Goal: Check status: Check status

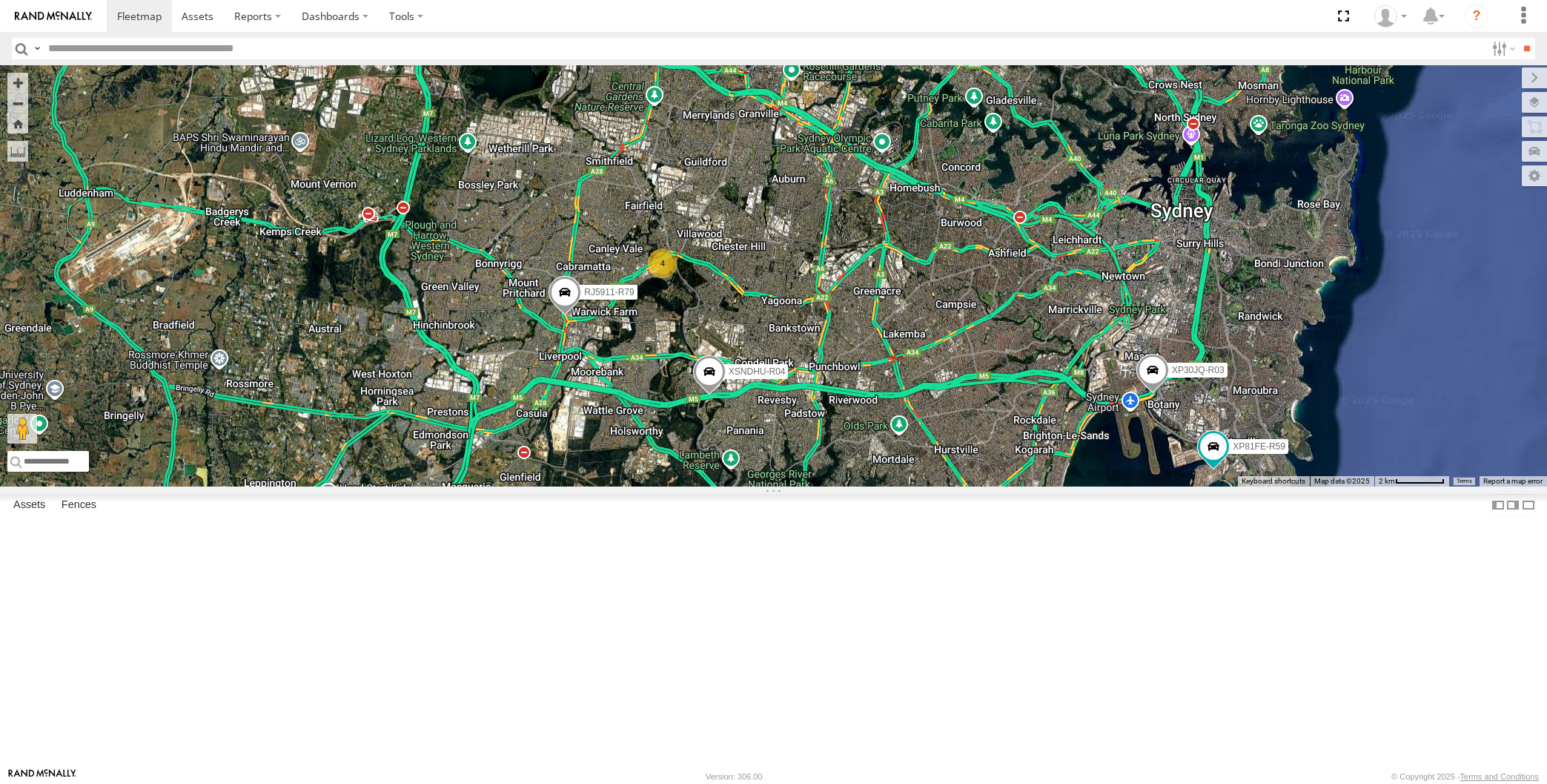
select select "**********"
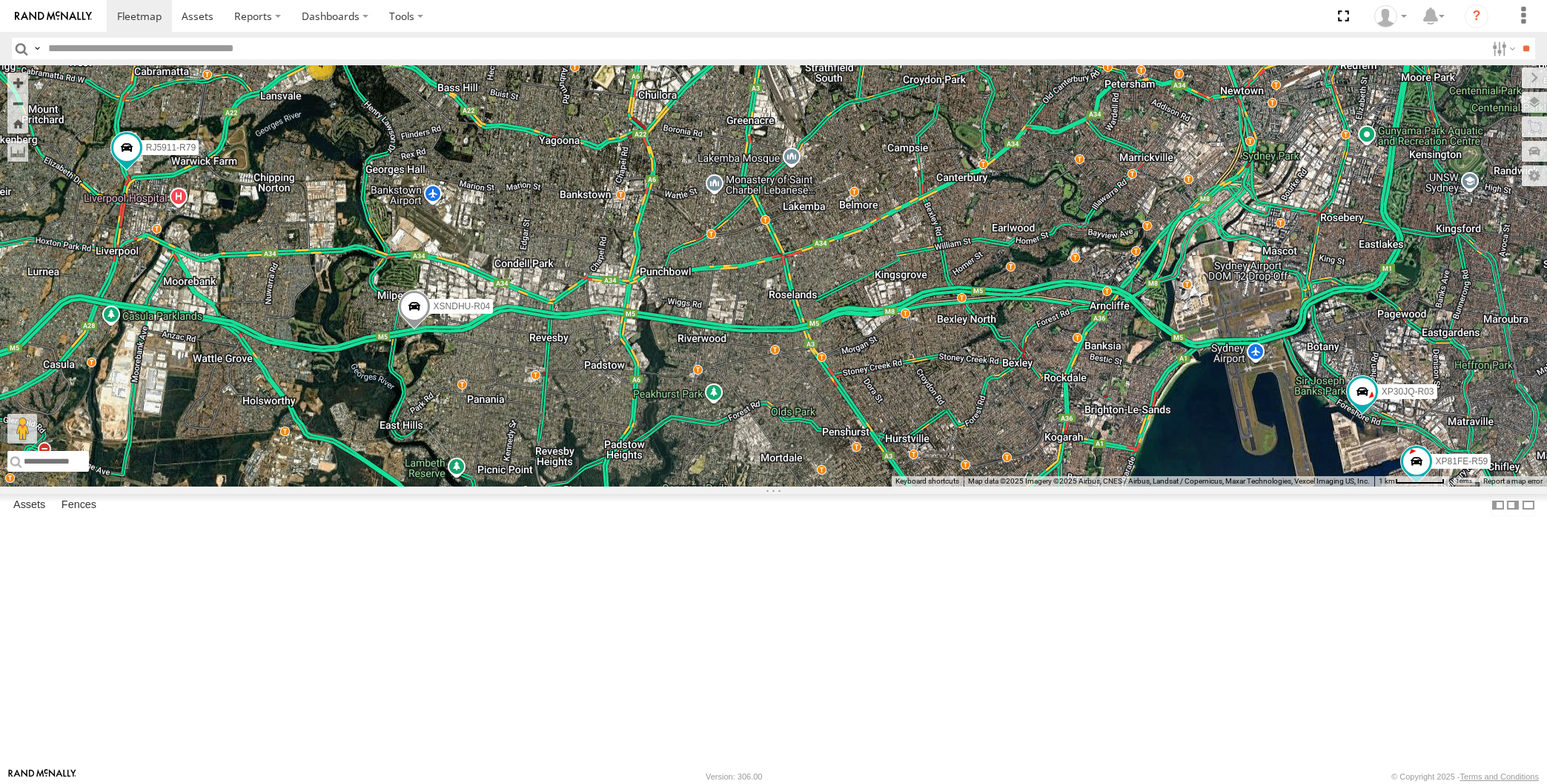
drag, startPoint x: 709, startPoint y: 621, endPoint x: 700, endPoint y: 610, distance: 14.2
click at [700, 486] on div "XP30JQ-R03 XSNDHU-R04 4 RJ5911-R79 XP81FE-R59 Loading..." at bounding box center [773, 275] width 1547 height 421
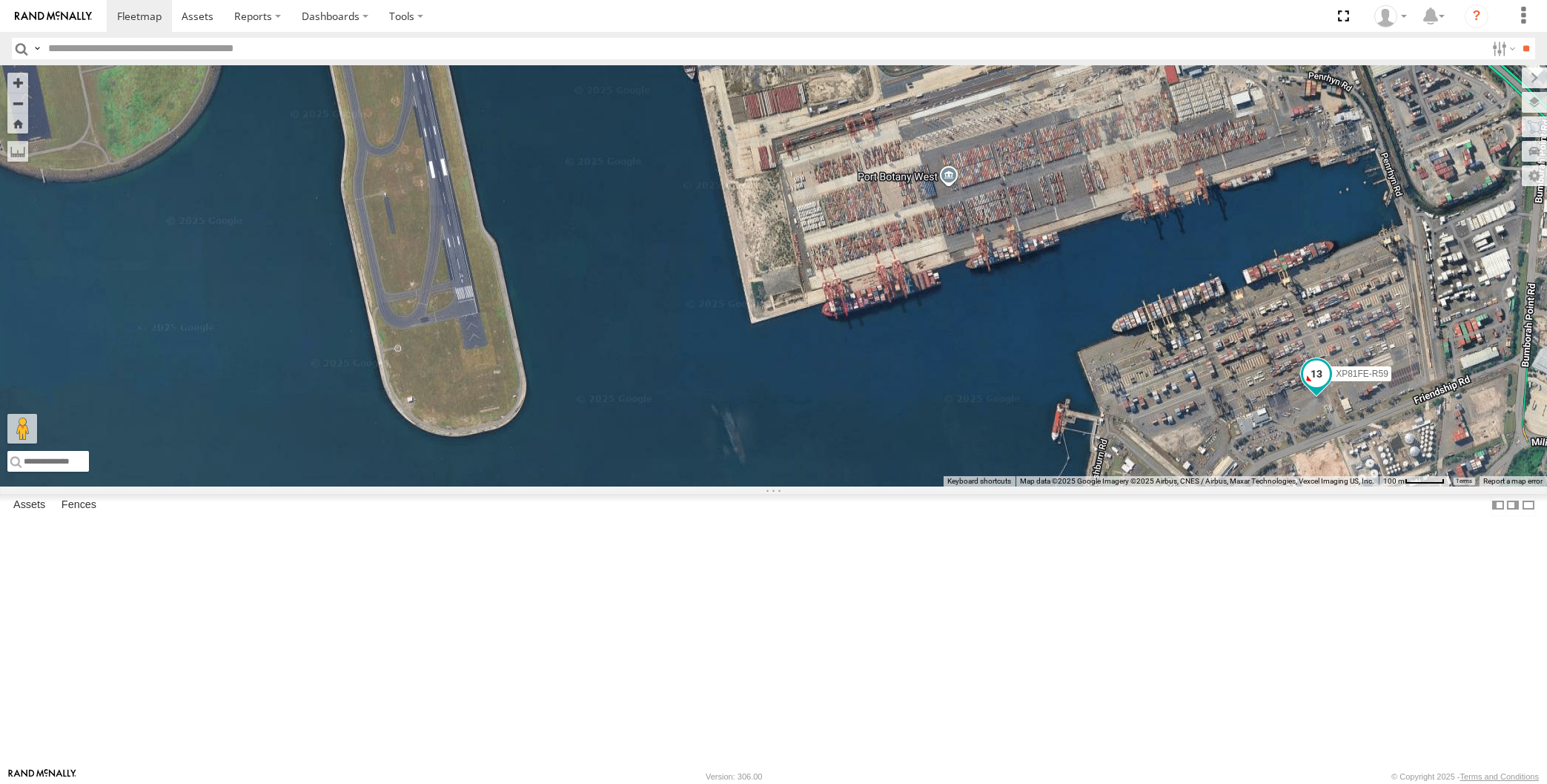
click at [1317, 387] on span at bounding box center [1316, 373] width 27 height 27
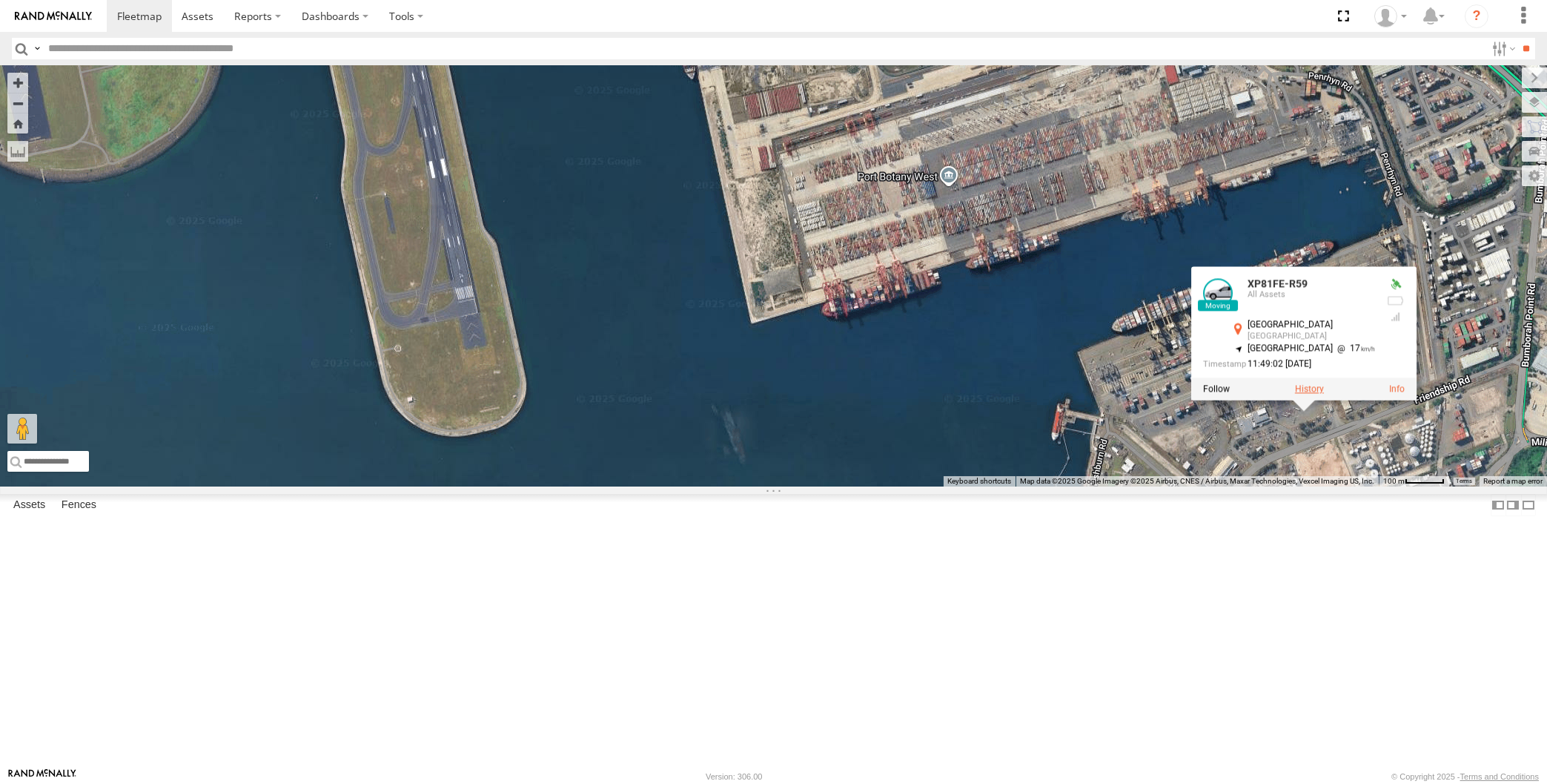
click at [1314, 394] on label at bounding box center [1309, 389] width 29 height 10
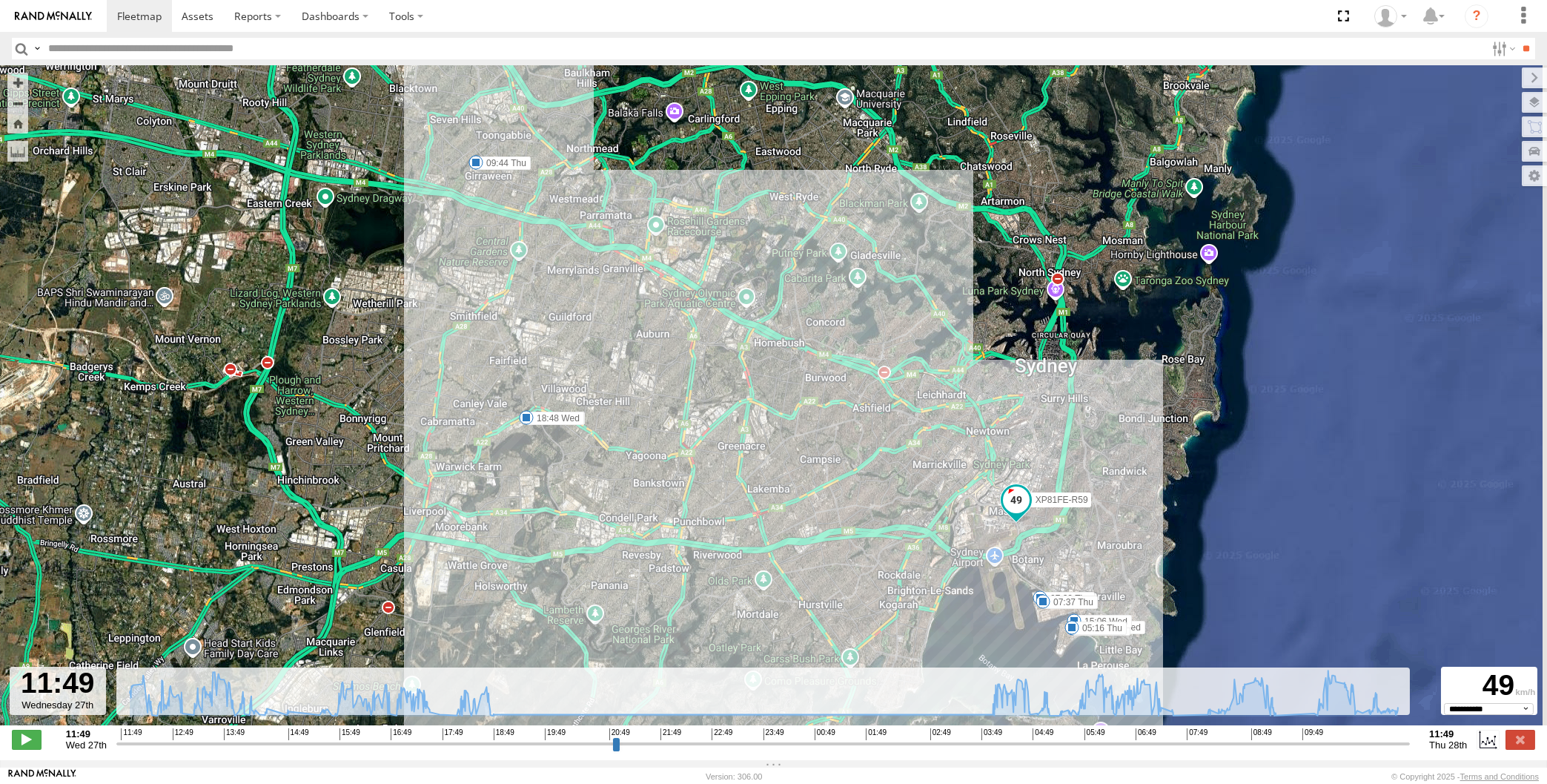
click at [1299, 744] on input "range" at bounding box center [763, 743] width 1294 height 14
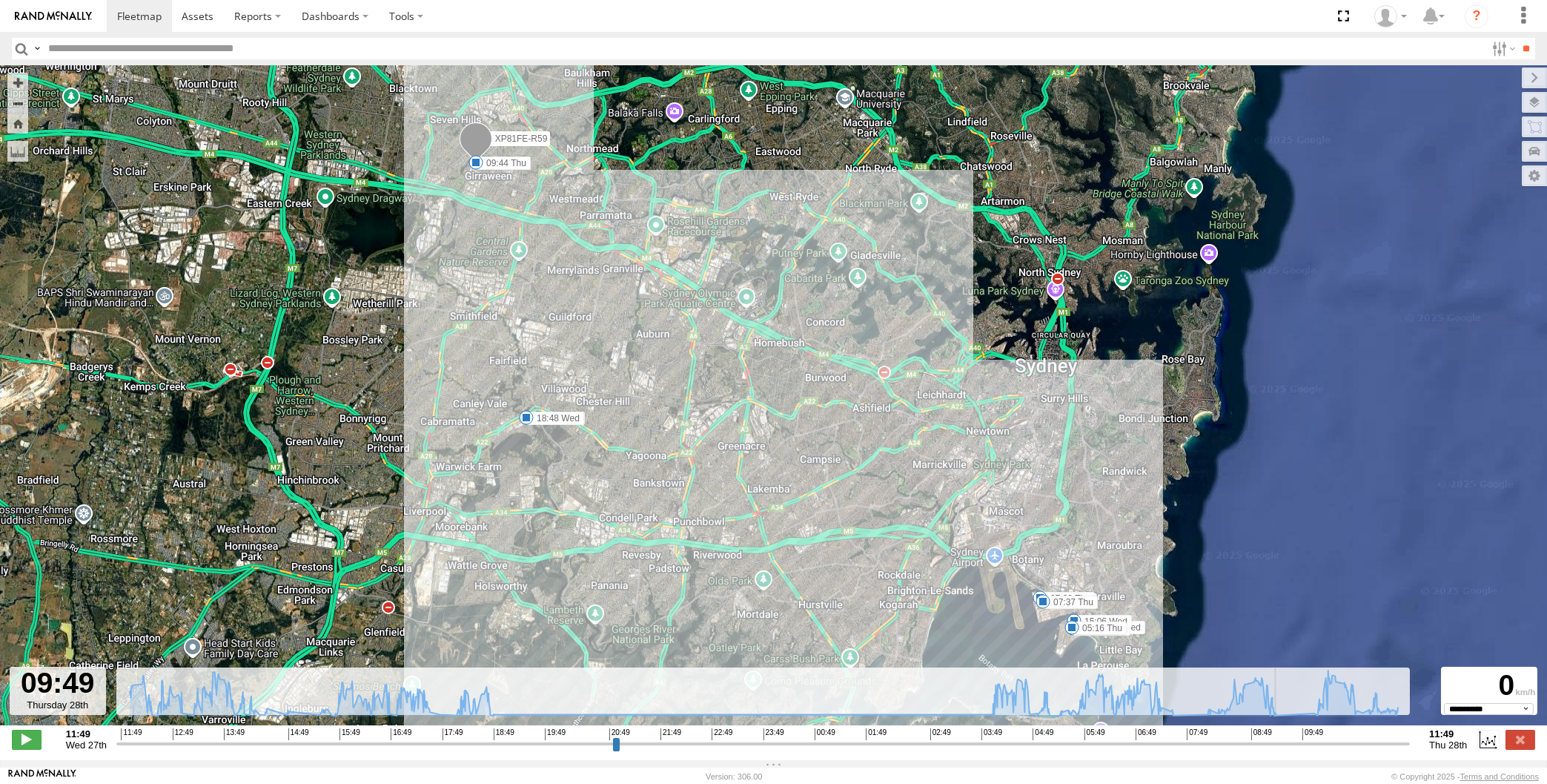
click at [1324, 742] on input "range" at bounding box center [763, 743] width 1294 height 14
click at [1353, 741] on input "range" at bounding box center [763, 743] width 1294 height 14
click at [1365, 740] on input "range" at bounding box center [763, 743] width 1294 height 14
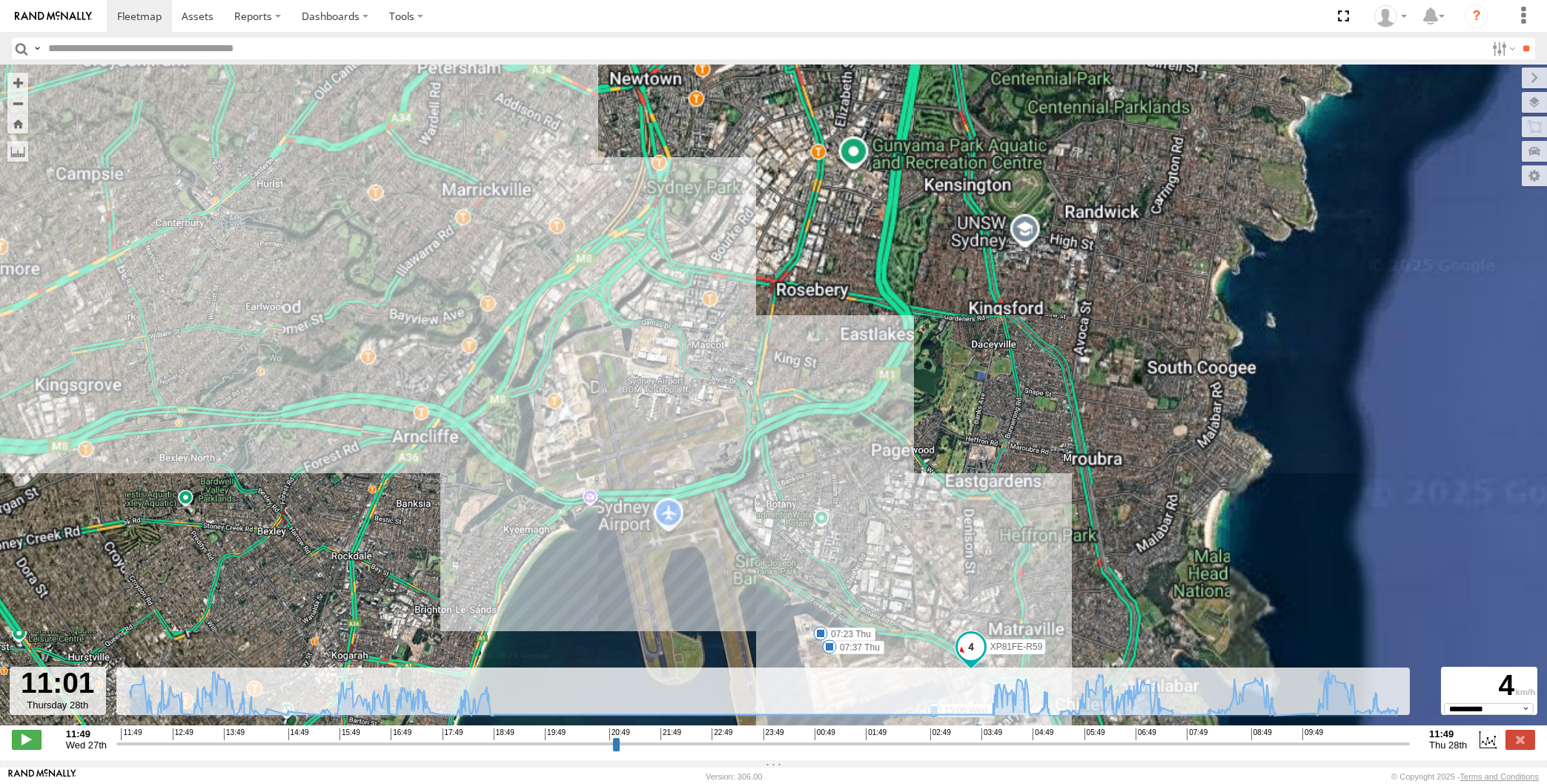
drag, startPoint x: 1133, startPoint y: 540, endPoint x: 1134, endPoint y: 412, distance: 128.0
click at [1134, 421] on div "XP81FE-R59 12:52 Wed 14:02 Wed 14:28 Wed 15:06 Wed 18:48 Wed 05:16 Thu 07:23 Th…" at bounding box center [773, 403] width 1547 height 675
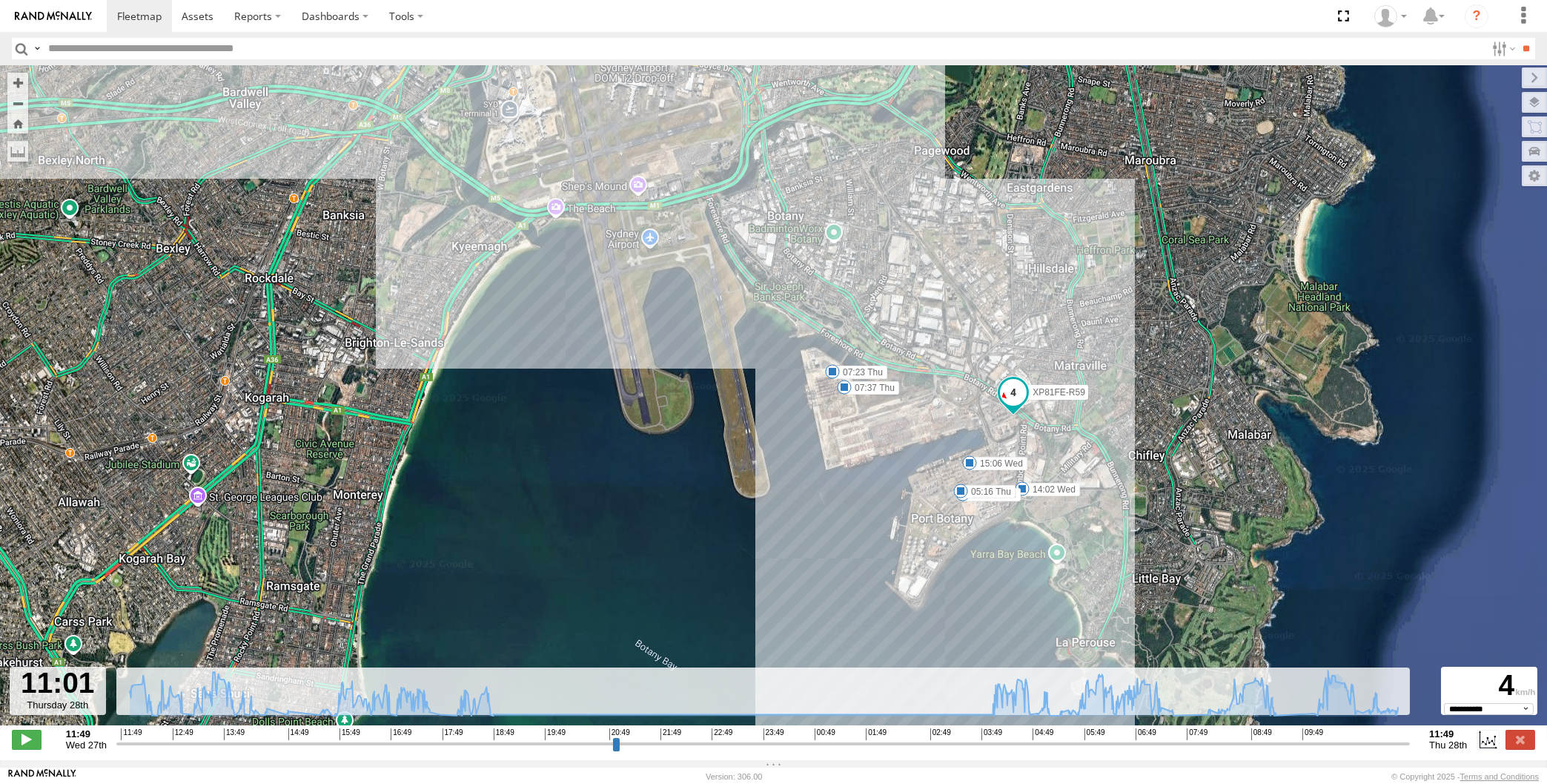
click at [1370, 741] on input "range" at bounding box center [763, 743] width 1294 height 14
click at [1381, 742] on input "range" at bounding box center [763, 743] width 1294 height 14
click at [1392, 745] on input "range" at bounding box center [763, 743] width 1294 height 14
click at [1402, 747] on input "range" at bounding box center [763, 743] width 1294 height 14
click at [1411, 750] on div "11:49 Wed 27th Created with Highcharts 6.0.7 [DOMAIN_NAME] 11:49 12:49 13:49 14…" at bounding box center [773, 739] width 1523 height 22
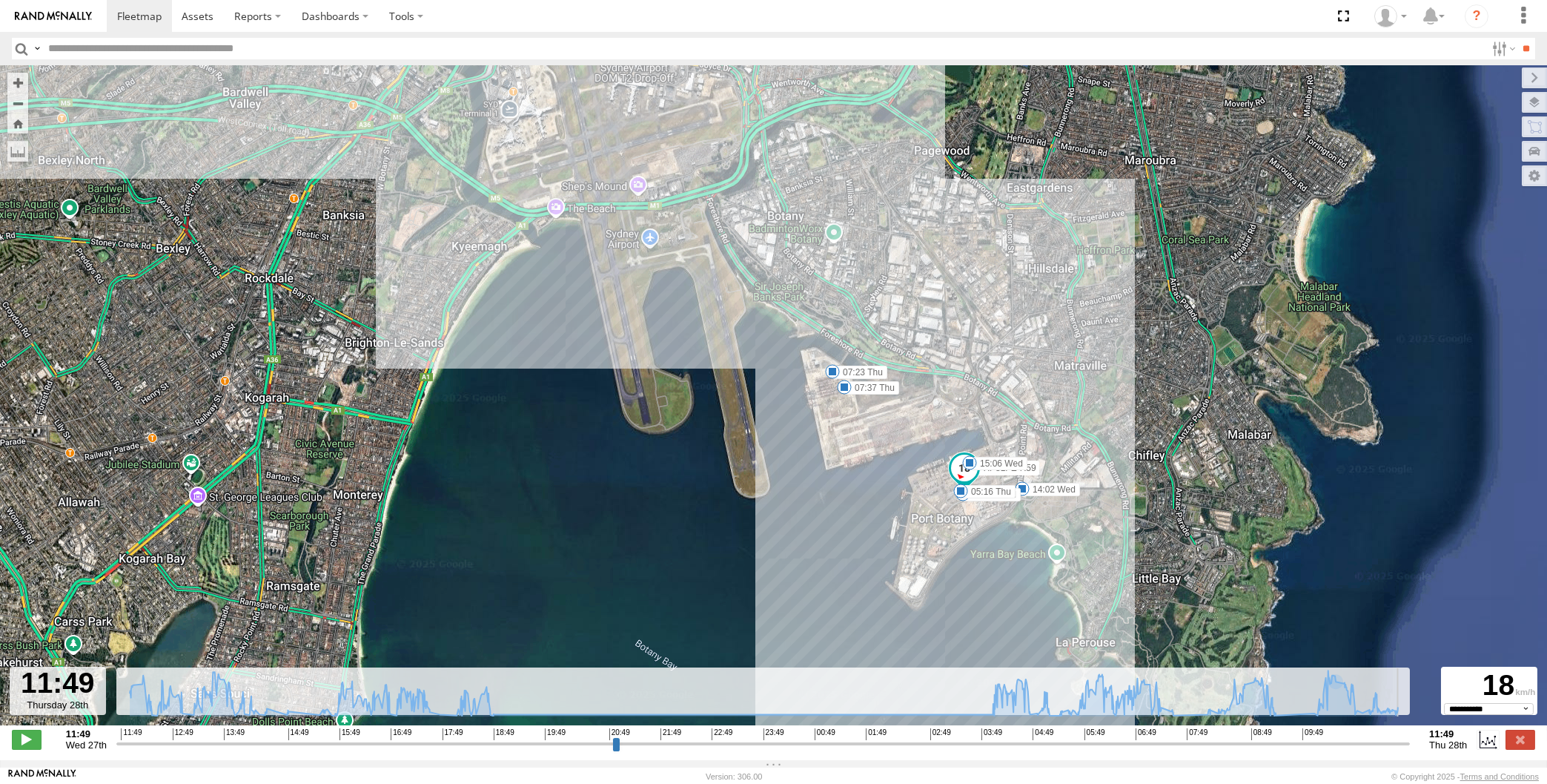
drag, startPoint x: 1403, startPoint y: 744, endPoint x: 1475, endPoint y: 739, distance: 72.2
click at [1410, 743] on input "range" at bounding box center [763, 743] width 1294 height 14
click at [1523, 739] on label at bounding box center [1520, 738] width 29 height 19
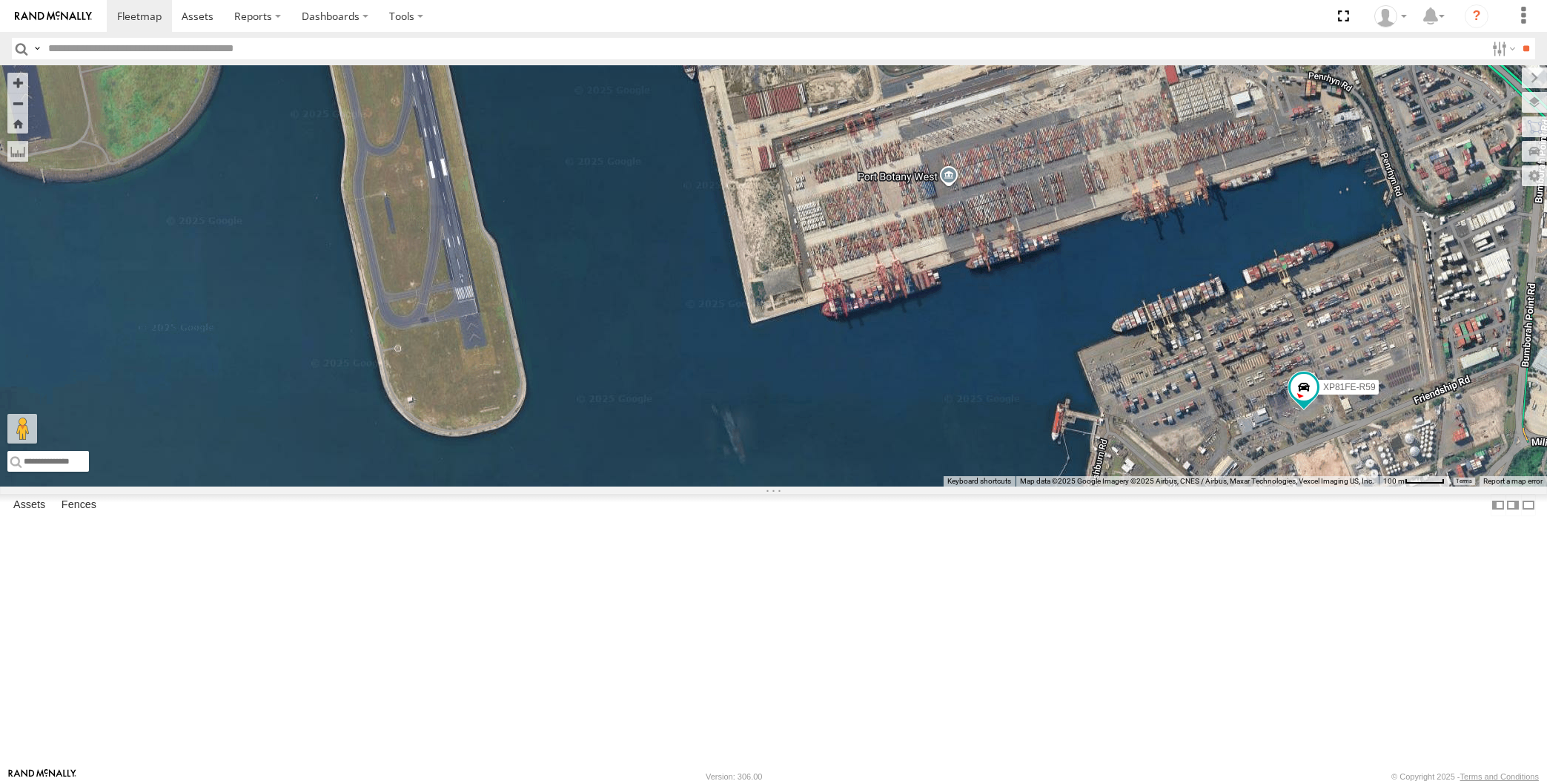
drag, startPoint x: 1330, startPoint y: 591, endPoint x: 1267, endPoint y: 552, distance: 74.1
click at [1286, 486] on div "XP81FE-R59 Loading..." at bounding box center [773, 275] width 1547 height 421
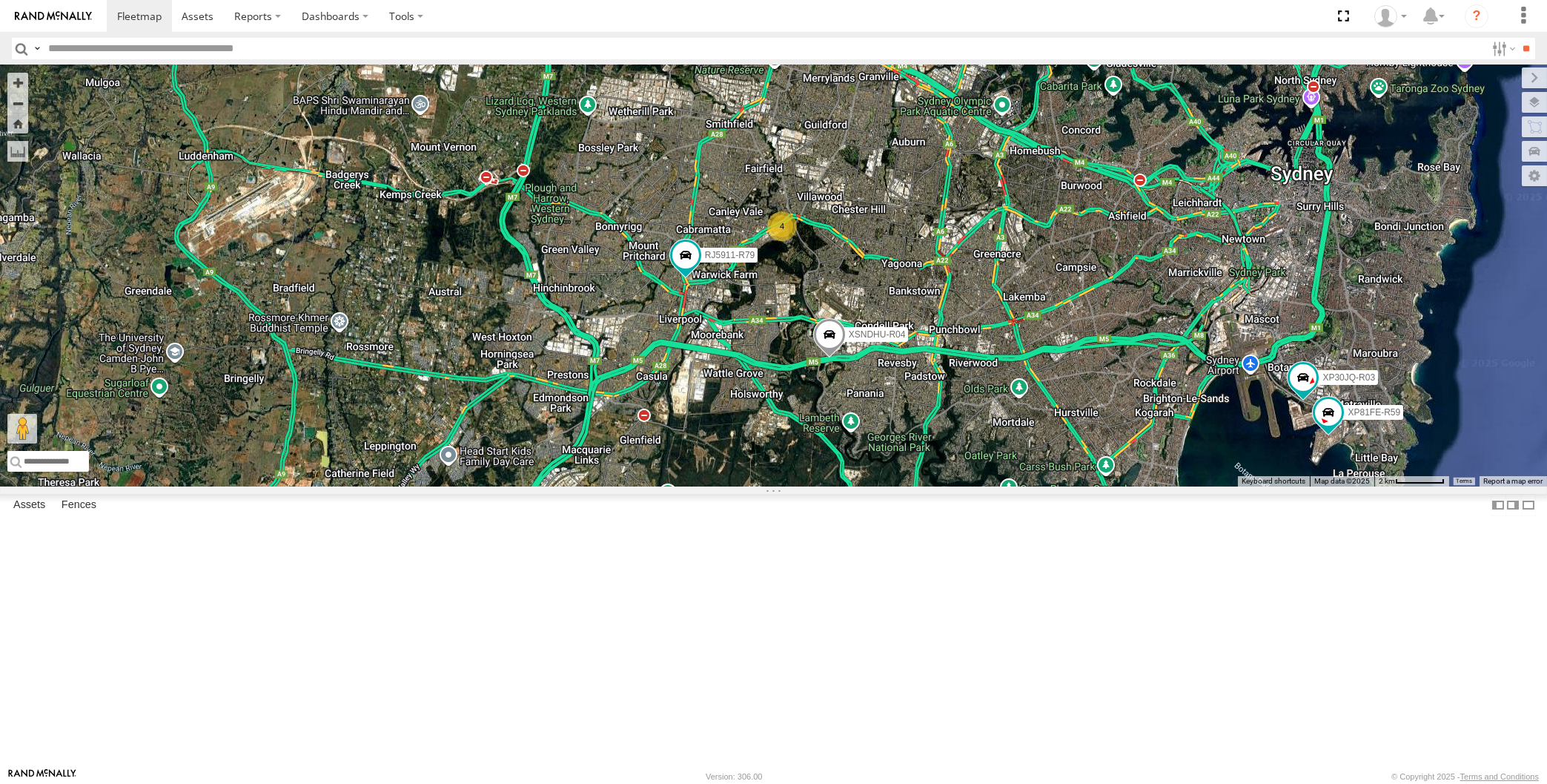
drag, startPoint x: 1144, startPoint y: 598, endPoint x: 1030, endPoint y: 585, distance: 114.7
click at [1048, 486] on div "XSNDHU-R04 RJ5911-R79 XP30JQ-R03 4 XP81FE-R59 Loading..." at bounding box center [773, 275] width 1547 height 421
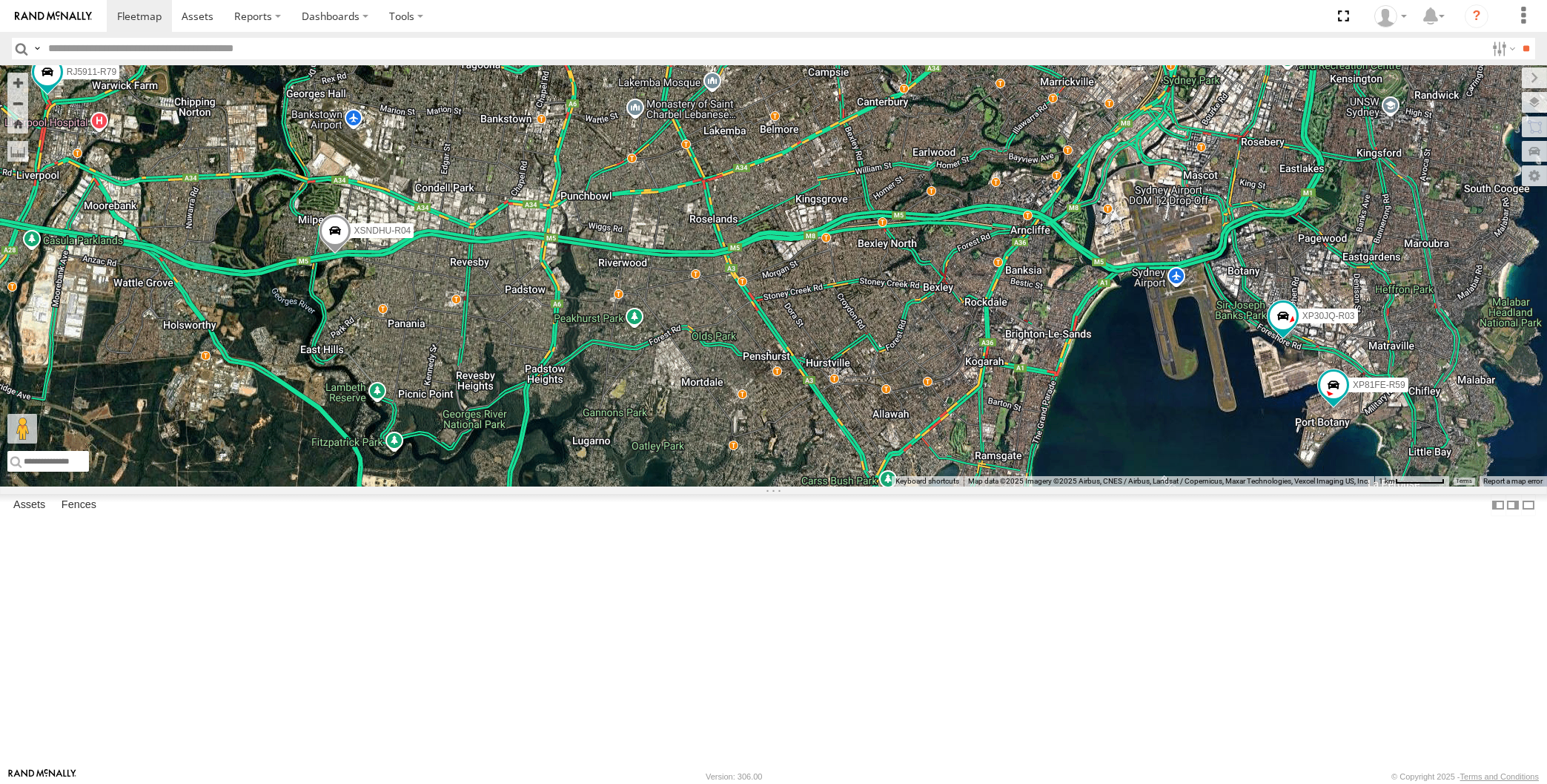
drag, startPoint x: 1044, startPoint y: 579, endPoint x: 1094, endPoint y: 587, distance: 50.6
click at [1072, 486] on div "XSNDHU-R04 RJ5911-R79 XP30JQ-R03 XP81FE-R59 3 XO74GU-R69 Loading..." at bounding box center [773, 275] width 1547 height 421
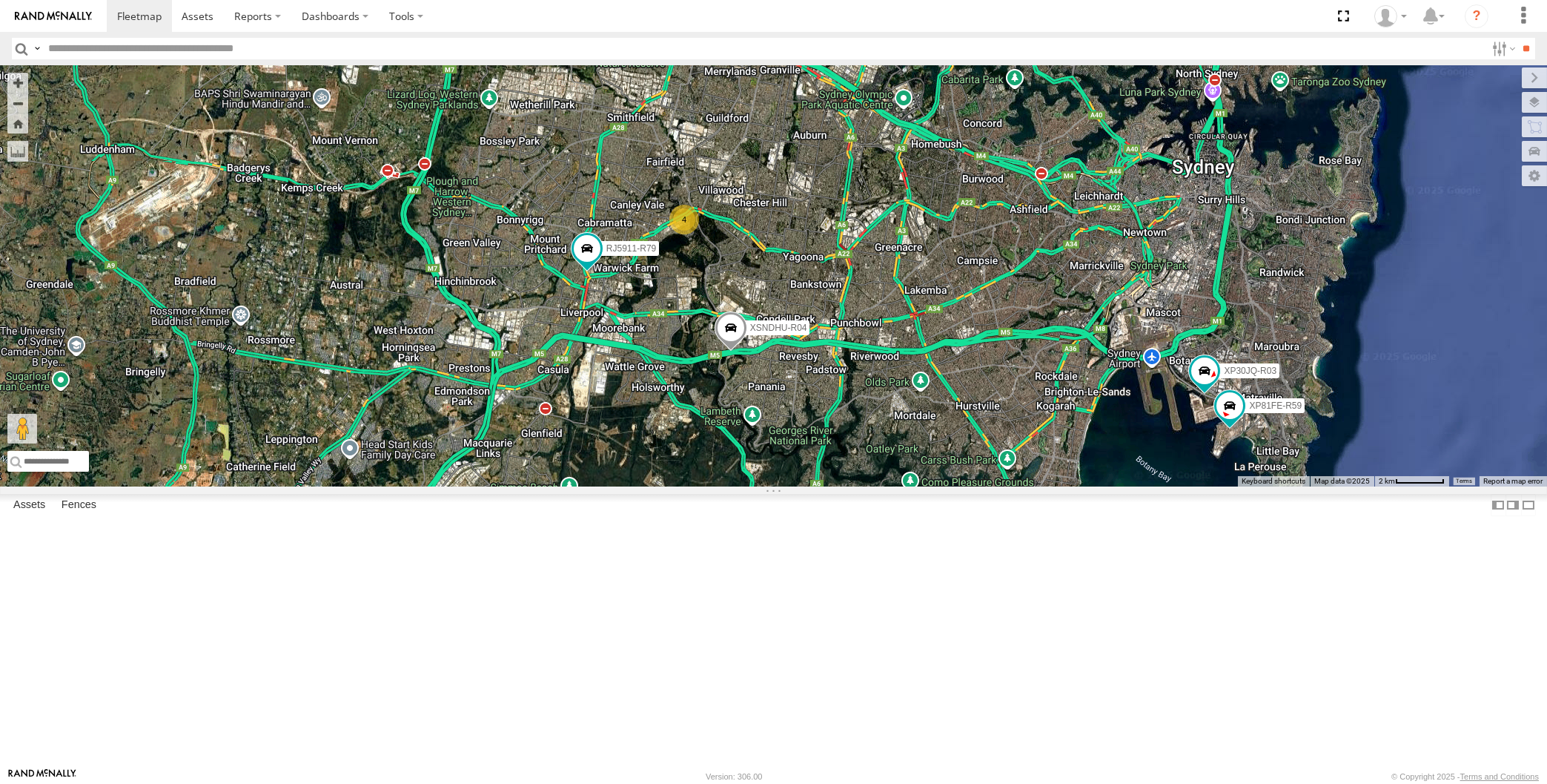
click at [1088, 486] on div "XSNDHU-R04 RJ5911-R79 XP30JQ-R03 XP81FE-R59 4 Loading..." at bounding box center [773, 275] width 1547 height 421
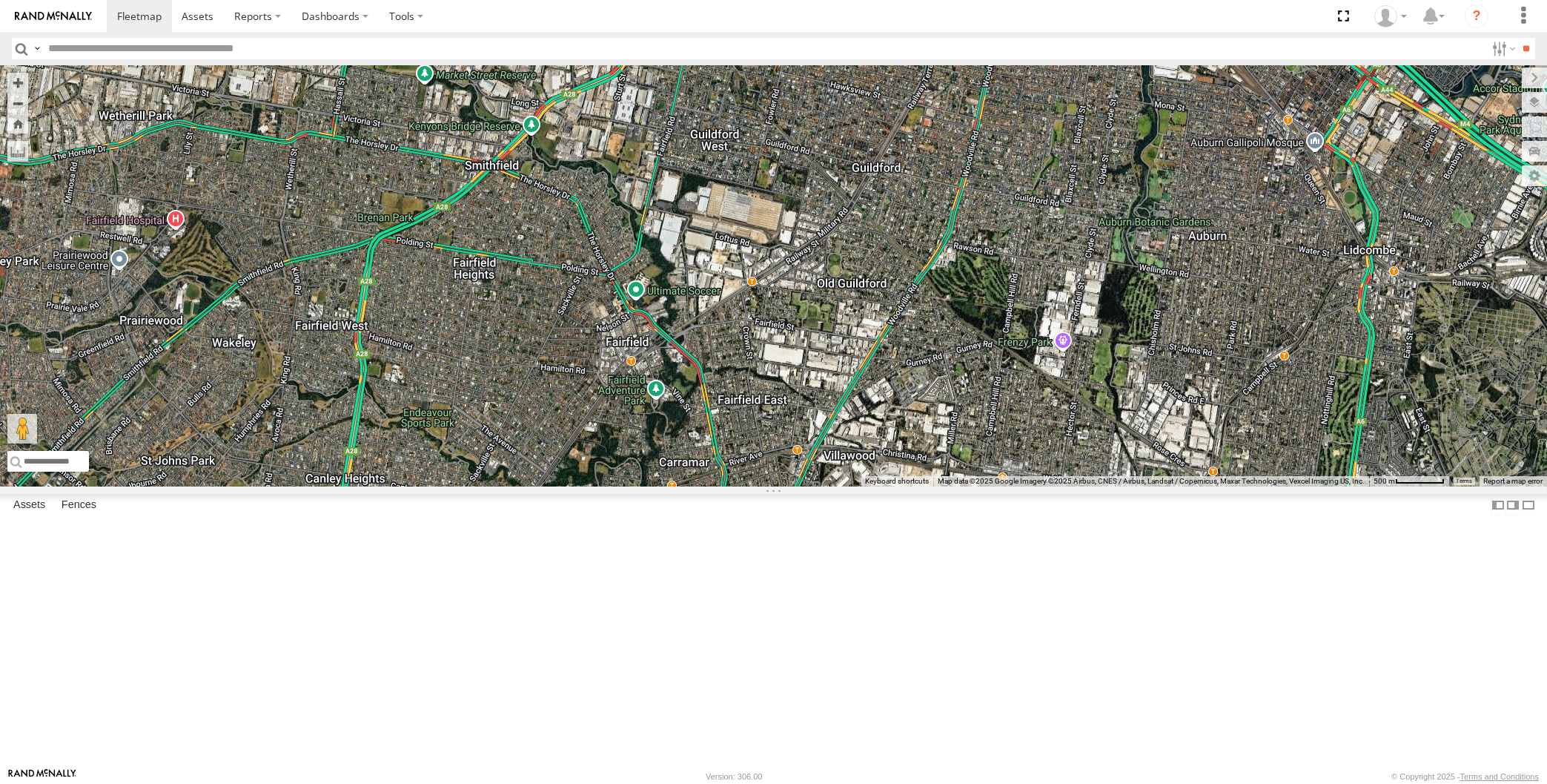
drag, startPoint x: 1159, startPoint y: 568, endPoint x: 1159, endPoint y: 523, distance: 45.0
click at [1161, 486] on div "XSNDHU-R04 RJ5911-R79 XP30JQ-R03 XP81FE-R59 3 XO74GU-R69 Loading..." at bounding box center [773, 275] width 1547 height 421
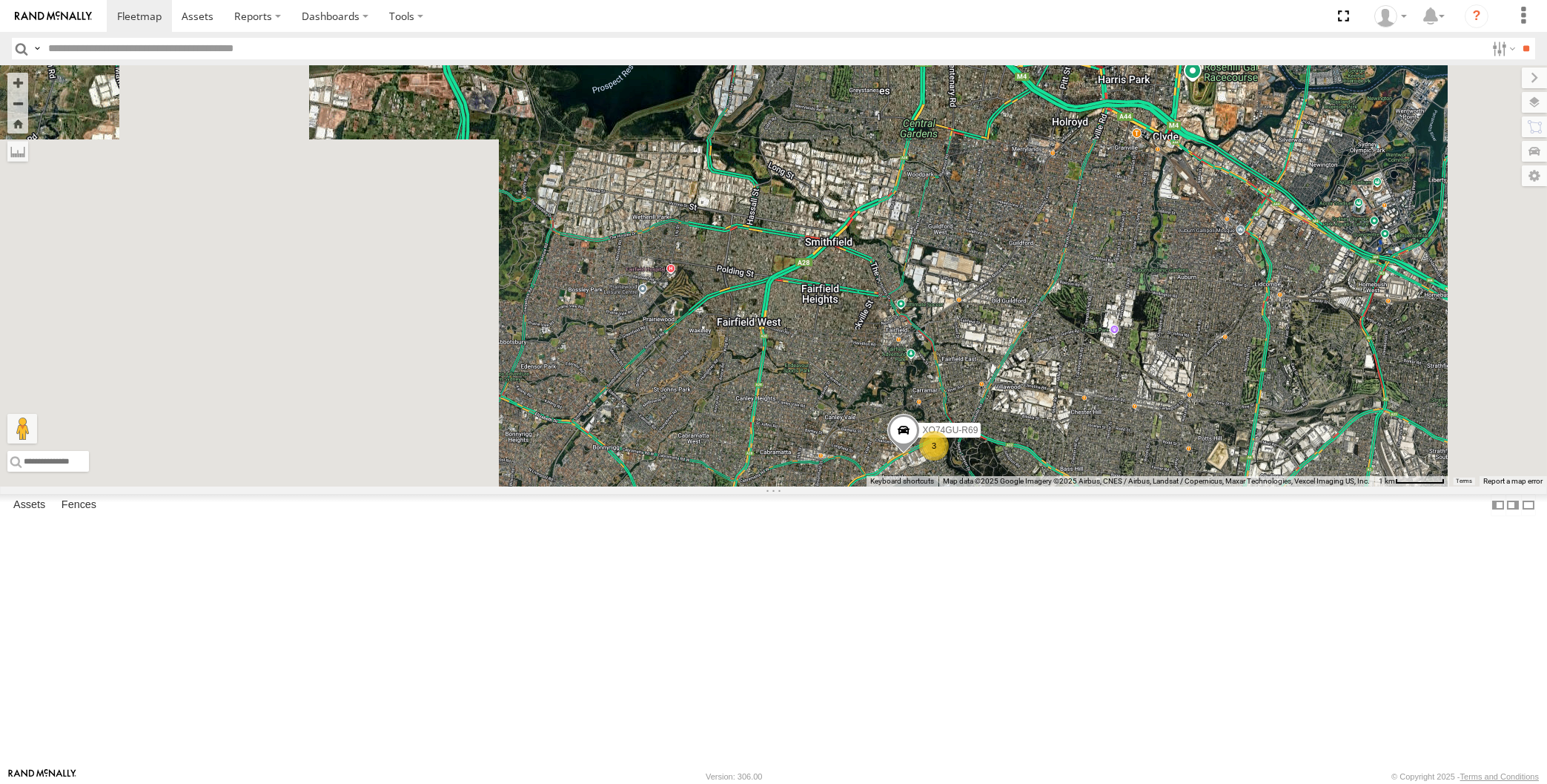
drag, startPoint x: 1101, startPoint y: 615, endPoint x: 1079, endPoint y: 566, distance: 53.7
click at [1084, 486] on div "XSNDHU-R04 RJ5911-R79 XP30JQ-R03 XP81FE-R59 XO74GU-R69 3 Loading..." at bounding box center [773, 275] width 1547 height 421
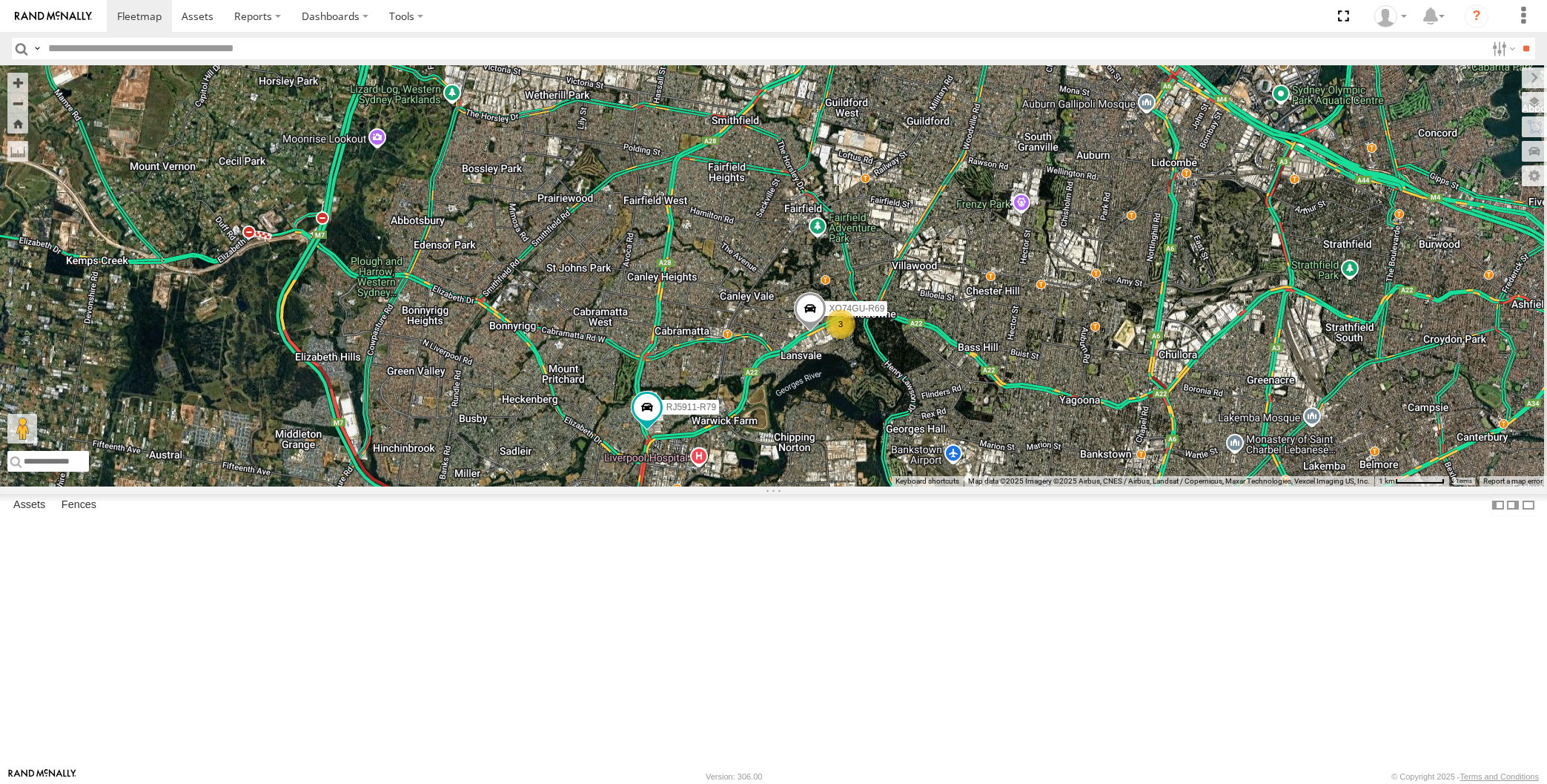
drag, startPoint x: 989, startPoint y: 576, endPoint x: 944, endPoint y: 558, distance: 48.5
click at [949, 486] on div "XSNDHU-R04 RJ5911-R79 XP30JQ-R03 XP81FE-R59 XO74GU-R69 3 Loading..." at bounding box center [773, 275] width 1547 height 421
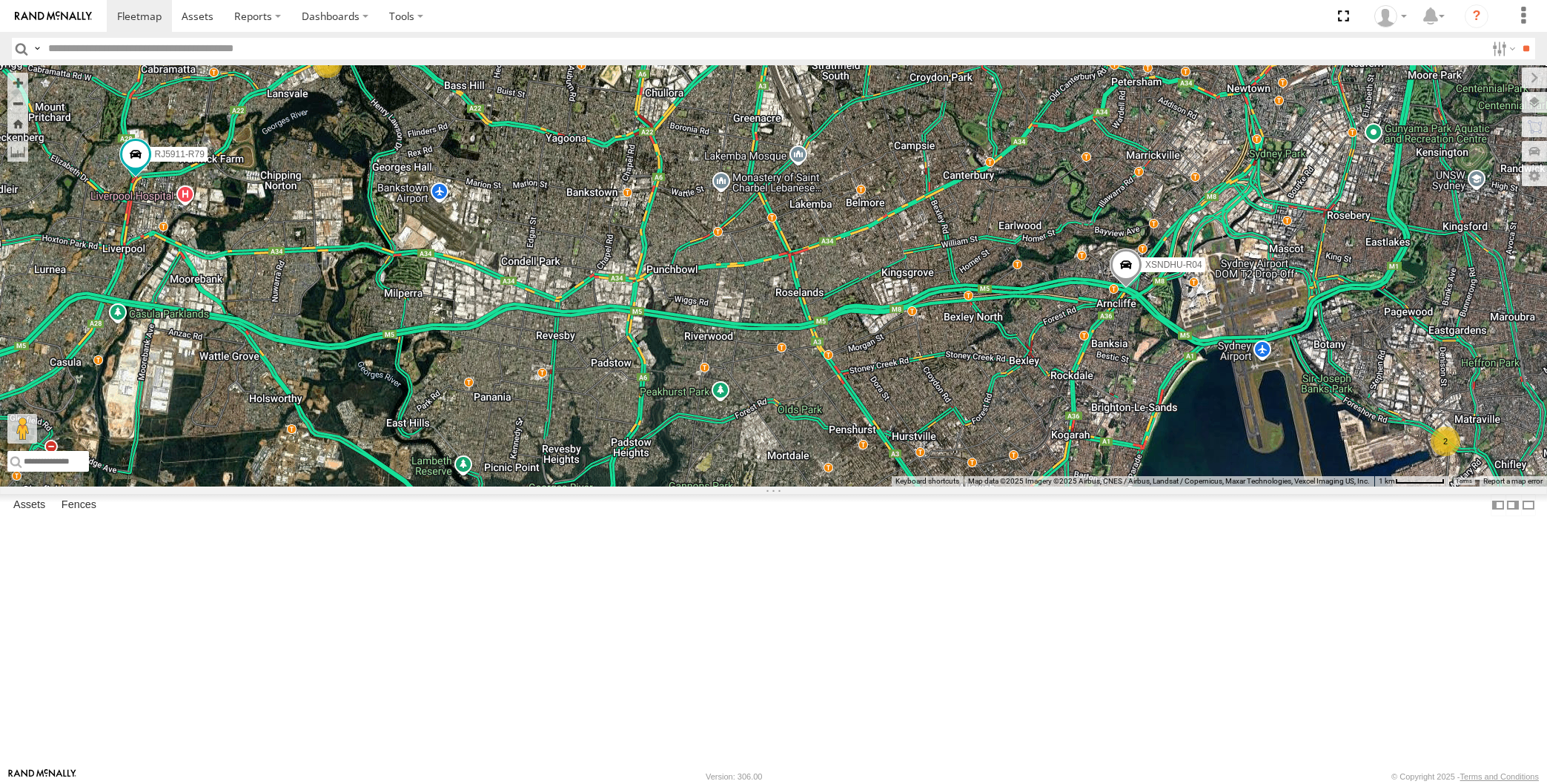
drag, startPoint x: 814, startPoint y: 602, endPoint x: 832, endPoint y: 599, distance: 18.2
click at [832, 486] on div "2 XSNDHU-R04 4 RJ5911-R79 Loading..." at bounding box center [773, 275] width 1547 height 421
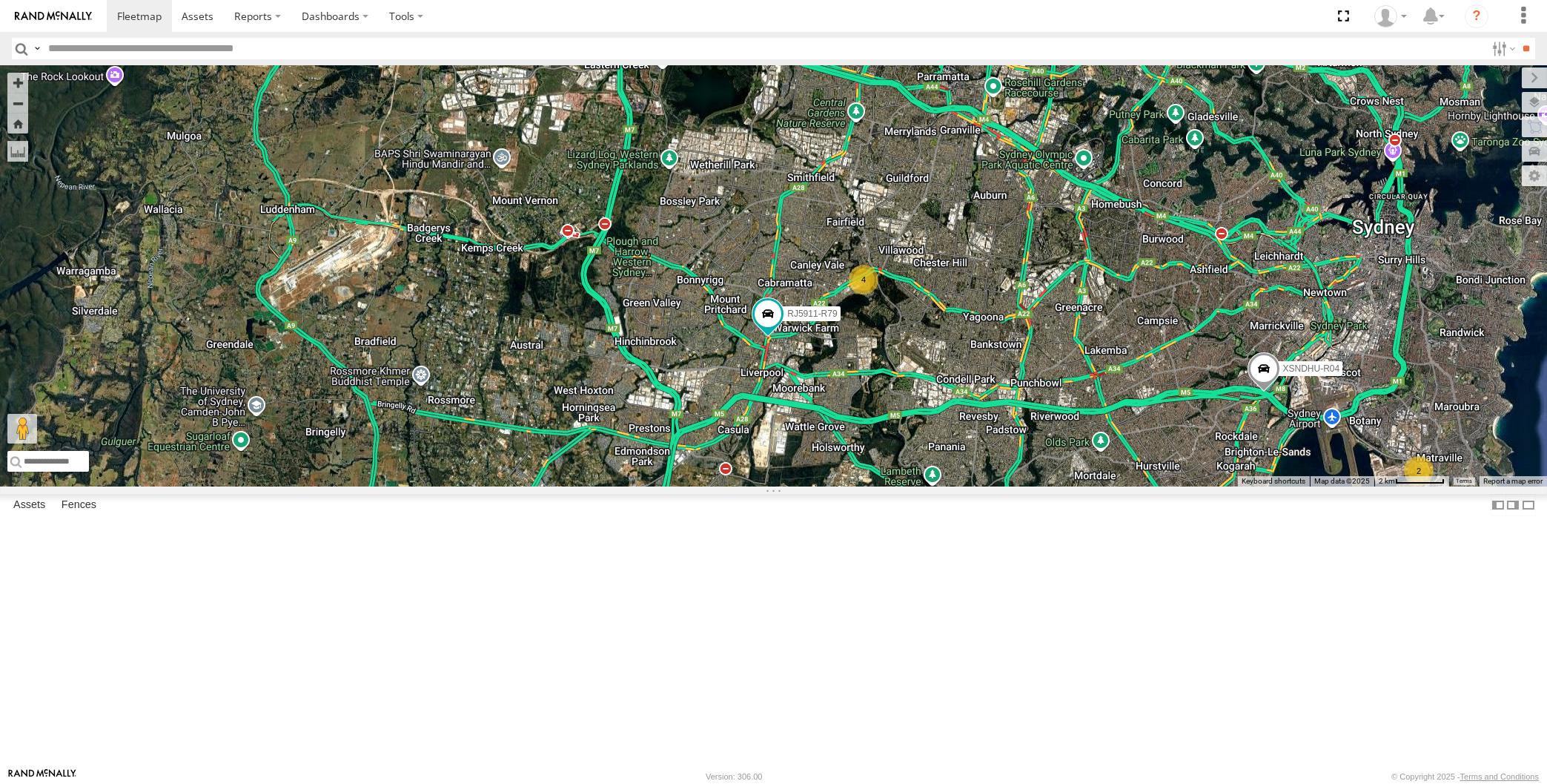
drag, startPoint x: 1125, startPoint y: 646, endPoint x: 1083, endPoint y: 632, distance: 44.3
click at [1100, 486] on div "XSNDHU-R04 RJ5911-R79 2 4 Loading..." at bounding box center [773, 275] width 1547 height 421
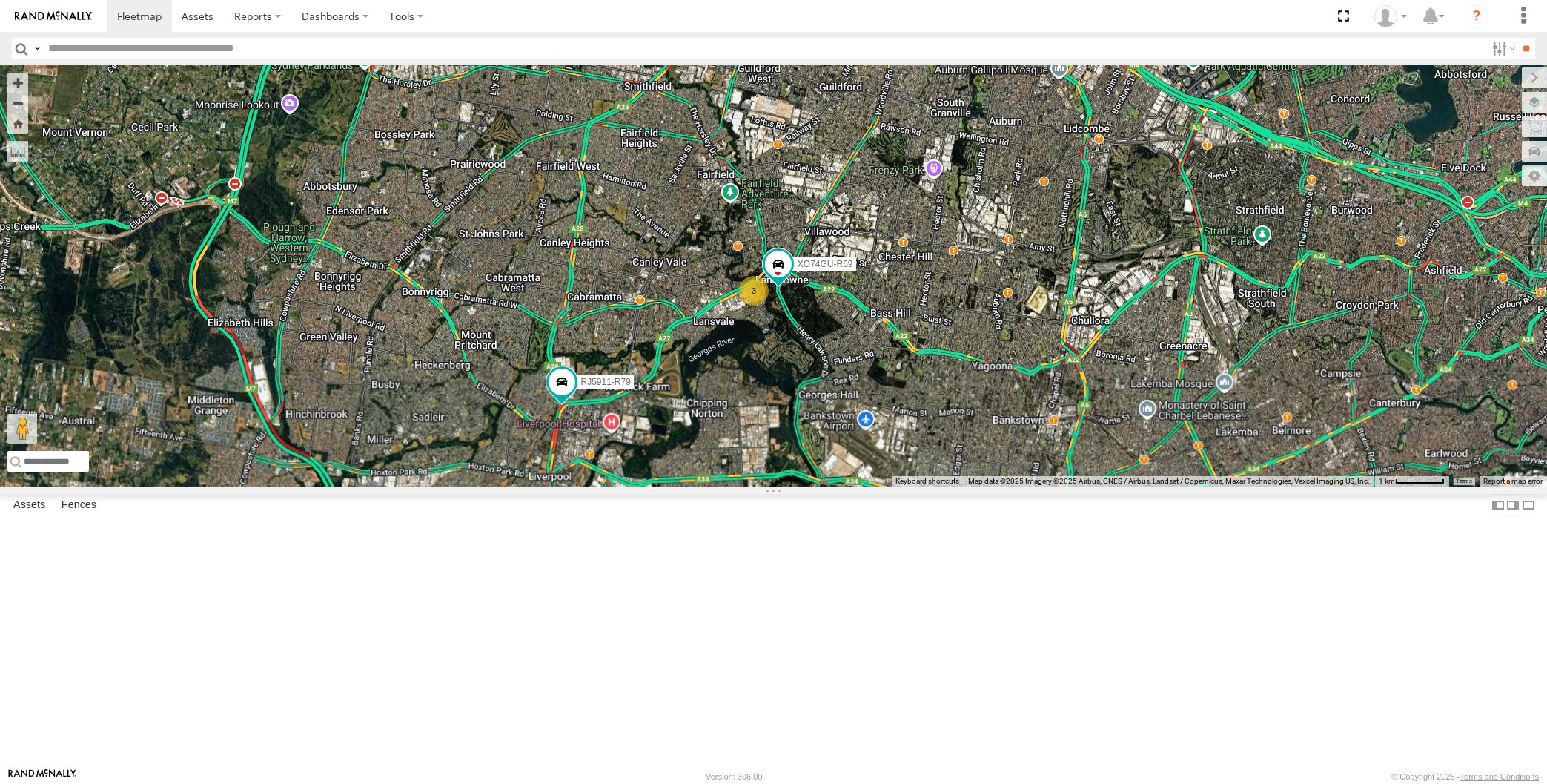
drag, startPoint x: 950, startPoint y: 549, endPoint x: 928, endPoint y: 470, distance: 82.0
click at [928, 472] on div "XSNDHU-R04 RJ5911-R79 XO74GU-R69 3 Loading..." at bounding box center [773, 275] width 1547 height 421
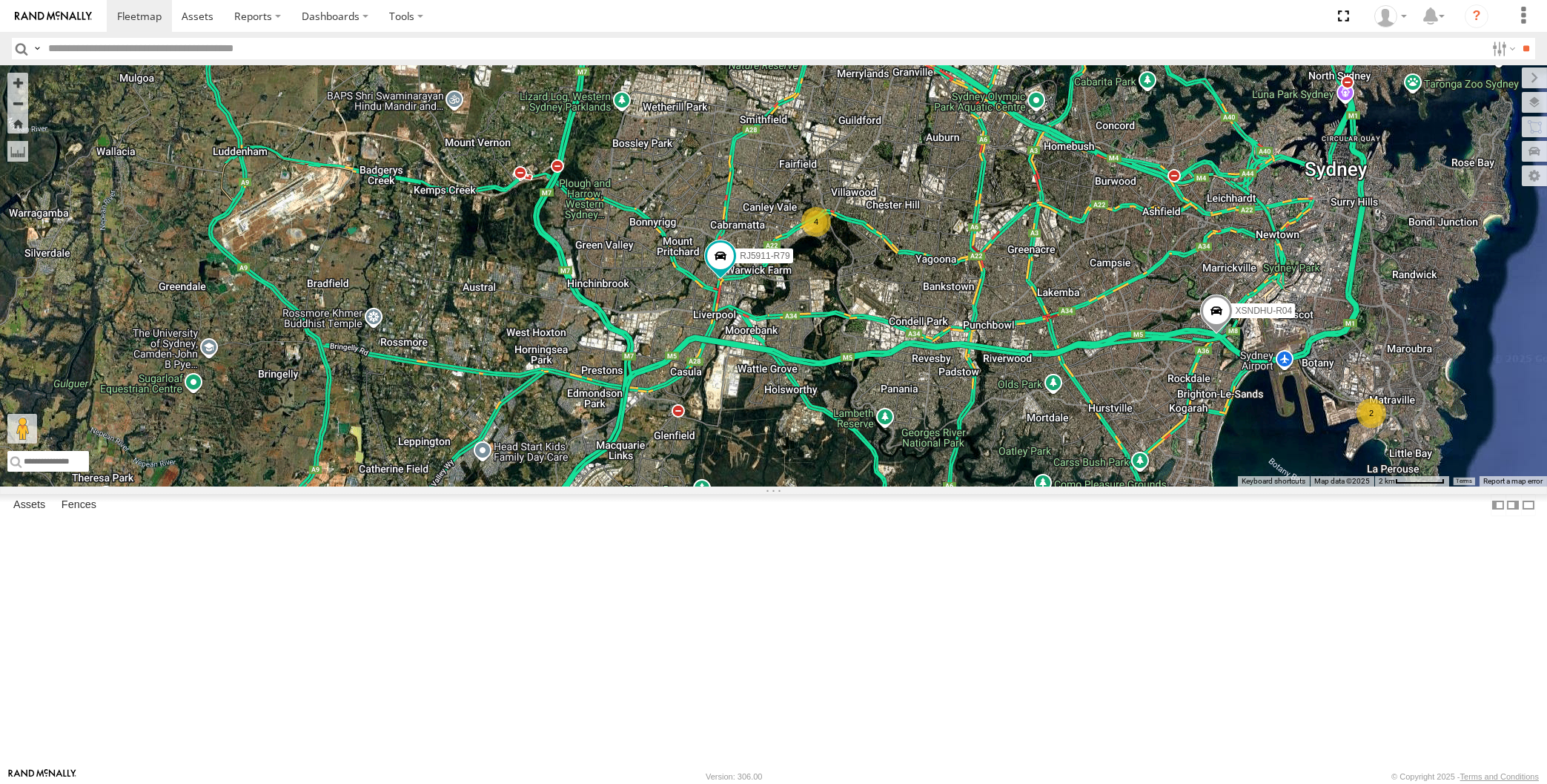
click at [953, 486] on div "XSNDHU-R04 RJ5911-R79 2 4 Loading..." at bounding box center [773, 275] width 1547 height 421
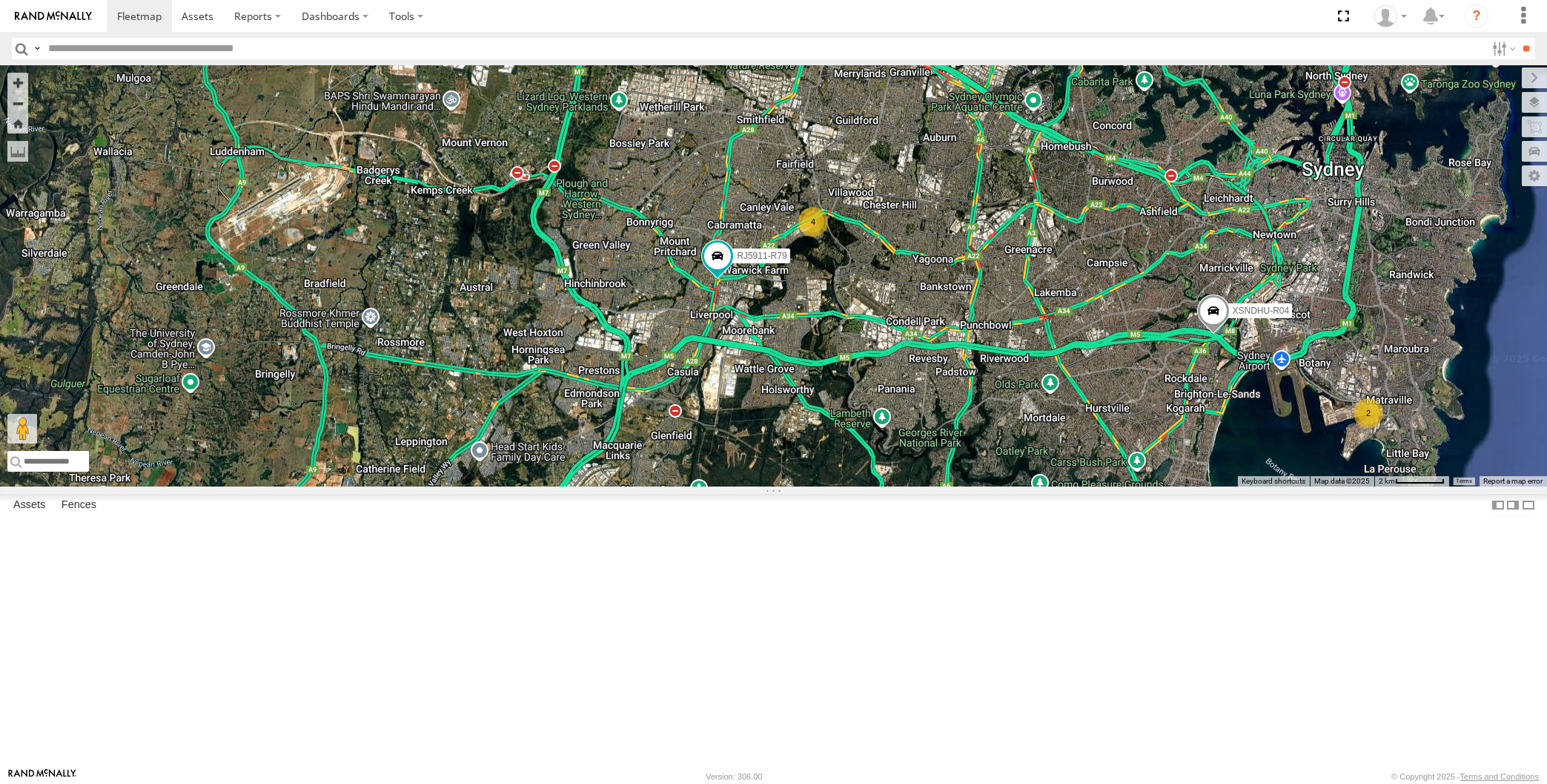
drag, startPoint x: 996, startPoint y: 602, endPoint x: 950, endPoint y: 594, distance: 46.7
click at [964, 486] on div "XSNDHU-R04 RJ5911-R79 2 4 Loading..." at bounding box center [773, 275] width 1547 height 421
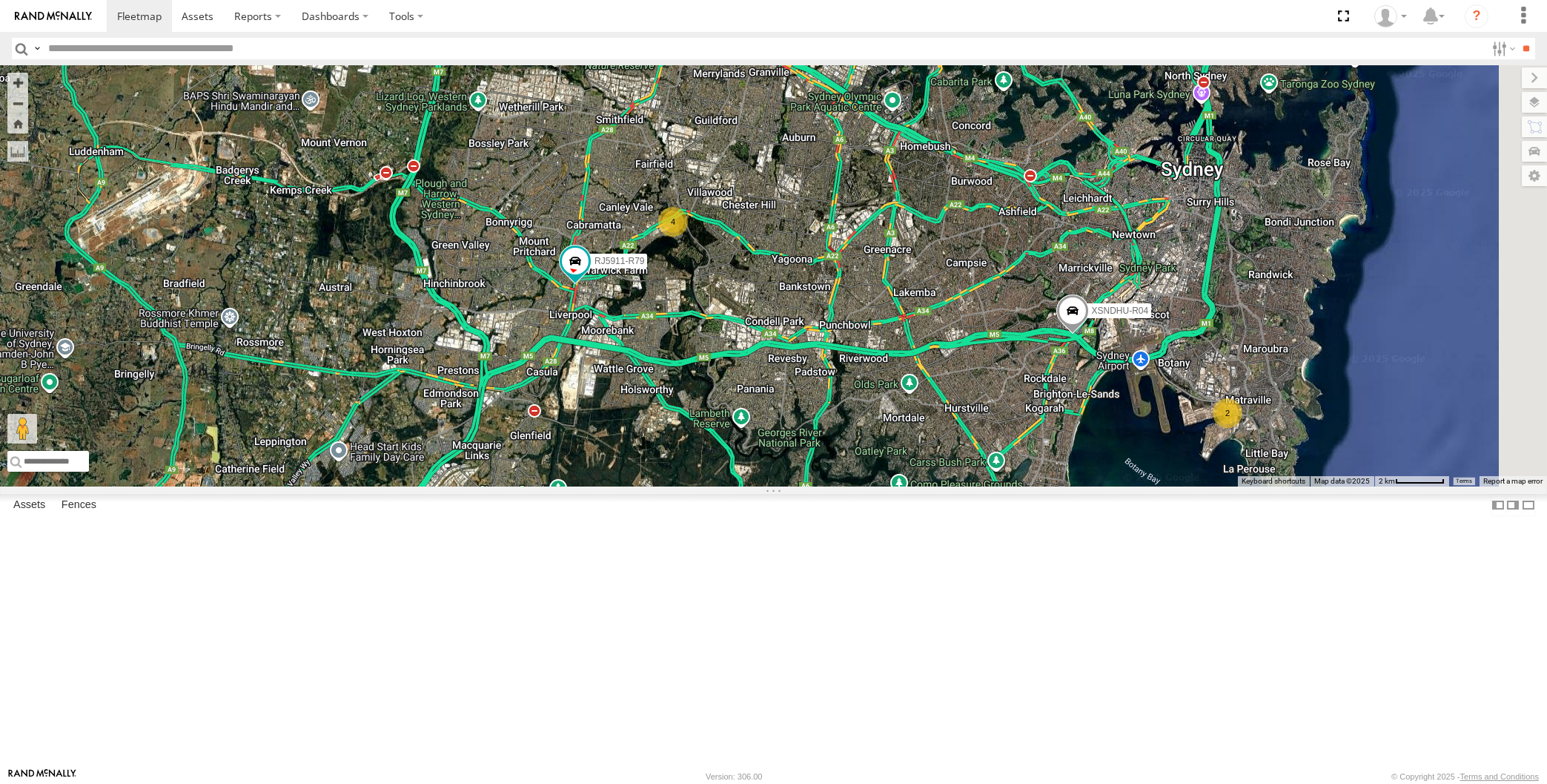
drag, startPoint x: 919, startPoint y: 582, endPoint x: 791, endPoint y: 602, distance: 129.6
click at [791, 486] on div "XSNDHU-R04 RJ5911-R79 2 4 Loading..." at bounding box center [773, 275] width 1547 height 421
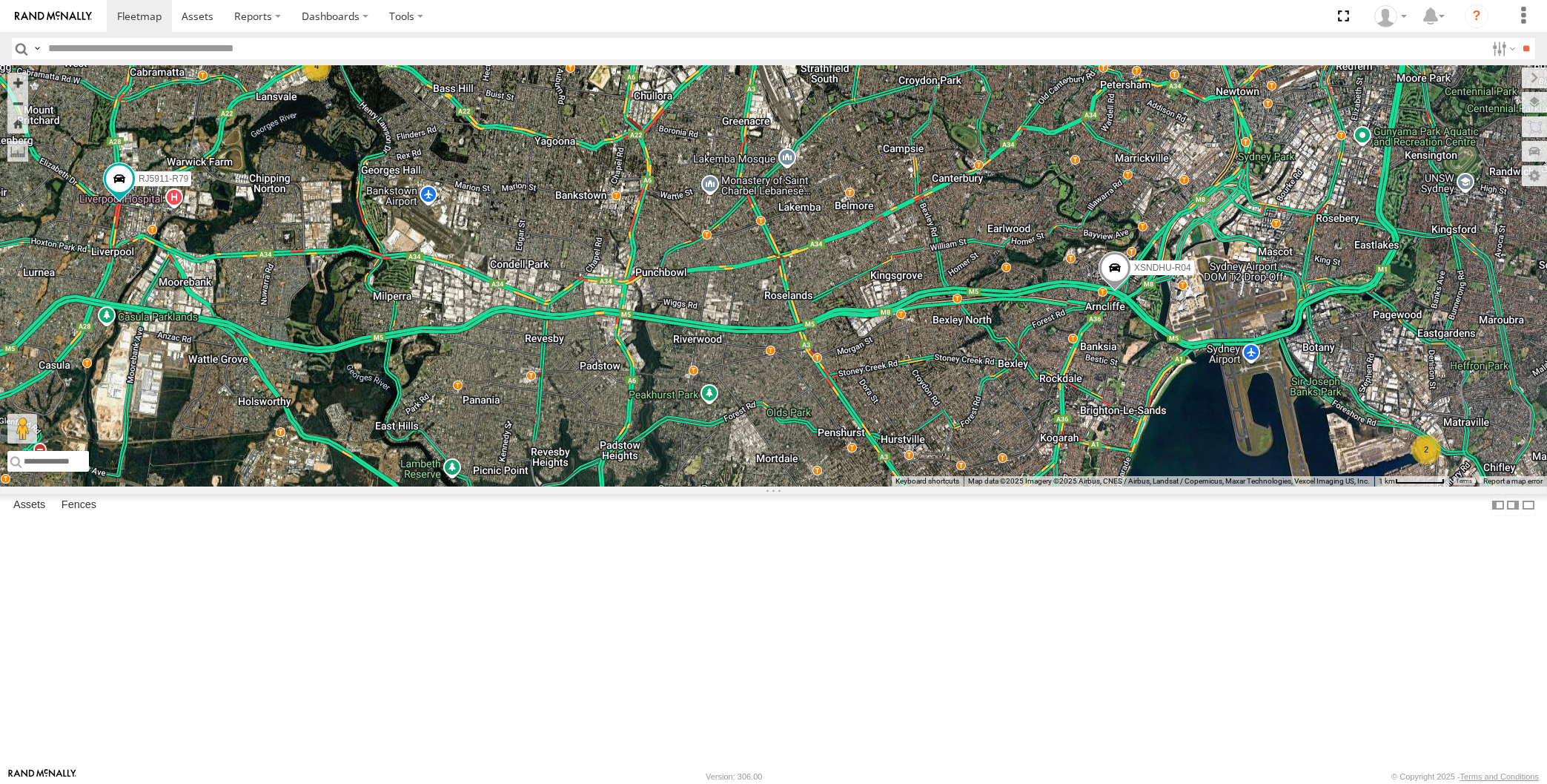
drag, startPoint x: 1250, startPoint y: 659, endPoint x: 1229, endPoint y: 652, distance: 22.1
click at [1236, 486] on div "2 XSNDHU-R04 4 RJ5911-R79 Loading..." at bounding box center [773, 275] width 1547 height 421
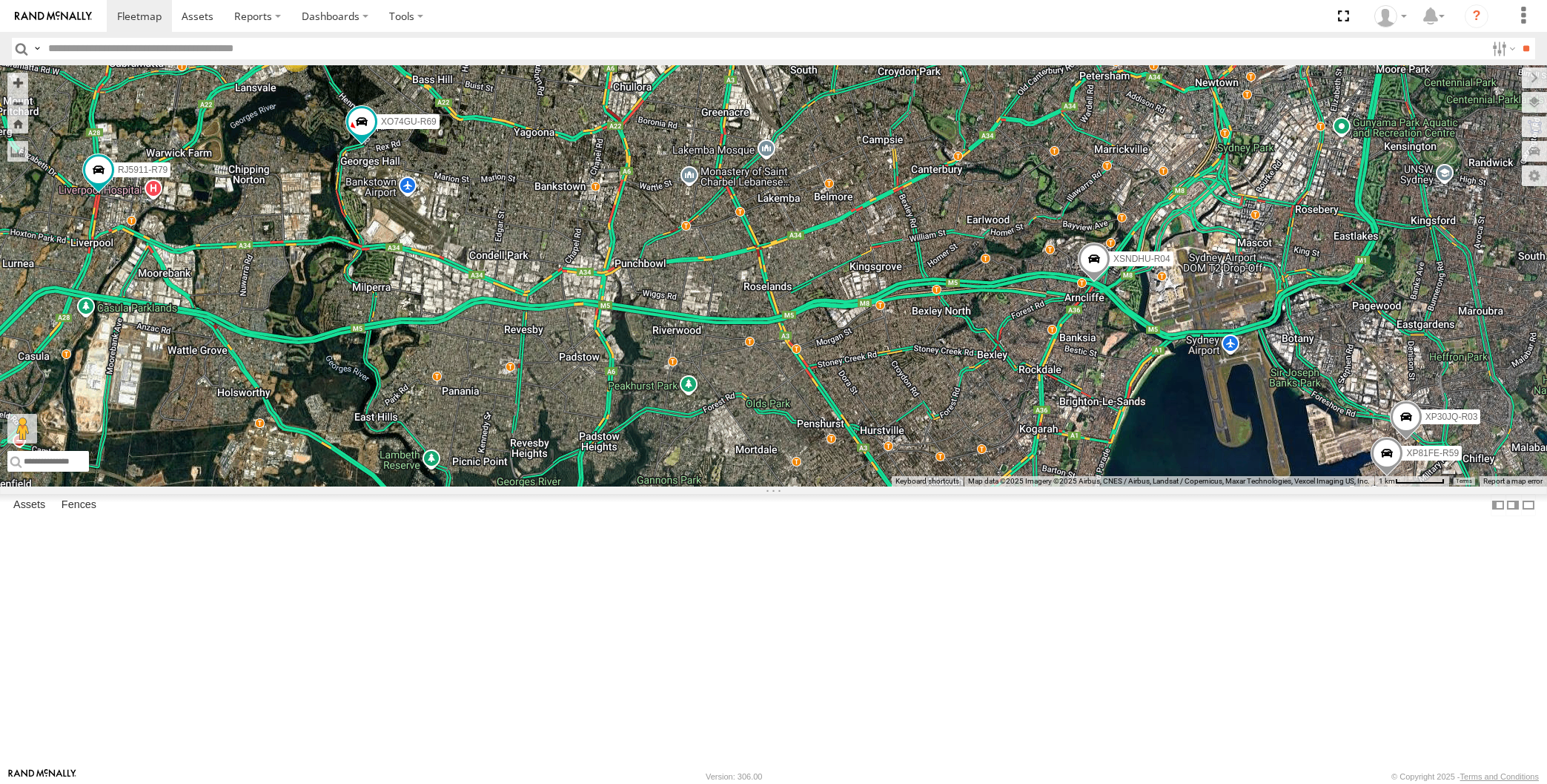
drag, startPoint x: 1060, startPoint y: 634, endPoint x: 1066, endPoint y: 645, distance: 12.5
click at [1066, 486] on div "XSNDHU-R04 RJ5911-R79 XO74GU-R69 XP30JQ-R03 3 XP81FE-R59 Loading..." at bounding box center [773, 275] width 1547 height 421
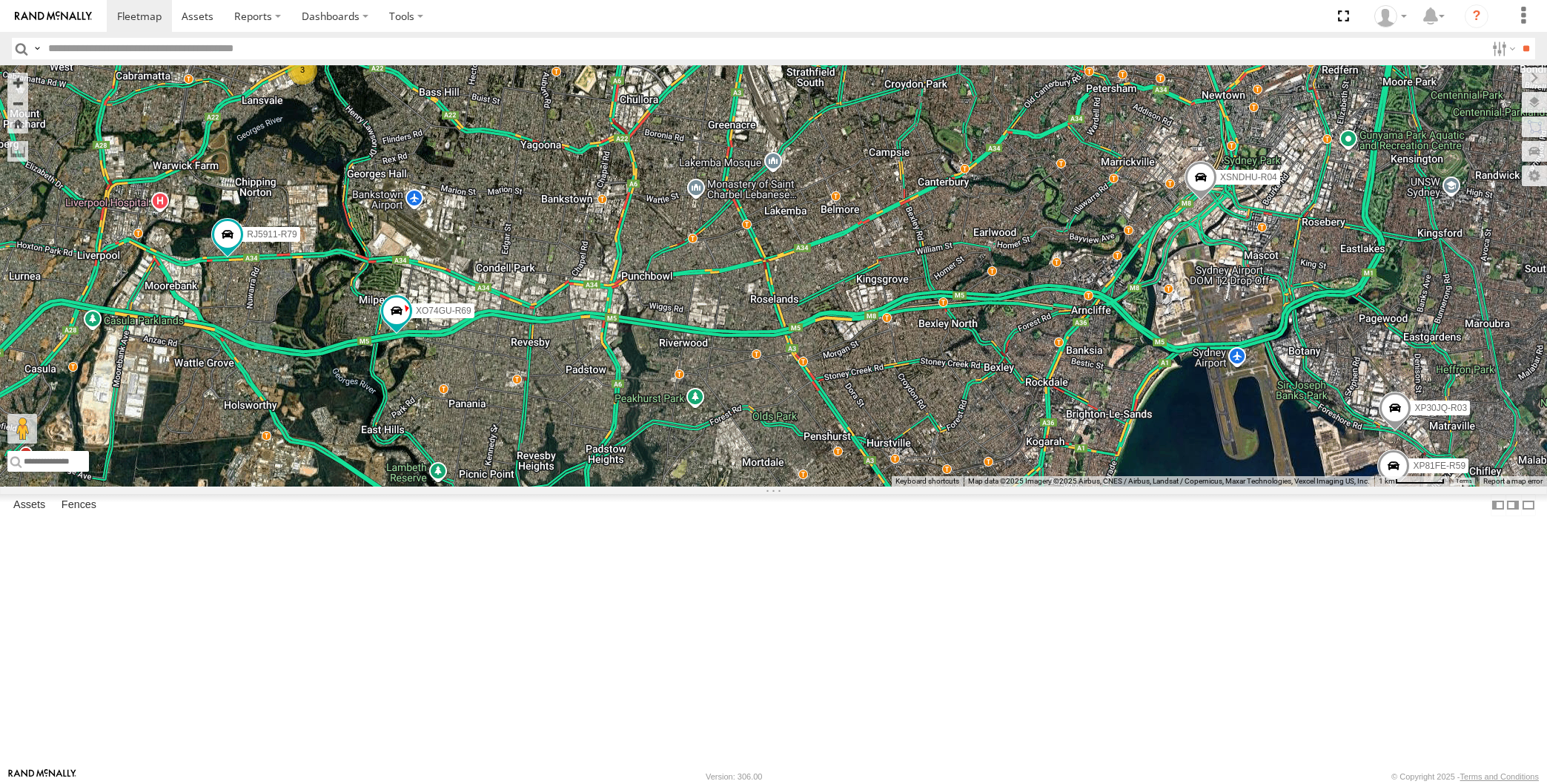
click at [359, 486] on div "XP30JQ-R03 XSNDHU-R04 RJ5911-R79 XP81FE-R59 XO74GU-R69 3 Loading..." at bounding box center [773, 275] width 1547 height 421
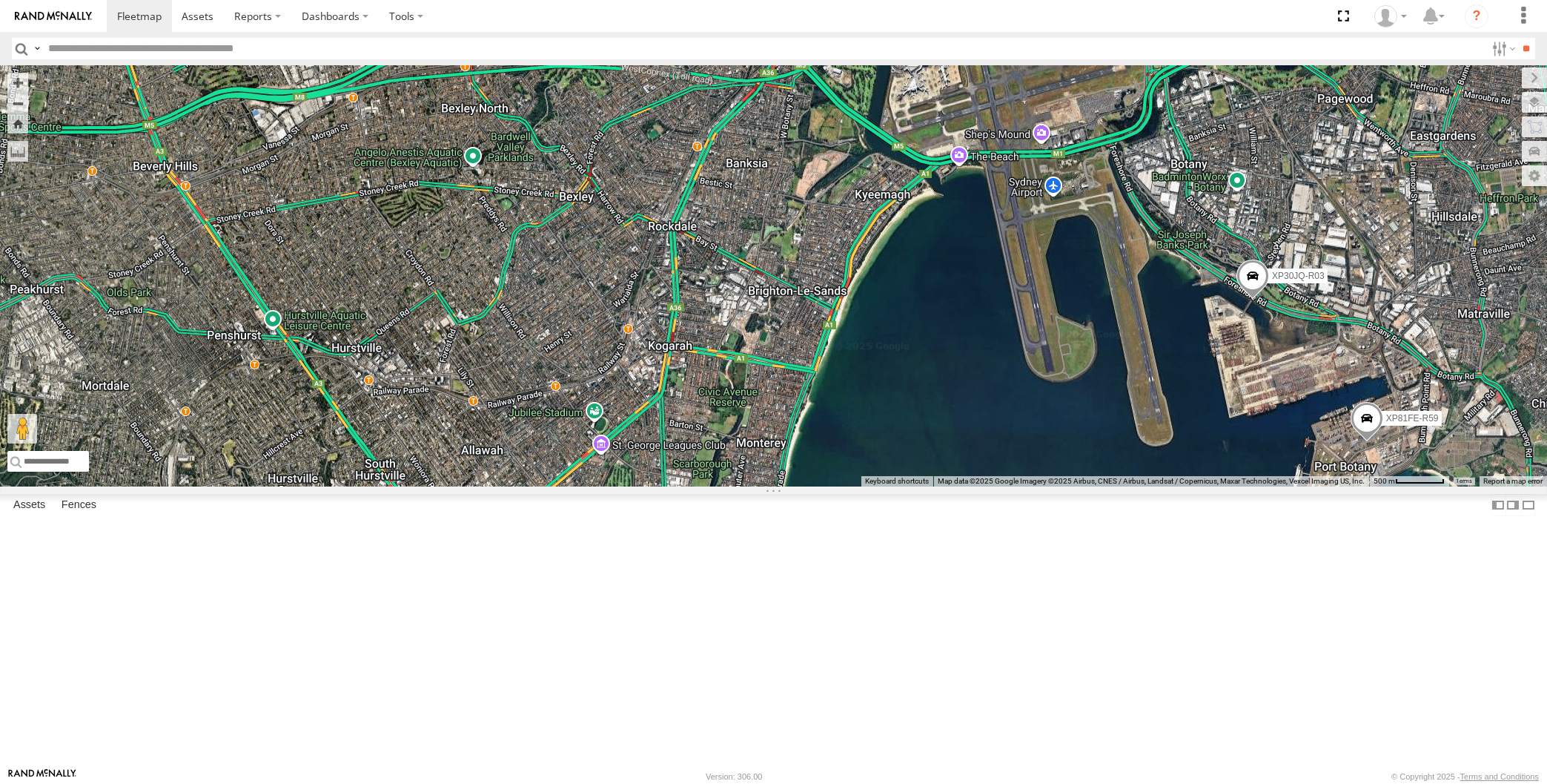
click at [912, 486] on div "XP30JQ-R03 XSNDHU-R04 RJ5911-R79 XP81FE-R59 XO74GU-R69 Loading..." at bounding box center [773, 275] width 1547 height 421
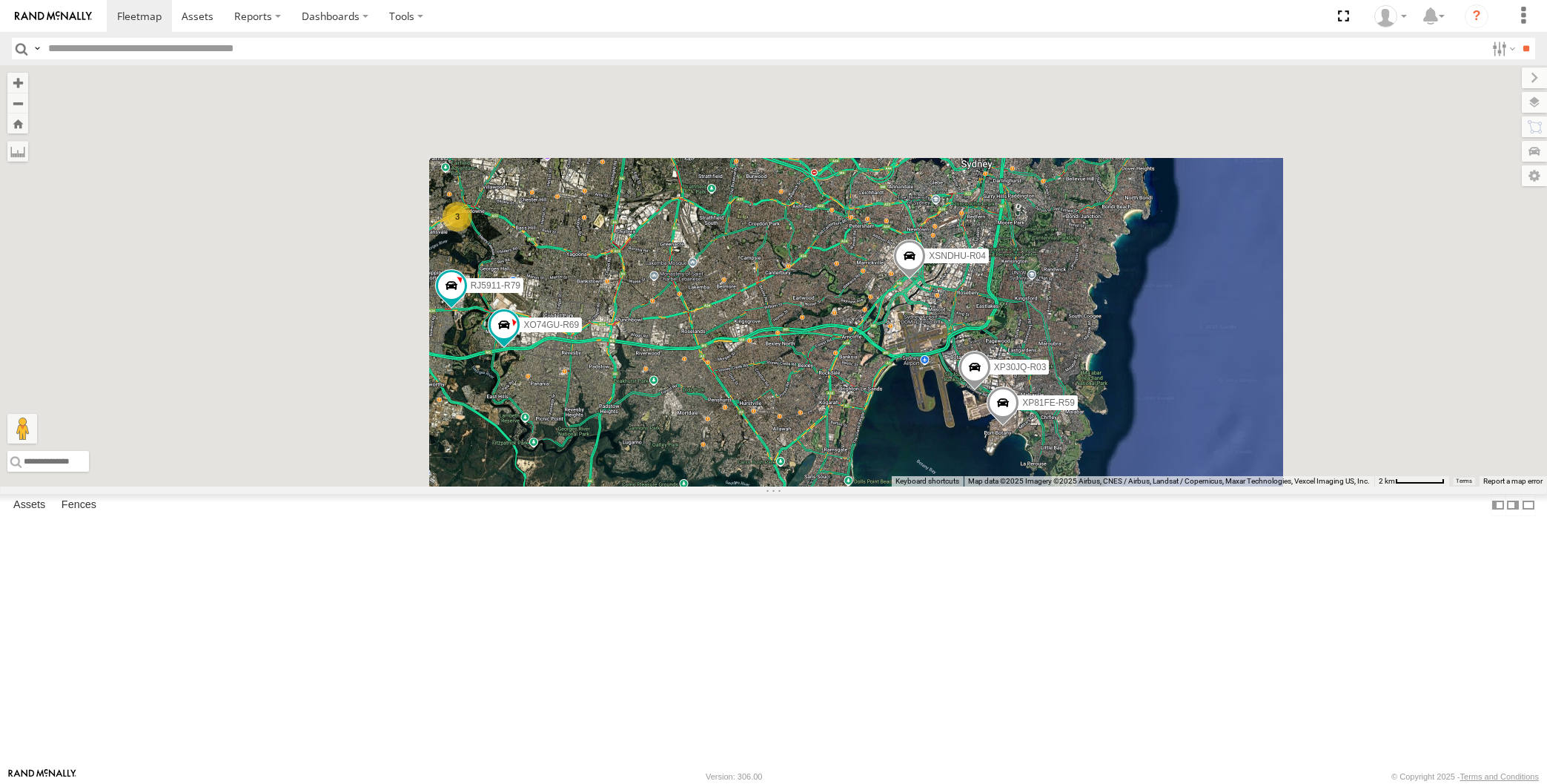
drag, startPoint x: 806, startPoint y: 582, endPoint x: 823, endPoint y: 578, distance: 17.5
click at [823, 486] on div "XP30JQ-R03 XSNDHU-R04 RJ5911-R79 XP81FE-R59 XO74GU-R69 3 Loading..." at bounding box center [773, 275] width 1547 height 421
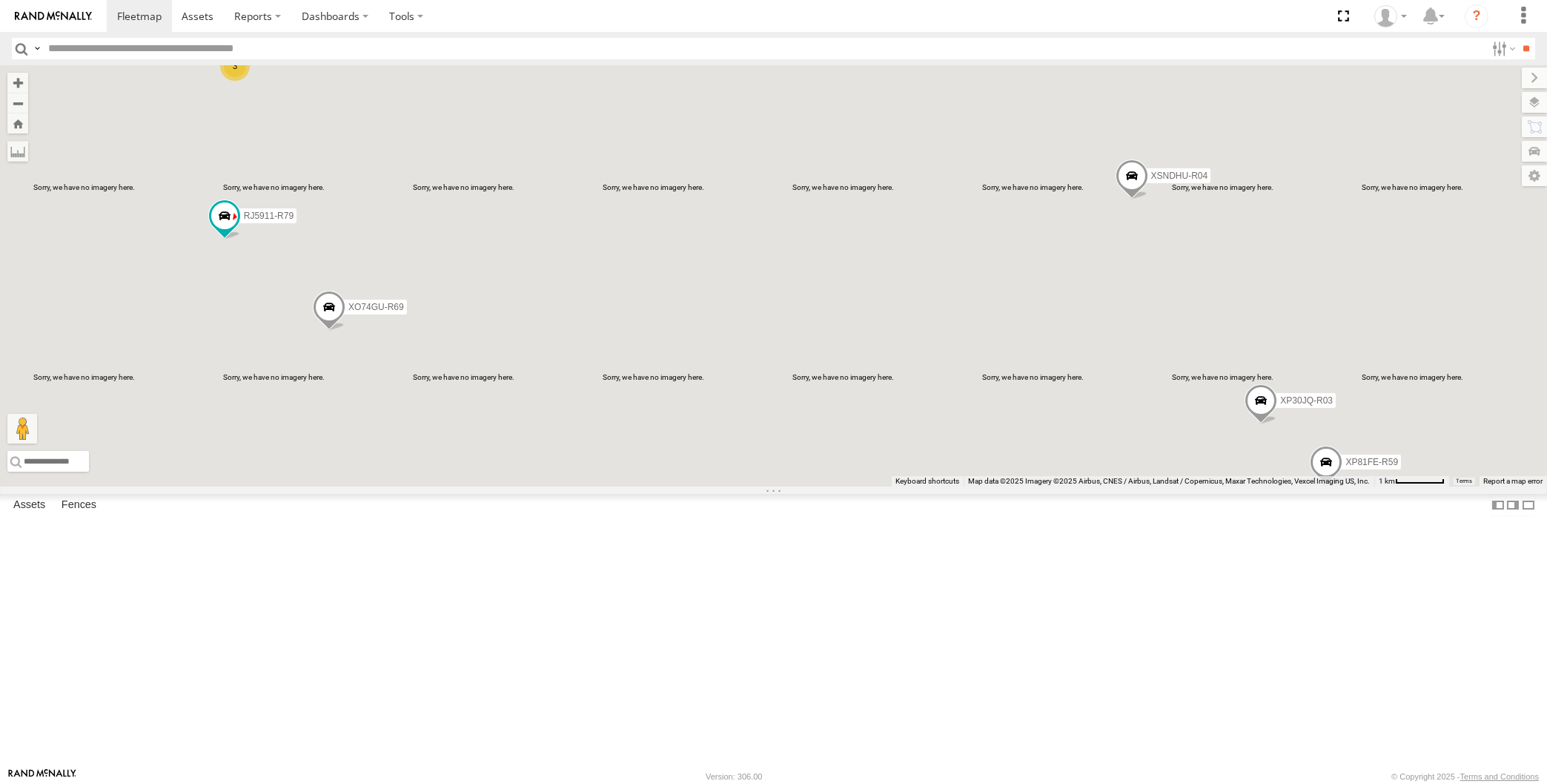
click at [1115, 486] on div "XP30JQ-R03 XSNDHU-R04 RJ5911-R79 XP81FE-R59 XO74GU-R69 3 Loading..." at bounding box center [773, 275] width 1547 height 421
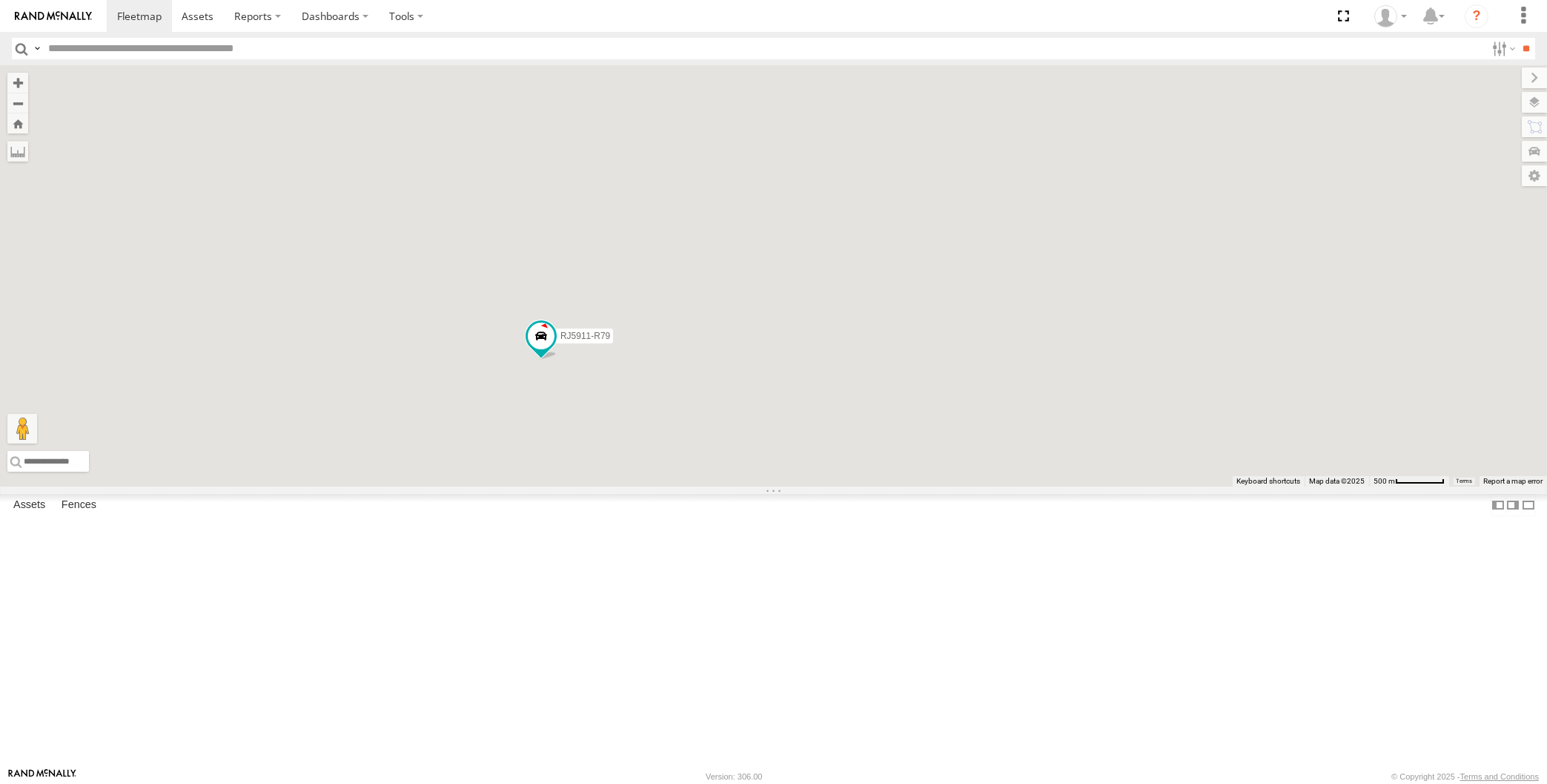
click at [679, 486] on div "XP30JQ-R03 XSNDHU-R04 RJ5911-R79 XP81FE-R59 XO74GU-R69 3 Loading..." at bounding box center [773, 275] width 1547 height 421
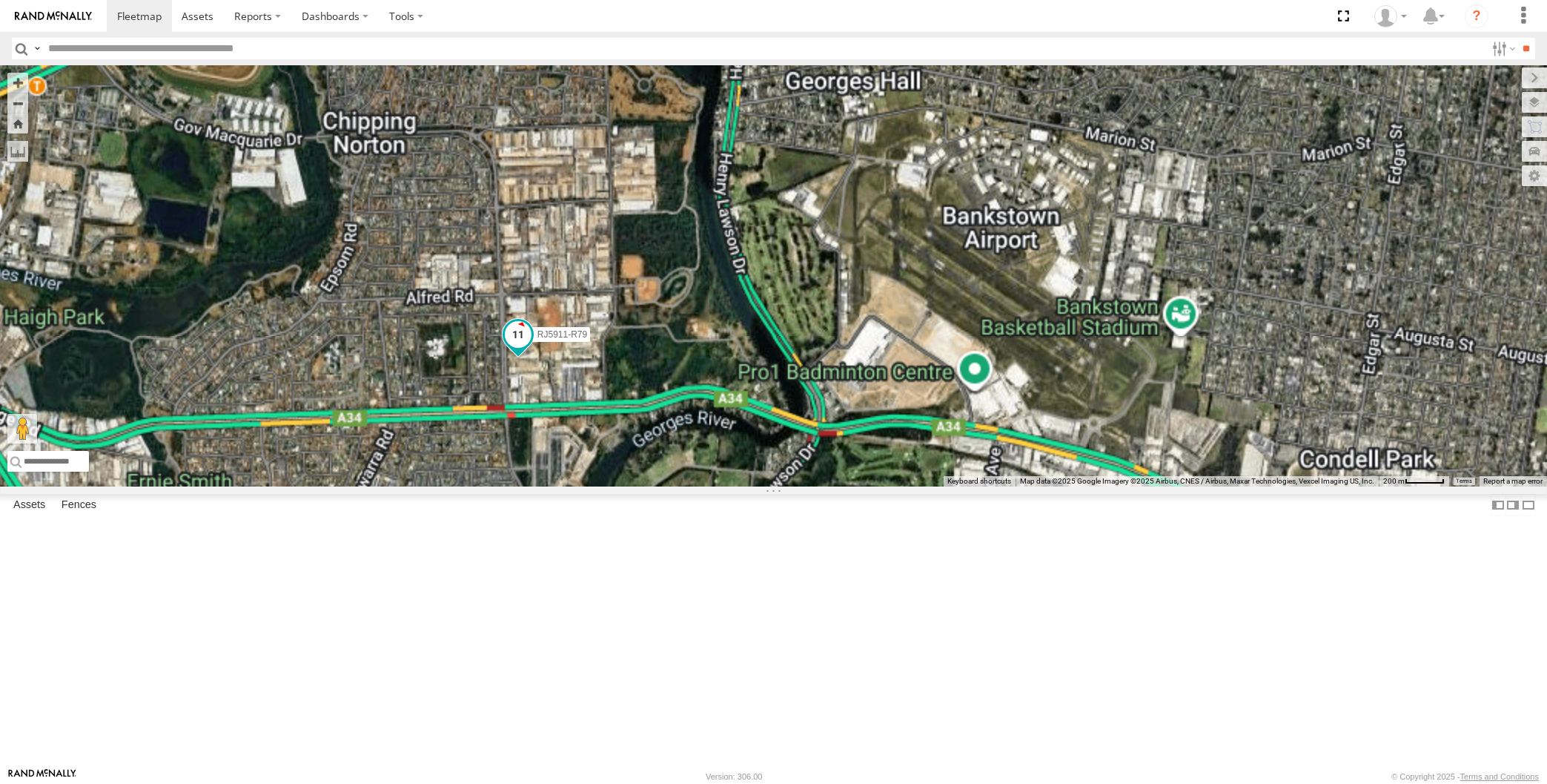
click at [518, 348] on span at bounding box center [517, 335] width 27 height 27
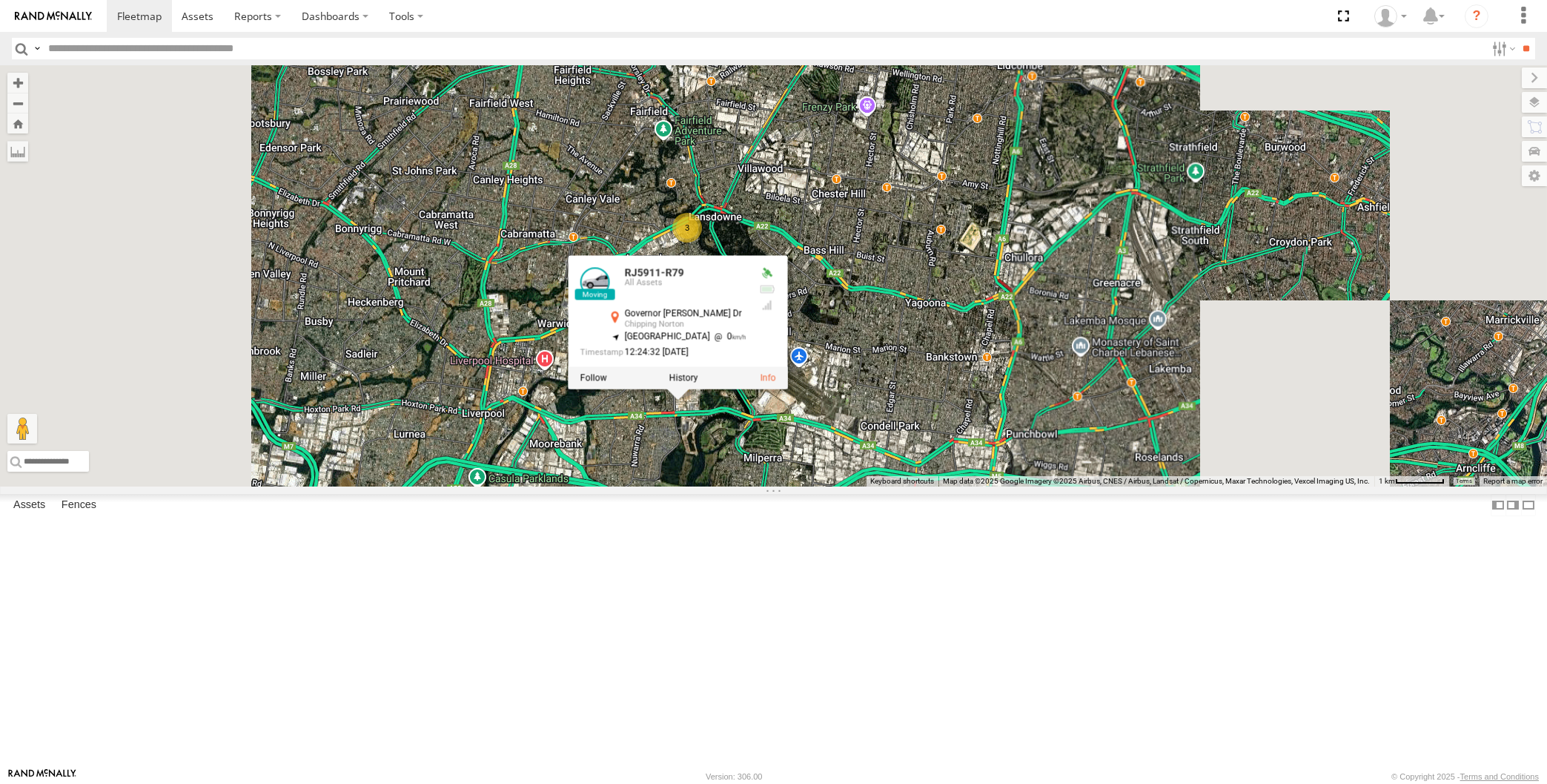
drag, startPoint x: 923, startPoint y: 623, endPoint x: 826, endPoint y: 605, distance: 98.7
click at [876, 486] on div "XP30JQ-R03 XSNDHU-R04 RJ5911-R79 XP81FE-R59 XO74GU-R69 RJ5911-R79 All Assets Go…" at bounding box center [773, 275] width 1547 height 421
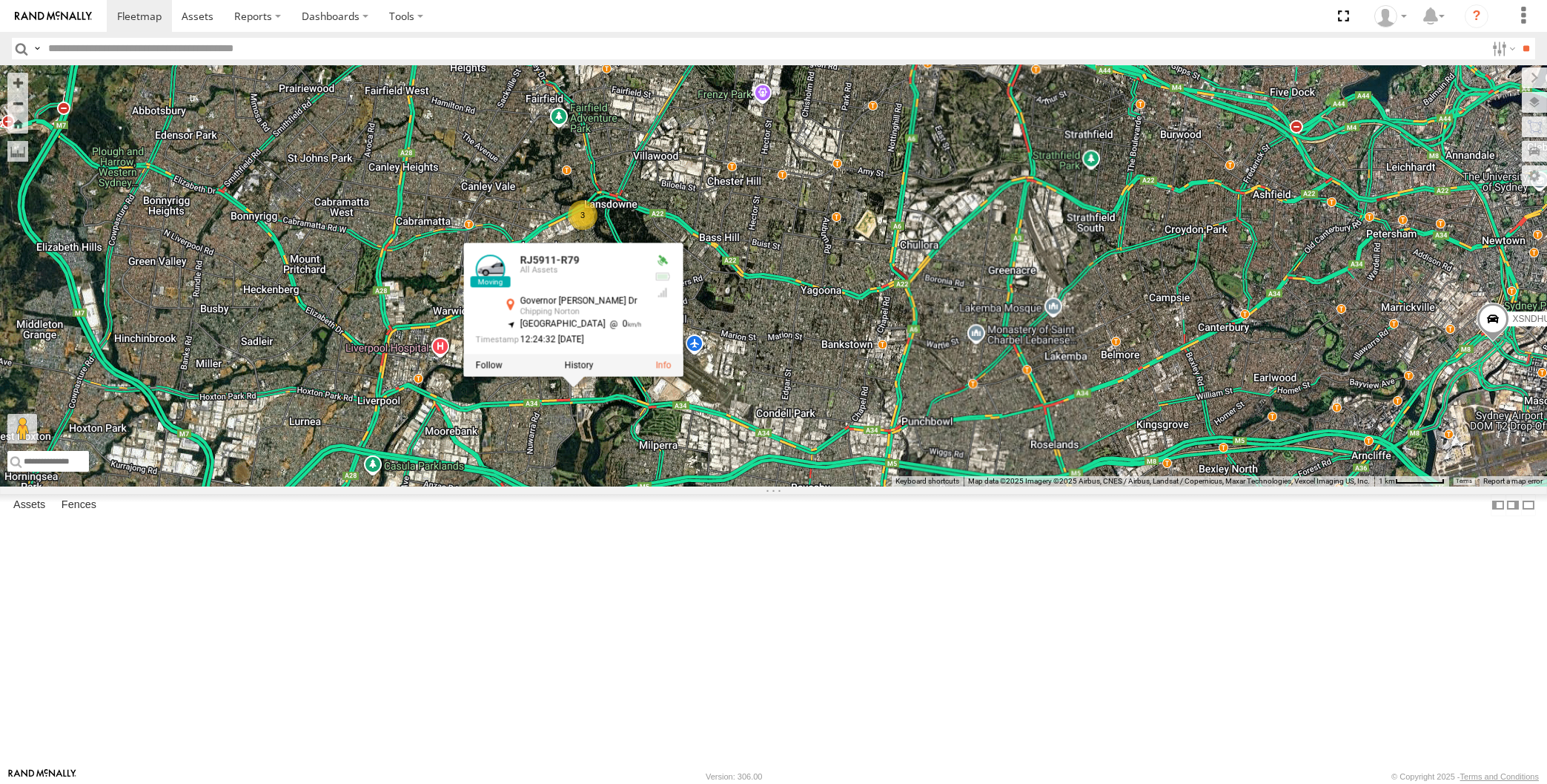
drag, startPoint x: 801, startPoint y: 583, endPoint x: 736, endPoint y: 578, distance: 65.2
click at [743, 486] on div "XP30JQ-R03 XSNDHU-R04 RJ5911-R79 XP81FE-R59 XO74GU-R69 RJ5911-R79 All Assets Go…" at bounding box center [773, 275] width 1547 height 421
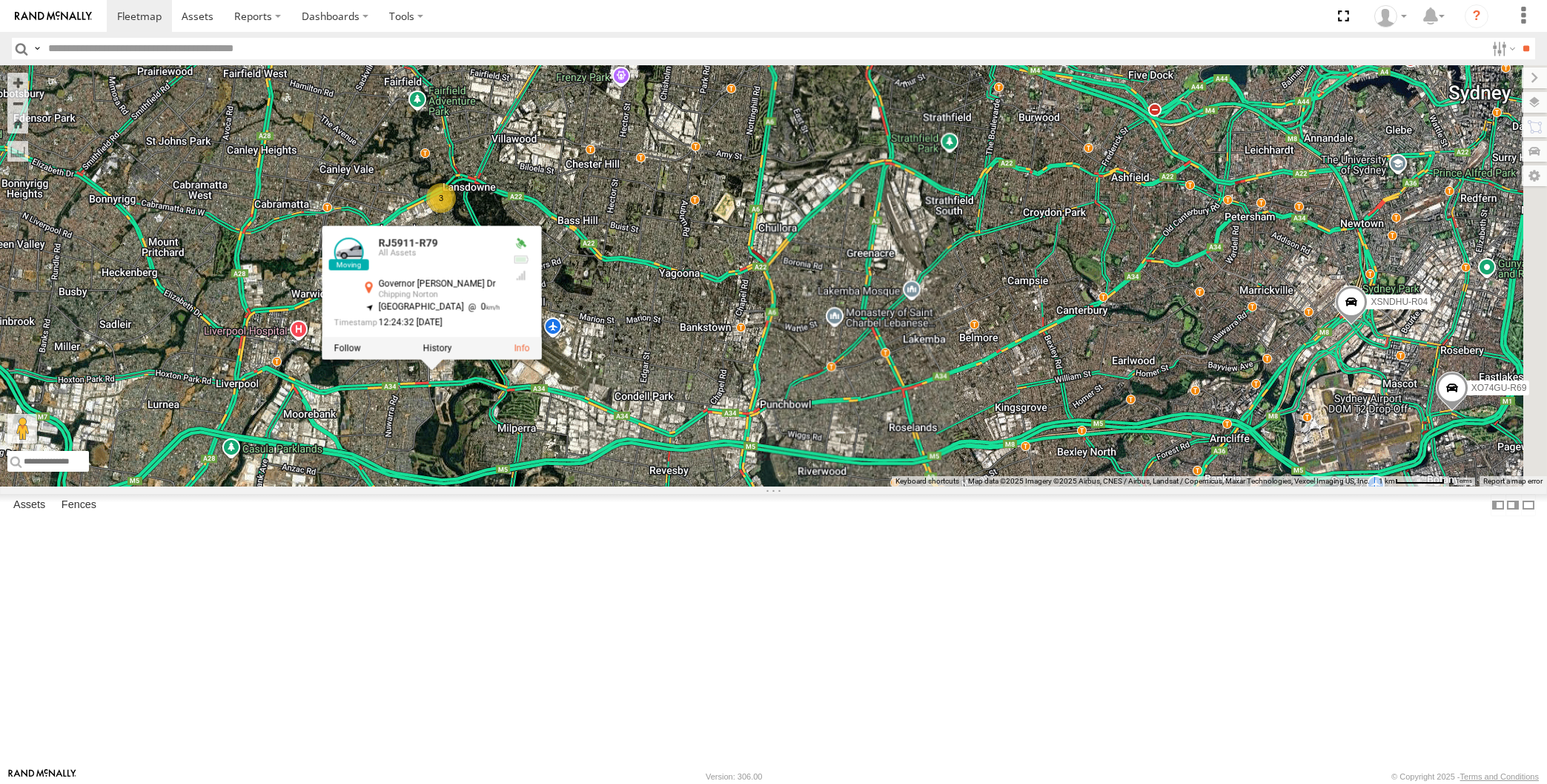
drag, startPoint x: 822, startPoint y: 604, endPoint x: 707, endPoint y: 567, distance: 120.8
click at [743, 486] on div "XP30JQ-R03 XSNDHU-R04 RJ5911-R79 XP81FE-R59 XO74GU-R69 RJ5911-R79 All Assets Go…" at bounding box center [773, 275] width 1547 height 421
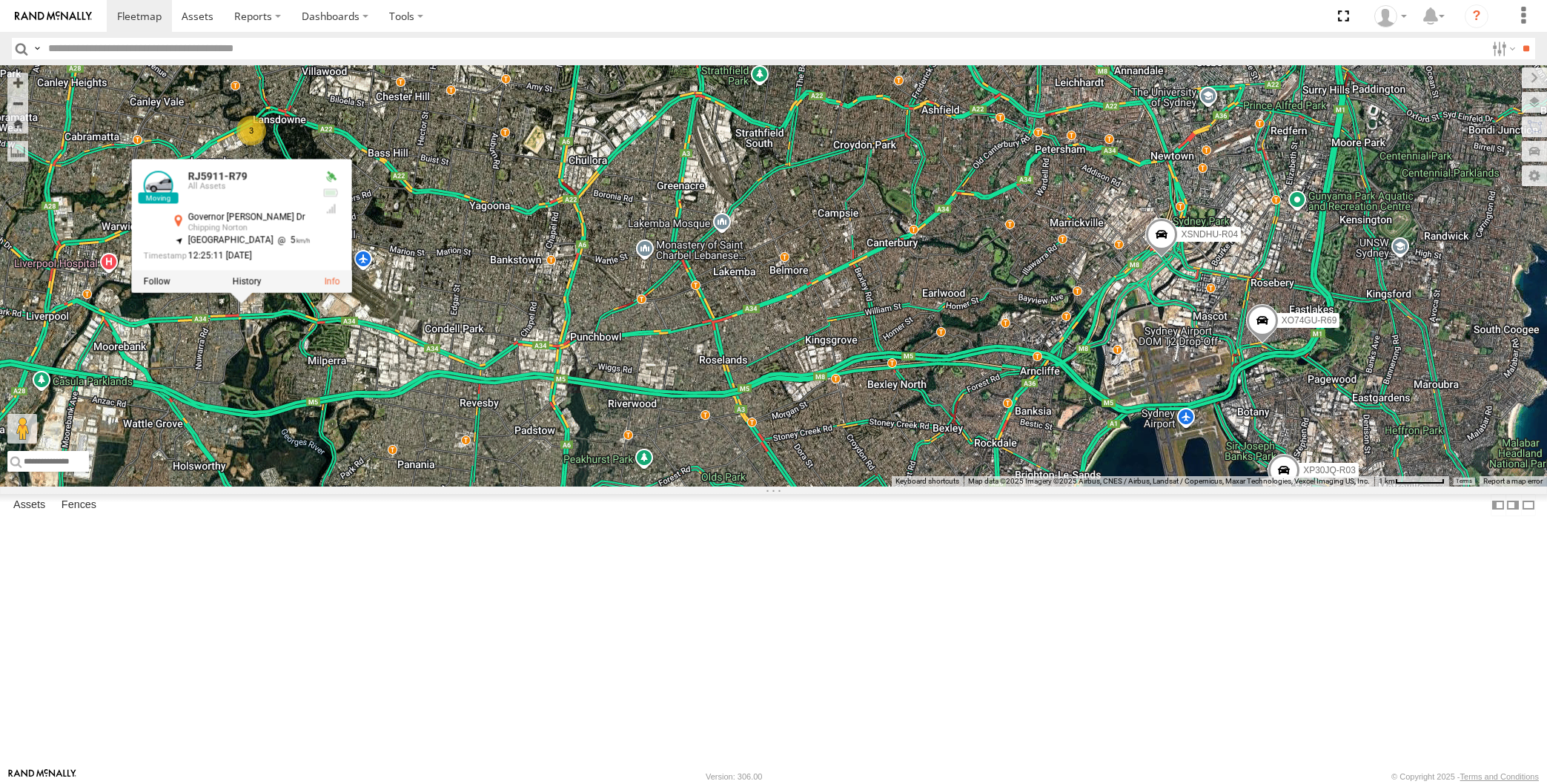
drag, startPoint x: 1277, startPoint y: 505, endPoint x: 1244, endPoint y: 494, distance: 34.8
click at [1244, 486] on div "XP30JQ-R03 XSNDHU-R04 RJ5911-R79 XP81FE-R59 XO74GU-R69 RJ5911-R79 All Assets Go…" at bounding box center [773, 275] width 1547 height 421
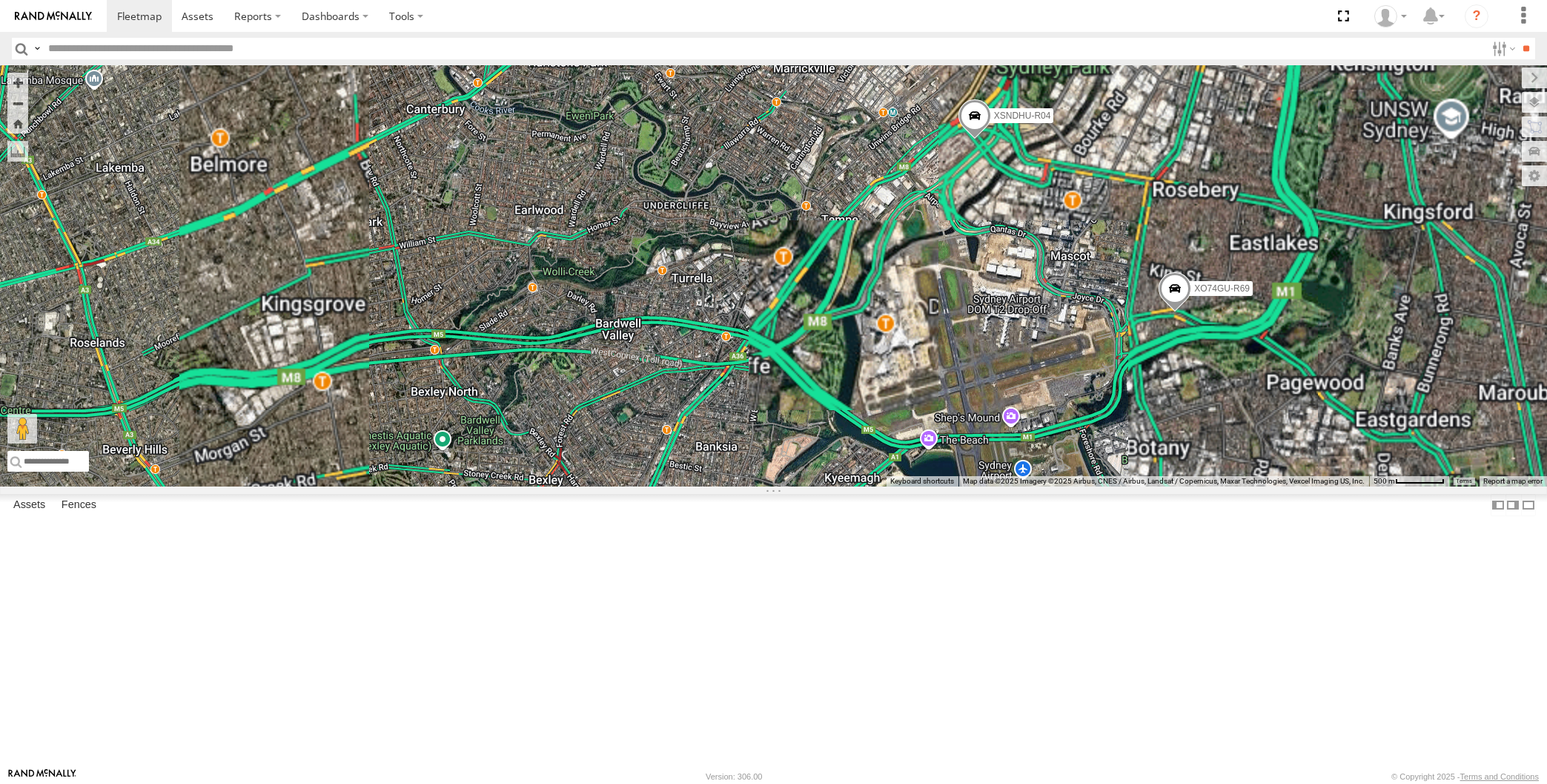
click at [1171, 312] on span at bounding box center [1176, 293] width 33 height 40
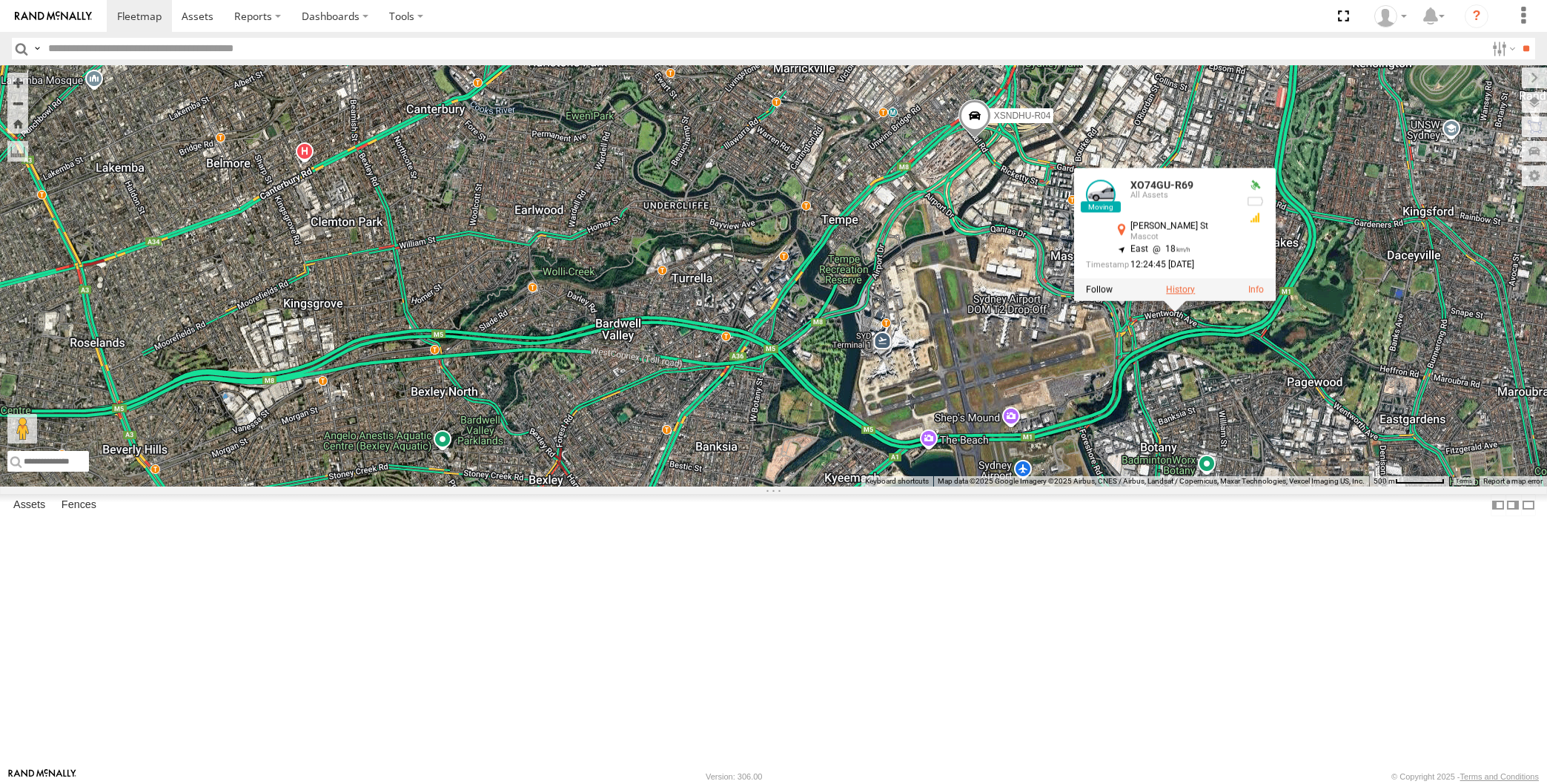
click at [1179, 295] on label at bounding box center [1181, 289] width 29 height 10
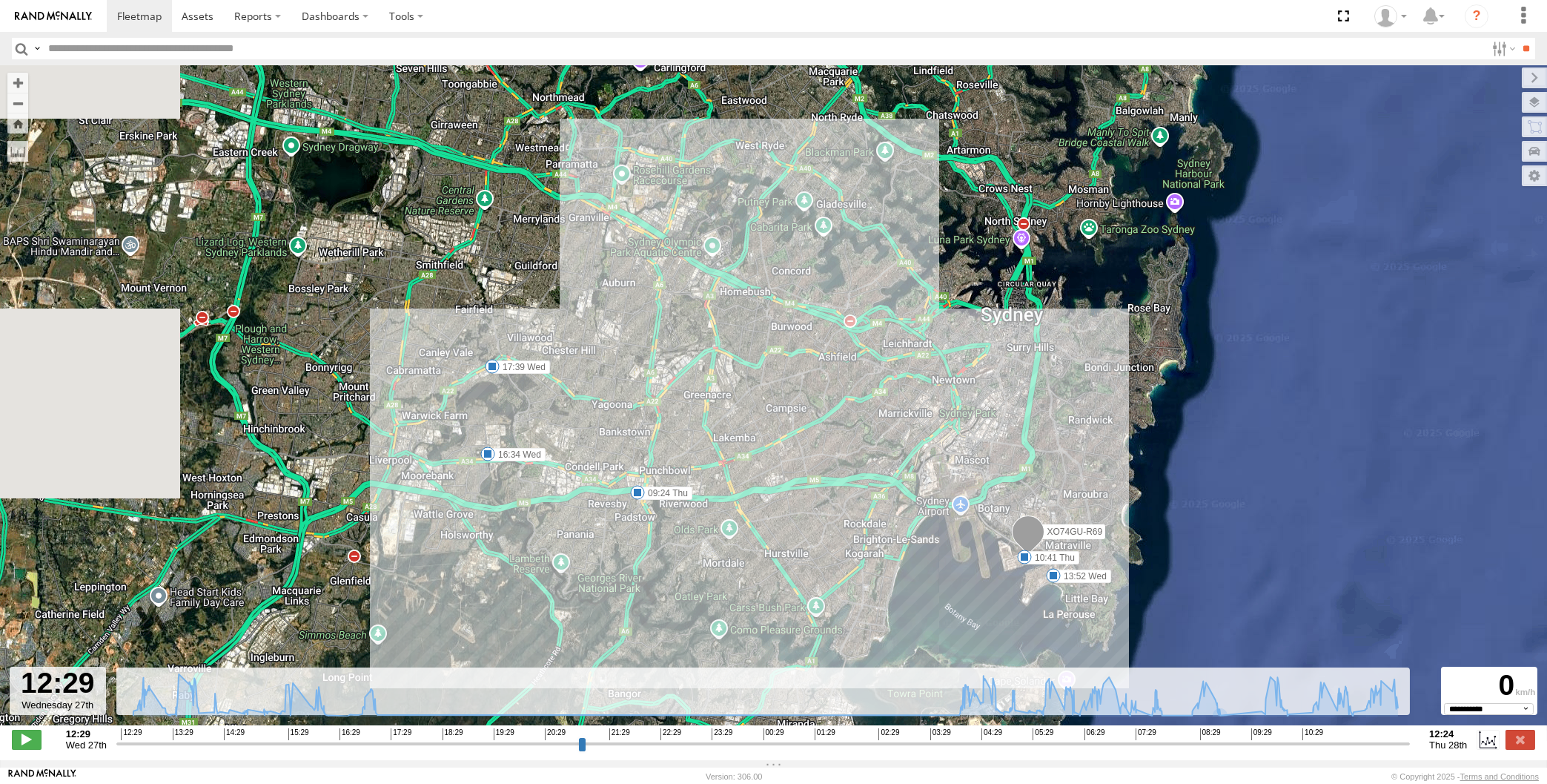
click at [1254, 743] on input "range" at bounding box center [763, 743] width 1294 height 14
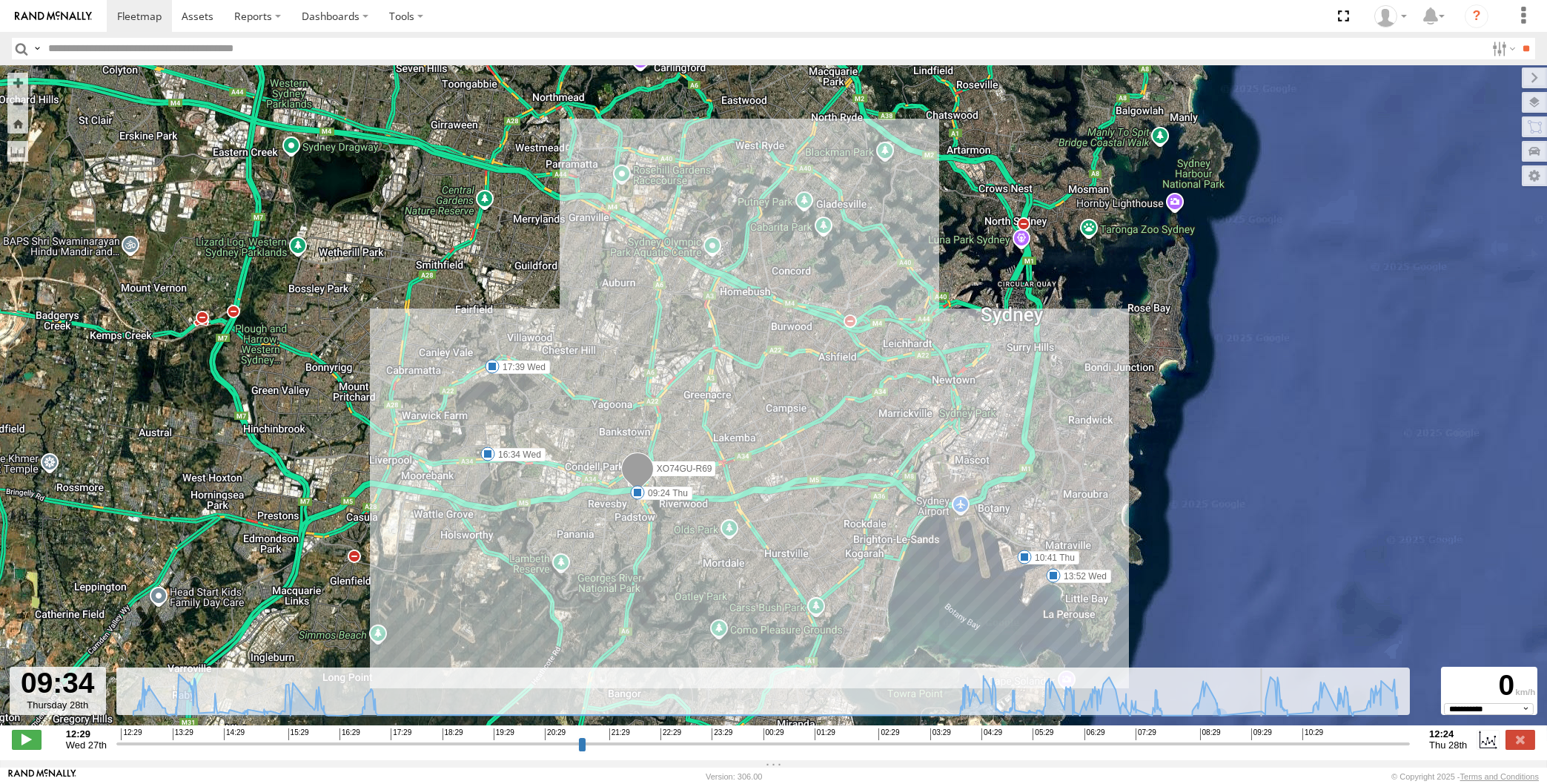
click at [1264, 738] on input "range" at bounding box center [763, 743] width 1294 height 14
click at [1283, 739] on input "range" at bounding box center [763, 743] width 1294 height 14
click at [1309, 743] on input "range" at bounding box center [763, 743] width 1294 height 14
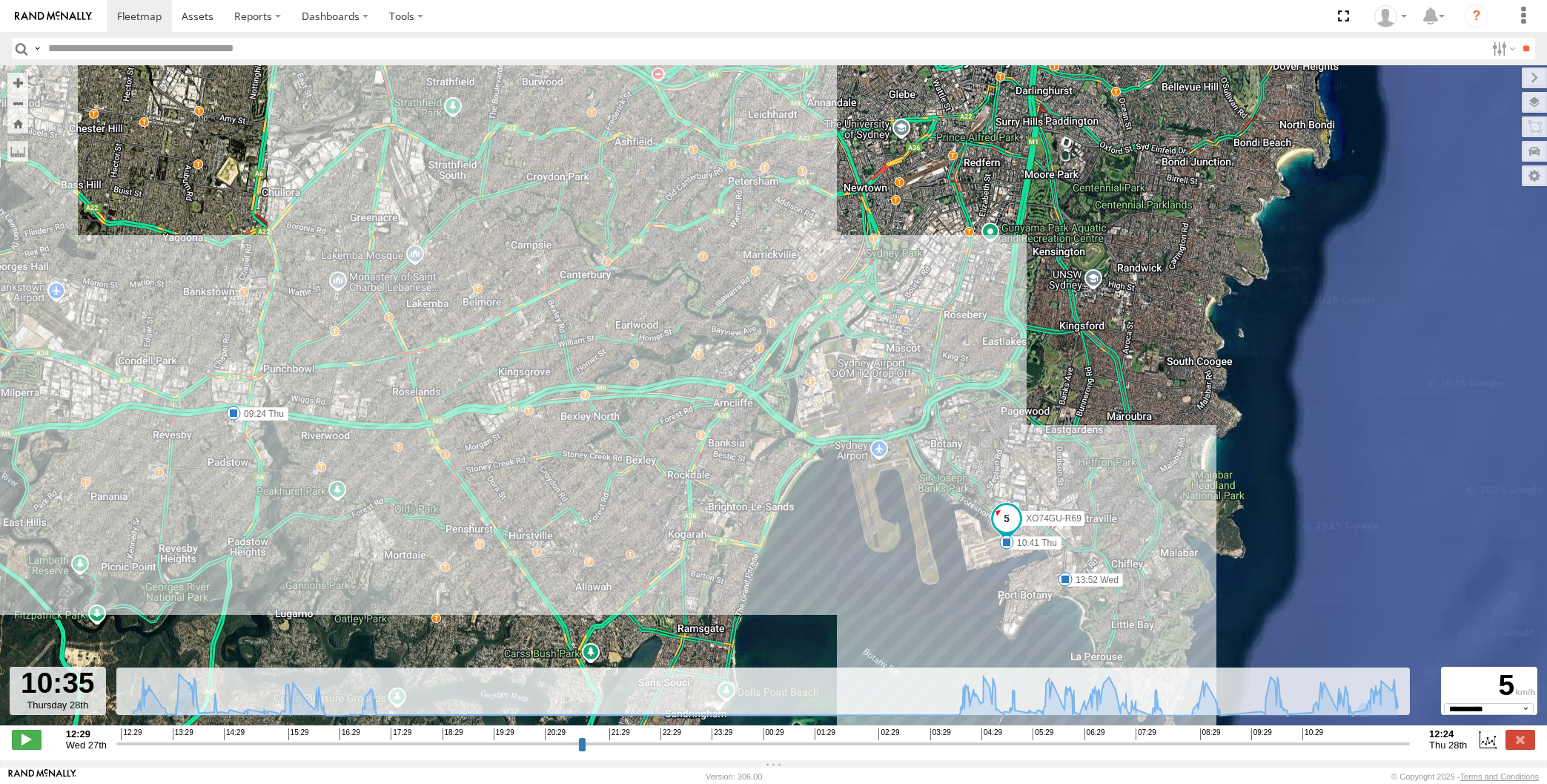
click at [1332, 746] on input "range" at bounding box center [763, 743] width 1294 height 14
drag, startPoint x: 1342, startPoint y: 743, endPoint x: 1354, endPoint y: 743, distance: 12.0
click at [1343, 743] on input "range" at bounding box center [763, 743] width 1294 height 14
click at [1356, 743] on input "range" at bounding box center [763, 743] width 1294 height 14
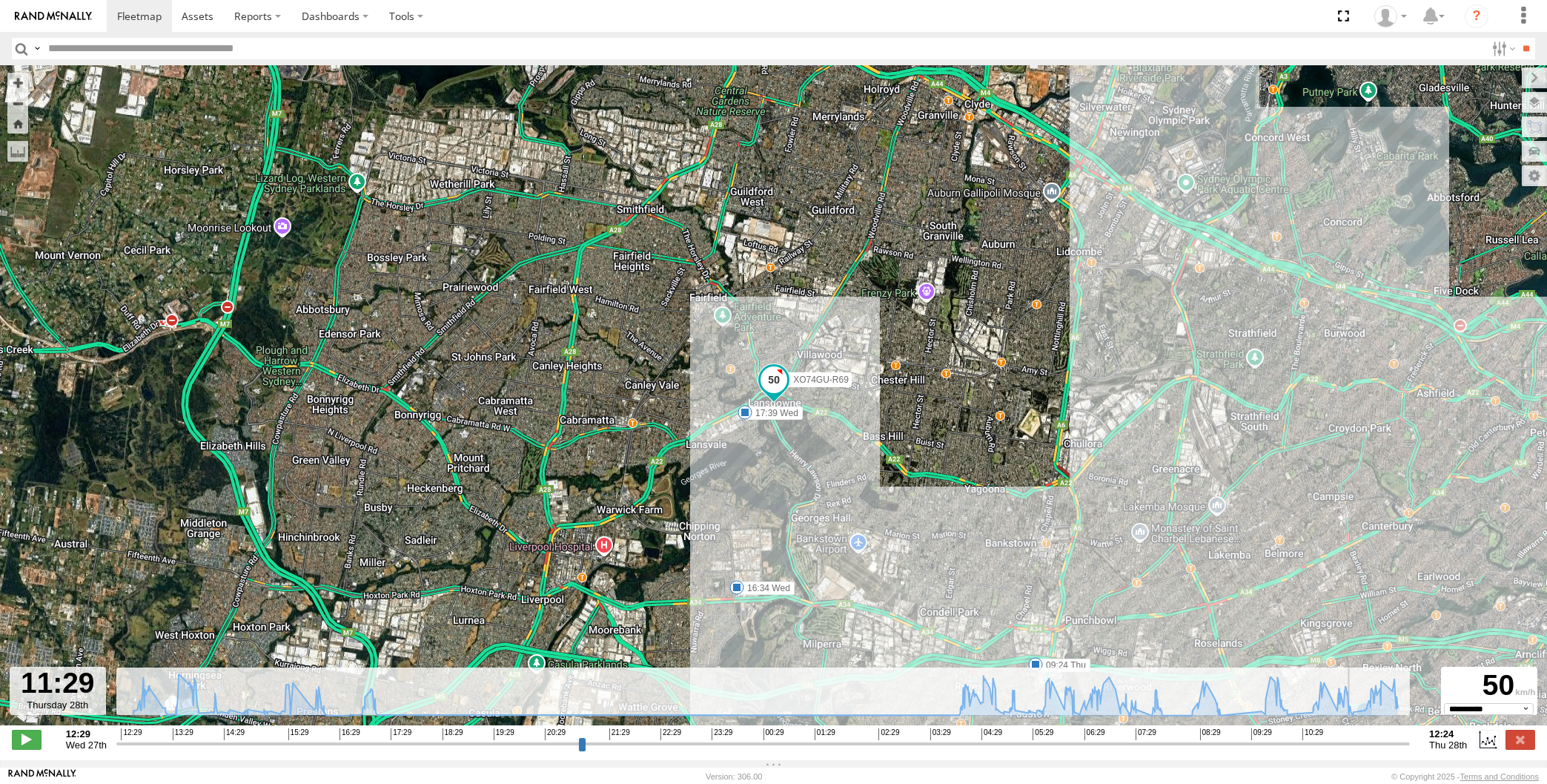
click at [1379, 745] on input "range" at bounding box center [763, 743] width 1294 height 14
click at [1386, 745] on input "range" at bounding box center [763, 743] width 1294 height 14
click at [1396, 742] on input "range" at bounding box center [763, 743] width 1294 height 14
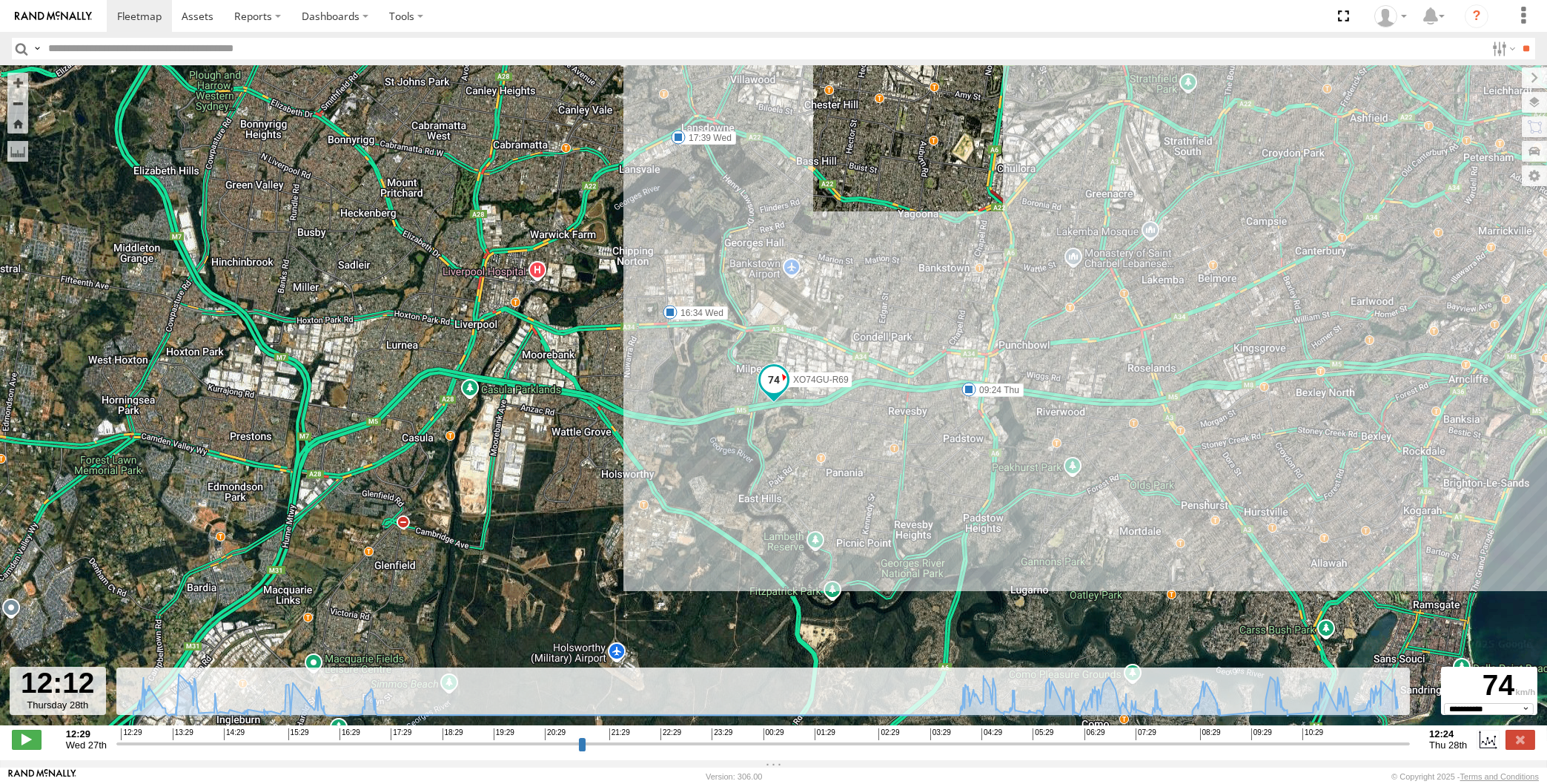
click at [1397, 743] on input "range" at bounding box center [763, 743] width 1294 height 14
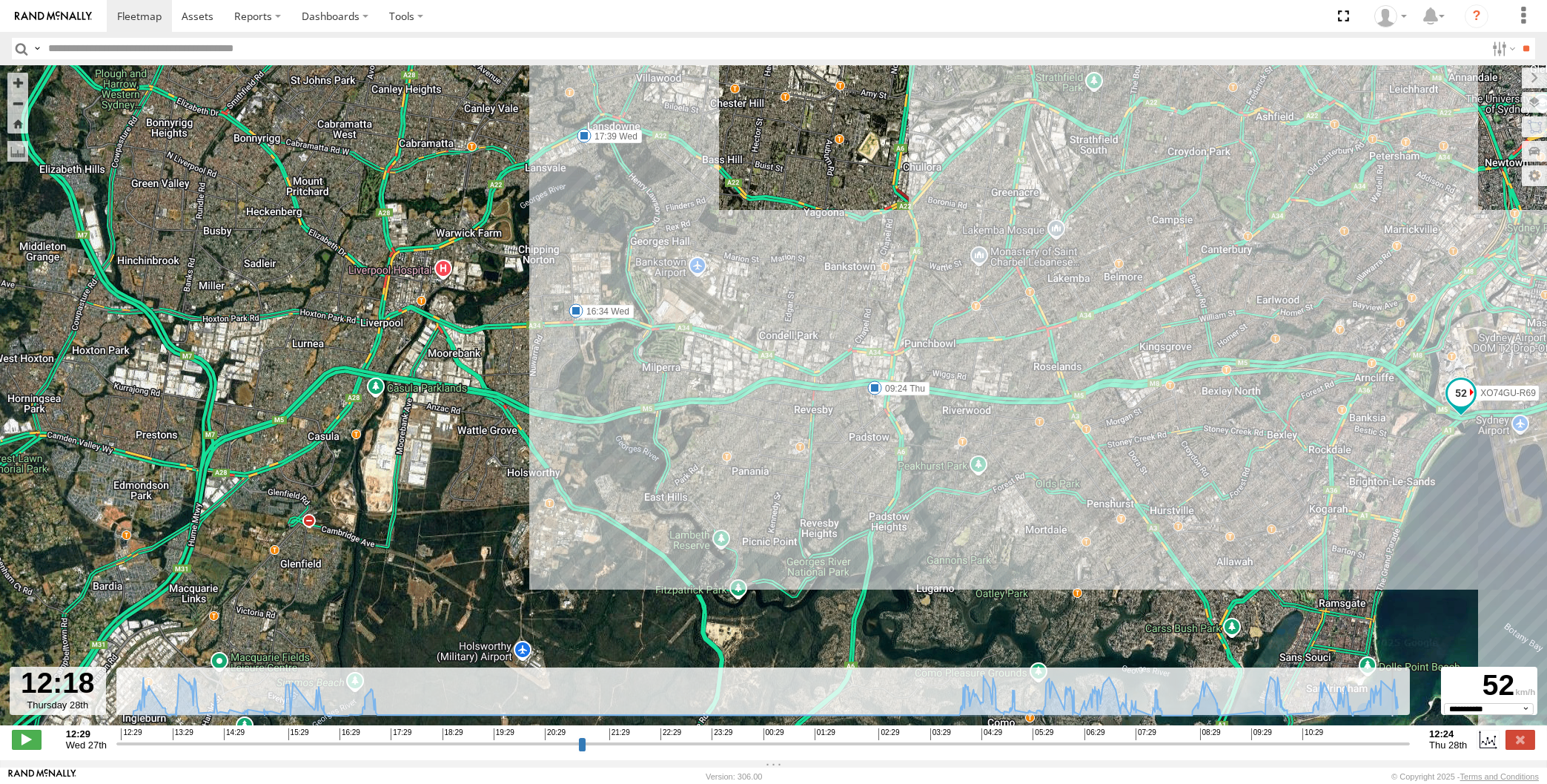
click at [1402, 742] on input "range" at bounding box center [763, 743] width 1294 height 14
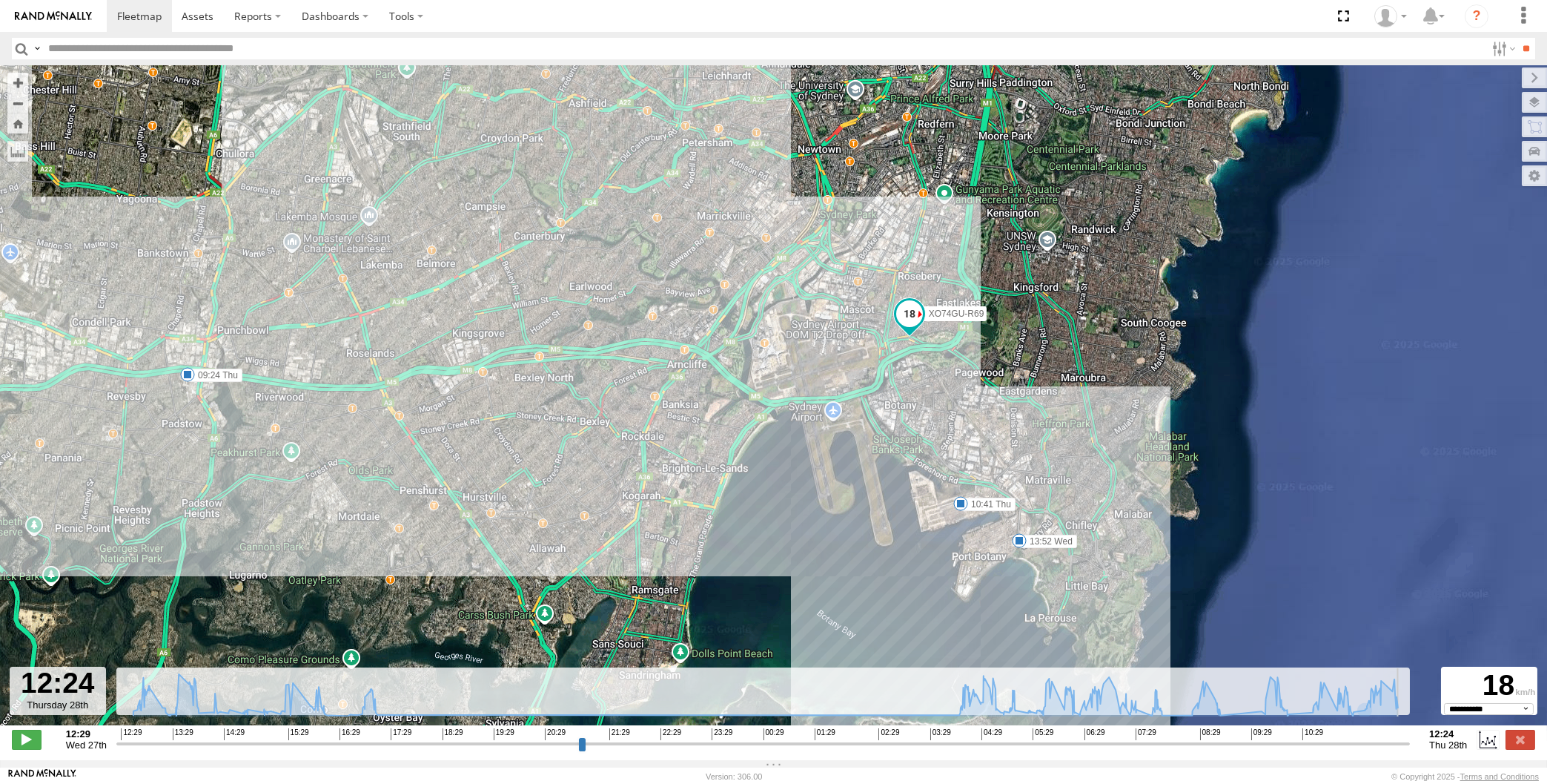
drag, startPoint x: 1399, startPoint y: 742, endPoint x: 1446, endPoint y: 743, distance: 47.0
type input "**********"
click at [1410, 743] on input "range" at bounding box center [763, 743] width 1294 height 14
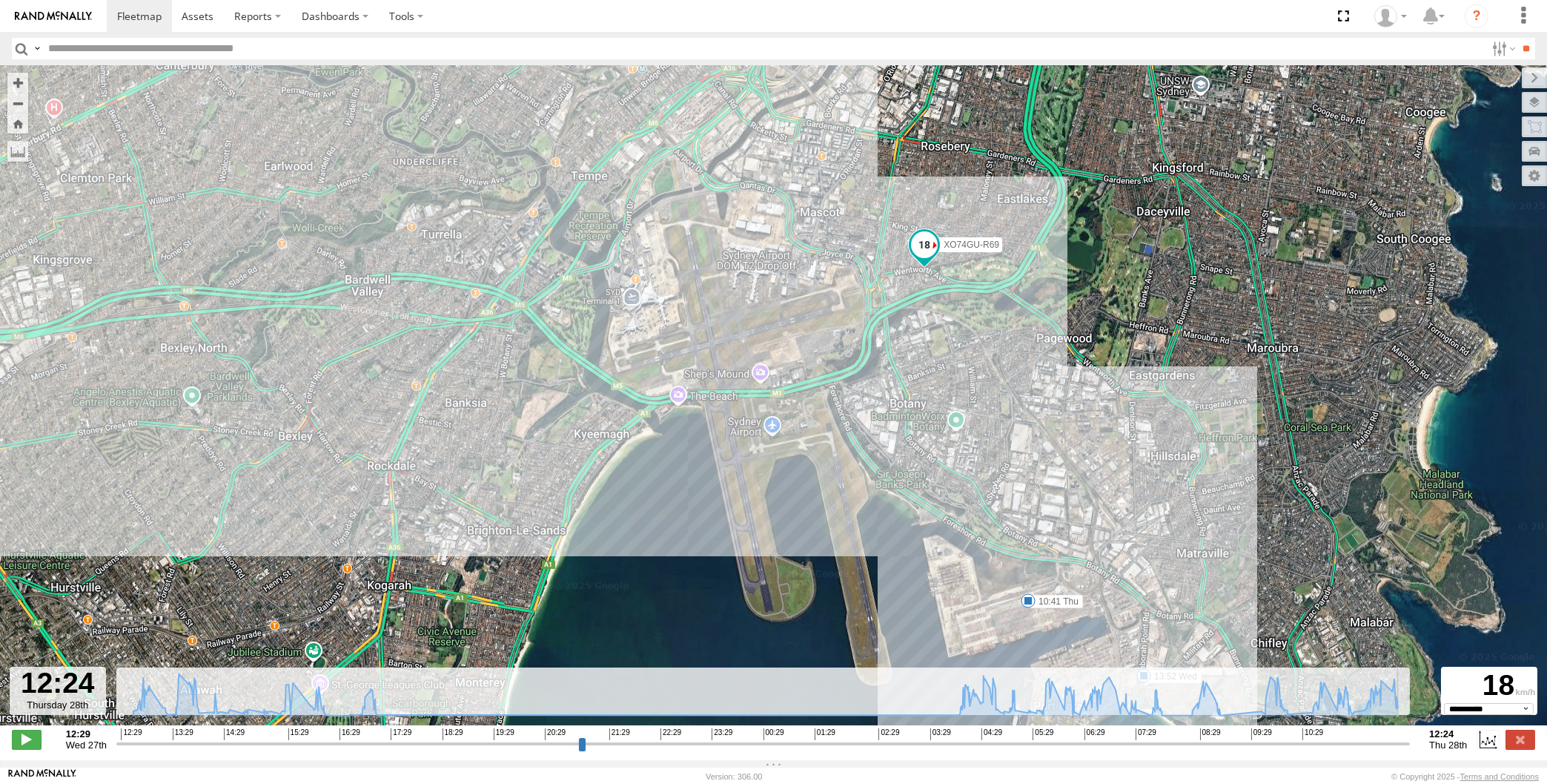
drag, startPoint x: 1081, startPoint y: 419, endPoint x: 1047, endPoint y: 427, distance: 34.9
click at [1064, 426] on div "XO74GU-R69 13:52 Wed 16:34 Wed 17:39 Wed 09:24 Thu 10:41 Thu Loading..." at bounding box center [773, 403] width 1547 height 675
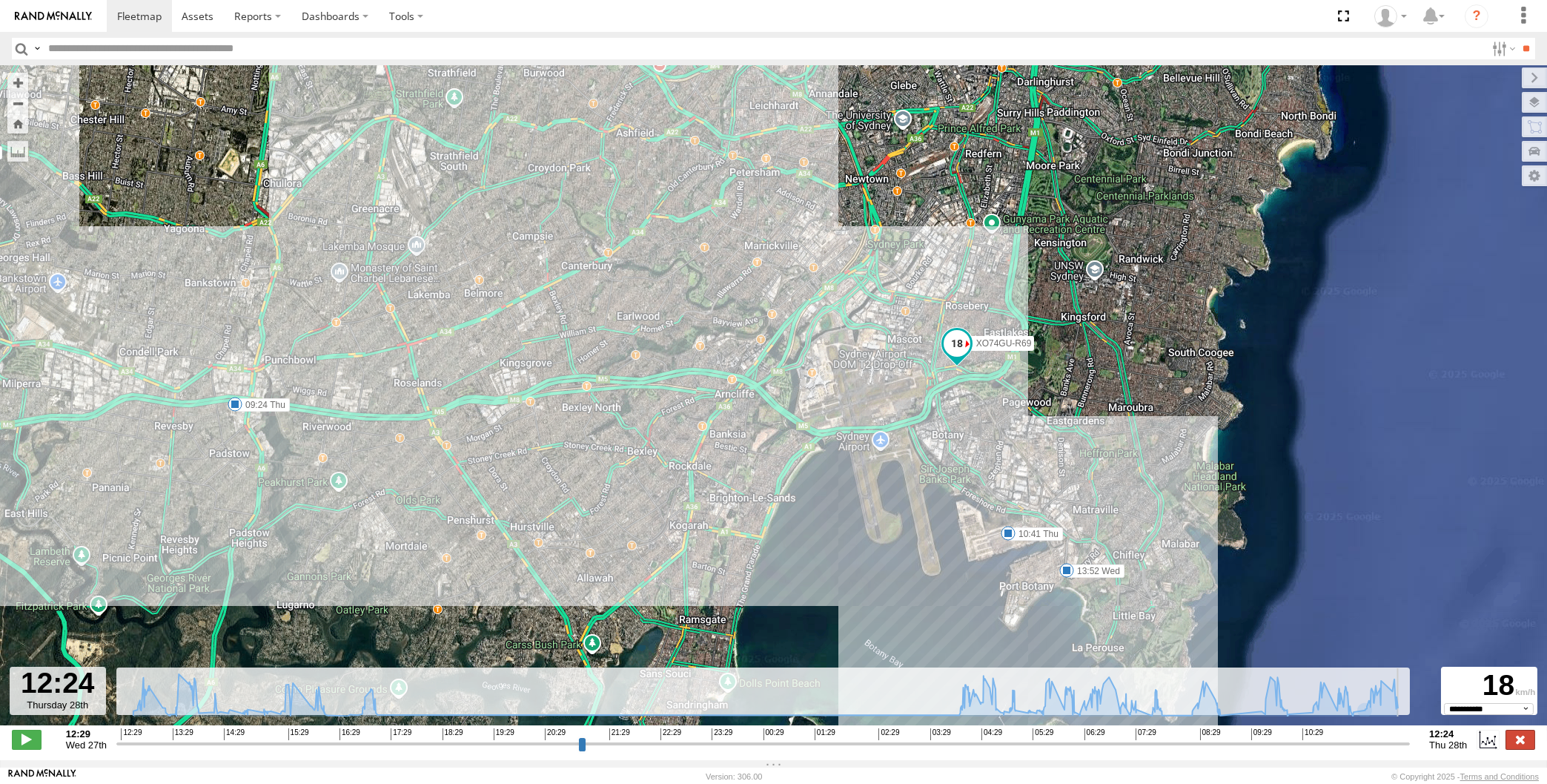
click at [1524, 744] on label at bounding box center [1520, 738] width 29 height 19
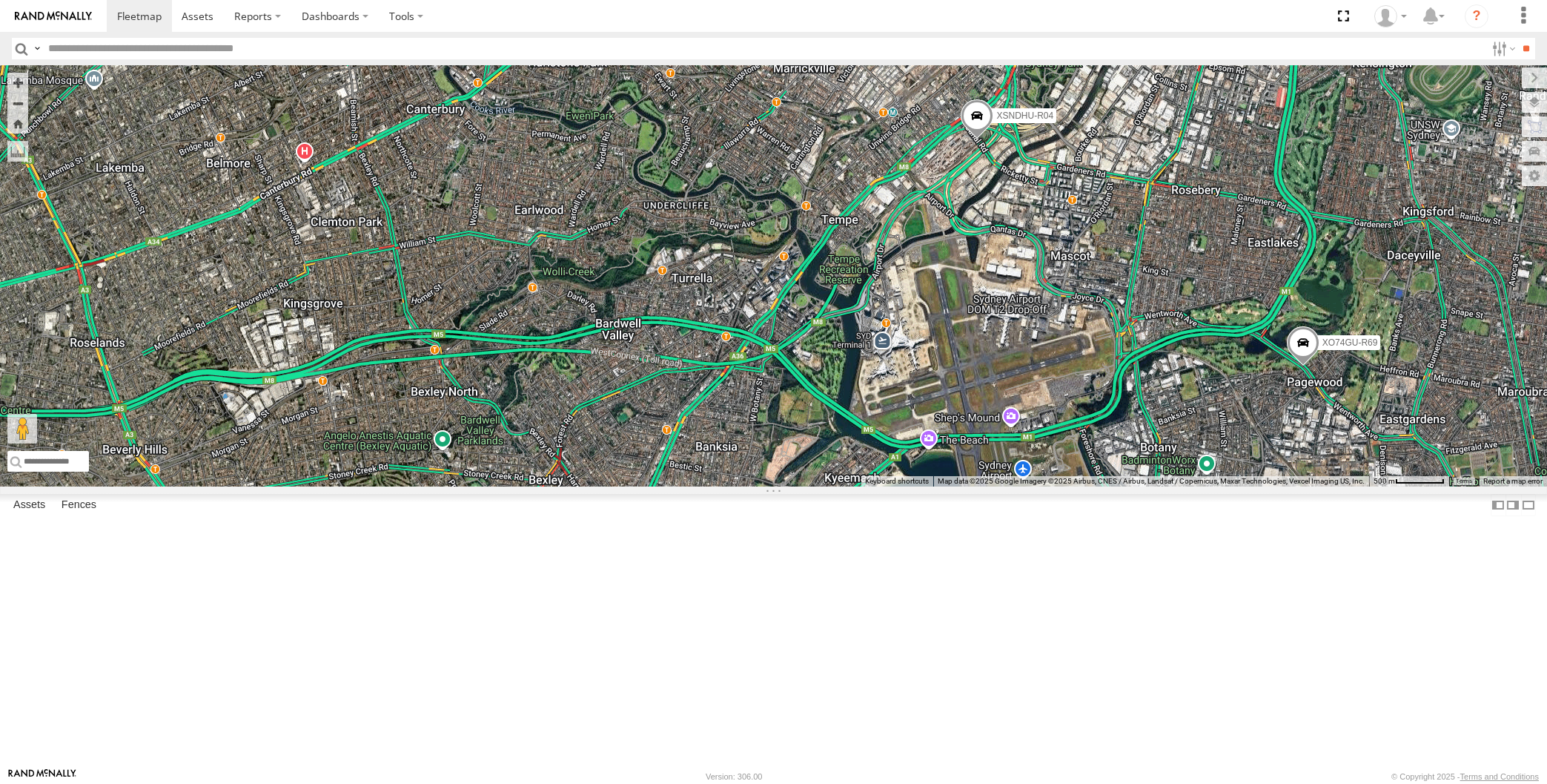
drag, startPoint x: 1286, startPoint y: 634, endPoint x: 1191, endPoint y: 596, distance: 102.3
click at [1215, 486] on div "XP30JQ-R03 XSNDHU-R04 XO74GU-R69 Loading..." at bounding box center [773, 275] width 1547 height 421
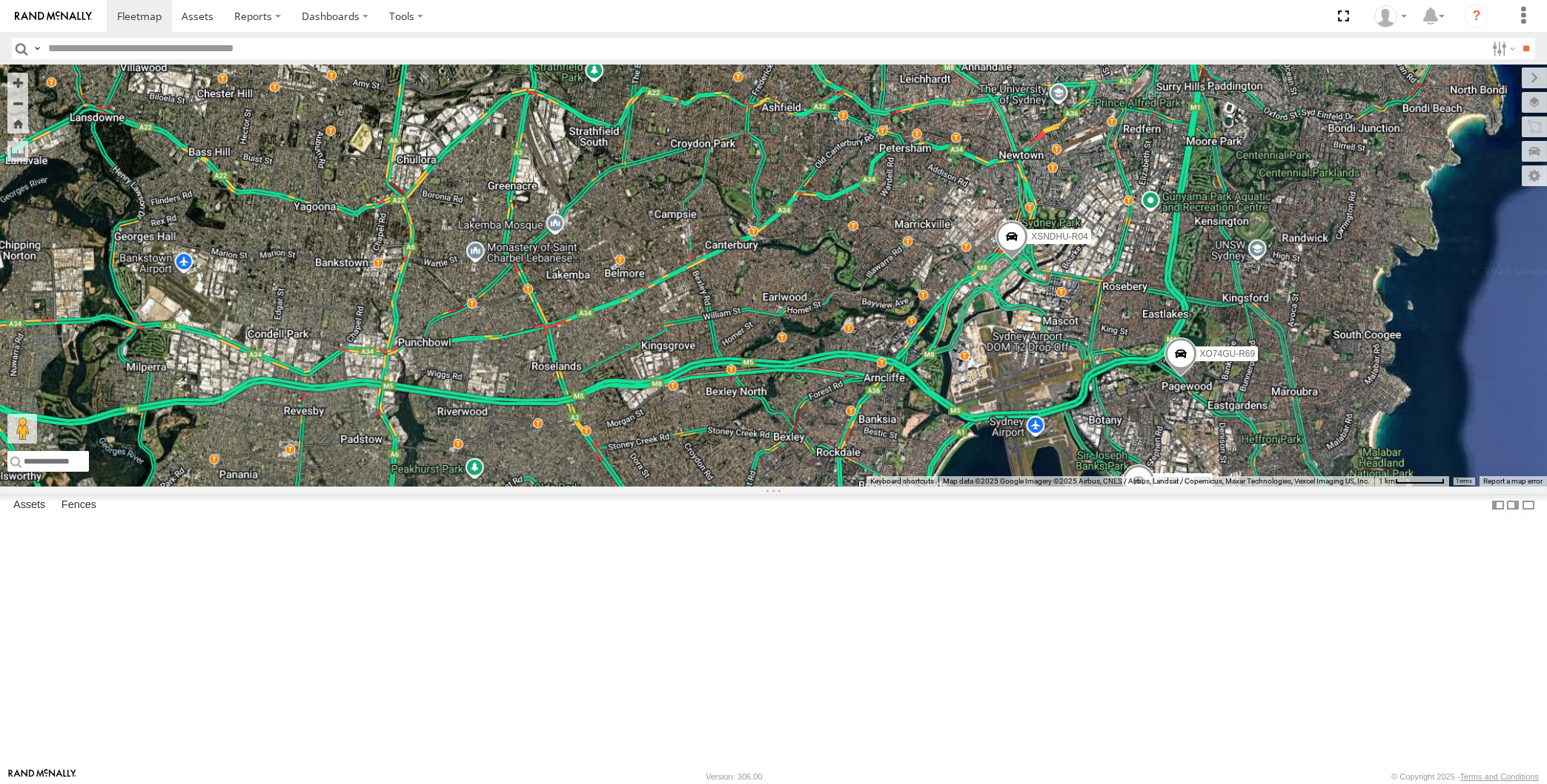
click at [1233, 486] on div "XP30JQ-R03 XSNDHU-R04 XP81FE-R59 XO74GU-R69 Loading..." at bounding box center [773, 275] width 1547 height 421
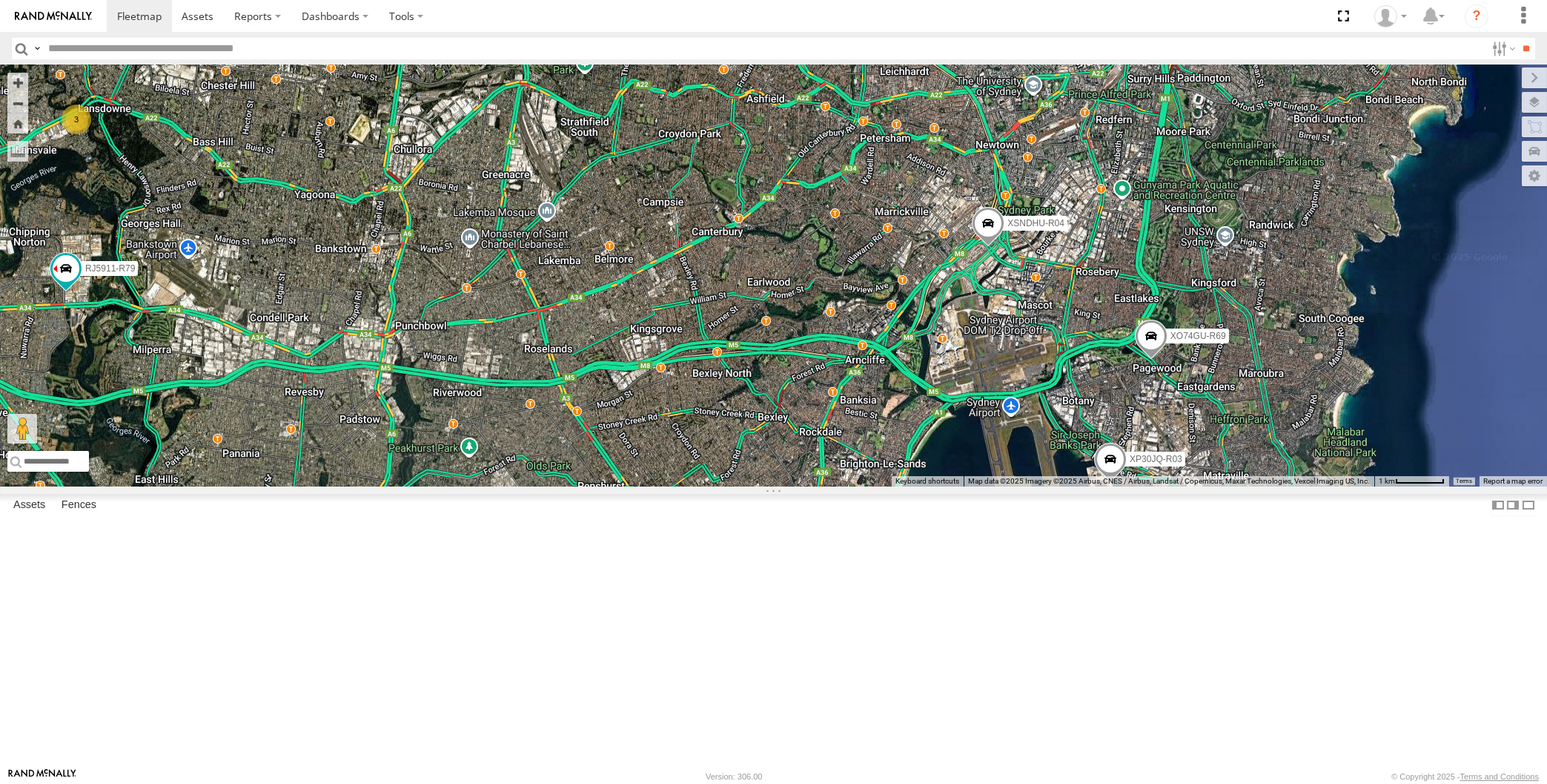
drag, startPoint x: 311, startPoint y: 544, endPoint x: 367, endPoint y: 534, distance: 56.9
click at [353, 486] on div "XP30JQ-R03 XSNDHU-R04 XP81FE-R59 XO74GU-R69 3 RJ5911-R79 Loading..." at bounding box center [773, 275] width 1547 height 421
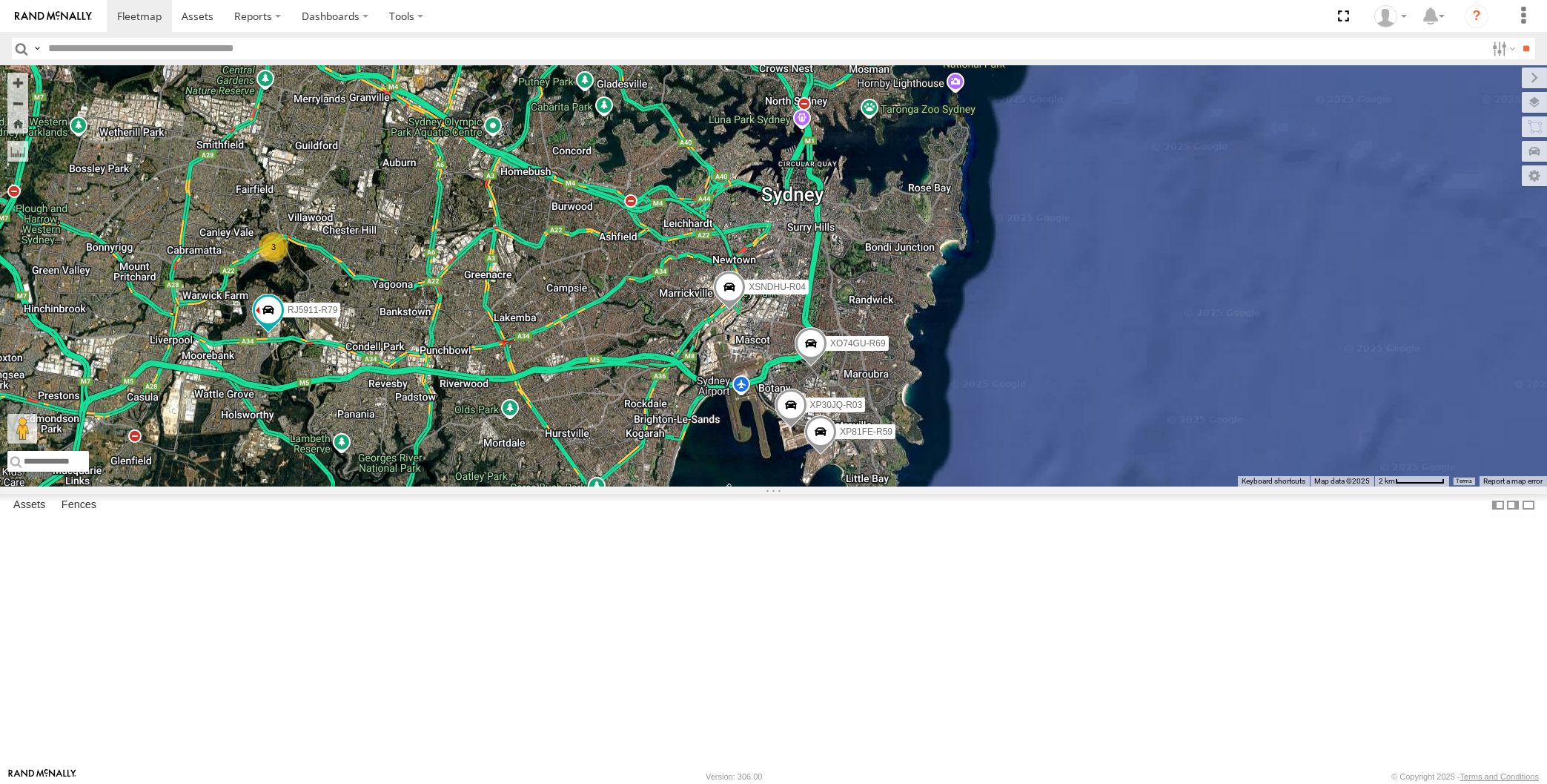
drag, startPoint x: 414, startPoint y: 591, endPoint x: 432, endPoint y: 559, distance: 36.7
click at [430, 486] on div "XP30JQ-R03 XSNDHU-R04 XP81FE-R59 XO74GU-R69 RJ5911-R79 3 Loading..." at bounding box center [773, 275] width 1547 height 421
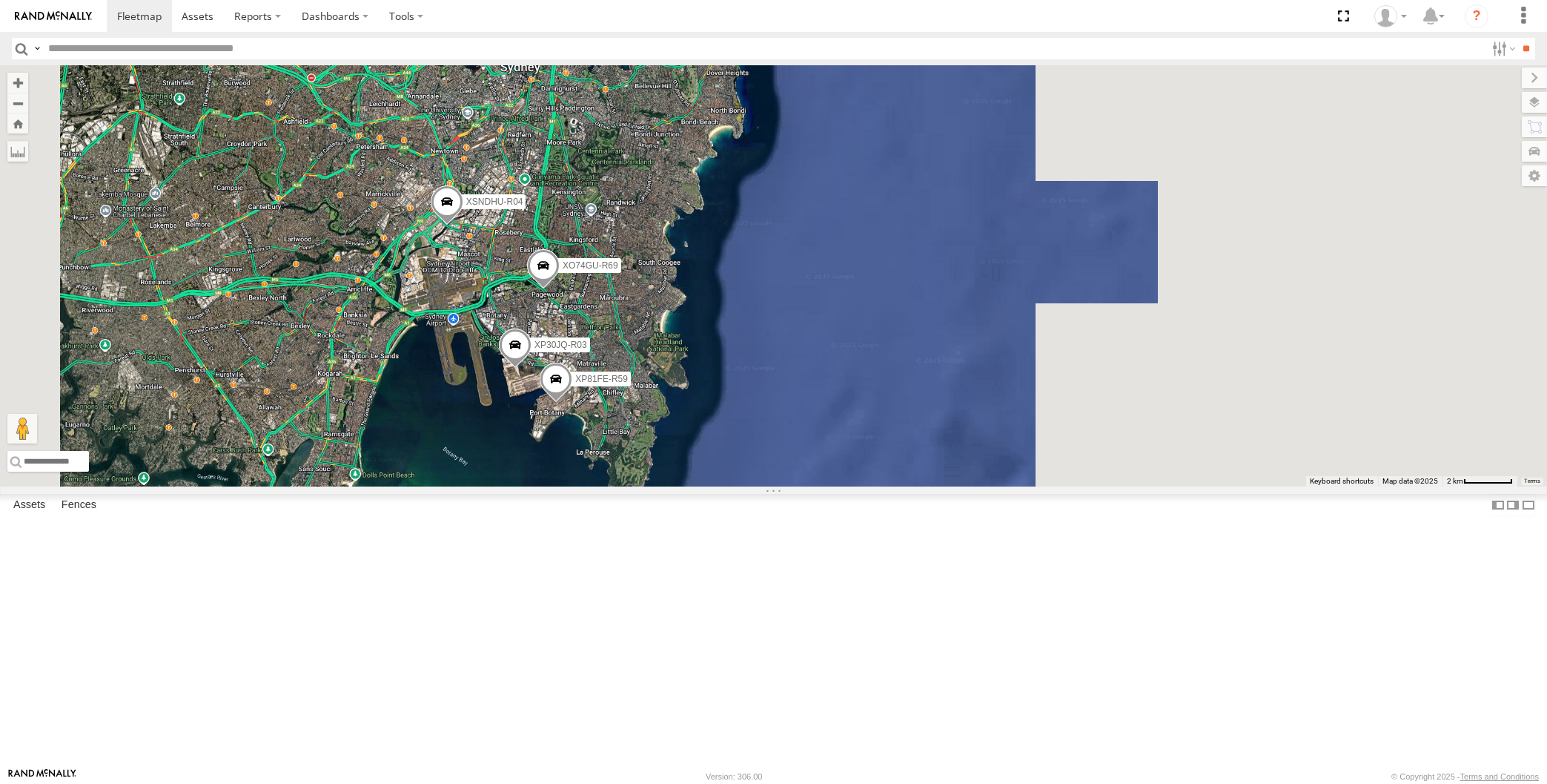
drag, startPoint x: 430, startPoint y: 569, endPoint x: 540, endPoint y: 567, distance: 110.0
click at [525, 486] on div "XP30JQ-R03 XSNDHU-R04 XP81FE-R59 XO74GU-R69 RJ5911-R79 Loading..." at bounding box center [773, 275] width 1547 height 421
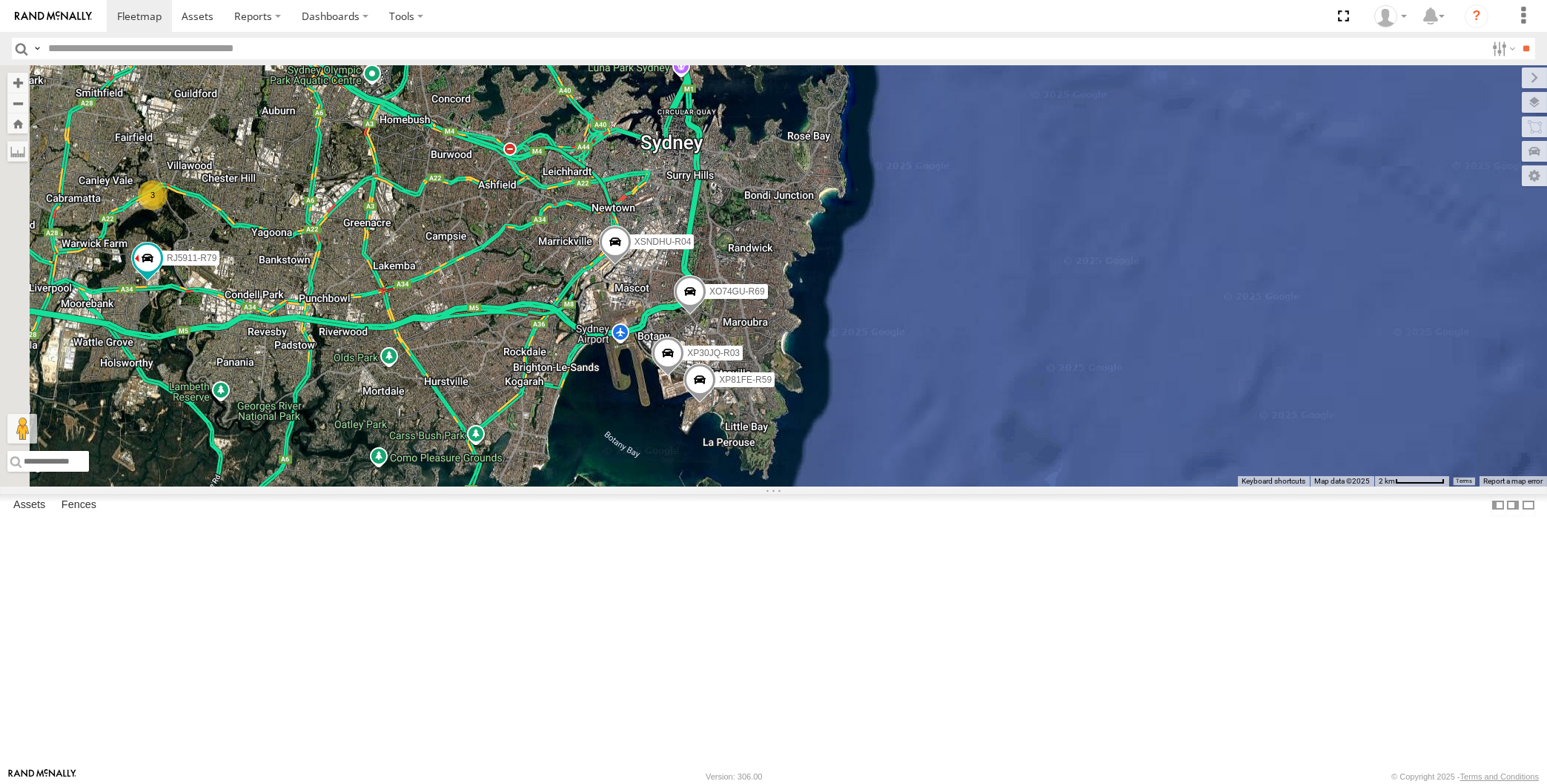
drag, startPoint x: 624, startPoint y: 559, endPoint x: 710, endPoint y: 575, distance: 87.5
click at [702, 486] on div "XP30JQ-R03 XSNDHU-R04 XP81FE-R59 XO74GU-R69 RJ5911-R79 3 Loading..." at bounding box center [773, 275] width 1547 height 421
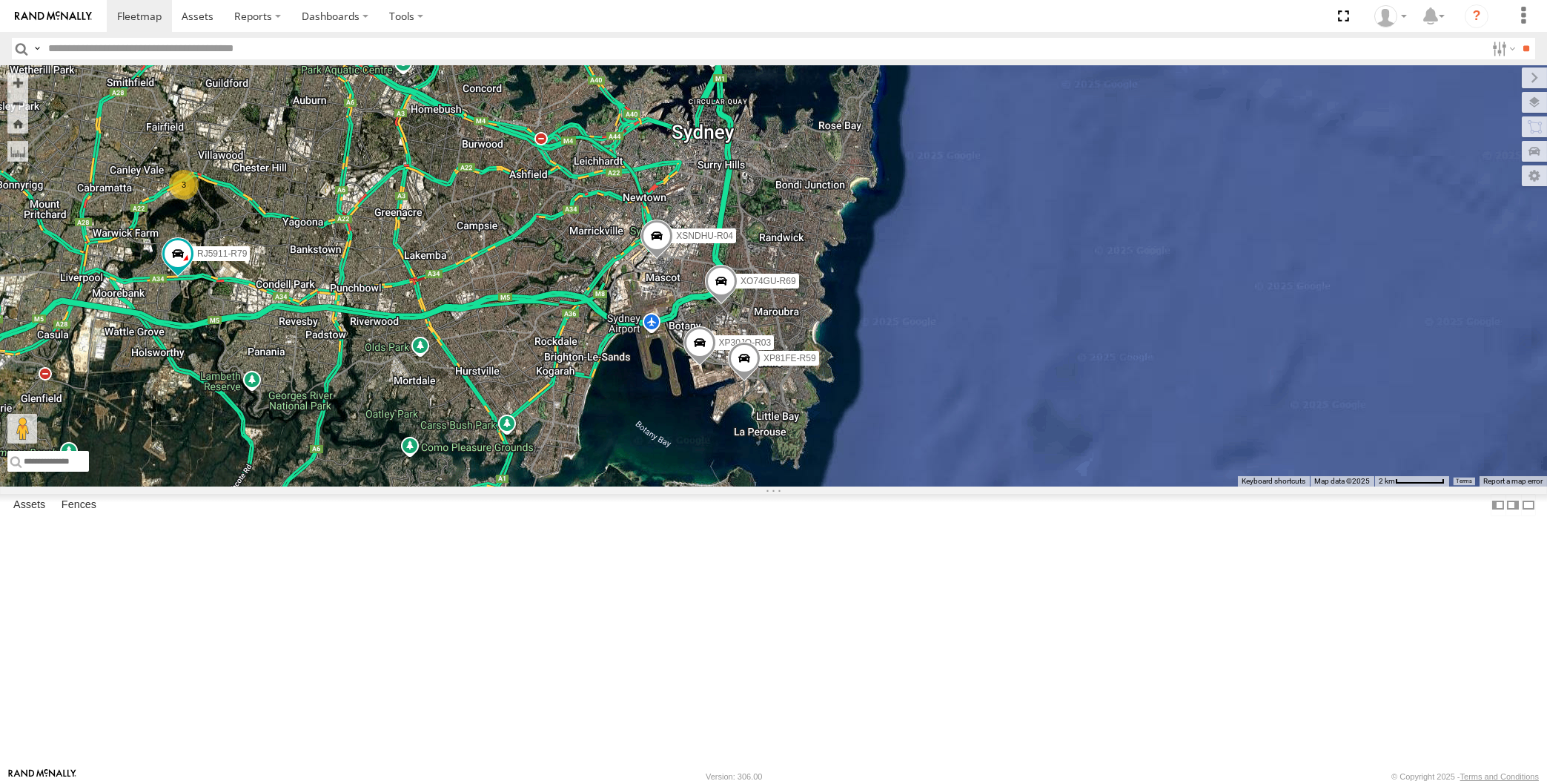
click at [277, 486] on div "XP30JQ-R03 XSNDHU-R04 XP81FE-R59 XO74GU-R69 RJ5911-R79 3 Loading..." at bounding box center [773, 275] width 1547 height 421
drag, startPoint x: 343, startPoint y: 633, endPoint x: 417, endPoint y: 637, distance: 74.1
click at [416, 486] on div "XP30JQ-R03 XSNDHU-R04 XP81FE-R59 XO74GU-R69 RJ5911-R79 3 Loading..." at bounding box center [773, 275] width 1547 height 421
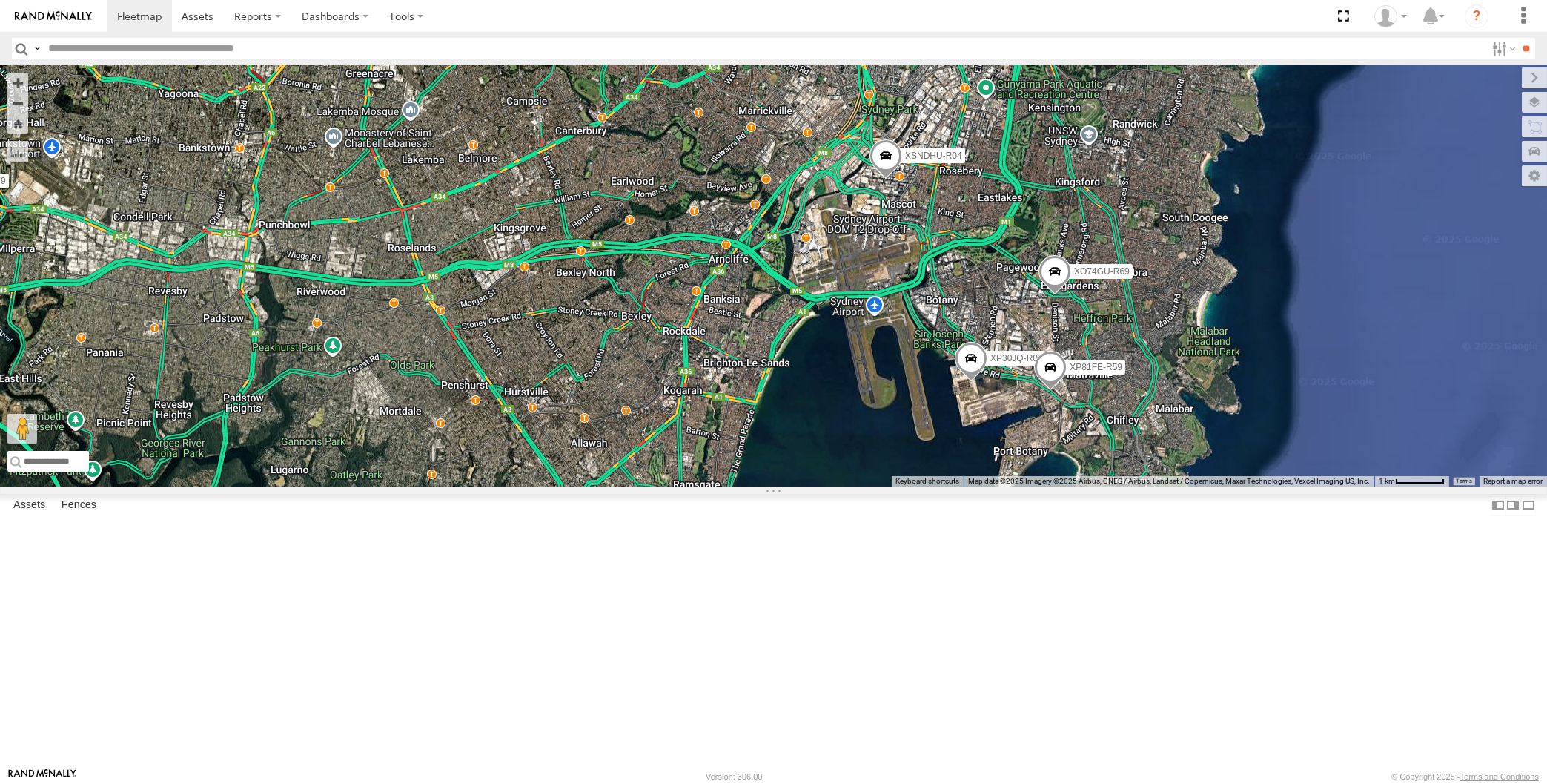
drag, startPoint x: 845, startPoint y: 597, endPoint x: 880, endPoint y: 584, distance: 37.3
click at [880, 486] on div "XP30JQ-R03 XSNDHU-R04 XP81FE-R59 XO74GU-R69 RJ5911-R79 Loading..." at bounding box center [773, 275] width 1547 height 421
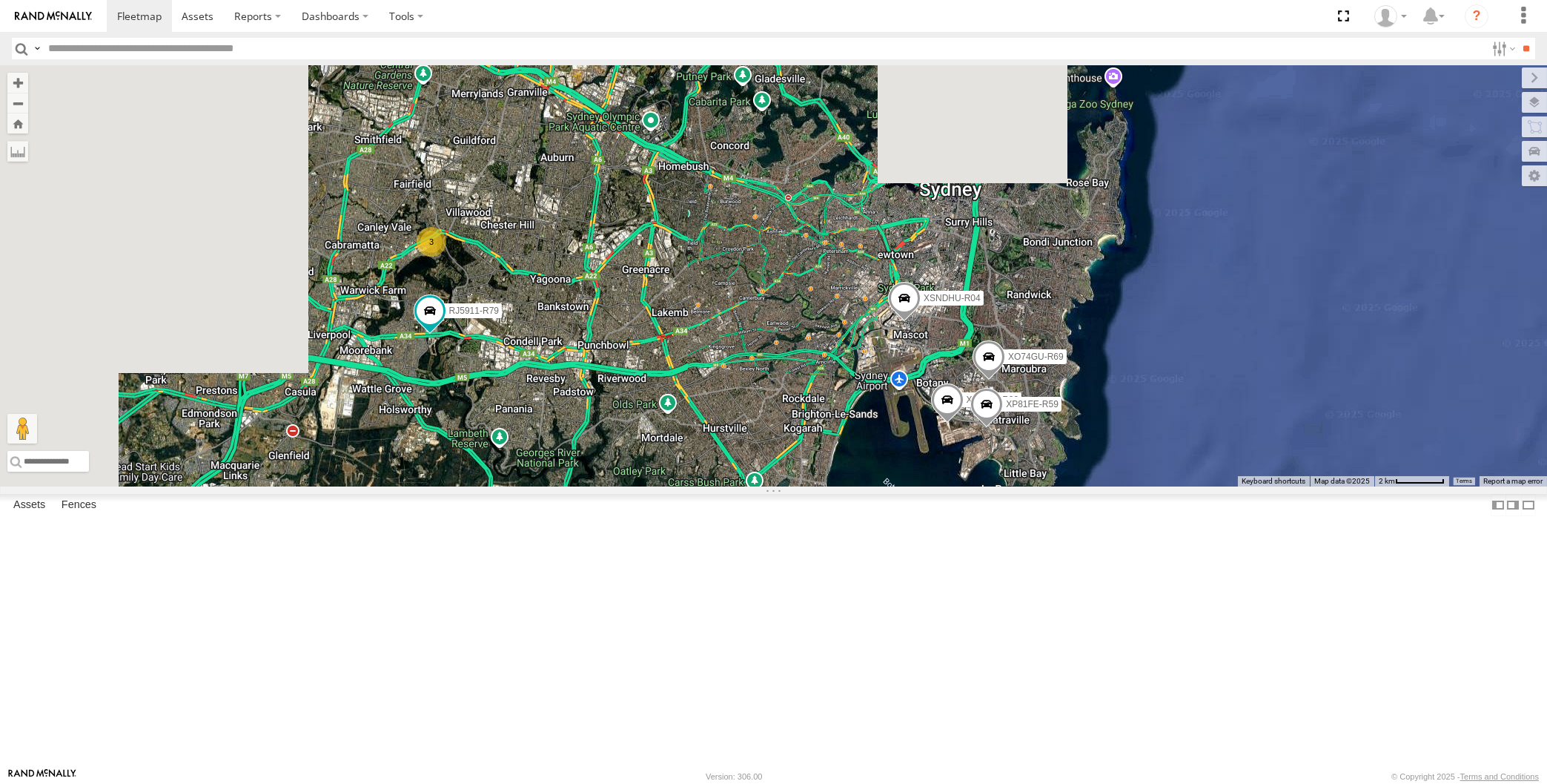
drag, startPoint x: 883, startPoint y: 582, endPoint x: 900, endPoint y: 609, distance: 31.9
click at [900, 486] on div "XP30JQ-R03 XSNDHU-R04 XP81FE-R59 XO74GU-R69 RJ5911-R79 3 Loading..." at bounding box center [773, 275] width 1547 height 421
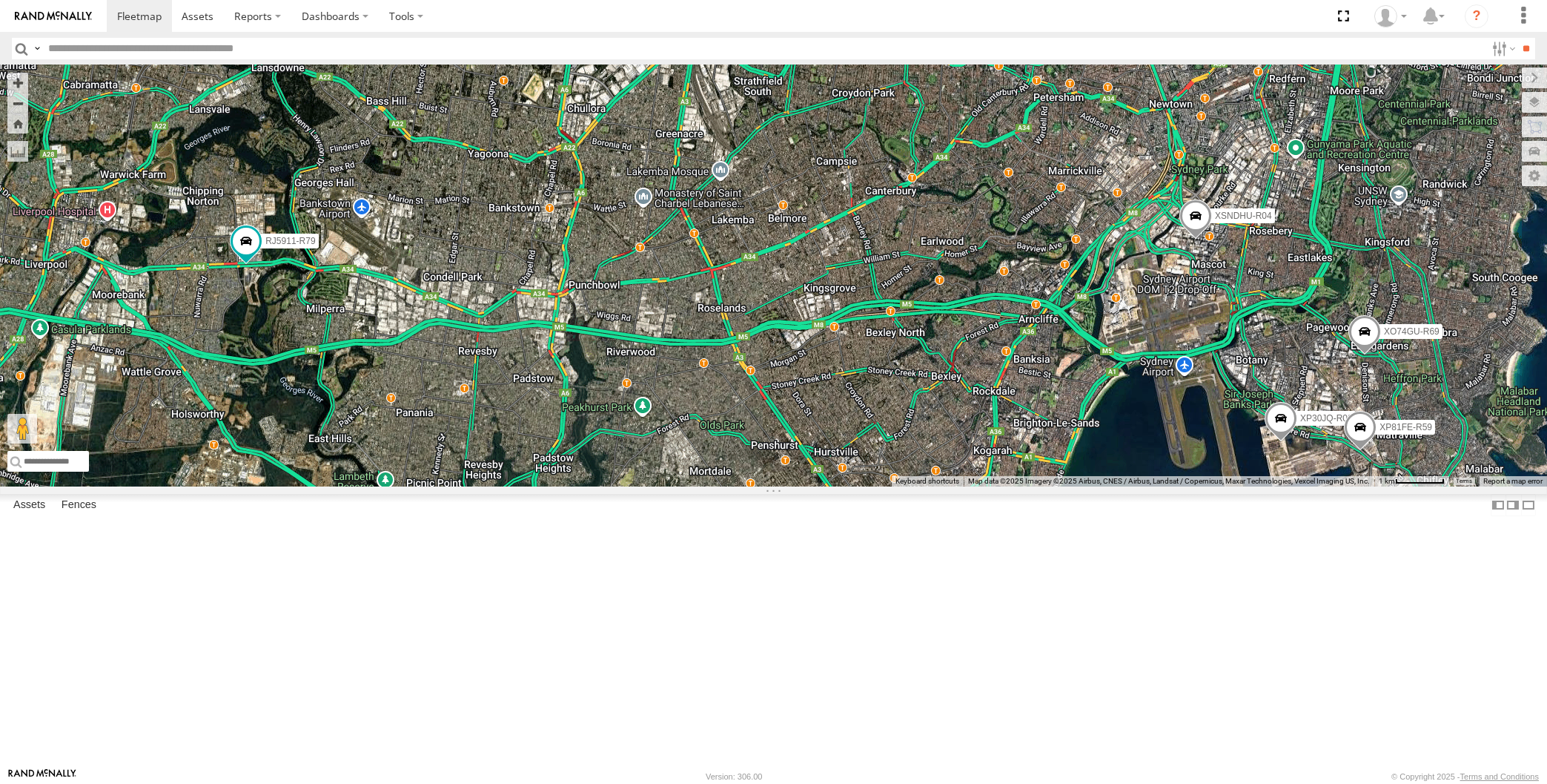
drag, startPoint x: 892, startPoint y: 590, endPoint x: 1178, endPoint y: 624, distance: 288.0
click at [1178, 486] on div "XP30JQ-R03 XSNDHU-R04 XP81FE-R59 XO74GU-R69 RJ5911-R79 Loading..." at bounding box center [773, 275] width 1547 height 421
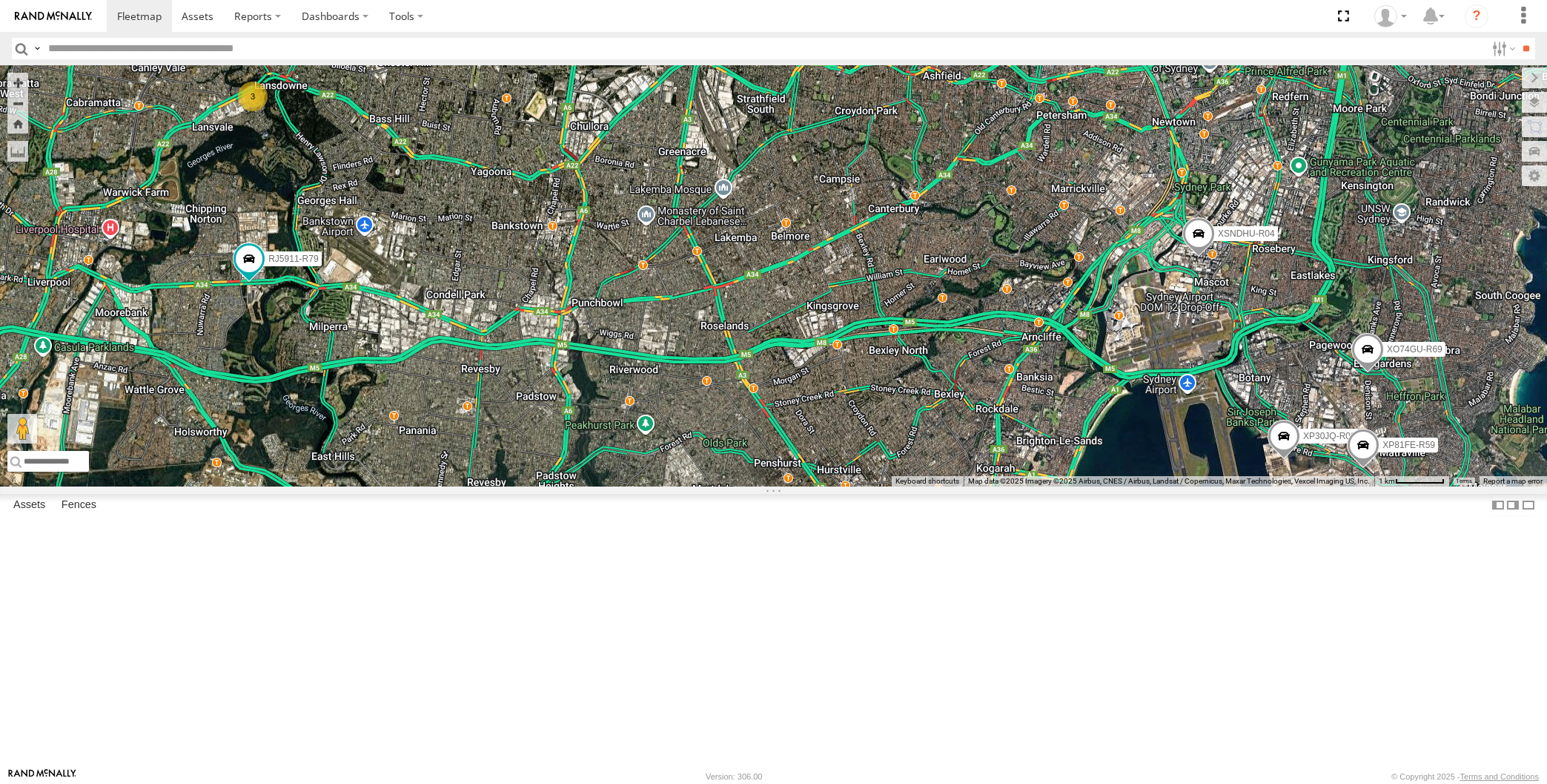
click at [1048, 486] on div "XP30JQ-R03 XSNDHU-R04 XP81FE-R59 XO74GU-R69 RJ5911-R79 3 Loading..." at bounding box center [773, 275] width 1547 height 421
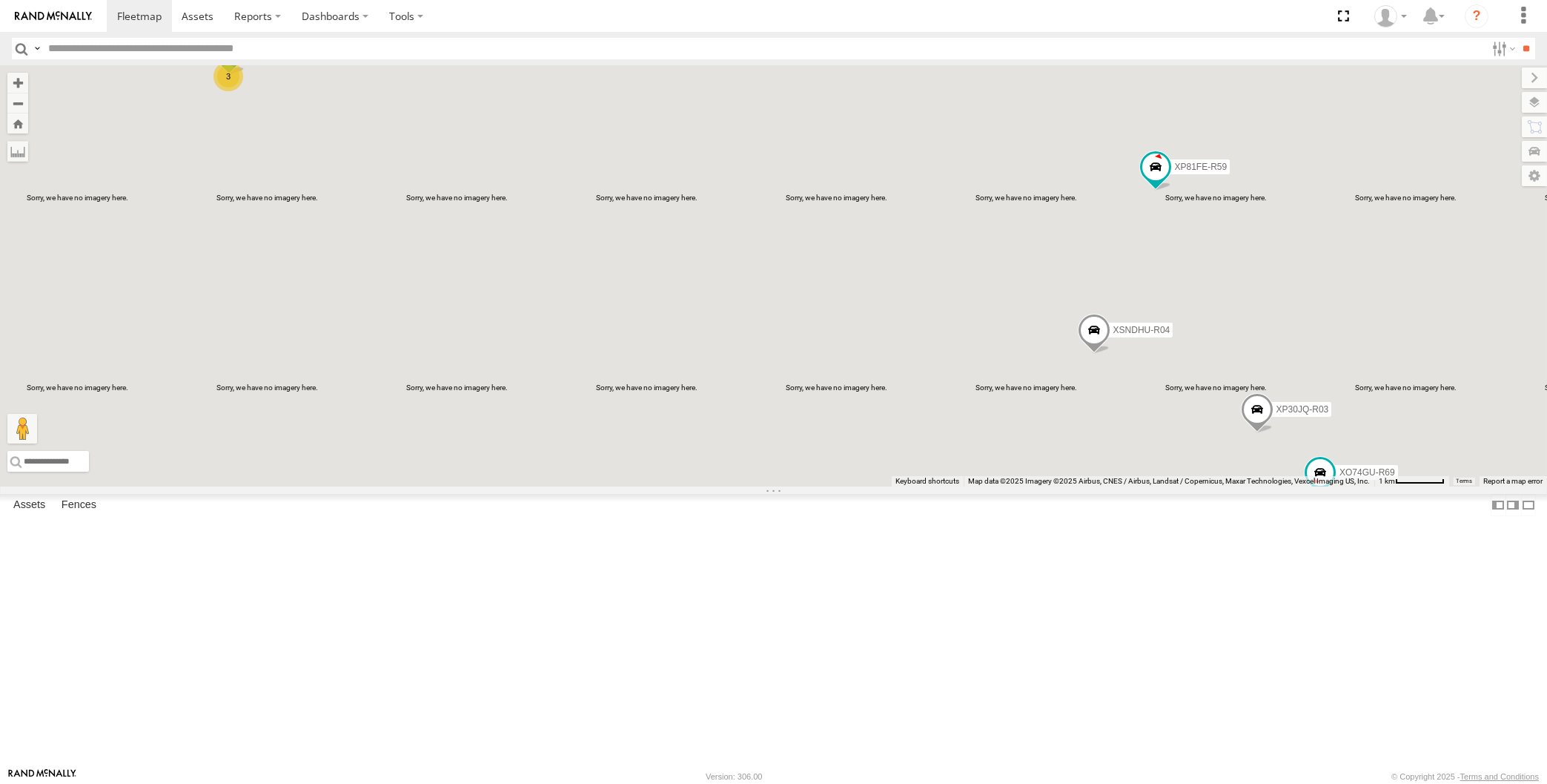
drag, startPoint x: 296, startPoint y: 377, endPoint x: 312, endPoint y: 392, distance: 21.9
click at [311, 392] on div "XP30JQ-R03 XSNDHU-R04 3 RJ5911-R79 XP81FE-R59 XO74GU-R69 Loading..." at bounding box center [773, 275] width 1547 height 421
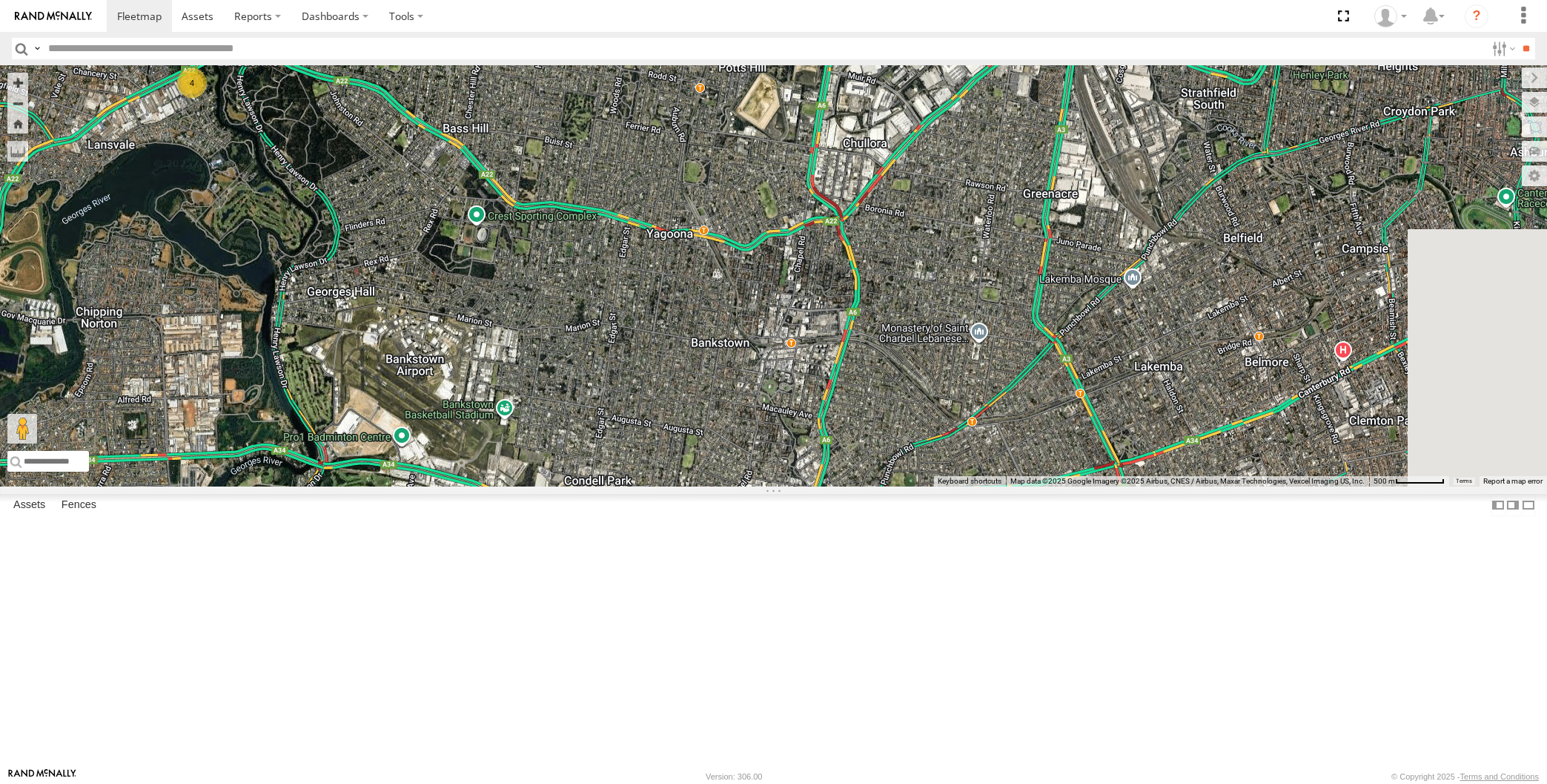
drag, startPoint x: 773, startPoint y: 513, endPoint x: 733, endPoint y: 480, distance: 51.9
click at [739, 483] on div "XP30JQ-R03 XSNDHU-R04 XP81FE-R59 XO74GU-R69 4 Loading..." at bounding box center [773, 275] width 1547 height 421
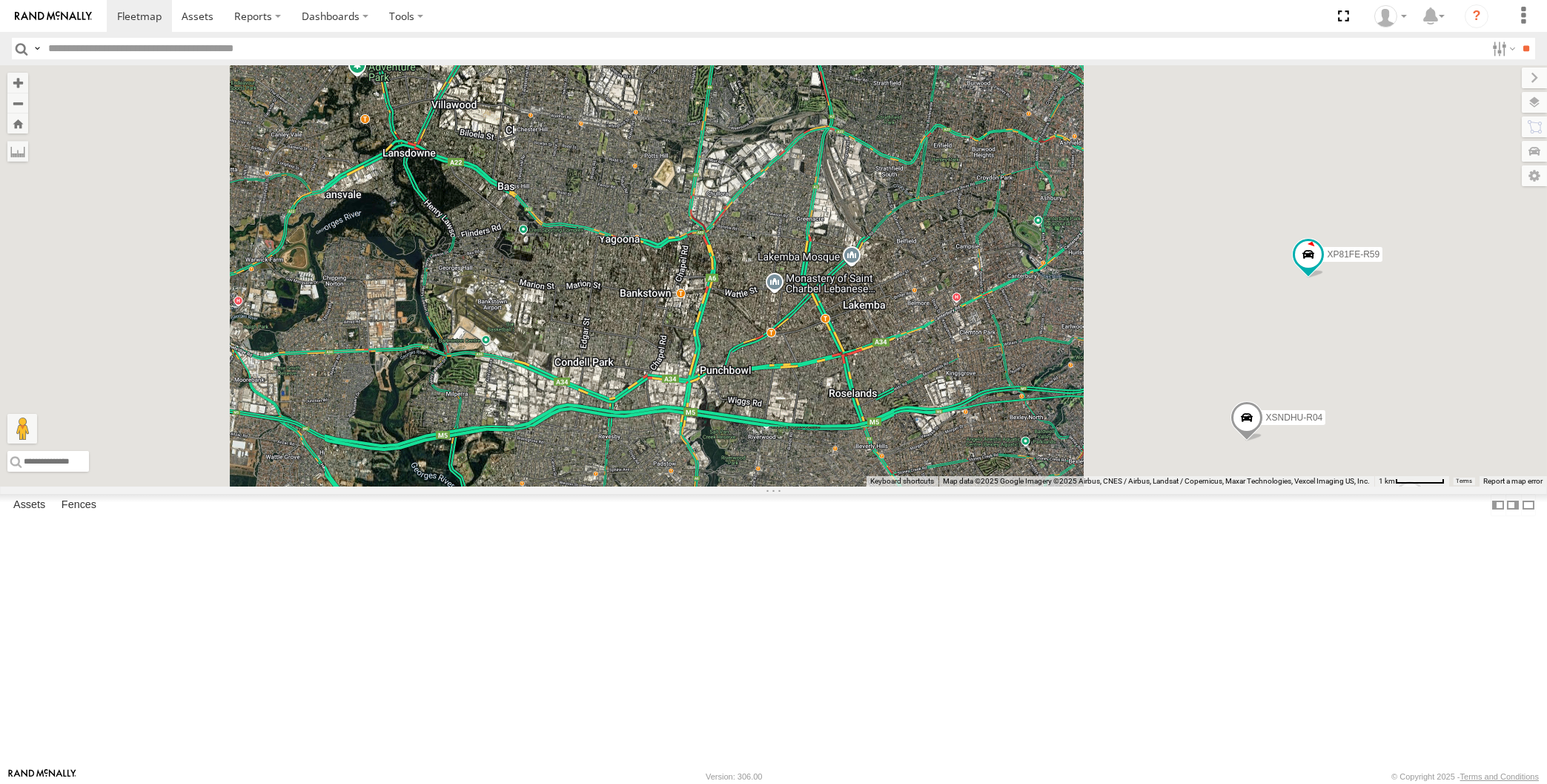
click at [713, 486] on div "XP30JQ-R03 XSNDHU-R04 XP81FE-R59 XO74GU-R69 Loading..." at bounding box center [773, 275] width 1547 height 421
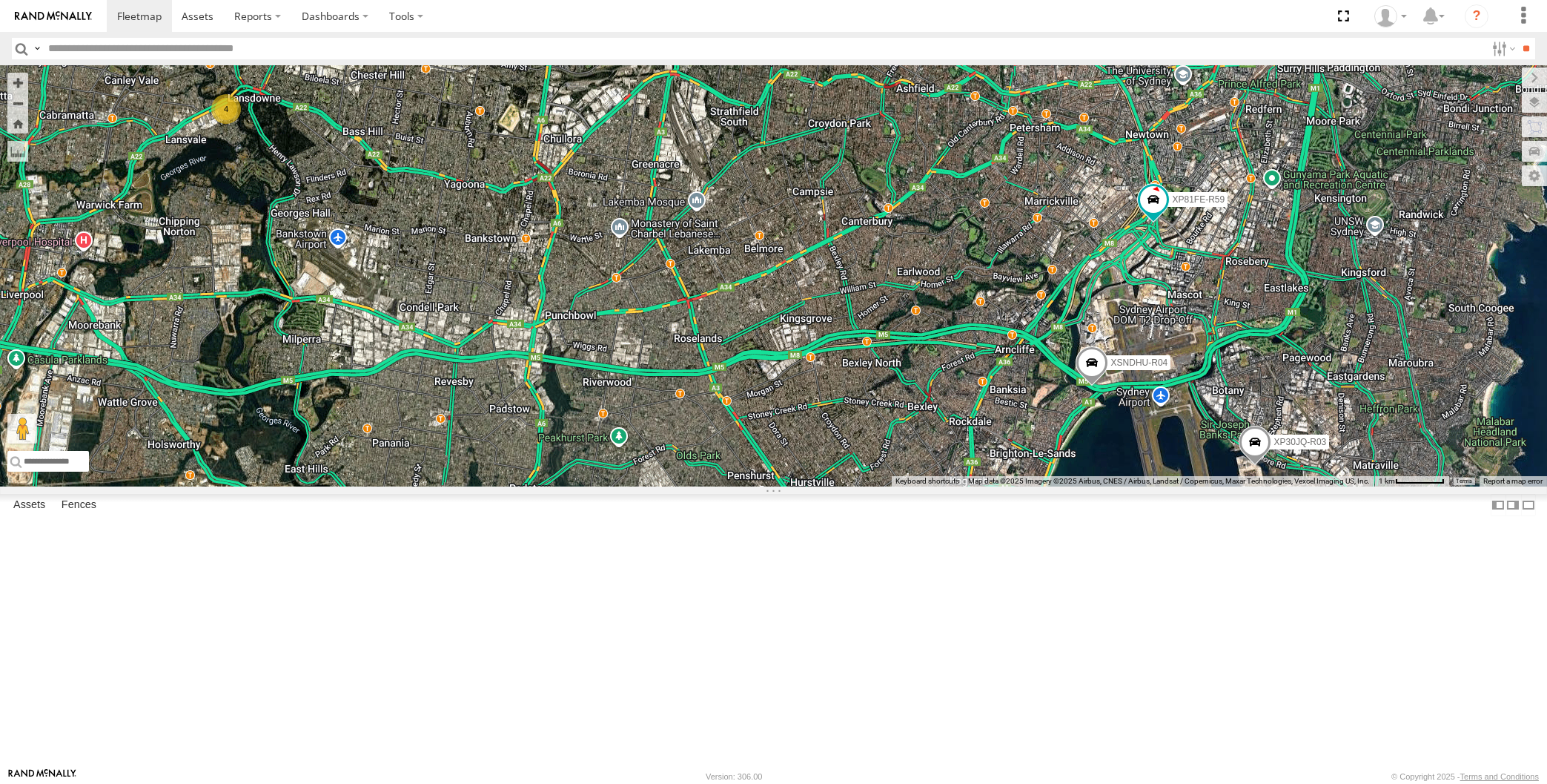
drag, startPoint x: 754, startPoint y: 605, endPoint x: 694, endPoint y: 583, distance: 63.9
click at [719, 486] on div "XP30JQ-R03 XSNDHU-R04 XP81FE-R59 XO74GU-R69 4 Loading..." at bounding box center [773, 275] width 1547 height 421
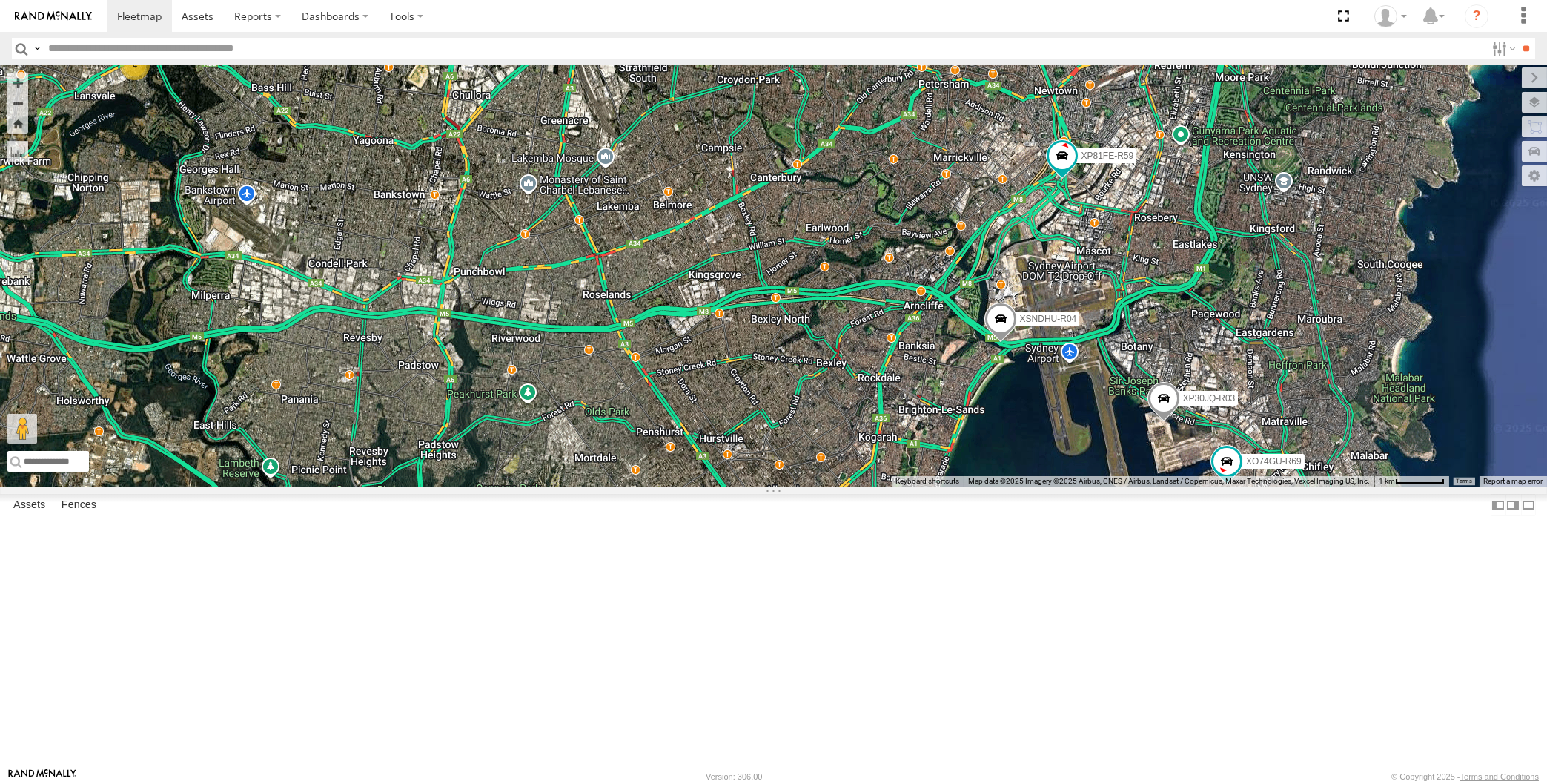
drag, startPoint x: 1137, startPoint y: 425, endPoint x: 1147, endPoint y: 417, distance: 12.8
click at [1145, 418] on div "XP30JQ-R03 XSNDHU-R04 XP81FE-R59 XO74GU-R69 4 Loading..." at bounding box center [773, 275] width 1547 height 421
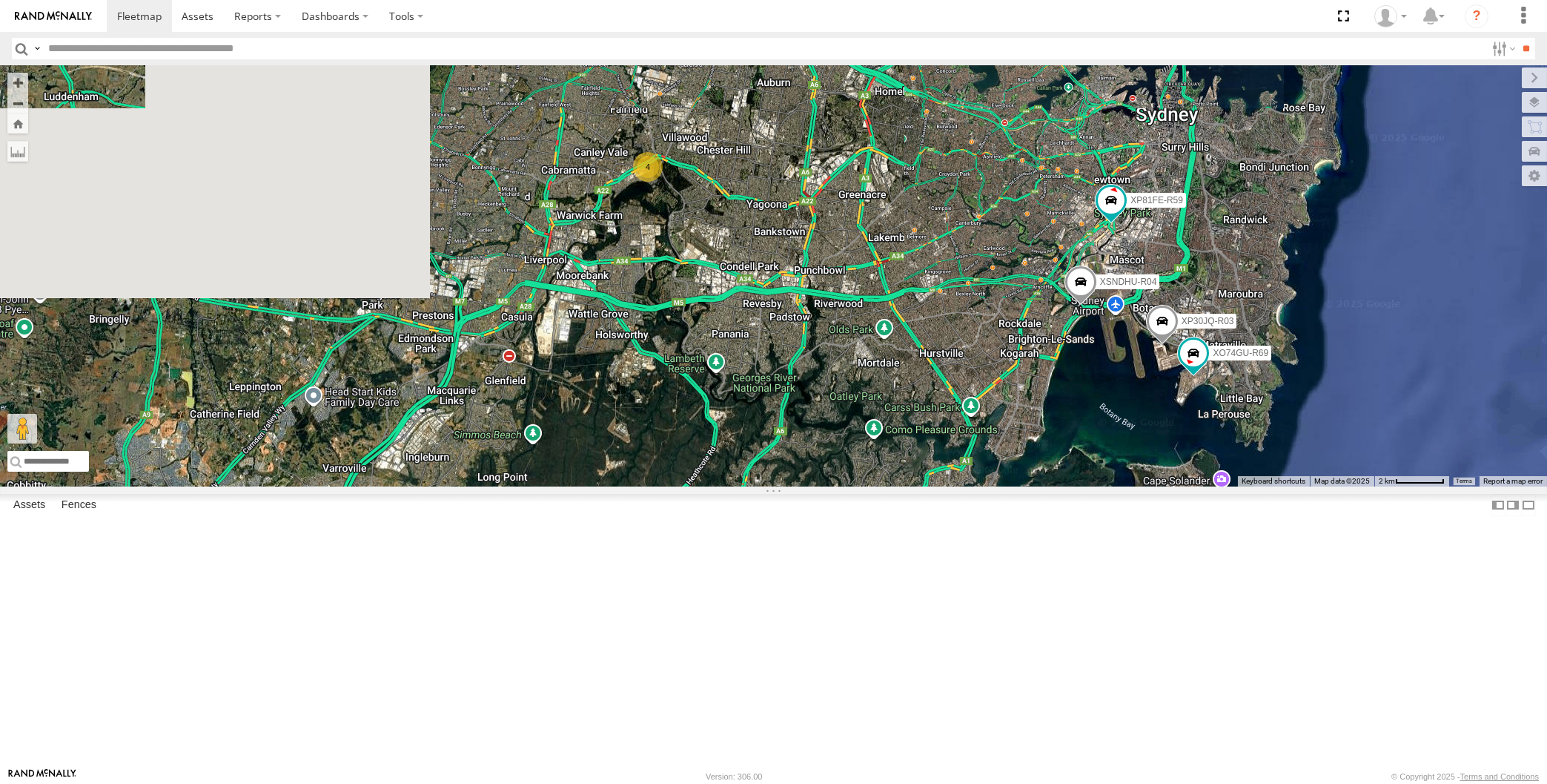
click at [946, 486] on div "XP30JQ-R03 XSNDHU-R04 XP81FE-R59 XO74GU-R69 4 Loading..." at bounding box center [773, 275] width 1547 height 421
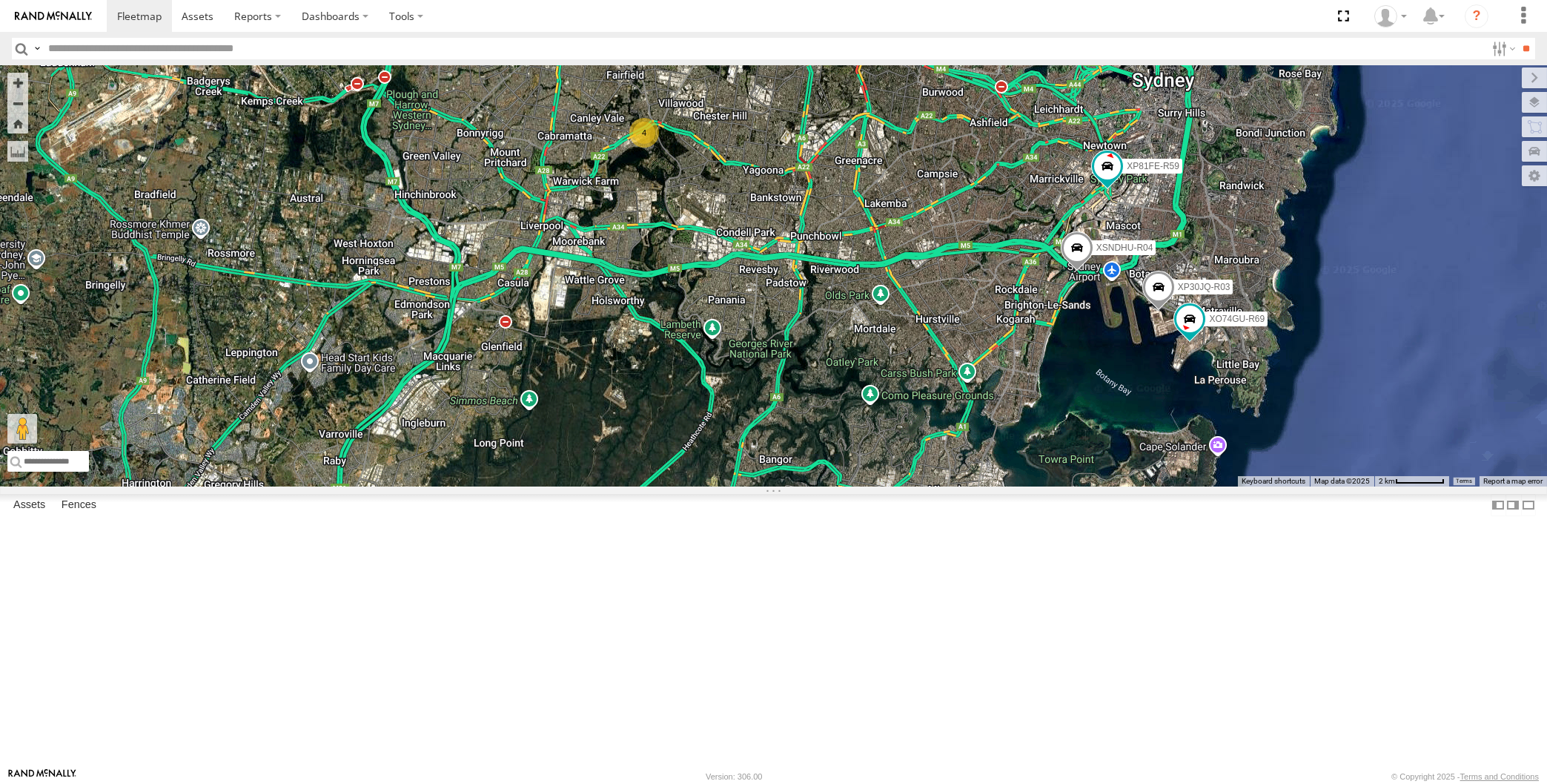
drag, startPoint x: 1062, startPoint y: 554, endPoint x: 1062, endPoint y: 565, distance: 11.0
click at [1062, 486] on div "XP30JQ-R03 XSNDHU-R04 XP81FE-R59 XO74GU-R69 4 Loading..." at bounding box center [773, 275] width 1547 height 421
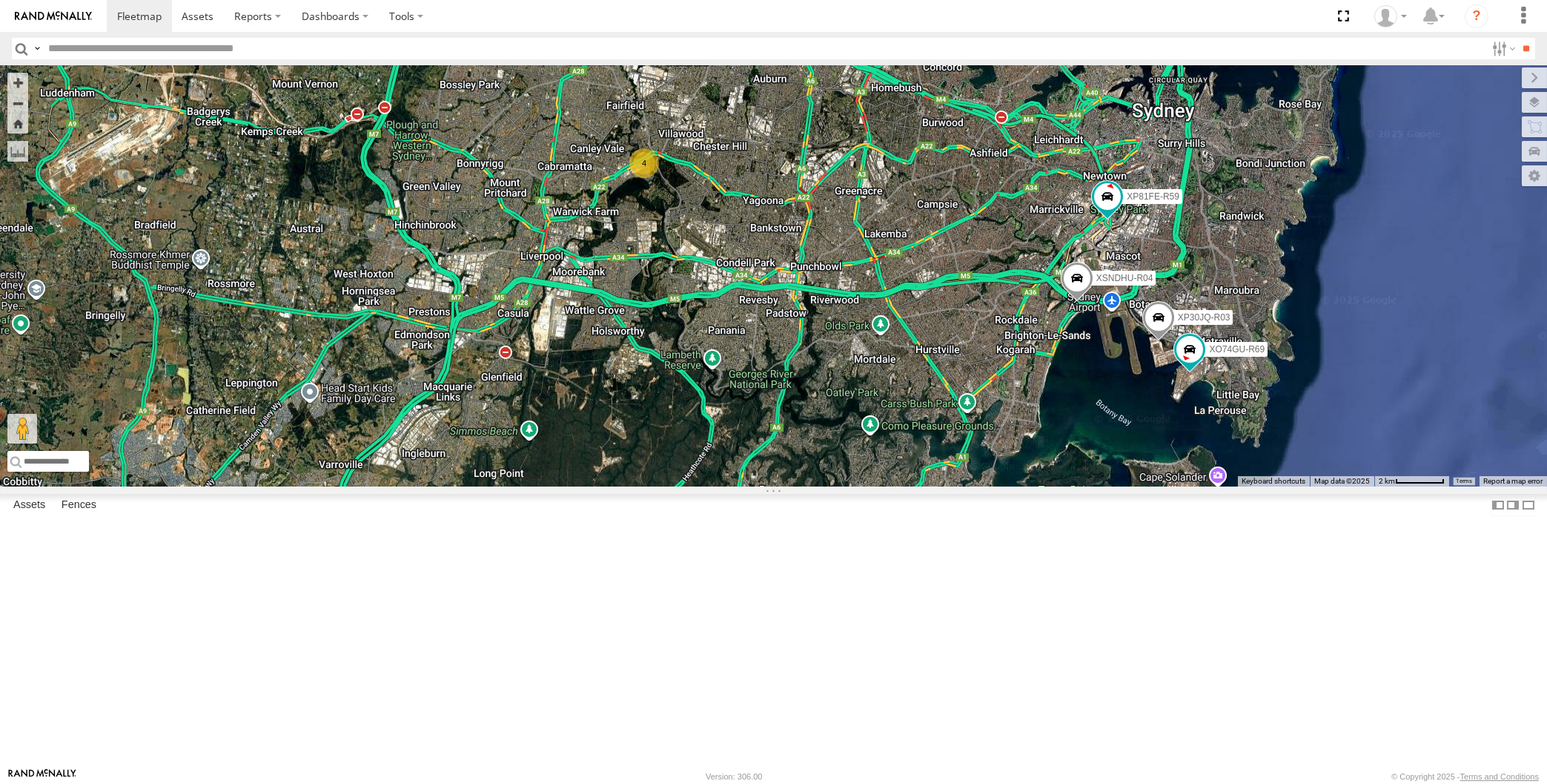
drag, startPoint x: 1008, startPoint y: 571, endPoint x: 978, endPoint y: 570, distance: 30.0
click at [995, 486] on div "XP30JQ-R03 XSNDHU-R04 XP81FE-R59 XO74GU-R69 4 Loading..." at bounding box center [773, 275] width 1547 height 421
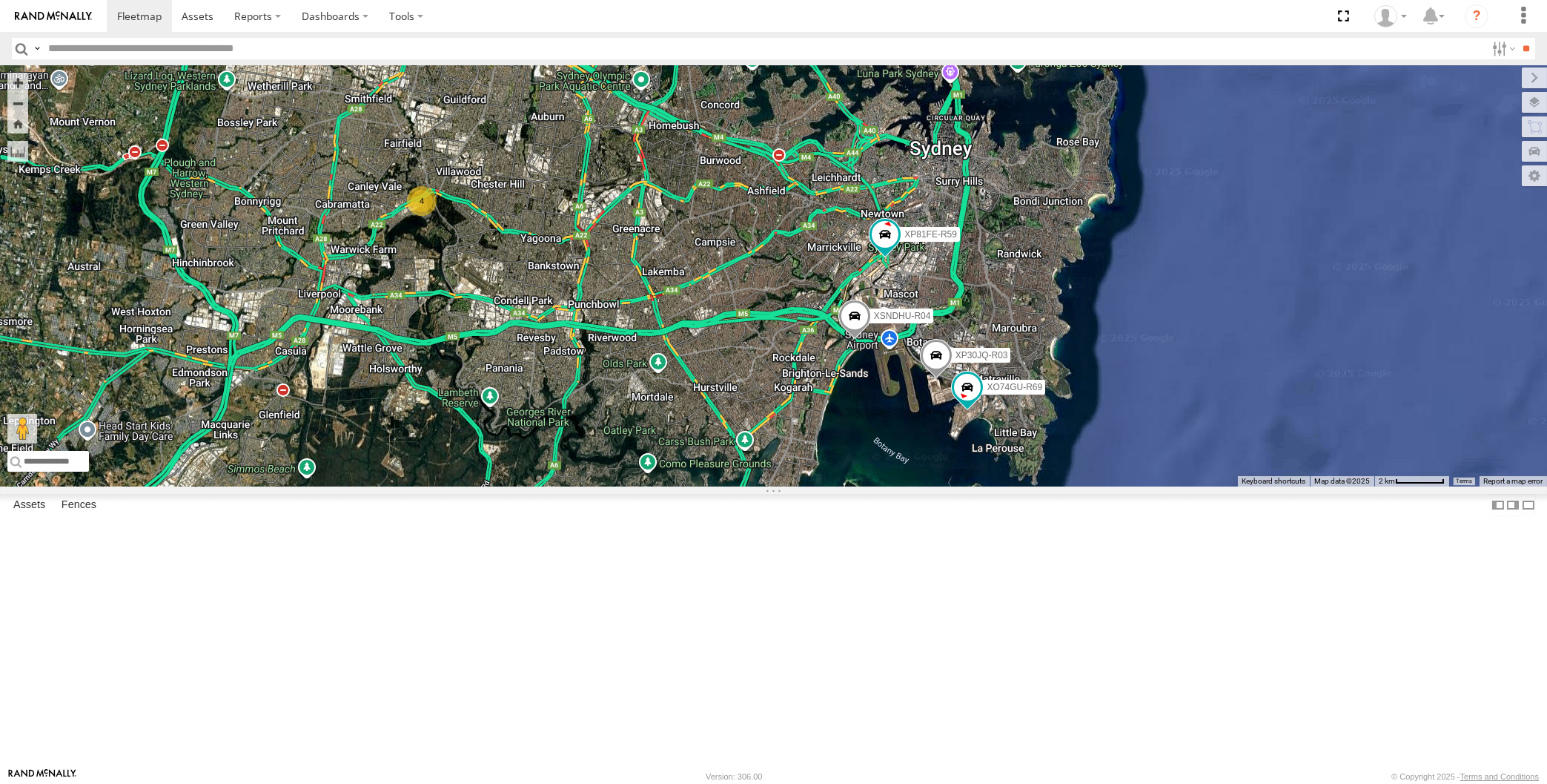
drag, startPoint x: 772, startPoint y: 595, endPoint x: 799, endPoint y: 583, distance: 29.5
click at [790, 486] on div "XP30JQ-R03 XSNDHU-R04 XP81FE-R59 XO74GU-R69 4 Loading..." at bounding box center [773, 275] width 1547 height 421
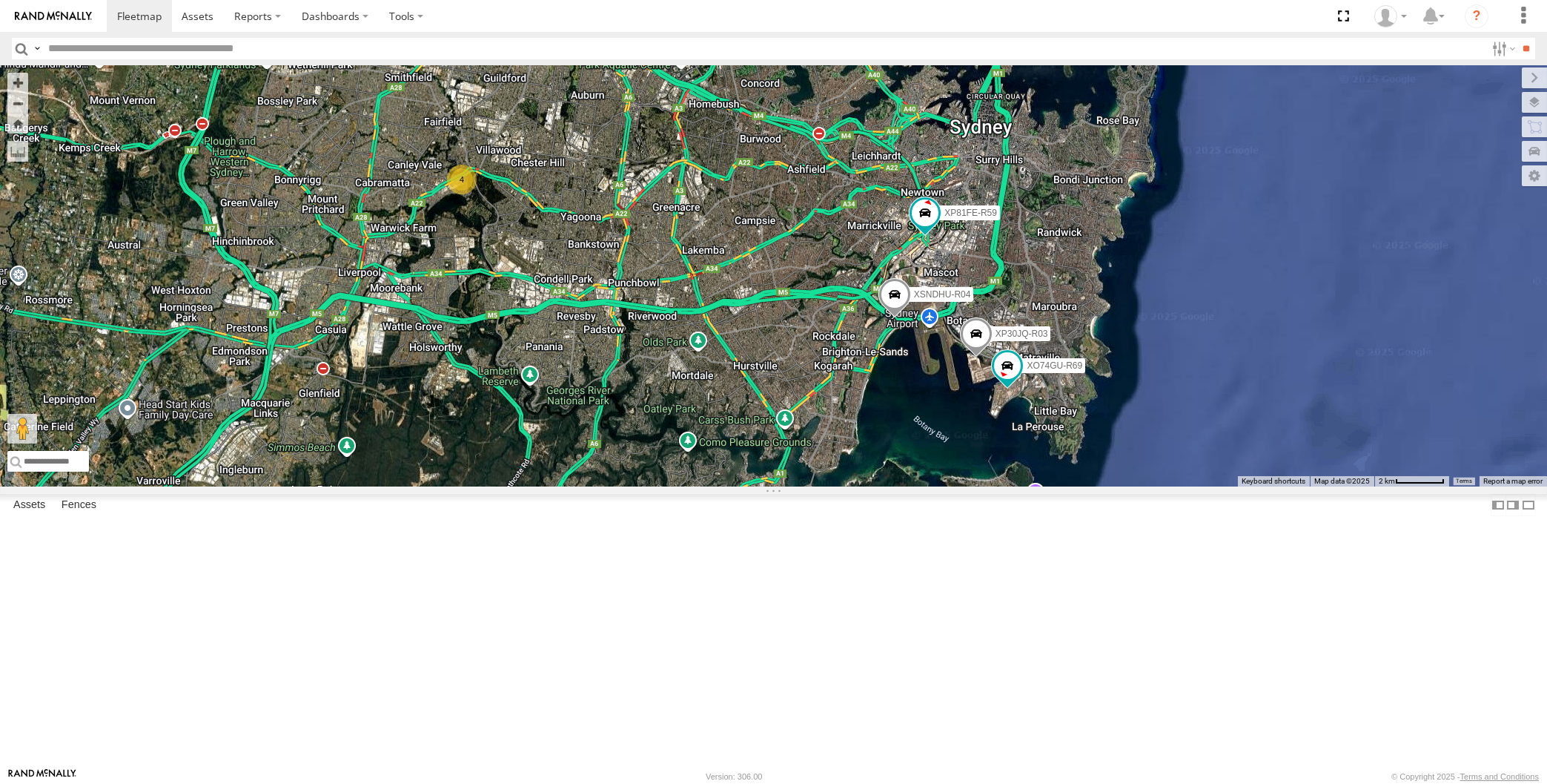
click at [464, 486] on div "XP30JQ-R03 XSNDHU-R04 XP81FE-R59 XO74GU-R69 4 Loading..." at bounding box center [773, 275] width 1547 height 421
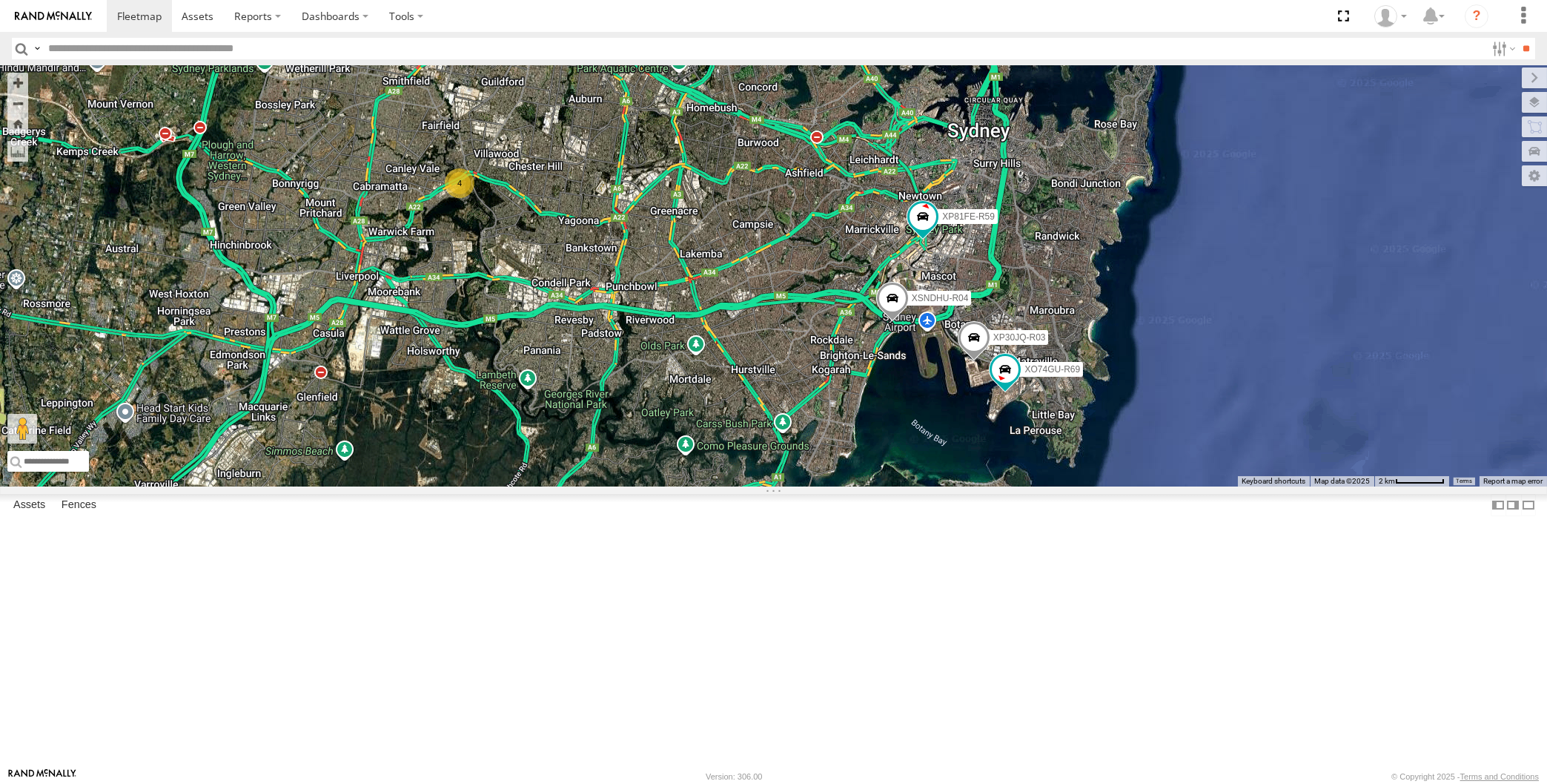
click at [903, 486] on div "XP30JQ-R03 XSNDHU-R04 XP81FE-R59 XO74GU-R69 4 Loading..." at bounding box center [773, 275] width 1547 height 421
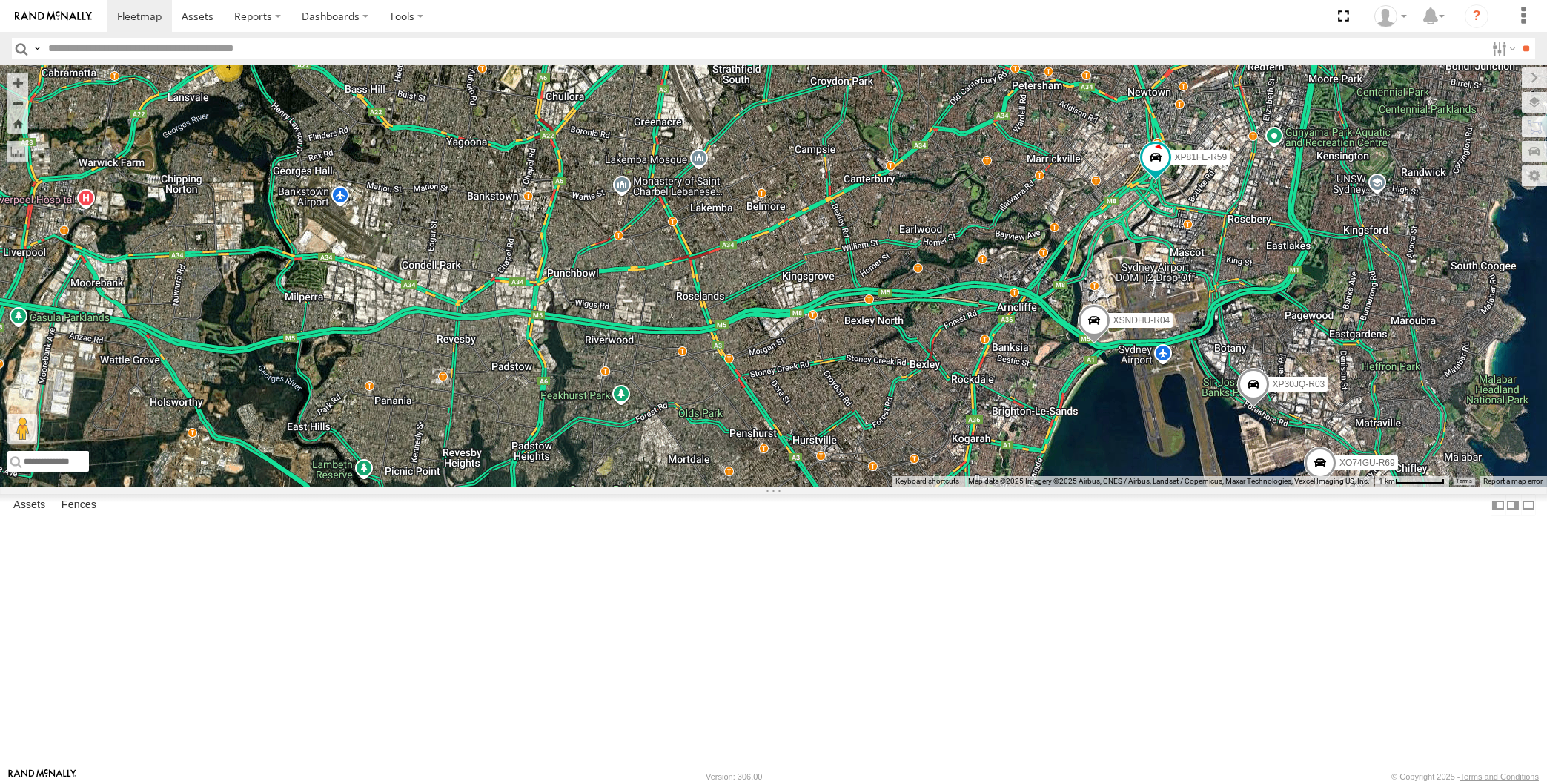
click at [1215, 486] on div "XP30JQ-R03 XSNDHU-R04 4 XP81FE-R59 XO74GU-R69 Loading..." at bounding box center [773, 275] width 1547 height 421
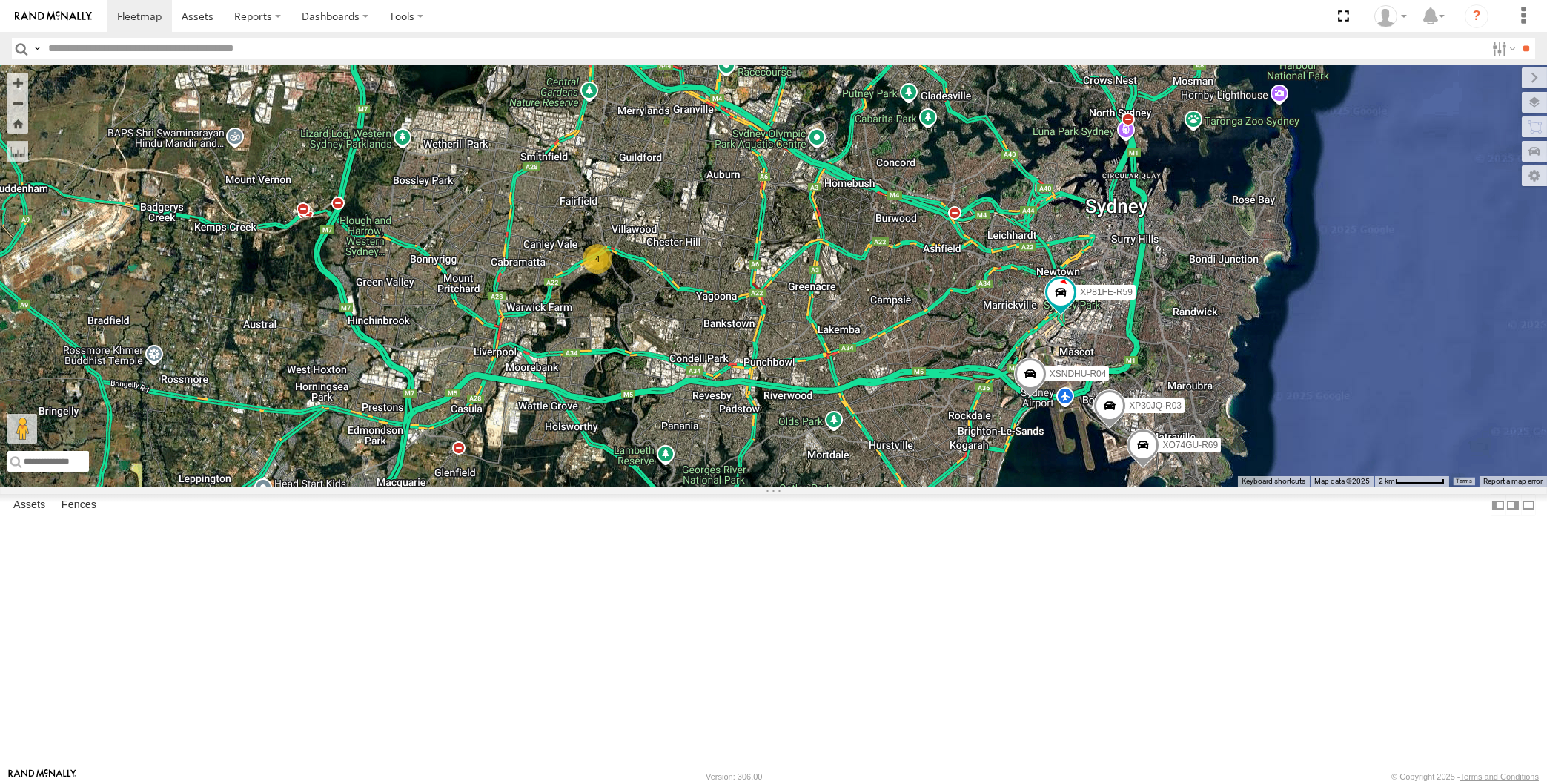
click at [1069, 486] on div "XP30JQ-R03 XSNDHU-R04 XP81FE-R59 XO74GU-R69 4 Loading..." at bounding box center [773, 275] width 1547 height 421
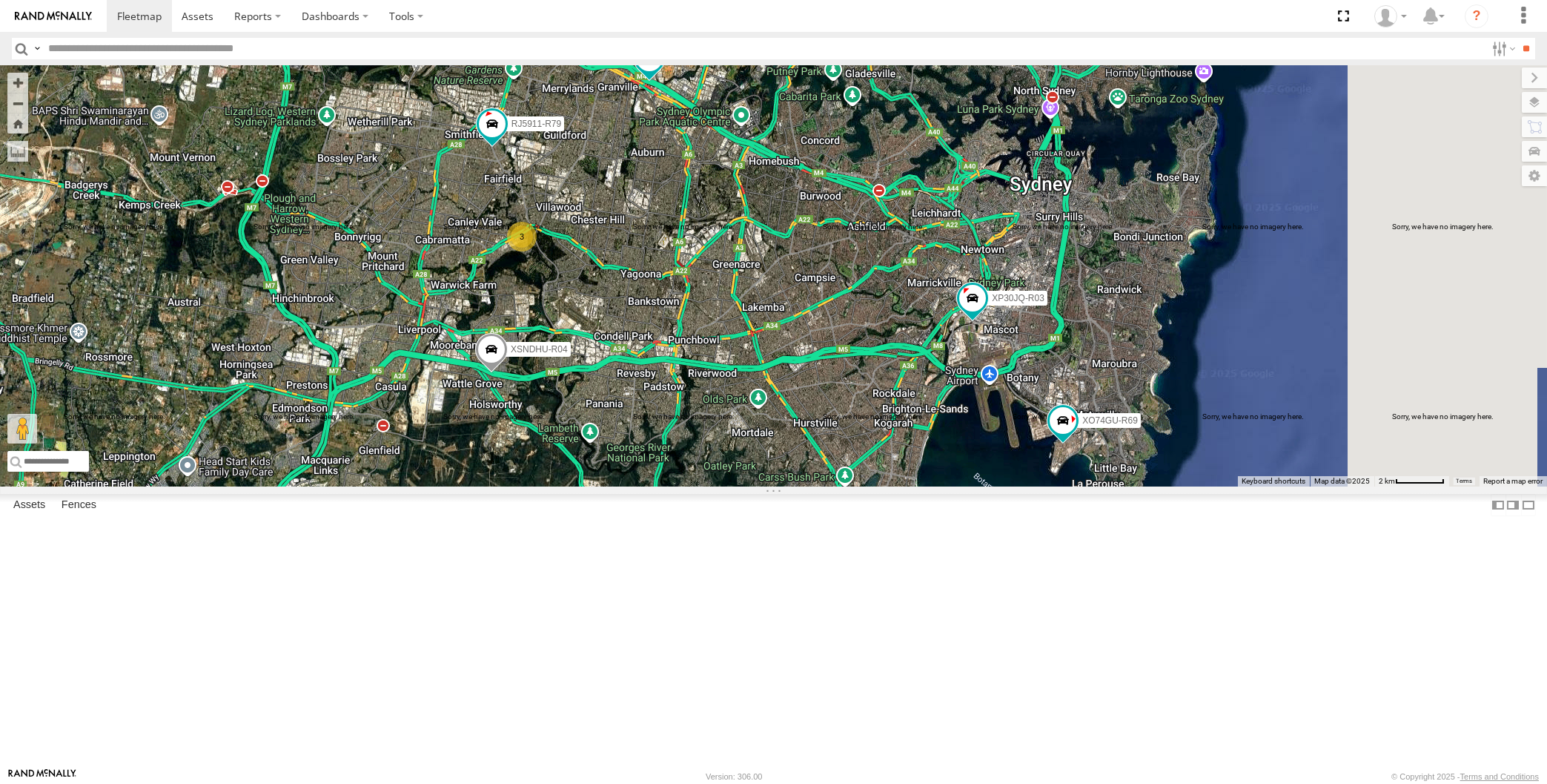
click at [760, 486] on div "XP30JQ-R03 XSNDHU-R04 3 RJ5911-R79 XP81FE-R59 XO74GU-R69 Loading..." at bounding box center [773, 275] width 1547 height 421
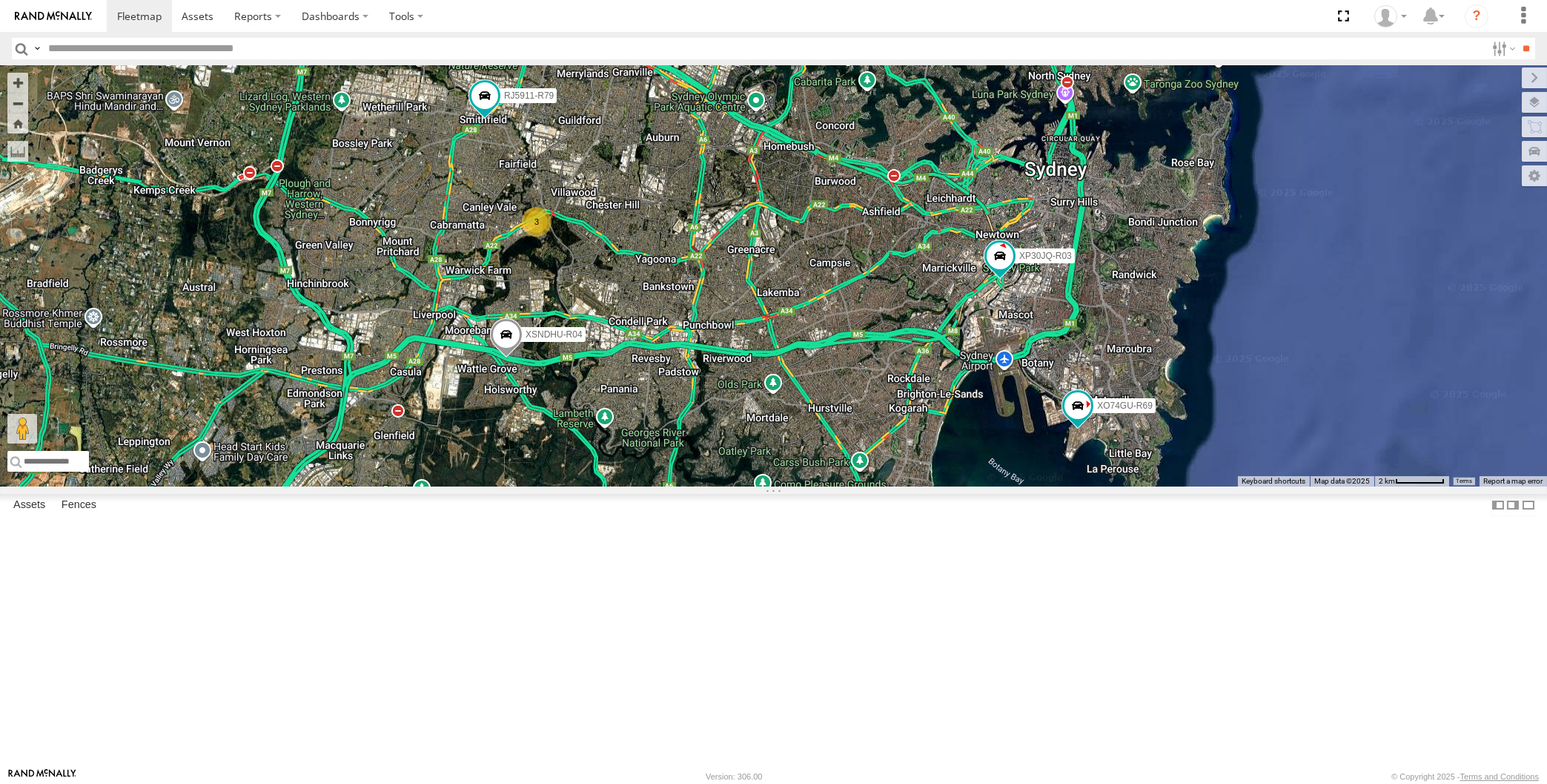
drag, startPoint x: 838, startPoint y: 568, endPoint x: 840, endPoint y: 560, distance: 8.2
click at [839, 486] on div "XP30JQ-R03 XSNDHU-R04 RJ5911-R79 XP81FE-R59 XO74GU-R69 3 Loading..." at bounding box center [773, 275] width 1547 height 421
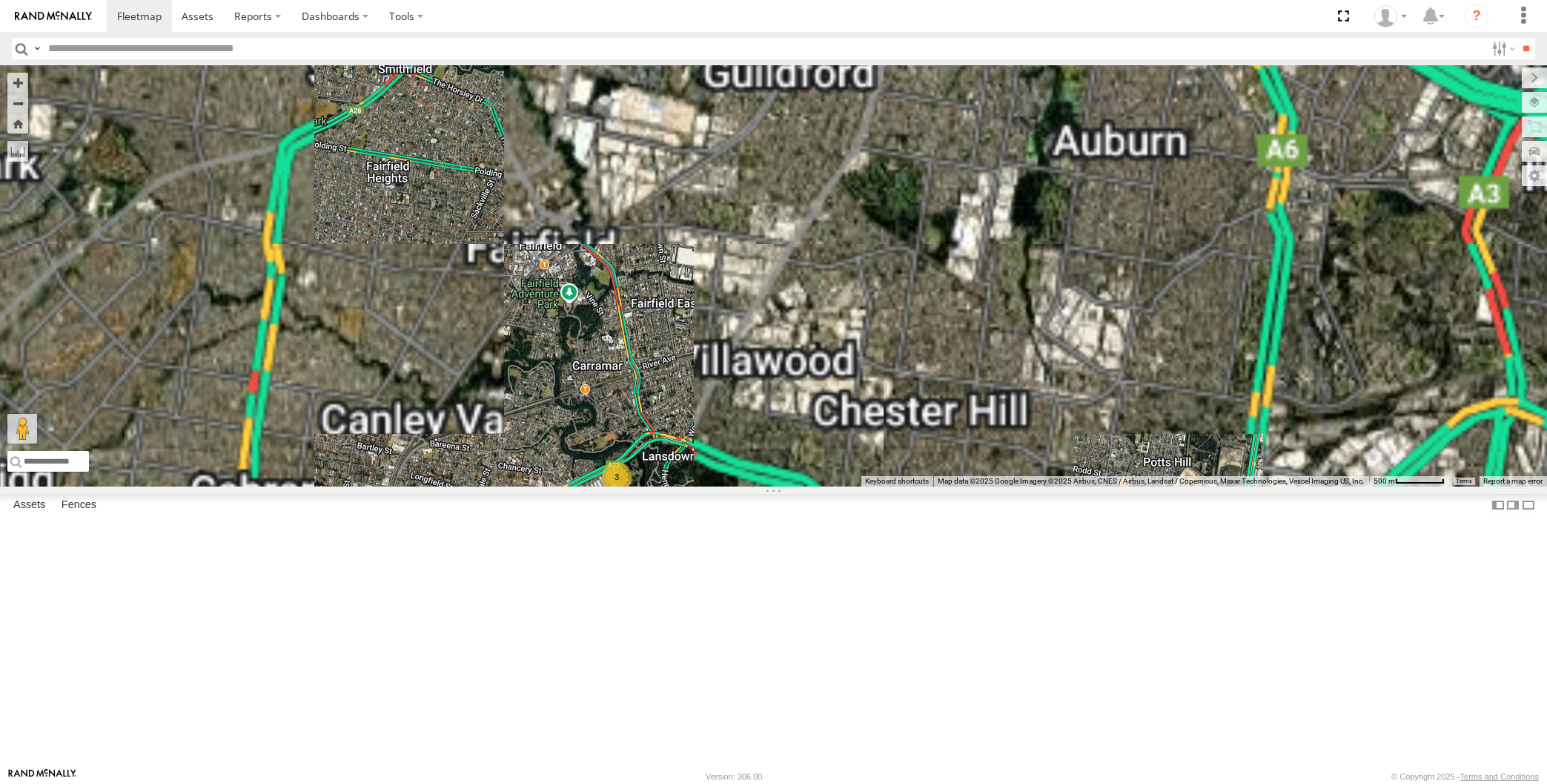
drag, startPoint x: 357, startPoint y: 184, endPoint x: 424, endPoint y: 265, distance: 105.1
click at [389, 255] on div "XP30JQ-R03 XSNDHU-R04 RJ5911-R79 XP81FE-R59 XO74GU-R69 3 Loading..." at bounding box center [773, 275] width 1547 height 421
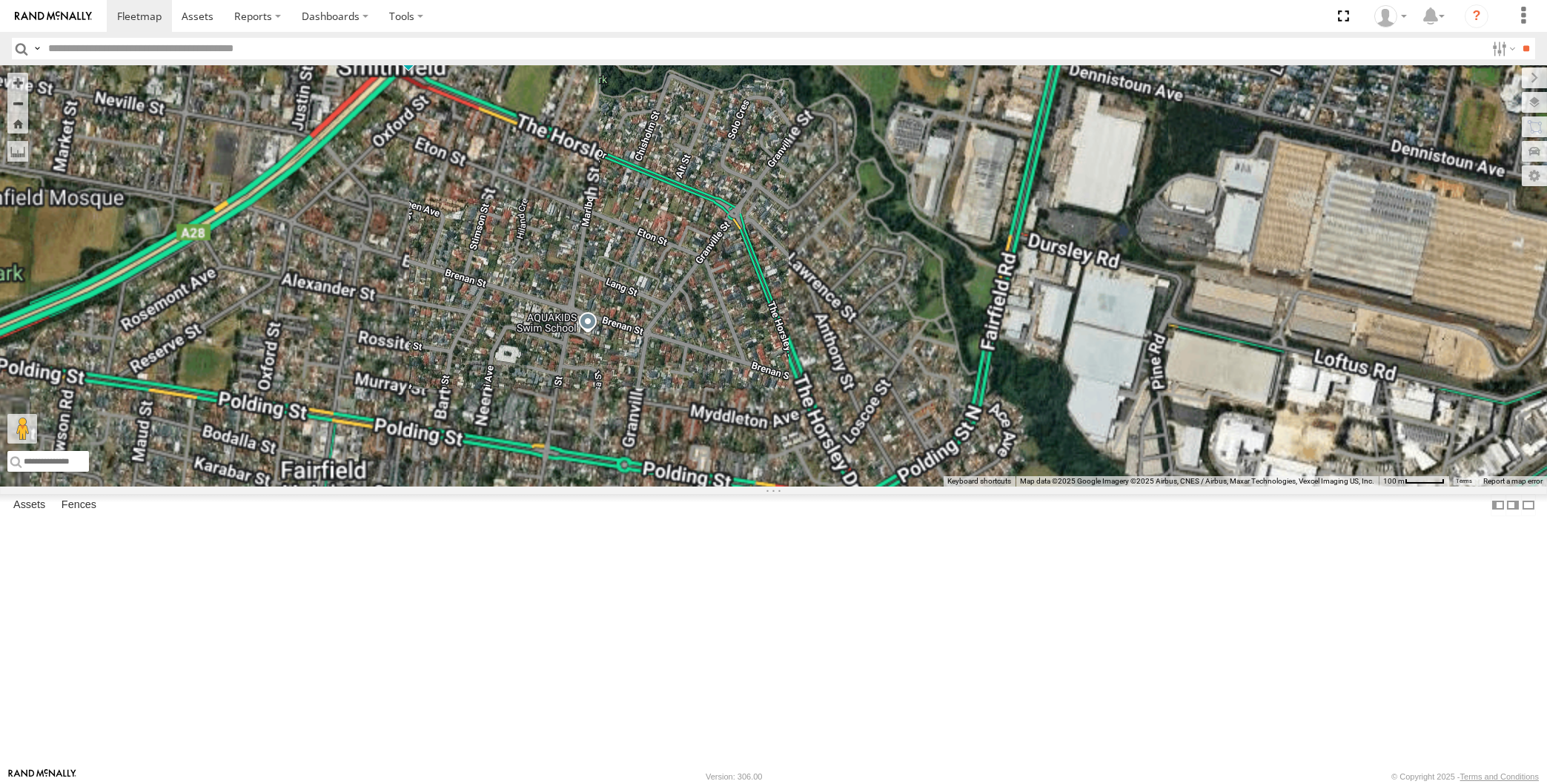
drag, startPoint x: 469, startPoint y: 242, endPoint x: 518, endPoint y: 414, distance: 178.8
click at [517, 412] on div "XP30JQ-R03 XSNDHU-R04 RJ5911-R79 XP81FE-R59 XO74GU-R69 Loading..." at bounding box center [773, 275] width 1547 height 421
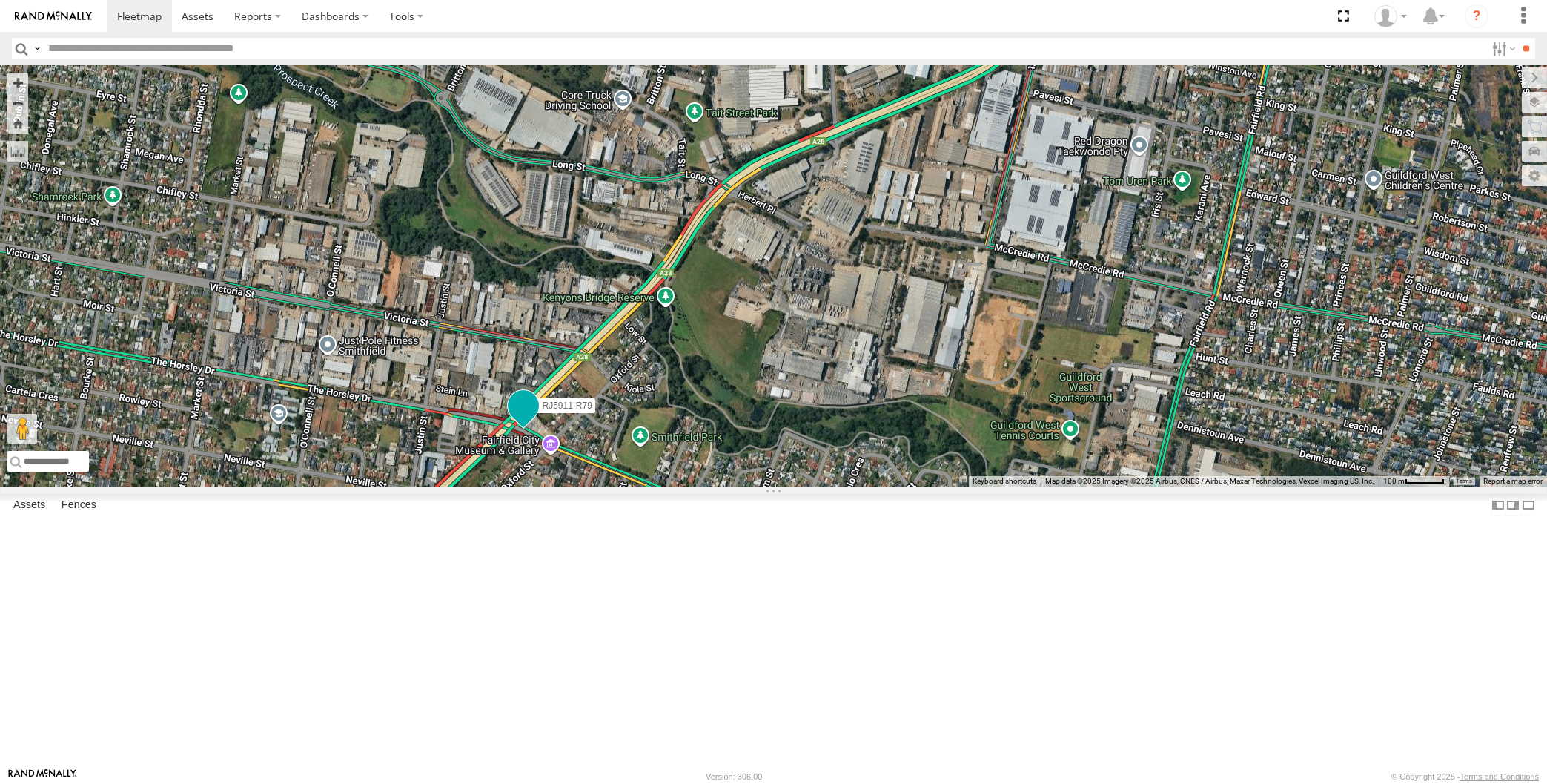
click at [520, 420] on span at bounding box center [522, 405] width 27 height 27
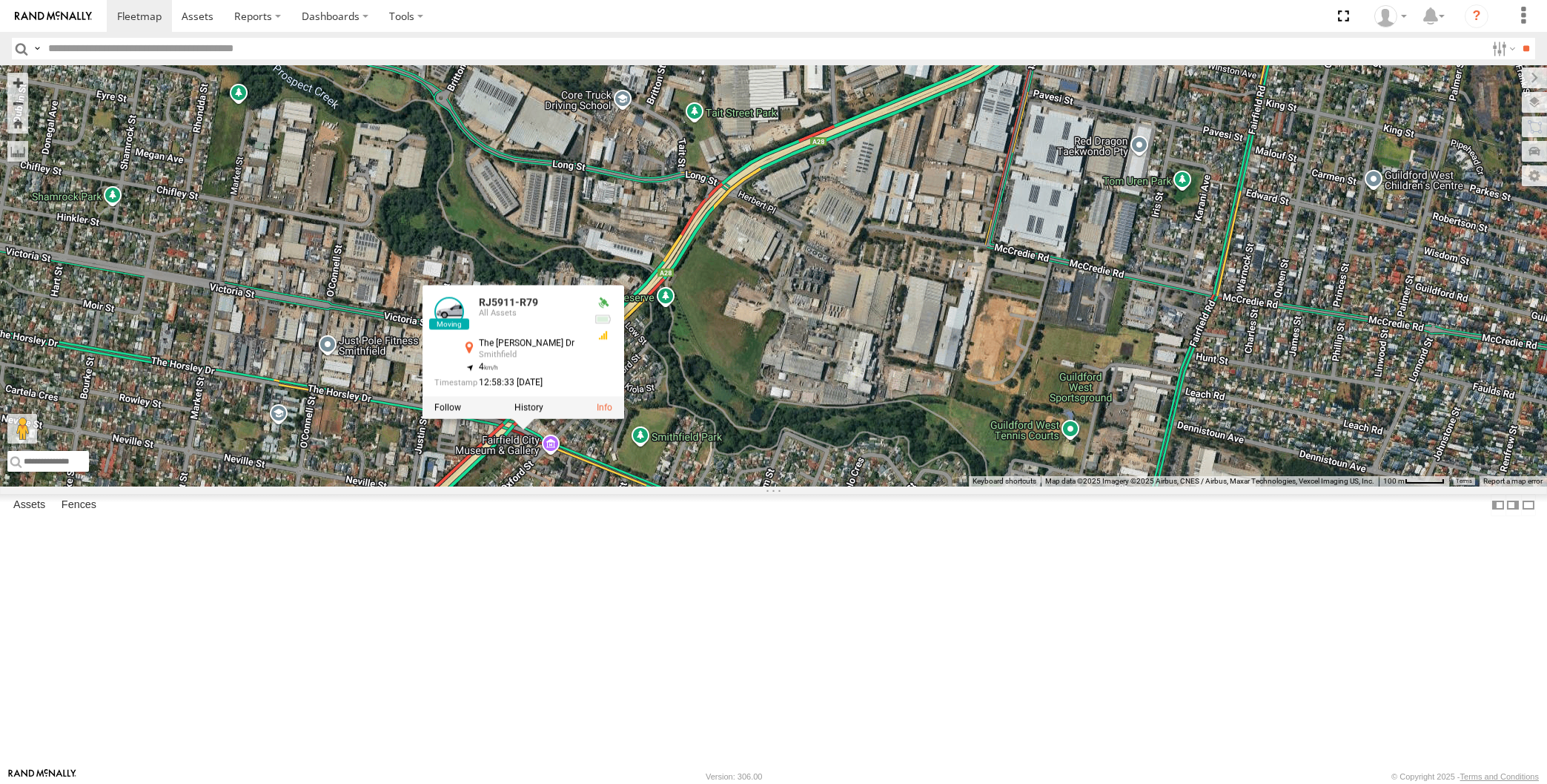
click at [760, 486] on div "XP30JQ-R03 XSNDHU-R04 RJ5911-R79 XP81FE-R59 XO74GU-R69 RJ5911-R79 All Assets Th…" at bounding box center [773, 275] width 1547 height 421
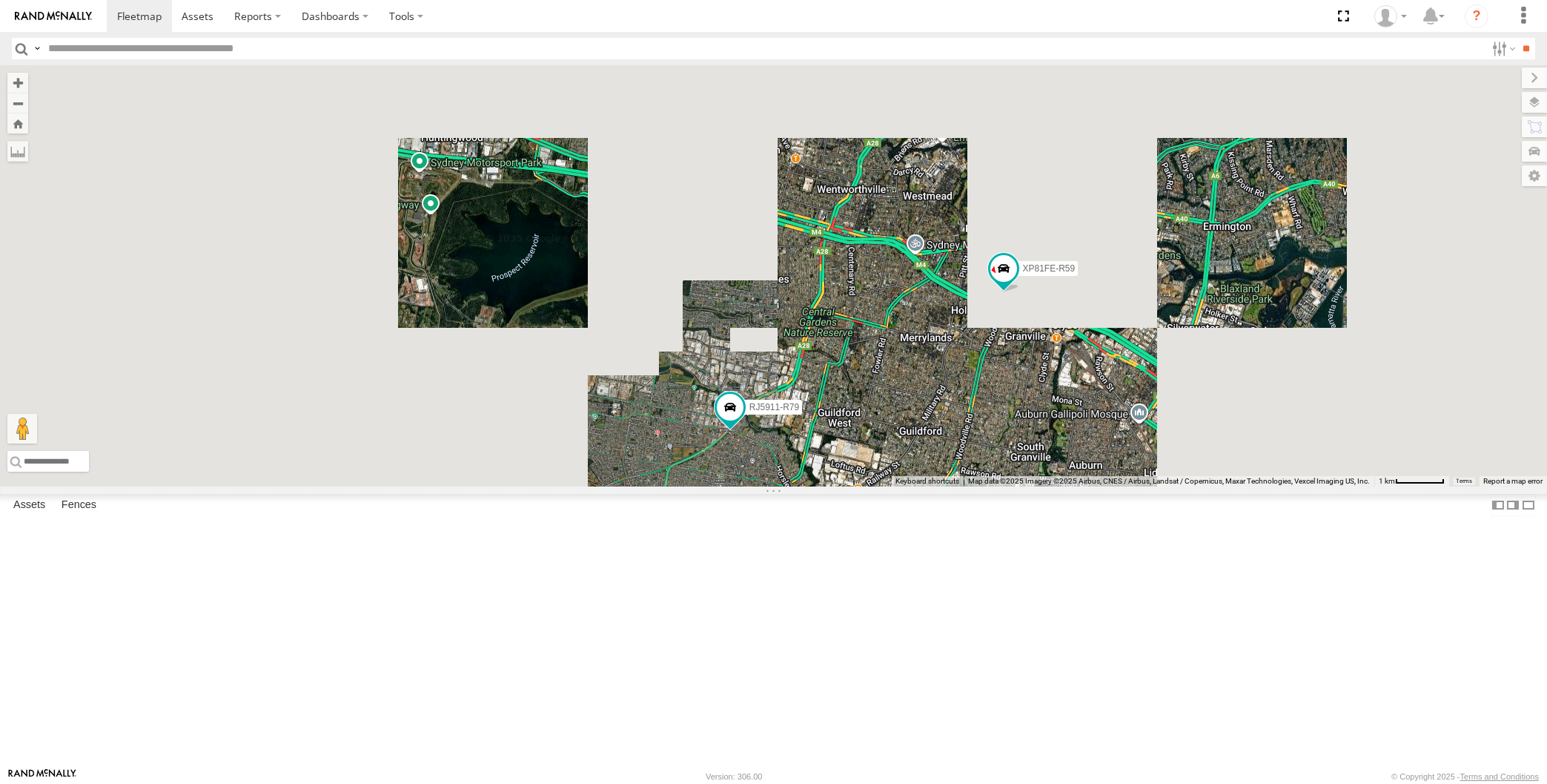
drag, startPoint x: 889, startPoint y: 682, endPoint x: 896, endPoint y: 671, distance: 13.0
click at [895, 486] on div "XP30JQ-R03 XSNDHU-R04 RJ5911-R79 XP81FE-R59 XO74GU-R69 3 Loading..." at bounding box center [773, 275] width 1547 height 421
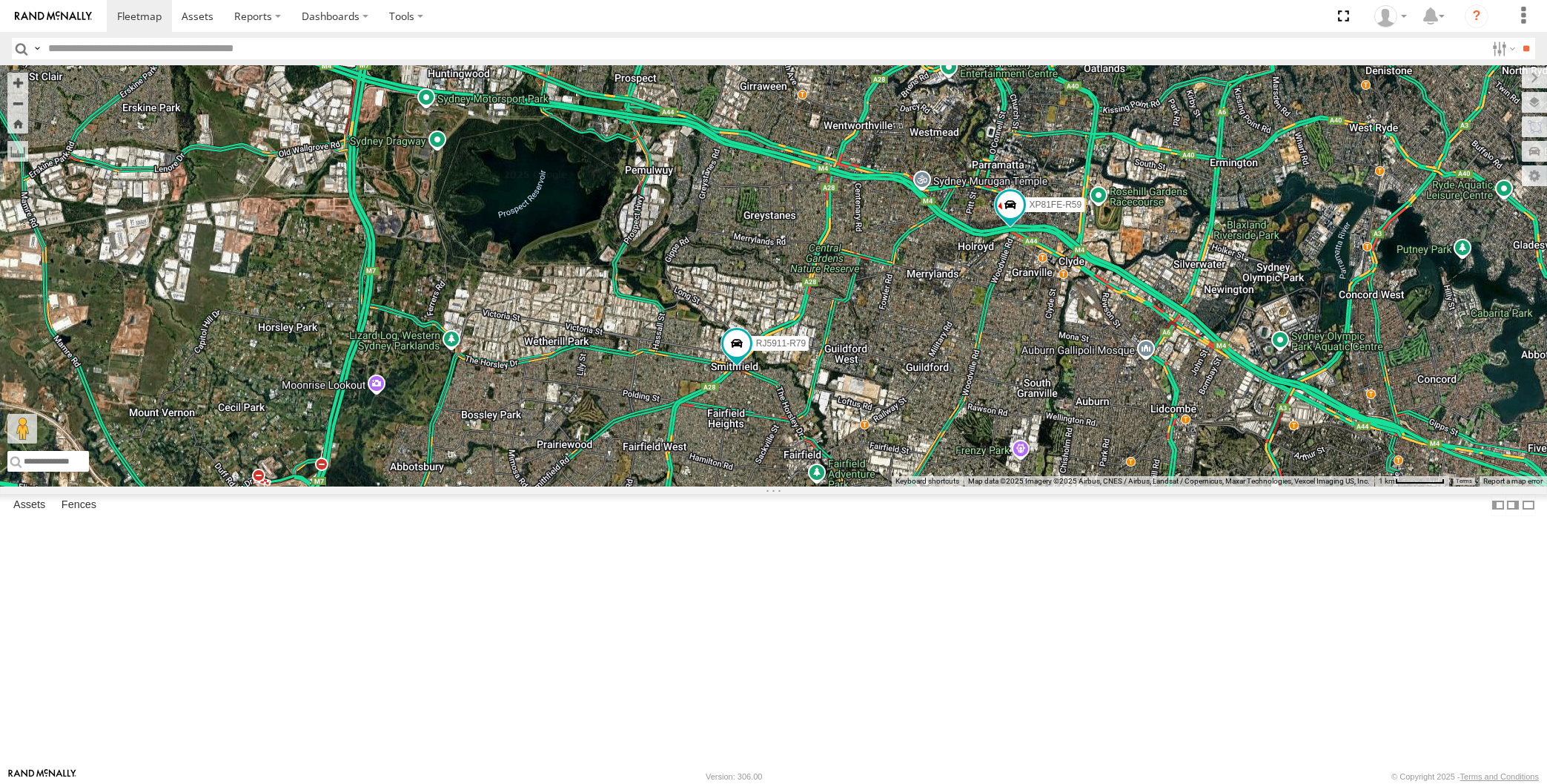
click at [379, 486] on div "XP30JQ-R03 XSNDHU-R04 RJ5911-R79 XP81FE-R59 XO74GU-R69 3 Loading..." at bounding box center [773, 275] width 1547 height 421
drag, startPoint x: 899, startPoint y: 568, endPoint x: 818, endPoint y: 482, distance: 118.1
click at [823, 486] on div "XP30JQ-R03 XSNDHU-R04 RJ5911-R79 XP81FE-R59 XO74GU-R69 3 Loading..." at bounding box center [773, 275] width 1547 height 421
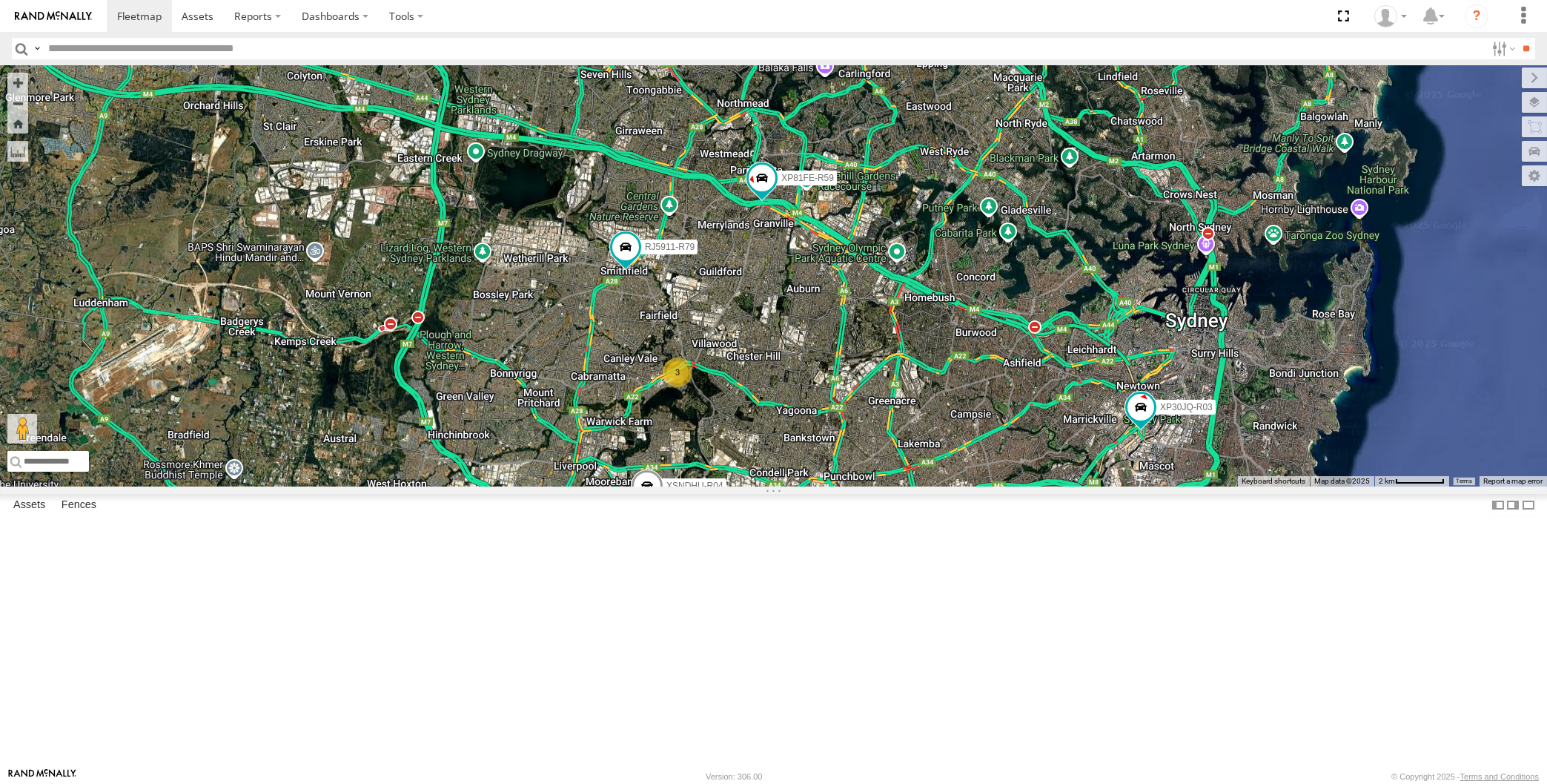
drag, startPoint x: 989, startPoint y: 590, endPoint x: 933, endPoint y: 613, distance: 60.5
click at [933, 486] on div "XP30JQ-R03 XSNDHU-R04 RJ5911-R79 XP81FE-R59 XO74GU-R69 3 Loading..." at bounding box center [773, 275] width 1547 height 421
drag, startPoint x: 935, startPoint y: 648, endPoint x: 910, endPoint y: 633, distance: 29.2
click at [910, 486] on div "XP30JQ-R03 XSNDHU-R04 RJ5911-R79 XP81FE-R59 XO74GU-R69 3 Loading..." at bounding box center [773, 275] width 1547 height 421
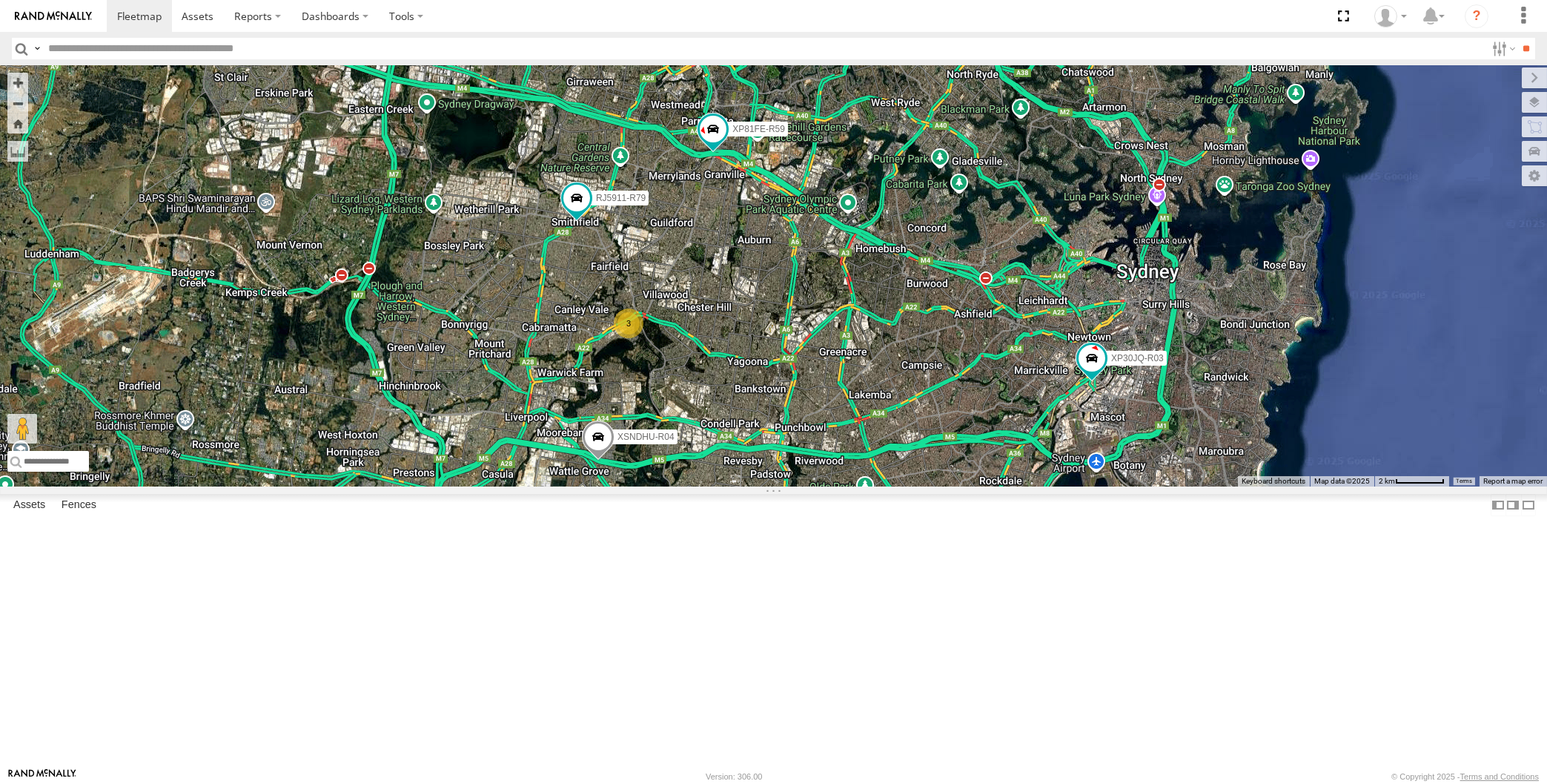
drag, startPoint x: 767, startPoint y: 502, endPoint x: 753, endPoint y: 484, distance: 22.8
click at [753, 484] on div "XP30JQ-R03 XSNDHU-R04 RJ5911-R79 XP81FE-R59 XO74GU-R69 3 Loading..." at bounding box center [773, 275] width 1547 height 421
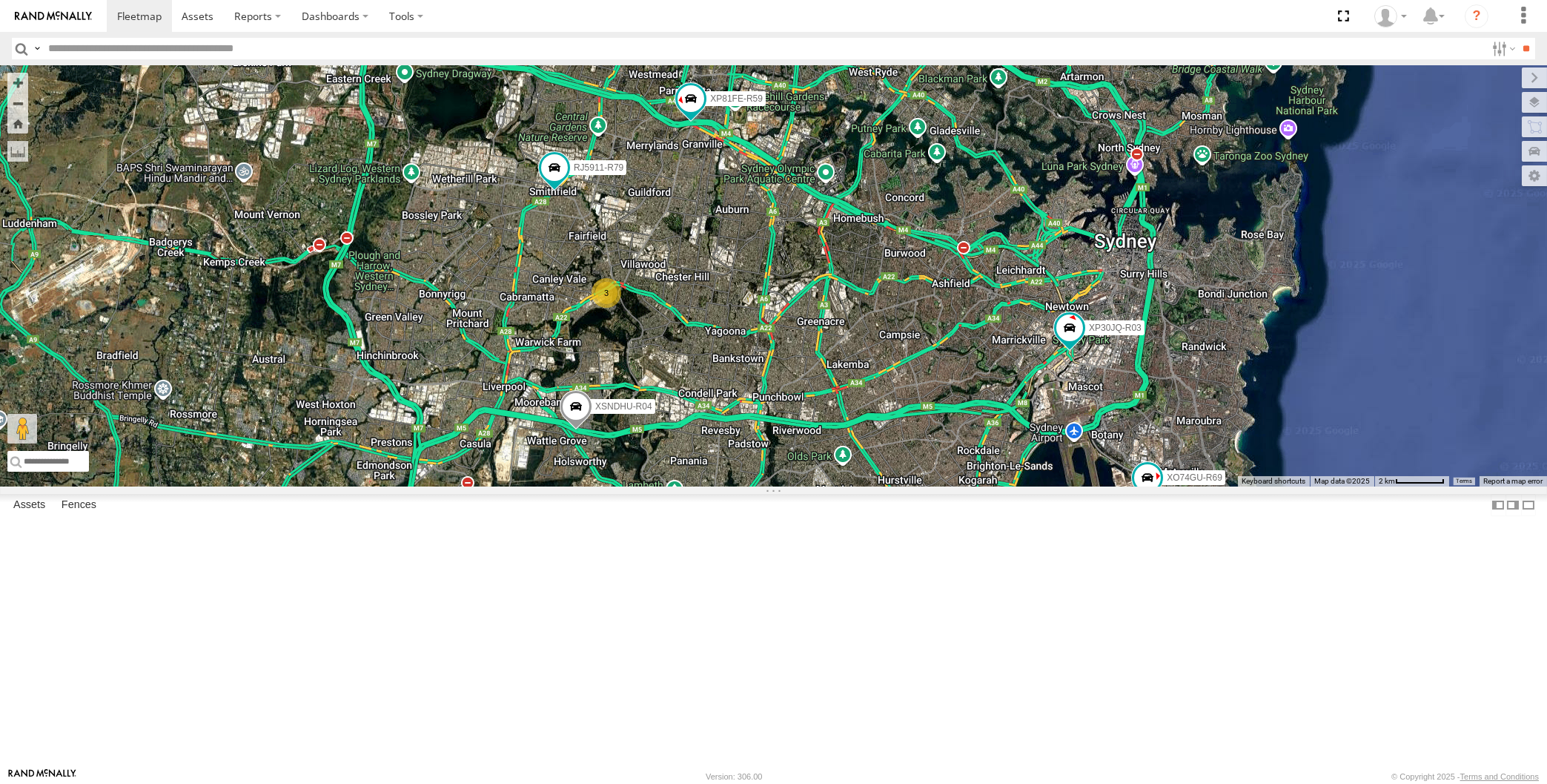
drag, startPoint x: 792, startPoint y: 508, endPoint x: 740, endPoint y: 496, distance: 53.4
click at [745, 486] on div "XP30JQ-R03 XSNDHU-R04 RJ5911-R79 XP81FE-R59 XO74GU-R69 3 Loading..." at bounding box center [773, 275] width 1547 height 421
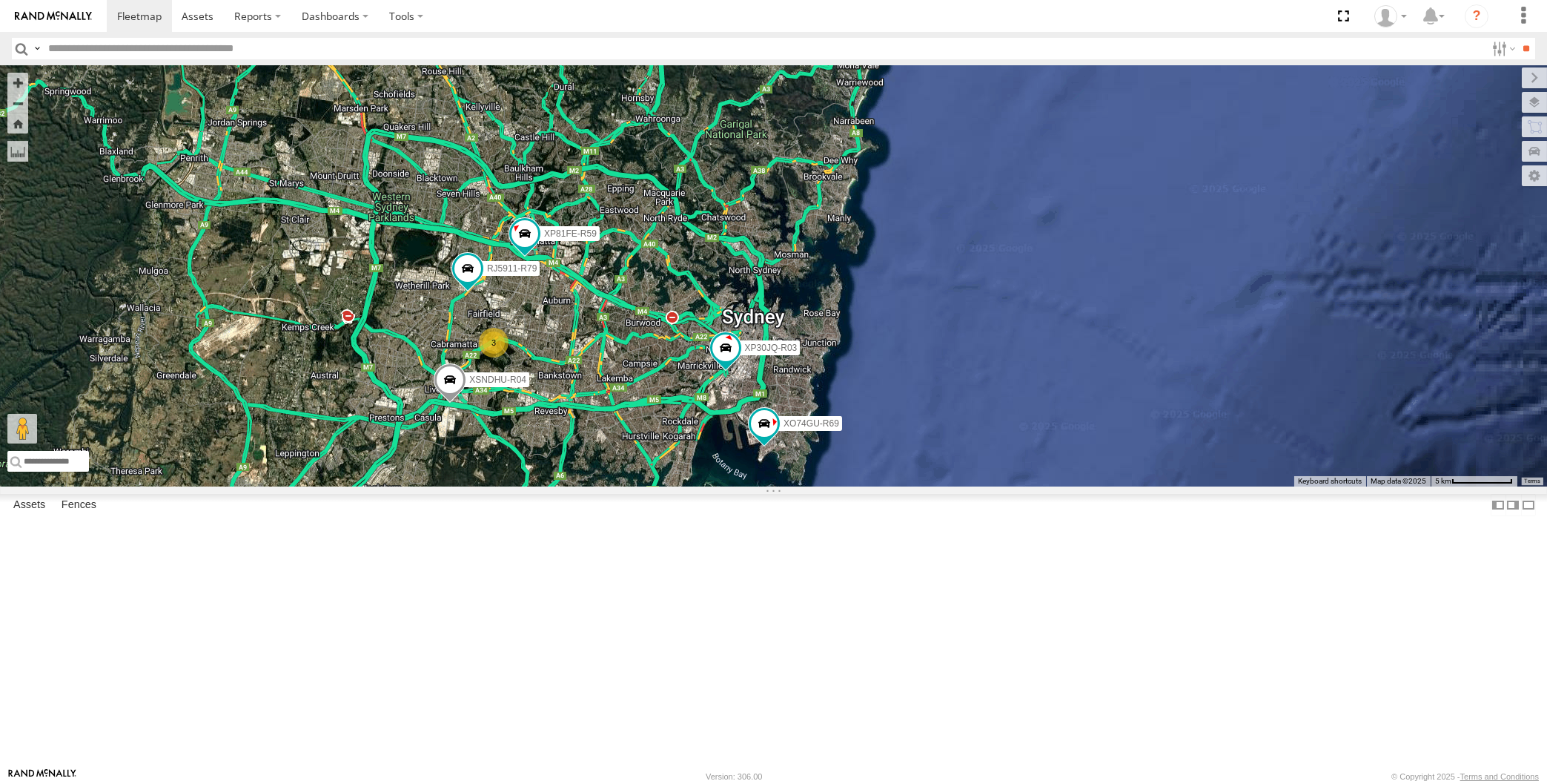
drag, startPoint x: 518, startPoint y: 597, endPoint x: 510, endPoint y: 590, distance: 10.6
click at [514, 486] on div "XP30JQ-R03 XSNDHU-R04 RJ5911-R79 XP81FE-R59 XO74GU-R69 3 Loading..." at bounding box center [773, 275] width 1547 height 421
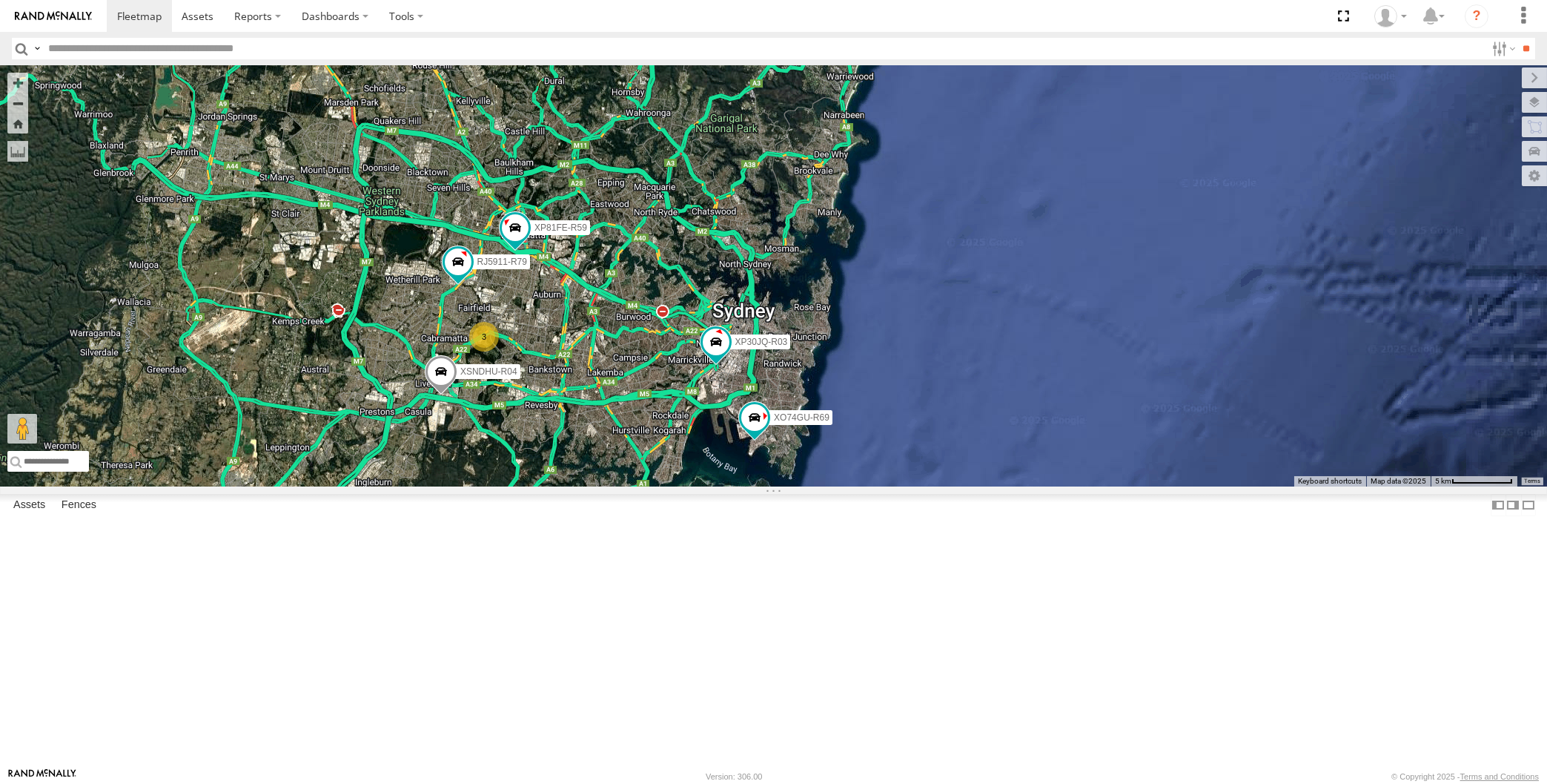
drag, startPoint x: 627, startPoint y: 559, endPoint x: 656, endPoint y: 541, distance: 34.1
click at [656, 486] on div "XP30JQ-R03 XSNDHU-R04 RJ5911-R79 XP81FE-R59 XO74GU-R69 3 Loading..." at bounding box center [773, 275] width 1547 height 421
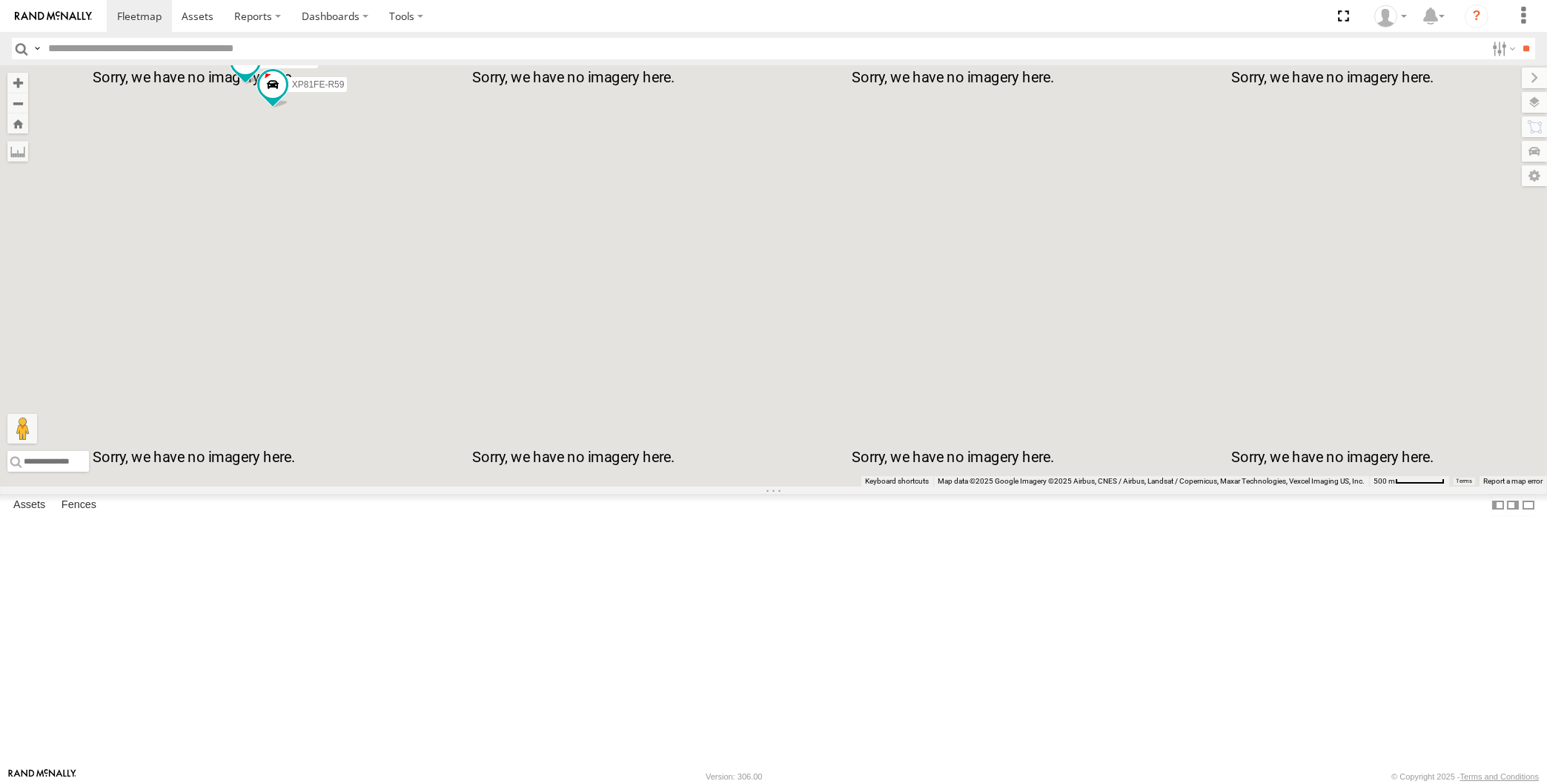
drag, startPoint x: 360, startPoint y: 274, endPoint x: 377, endPoint y: 270, distance: 17.5
click at [377, 270] on div "XP30JQ-R03 XSNDHU-R04 RJ5911-R79 XP81FE-R59 XO74GU-R69 3 Loading..." at bounding box center [773, 275] width 1547 height 421
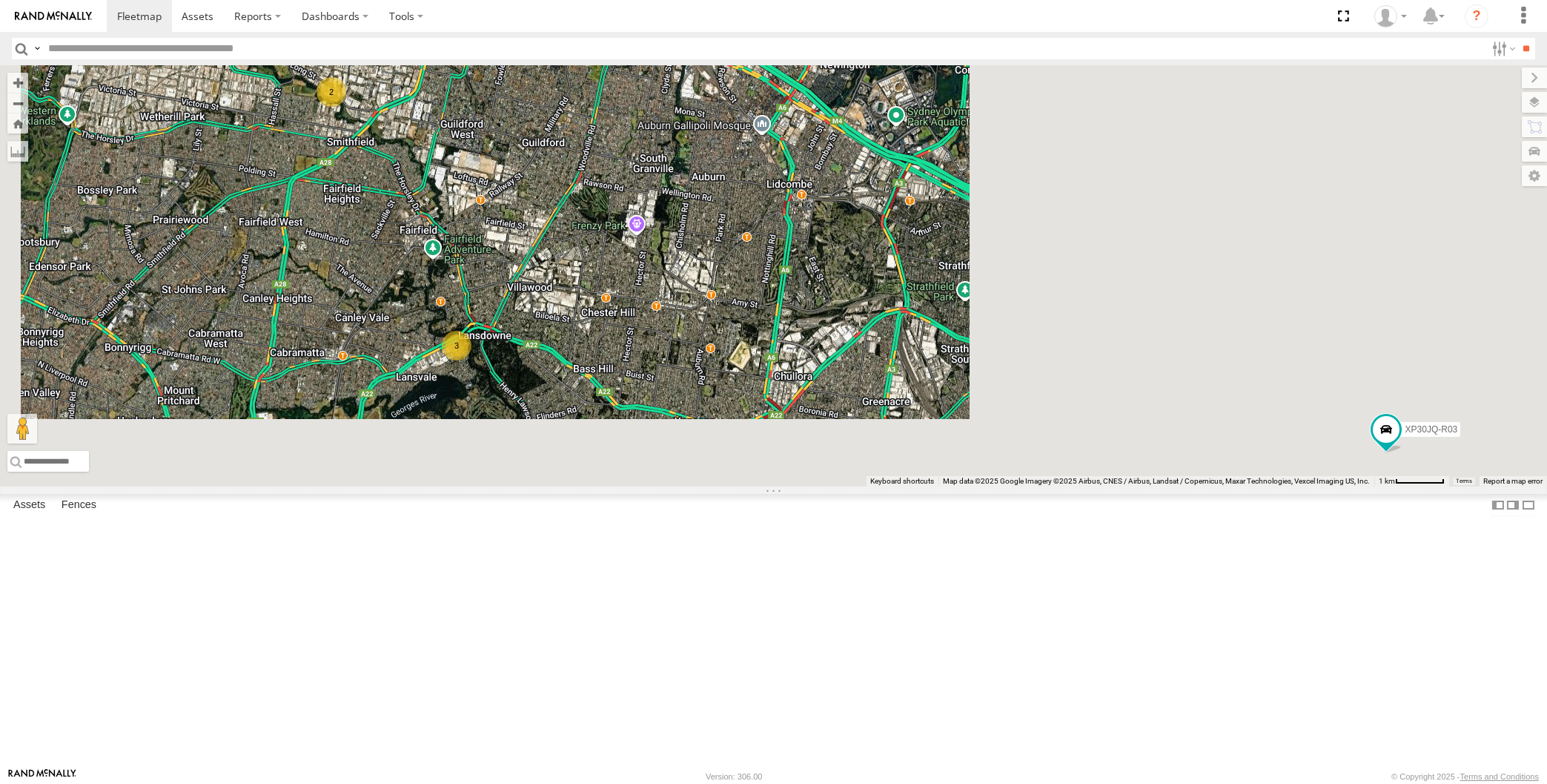
drag, startPoint x: 669, startPoint y: 580, endPoint x: 682, endPoint y: 502, distance: 79.1
click at [683, 486] on div "XP30JQ-R03 XSNDHU-R04 XO74GU-R69 3 2 Loading..." at bounding box center [773, 275] width 1547 height 421
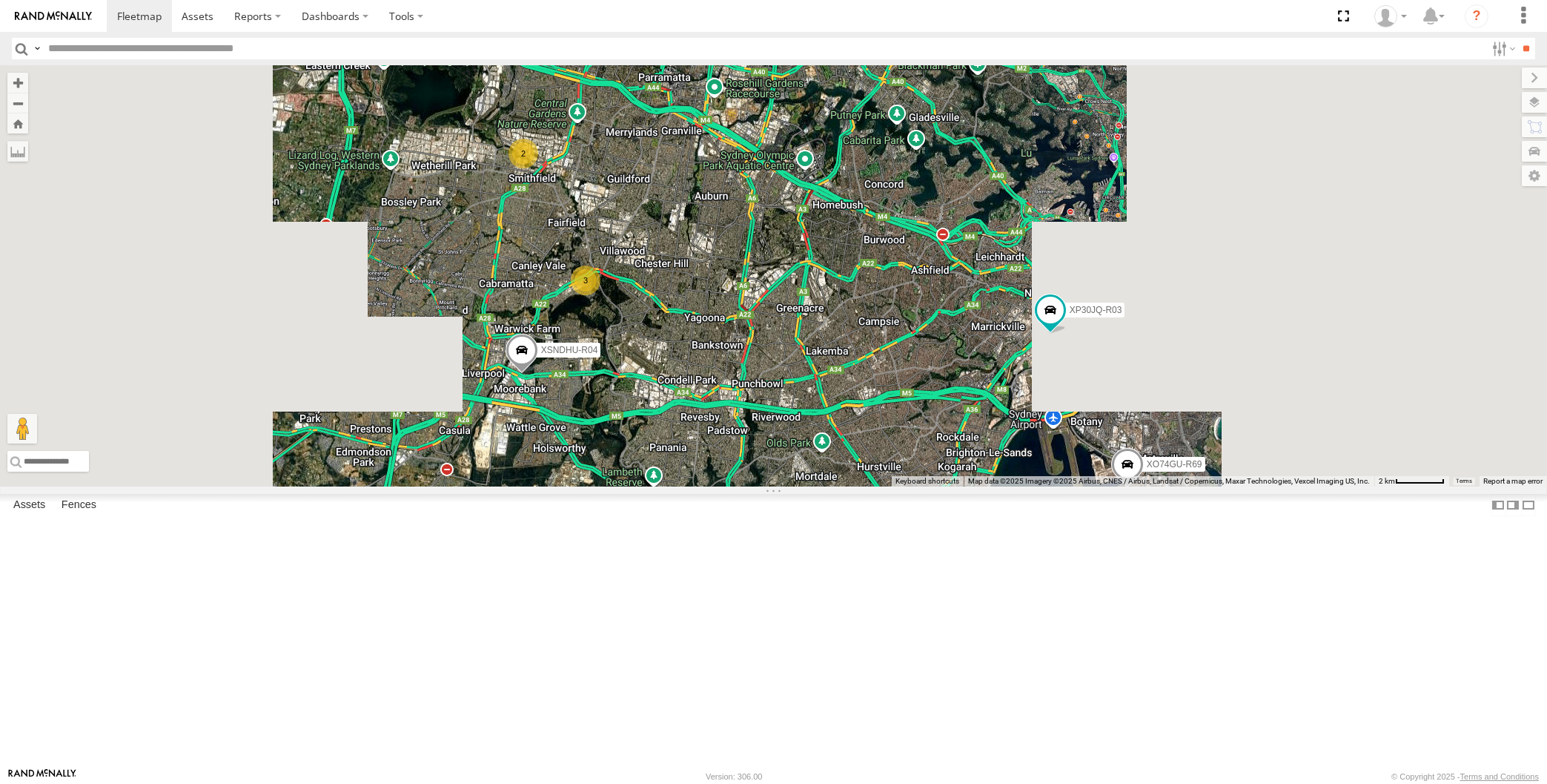
drag, startPoint x: 707, startPoint y: 563, endPoint x: 692, endPoint y: 542, distance: 25.8
click at [694, 486] on div "XP30JQ-R03 XSNDHU-R04 XO74GU-R69 3 2 Loading..." at bounding box center [773, 275] width 1547 height 421
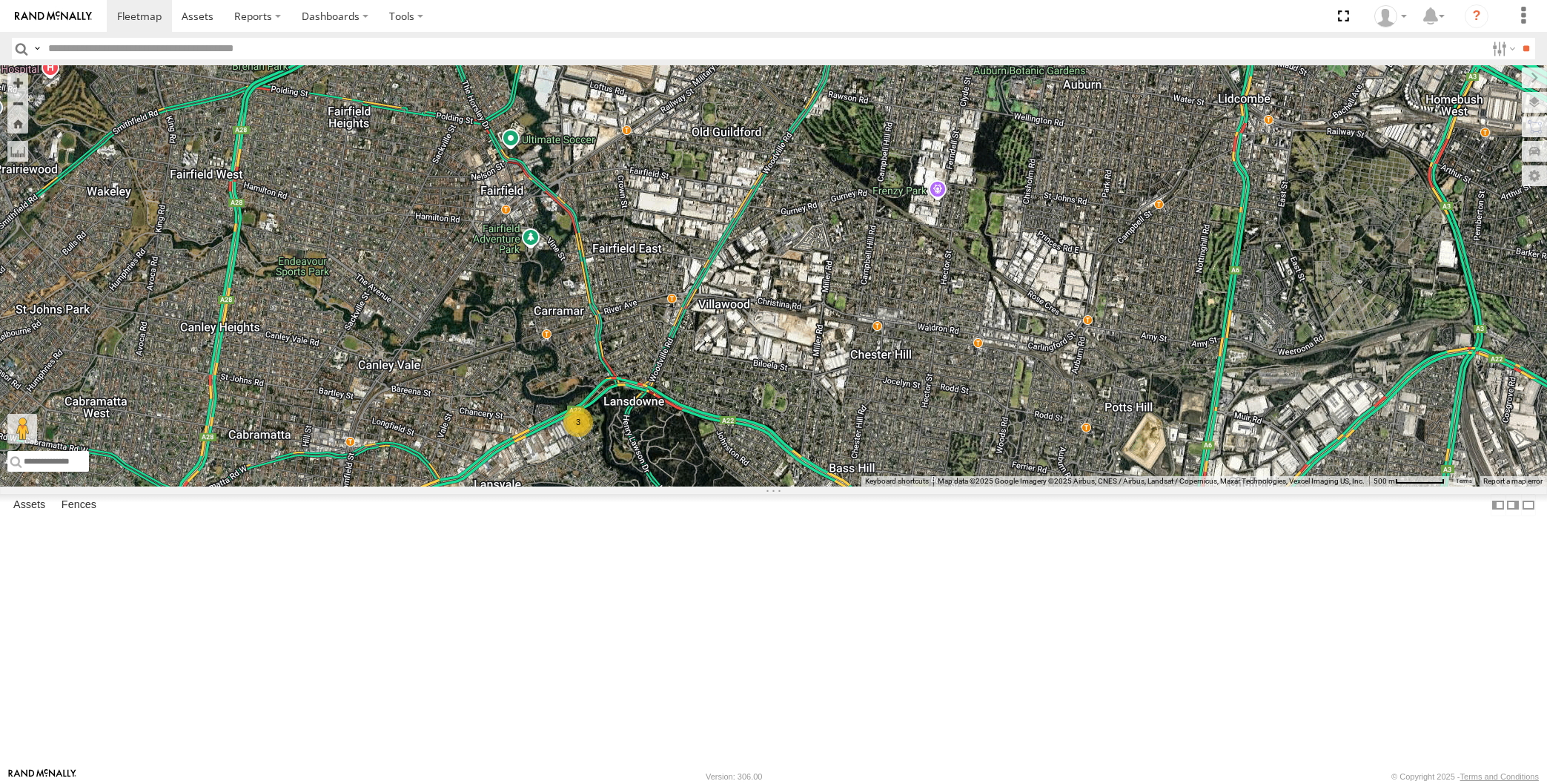
drag, startPoint x: 625, startPoint y: 368, endPoint x: 823, endPoint y: 509, distance: 243.1
click at [823, 486] on div "XP30JQ-R03 XSNDHU-R04 XO74GU-R69 3 Loading..." at bounding box center [773, 275] width 1547 height 421
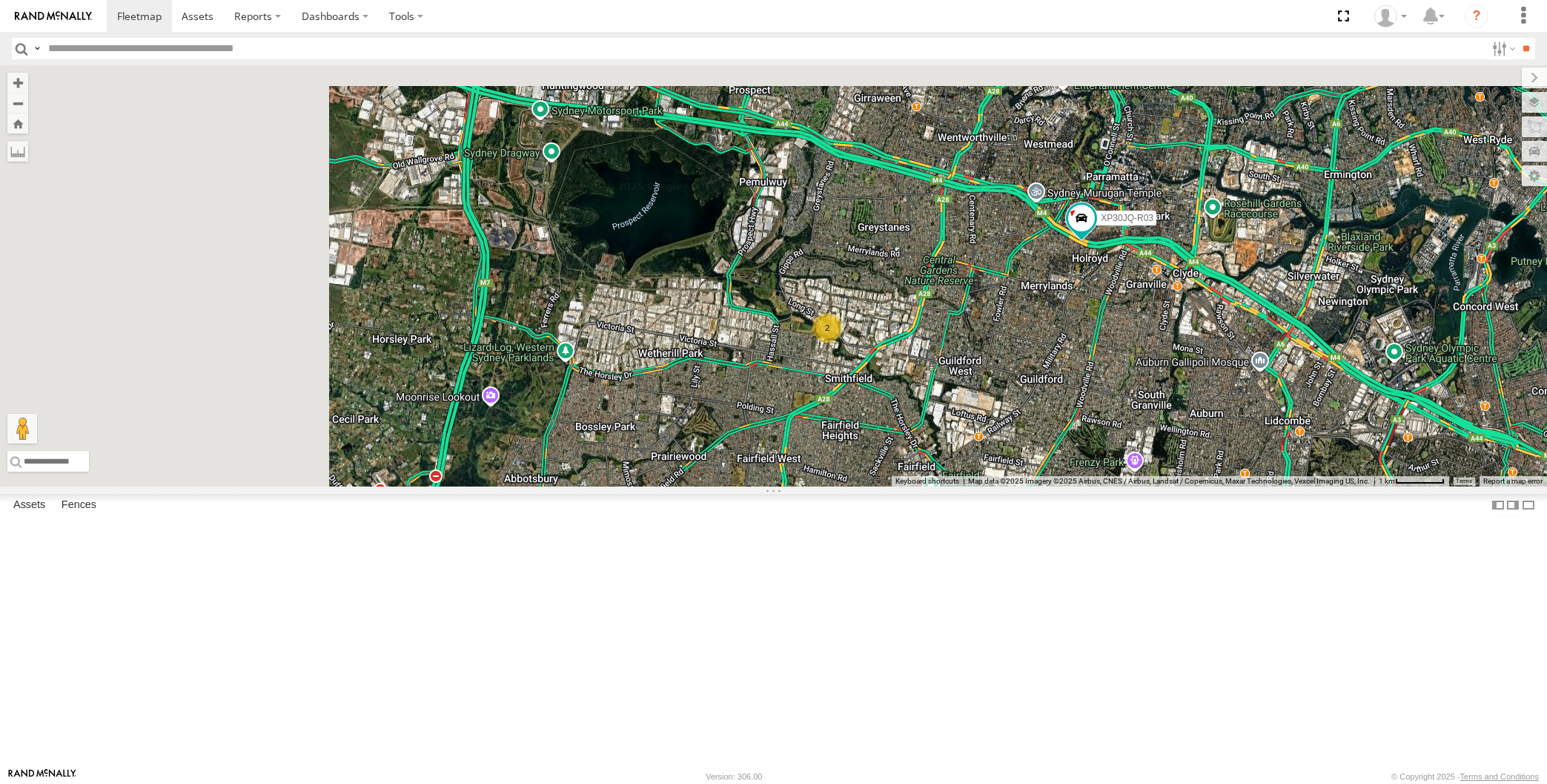
drag, startPoint x: 991, startPoint y: 540, endPoint x: 978, endPoint y: 500, distance: 42.1
click at [979, 486] on div "XP30JQ-R03 XSNDHU-R04 XO74GU-R69 3 2 Loading..." at bounding box center [773, 275] width 1547 height 421
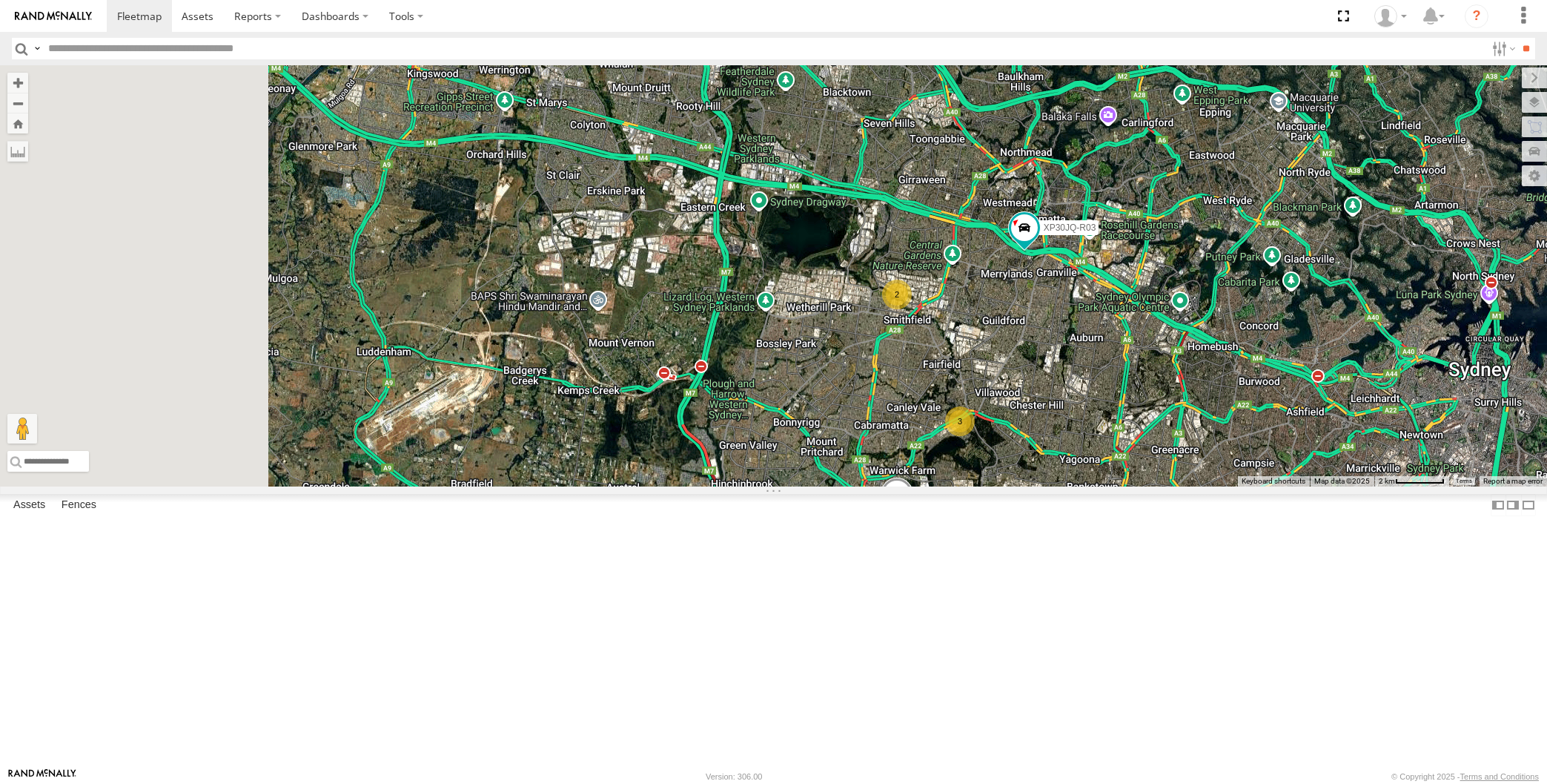
drag, startPoint x: 1138, startPoint y: 645, endPoint x: 1027, endPoint y: 553, distance: 144.2
click at [1040, 486] on div "XP30JQ-R03 XSNDHU-R04 XO74GU-R69 3 2 Loading..." at bounding box center [773, 275] width 1547 height 421
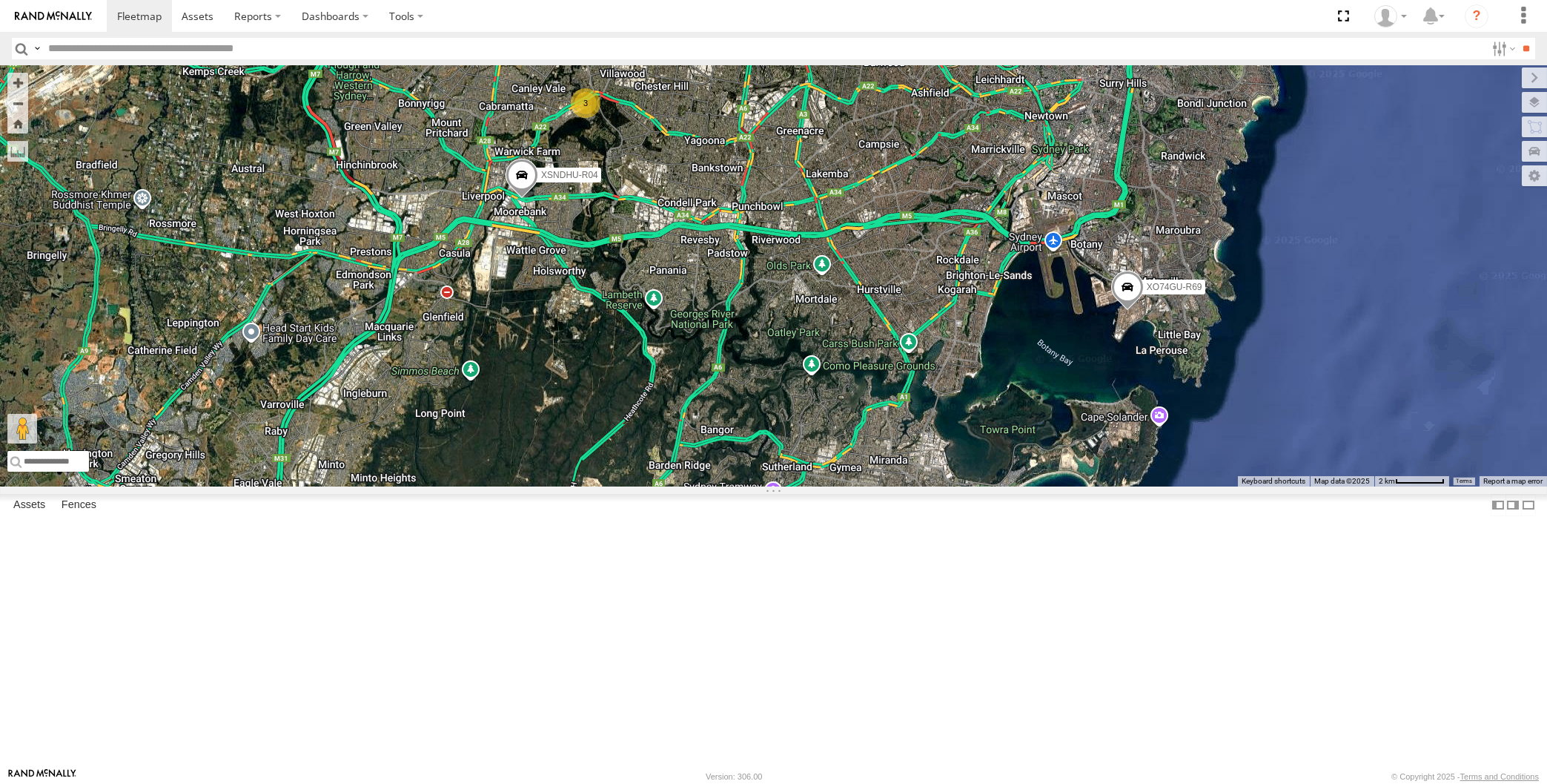
click at [946, 486] on div "XP30JQ-R03 XSNDHU-R04 XO74GU-R69 3 2 Loading..." at bounding box center [773, 275] width 1547 height 421
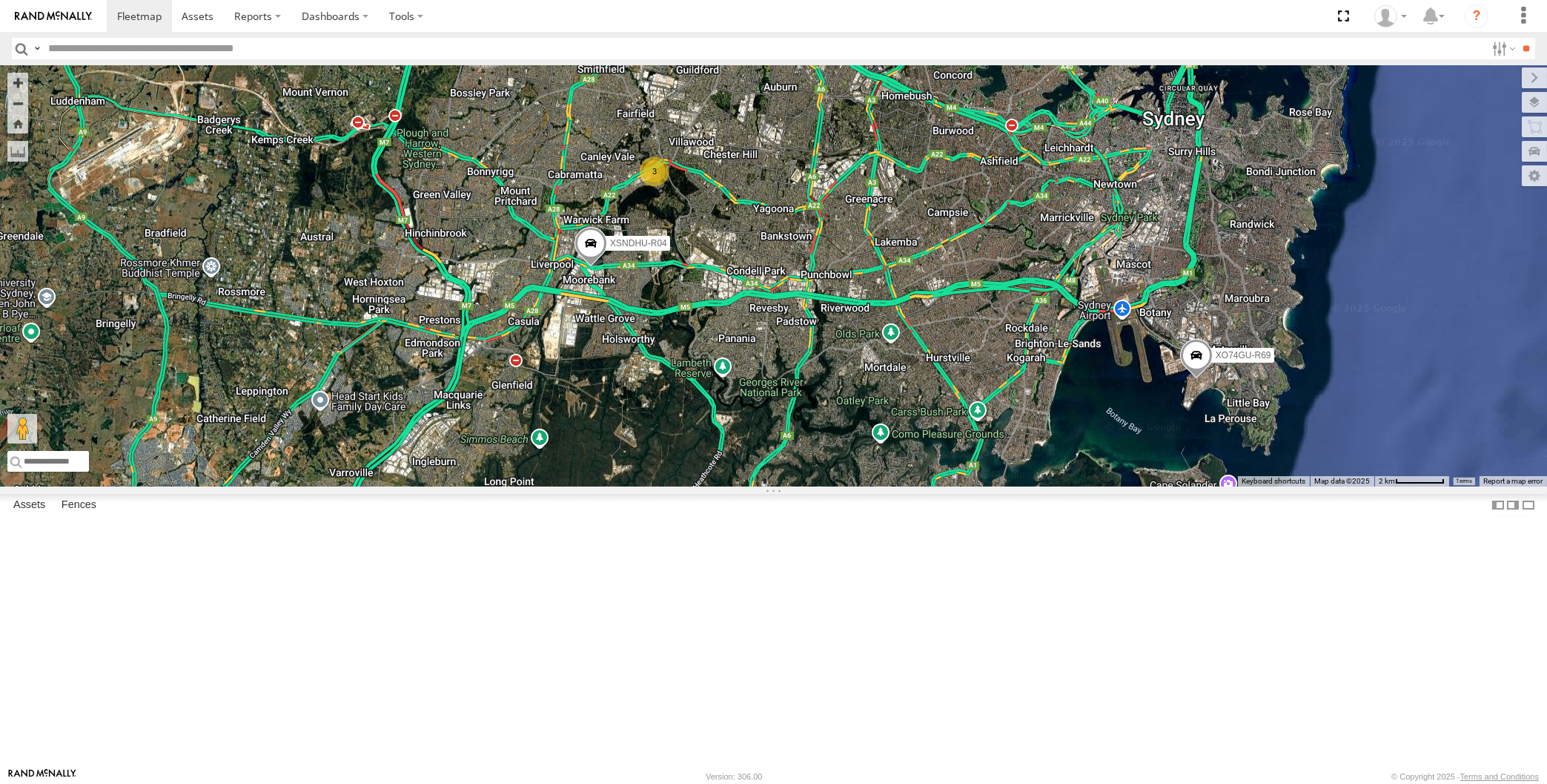
drag, startPoint x: 865, startPoint y: 470, endPoint x: 896, endPoint y: 496, distance: 40.5
click at [895, 486] on div "XP30JQ-R03 XSNDHU-R04 XO74GU-R69 3 2 Loading..." at bounding box center [773, 275] width 1547 height 421
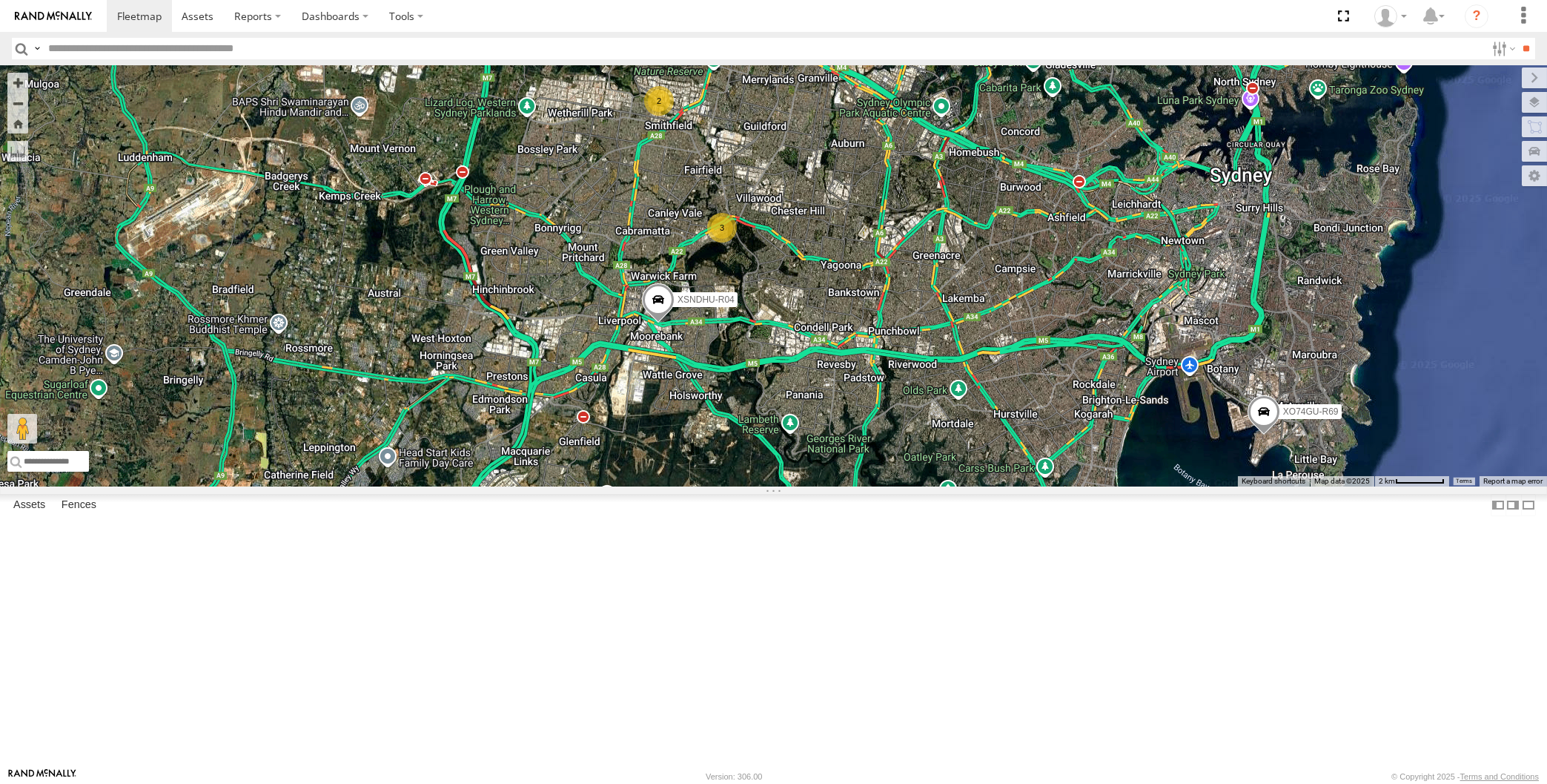
click at [886, 486] on div "XP30JQ-R03 XSNDHU-R04 XO74GU-R69 3 2 Loading..." at bounding box center [773, 275] width 1547 height 421
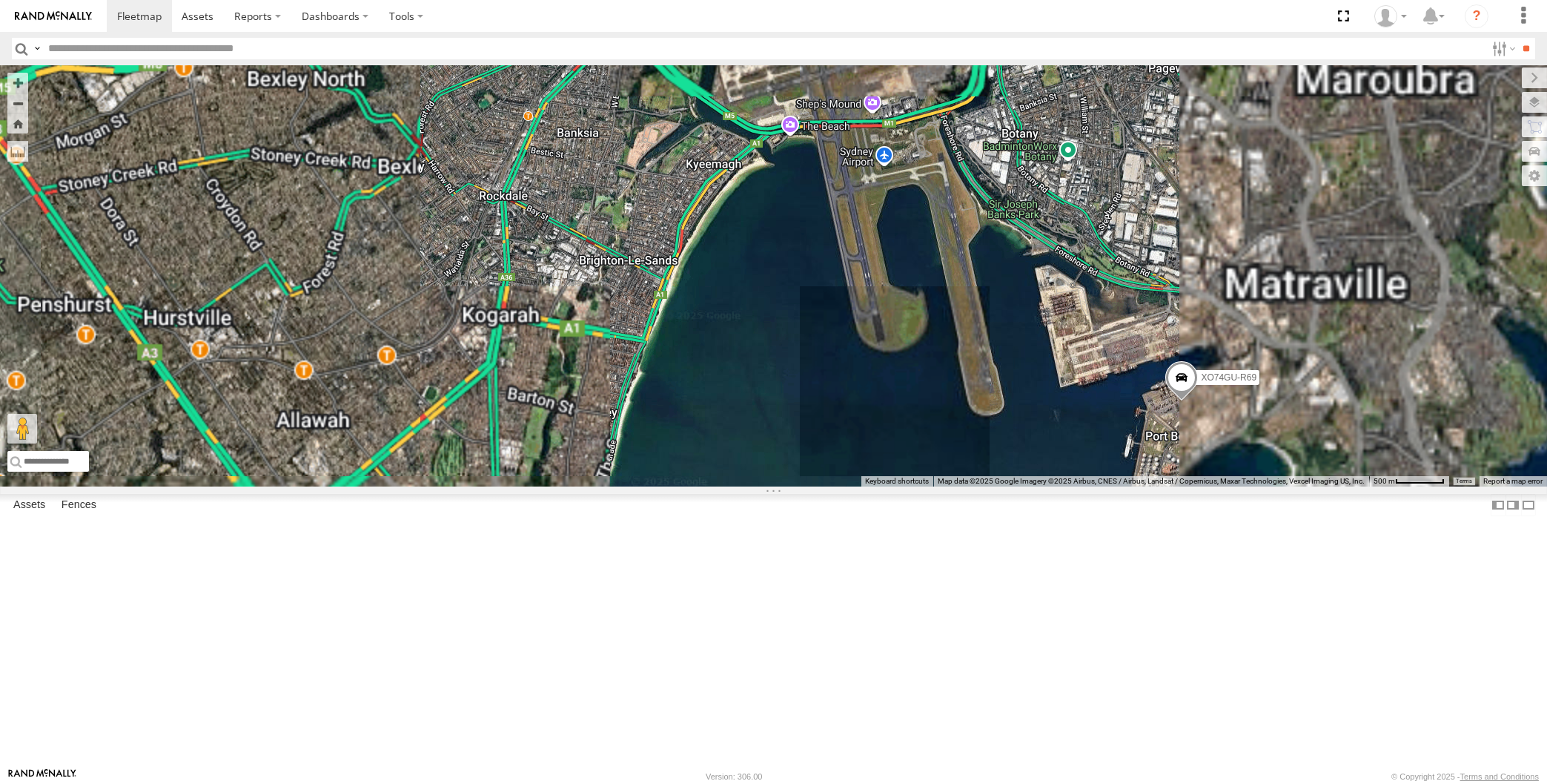
click at [1177, 402] on span at bounding box center [1182, 382] width 33 height 40
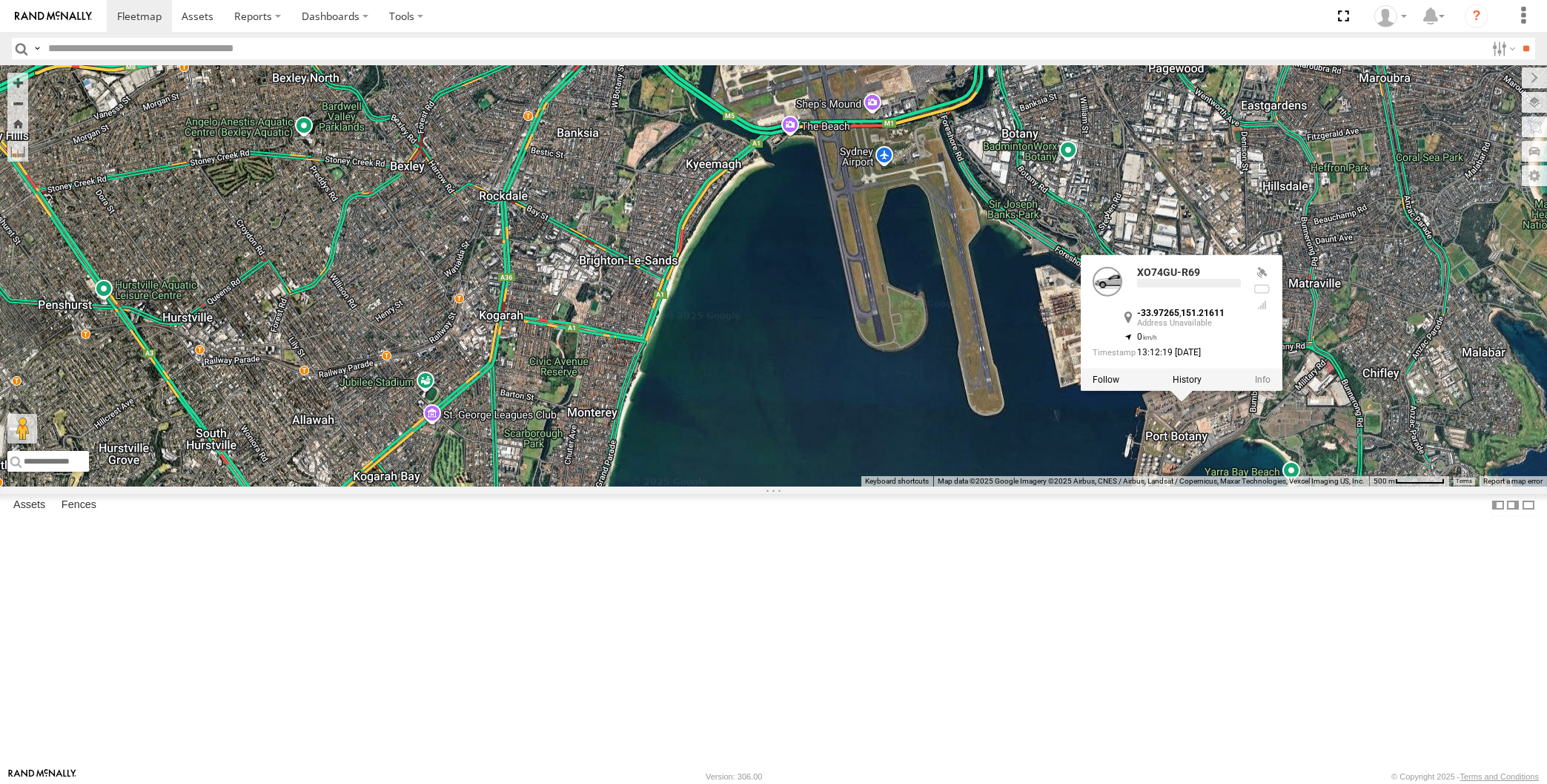
click at [1250, 486] on div "XP30JQ-R03 XSNDHU-R04 XO74GU-R69 XO74GU-R69 -33.97265 , 151.21611 0 13:12:19 [D…" at bounding box center [773, 275] width 1547 height 421
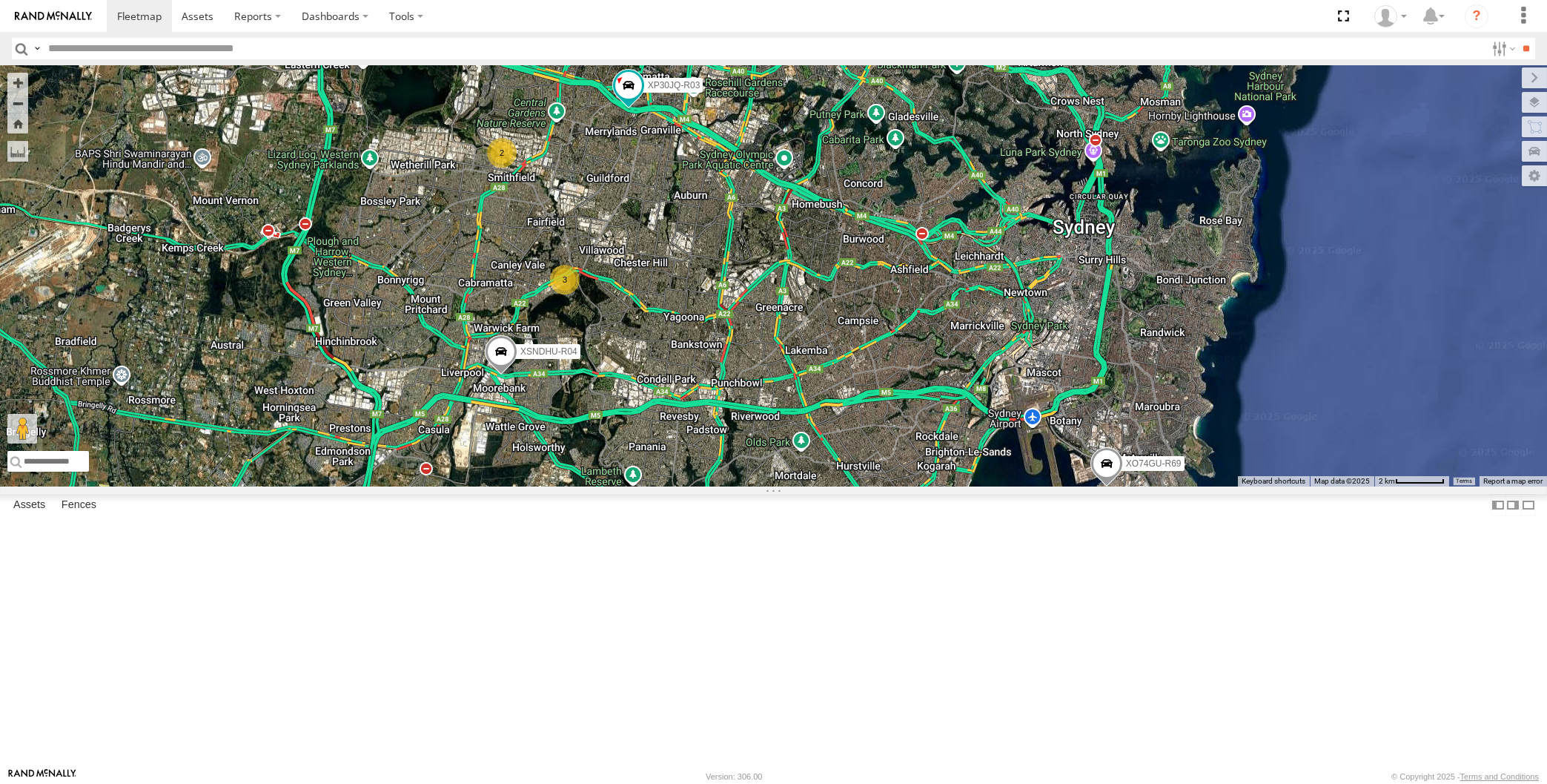
drag, startPoint x: 989, startPoint y: 636, endPoint x: 978, endPoint y: 605, distance: 32.9
click at [984, 486] on div "XP30JQ-R03 XSNDHU-R04 XO74GU-R69 3 2 Loading..." at bounding box center [773, 275] width 1547 height 421
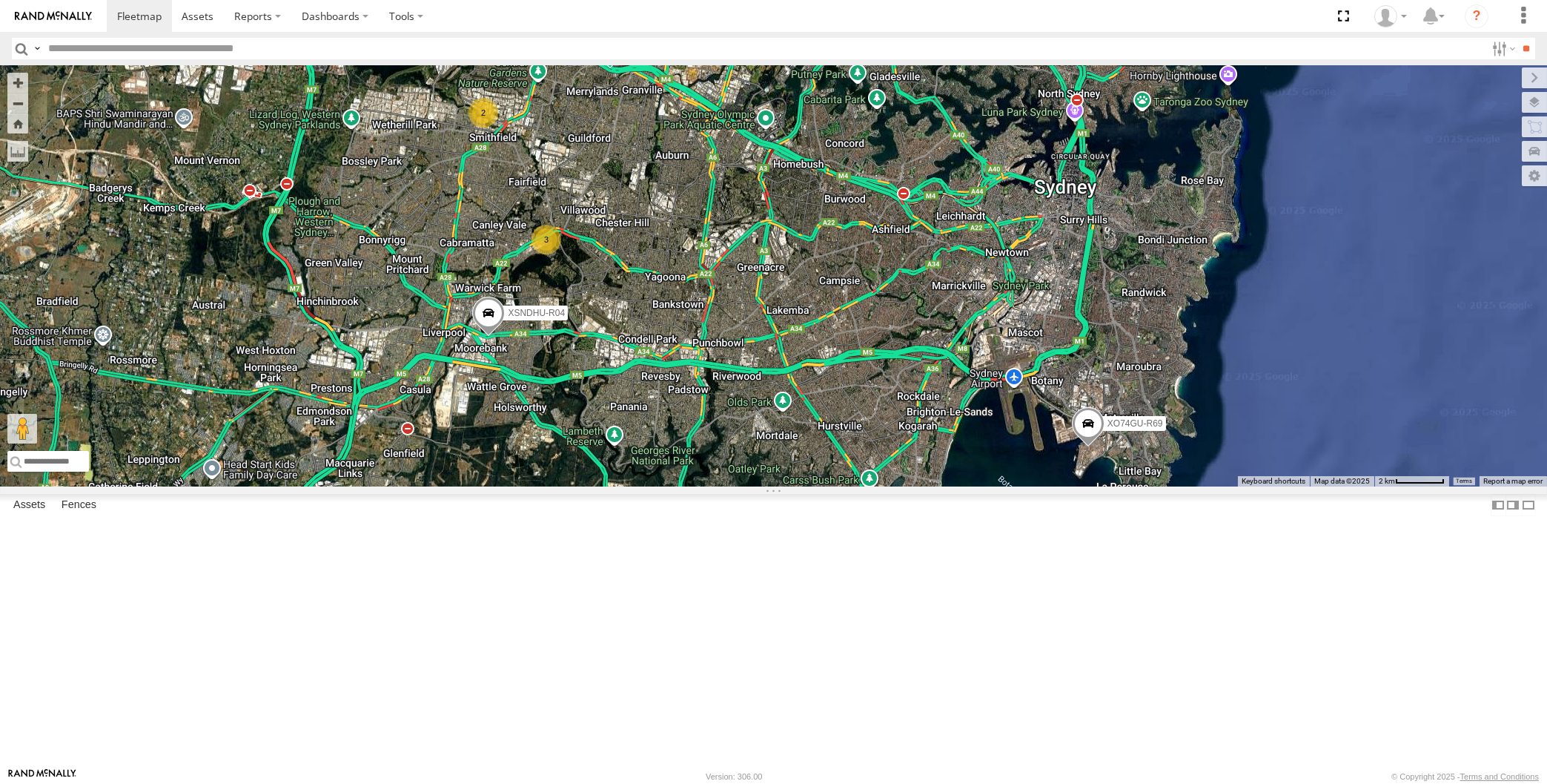
drag, startPoint x: 729, startPoint y: 612, endPoint x: 759, endPoint y: 605, distance: 30.8
click at [757, 486] on div "XP30JQ-R03 XSNDHU-R04 XO74GU-R69 3 2 Loading..." at bounding box center [773, 275] width 1547 height 421
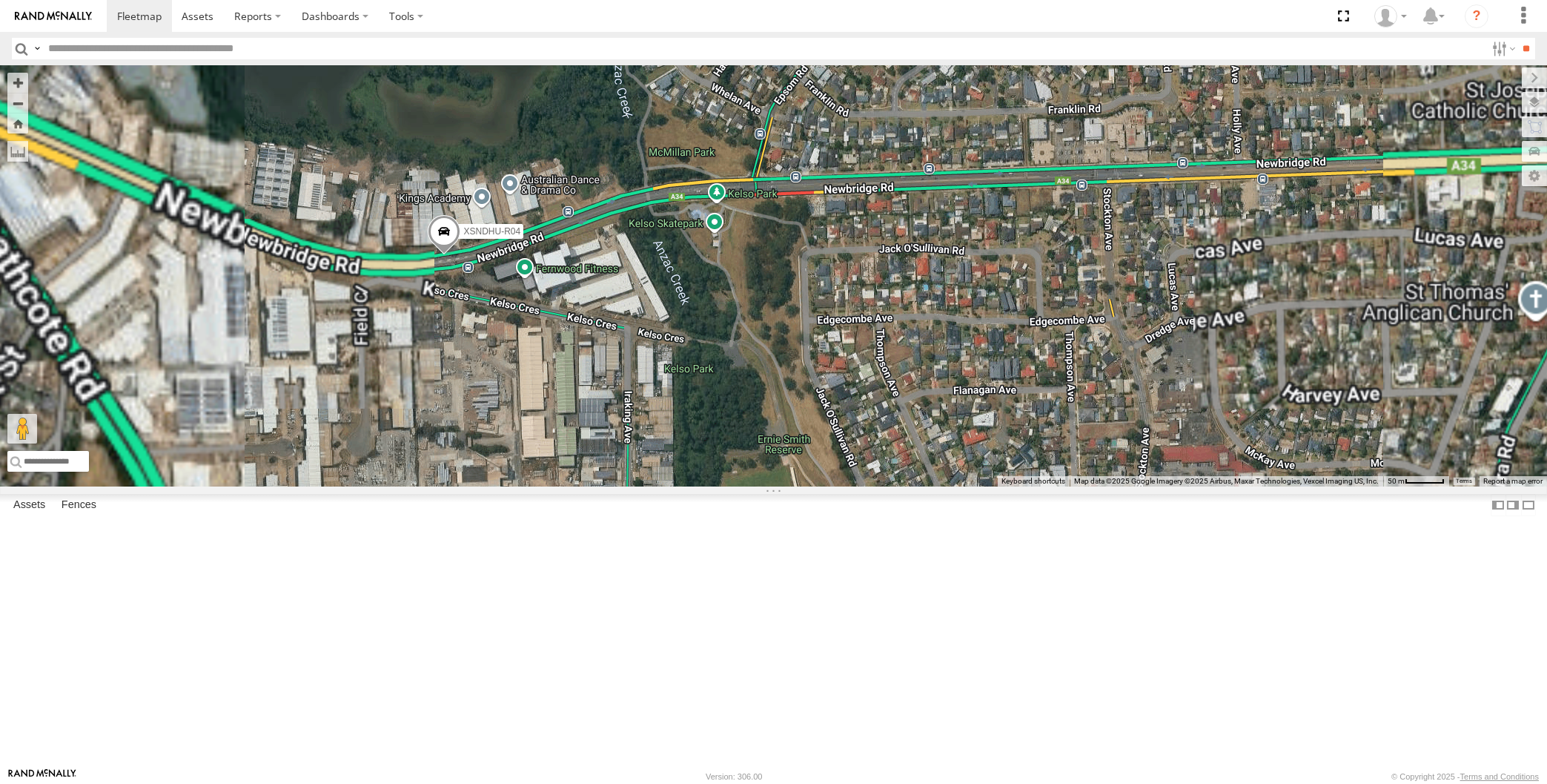
drag, startPoint x: 376, startPoint y: 381, endPoint x: 466, endPoint y: 487, distance: 139.1
click at [466, 486] on div "XP30JQ-R03 XSNDHU-R04 XO74GU-R69 Loading..." at bounding box center [773, 275] width 1547 height 421
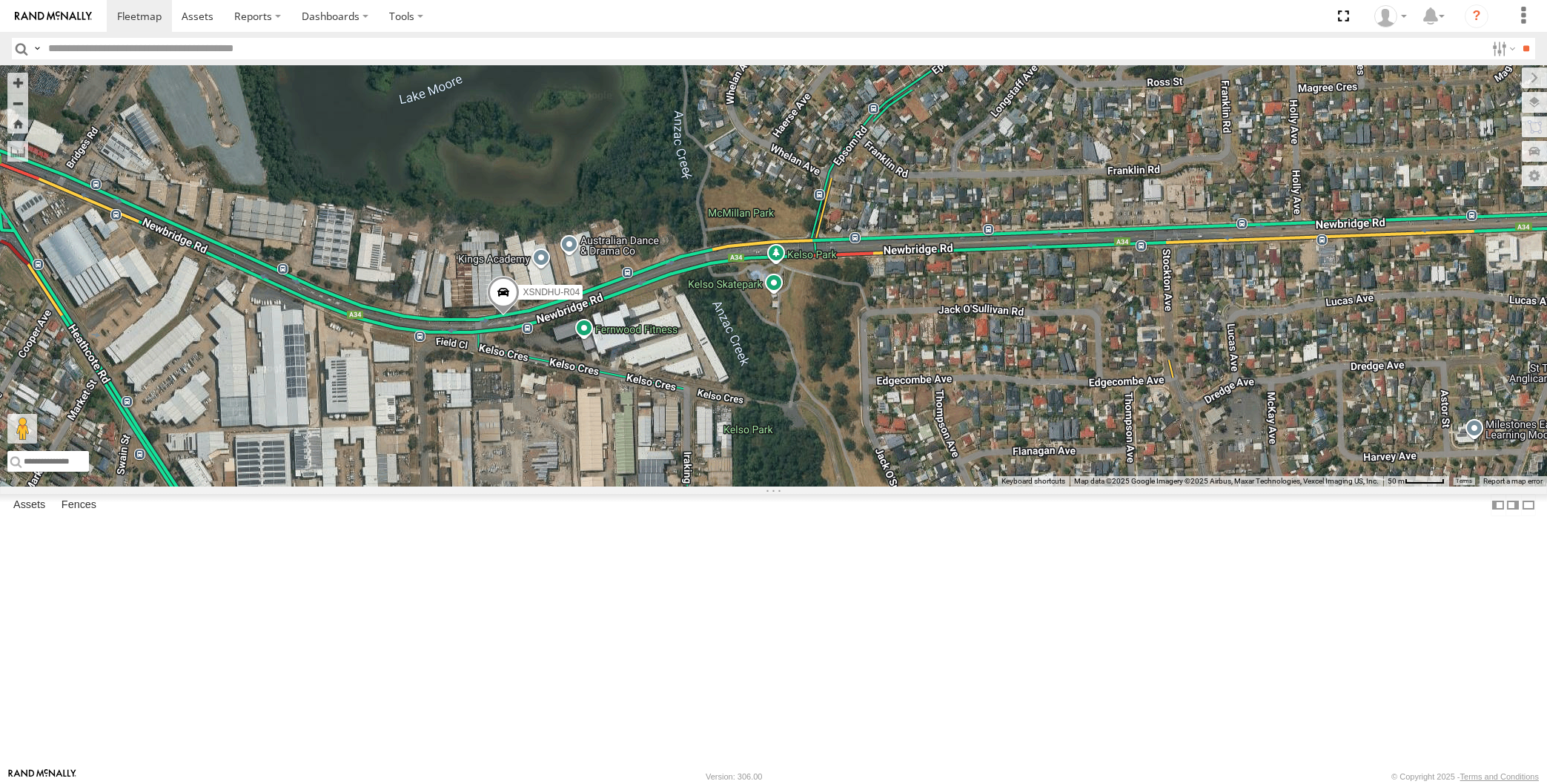
click at [498, 315] on span at bounding box center [503, 296] width 33 height 40
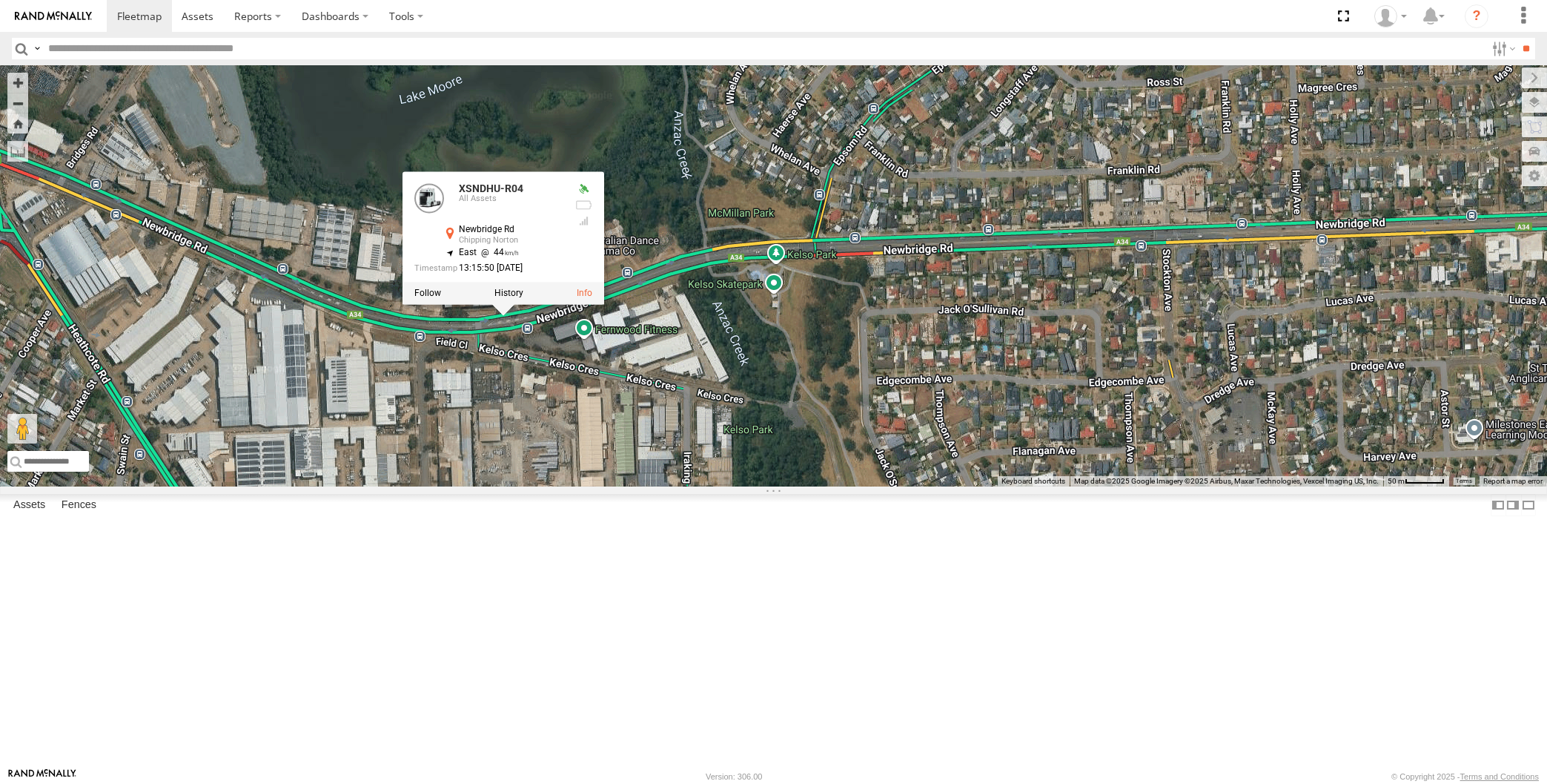
click at [580, 486] on div "XP30JQ-R03 XSNDHU-R04 XO74GU-R69 XSNDHU-R04 All Assets [GEOGRAPHIC_DATA] -33.93…" at bounding box center [773, 275] width 1547 height 421
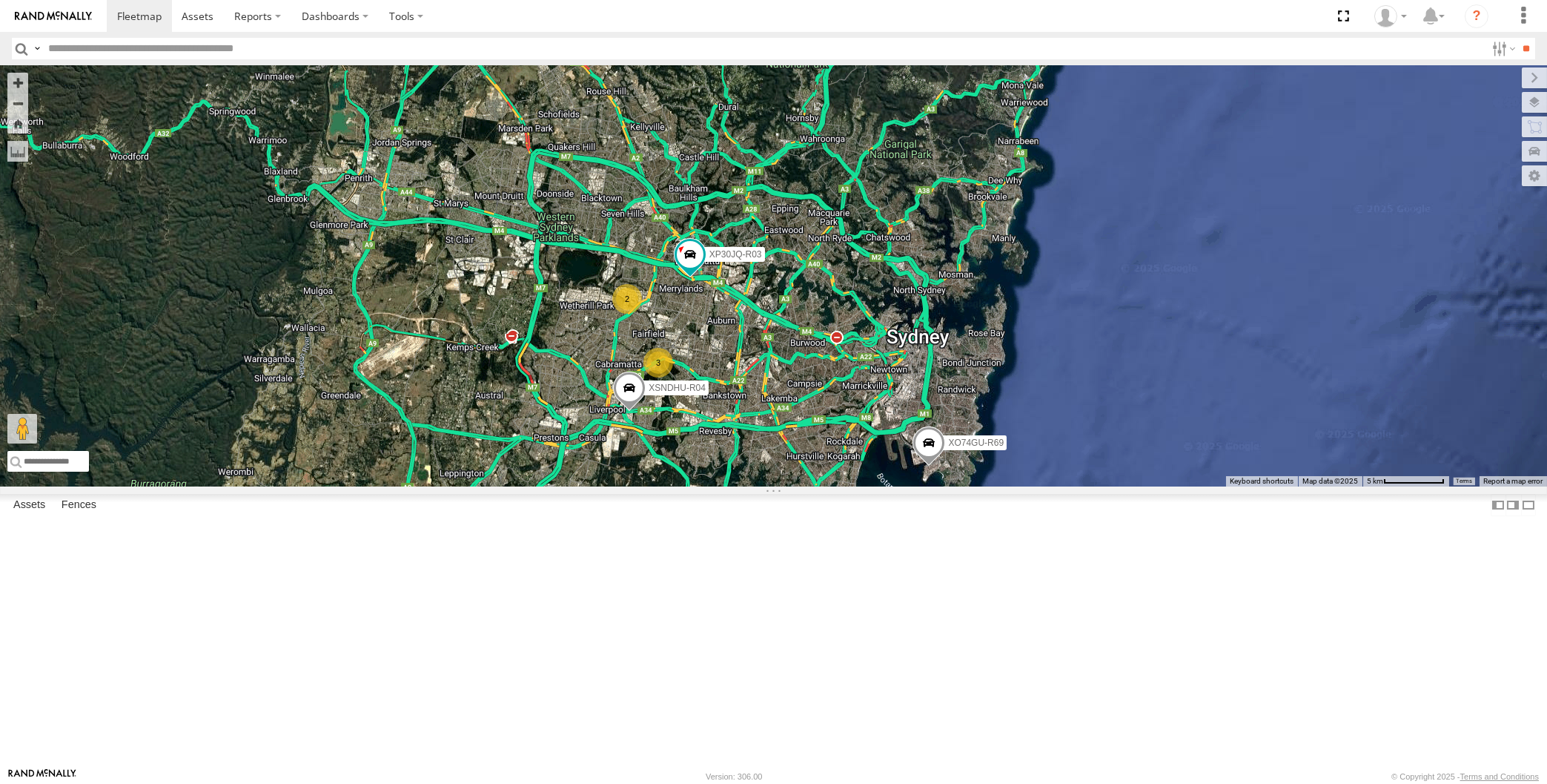
drag, startPoint x: 982, startPoint y: 545, endPoint x: 1000, endPoint y: 516, distance: 34.1
click at [1000, 486] on div "XP30JQ-R03 XSNDHU-R04 XO74GU-R69 3 2 Loading..." at bounding box center [773, 275] width 1547 height 421
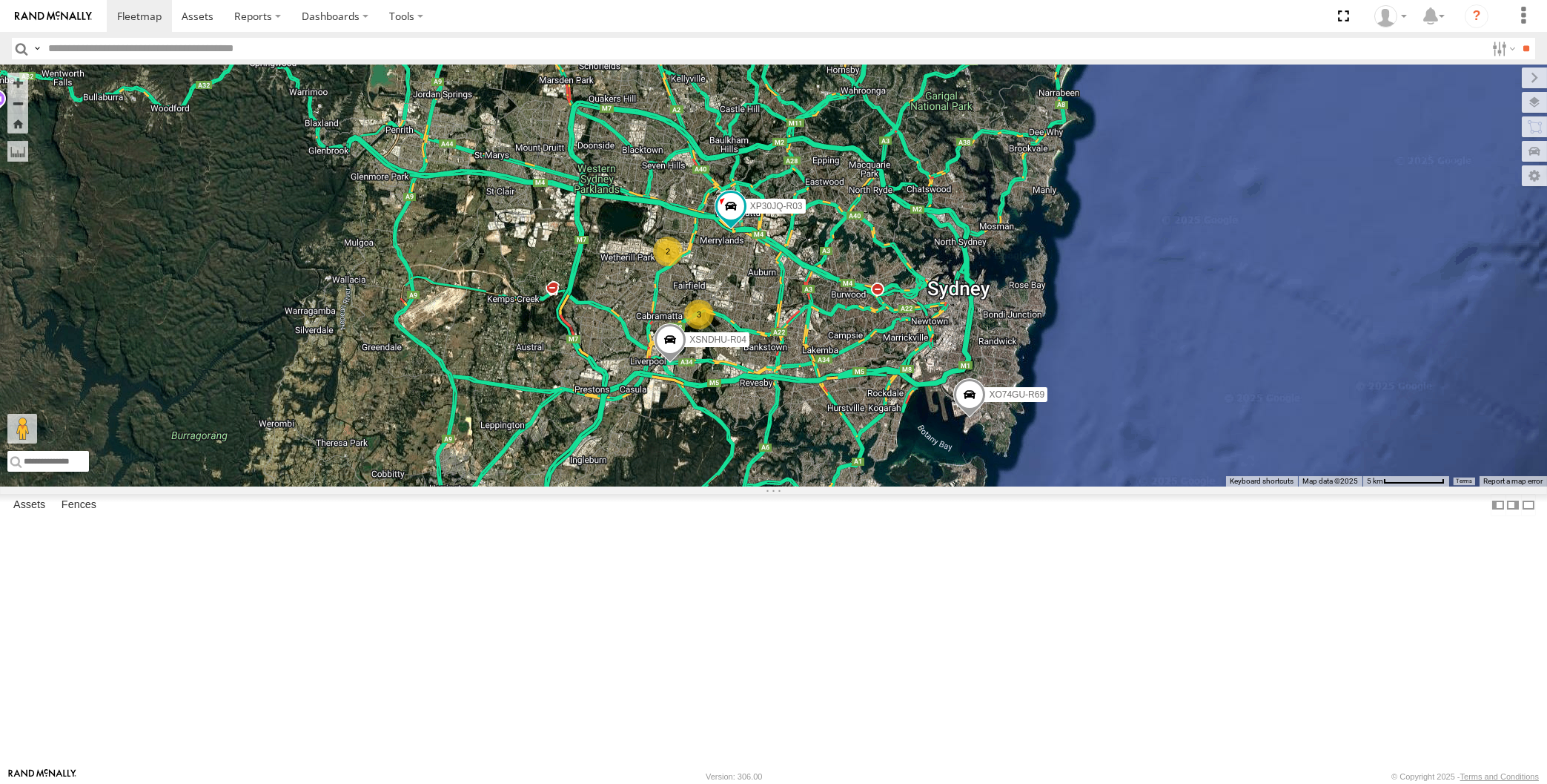
click at [865, 486] on div "XP30JQ-R03 XSNDHU-R04 XO74GU-R69 3 2 Loading..." at bounding box center [773, 275] width 1547 height 421
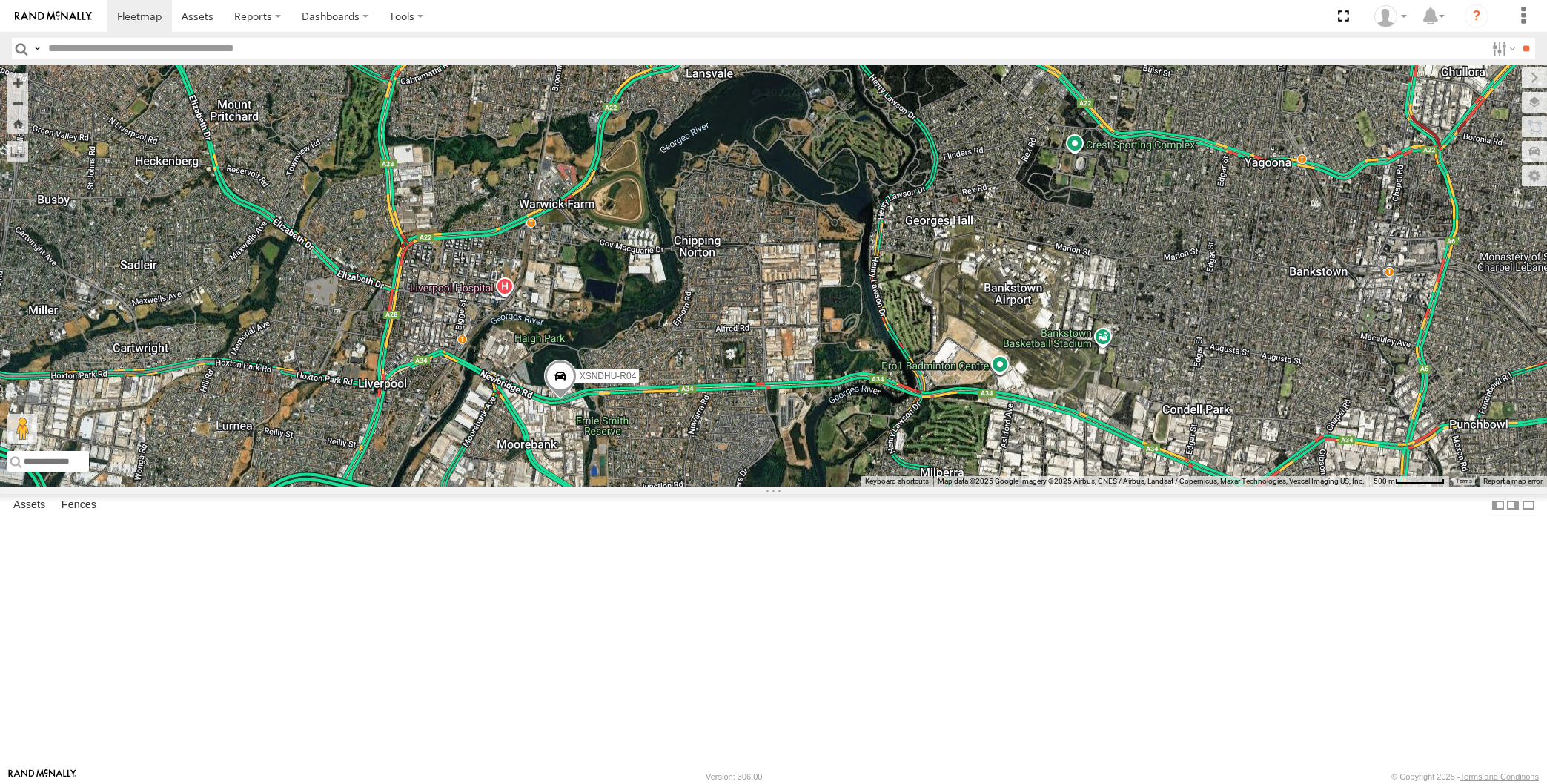
drag, startPoint x: 1155, startPoint y: 408, endPoint x: 1128, endPoint y: 417, distance: 28.5
click at [1135, 417] on div "XP30JQ-R03 XSNDHU-R04 XO74GU-R69 3 Loading..." at bounding box center [773, 275] width 1547 height 421
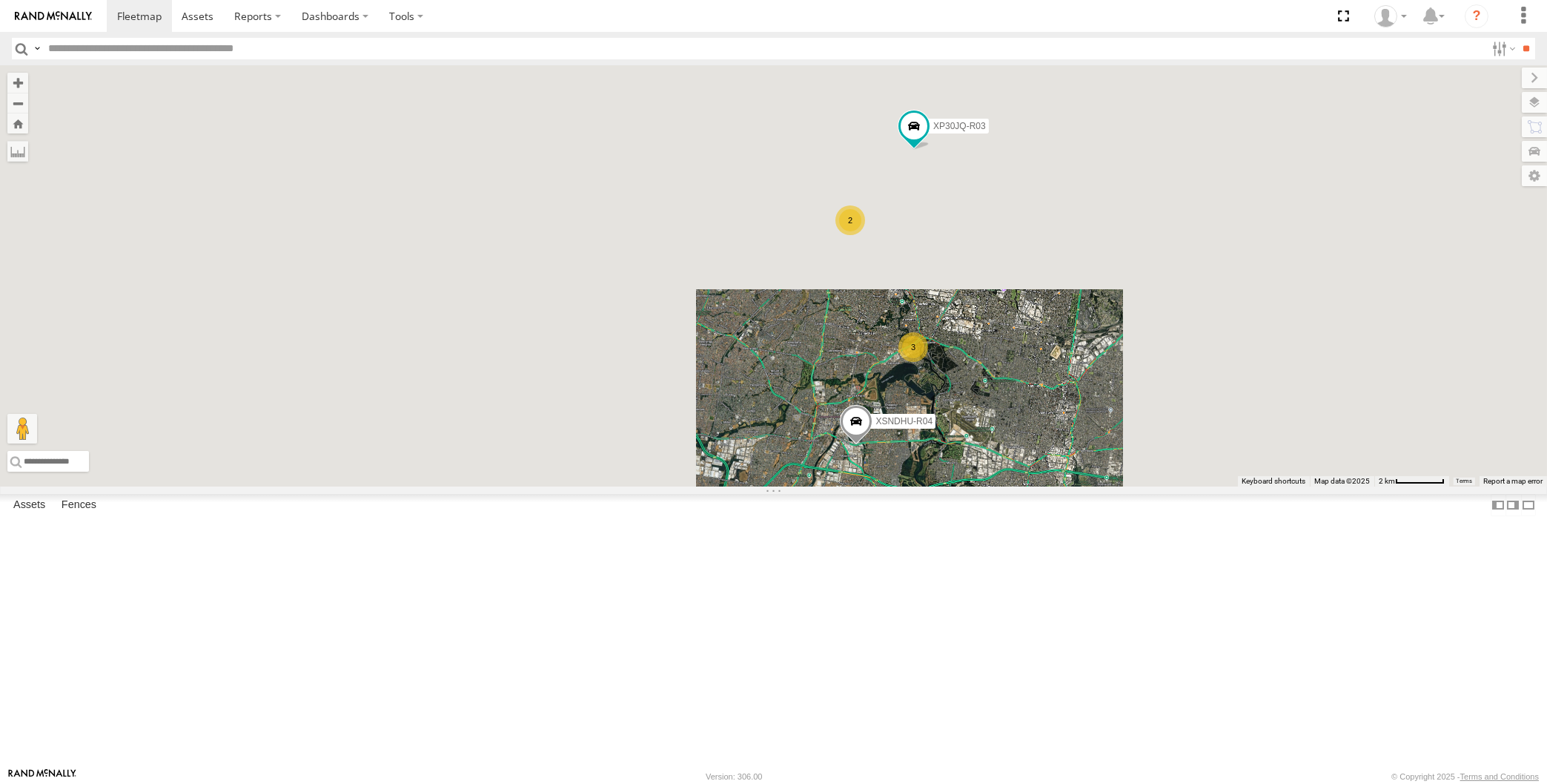
drag, startPoint x: 1110, startPoint y: 618, endPoint x: 1020, endPoint y: 610, distance: 90.4
click at [1020, 486] on div "XP30JQ-R03 XSNDHU-R04 XO74GU-R69 3 2 Loading..." at bounding box center [773, 275] width 1547 height 421
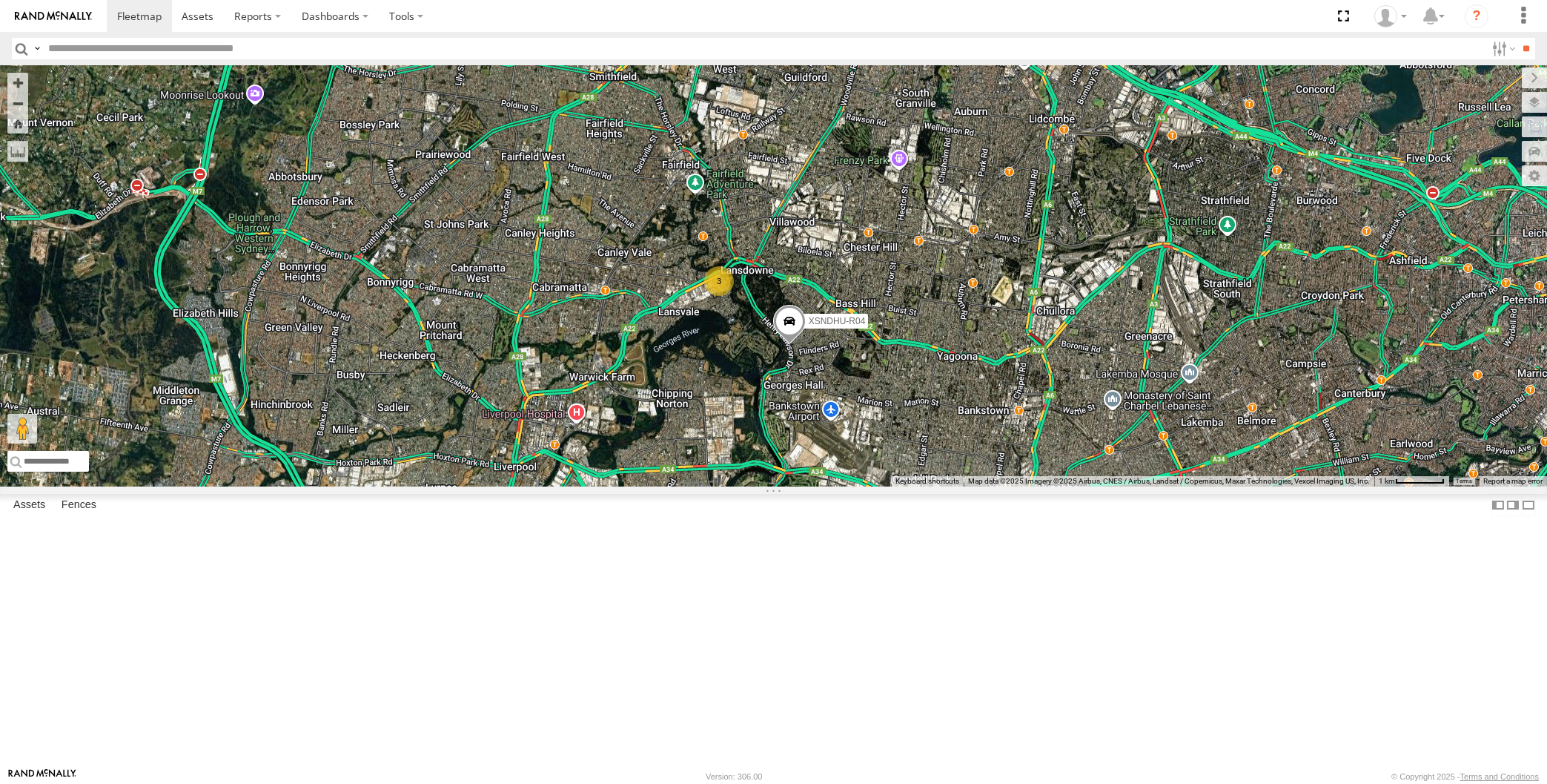
click at [935, 486] on div "XP30JQ-R03 XSNDHU-R04 XO74GU-R69 3 2 Loading..." at bounding box center [773, 275] width 1547 height 421
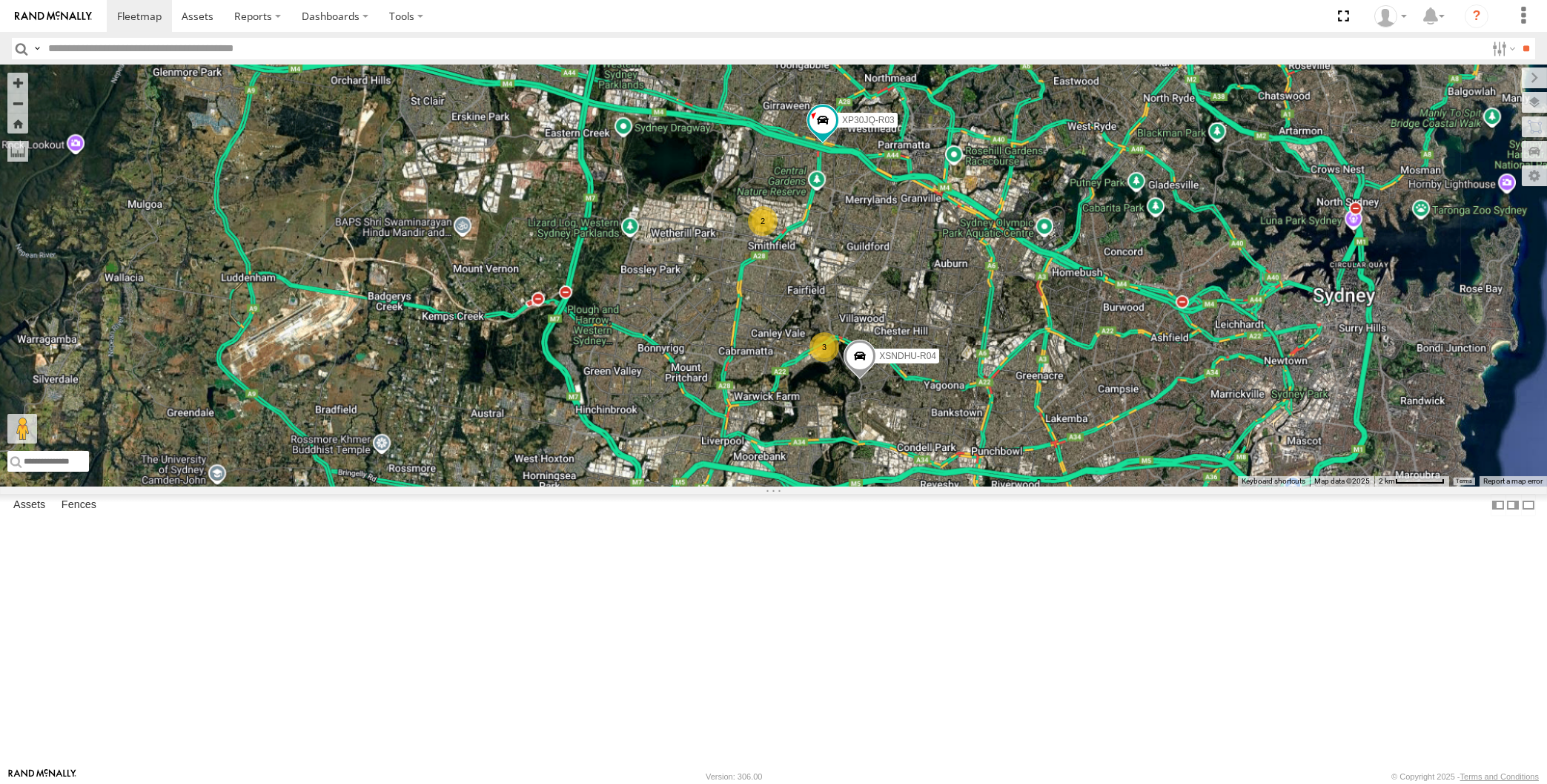
drag, startPoint x: 1163, startPoint y: 661, endPoint x: 1098, endPoint y: 646, distance: 66.7
click at [1121, 486] on div "XP30JQ-R03 XSNDHU-R04 XO74GU-R69 3 2 Loading..." at bounding box center [773, 275] width 1547 height 421
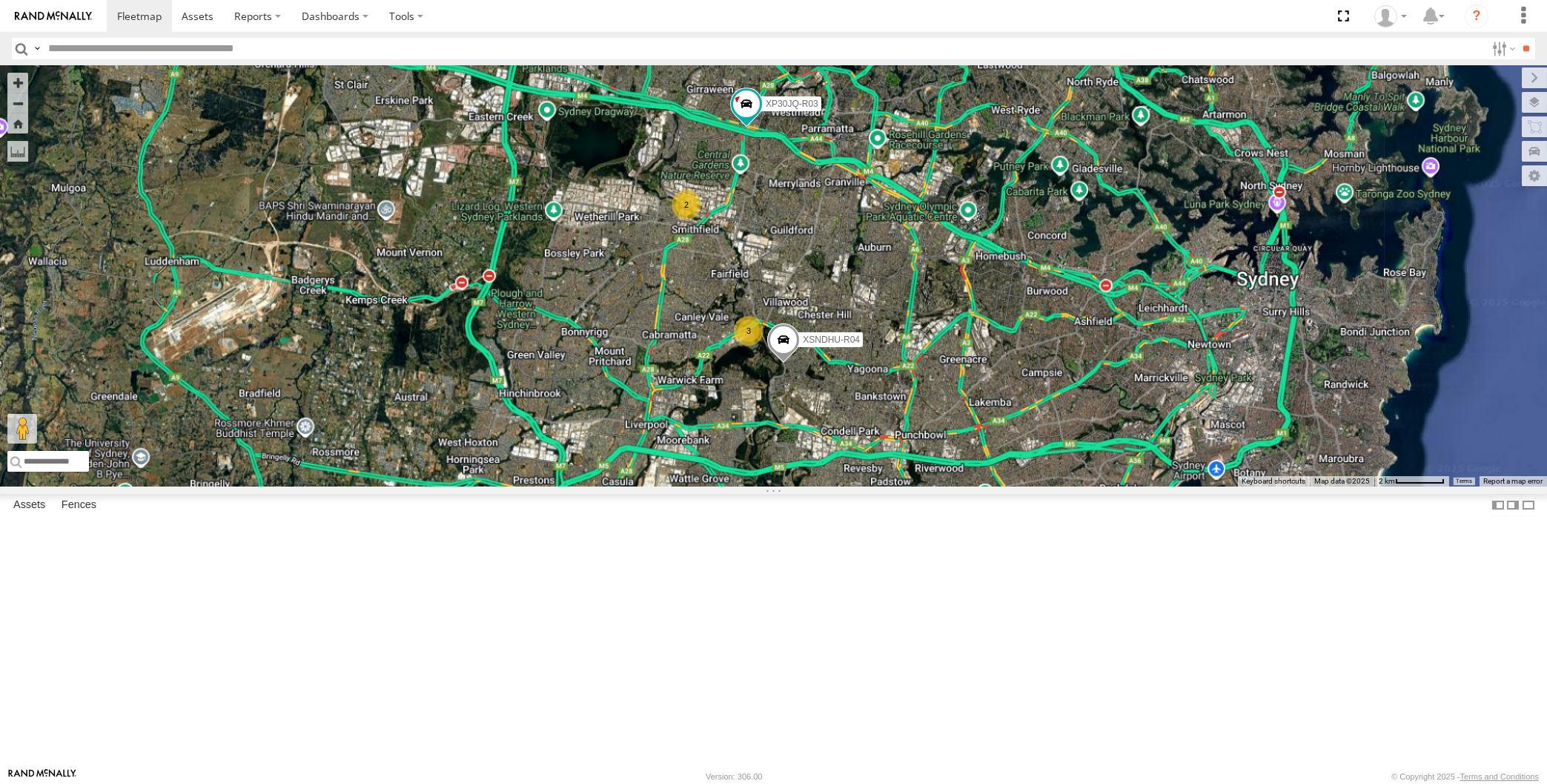
click at [1293, 539] on span at bounding box center [1290, 519] width 33 height 40
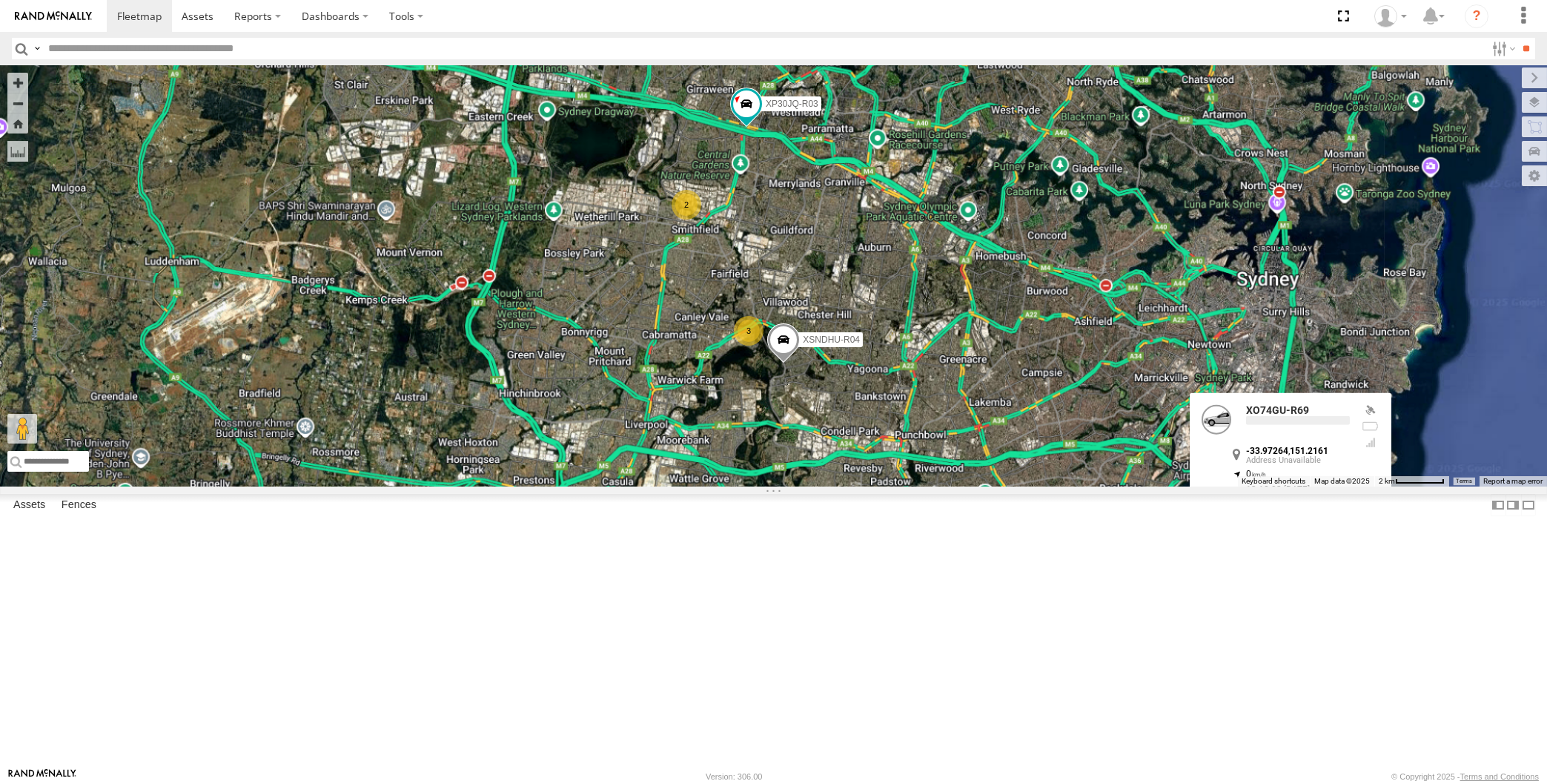
click at [1312, 486] on div "XP30JQ-R03 XSNDHU-R04 XO74GU-R69 3 2 XO74GU-R69 -33.97264 , 151.2161 0 13:18:03…" at bounding box center [773, 275] width 1547 height 421
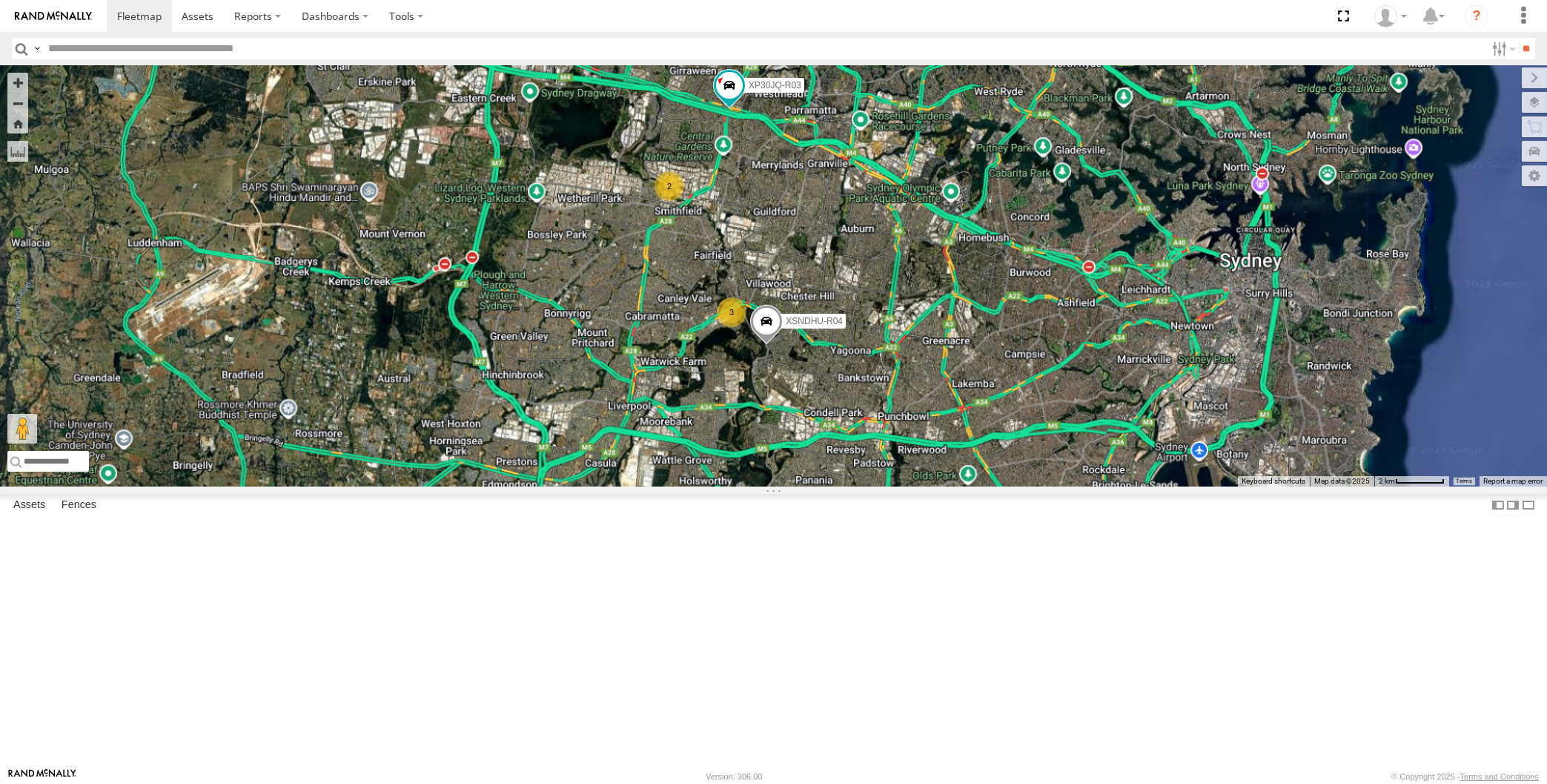
drag, startPoint x: 1232, startPoint y: 586, endPoint x: 1213, endPoint y: 568, distance: 26.2
click at [1213, 486] on div "XP30JQ-R03 XSNDHU-R04 XO74GU-R69 3 2 Loading..." at bounding box center [773, 275] width 1547 height 421
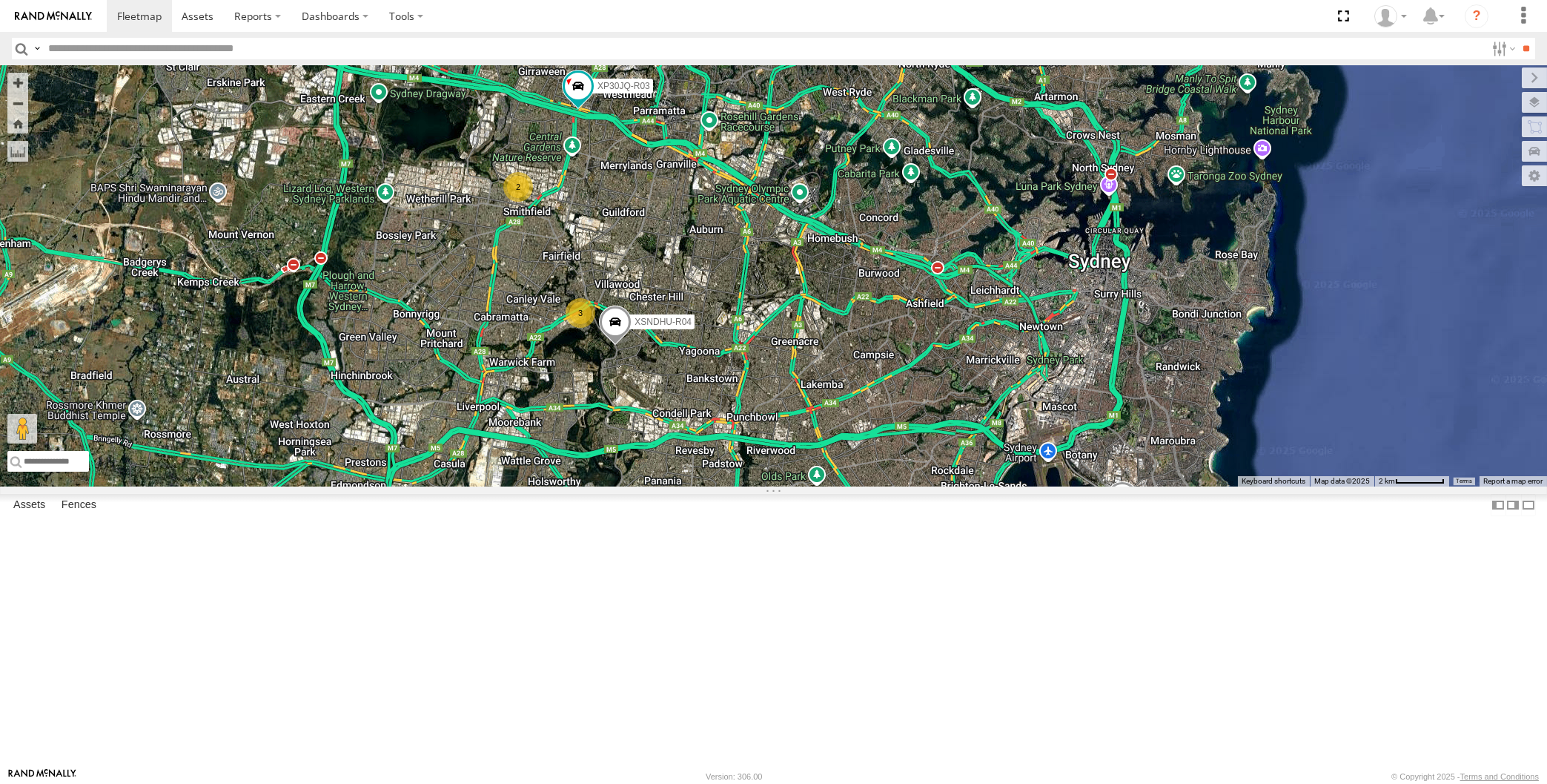
drag, startPoint x: 1194, startPoint y: 551, endPoint x: 1040, endPoint y: 552, distance: 154.0
click at [1040, 486] on div "XP30JQ-R03 XSNDHU-R04 XO74GU-R69 3 2 Loading..." at bounding box center [773, 275] width 1547 height 421
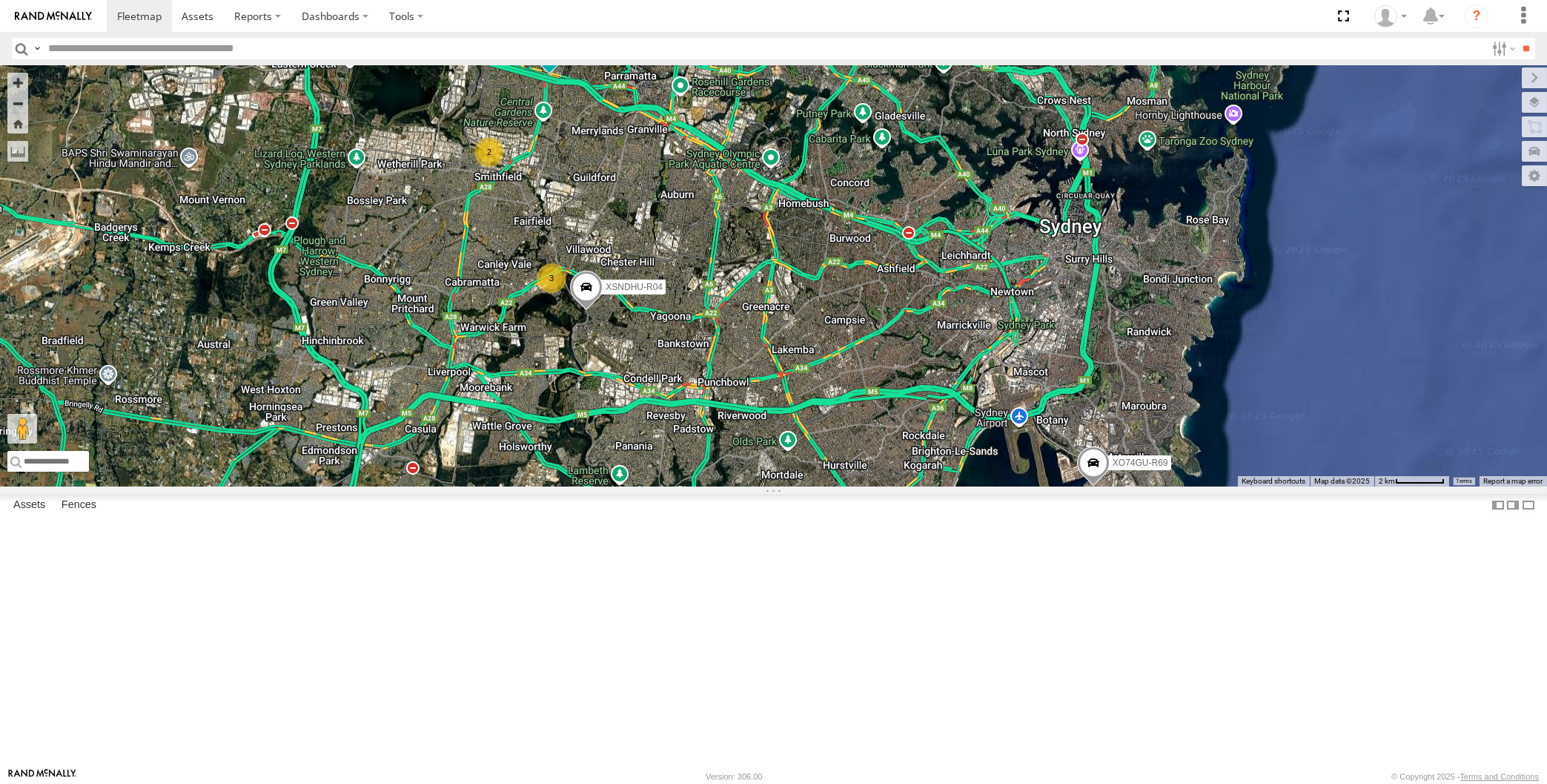
drag, startPoint x: 1005, startPoint y: 624, endPoint x: 977, endPoint y: 589, distance: 44.8
click at [977, 486] on div "XP30JQ-R03 XSNDHU-R04 XO74GU-R69 3 2 Loading..." at bounding box center [773, 275] width 1547 height 421
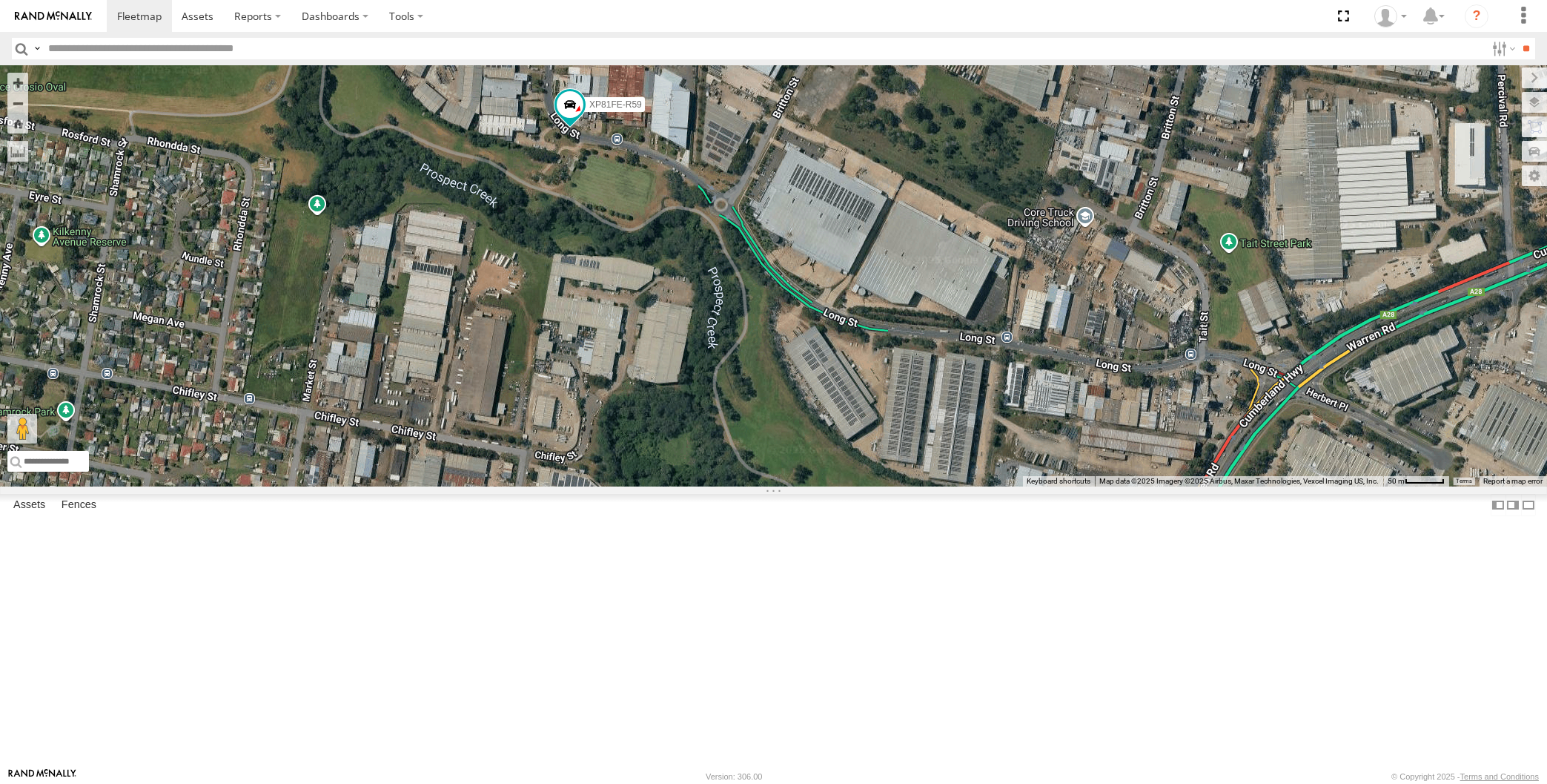
click at [1121, 486] on div "XP30JQ-R03 XSNDHU-R04 XO74GU-R69 RJ5911-R79 XP81FE-R59 Loading..." at bounding box center [773, 275] width 1547 height 421
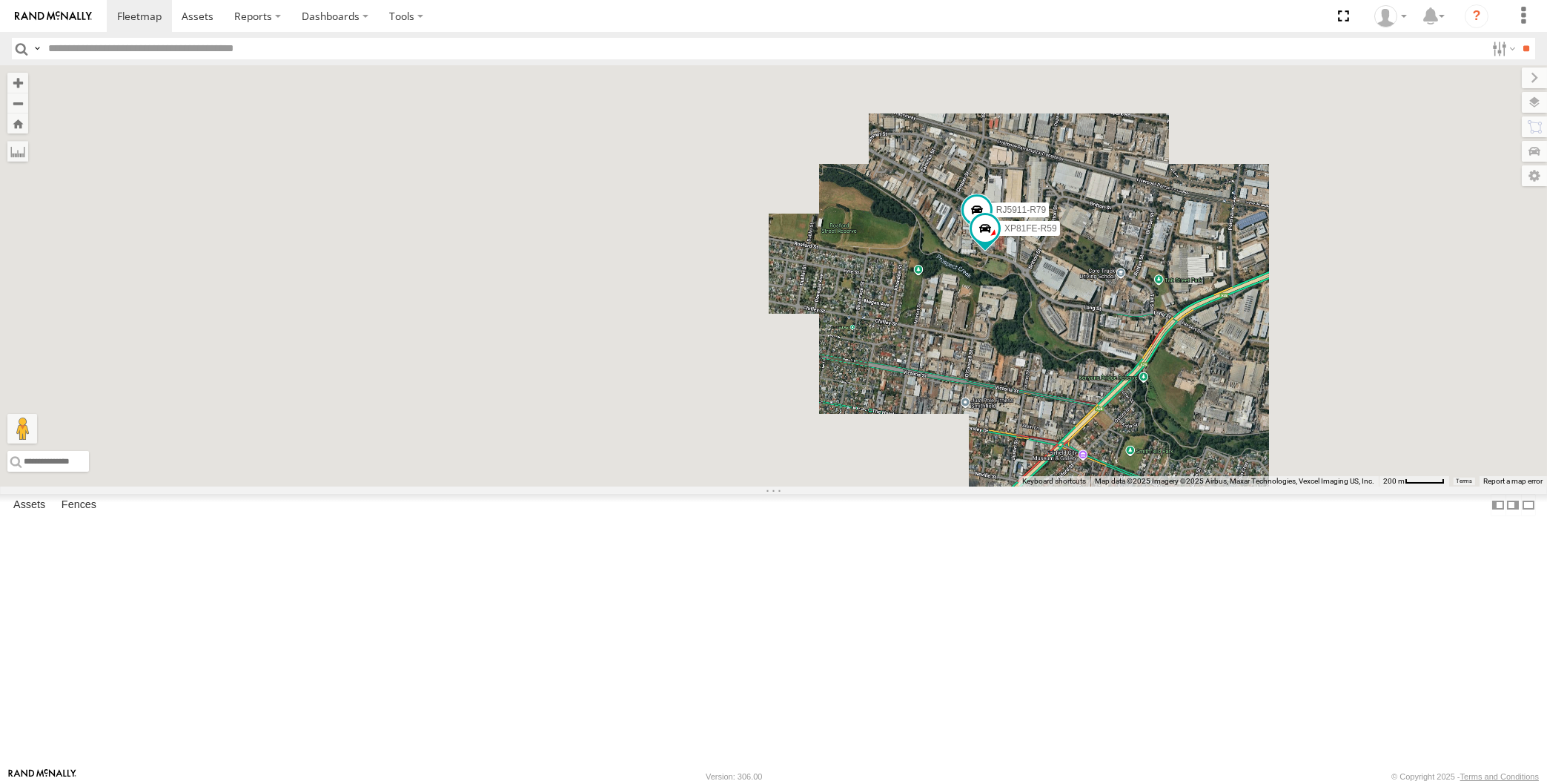
drag, startPoint x: 1210, startPoint y: 596, endPoint x: 1168, endPoint y: 483, distance: 120.6
click at [1176, 486] on div "XP30JQ-R03 XSNDHU-R04 XO74GU-R69 RJ5911-R79 XP81FE-R59 Loading..." at bounding box center [773, 275] width 1547 height 421
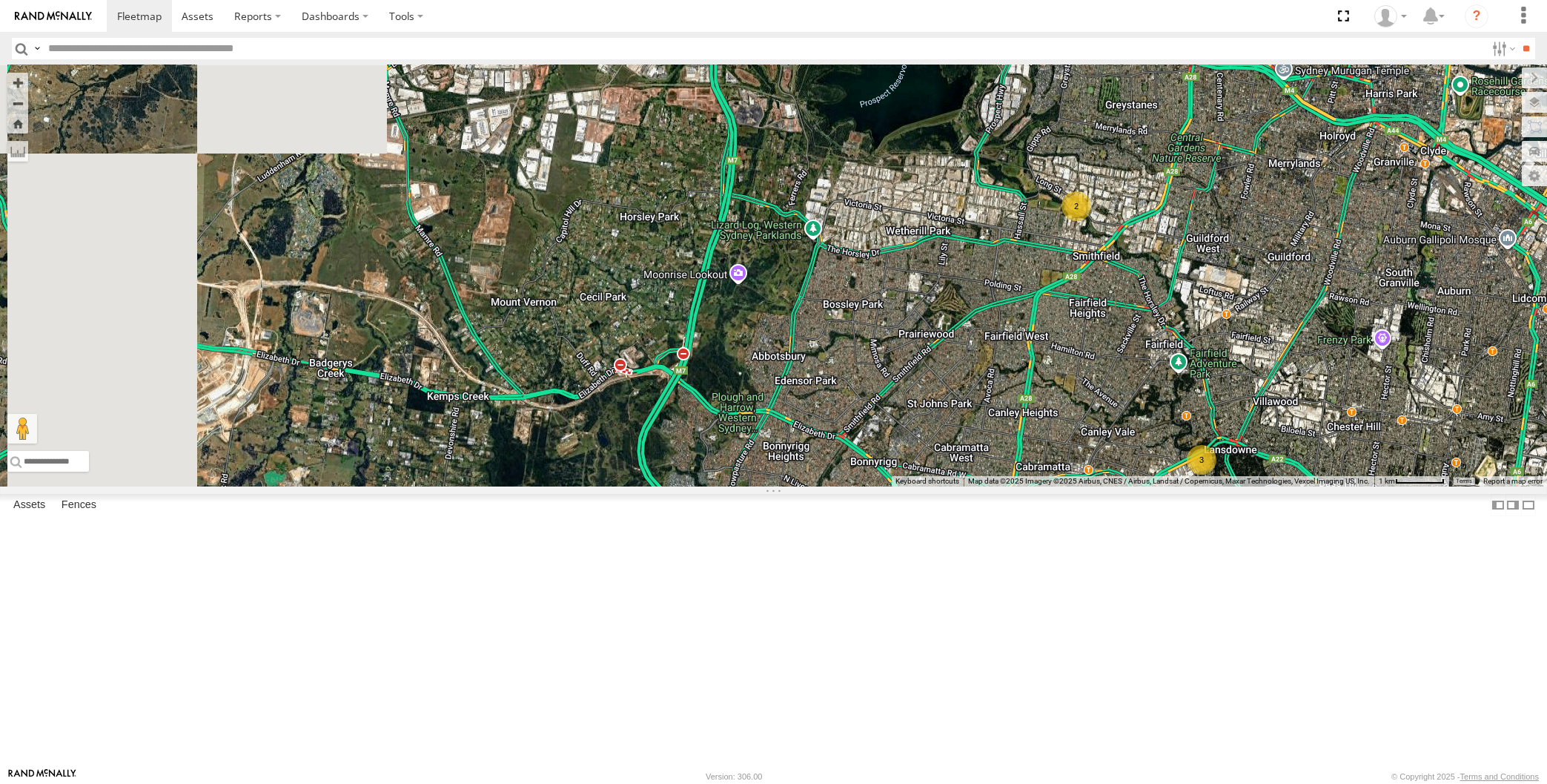
drag, startPoint x: 1152, startPoint y: 569, endPoint x: 1134, endPoint y: 441, distance: 129.3
click at [1148, 486] on div "XP30JQ-R03 XSNDHU-R04 XO74GU-R69 3 2 Loading..." at bounding box center [773, 275] width 1547 height 421
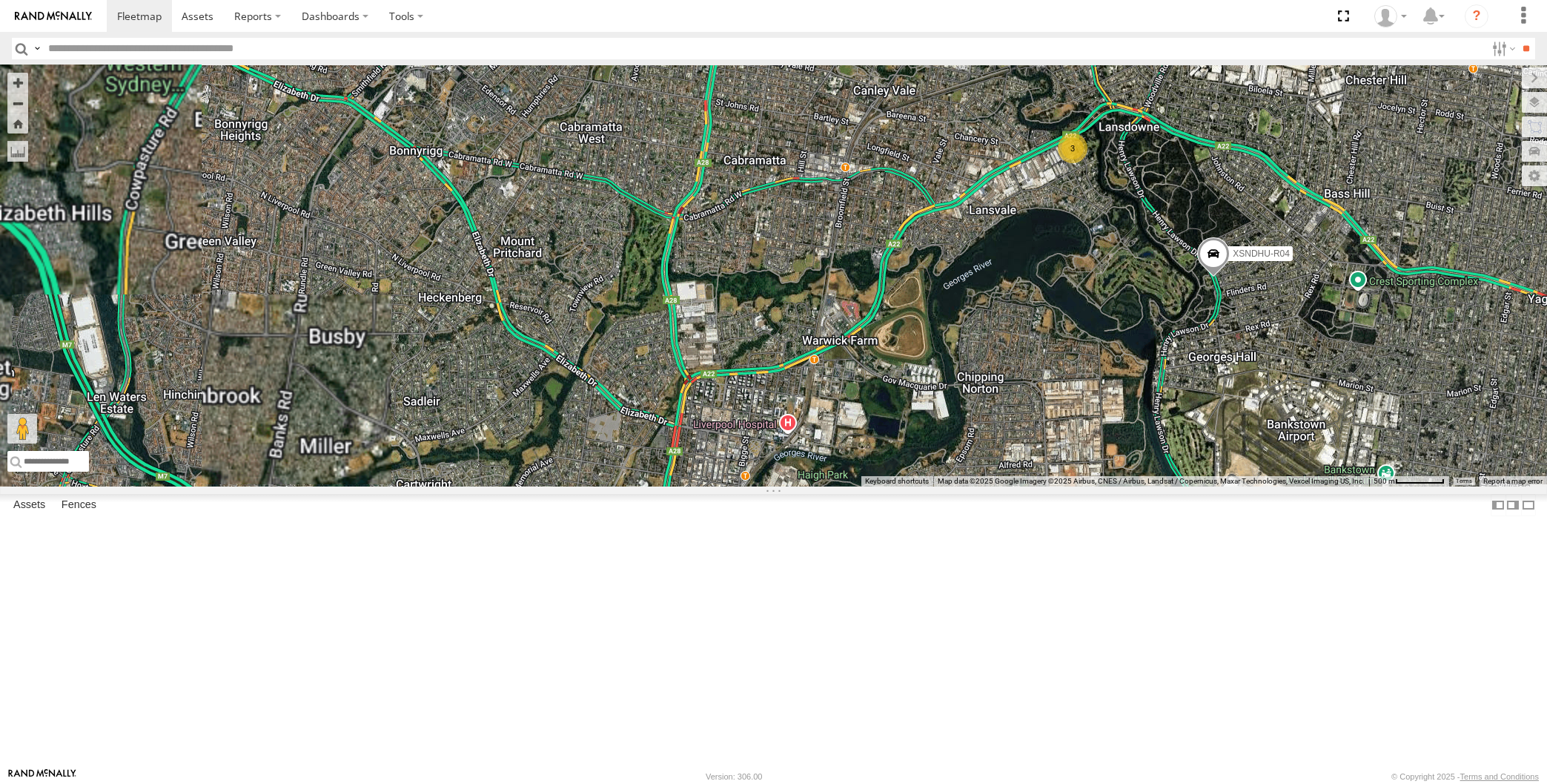
drag, startPoint x: 1297, startPoint y: 582, endPoint x: 1284, endPoint y: 582, distance: 13.0
click at [1291, 486] on div "XP30JQ-R03 XSNDHU-R04 XO74GU-R69 3 Loading..." at bounding box center [773, 275] width 1547 height 421
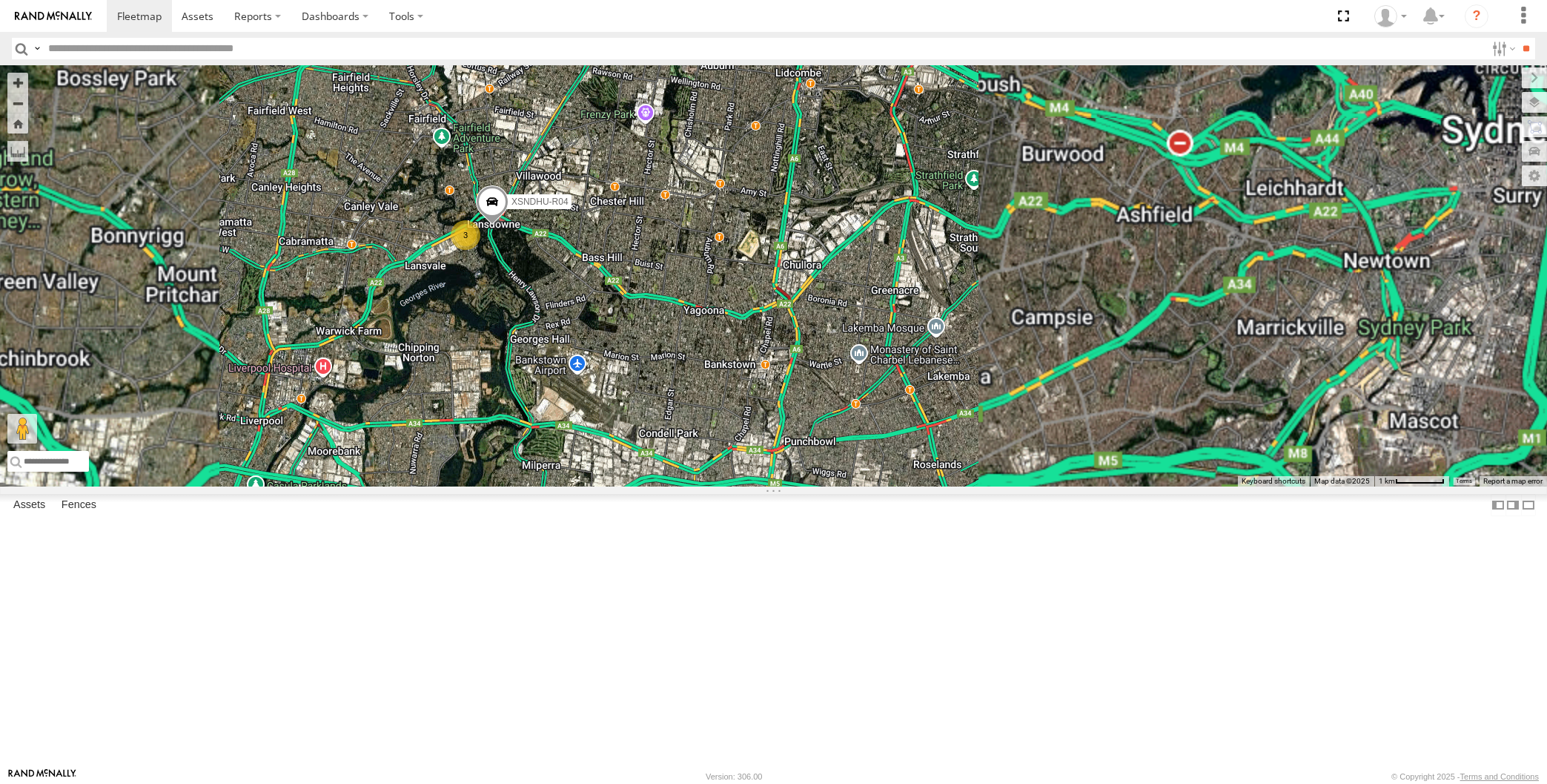
drag, startPoint x: 602, startPoint y: 520, endPoint x: 669, endPoint y: 497, distance: 70.8
click at [669, 486] on div "XP30JQ-R03 XSNDHU-R04 XO74GU-R69 3 RJ5911-R79 XP81FE-R59 Loading..." at bounding box center [773, 275] width 1547 height 421
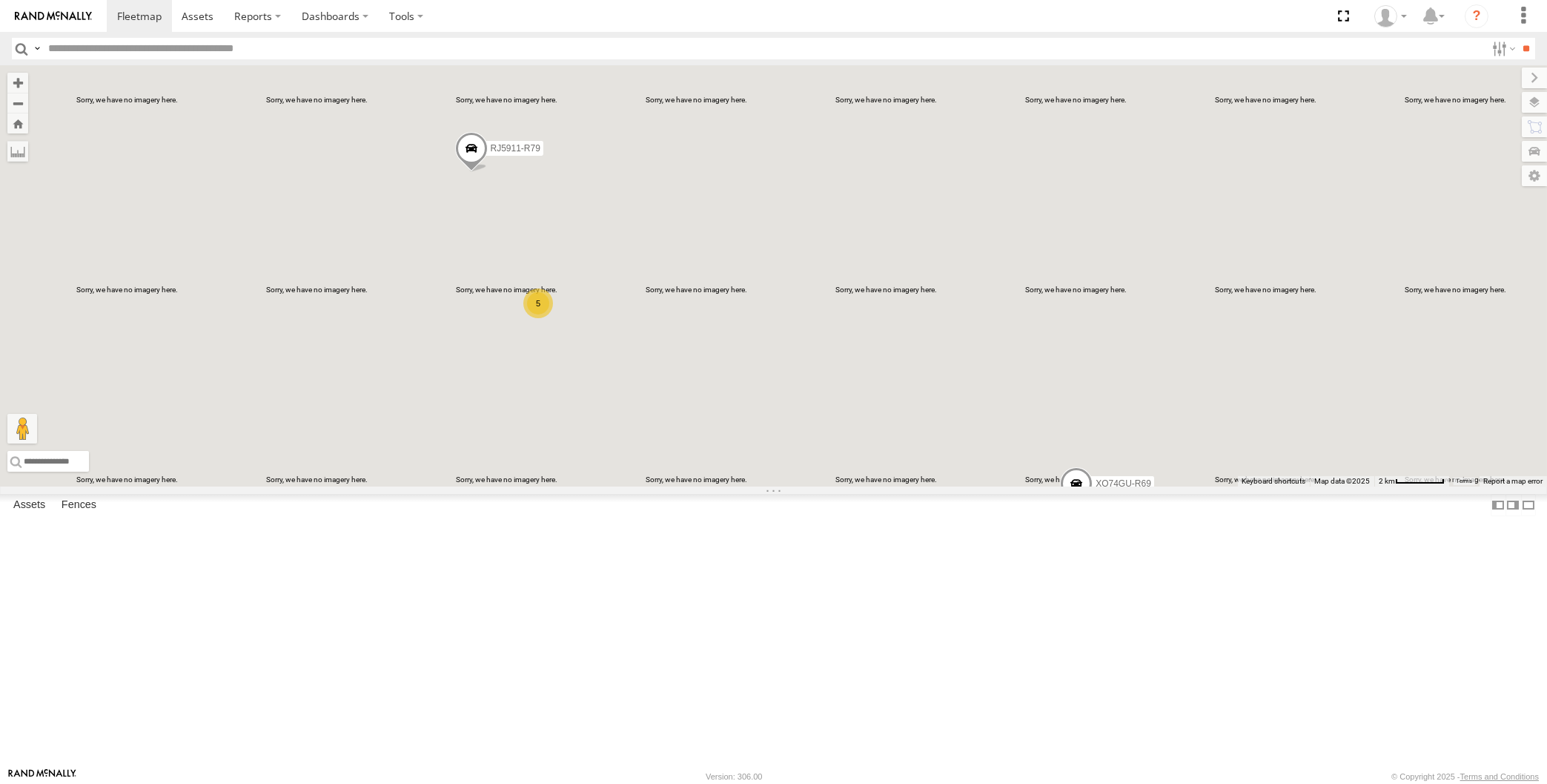
click at [533, 379] on div "XP30JQ-R03 5 RJ5911-R79 XO74GU-R69 Loading..." at bounding box center [773, 275] width 1547 height 421
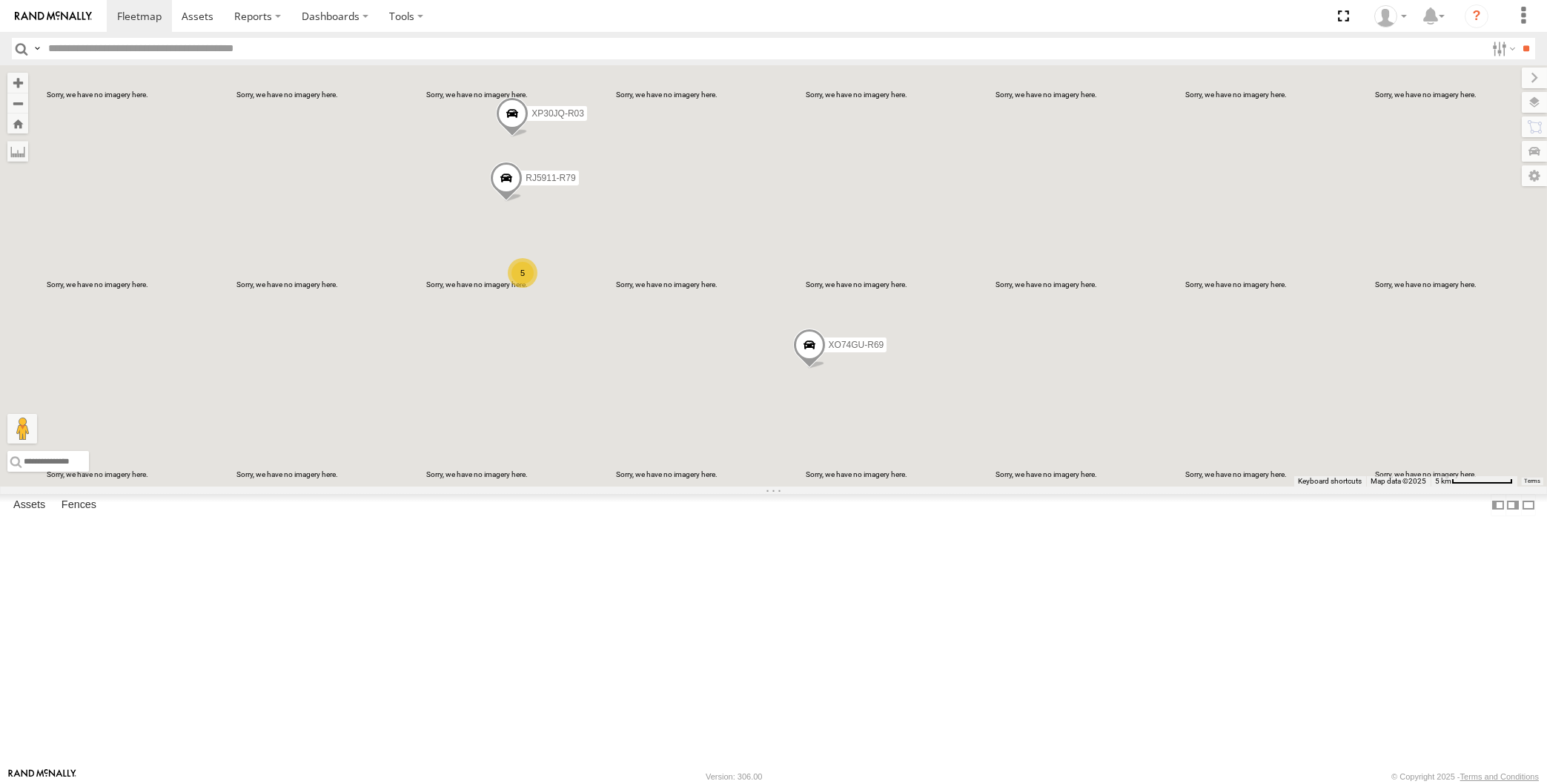
click at [661, 482] on div "XP30JQ-R03 RJ5911-R79 XO74GU-R69 5 Loading..." at bounding box center [773, 275] width 1547 height 421
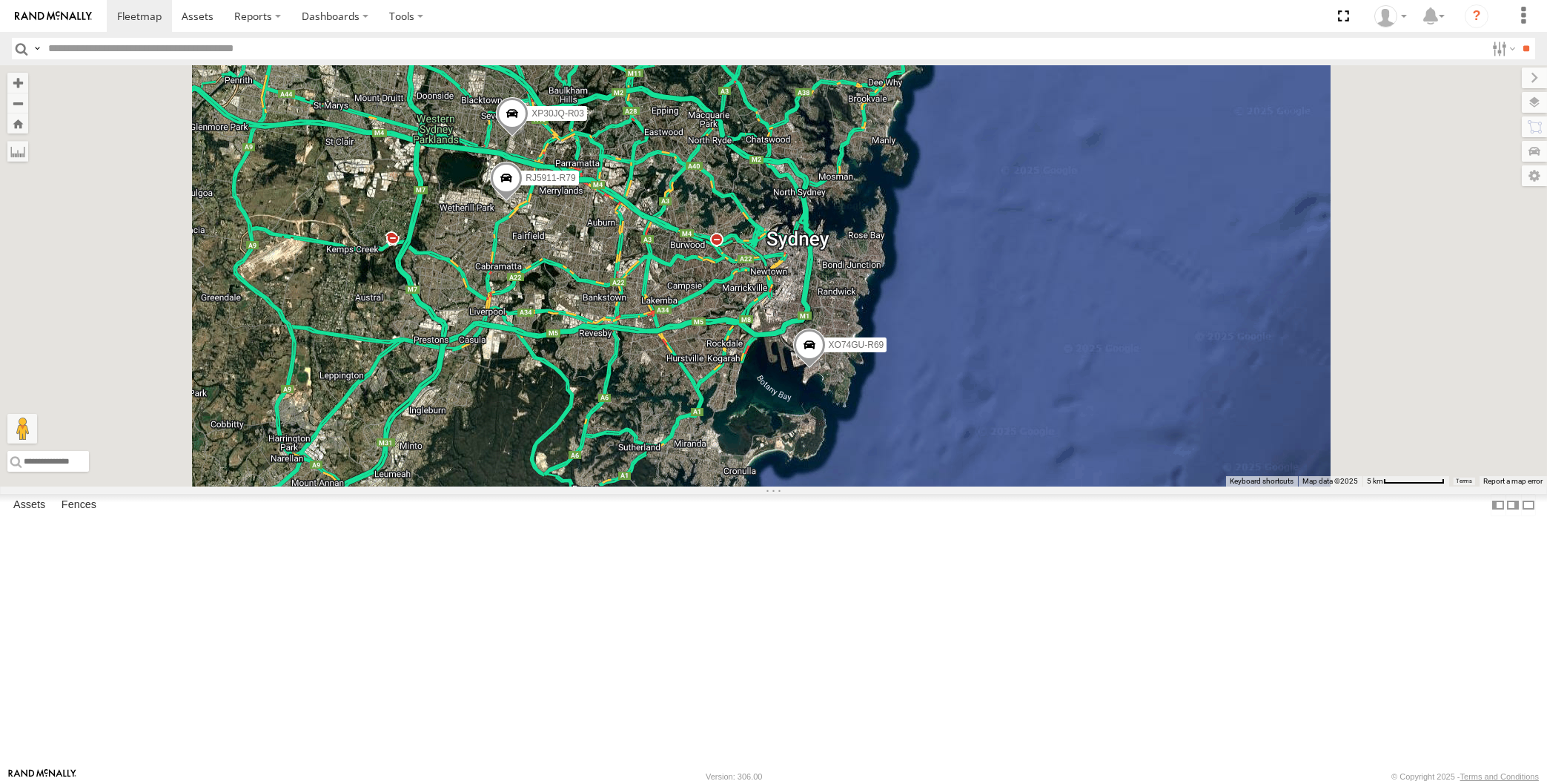
click at [680, 486] on div "XP30JQ-R03 RJ5911-R79 XO74GU-R69 Loading..." at bounding box center [773, 275] width 1547 height 421
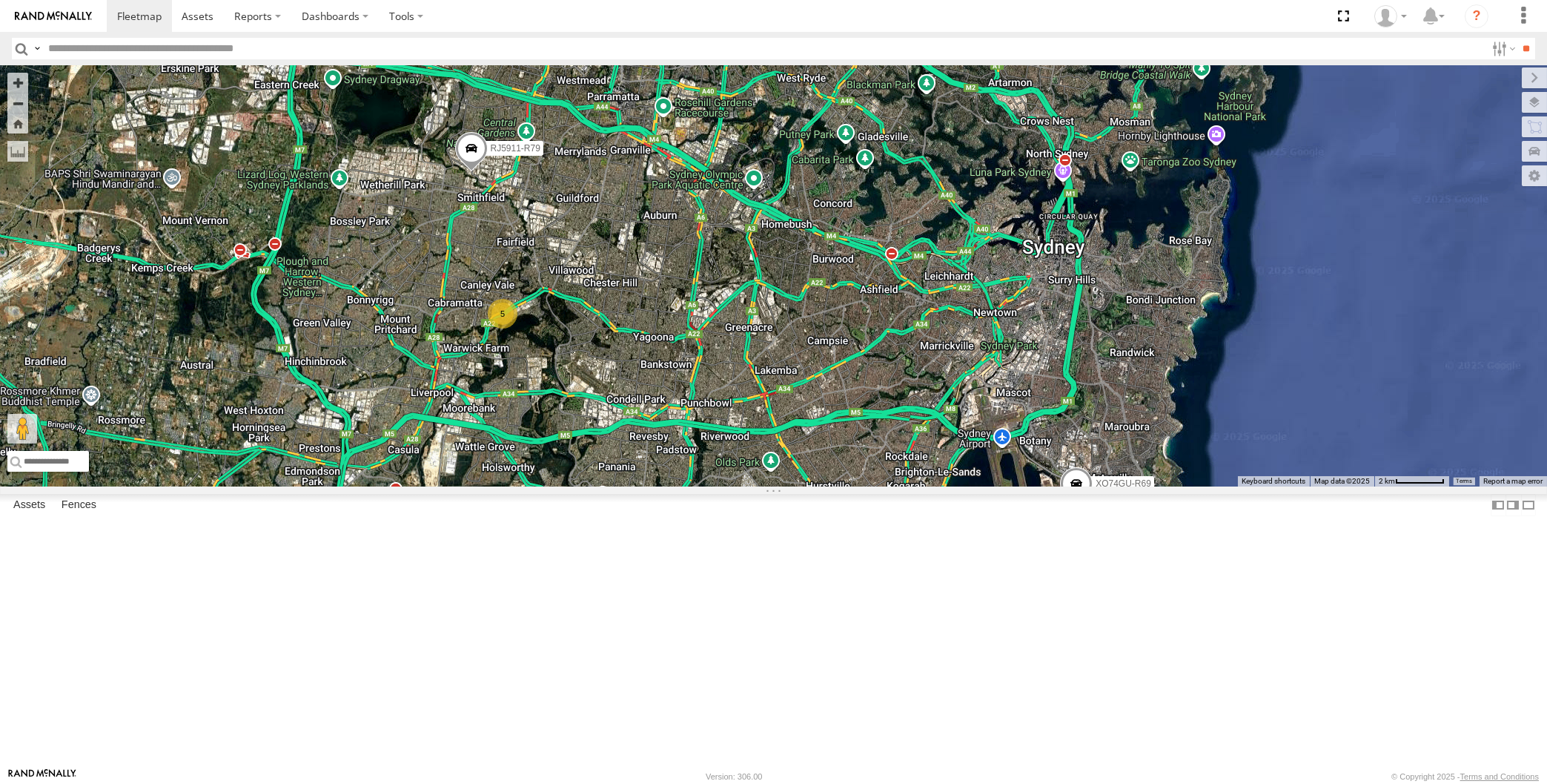
click at [353, 486] on div "XP30JQ-R03 5 RJ5911-R79 XO74GU-R69 Loading..." at bounding box center [773, 275] width 1547 height 421
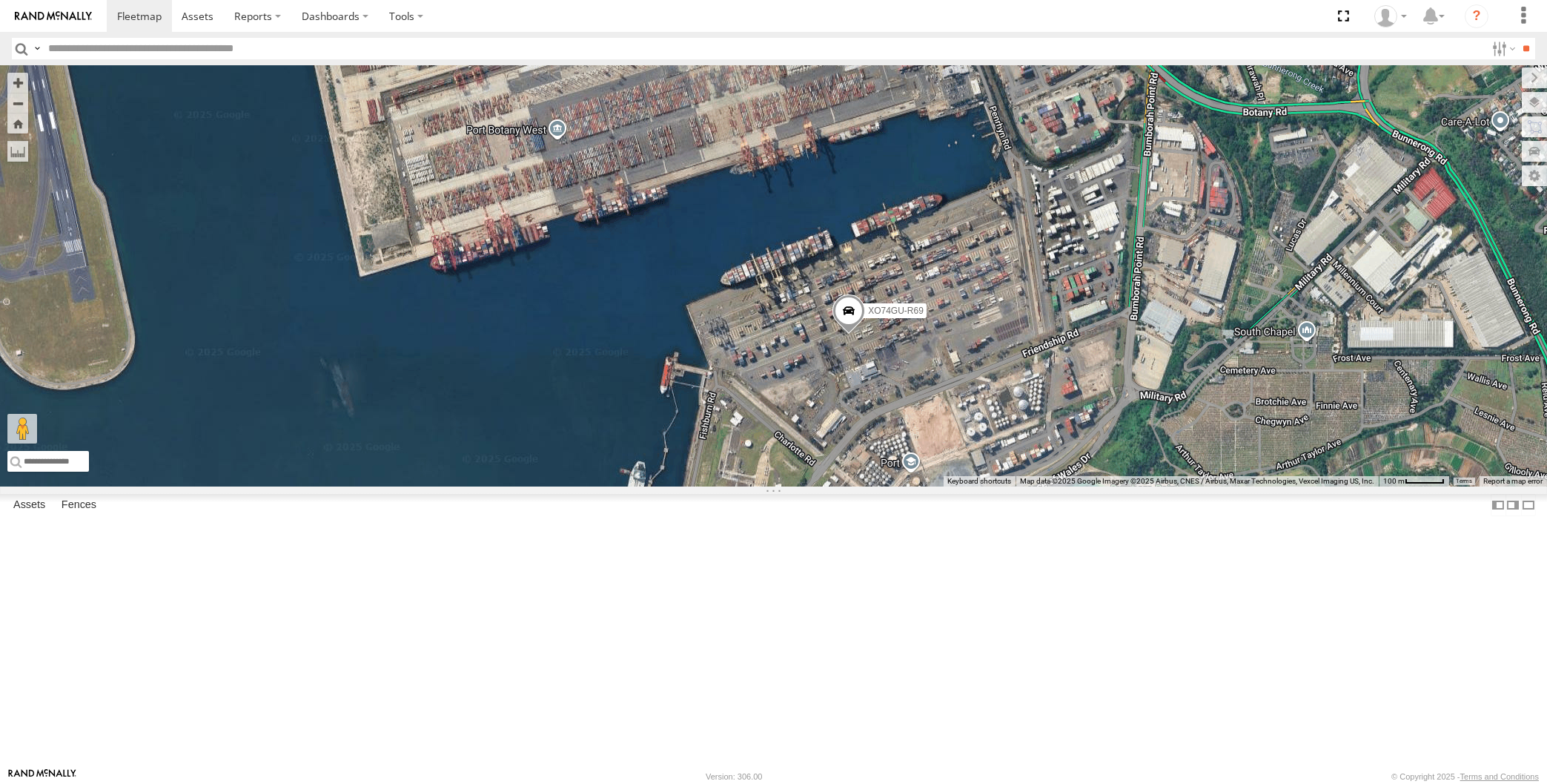
click at [845, 335] on span at bounding box center [849, 315] width 33 height 40
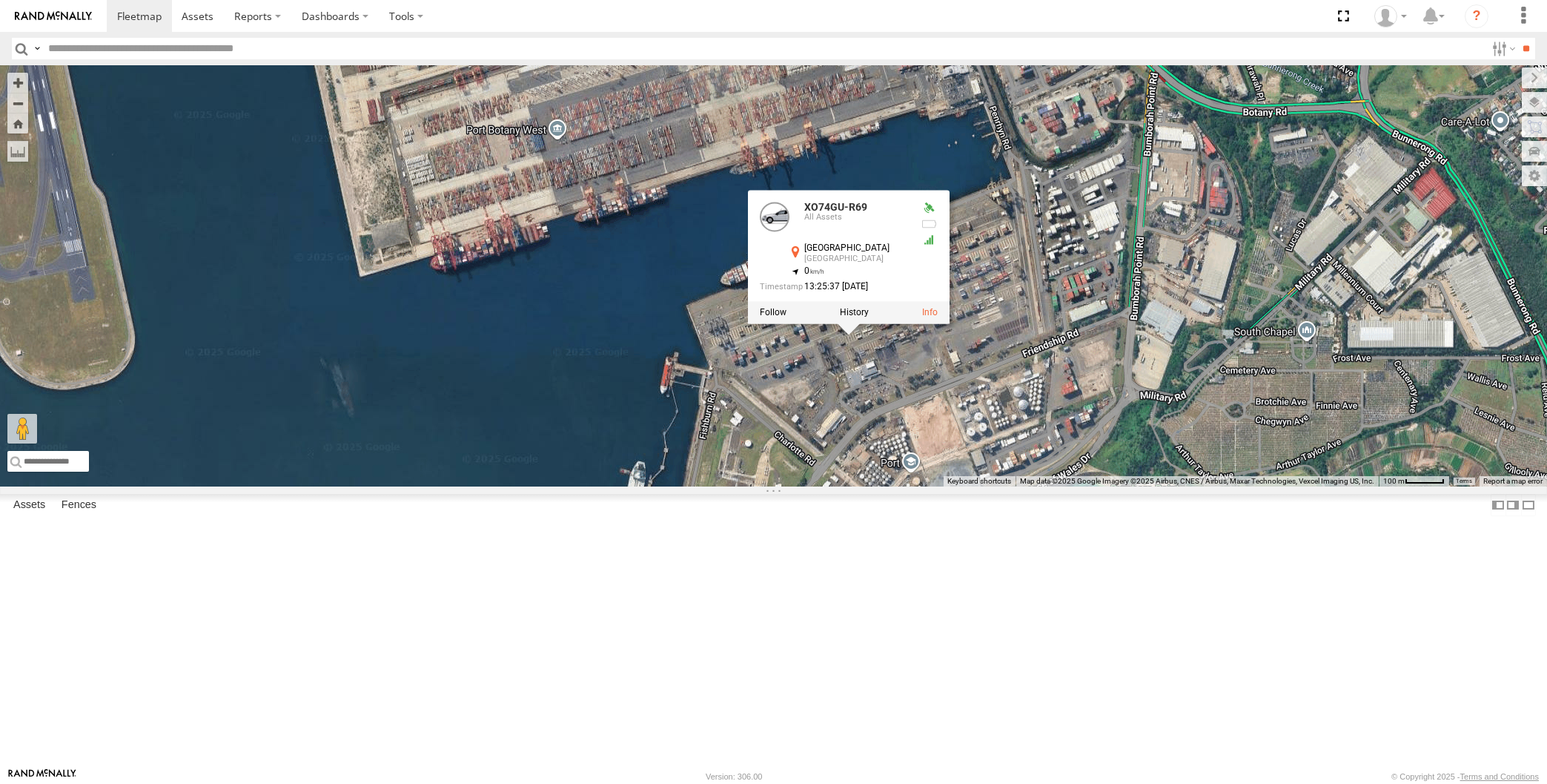
click at [953, 486] on div "XP30JQ-R03 RJ5911-R79 XO74GU-R69 XO74GU-R69 All Assets [GEOGRAPHIC_DATA] -33.97…" at bounding box center [773, 275] width 1547 height 421
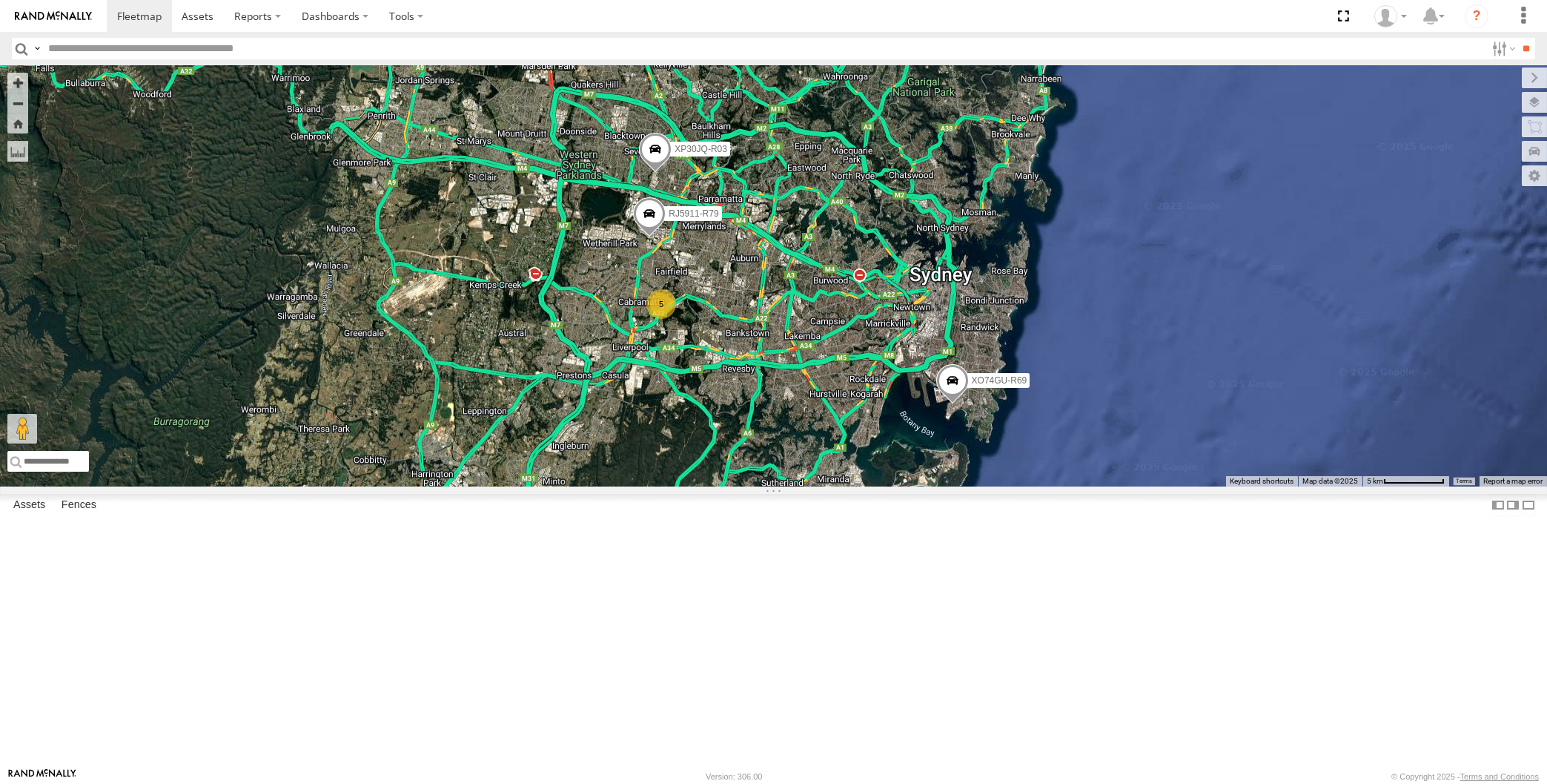
drag, startPoint x: 903, startPoint y: 584, endPoint x: 914, endPoint y: 575, distance: 14.2
click at [914, 486] on div "XP30JQ-R03 RJ5911-R79 XO74GU-R69 5 Loading..." at bounding box center [773, 275] width 1547 height 421
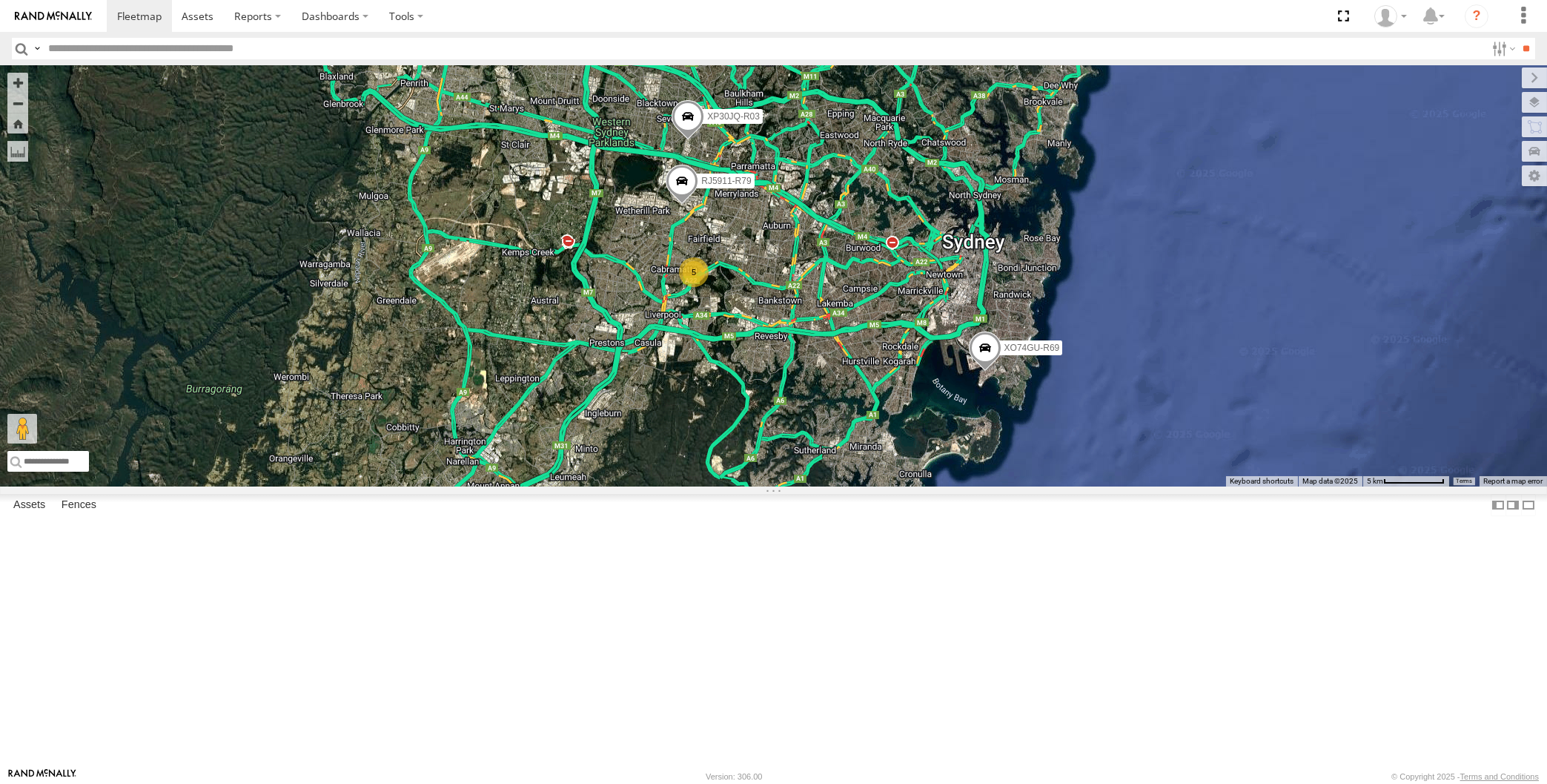
click at [857, 483] on div "XP30JQ-R03 RJ5911-R79 XO74GU-R69 5 Loading..." at bounding box center [773, 275] width 1547 height 421
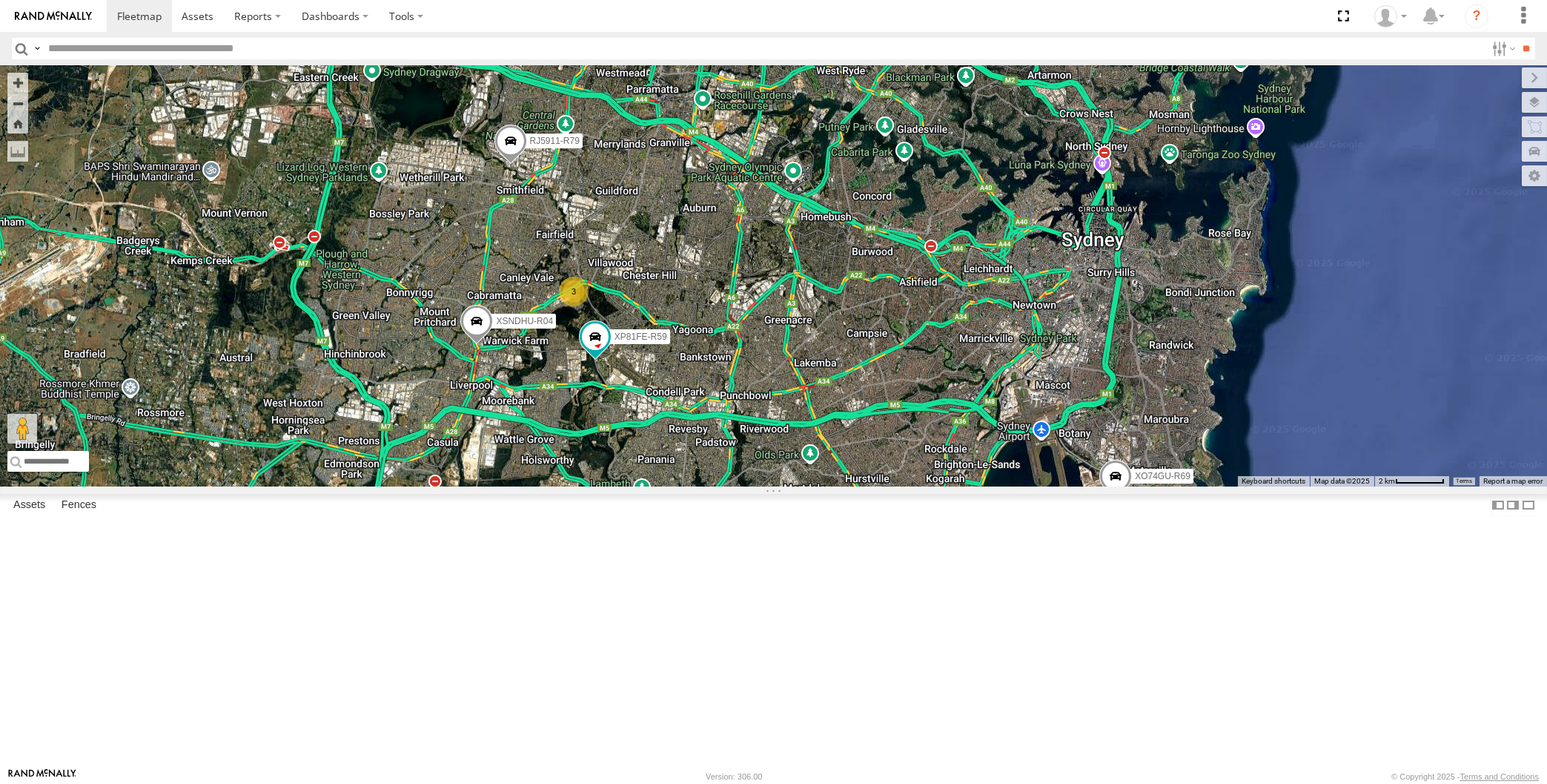
drag, startPoint x: 632, startPoint y: 512, endPoint x: 667, endPoint y: 498, distance: 37.7
click at [667, 486] on div "XP30JQ-R03 XSNDHU-R04 3 RJ5911-R79 XP81FE-R59 XO74GU-R69 Loading..." at bounding box center [773, 275] width 1547 height 421
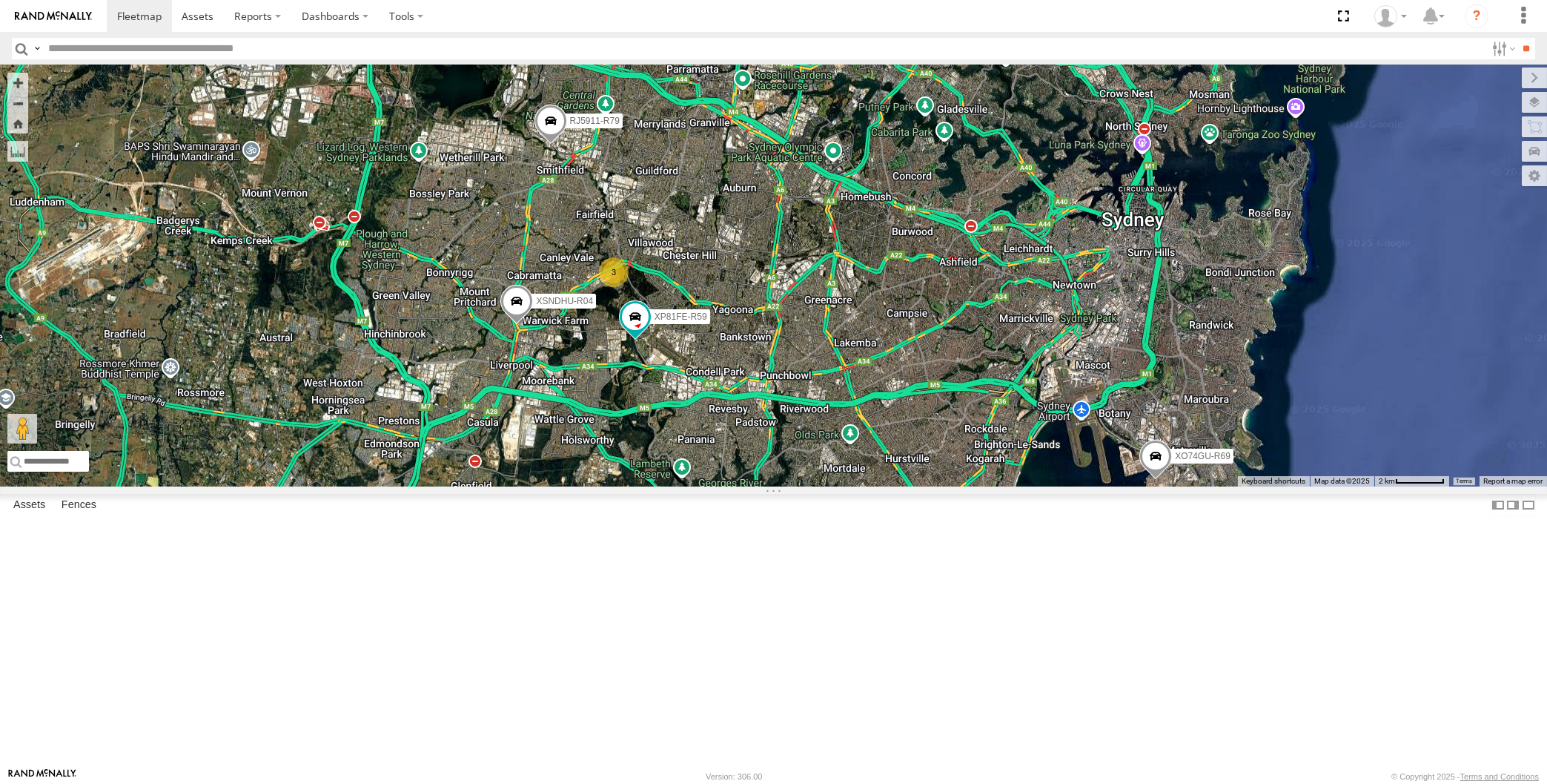
click at [686, 486] on div "XP30JQ-R03 XSNDHU-R04 RJ5911-R79 XP81FE-R59 XO74GU-R69 3 Loading..." at bounding box center [773, 275] width 1547 height 421
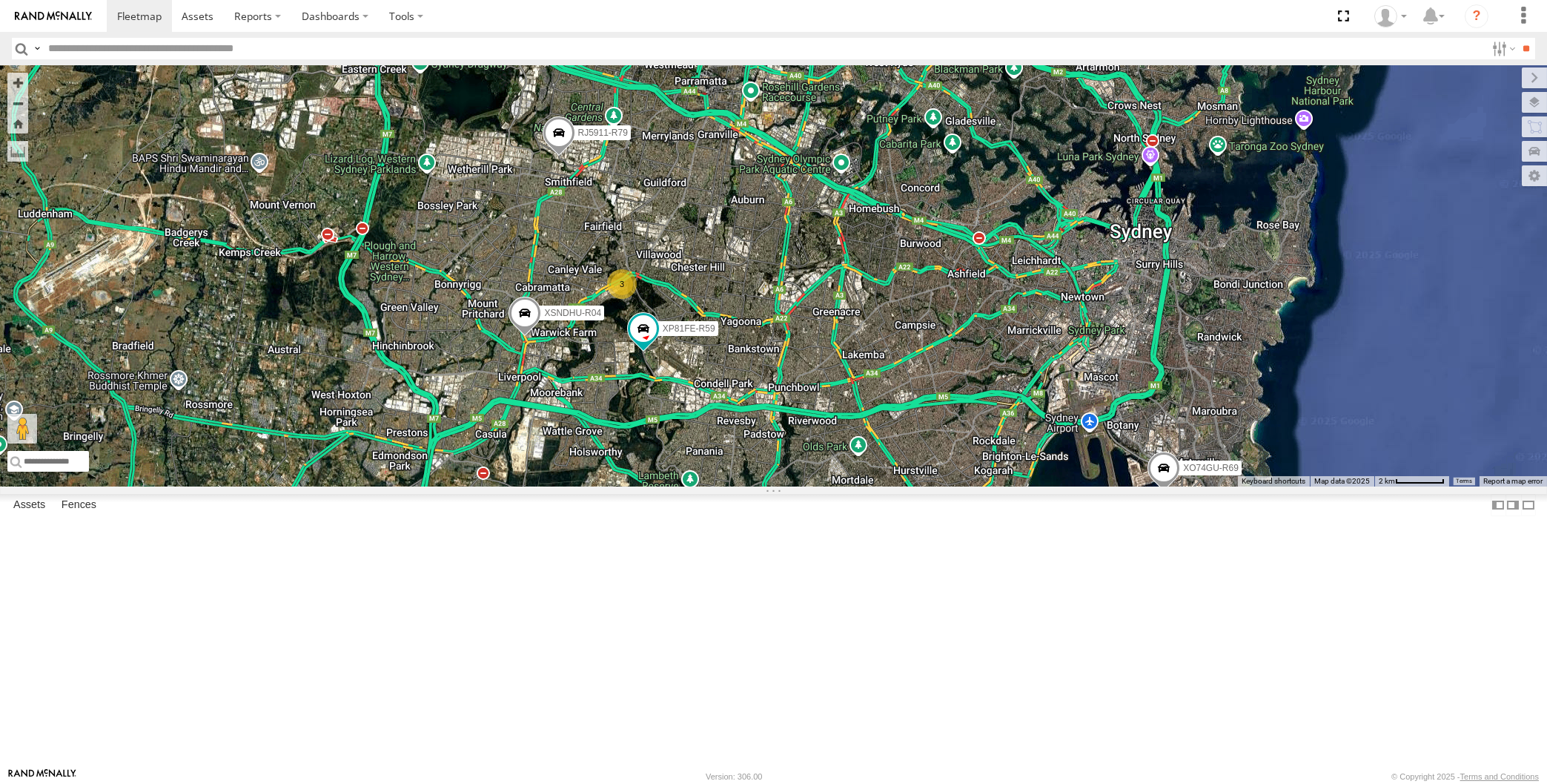
click at [933, 486] on div "XP30JQ-R03 XSNDHU-R04 RJ5911-R79 XP81FE-R59 XO74GU-R69 3 Loading..." at bounding box center [773, 275] width 1547 height 421
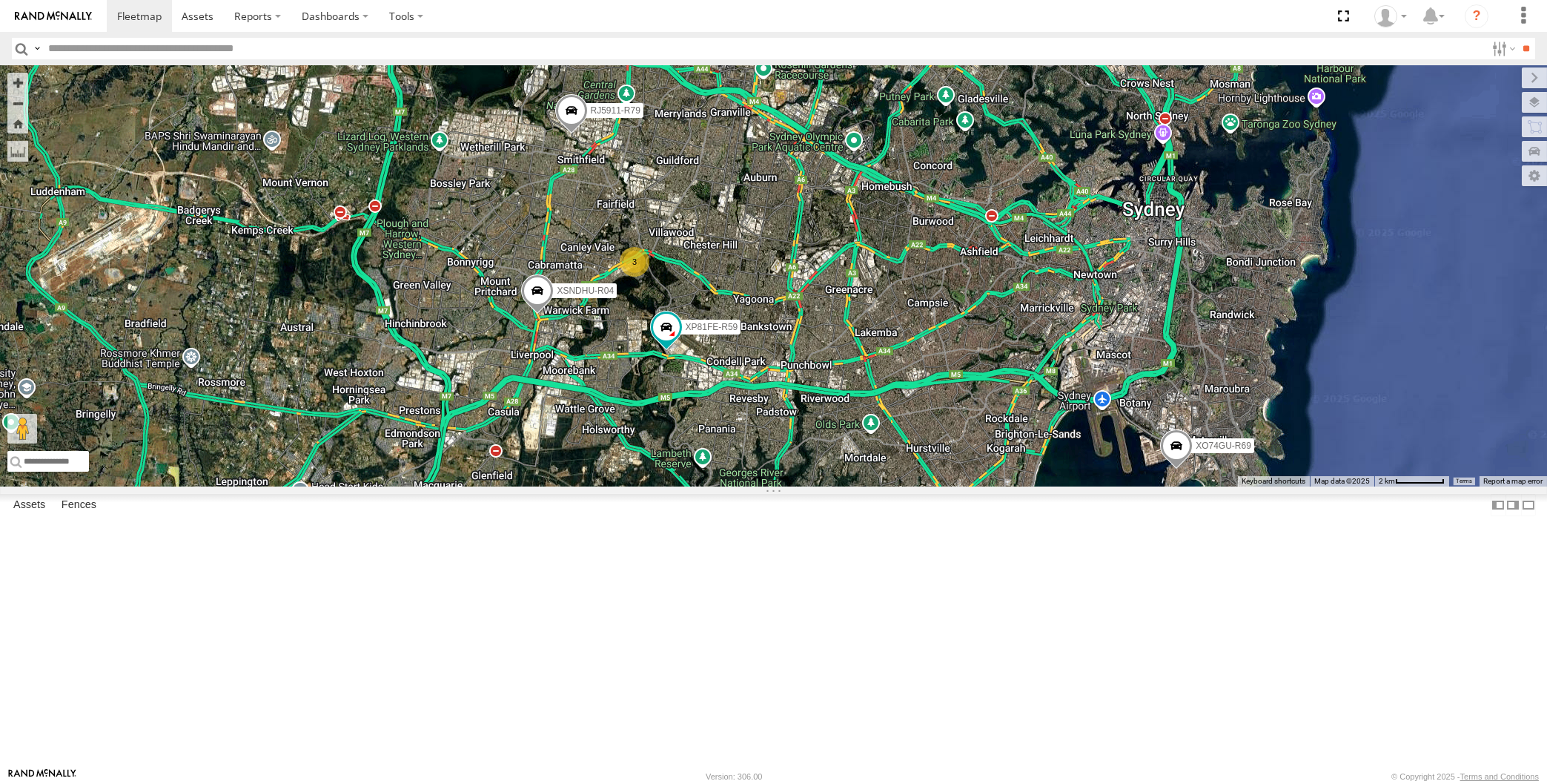
drag, startPoint x: 920, startPoint y: 666, endPoint x: 903, endPoint y: 656, distance: 19.7
click at [903, 486] on div "XP30JQ-R03 XSNDHU-R04 RJ5911-R79 XP81FE-R59 XO74GU-R69 3 Loading..." at bounding box center [773, 275] width 1547 height 421
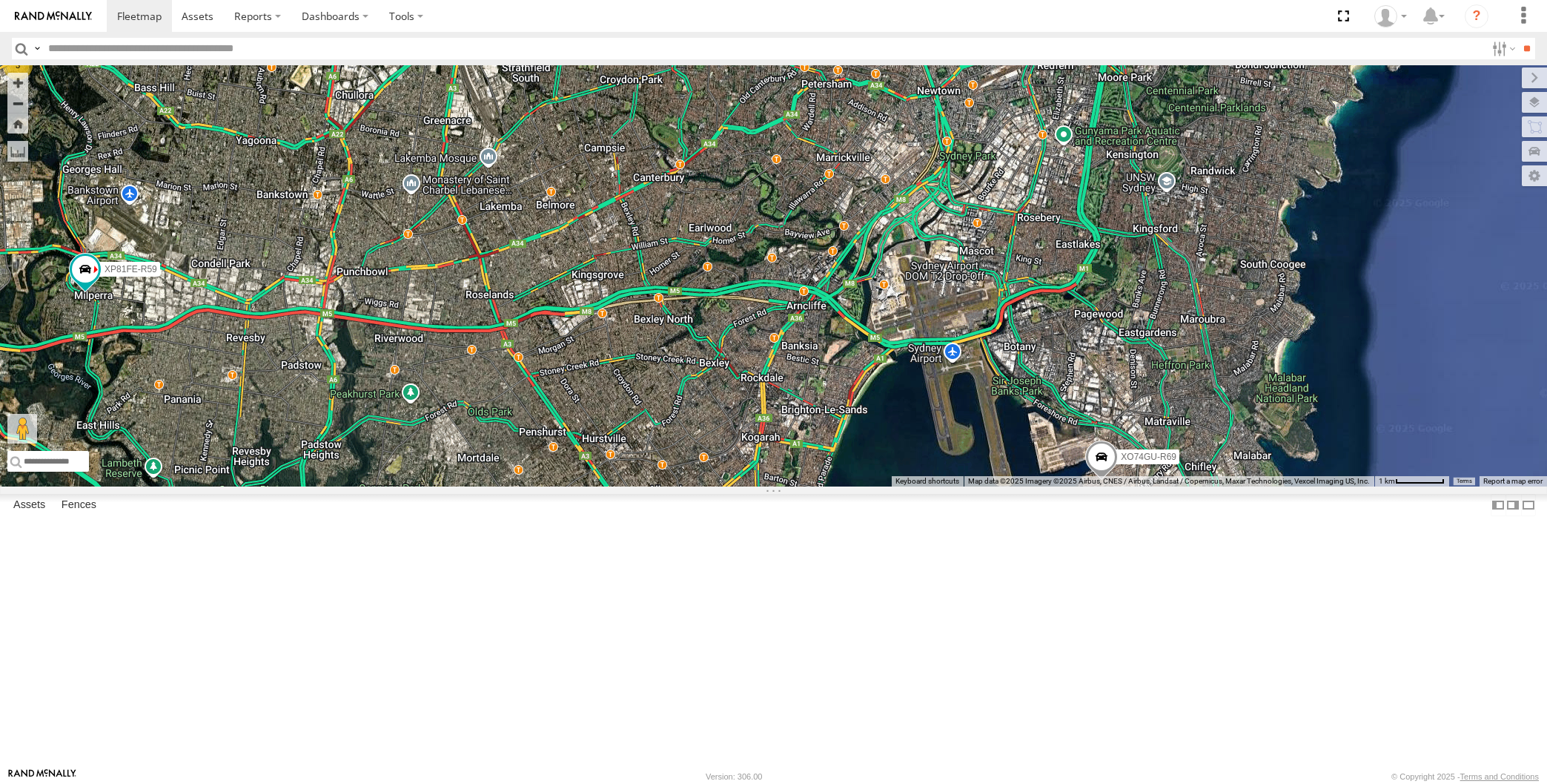
select select "**********"
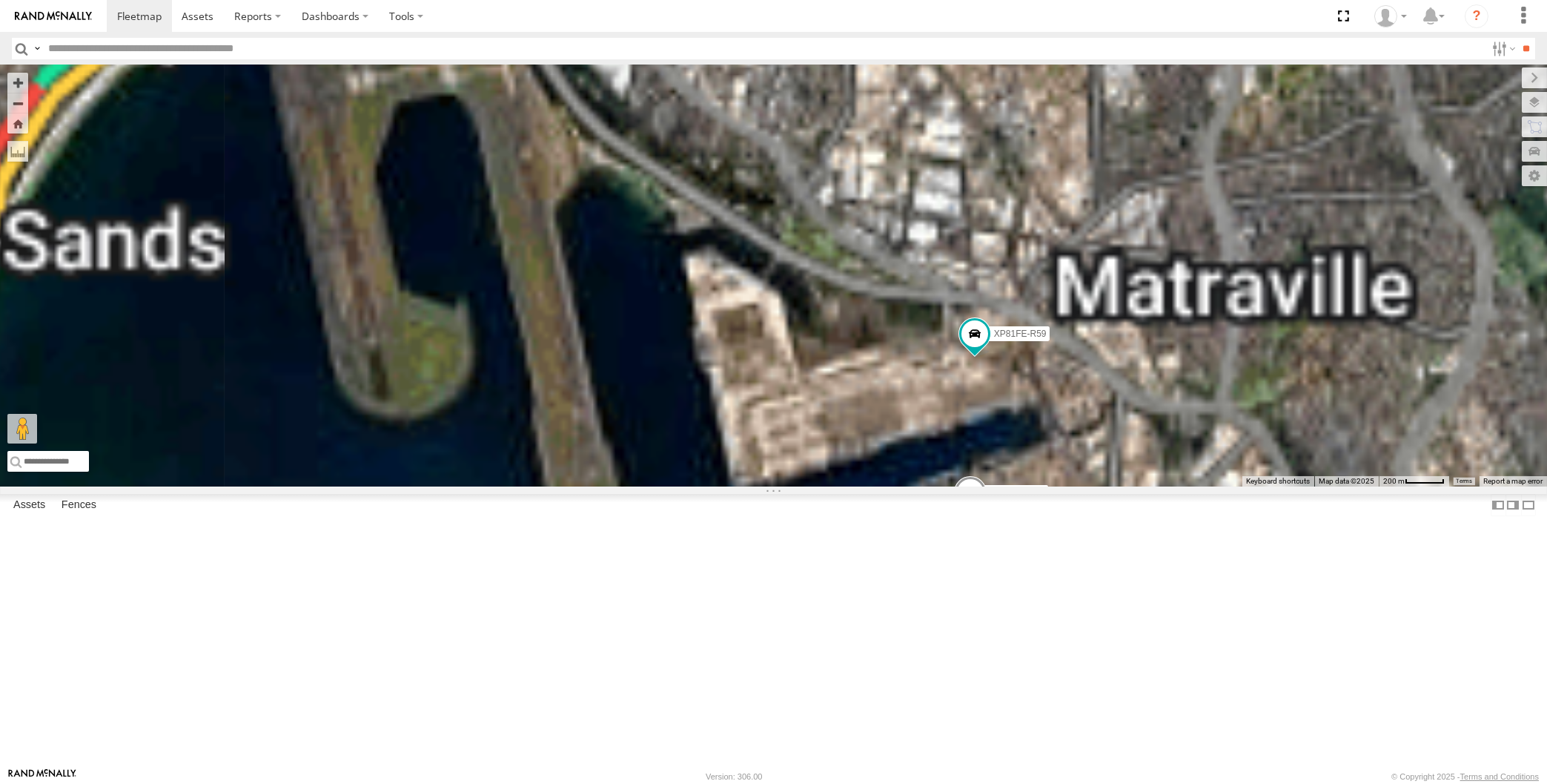
click at [1032, 486] on div "XP30JQ-R03 XSNDHU-R04 XP81FE-R59 XO74GU-R69 Loading..." at bounding box center [773, 275] width 1547 height 421
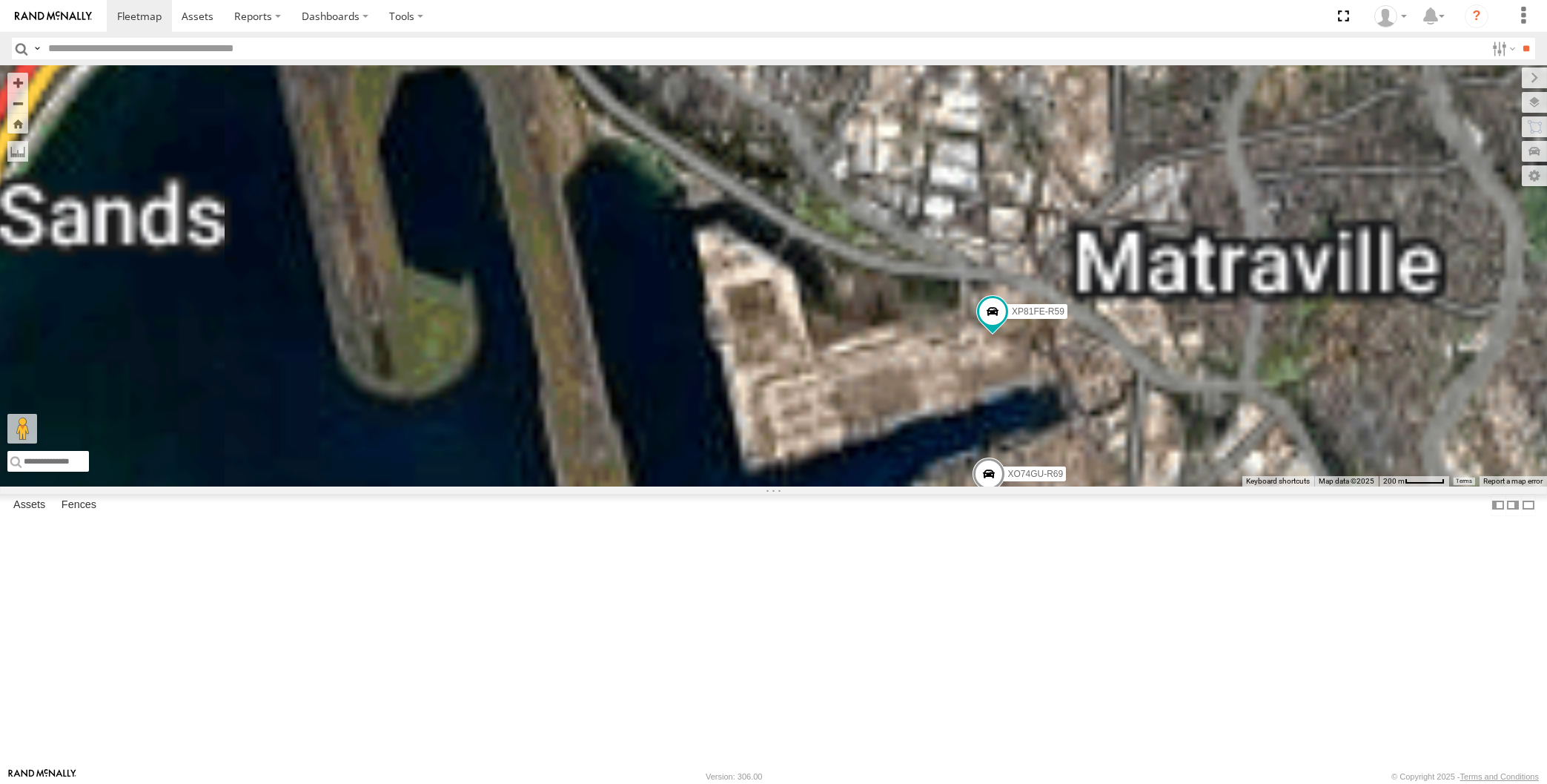
click at [995, 497] on span at bounding box center [989, 478] width 33 height 40
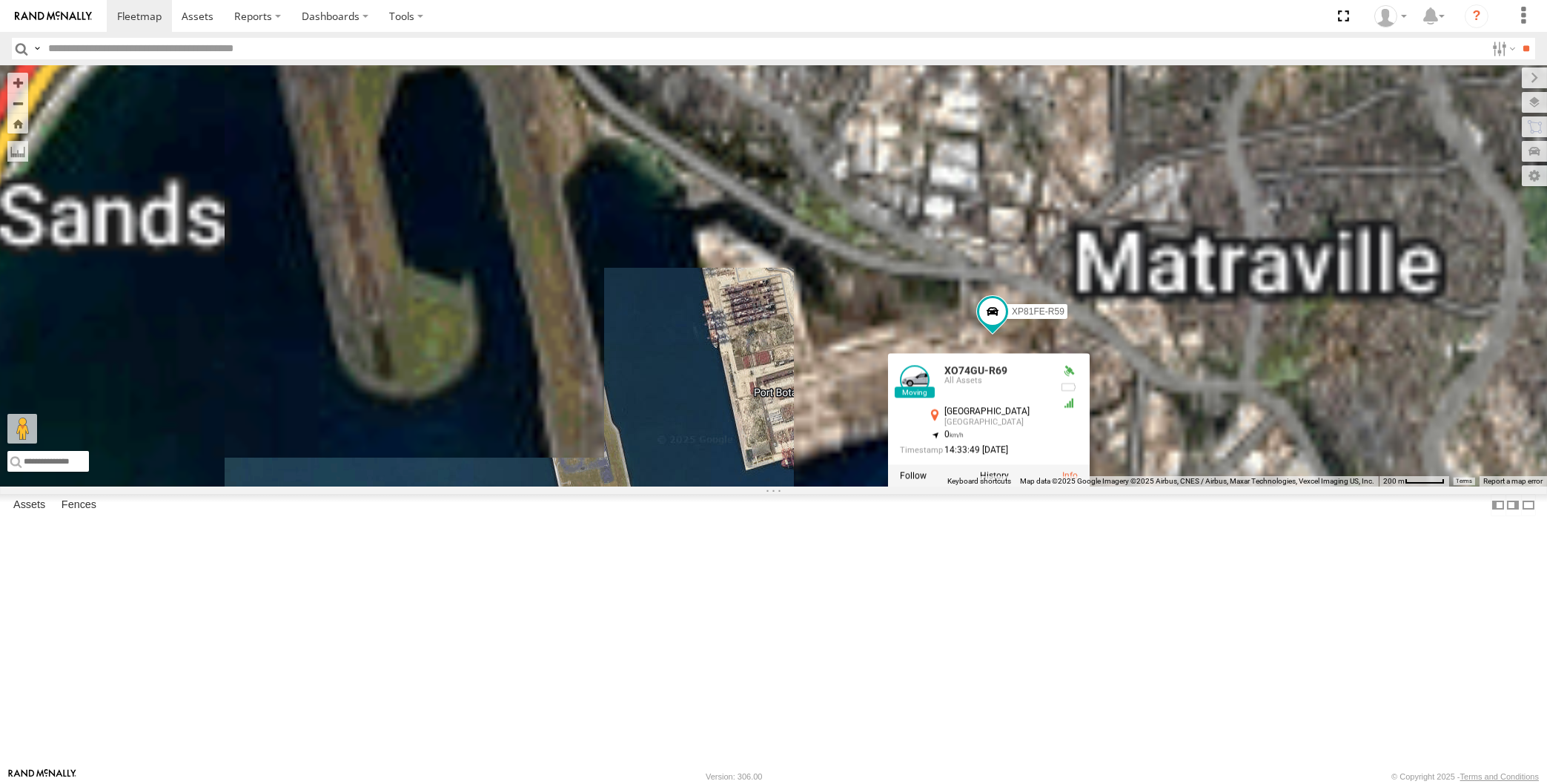
click at [1037, 486] on div "XP30JQ-R03 XSNDHU-R04 XP81FE-R59 XO74GU-R69 XO74GU-R69 All Assets [GEOGRAPHIC_D…" at bounding box center [773, 275] width 1547 height 421
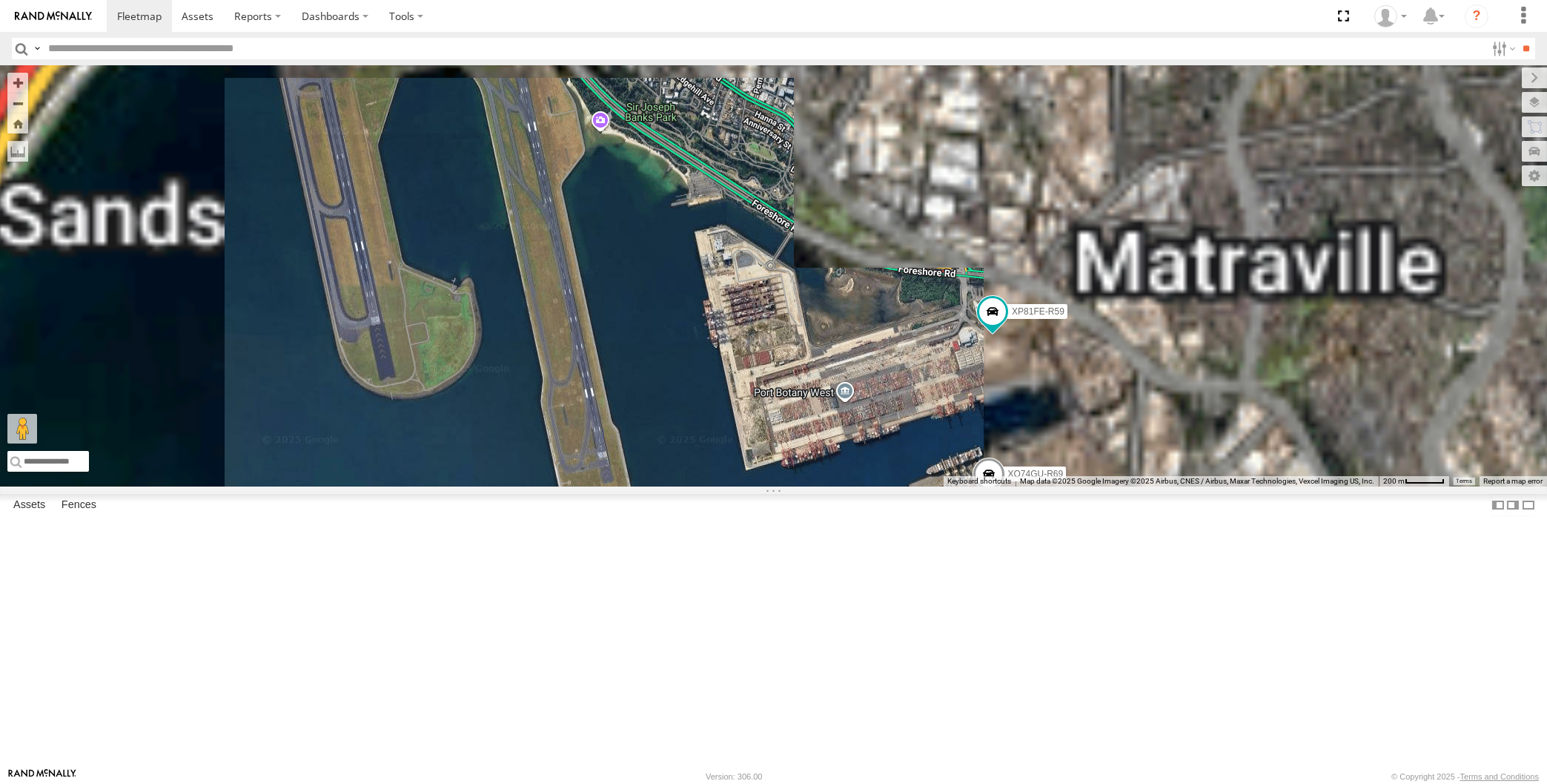
drag, startPoint x: 1014, startPoint y: 681, endPoint x: 1070, endPoint y: 655, distance: 61.7
click at [1070, 486] on div "XP30JQ-R03 XSNDHU-R04 XP81FE-R59 XO74GU-R69 Loading..." at bounding box center [773, 275] width 1547 height 421
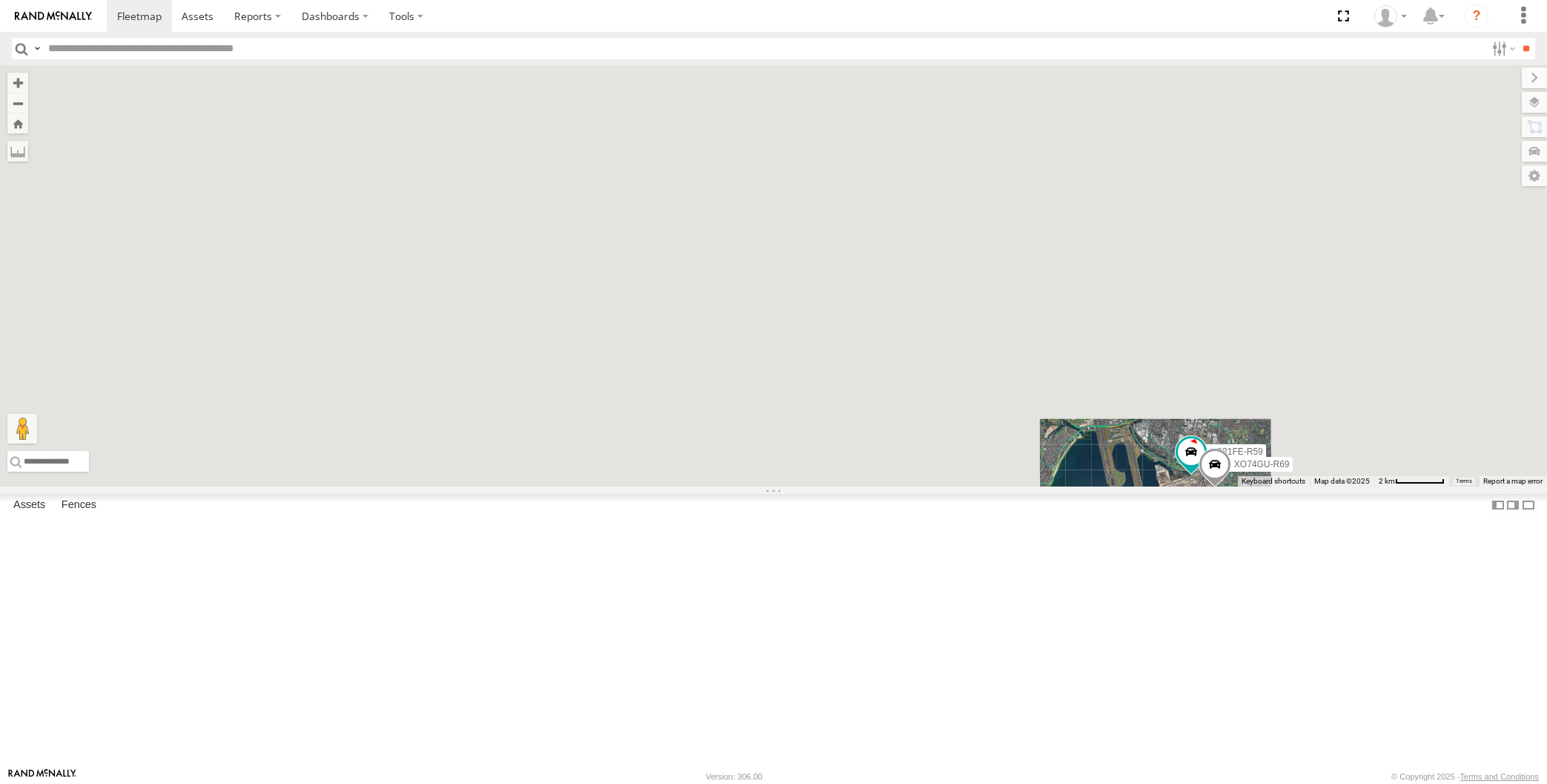
click at [711, 486] on div "XP81FE-R59 XO74GU-R69 Loading..." at bounding box center [773, 275] width 1547 height 421
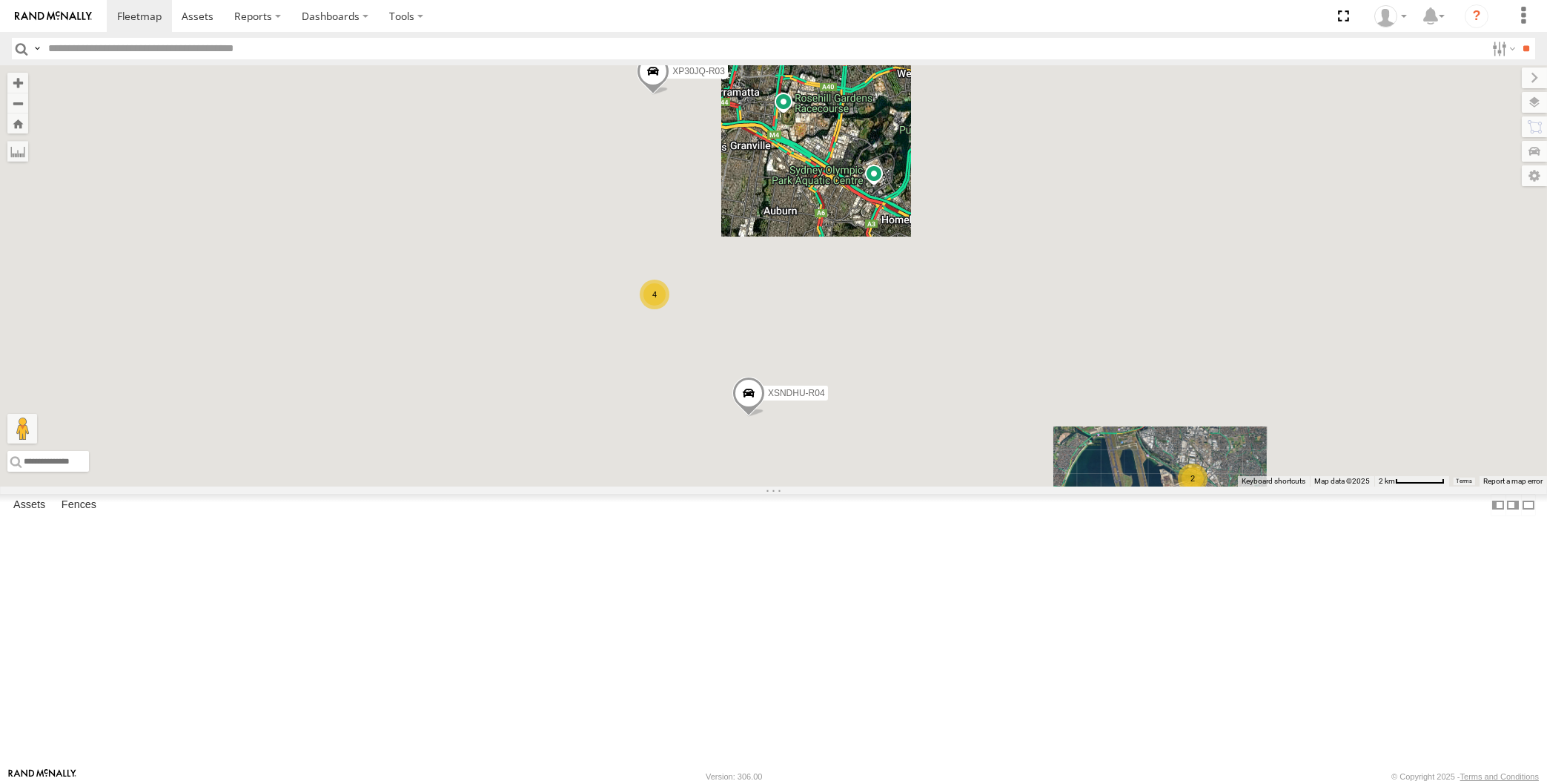
drag, startPoint x: 774, startPoint y: 553, endPoint x: 835, endPoint y: 583, distance: 68.0
click at [830, 486] on div "XP30JQ-R03 XSNDHU-R04 4 2 Loading..." at bounding box center [773, 275] width 1547 height 421
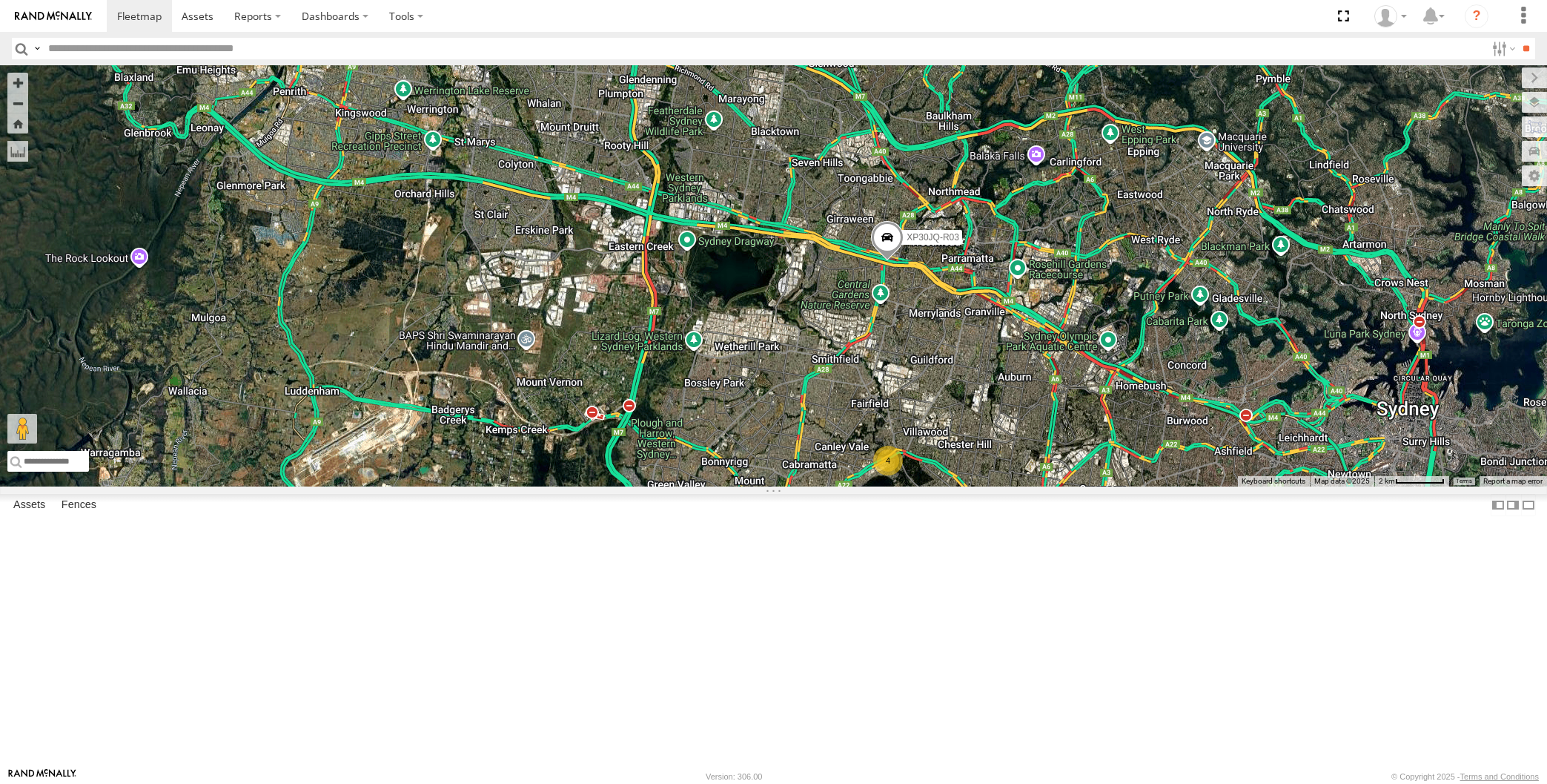
click at [1114, 486] on div "XP30JQ-R03 XSNDHU-R04 4 2 Loading..." at bounding box center [773, 275] width 1547 height 421
drag, startPoint x: 1356, startPoint y: 697, endPoint x: 1302, endPoint y: 648, distance: 72.9
click at [1309, 486] on div "XP30JQ-R03 XSNDHU-R04 4 2 Loading..." at bounding box center [773, 275] width 1547 height 421
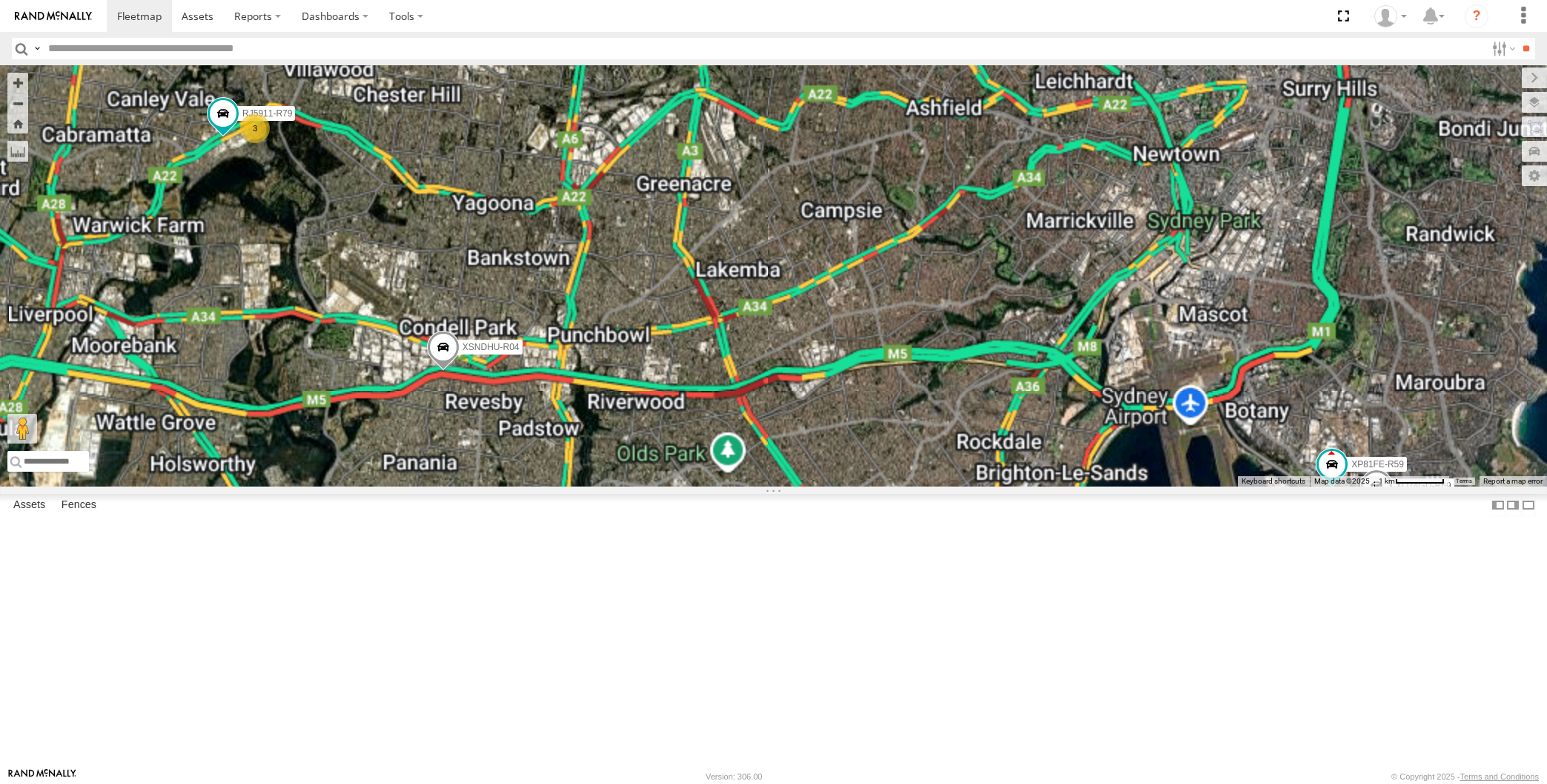
drag, startPoint x: 1317, startPoint y: 665, endPoint x: 1307, endPoint y: 660, distance: 11.2
click at [1312, 486] on div "XP30JQ-R03 XSNDHU-R04 3 RJ5911-R79 XP81FE-R59 XO74GU-R69 Loading..." at bounding box center [773, 275] width 1547 height 421
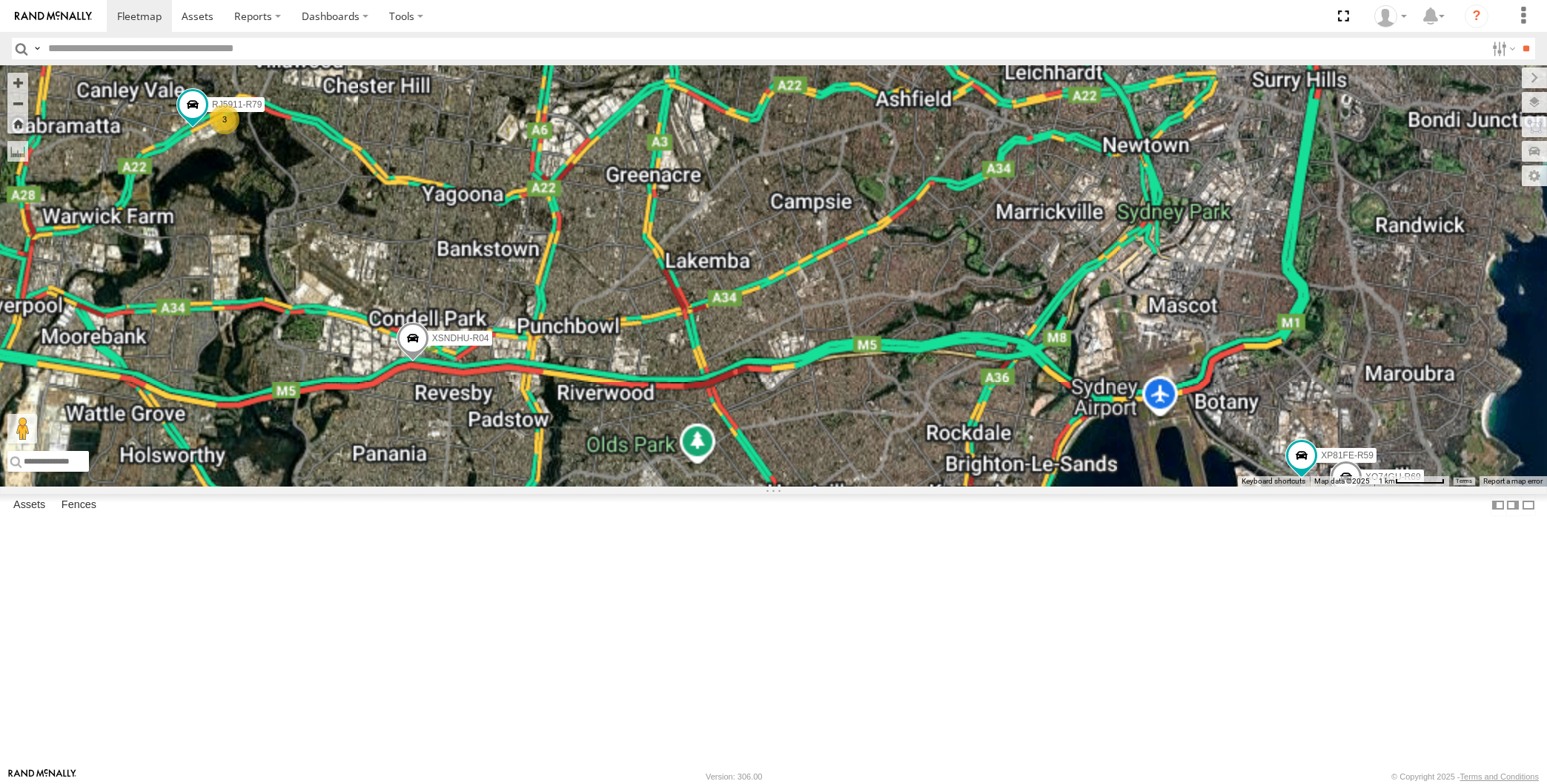
click at [1325, 486] on div "XP30JQ-R03 XSNDHU-R04 3 RJ5911-R79 XP81FE-R59 XO74GU-R69 Loading..." at bounding box center [773, 275] width 1547 height 421
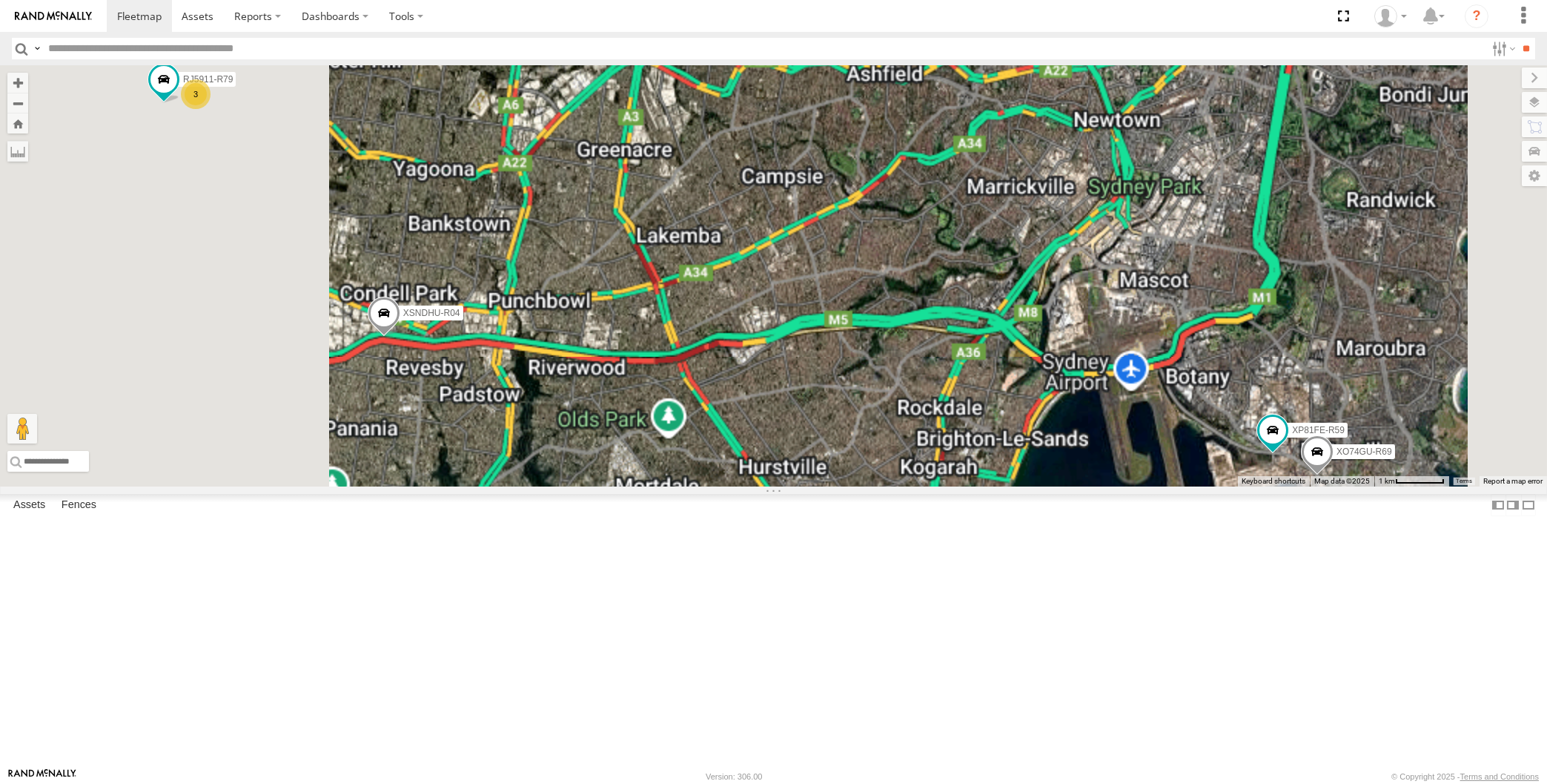
drag, startPoint x: 1106, startPoint y: 583, endPoint x: 1114, endPoint y: 582, distance: 8.1
click at [1112, 486] on div "XP30JQ-R03 XSNDHU-R04 RJ5911-R79 XP81FE-R59 XO74GU-R69 3 Loading..." at bounding box center [773, 275] width 1547 height 421
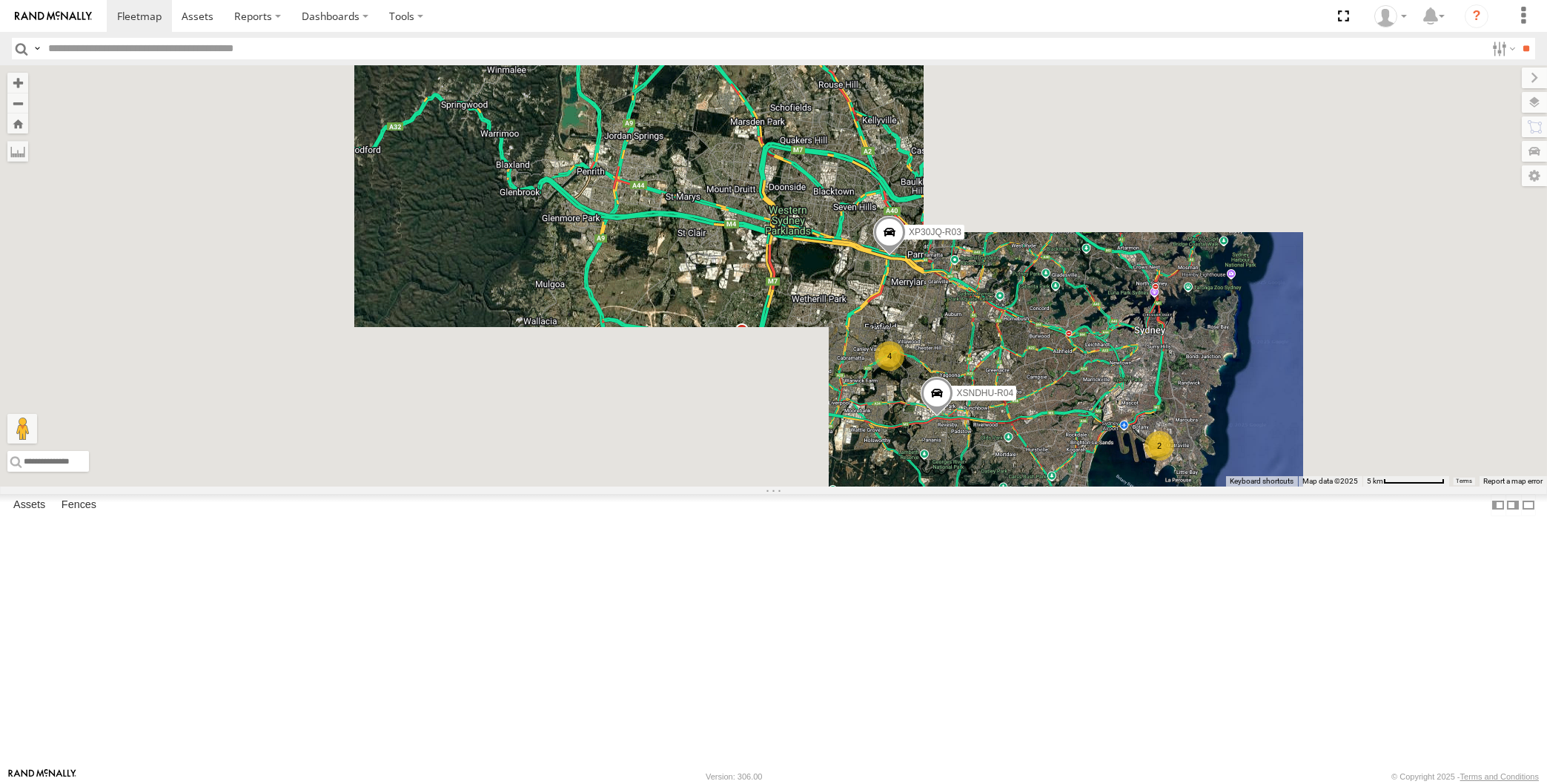
click at [982, 486] on div "XP30JQ-R03 XSNDHU-R04 4 2 Loading..." at bounding box center [773, 275] width 1547 height 421
drag, startPoint x: 989, startPoint y: 623, endPoint x: 985, endPoint y: 613, distance: 10.8
click at [989, 486] on div "XP30JQ-R03 XSNDHU-R04 4 2 Loading..." at bounding box center [773, 275] width 1547 height 421
click at [1023, 486] on div "XP30JQ-R03 XSNDHU-R04 4 2 Loading..." at bounding box center [773, 275] width 1547 height 421
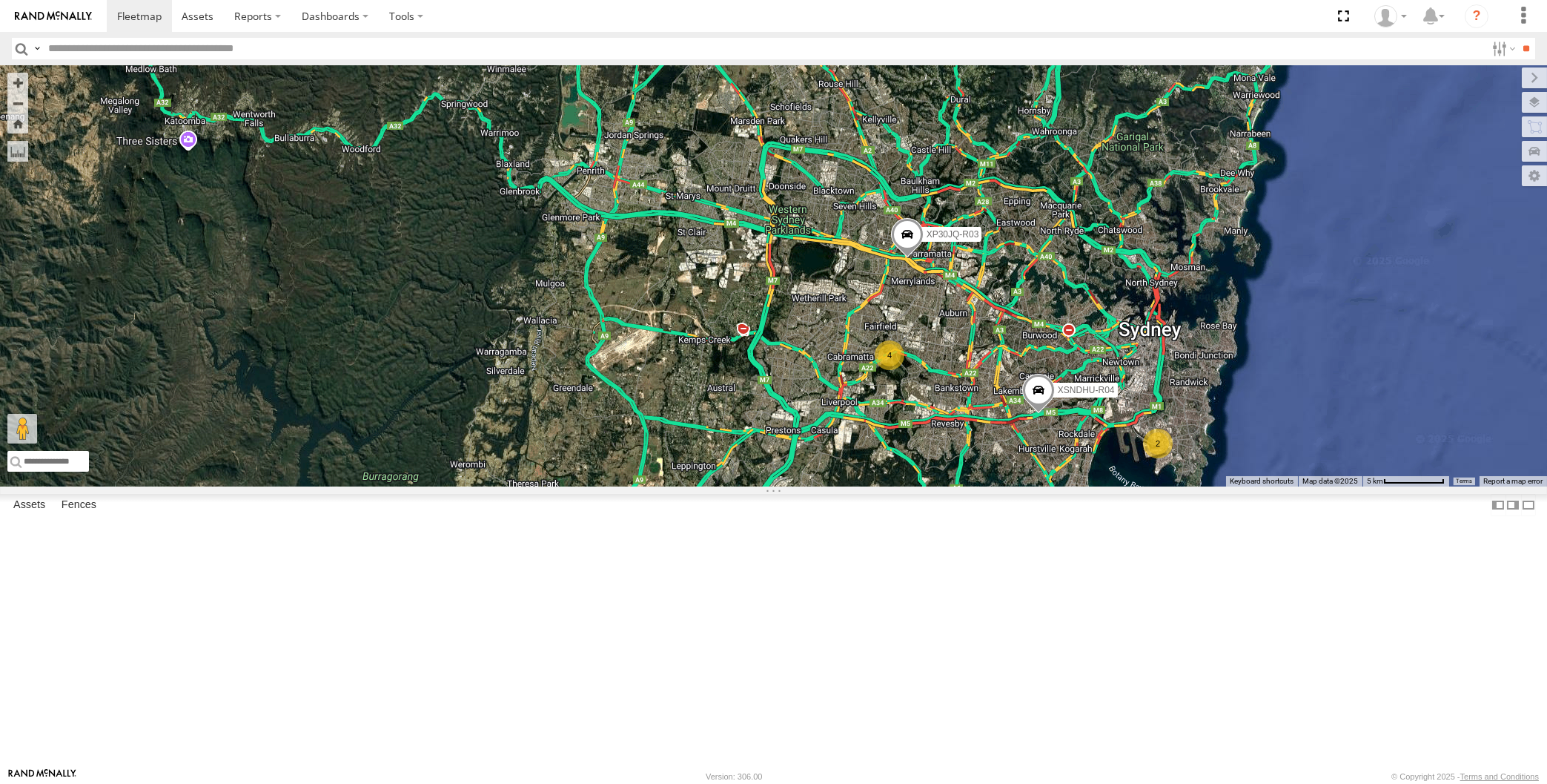
click at [944, 486] on div "XP30JQ-R03 XSNDHU-R04 4 2 Loading..." at bounding box center [773, 275] width 1547 height 421
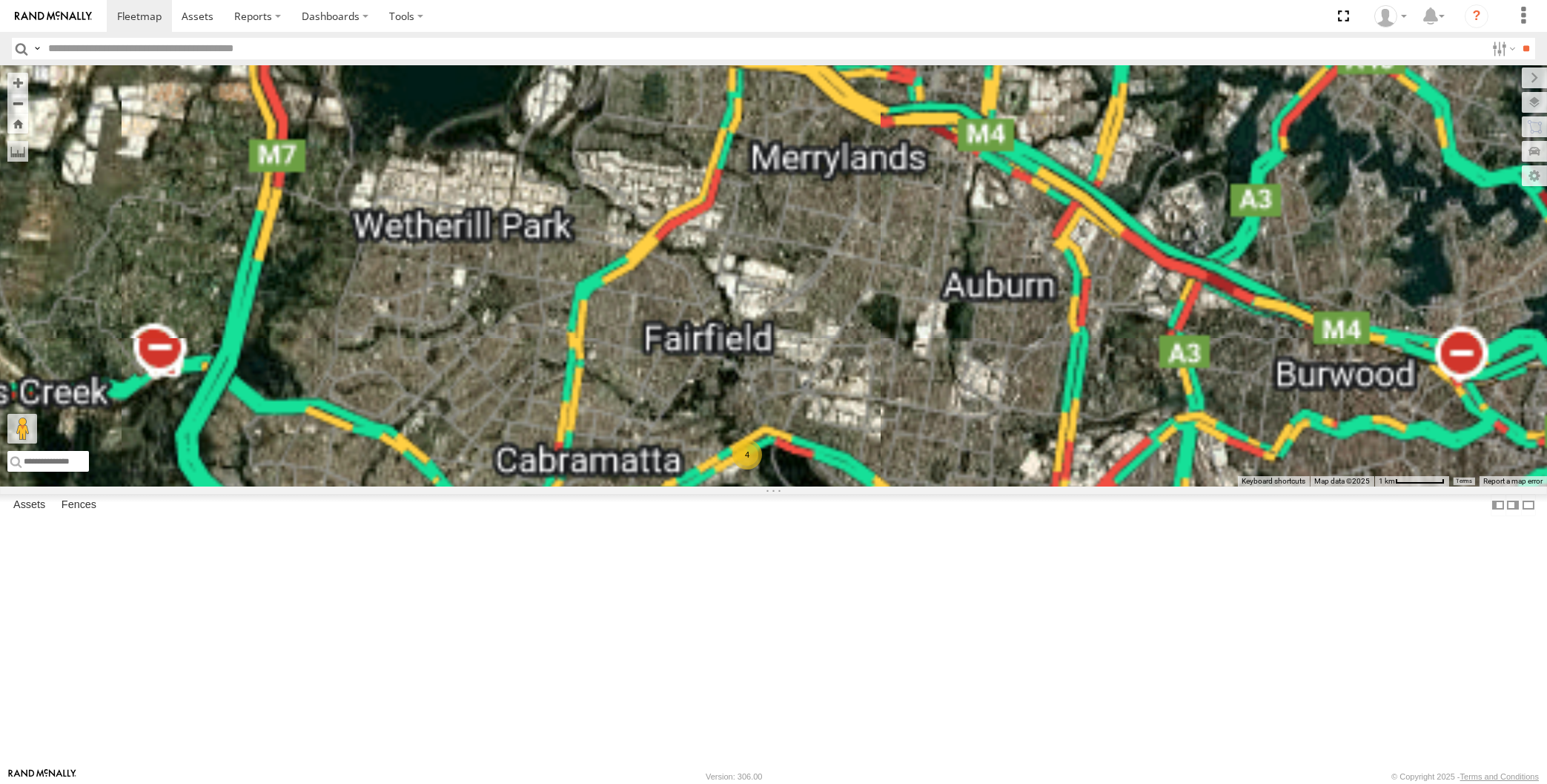
drag, startPoint x: 825, startPoint y: 306, endPoint x: 802, endPoint y: 305, distance: 23.0
click at [807, 307] on div "XP30JQ-R03 XSNDHU-R04 4 Loading..." at bounding box center [773, 275] width 1547 height 421
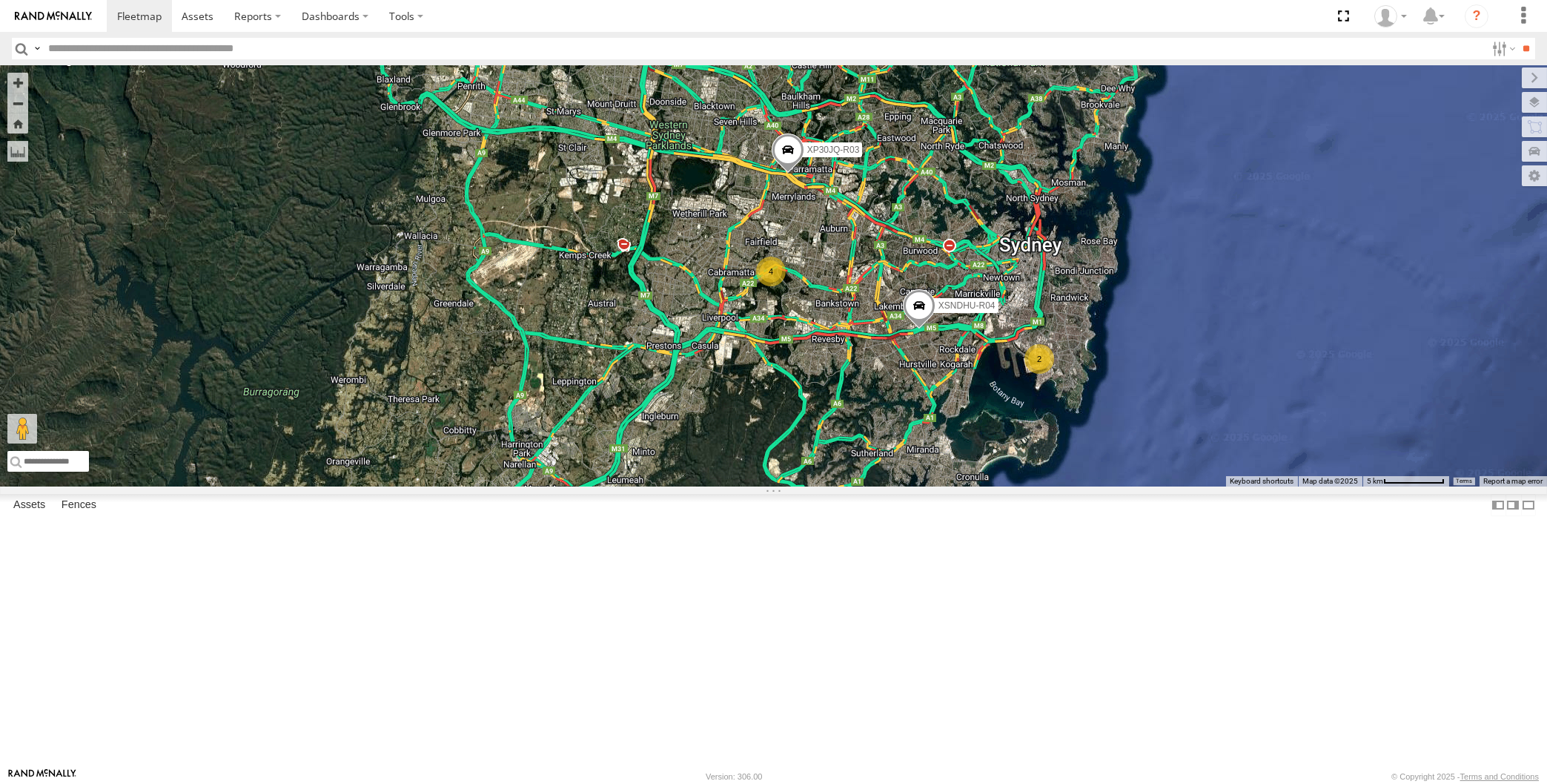
drag, startPoint x: 832, startPoint y: 445, endPoint x: 788, endPoint y: 420, distance: 50.6
click at [828, 439] on div "XP30JQ-R03 XSNDHU-R04 4 2 Loading..." at bounding box center [773, 275] width 1547 height 421
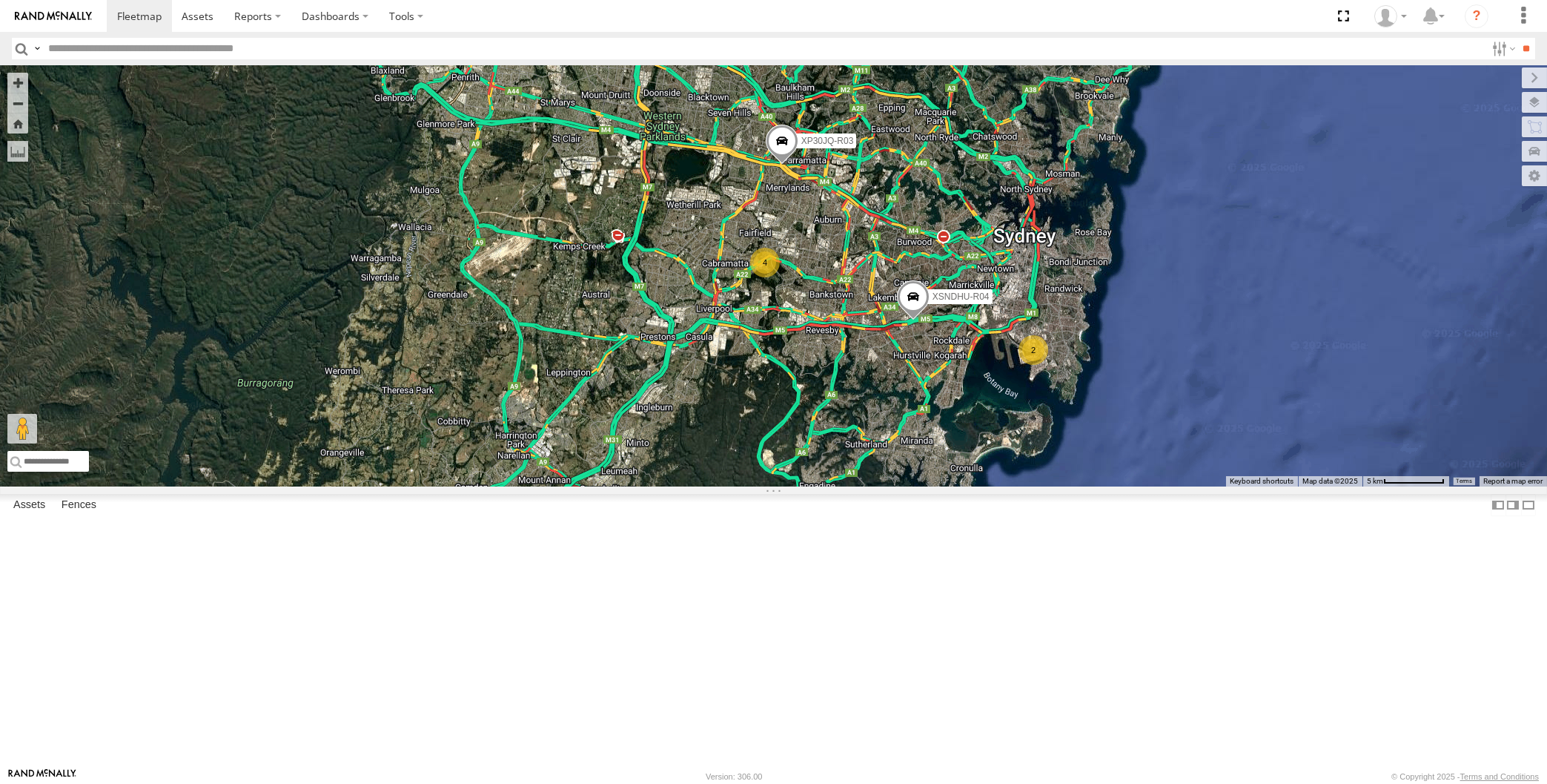
click at [817, 486] on div "XP30JQ-R03 XSNDHU-R04 4 2 Loading..." at bounding box center [773, 275] width 1547 height 421
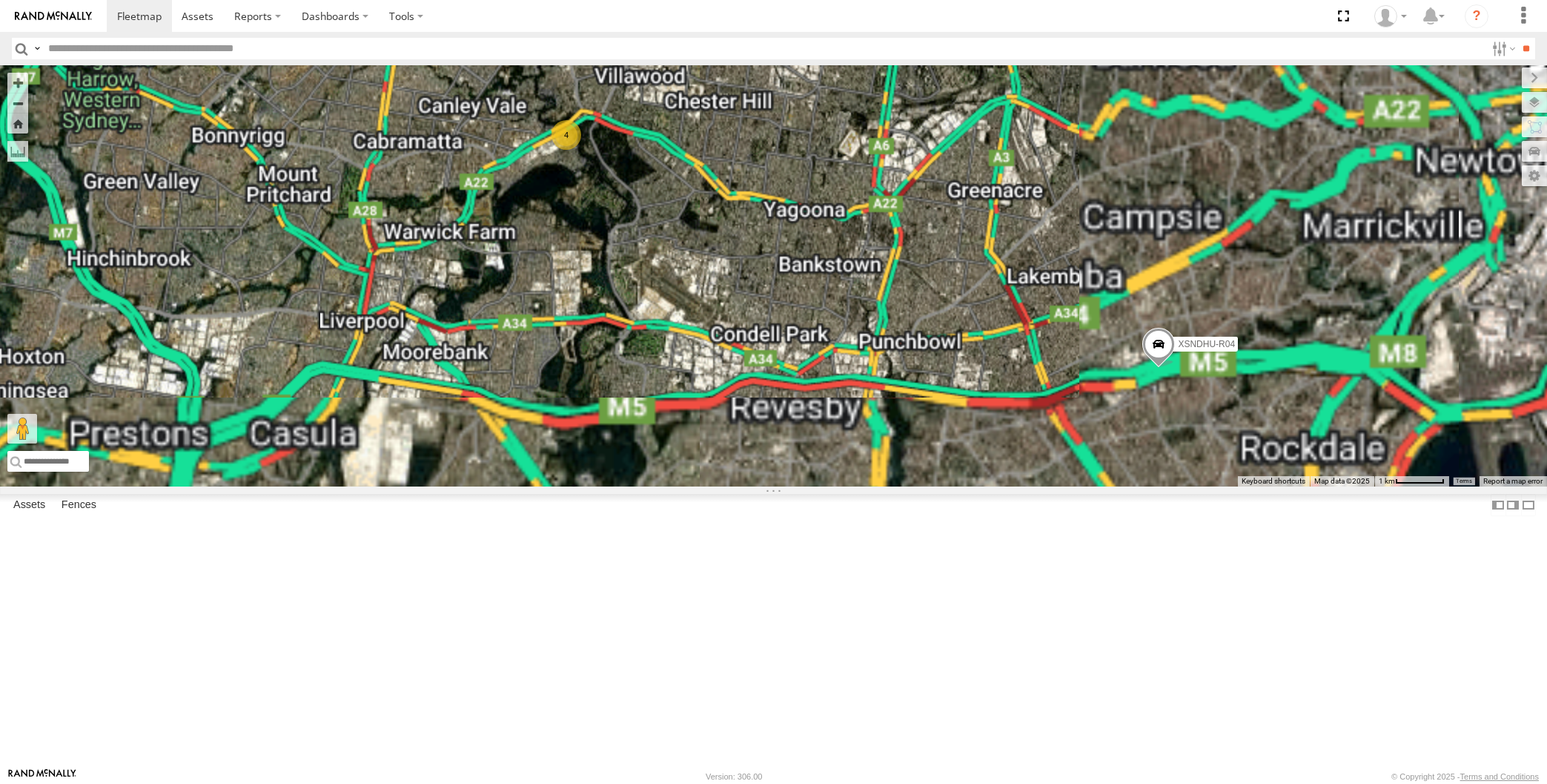
drag, startPoint x: 846, startPoint y: 478, endPoint x: 771, endPoint y: 454, distance: 78.7
click at [779, 461] on div "XP30JQ-R03 XSNDHU-R04 4 Loading..." at bounding box center [773, 275] width 1547 height 421
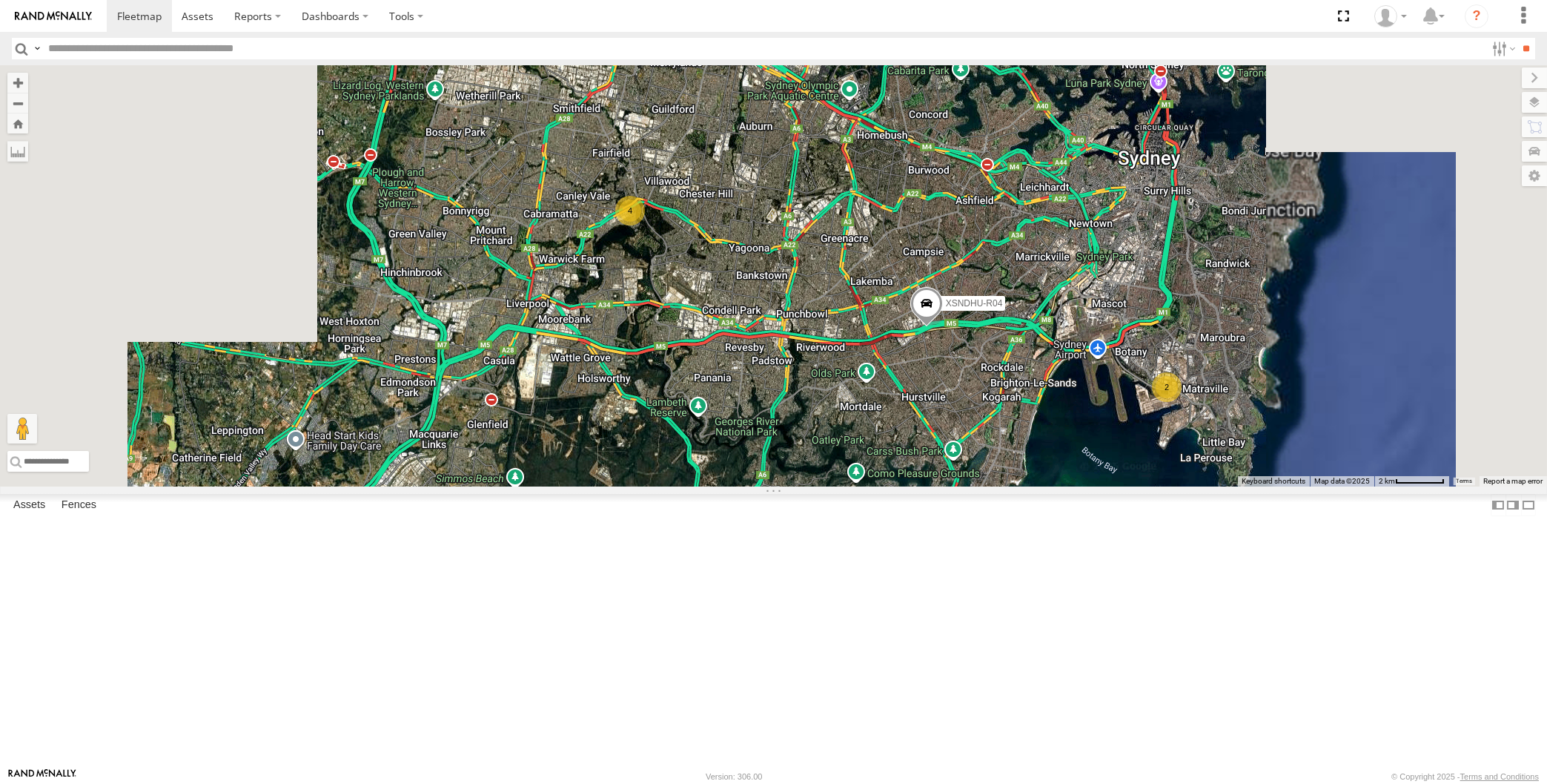
click at [1166, 486] on div "XP30JQ-R03 XSNDHU-R04 4 2 Loading..." at bounding box center [773, 275] width 1547 height 421
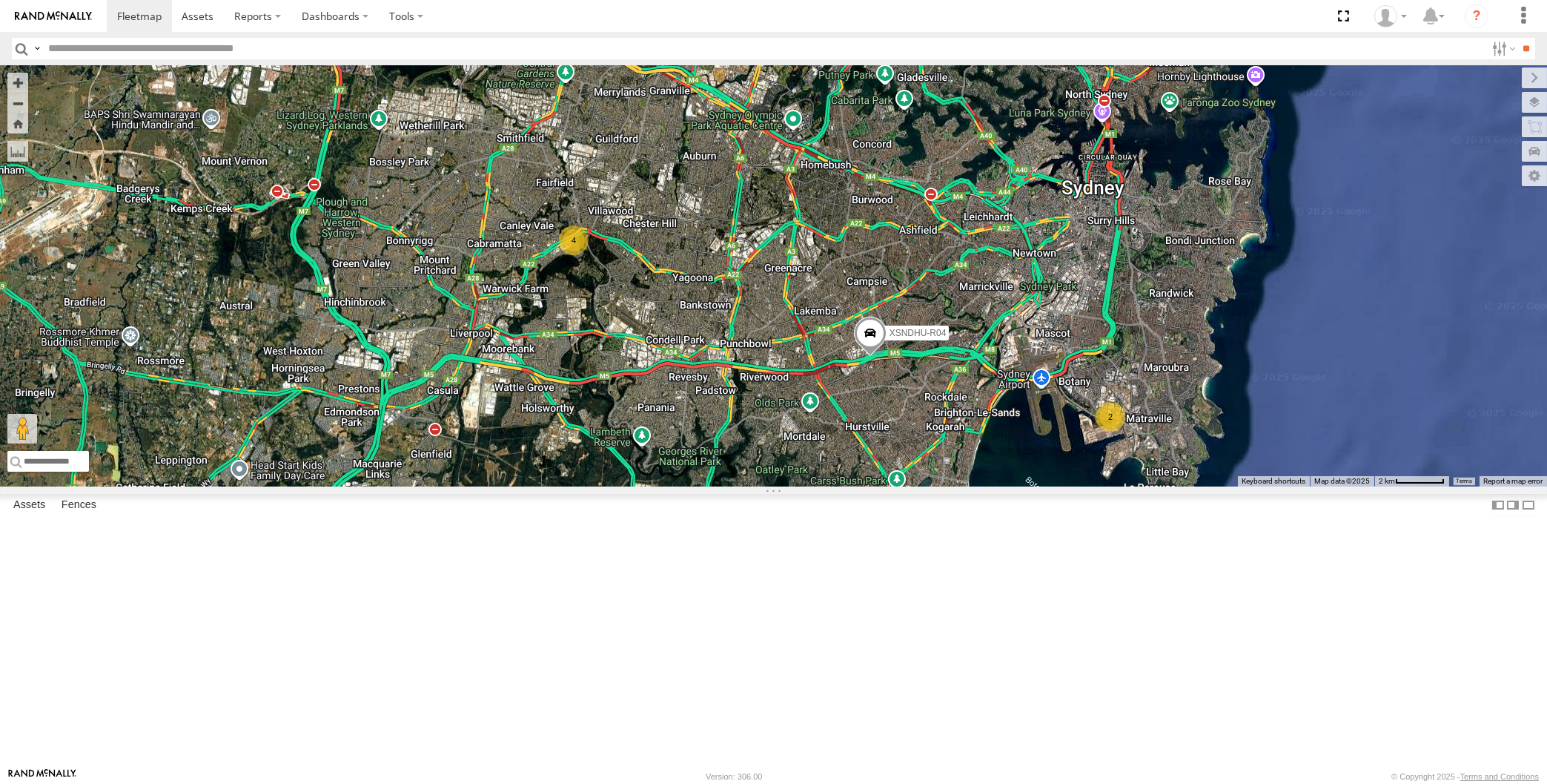
drag, startPoint x: 691, startPoint y: 238, endPoint x: 671, endPoint y: 295, distance: 60.4
click at [671, 295] on div "XP30JQ-R03 XSNDHU-R04 4 2 XP30JQ-R03 All Assets Western Mtwy South Wentworthvil…" at bounding box center [773, 275] width 1547 height 421
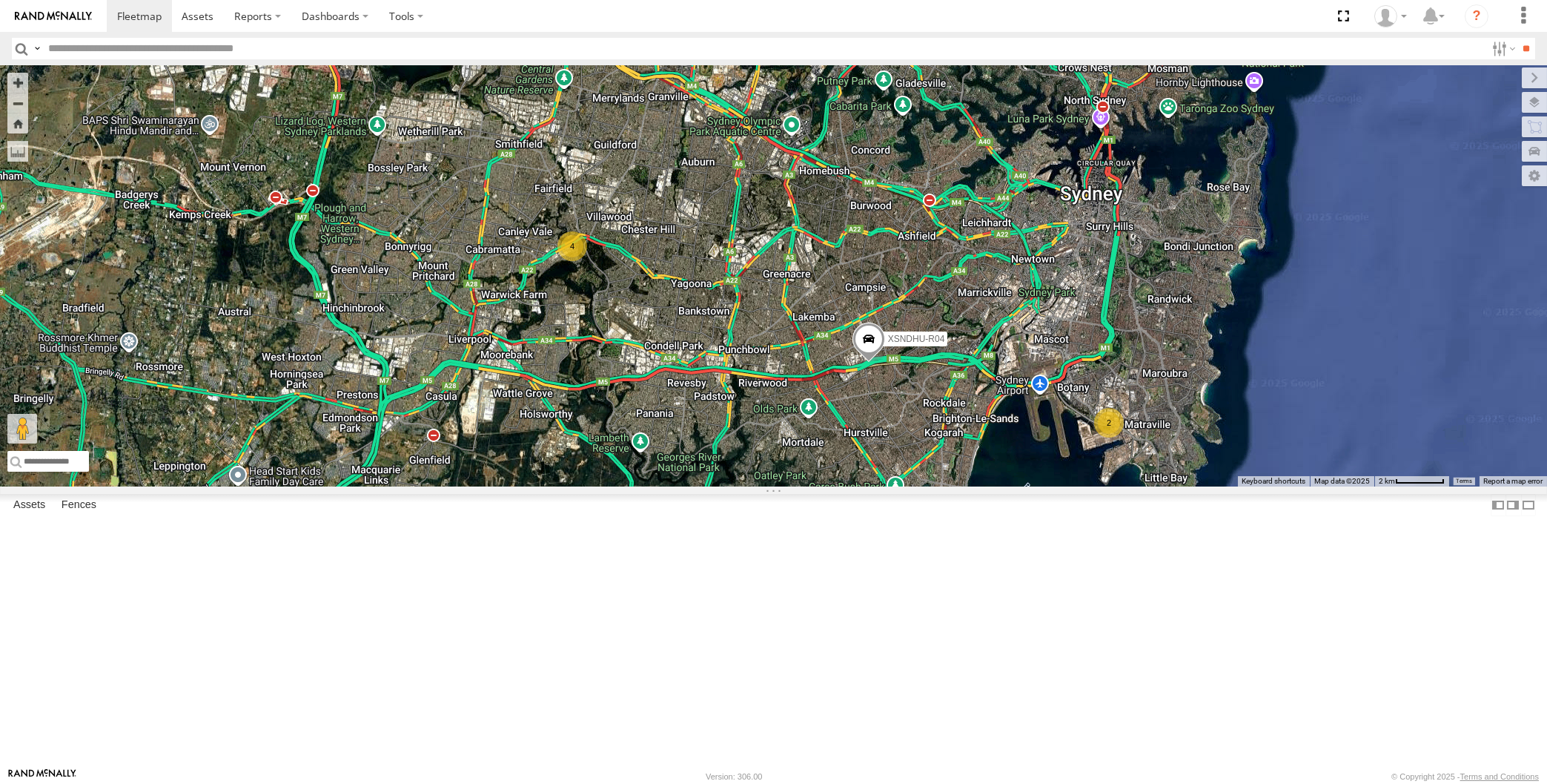
drag, startPoint x: 694, startPoint y: 404, endPoint x: 675, endPoint y: 371, distance: 38.1
click at [680, 377] on div "XP30JQ-R03 XSNDHU-R04 4 2 XP30JQ-R03 All Assets Western Mtwy South Wentworthvil…" at bounding box center [773, 275] width 1547 height 421
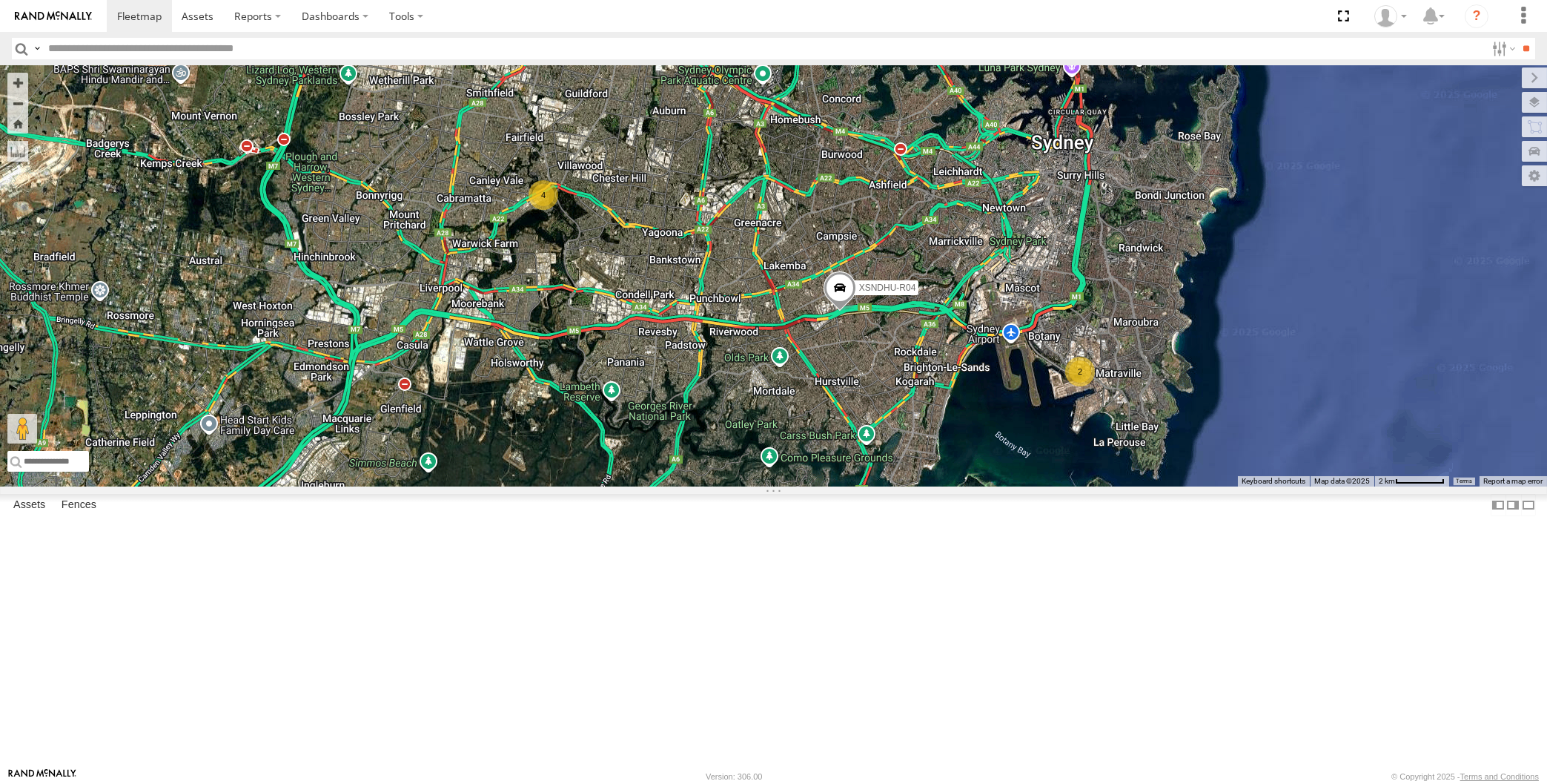
click at [921, 486] on div "XP30JQ-R03 XSNDHU-R04 4 2 XP30JQ-R03 All Assets Western Mtwy South Wentworthvil…" at bounding box center [773, 275] width 1547 height 421
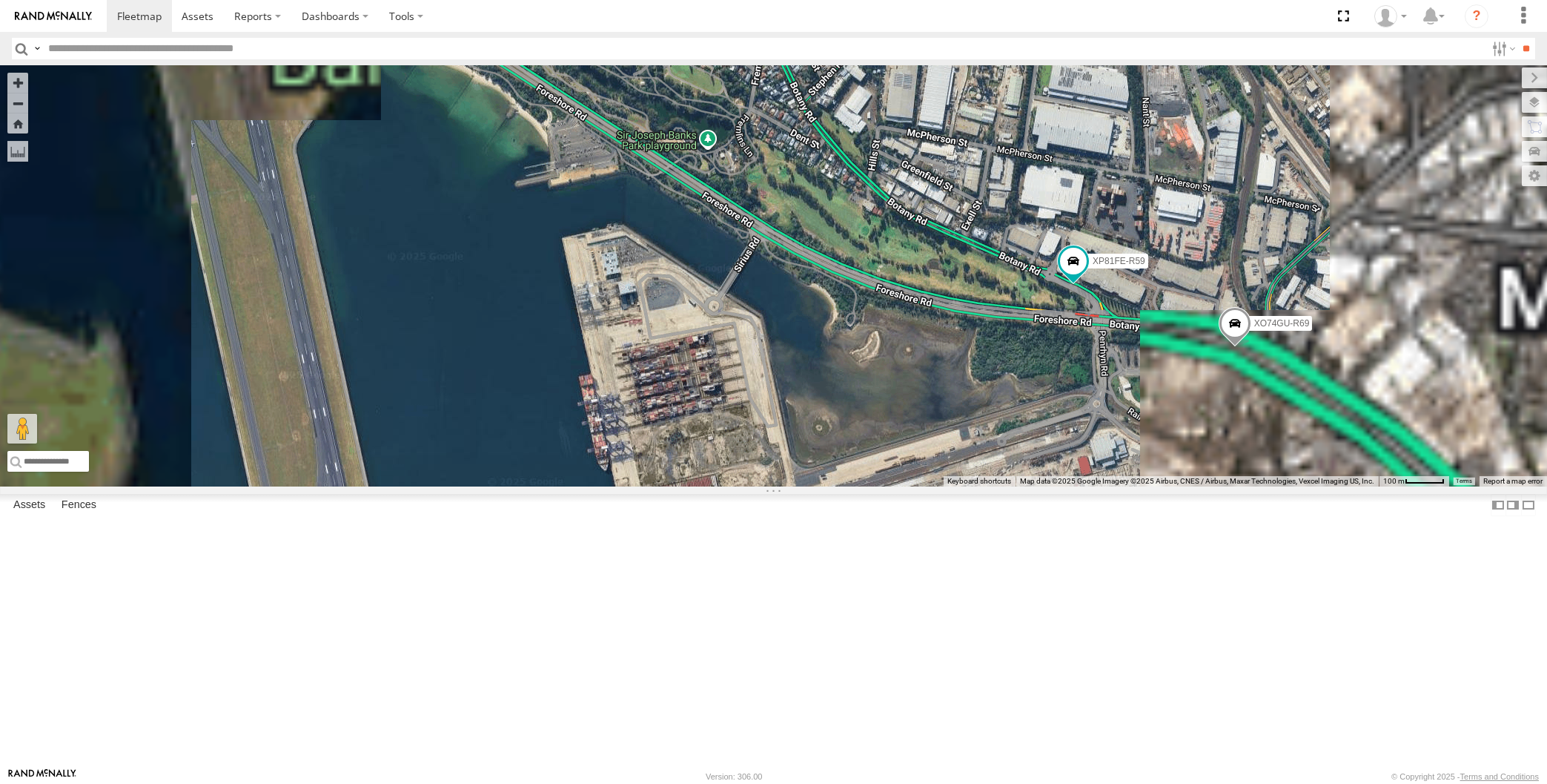
drag, startPoint x: 1215, startPoint y: 538, endPoint x: 1177, endPoint y: 526, distance: 39.8
click at [1195, 486] on div "XP30JQ-R03 XSNDHU-R04 XP30JQ-R03 All Assets Western Mtwy South Wentworthville -…" at bounding box center [773, 275] width 1547 height 421
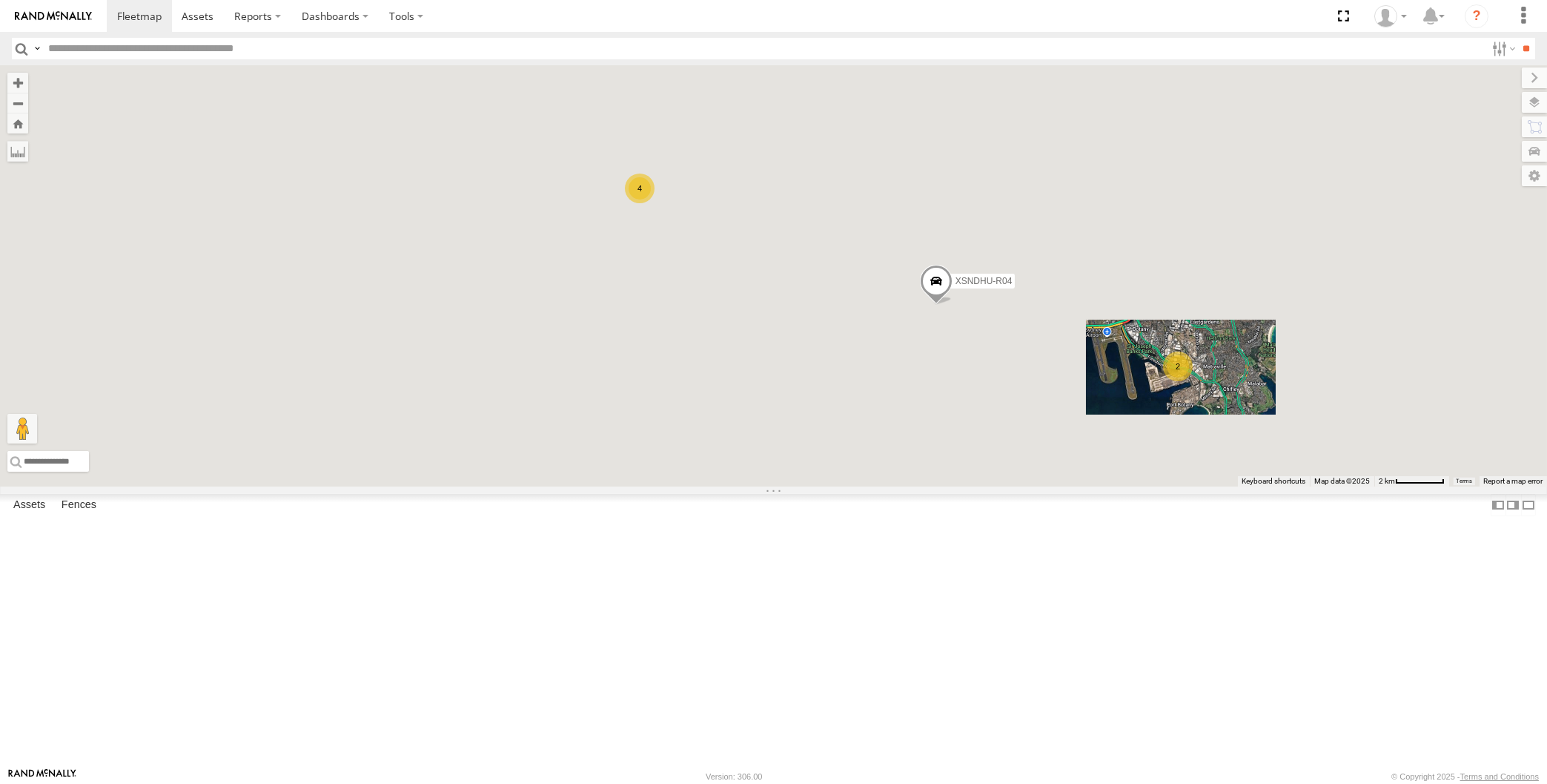
drag, startPoint x: 1045, startPoint y: 530, endPoint x: 1010, endPoint y: 534, distance: 35.2
click at [1010, 486] on div "XP30JQ-R03 XSNDHU-R04 XP30JQ-R03 All Assets Western Mtwy South Wentworthville -…" at bounding box center [773, 275] width 1547 height 421
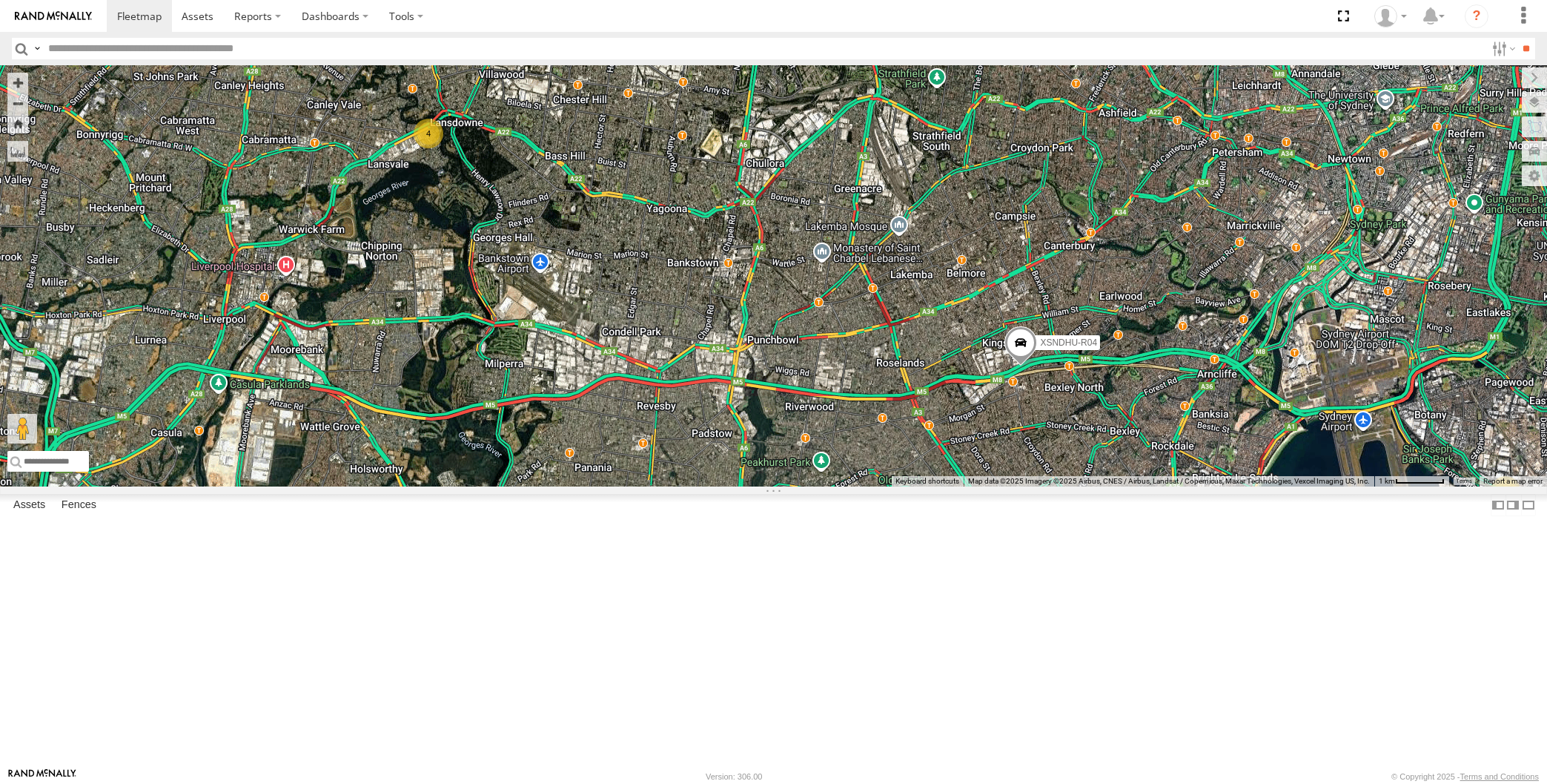
click at [1013, 366] on span at bounding box center [1021, 347] width 33 height 40
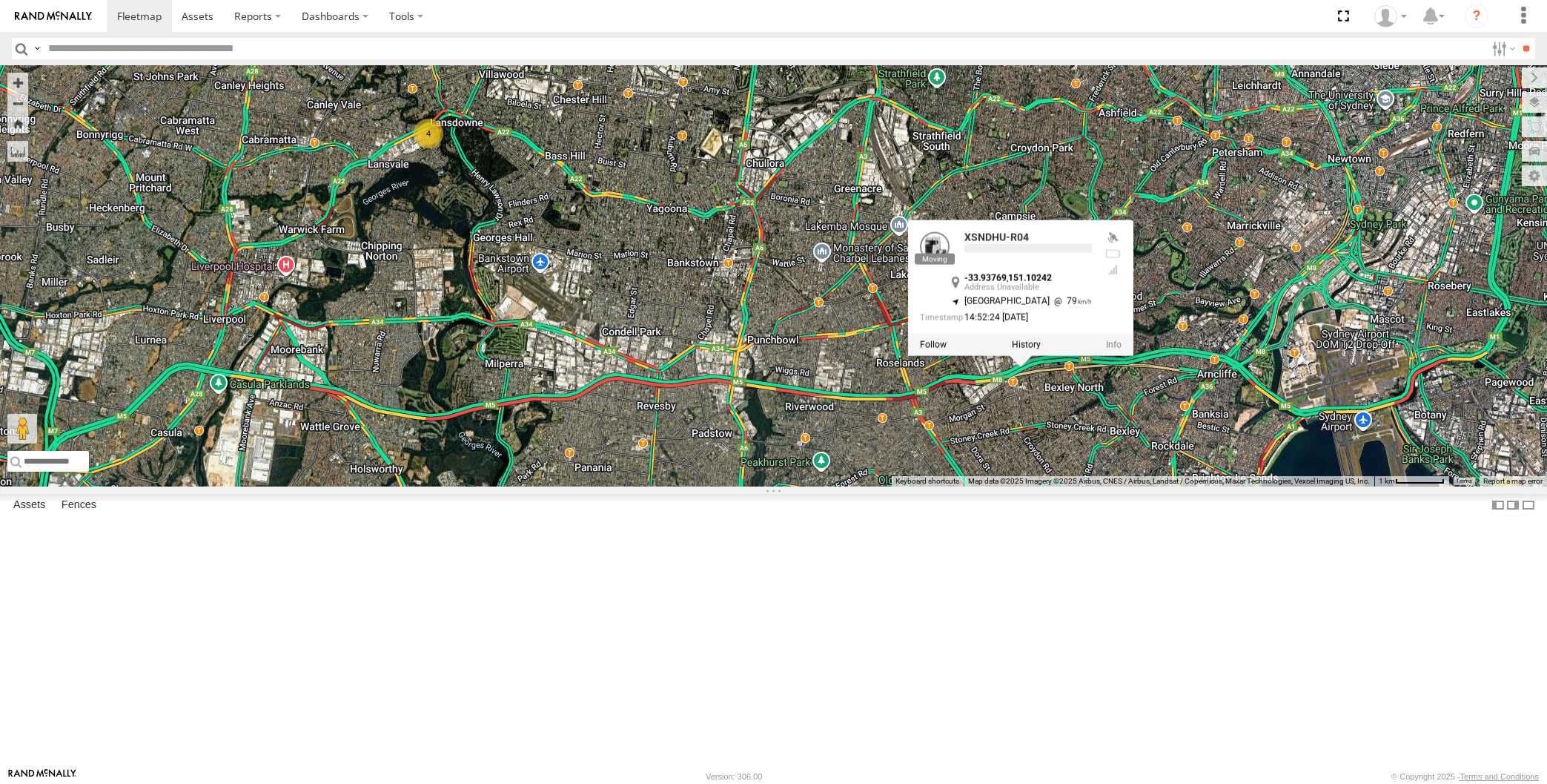
click at [1042, 486] on div "XP30JQ-R03 XSNDHU-R04 4 2 XSNDHU-R04 -33.93769 , 151.10242 North East 79 14:52:…" at bounding box center [773, 275] width 1547 height 421
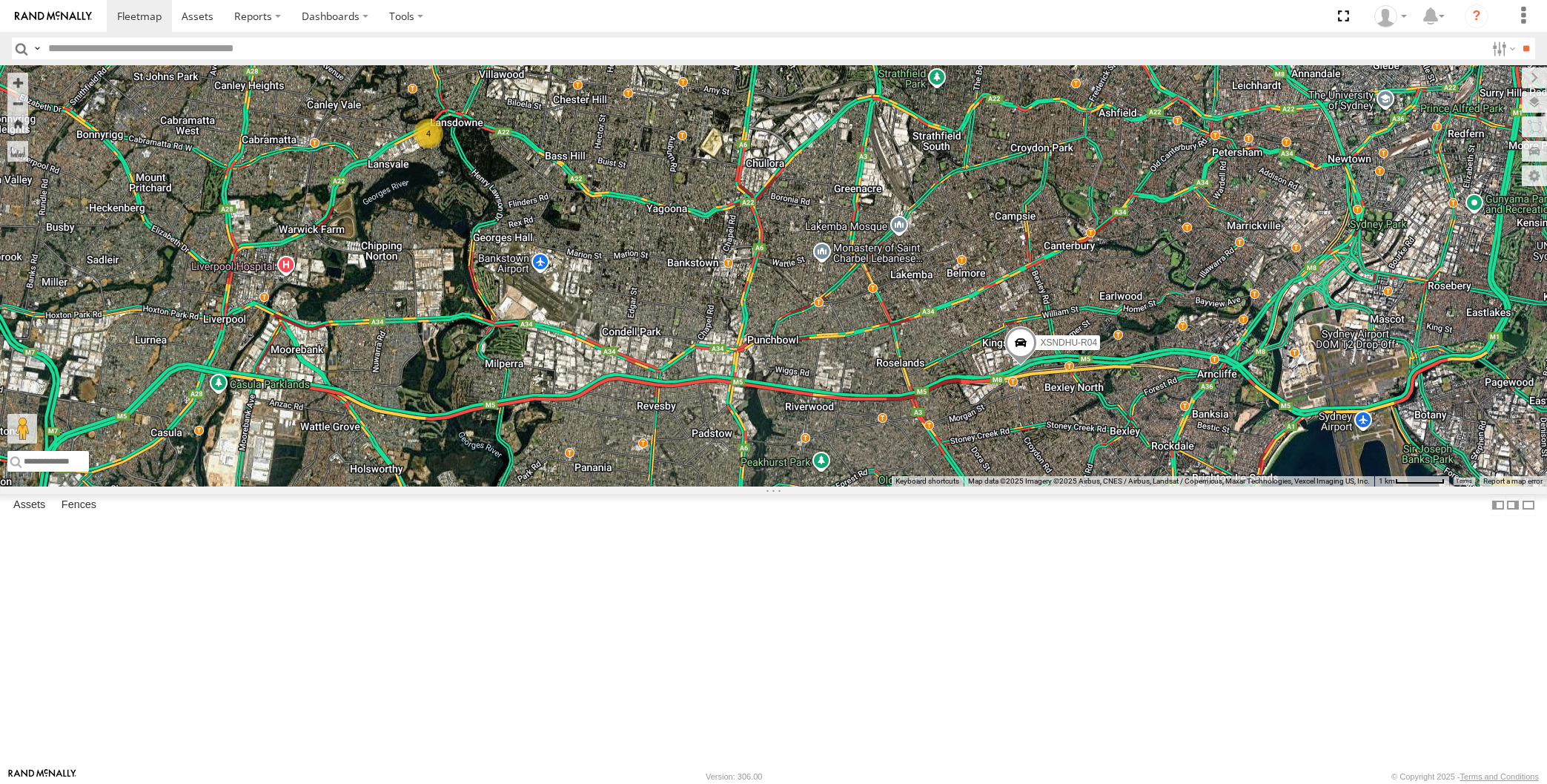
drag, startPoint x: 1046, startPoint y: 584, endPoint x: 1022, endPoint y: 591, distance: 25.0
click at [1022, 486] on div "XP30JQ-R03 XSNDHU-R04 4 2 Loading..." at bounding box center [773, 275] width 1547 height 421
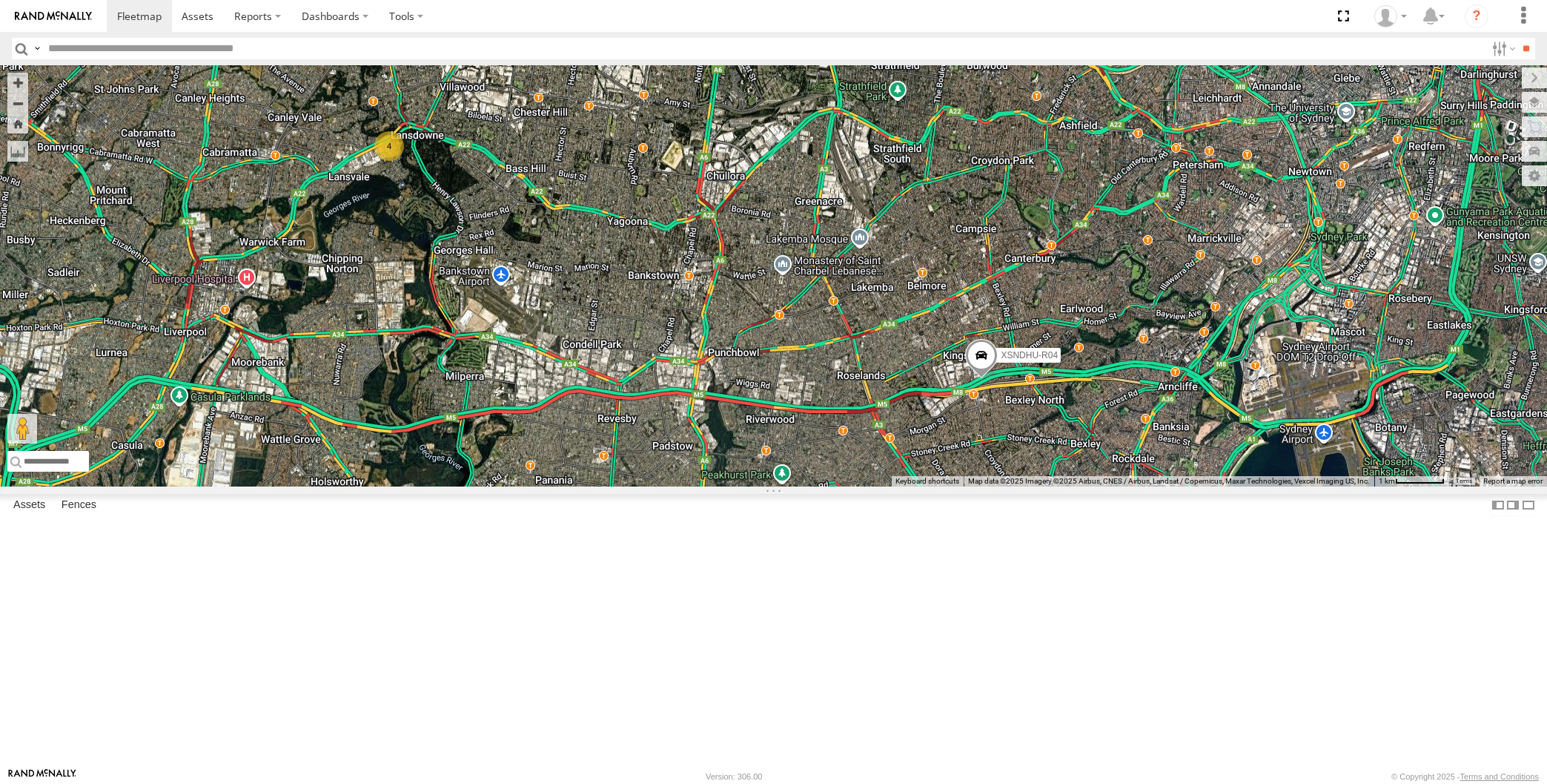
drag, startPoint x: 1130, startPoint y: 607, endPoint x: 1122, endPoint y: 602, distance: 9.4
click at [1129, 486] on div "XP30JQ-R03 XSNDHU-R04 4 2 Loading..." at bounding box center [773, 275] width 1547 height 421
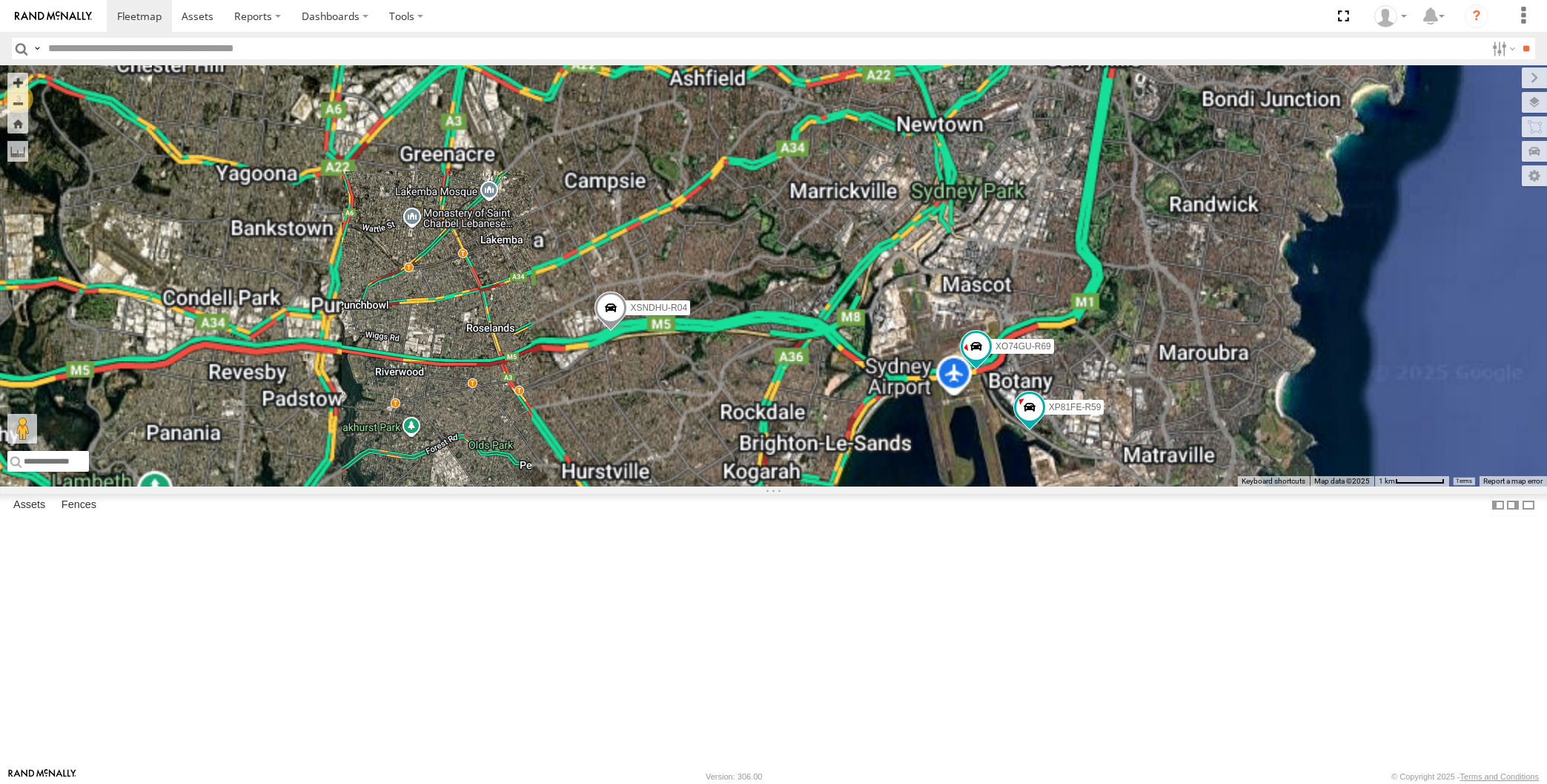
drag, startPoint x: 994, startPoint y: 616, endPoint x: 1001, endPoint y: 614, distance: 7.3
click at [1001, 486] on div "XP30JQ-R03 XSNDHU-R04 RJ5911-R79 XP81FE-R59 XO74GU-R69 3 Loading..." at bounding box center [773, 275] width 1547 height 421
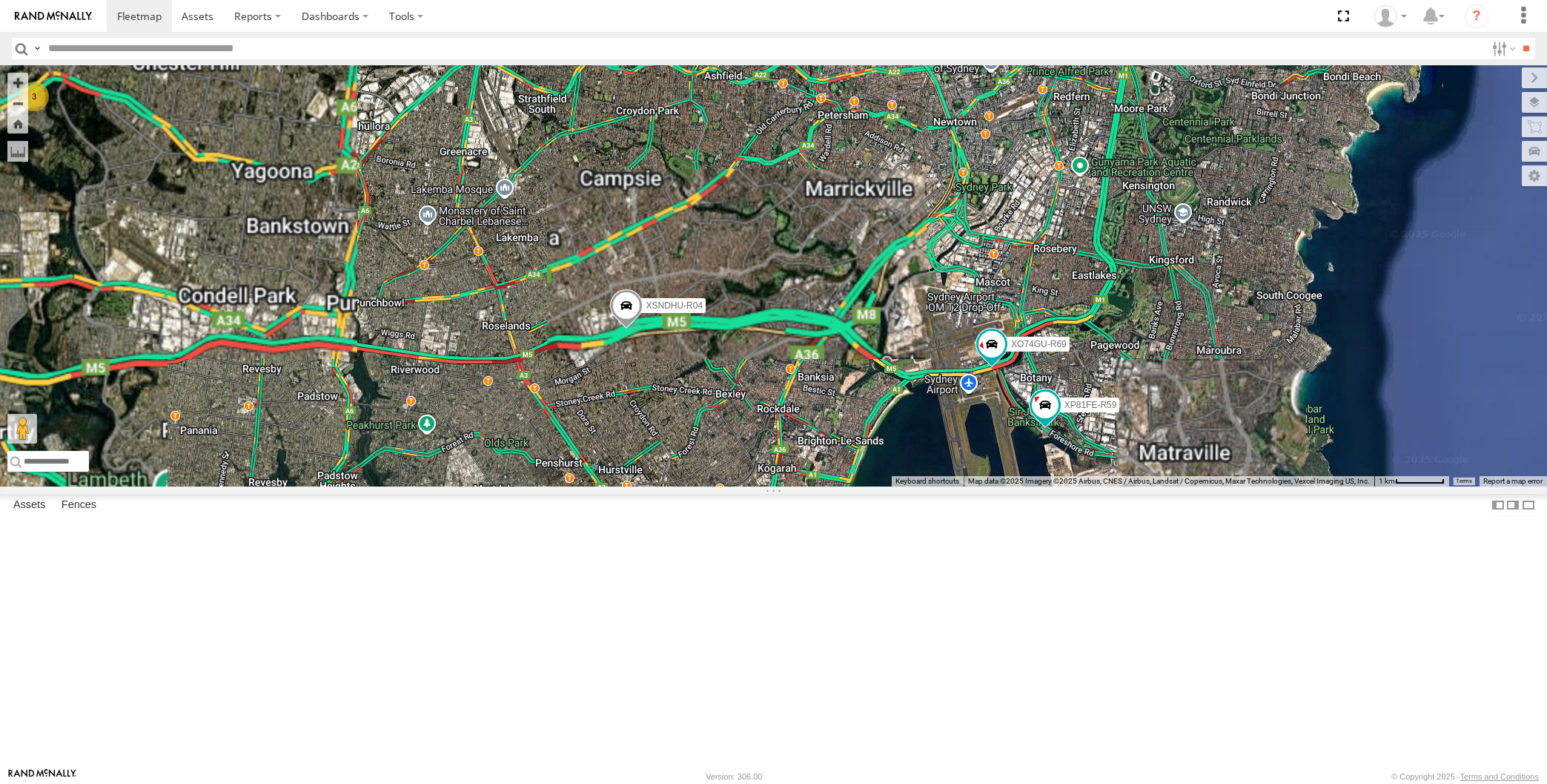
drag, startPoint x: 985, startPoint y: 633, endPoint x: 1000, endPoint y: 625, distance: 17.0
click at [1000, 486] on div "XP30JQ-R03 XSNDHU-R04 RJ5911-R79 XP81FE-R59 XO74GU-R69 3 Loading..." at bounding box center [773, 275] width 1547 height 421
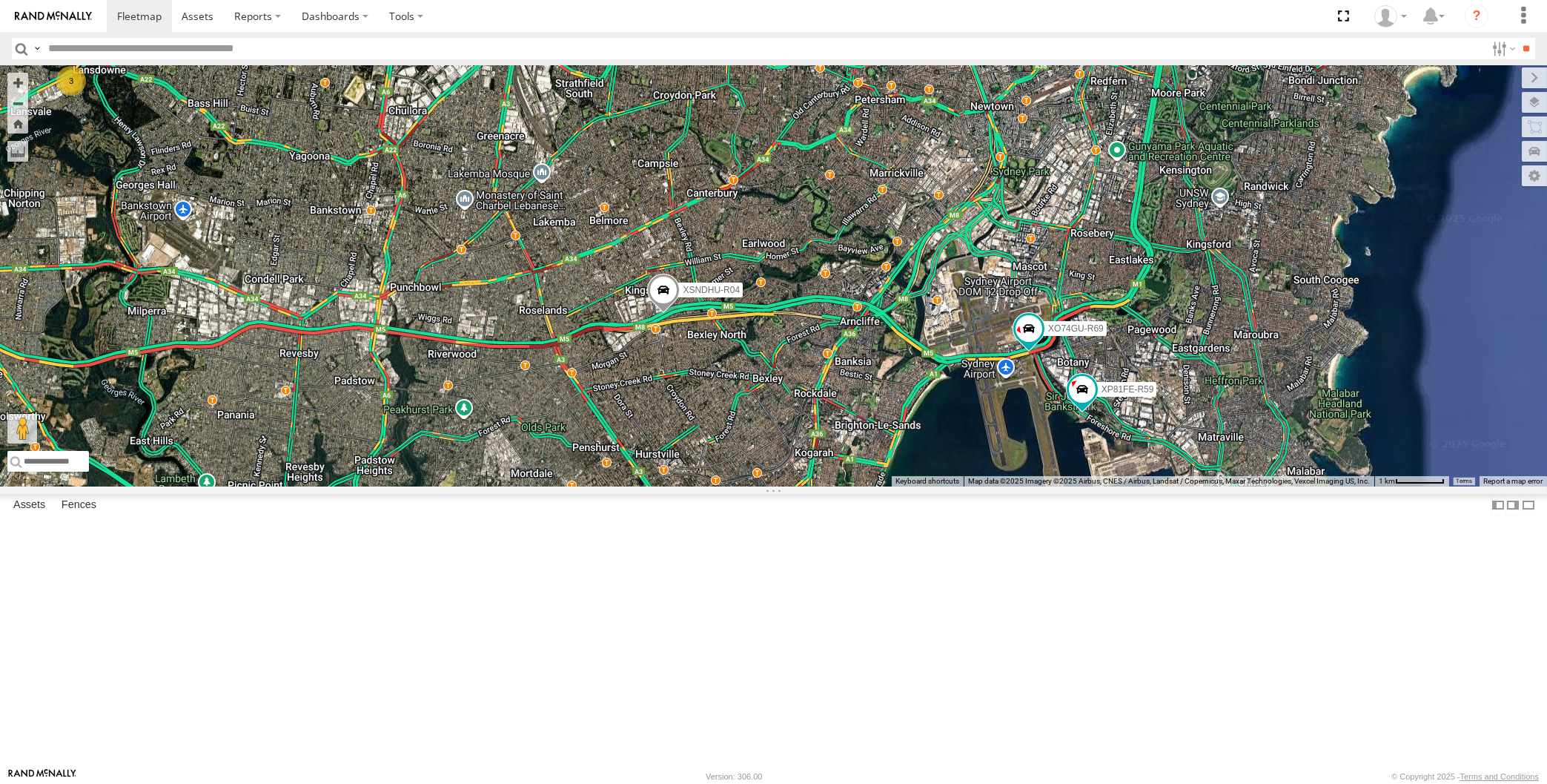
drag, startPoint x: 1020, startPoint y: 615, endPoint x: 1035, endPoint y: 609, distance: 16.2
click at [1035, 486] on div "XP30JQ-R03 XSNDHU-R04 RJ5911-R79 XP81FE-R59 XO74GU-R69 3 Loading..." at bounding box center [773, 275] width 1547 height 421
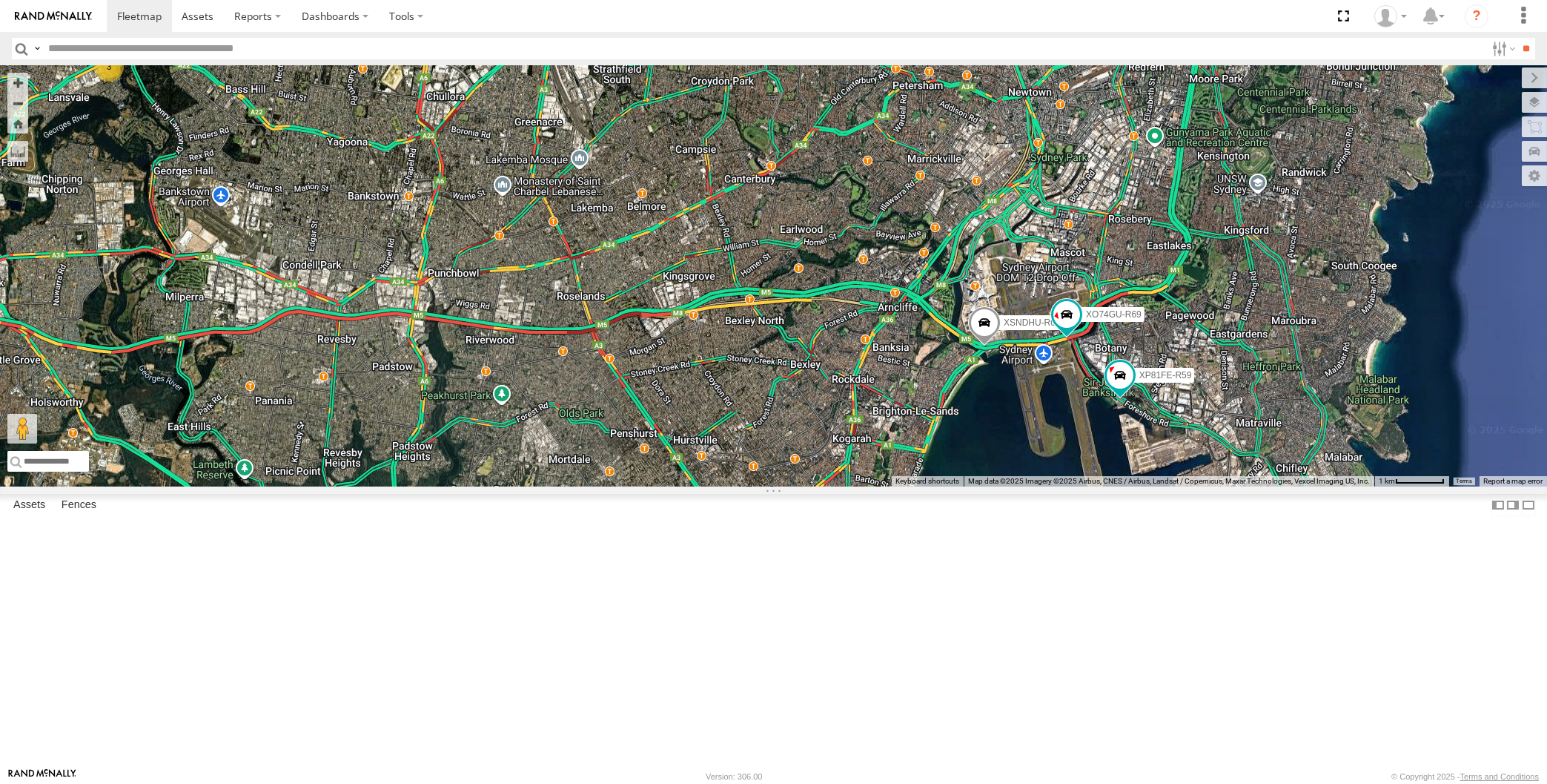
click at [448, 486] on div "XP30JQ-R03 XSNDHU-R04 RJ5911-R79 XP81FE-R59 XO74GU-R69 3 Loading..." at bounding box center [773, 275] width 1547 height 421
drag, startPoint x: 386, startPoint y: 565, endPoint x: 505, endPoint y: 582, distance: 120.2
click at [509, 486] on div "XP30JQ-R03 XSNDHU-R04 RJ5911-R79 XP81FE-R59 XO74GU-R69 3 Loading..." at bounding box center [773, 275] width 1547 height 421
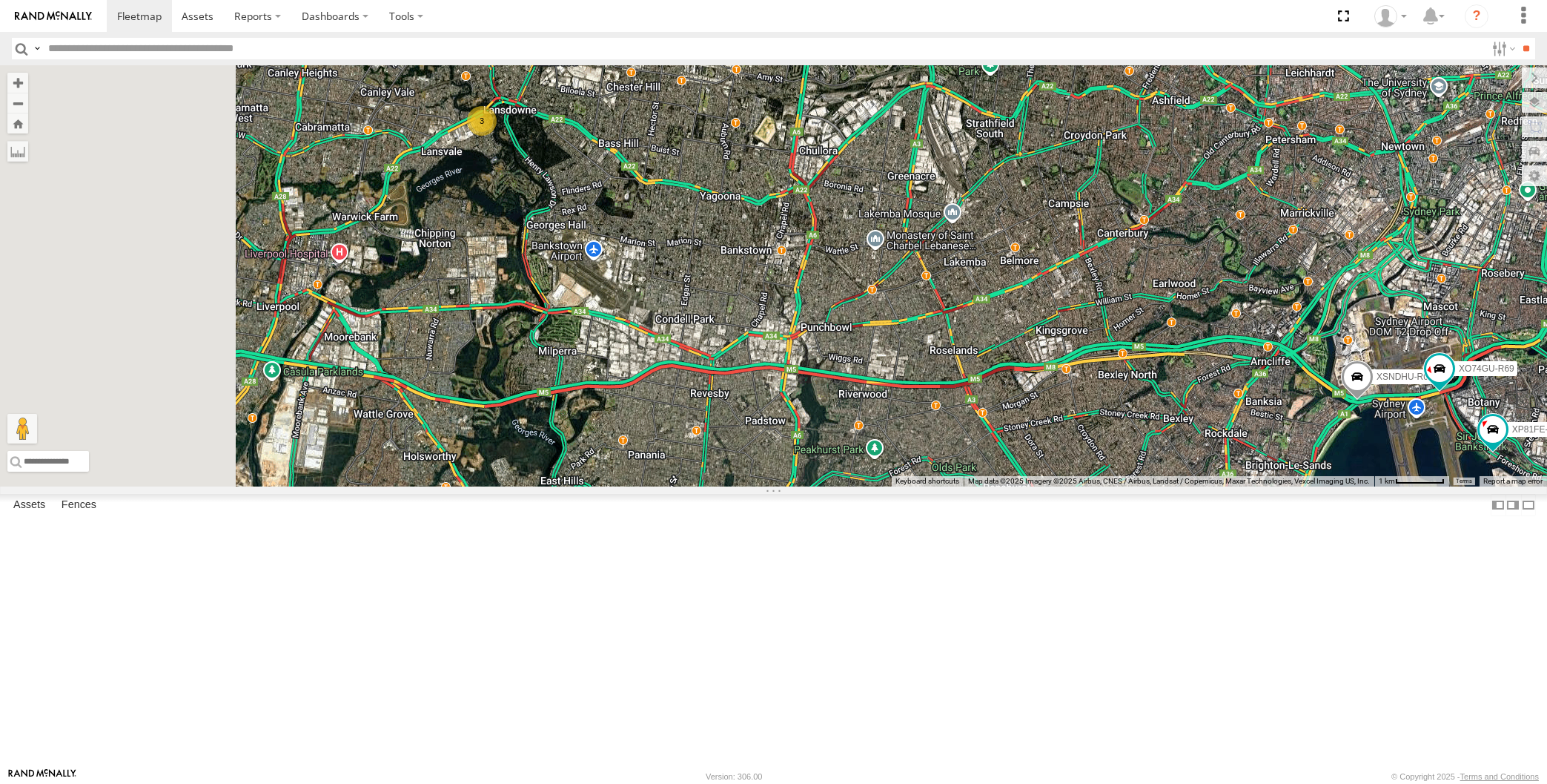
click at [765, 486] on div "XP30JQ-R03 XSNDHU-R04 RJ5911-R79 XP81FE-R59 XO74GU-R69 3 Loading..." at bounding box center [773, 275] width 1547 height 421
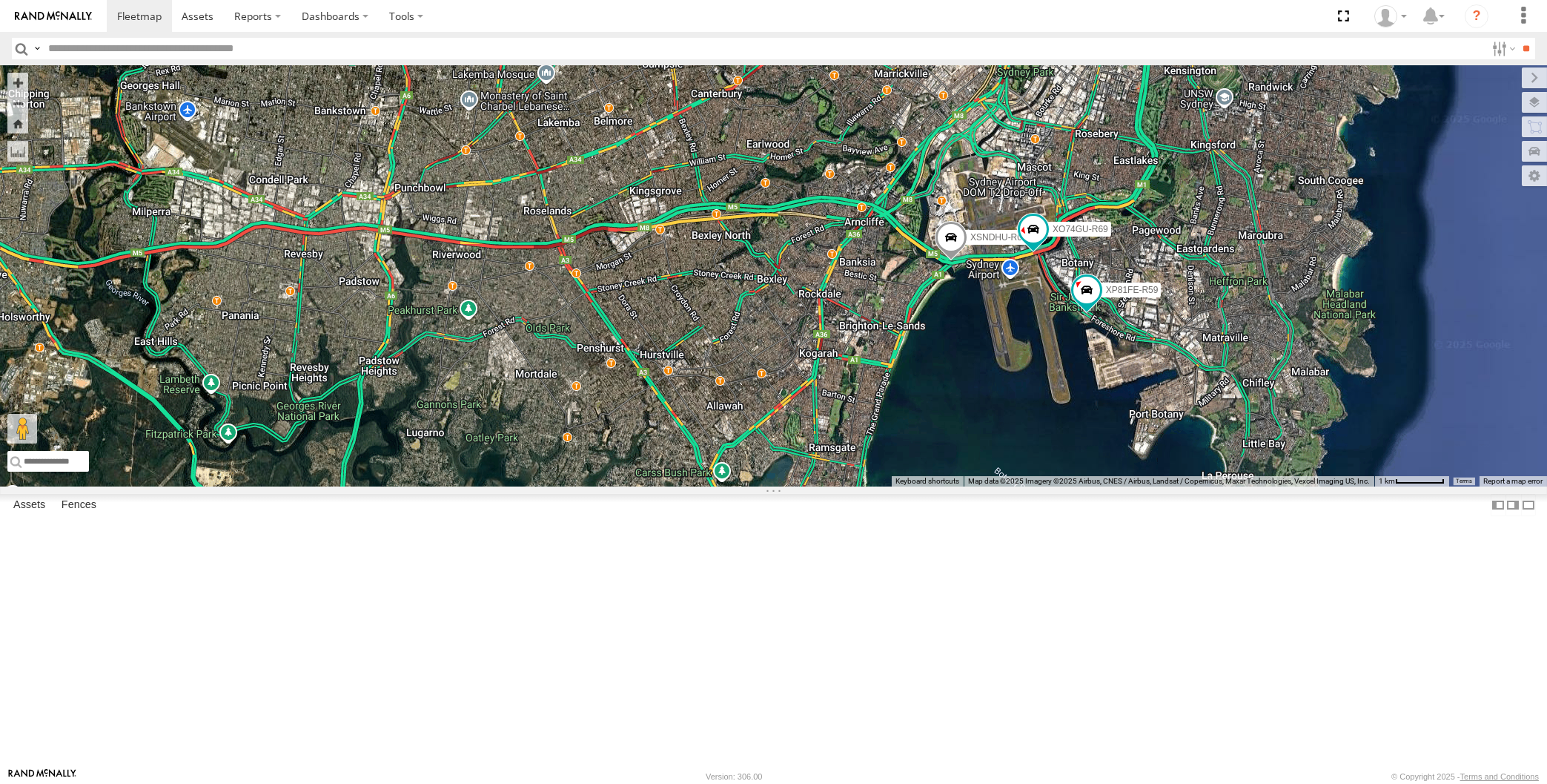
click at [845, 486] on div "XP30JQ-R03 XSNDHU-R04 RJ5911-R79 XP81FE-R59 XO74GU-R69 3 Loading..." at bounding box center [773, 275] width 1547 height 421
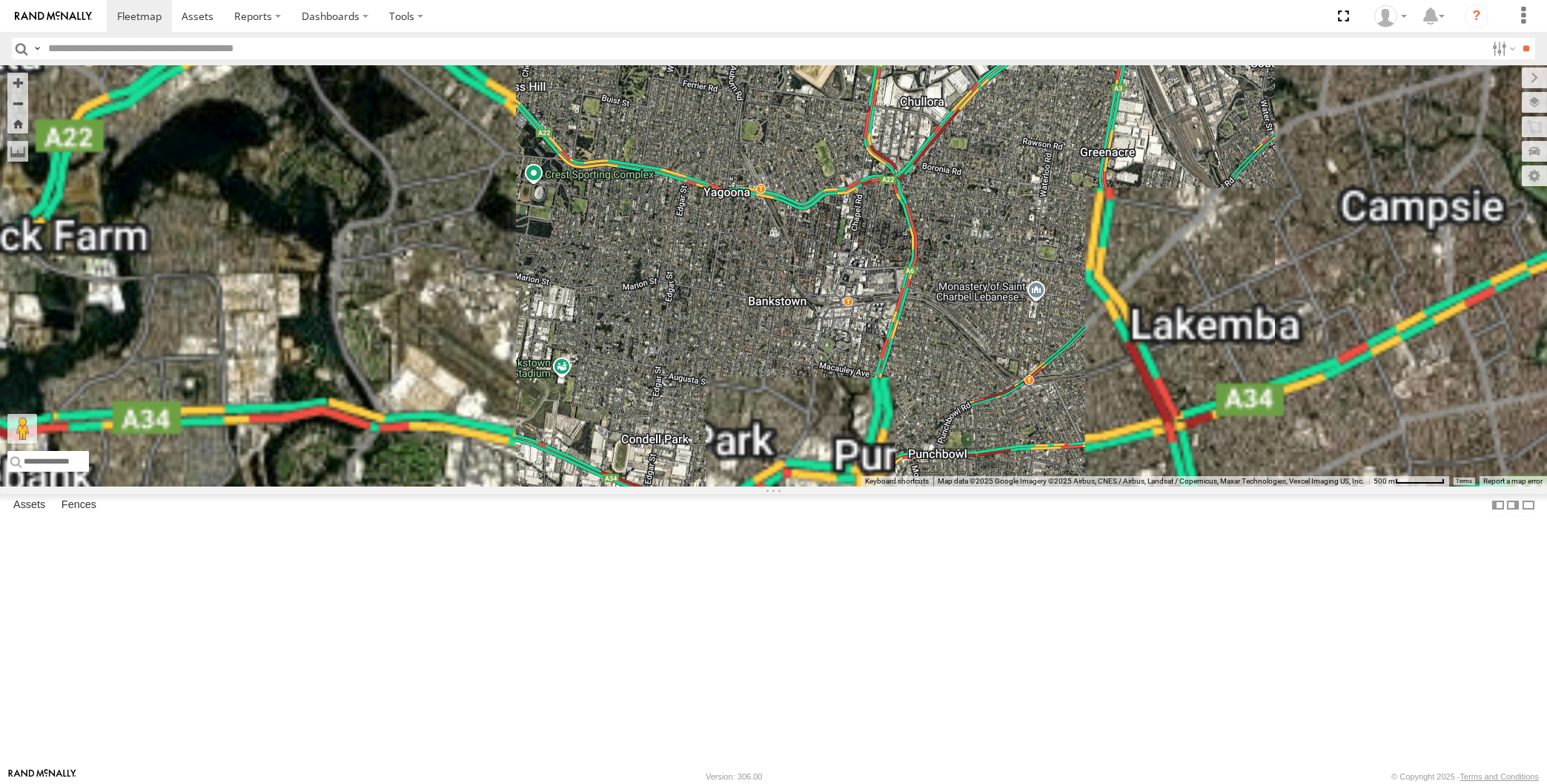
drag, startPoint x: 466, startPoint y: 404, endPoint x: 478, endPoint y: 423, distance: 22.5
click at [478, 421] on div "XP30JQ-R03 XSNDHU-R04 RJ5911-R79 XP81FE-R59 XO74GU-R69 3 Loading..." at bounding box center [773, 275] width 1547 height 421
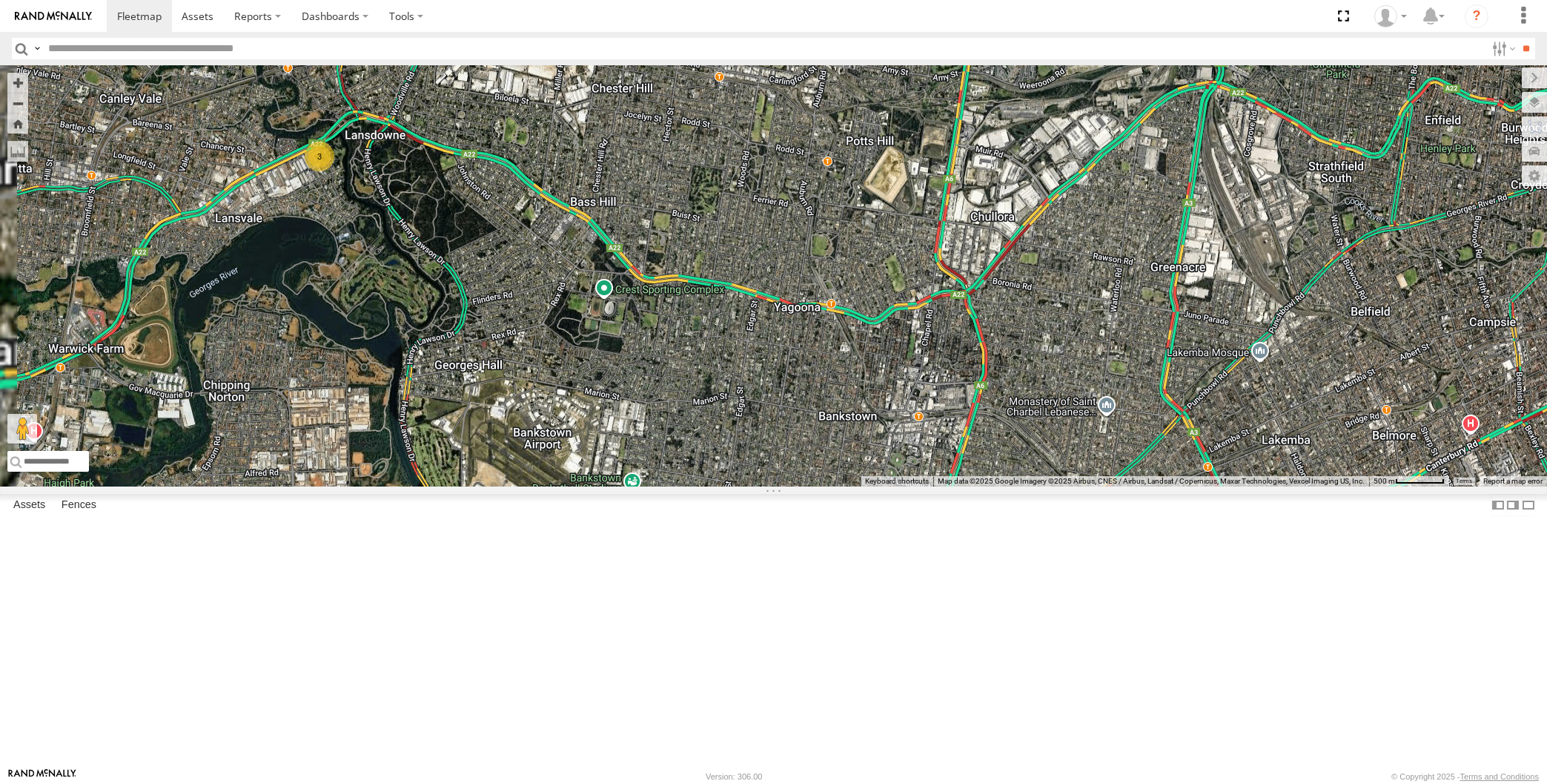
drag, startPoint x: 506, startPoint y: 513, endPoint x: 506, endPoint y: 492, distance: 21.0
click at [505, 486] on div "XP30JQ-R03 XSNDHU-R04 RJ5911-R79 XP81FE-R59 XO74GU-R69 3 Loading..." at bounding box center [773, 275] width 1547 height 421
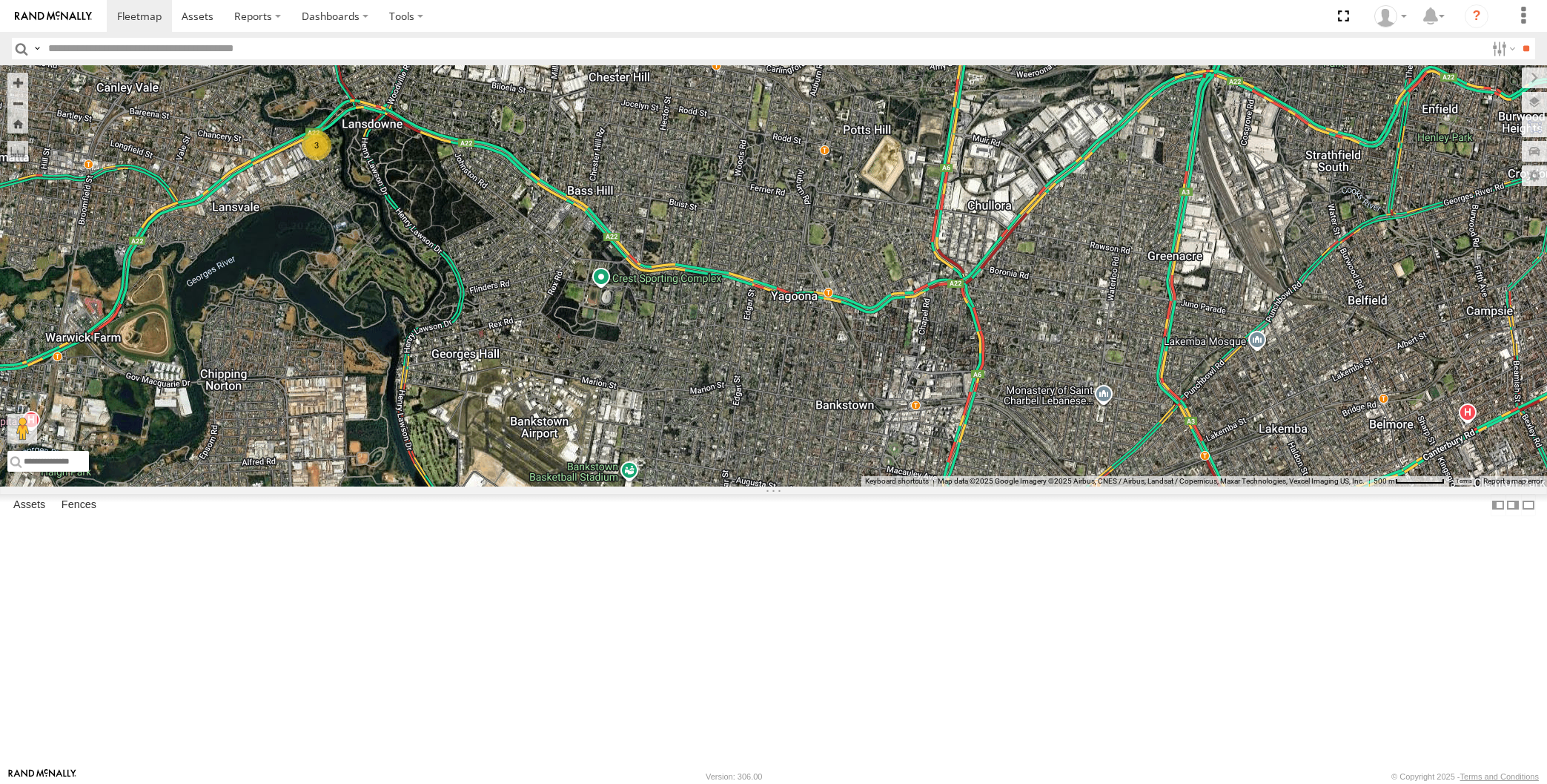
drag, startPoint x: 874, startPoint y: 458, endPoint x: 878, endPoint y: 489, distance: 31.3
click at [878, 486] on div "3 Loading..." at bounding box center [773, 275] width 1547 height 421
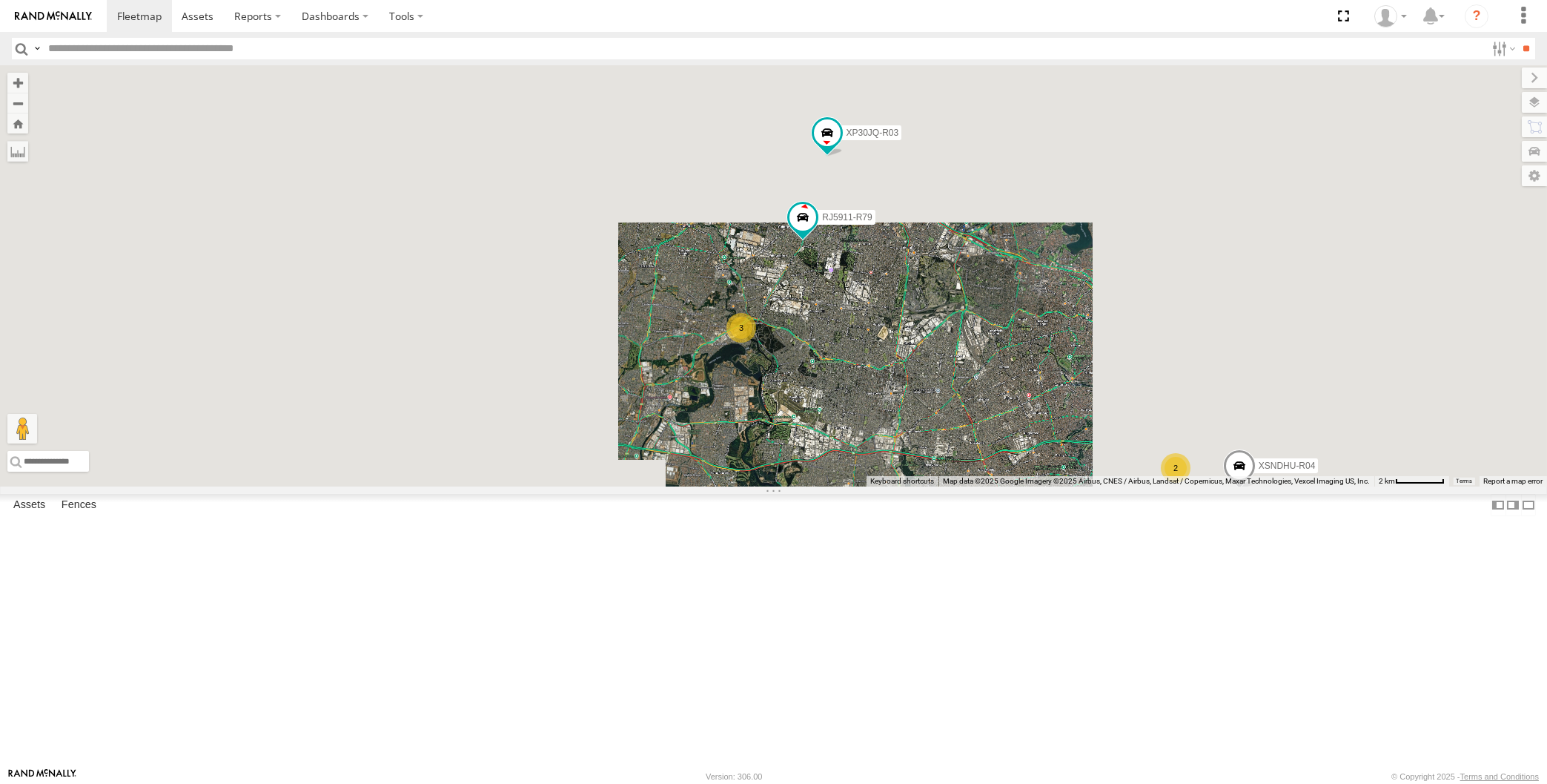
click at [888, 480] on div "XP30JQ-R03 XSNDHU-R04 3 RJ5911-R79 2 Loading..." at bounding box center [773, 275] width 1547 height 421
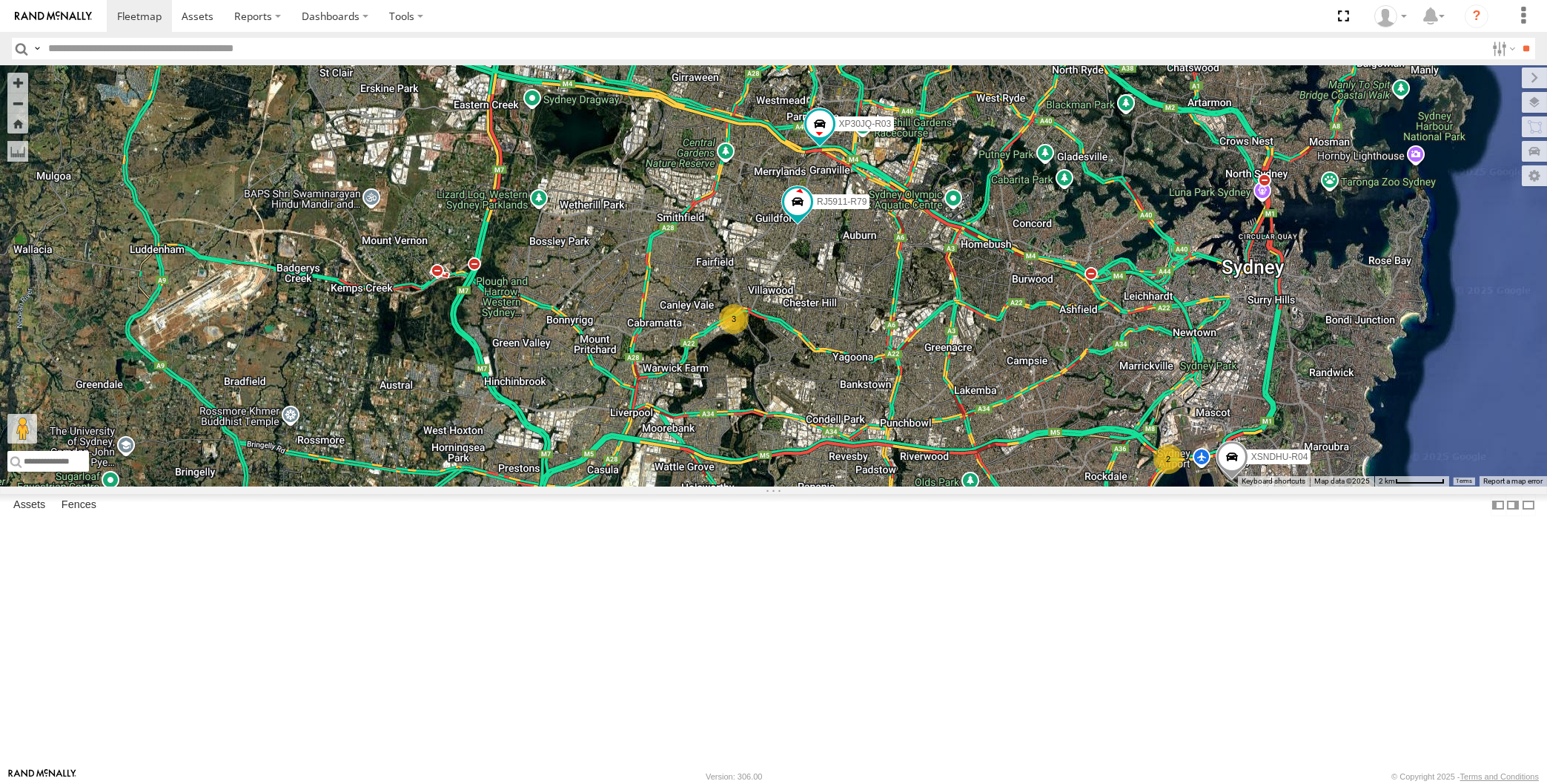
drag, startPoint x: 925, startPoint y: 513, endPoint x: 914, endPoint y: 499, distance: 17.8
click at [914, 486] on div "XP30JQ-R03 XSNDHU-R04 3 RJ5911-R79 2 Loading..." at bounding box center [773, 275] width 1547 height 421
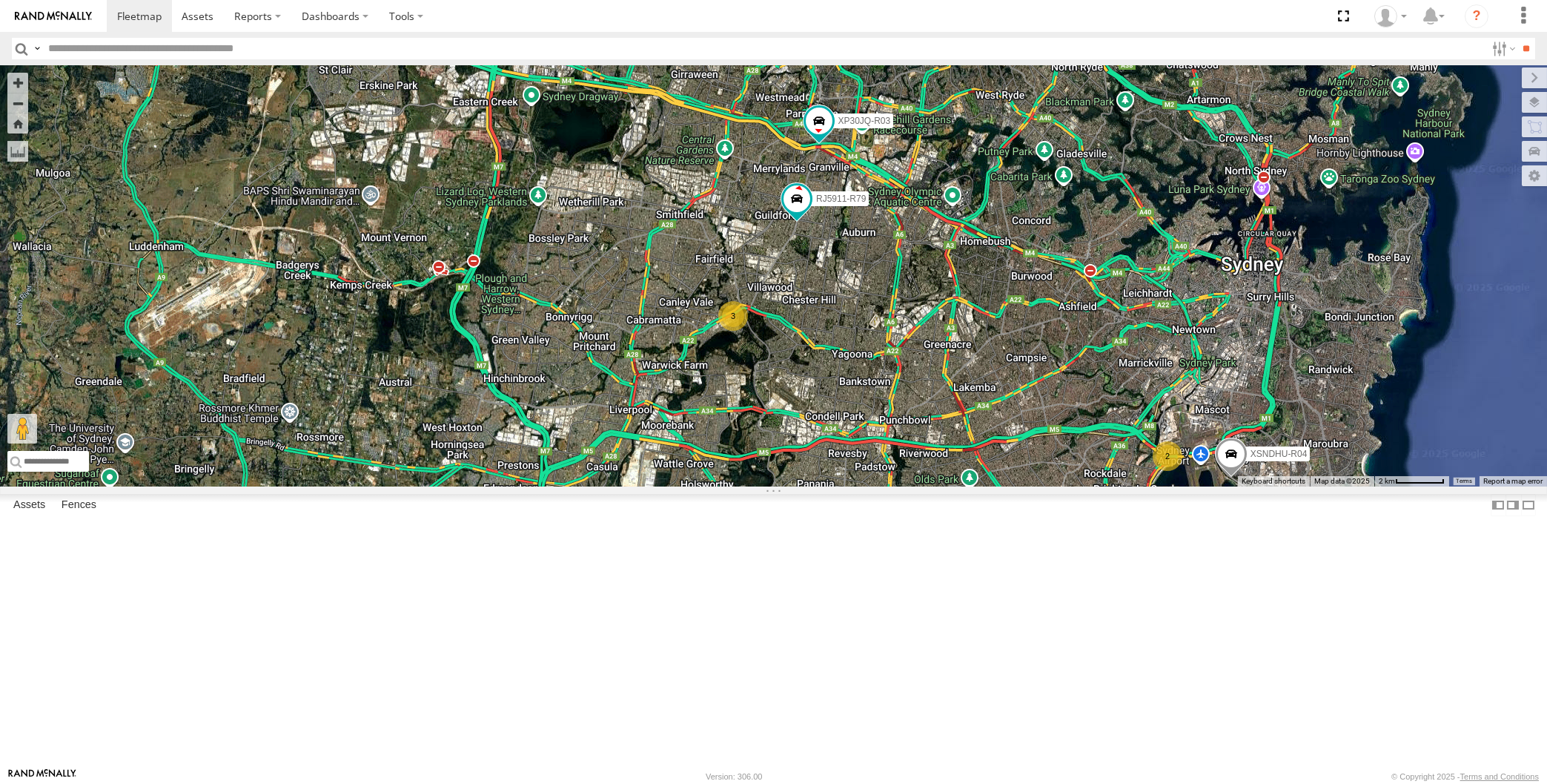
drag, startPoint x: 1026, startPoint y: 637, endPoint x: 1030, endPoint y: 620, distance: 17.5
click at [1027, 486] on div "XP30JQ-R03 XSNDHU-R04 3 RJ5911-R79 2 Loading..." at bounding box center [773, 275] width 1547 height 421
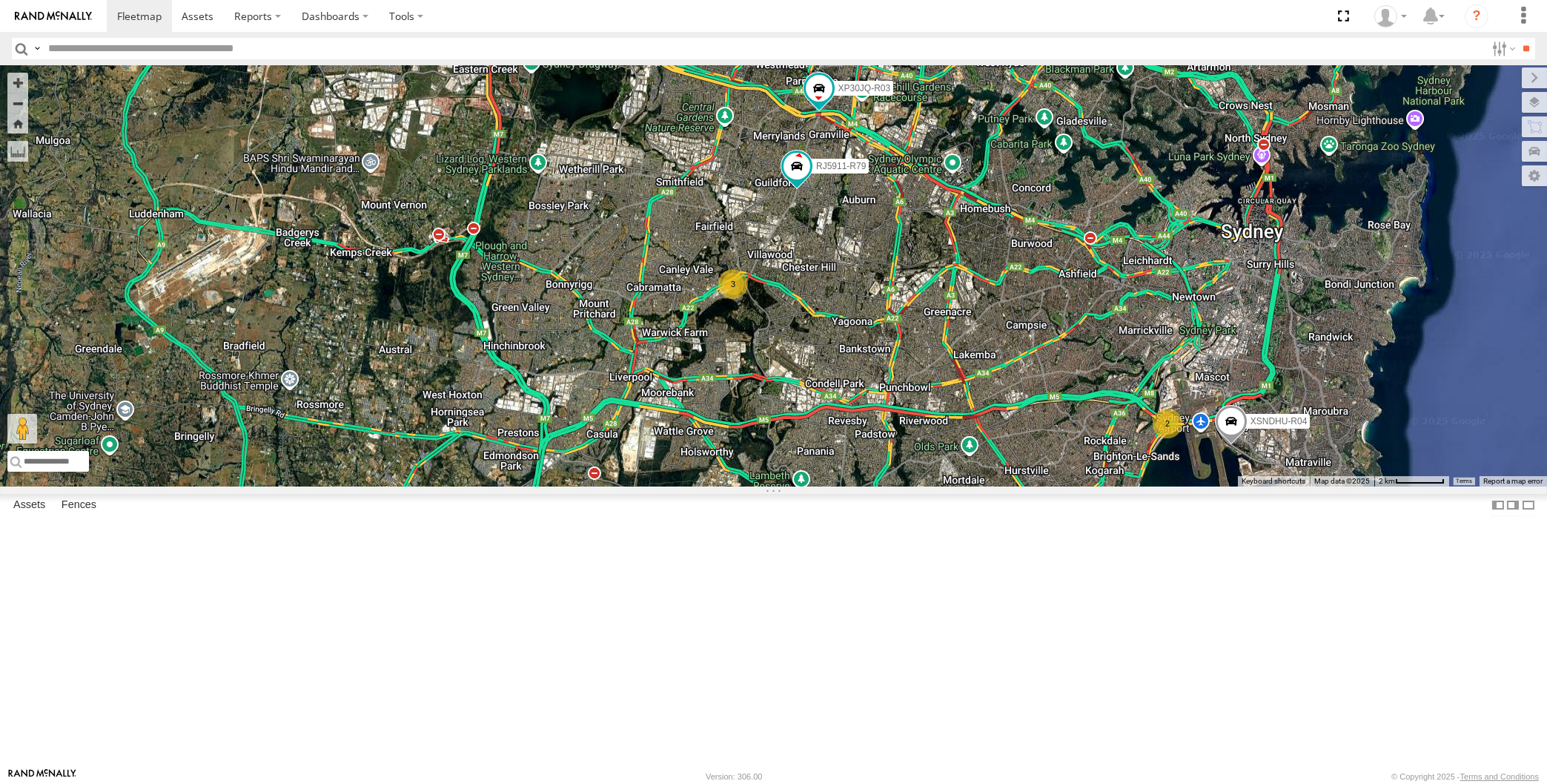
drag, startPoint x: 1012, startPoint y: 623, endPoint x: 892, endPoint y: 622, distance: 120.0
click at [892, 486] on div "XP30JQ-R03 XSNDHU-R04 3 RJ5911-R79 2 Loading..." at bounding box center [773, 275] width 1547 height 421
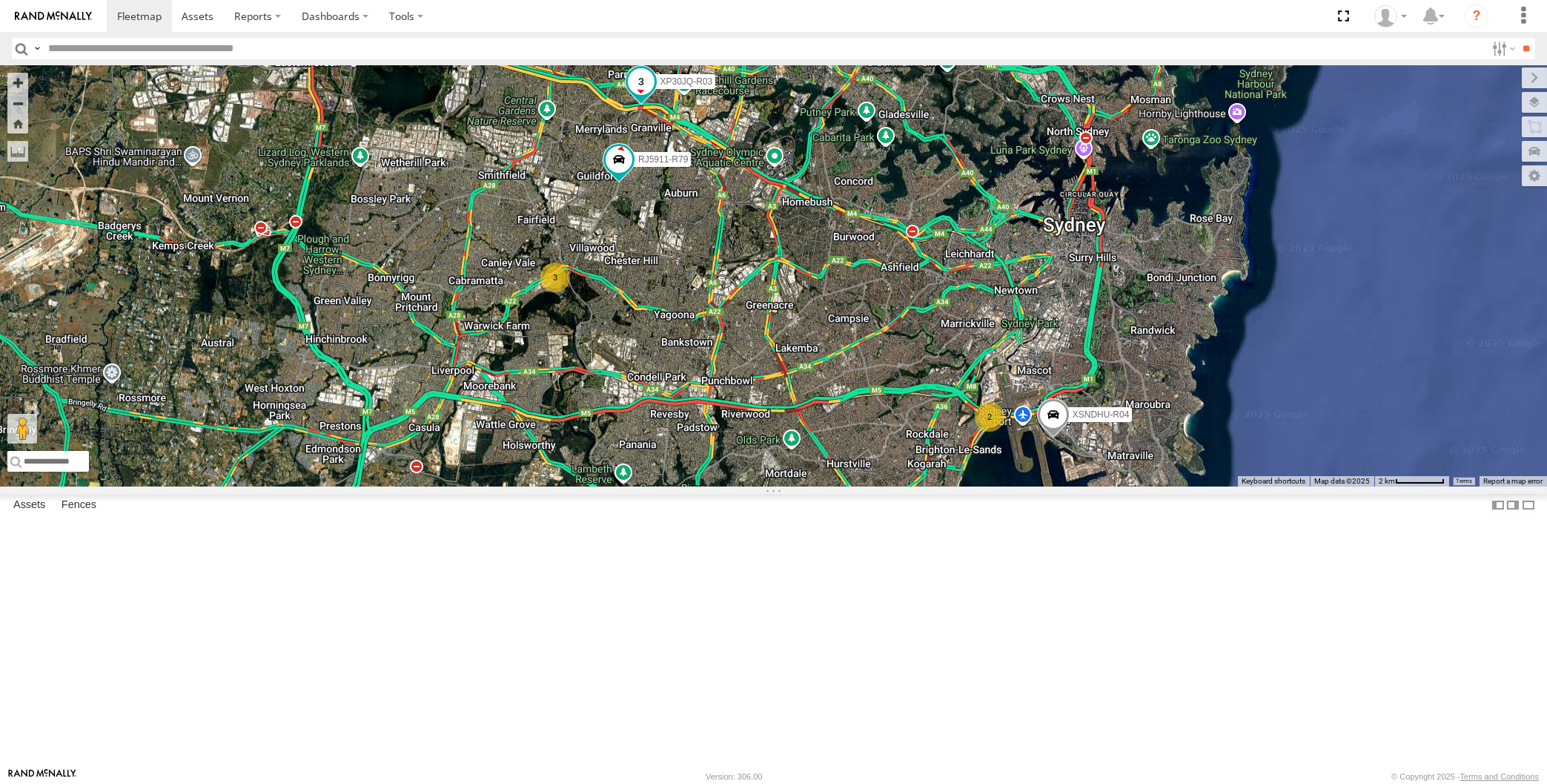
click at [637, 94] on span at bounding box center [640, 81] width 27 height 27
click at [724, 355] on div "XP30JQ-R03 XSNDHU-R04 3 RJ5911-R79 2 XP30JQ-R03 -33.82668 , 151.00485 South 3 1…" at bounding box center [773, 275] width 1547 height 421
click at [711, 411] on div "XP30JQ-R03 XSNDHU-R04 3 RJ5911-R79 2 Loading..." at bounding box center [773, 275] width 1547 height 421
click at [842, 486] on div "XP30JQ-R03 XSNDHU-R04 3 RJ5911-R79 2 Loading..." at bounding box center [773, 275] width 1547 height 421
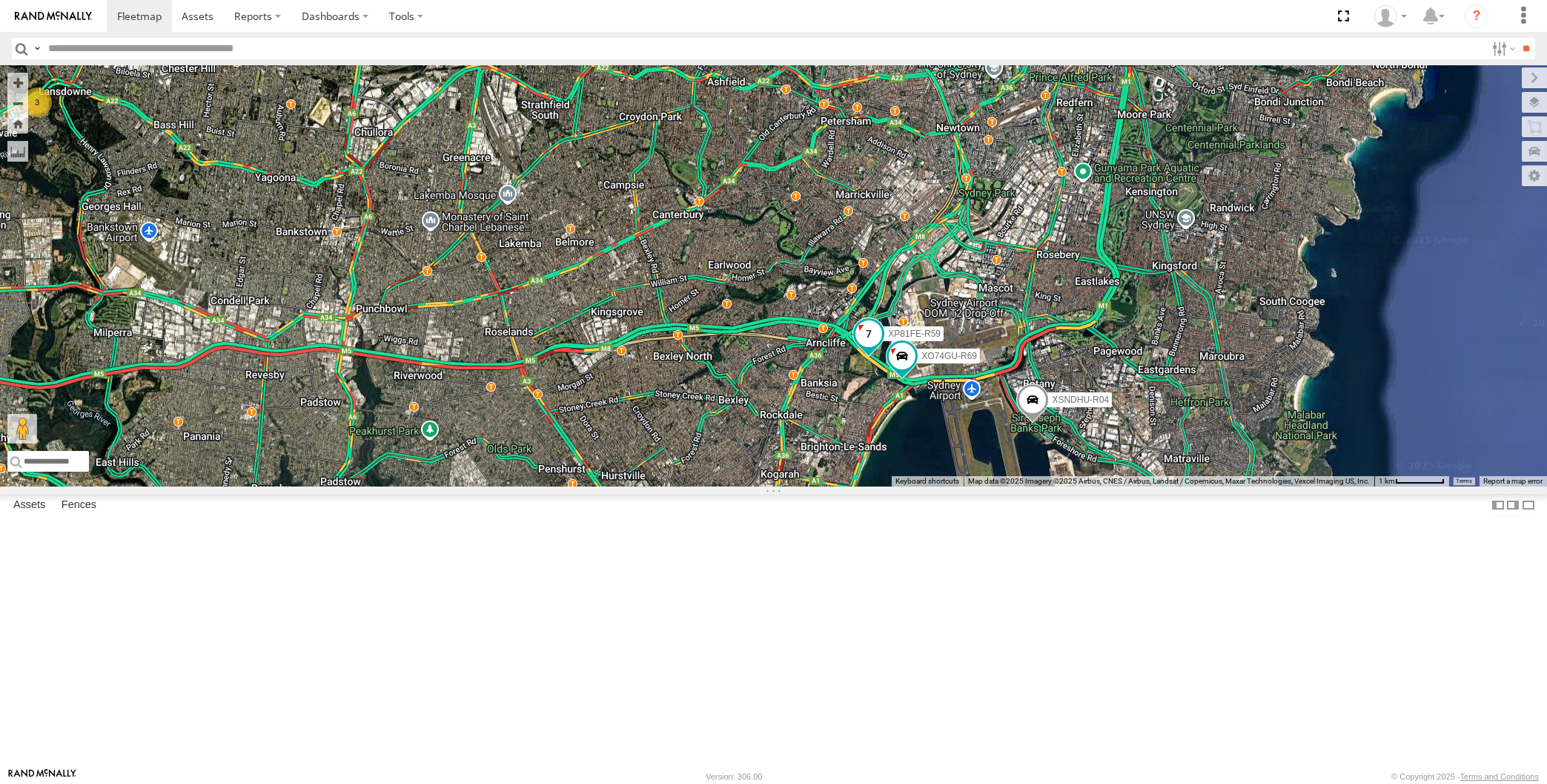
click at [863, 347] on span at bounding box center [868, 333] width 27 height 27
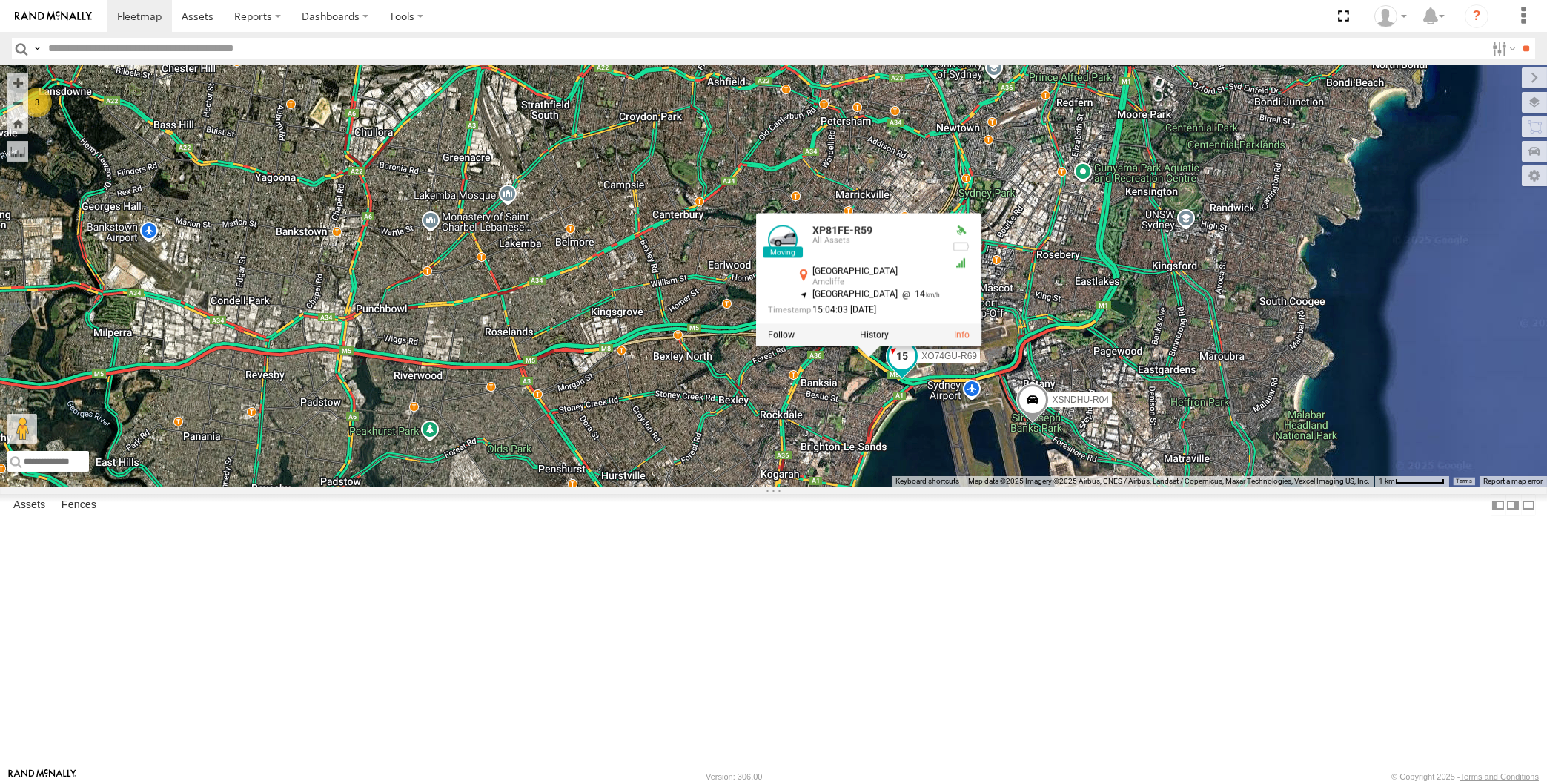
click at [896, 370] on span at bounding box center [901, 355] width 27 height 27
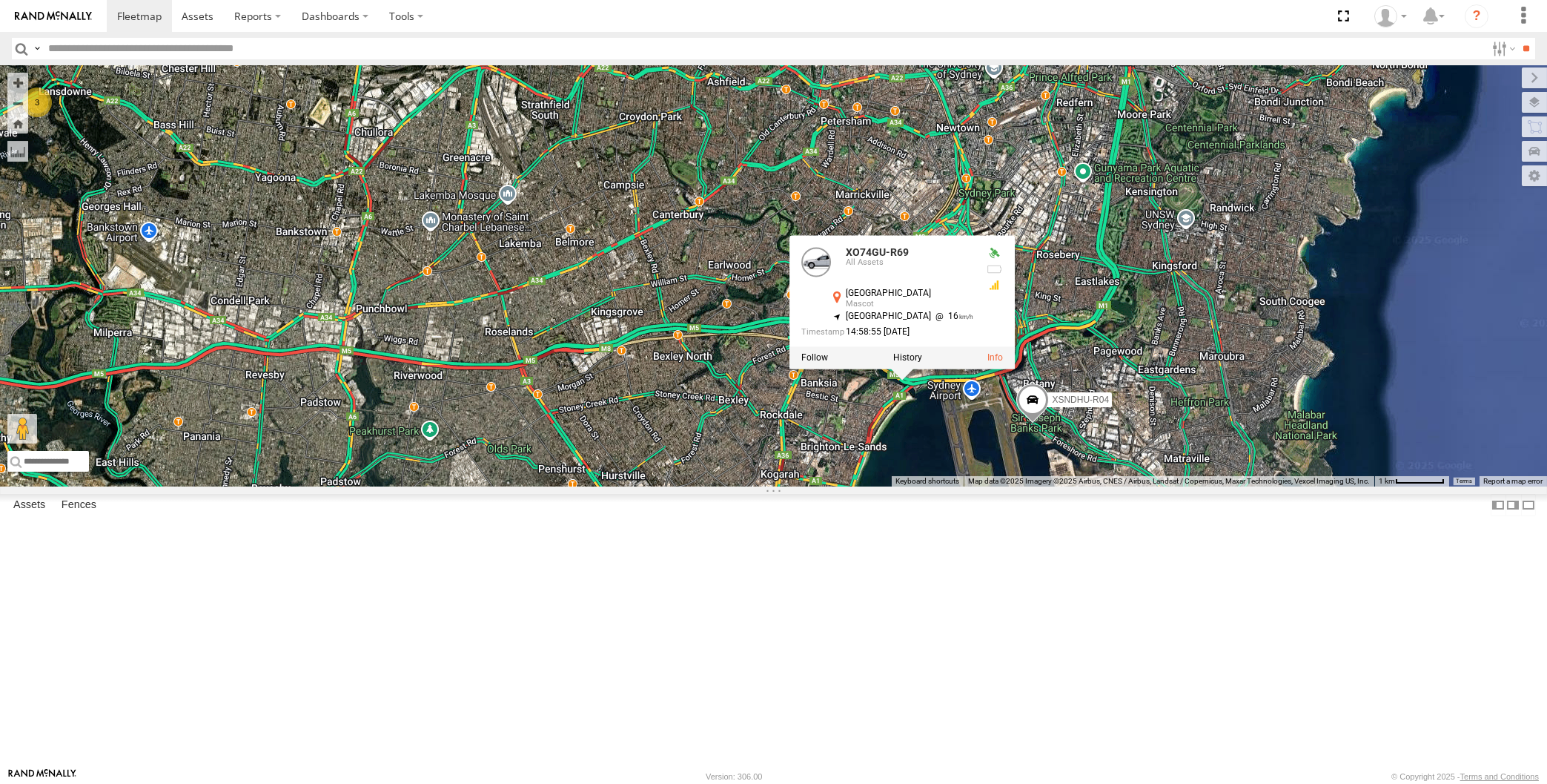
click at [909, 486] on div "XP30JQ-R03 XSNDHU-R04 RJ5911-R79 XP81FE-R59 XO74GU-R69 3 XO74GU-R69 All Assets …" at bounding box center [773, 275] width 1547 height 421
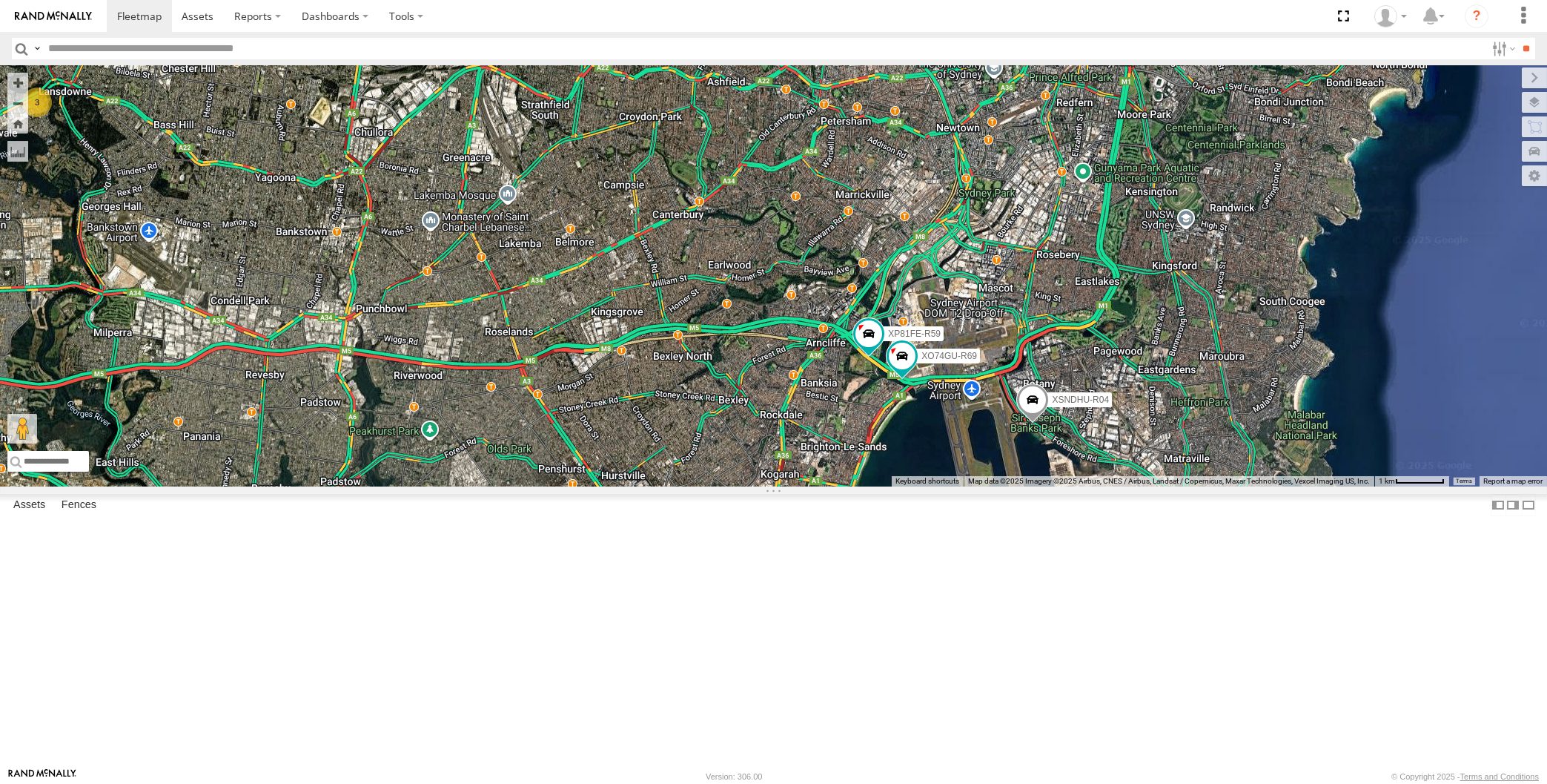
drag, startPoint x: 903, startPoint y: 651, endPoint x: 922, endPoint y: 646, distance: 19.6
click at [922, 486] on div "XP30JQ-R03 XSNDHU-R04 RJ5911-R79 XP81FE-R59 XO74GU-R69 3 Loading..." at bounding box center [773, 275] width 1547 height 421
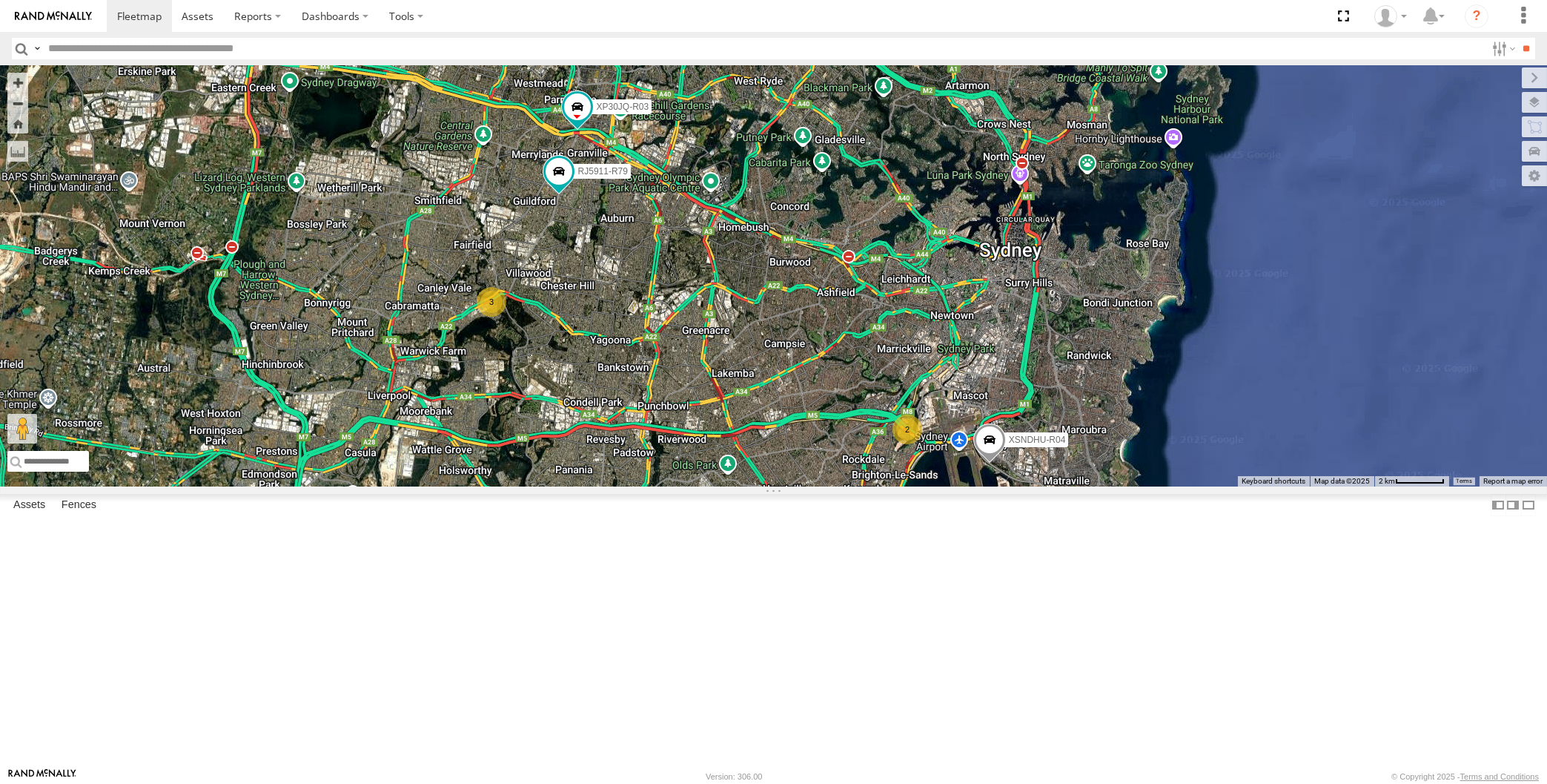
drag, startPoint x: 894, startPoint y: 676, endPoint x: 903, endPoint y: 669, distance: 11.4
click at [903, 486] on div "XP30JQ-R03 XSNDHU-R04 RJ5911-R79 3 2 Loading..." at bounding box center [773, 275] width 1547 height 421
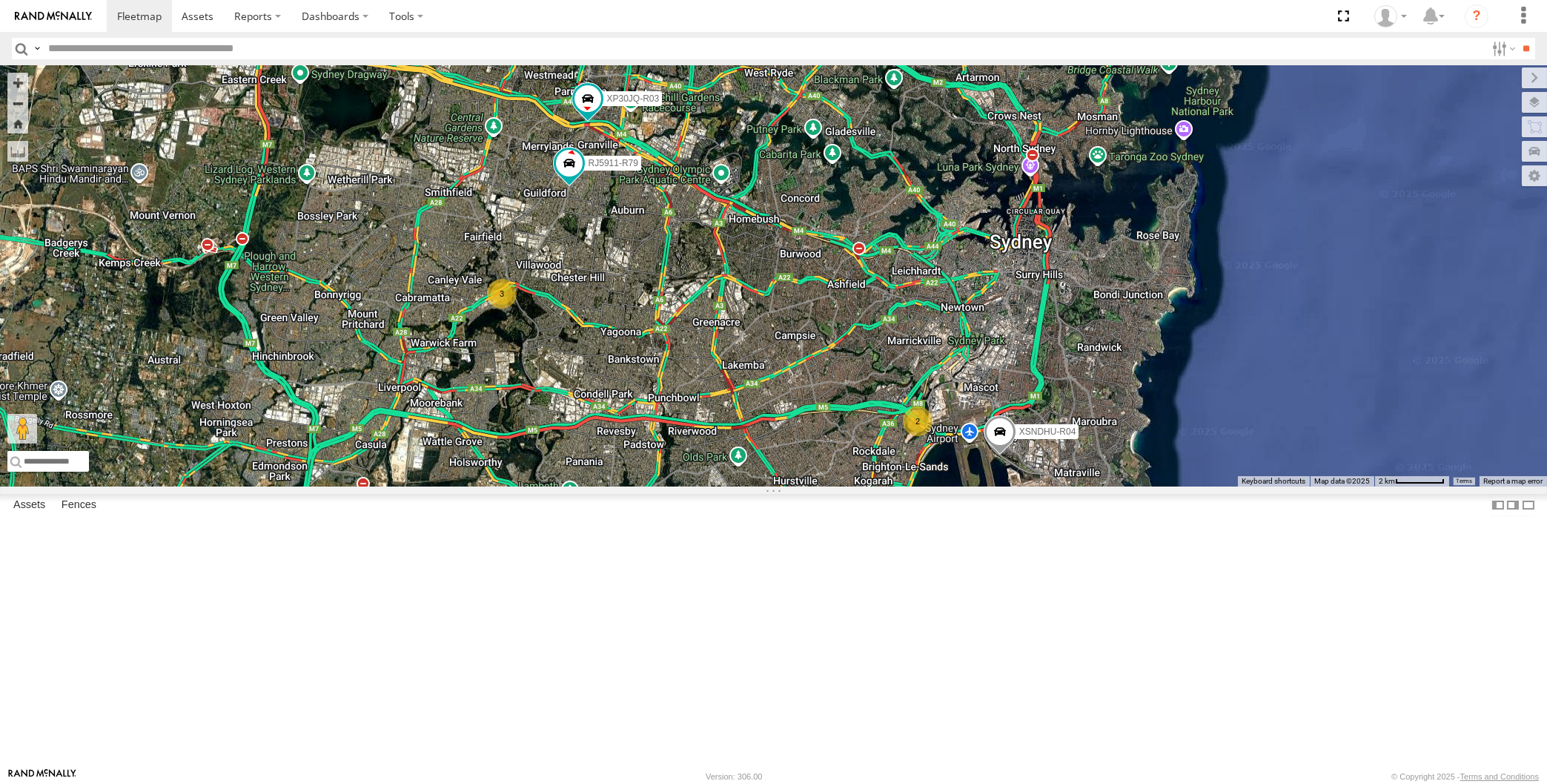
drag, startPoint x: 803, startPoint y: 629, endPoint x: 819, endPoint y: 616, distance: 20.6
click at [816, 486] on div "XP30JQ-R03 XSNDHU-R04 RJ5911-R79 3 2 Loading..." at bounding box center [773, 275] width 1547 height 421
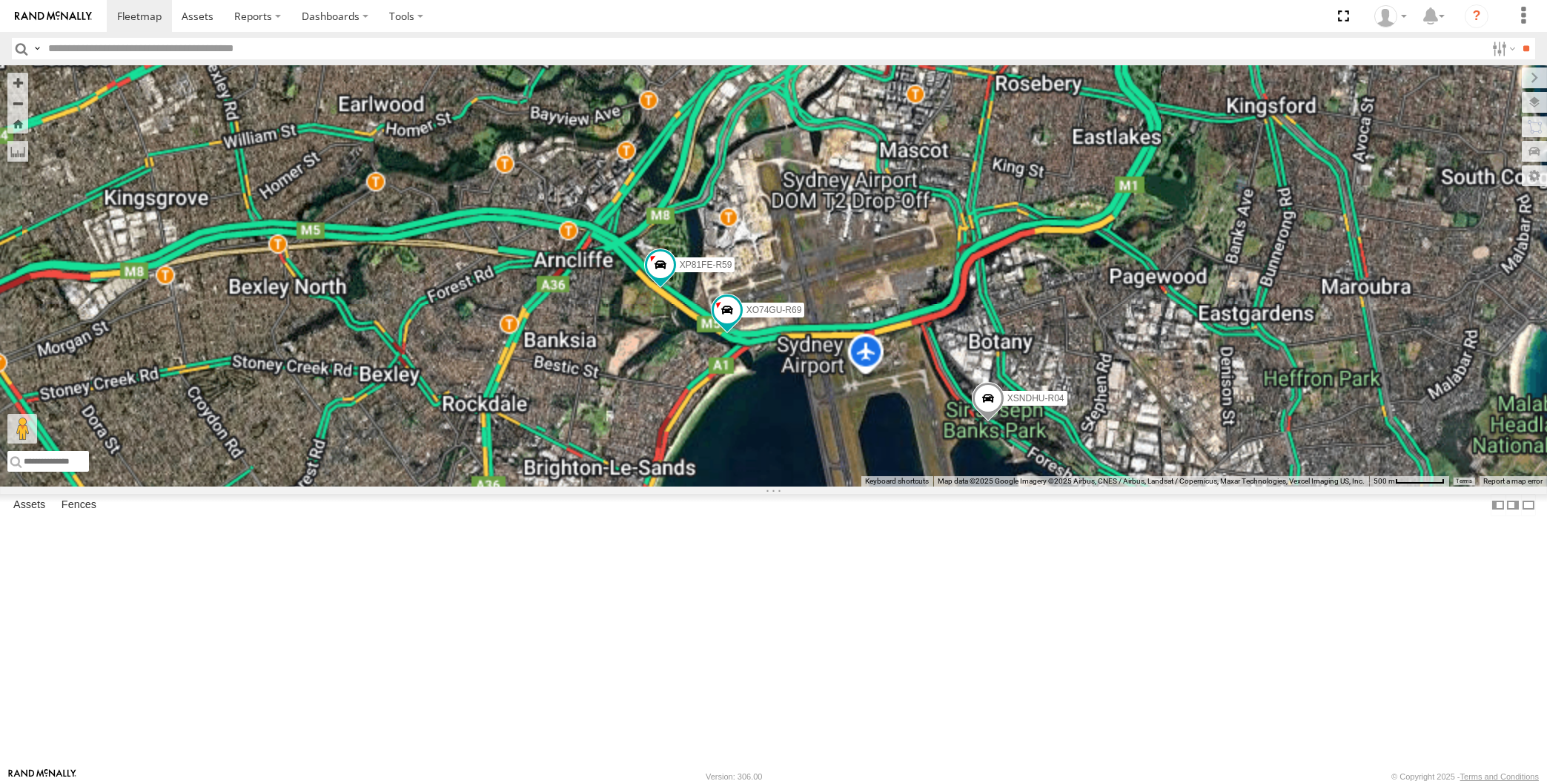
drag, startPoint x: 961, startPoint y: 664, endPoint x: 953, endPoint y: 648, distance: 17.9
click at [963, 486] on div "XP30JQ-R03 XSNDHU-R04 RJ5911-R79 XP81FE-R59 XO74GU-R69 Loading..." at bounding box center [773, 275] width 1547 height 421
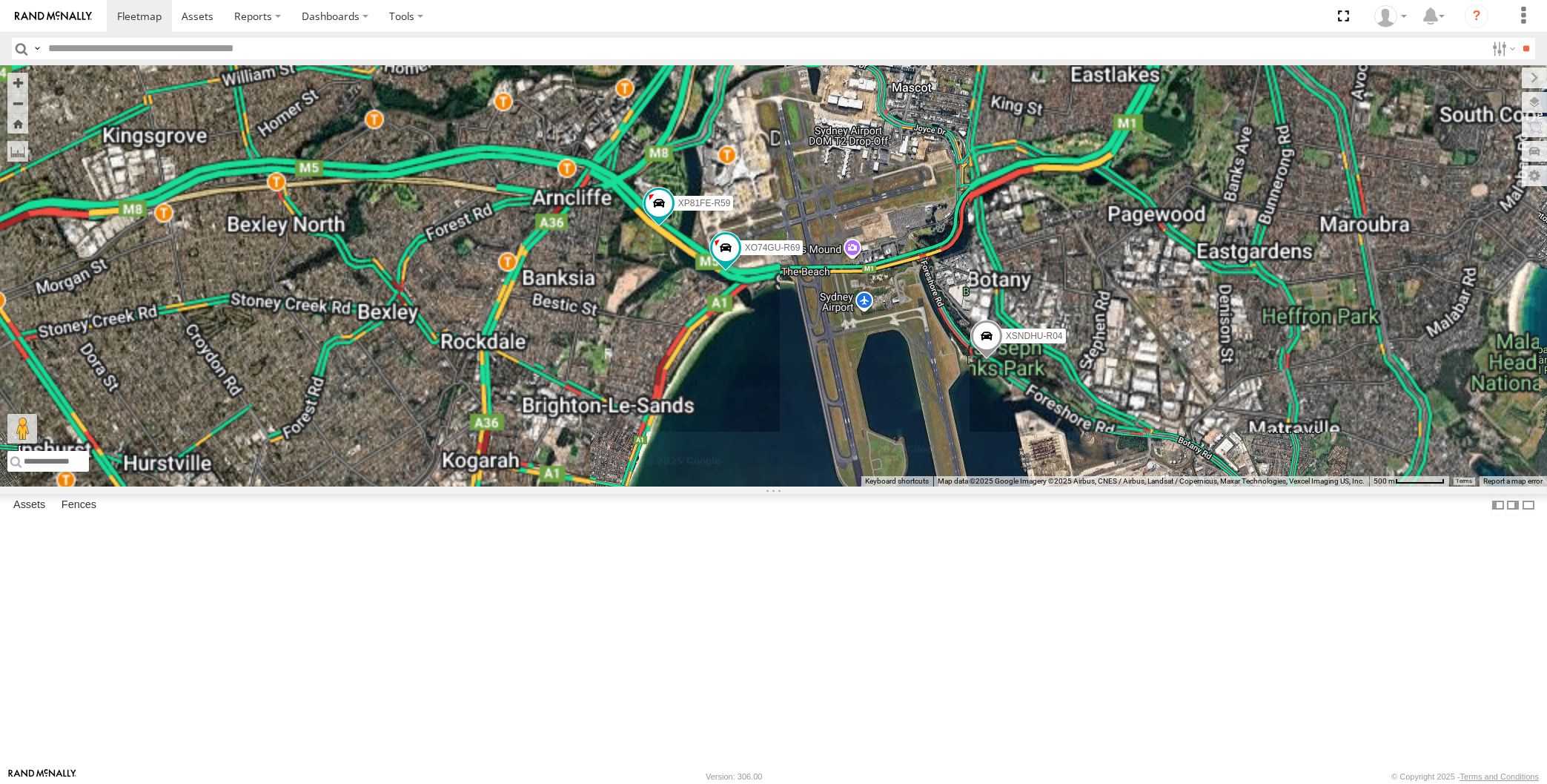
drag, startPoint x: 1000, startPoint y: 612, endPoint x: 984, endPoint y: 608, distance: 16.5
click at [984, 486] on div "XP30JQ-R03 XSNDHU-R04 RJ5911-R79 XP81FE-R59 XO74GU-R69 Loading..." at bounding box center [773, 275] width 1547 height 421
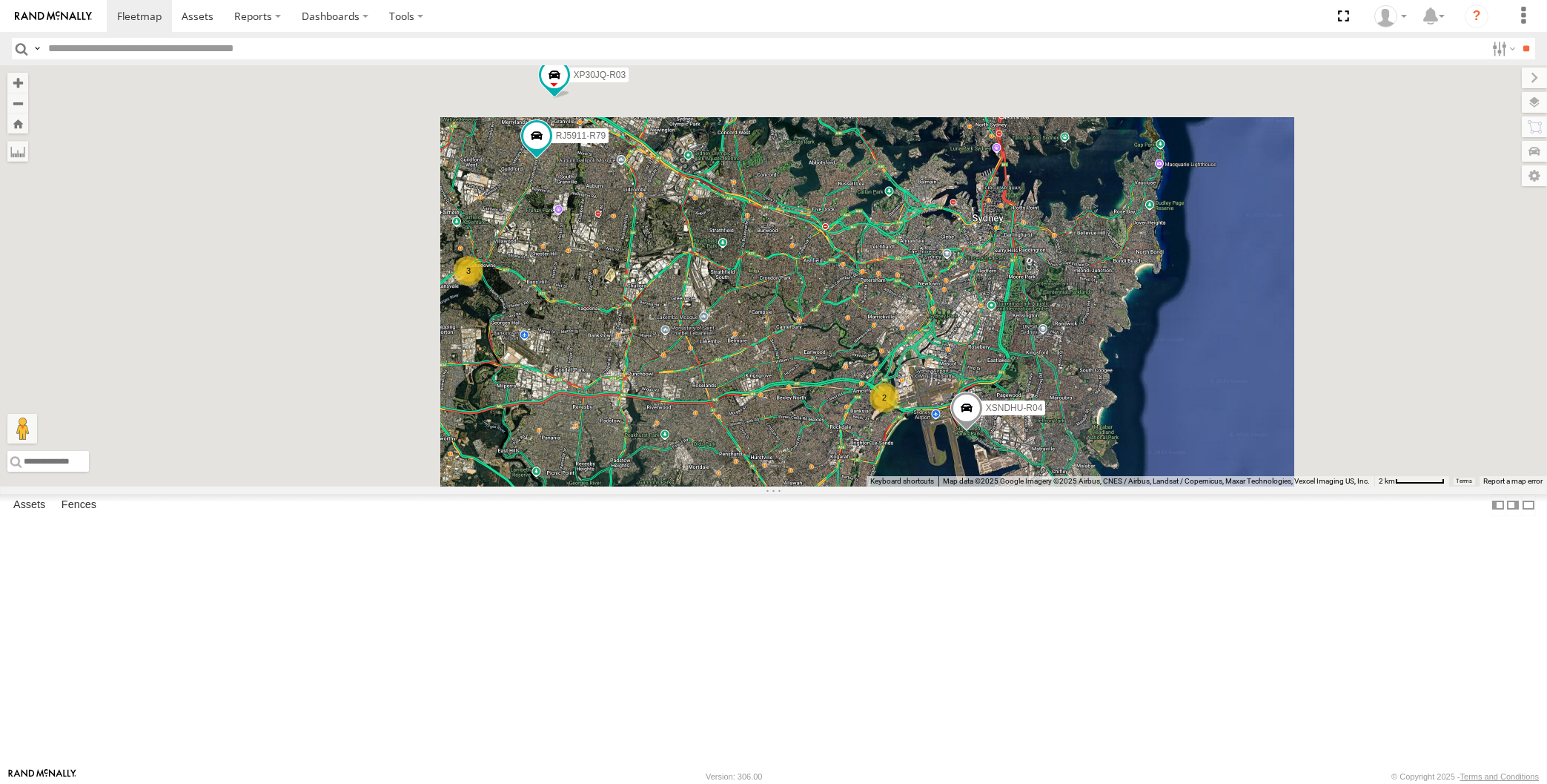
drag, startPoint x: 980, startPoint y: 668, endPoint x: 989, endPoint y: 660, distance: 12.0
click at [986, 486] on div "XP30JQ-R03 XSNDHU-R04 RJ5911-R79 3 2 Loading..." at bounding box center [773, 275] width 1547 height 421
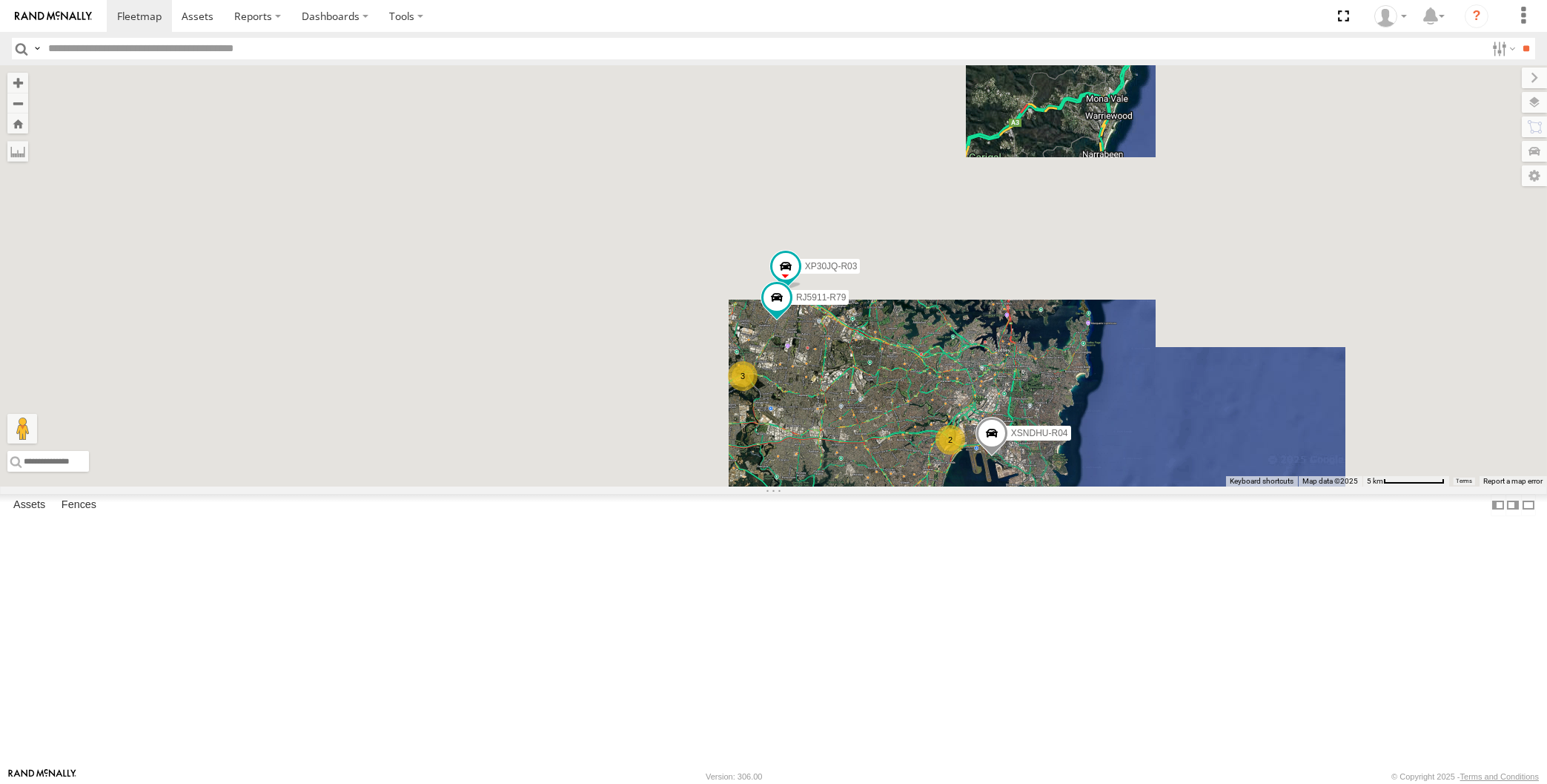
drag, startPoint x: 957, startPoint y: 657, endPoint x: 965, endPoint y: 644, distance: 15.3
click at [965, 486] on div "XP30JQ-R03 XSNDHU-R04 RJ5911-R79 3 2 Loading..." at bounding box center [773, 275] width 1547 height 421
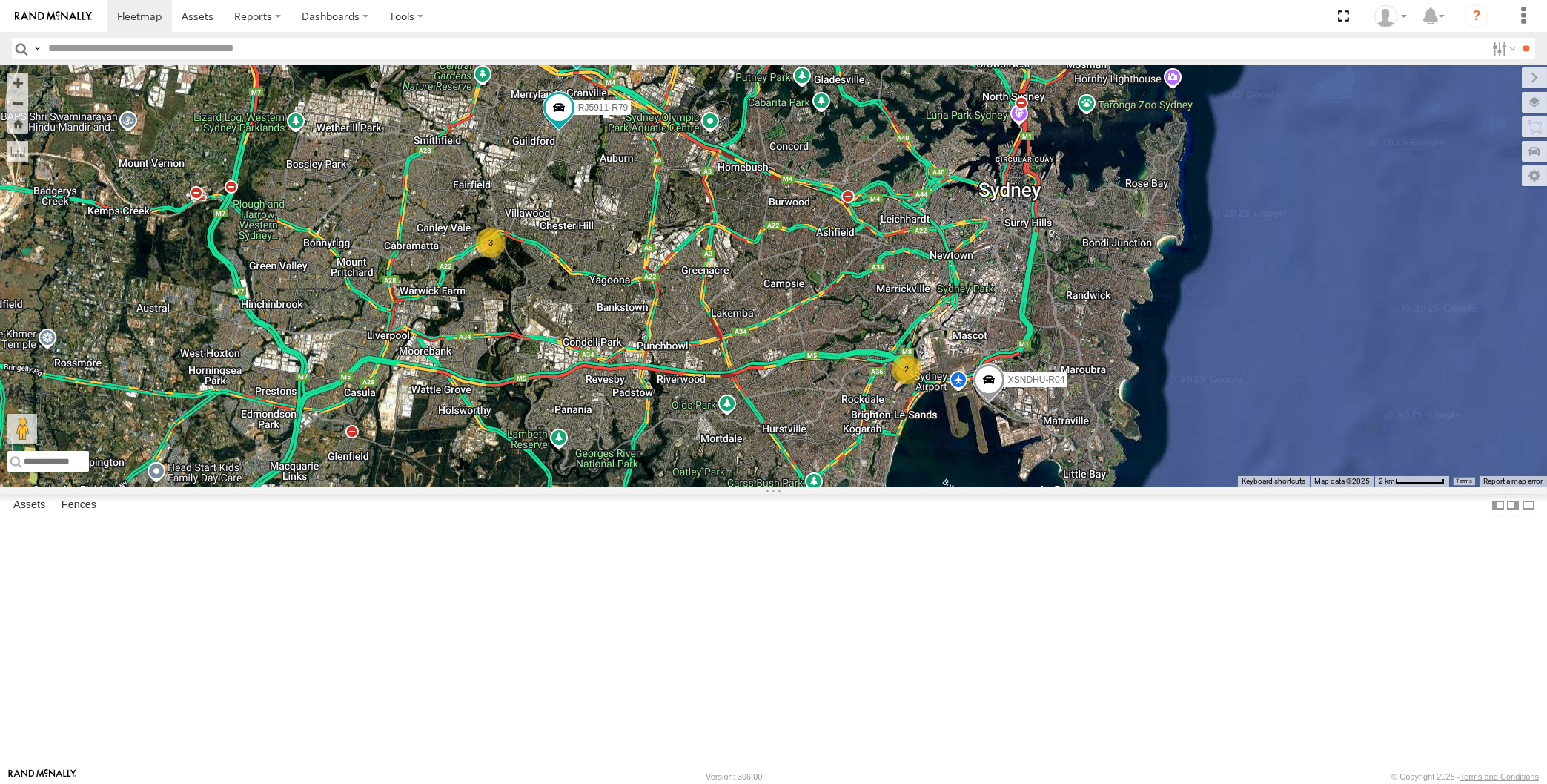
click at [953, 486] on div "XP30JQ-R03 XSNDHU-R04 RJ5911-R79 3 2 Loading..." at bounding box center [773, 275] width 1547 height 421
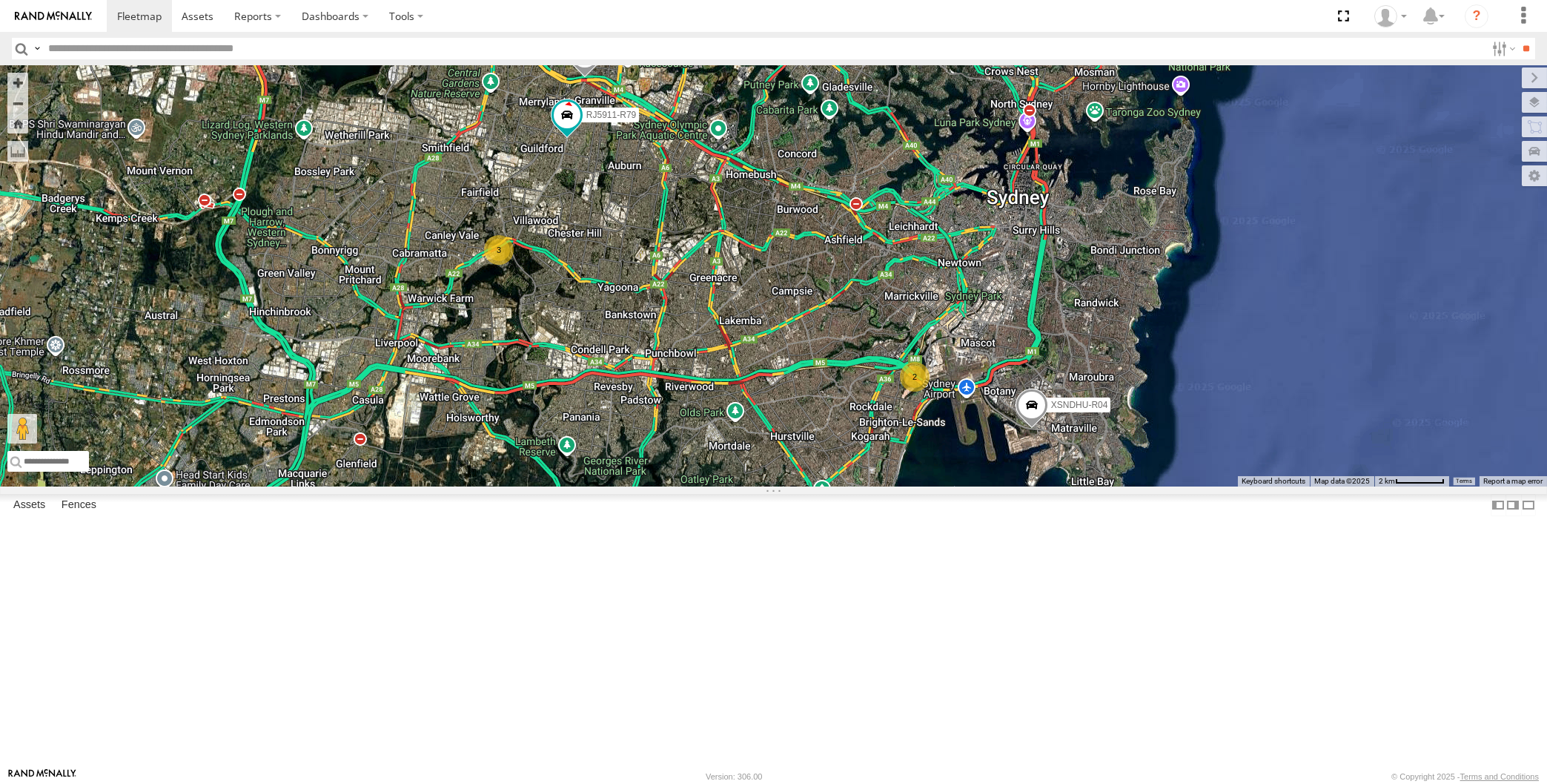
drag, startPoint x: 1065, startPoint y: 622, endPoint x: 1047, endPoint y: 575, distance: 50.3
click at [1047, 486] on div "XP30JQ-R03 XSNDHU-R04 3 RJ5911-R79 2 Loading..." at bounding box center [773, 275] width 1547 height 421
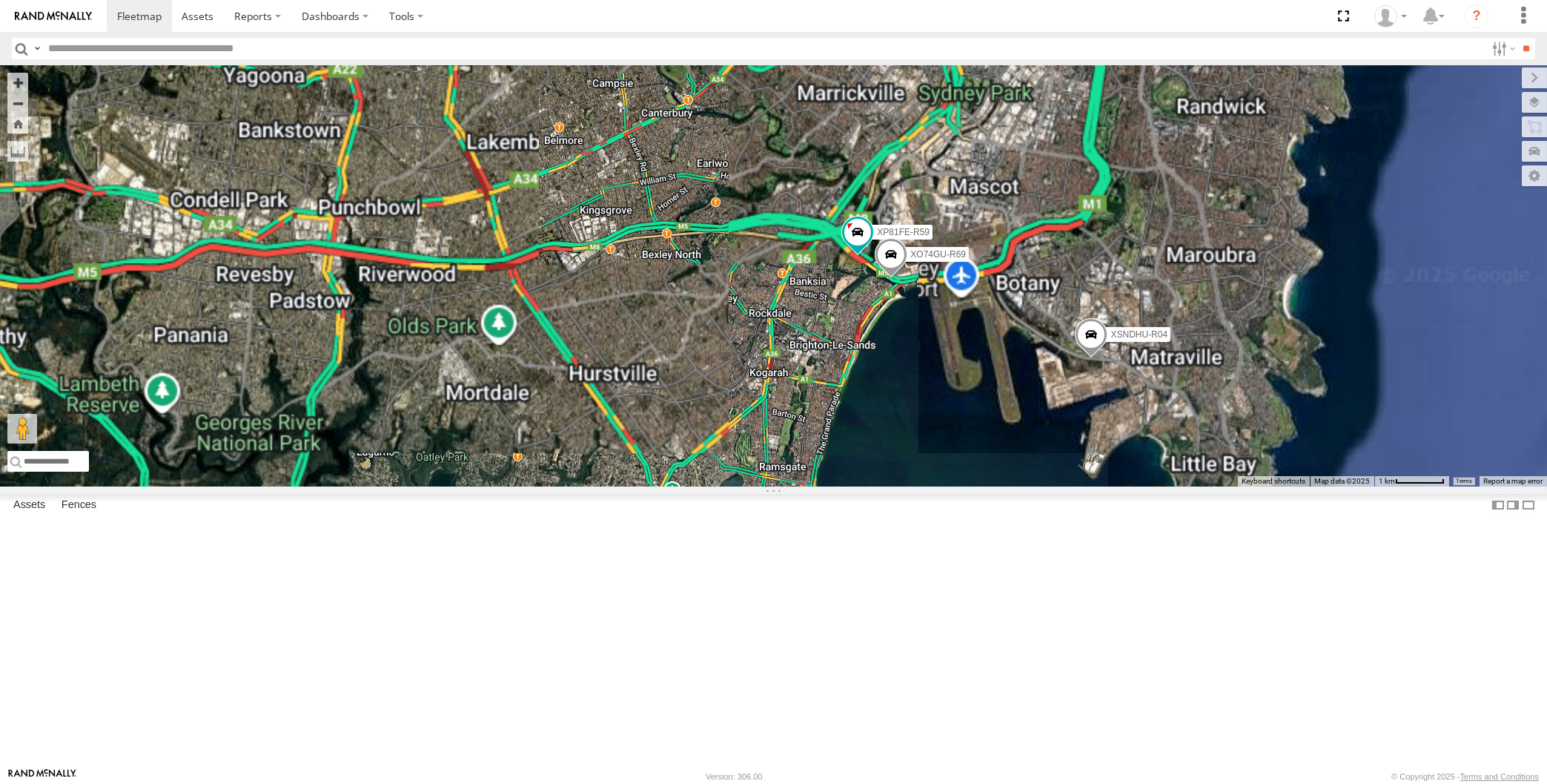
drag, startPoint x: 702, startPoint y: 414, endPoint x: 745, endPoint y: 485, distance: 83.0
click at [742, 480] on div "XP30JQ-R03 XSNDHU-R04 RJ5911-R79 3 XP81FE-R59 XO74GU-R69 Loading..." at bounding box center [773, 275] width 1547 height 421
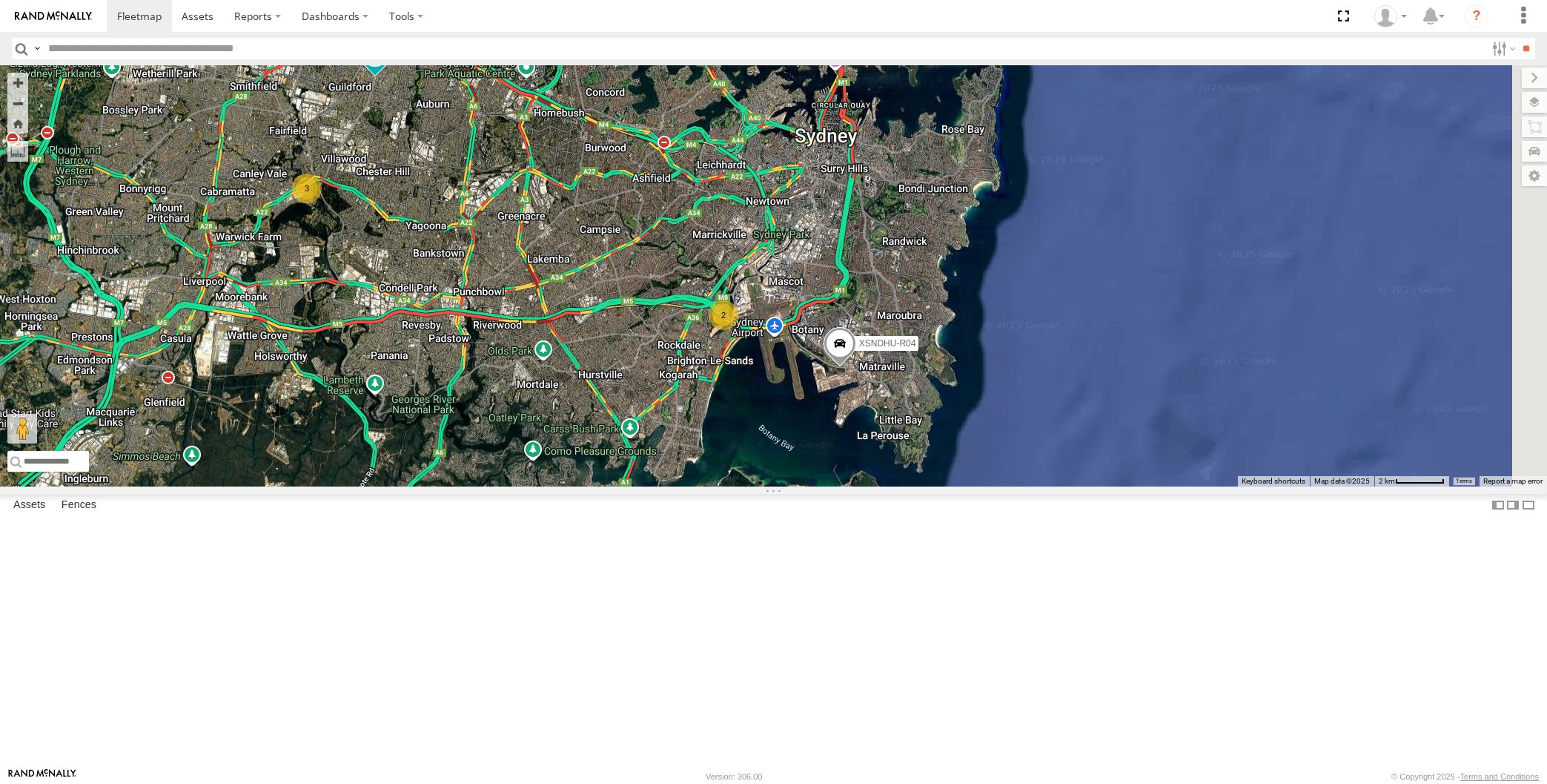
drag, startPoint x: 472, startPoint y: 271, endPoint x: 508, endPoint y: 286, distance: 39.0
click at [472, 271] on div "XP30JQ-R03 XSNDHU-R04 RJ5911-R79 3 2 XP30JQ-R03 -33.82668 , 151.00485 South 3 1…" at bounding box center [773, 275] width 1547 height 421
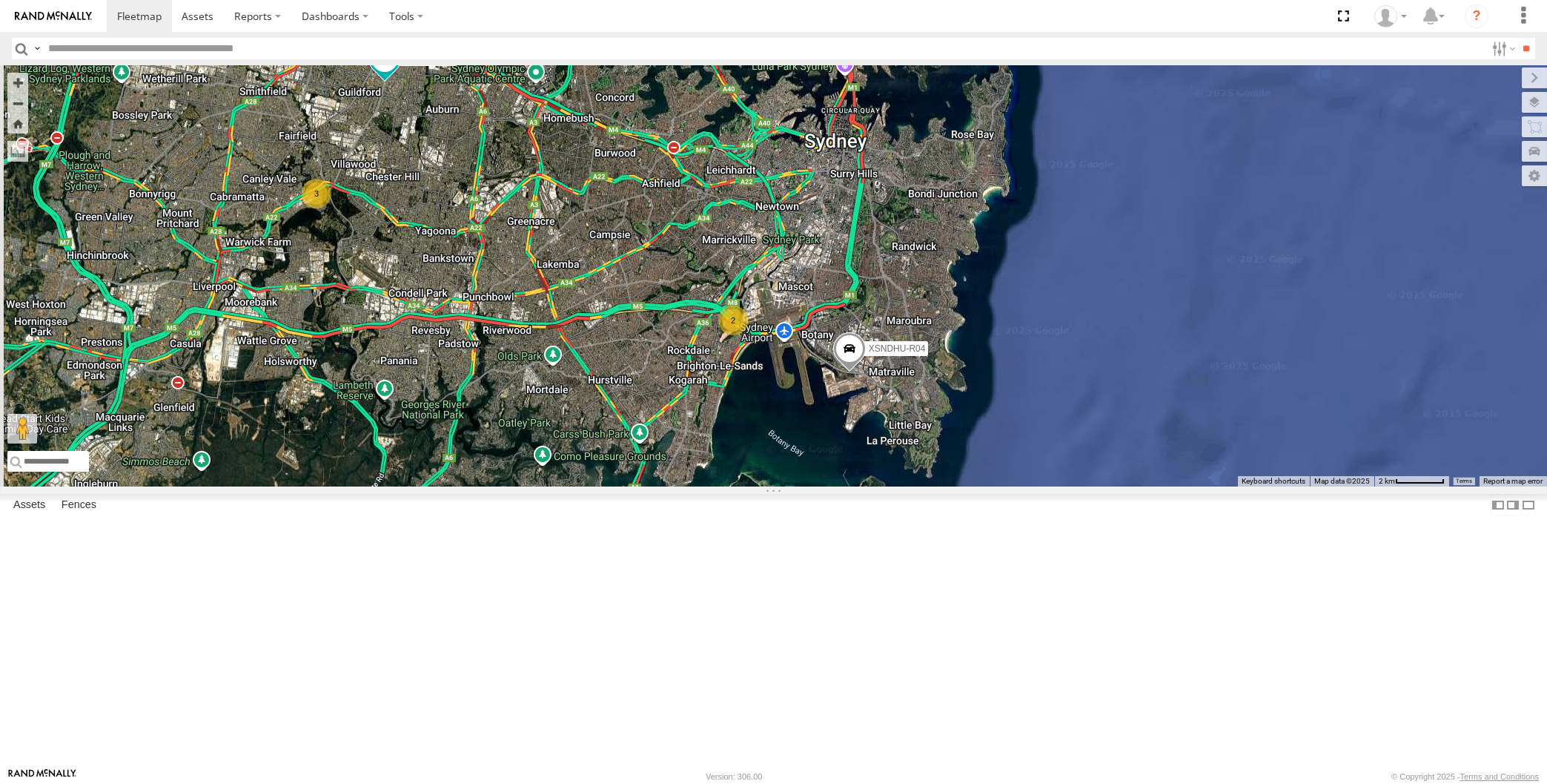
drag, startPoint x: 552, startPoint y: 487, endPoint x: 572, endPoint y: 503, distance: 25.6
click at [575, 486] on div "XP30JQ-R03 XSNDHU-R04 RJ5911-R79 3 2 Loading..." at bounding box center [773, 275] width 1547 height 421
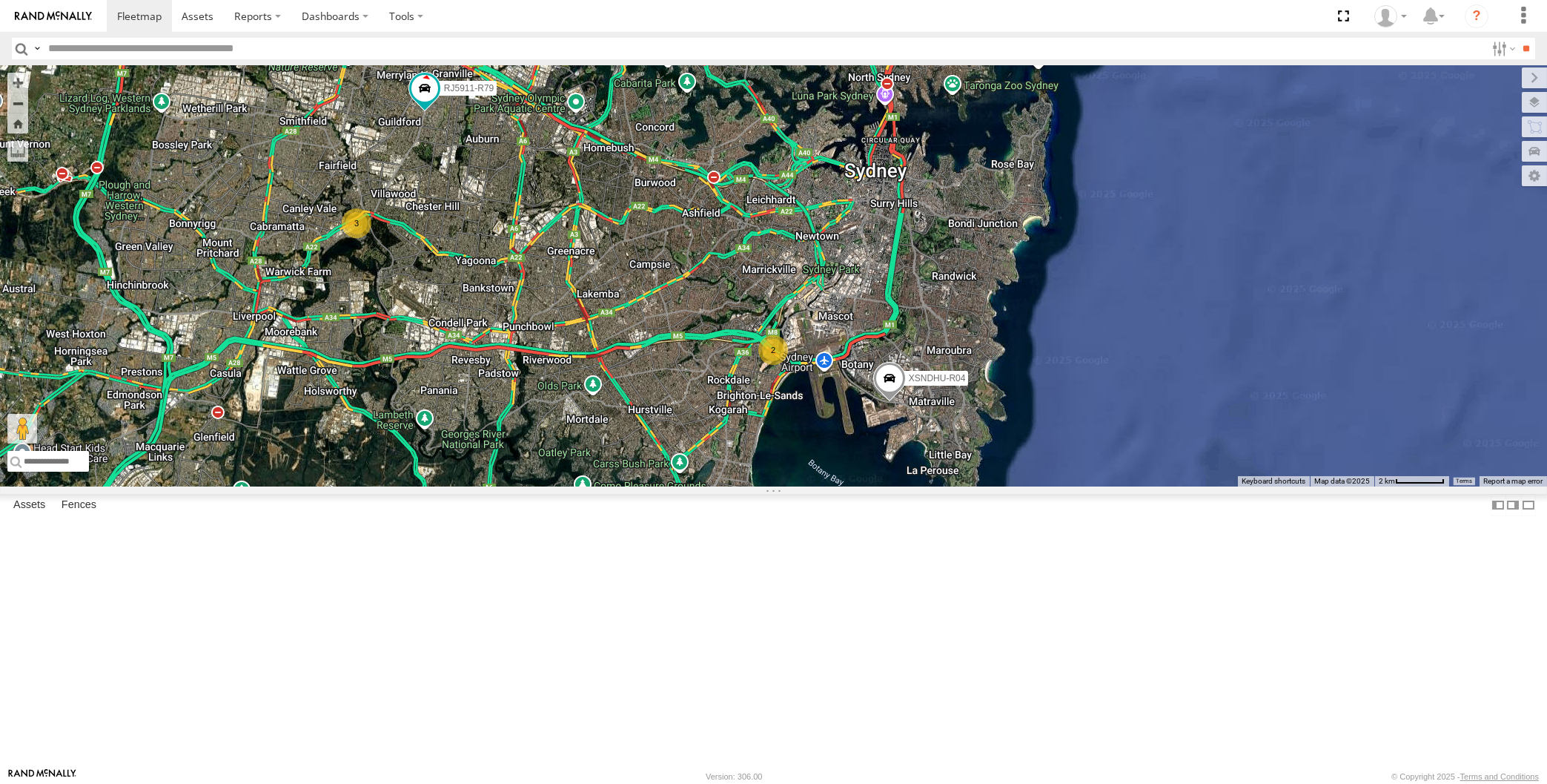
click at [444, 51] on span at bounding box center [442, 31] width 33 height 40
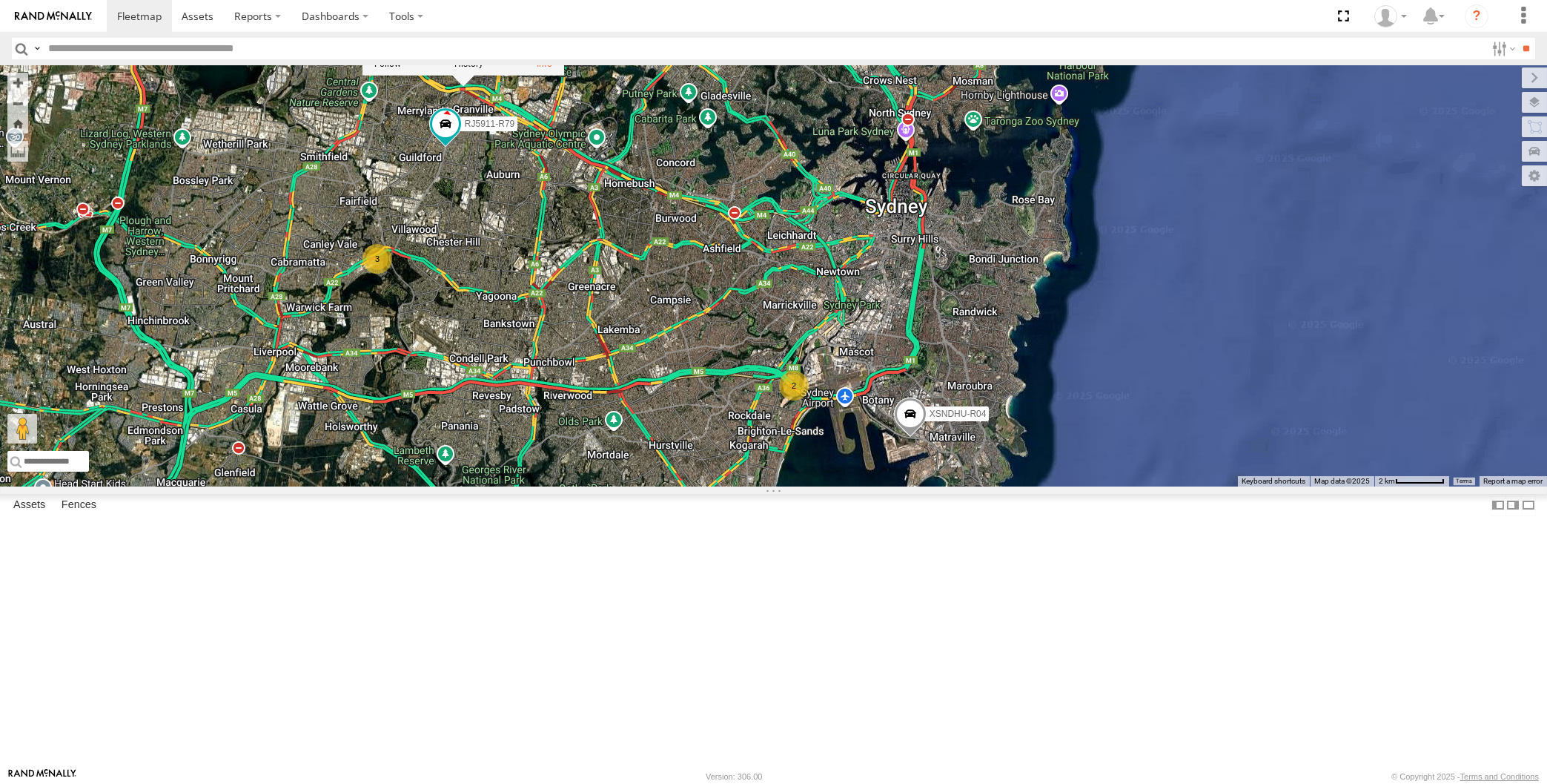
drag, startPoint x: 488, startPoint y: 318, endPoint x: 515, endPoint y: 363, distance: 52.5
click at [515, 363] on div "XP30JQ-R03 XSNDHU-R04 RJ5911-R79 3 2 XP30JQ-R03 All Assets Church St Granville …" at bounding box center [773, 275] width 1547 height 421
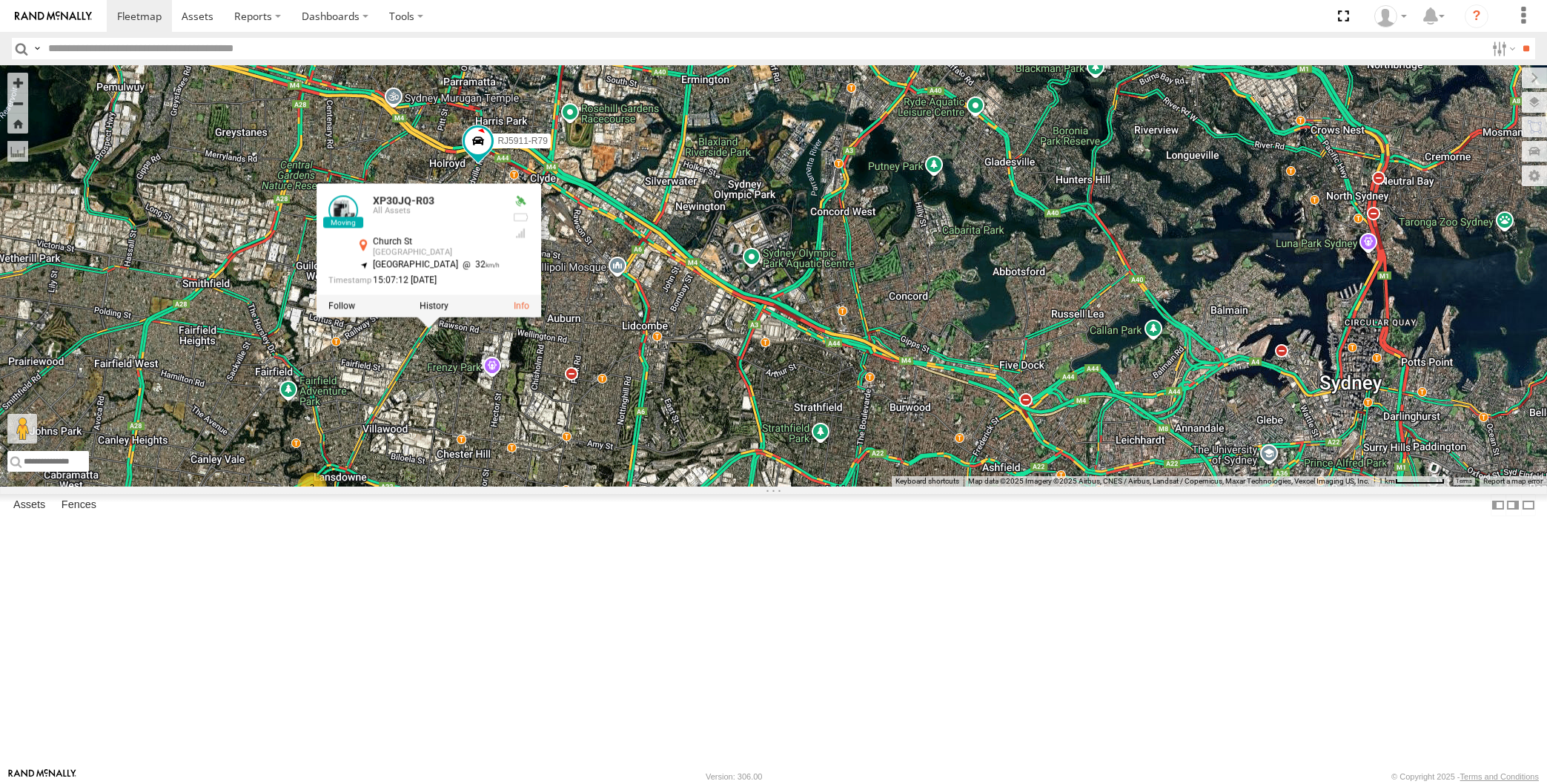
drag, startPoint x: 811, startPoint y: 648, endPoint x: 842, endPoint y: 552, distance: 100.9
click at [845, 486] on div "XP30JQ-R03 XSNDHU-R04 RJ5911-R79 XP30JQ-R03 All Assets Church St Granville -33.…" at bounding box center [773, 275] width 1547 height 421
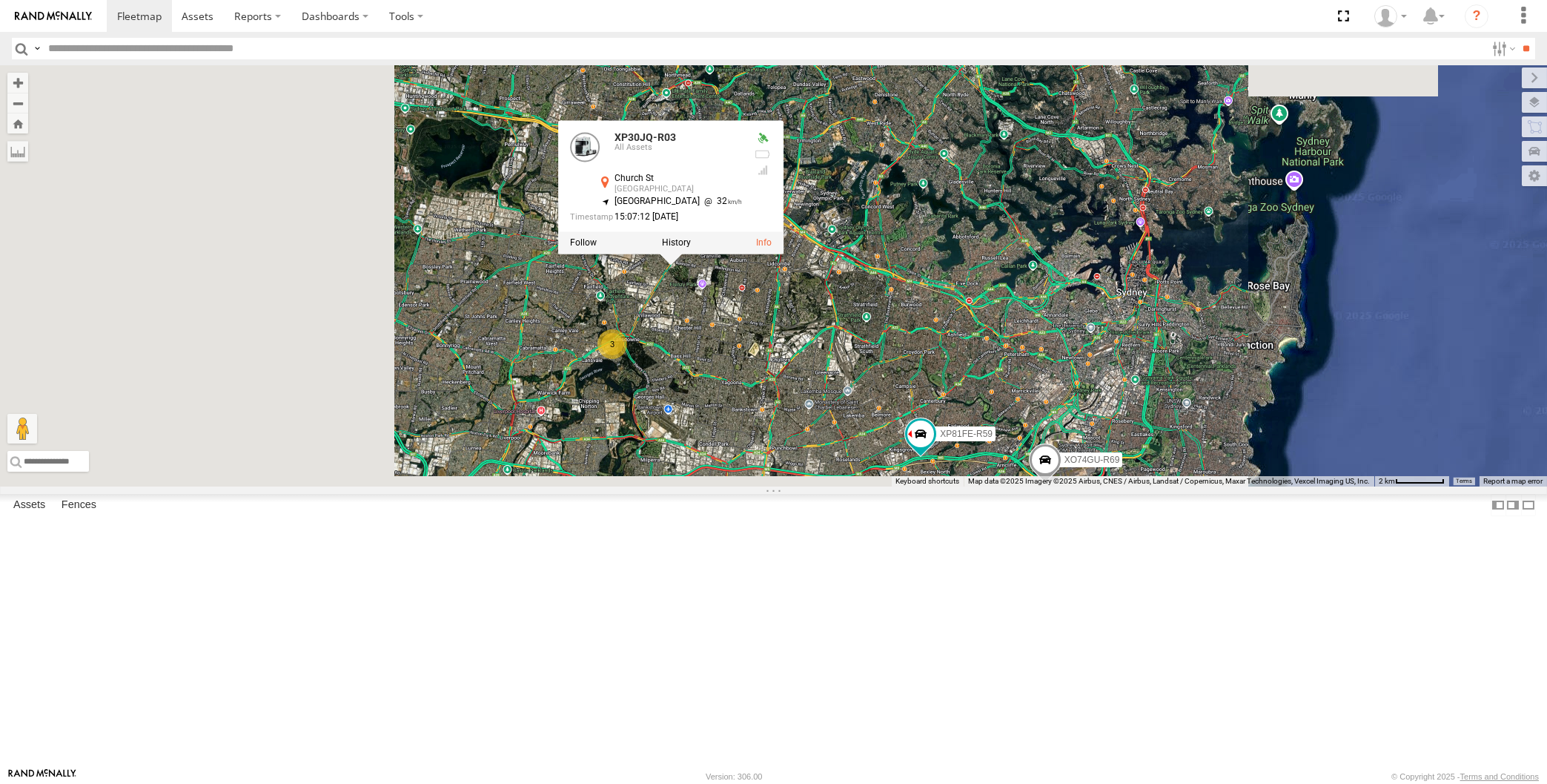
click at [734, 447] on div "XP30JQ-R03 XSNDHU-R04 RJ5911-R79 XP30JQ-R03 All Assets Church St Granville -33.…" at bounding box center [773, 275] width 1547 height 421
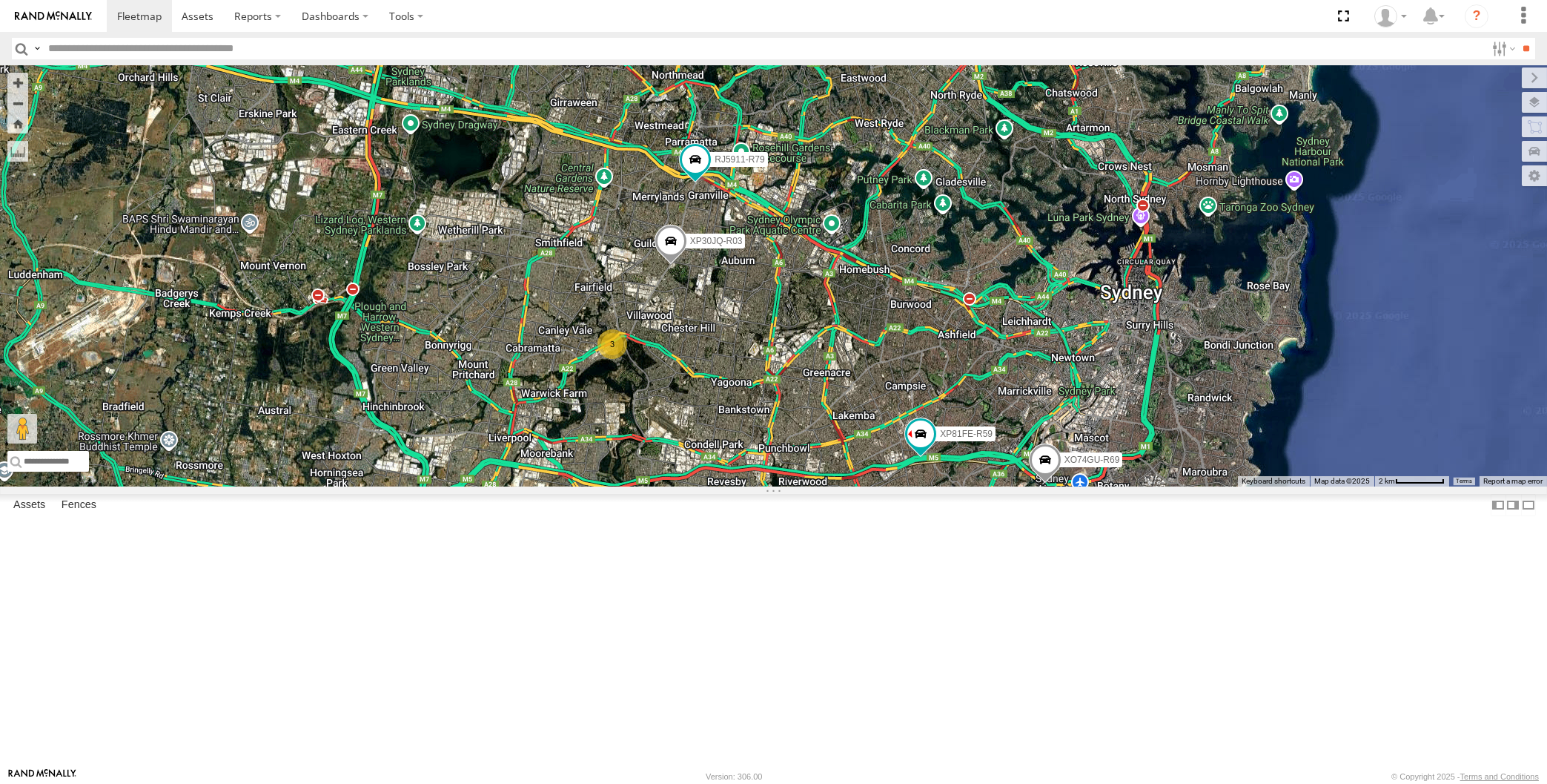
drag, startPoint x: 730, startPoint y: 512, endPoint x: 737, endPoint y: 483, distance: 29.8
click at [737, 486] on div "XP30JQ-R03 XSNDHU-R04 RJ5911-R79 3 XP81FE-R59 XO74GU-R69 Loading..." at bounding box center [773, 275] width 1547 height 421
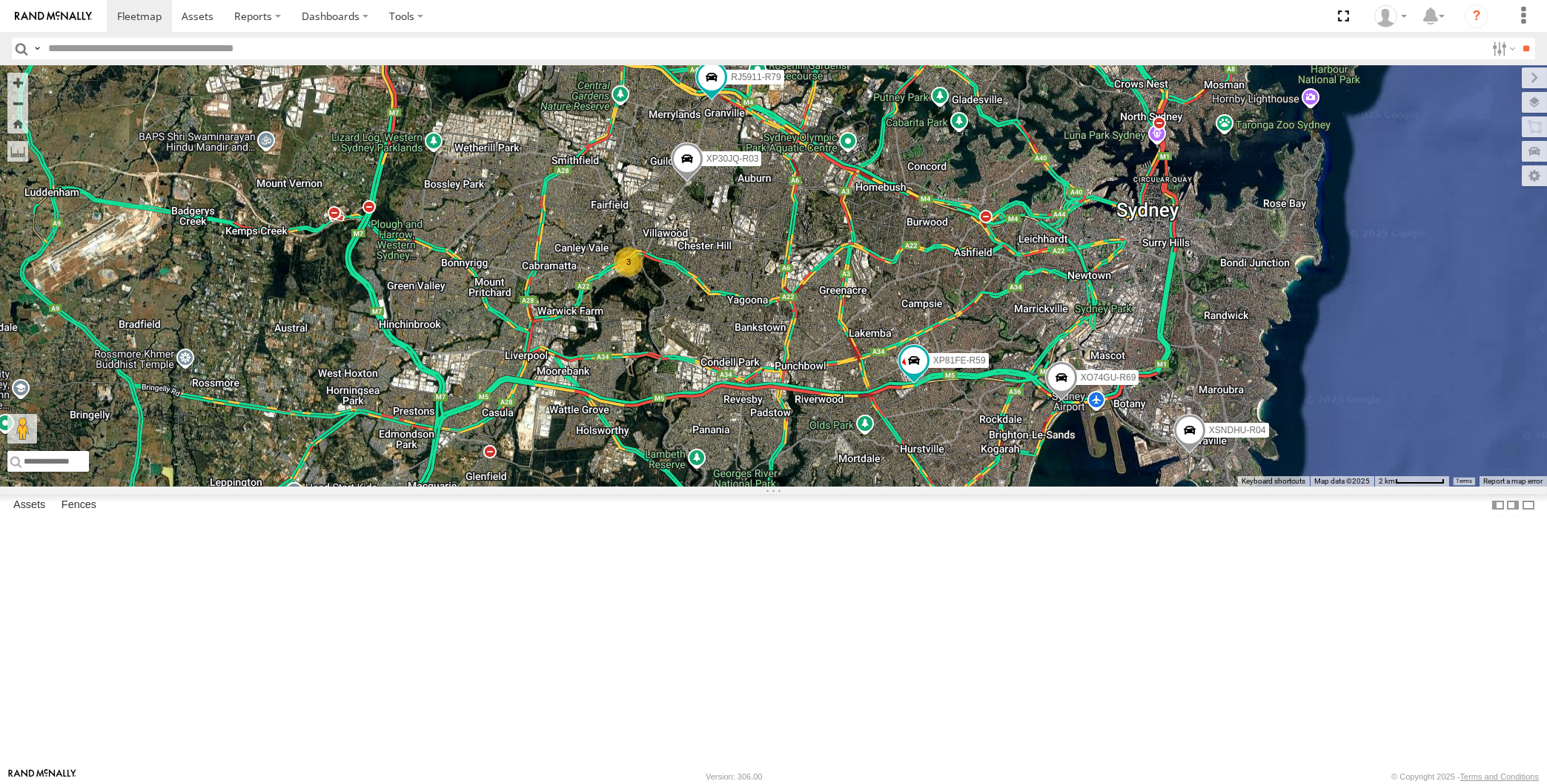
drag, startPoint x: 949, startPoint y: 641, endPoint x: 950, endPoint y: 610, distance: 31.0
click at [950, 486] on div "XP30JQ-R03 XSNDHU-R04 RJ5911-R79 3 XP81FE-R59 XO74GU-R69 Loading..." at bounding box center [773, 275] width 1547 height 421
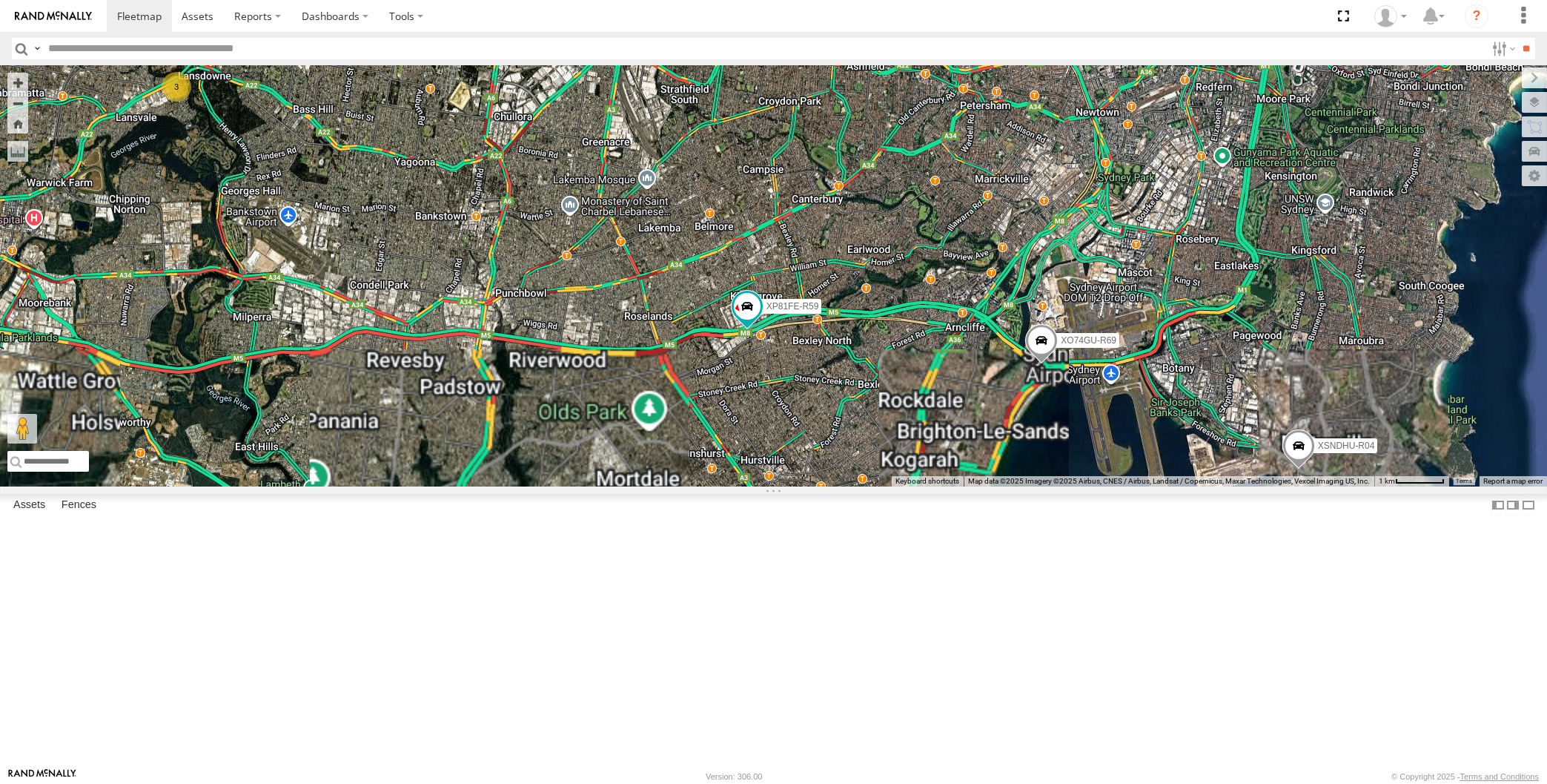
click at [1053, 364] on span at bounding box center [1042, 344] width 33 height 40
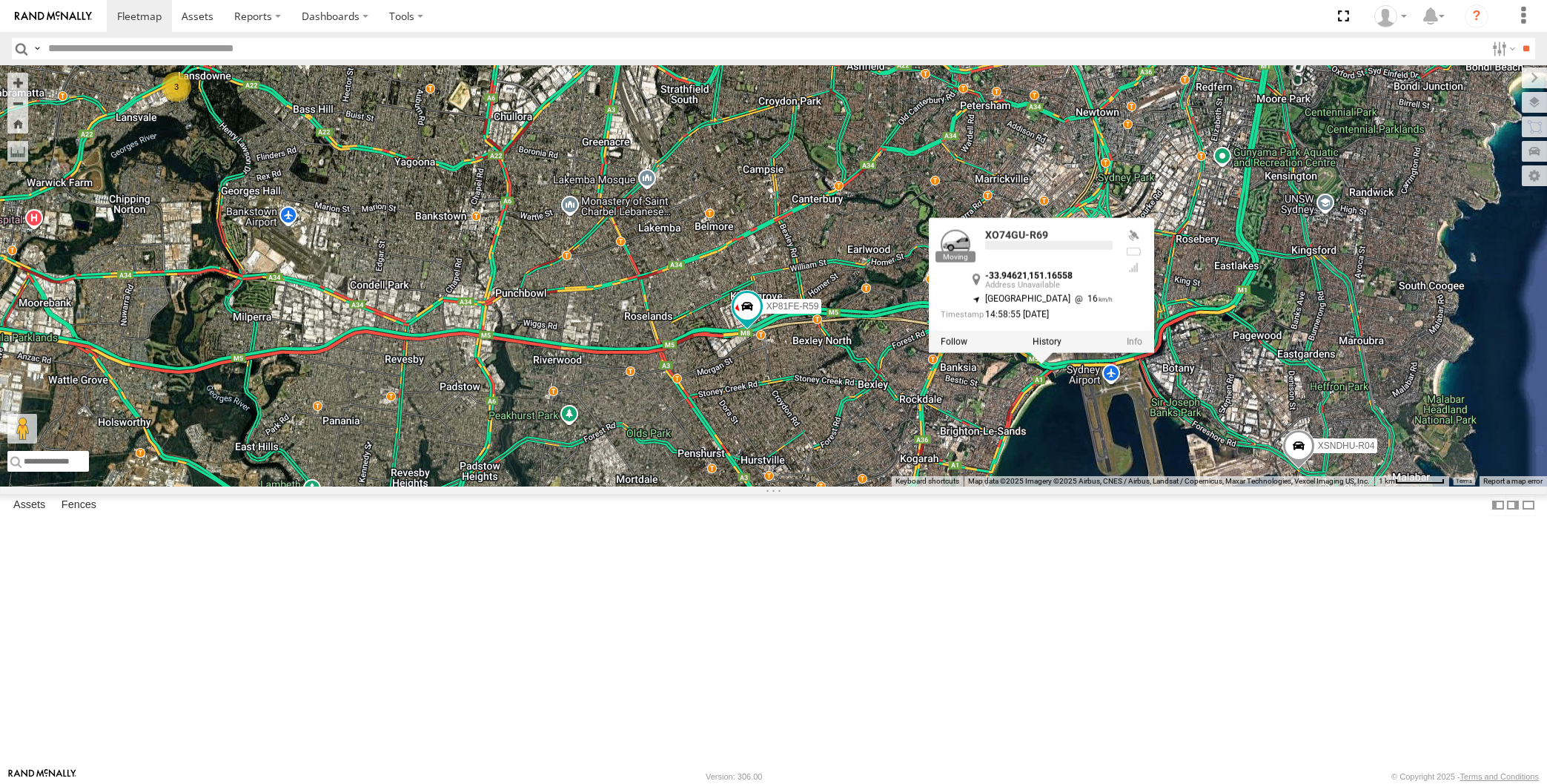
click at [981, 486] on div "XP30JQ-R03 XSNDHU-R04 RJ5911-R79 XP81FE-R59 XO74GU-R69 3 XO74GU-R69 -33.94621 ,…" at bounding box center [773, 275] width 1547 height 421
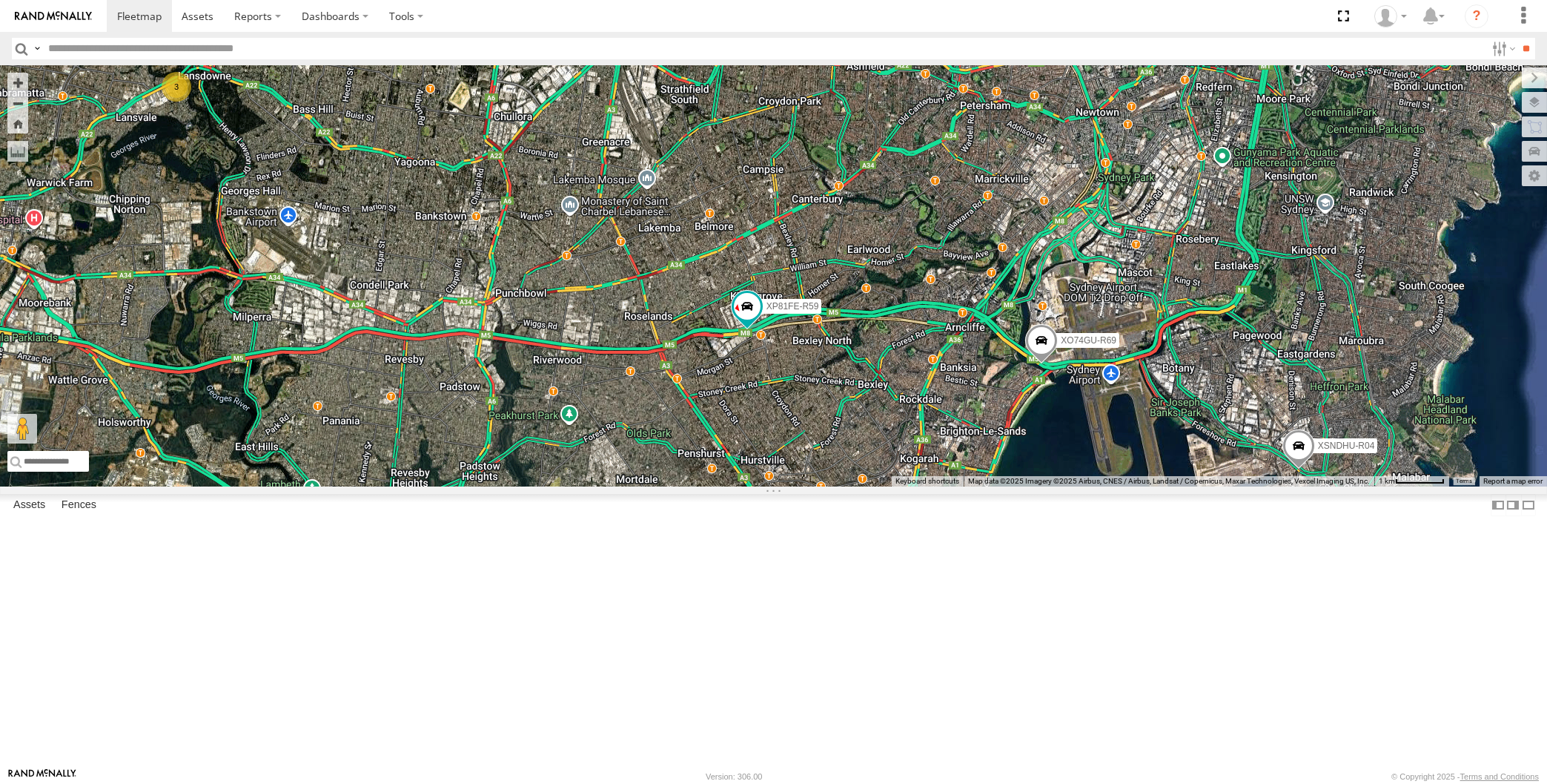
click at [881, 486] on div "XP30JQ-R03 XSNDHU-R04 RJ5911-R79 XP81FE-R59 XO74GU-R69 3 Loading..." at bounding box center [773, 275] width 1547 height 421
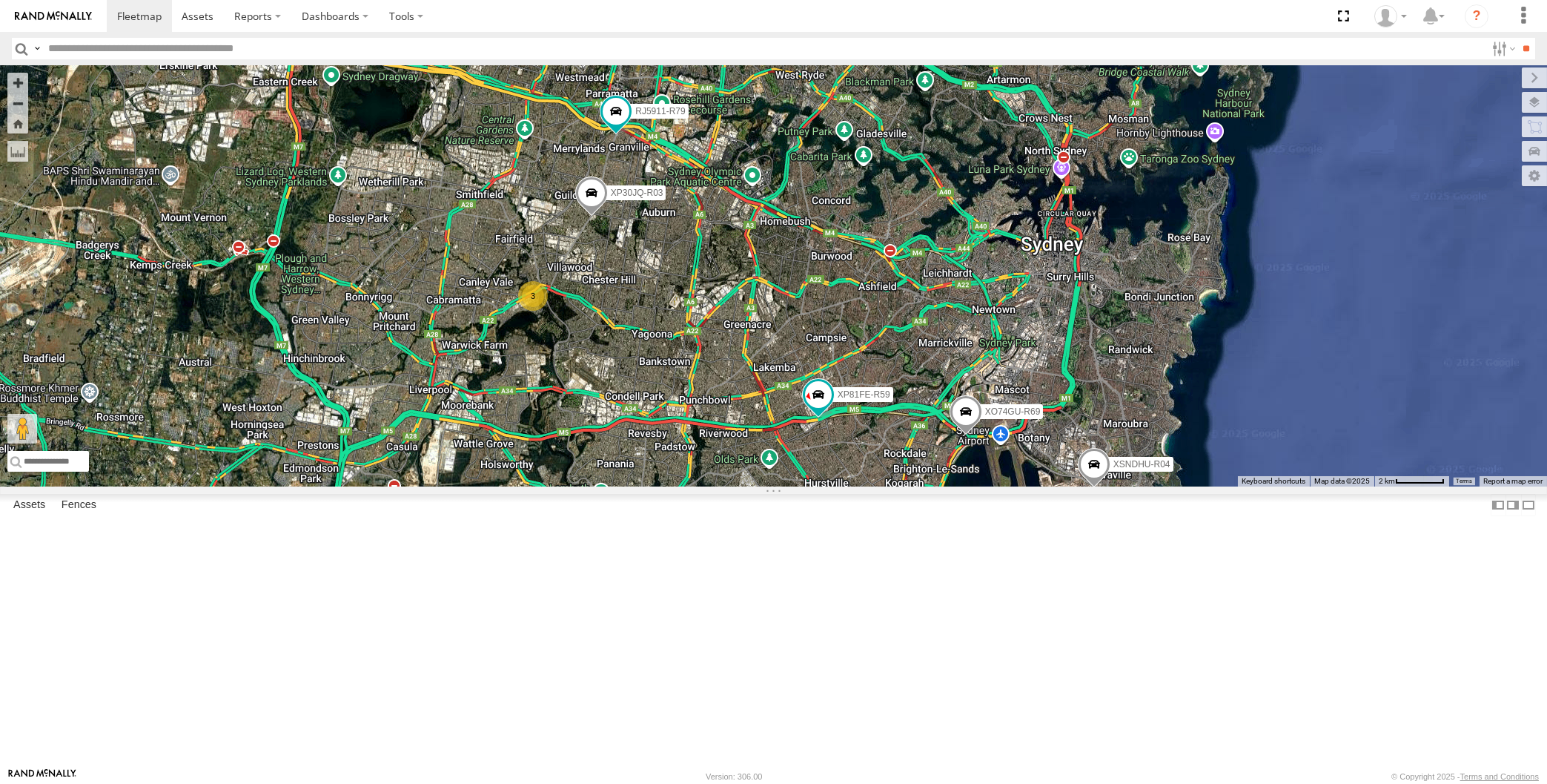
drag, startPoint x: 812, startPoint y: 675, endPoint x: 829, endPoint y: 665, distance: 19.7
click at [829, 486] on div "XP30JQ-R03 XSNDHU-R04 RJ5911-R79 XP81FE-R59 XO74GU-R69 3 Loading..." at bounding box center [773, 275] width 1547 height 421
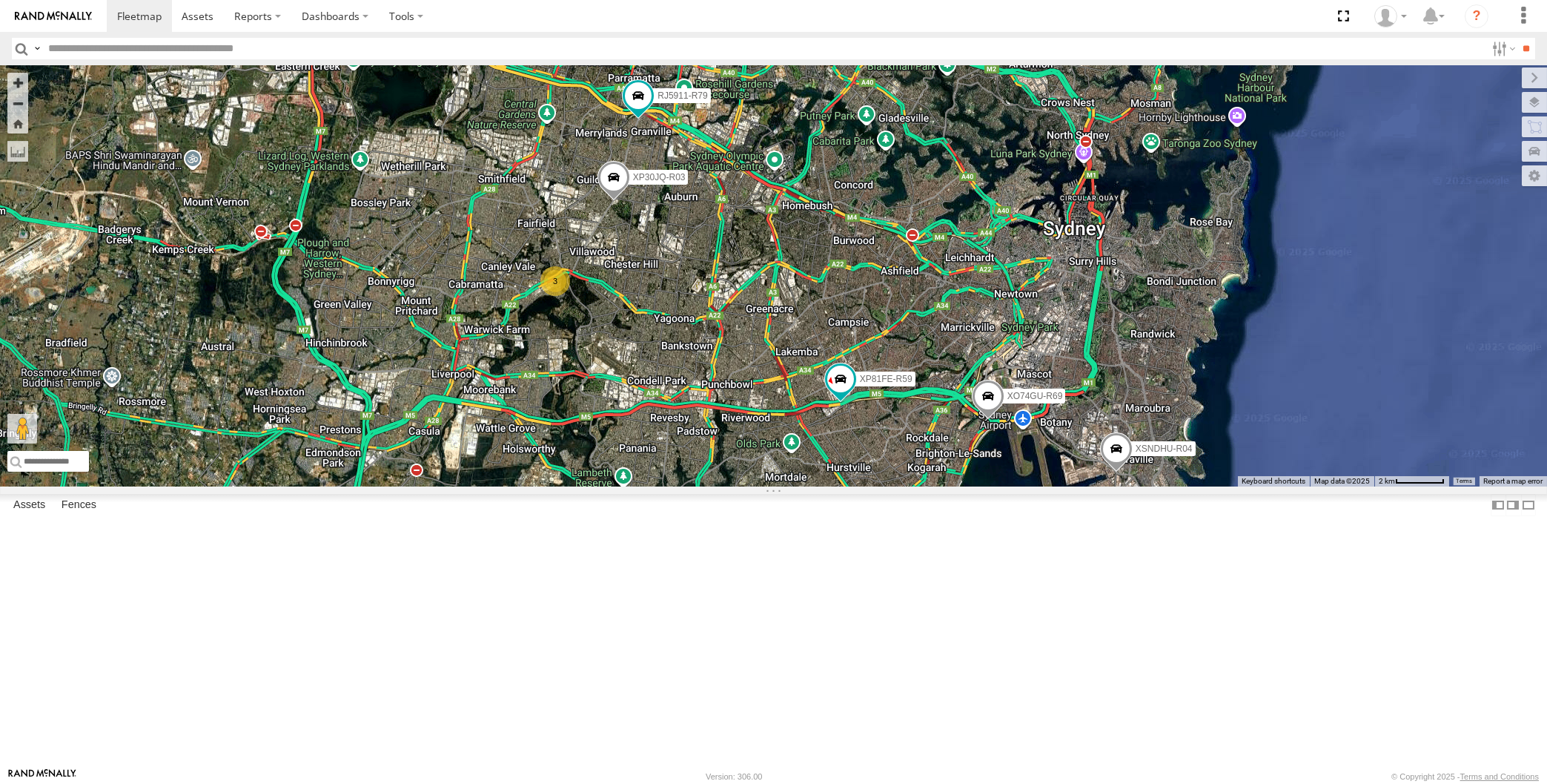
drag, startPoint x: 873, startPoint y: 652, endPoint x: 870, endPoint y: 644, distance: 8.5
click at [871, 486] on div "XP30JQ-R03 XSNDHU-R04 RJ5911-R79 XP81FE-R59 XO74GU-R69 3 Loading..." at bounding box center [773, 275] width 1547 height 421
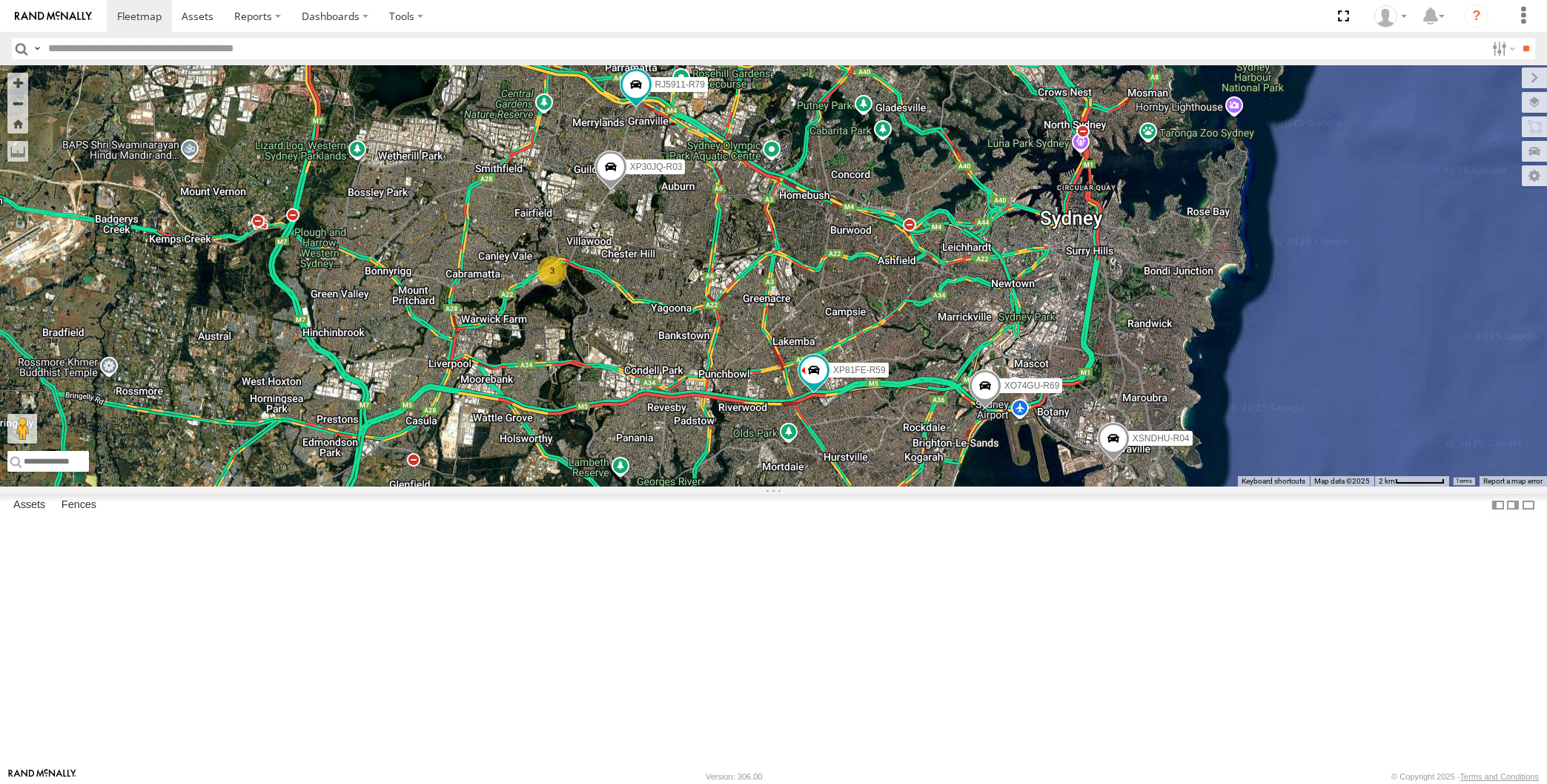
click at [346, 486] on div "XP30JQ-R03 XSNDHU-R04 RJ5911-R79 XP81FE-R59 XO74GU-R69 3 Loading..." at bounding box center [773, 275] width 1547 height 421
drag, startPoint x: 873, startPoint y: 591, endPoint x: 883, endPoint y: 583, distance: 12.8
click at [882, 486] on div "XP30JQ-R03 XSNDHU-R04 RJ5911-R79 XP81FE-R59 XO74GU-R69 3 Loading..." at bounding box center [773, 275] width 1547 height 421
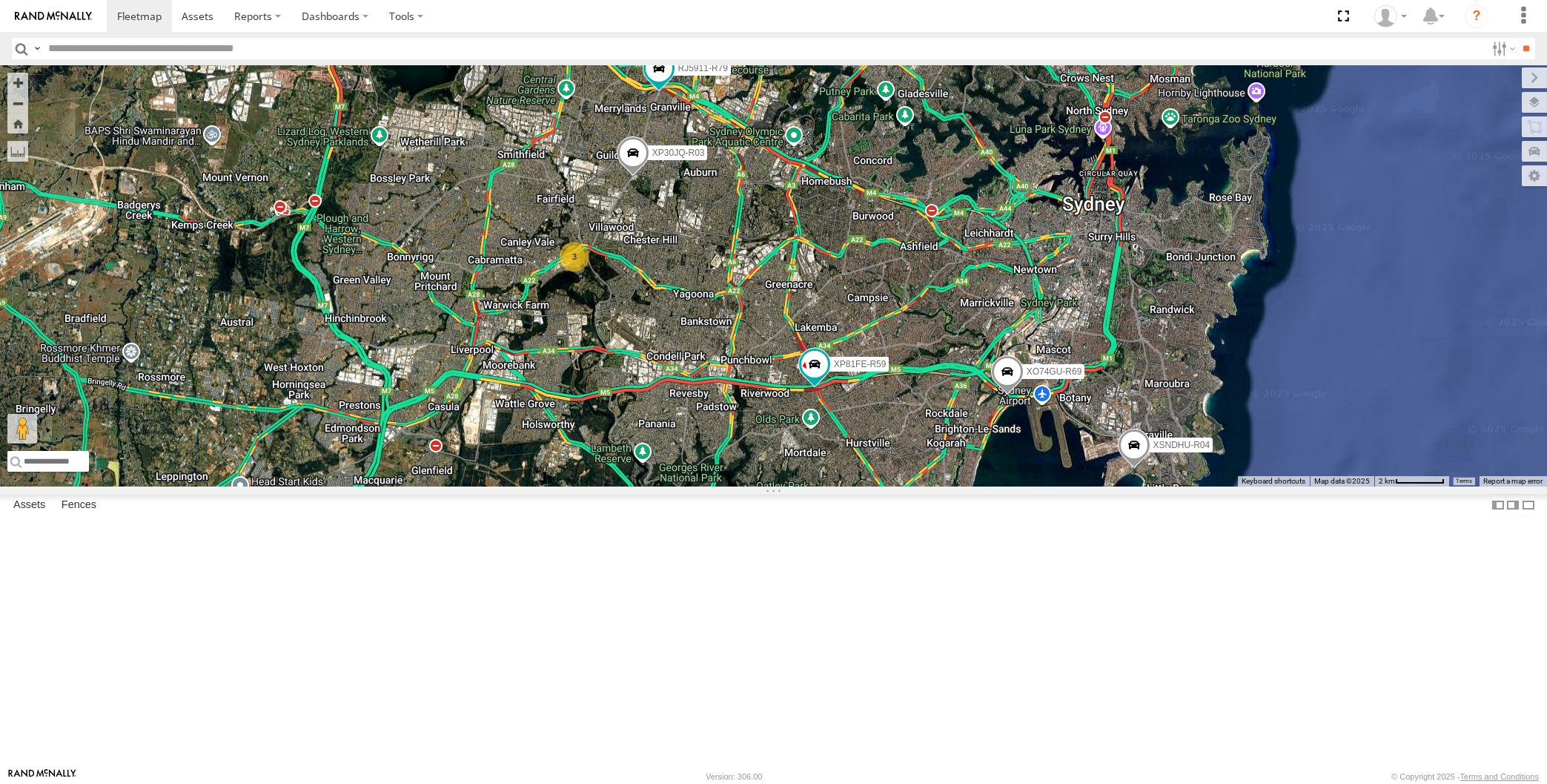
drag, startPoint x: 1085, startPoint y: 654, endPoint x: 1048, endPoint y: 639, distance: 39.9
click at [1079, 486] on div "XP30JQ-R03 XSNDHU-R04 RJ5911-R79 XP81FE-R59 XO74GU-R69 3 Loading..." at bounding box center [773, 275] width 1547 height 421
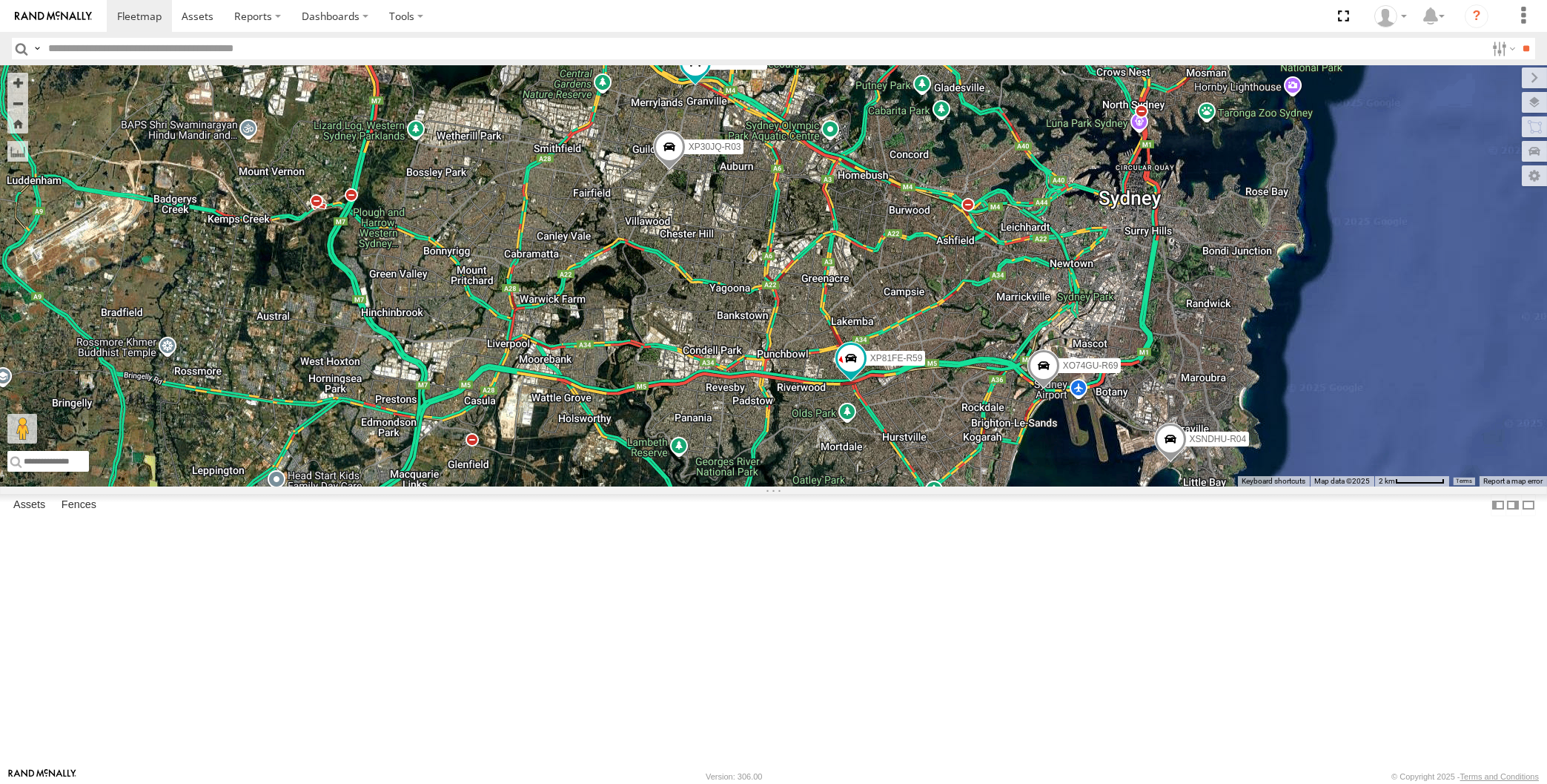
click at [900, 486] on div "XP30JQ-R03 XSNDHU-R04 RJ5911-R79 XP81FE-R59 XO74GU-R69 Loading..." at bounding box center [773, 275] width 1547 height 421
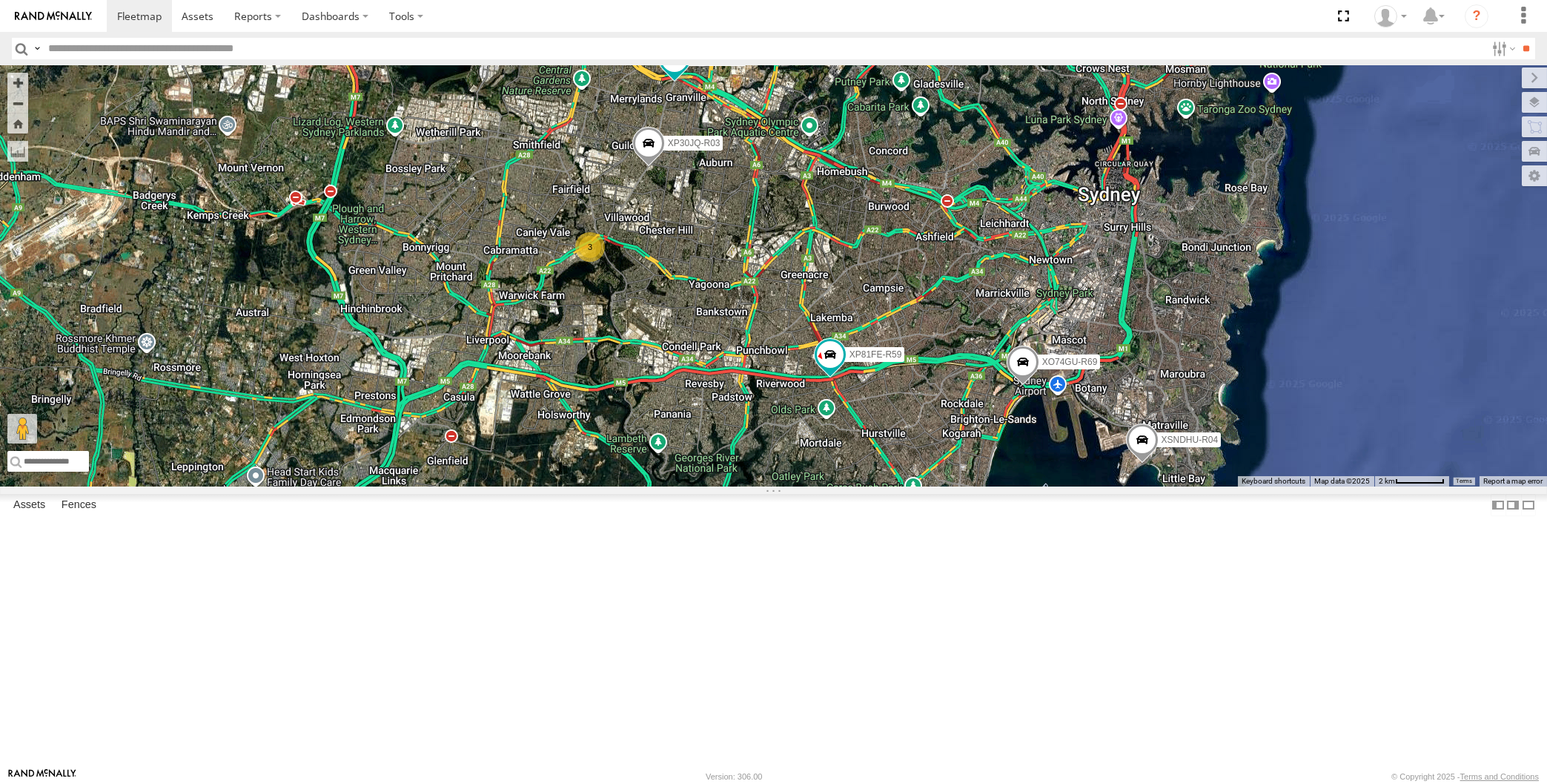
drag, startPoint x: 860, startPoint y: 605, endPoint x: 873, endPoint y: 605, distance: 13.0
click at [873, 486] on div "XP30JQ-R03 XSNDHU-R04 RJ5911-R79 XP81FE-R59 XO74GU-R69 3 Loading..." at bounding box center [773, 275] width 1547 height 421
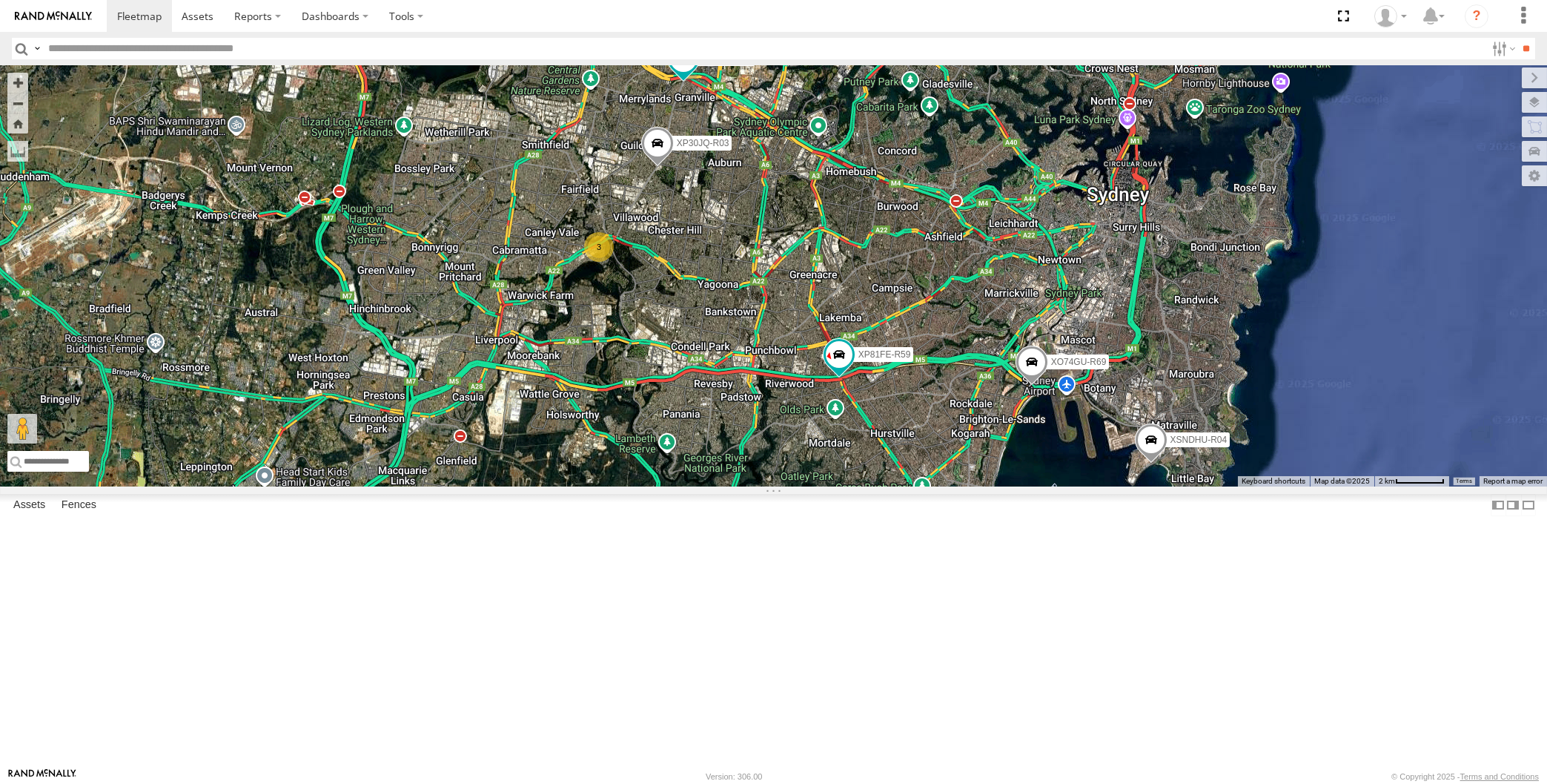
drag, startPoint x: 1012, startPoint y: 621, endPoint x: 1001, endPoint y: 598, distance: 25.5
click at [1006, 486] on div "XP30JQ-R03 XSNDHU-R04 RJ5911-R79 XP81FE-R59 XO74GU-R69 3 Loading..." at bounding box center [773, 275] width 1547 height 421
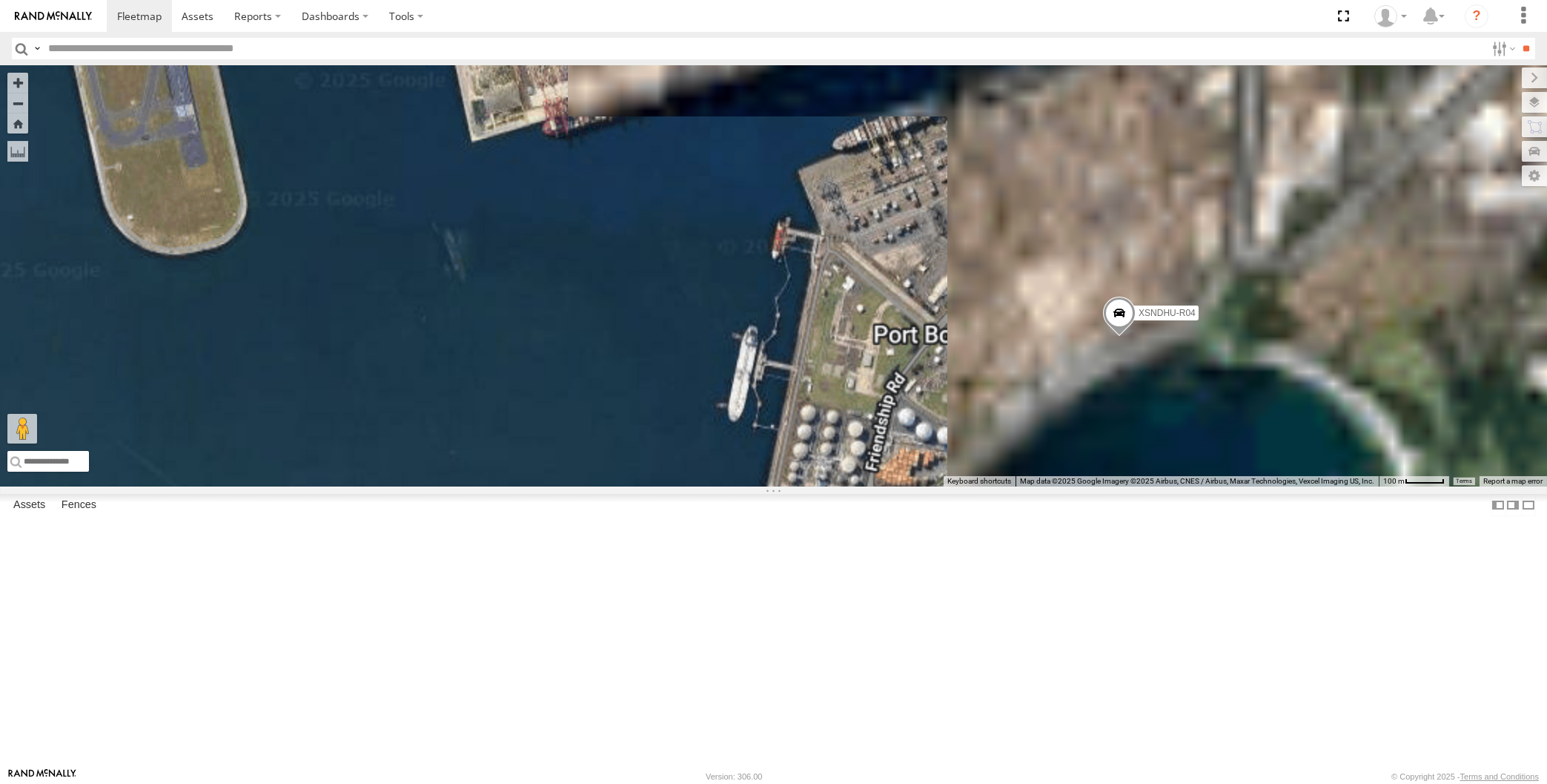
click at [1176, 486] on div "XP30JQ-R03 XSNDHU-R04 RJ5911-R79 XP81FE-R59 XO74GU-R69 Loading..." at bounding box center [773, 275] width 1547 height 421
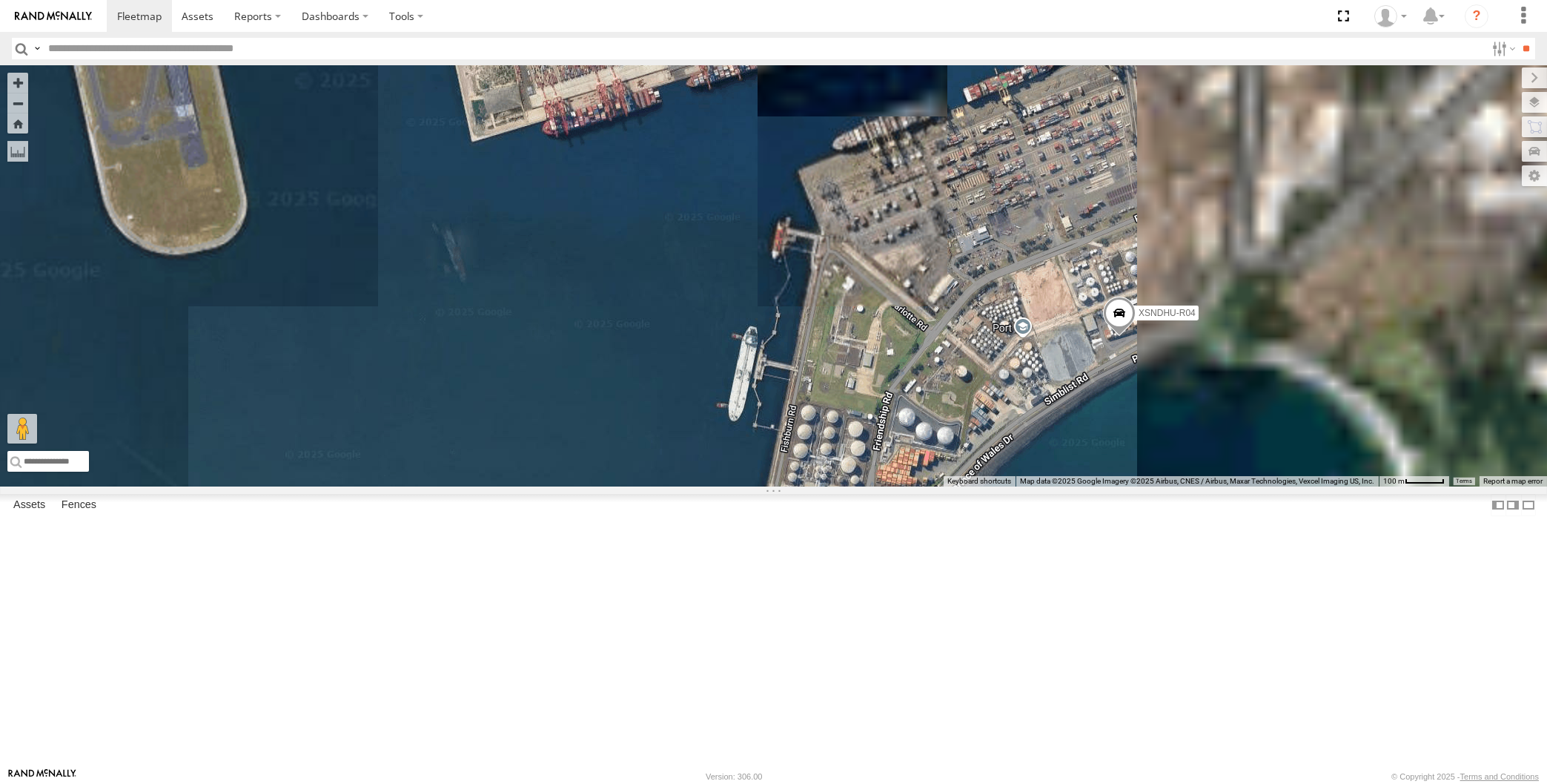
drag, startPoint x: 1195, startPoint y: 587, endPoint x: 1172, endPoint y: 580, distance: 24.0
click at [1185, 486] on div "XP30JQ-R03 XSNDHU-R04 RJ5911-R79 XP81FE-R59 XO74GU-R69 Loading..." at bounding box center [773, 275] width 1547 height 421
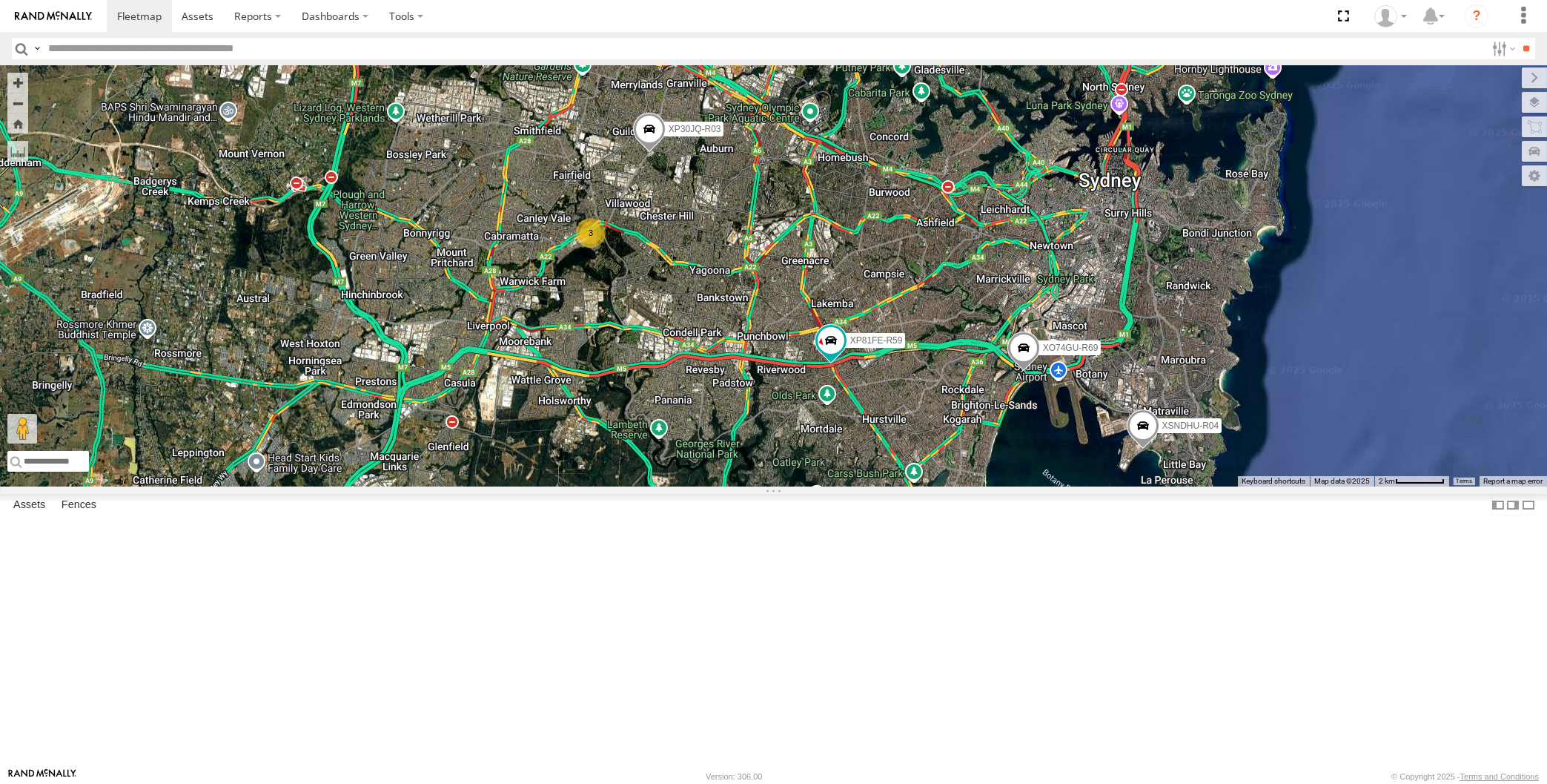
click at [645, 153] on span at bounding box center [649, 133] width 33 height 40
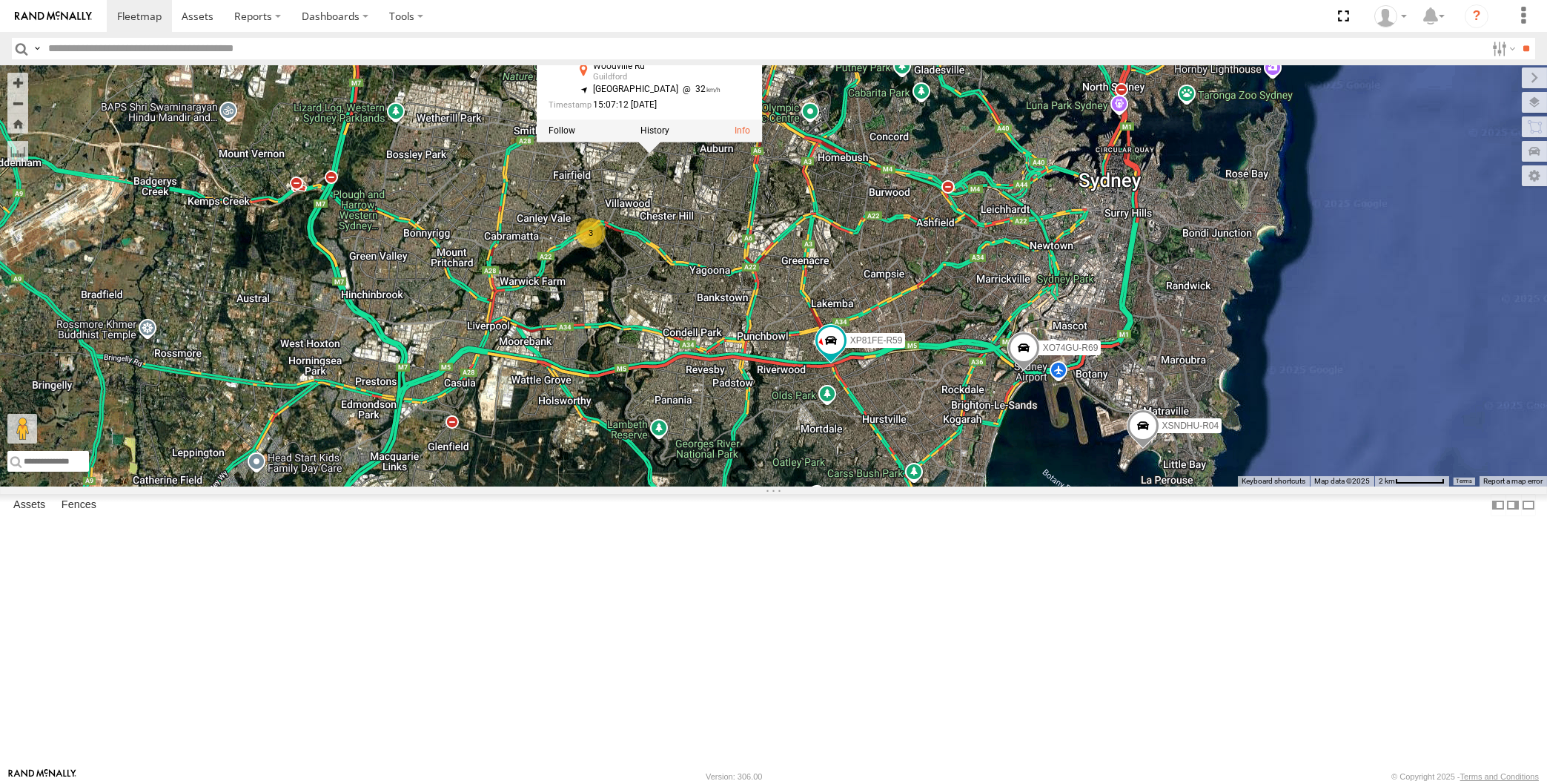
click at [713, 359] on div "XP30JQ-R03 XSNDHU-R04 RJ5911-R79 XP81FE-R59 XO74GU-R69 3 XP30JQ-R03 All Assets …" at bounding box center [773, 275] width 1547 height 421
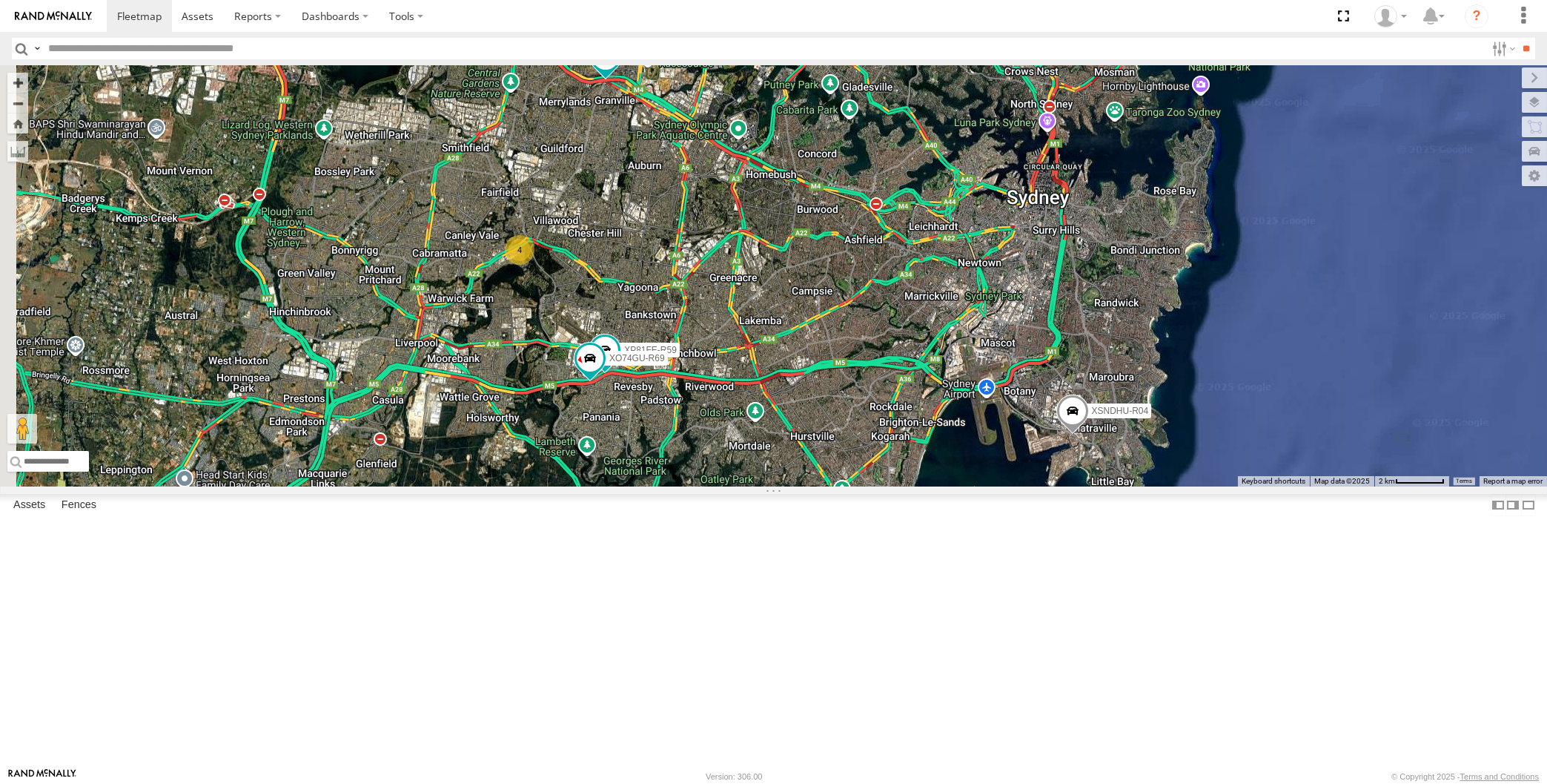
drag, startPoint x: 858, startPoint y: 590, endPoint x: 880, endPoint y: 576, distance: 26.1
click at [880, 486] on div "4 XSNDHU-R04 RJ5911-R79 XP81FE-R59 XO74GU-R69 Loading..." at bounding box center [773, 275] width 1547 height 421
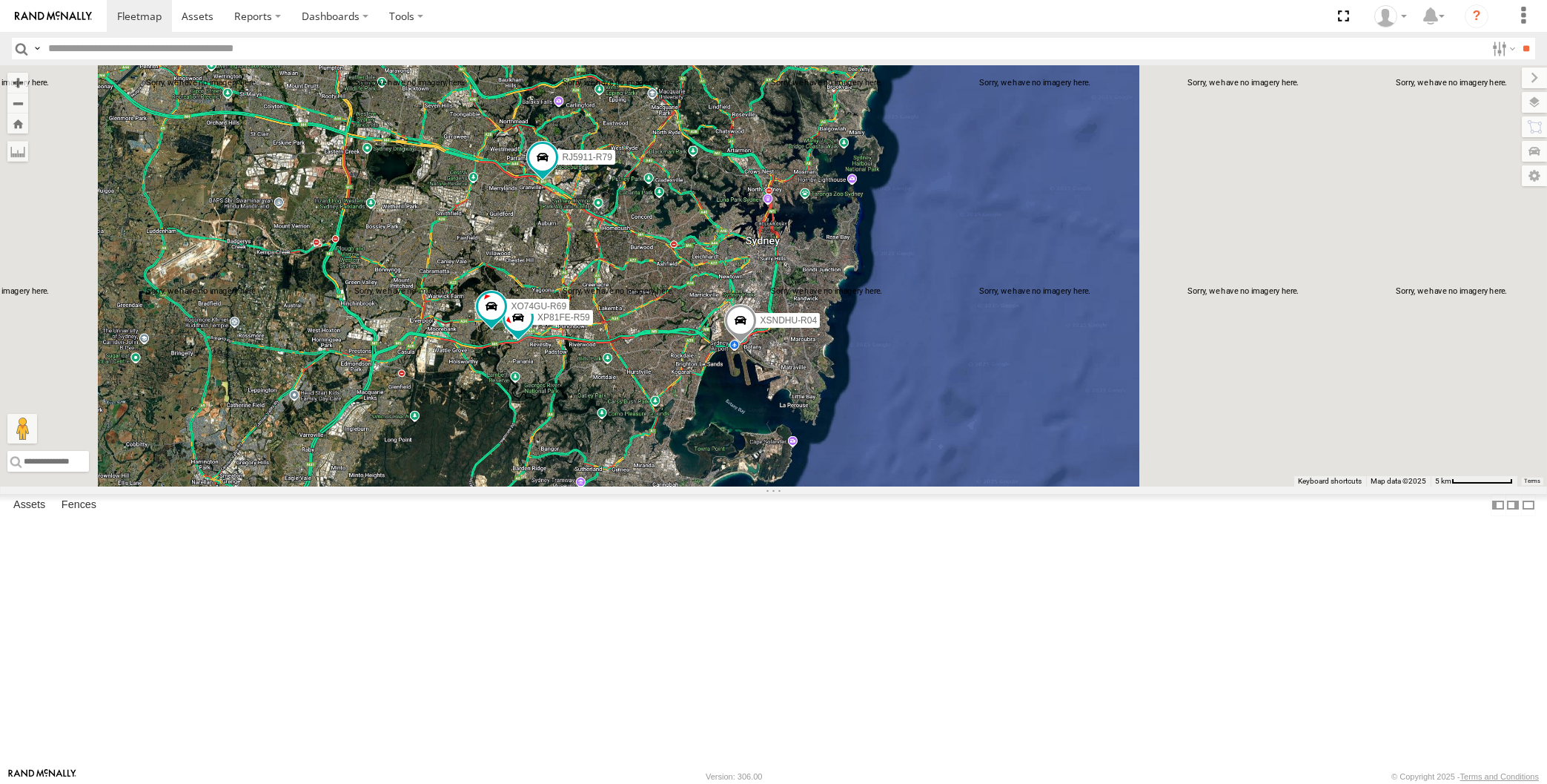
click at [427, 486] on div "XSNDHU-R04 RJ5911-R79 XP81FE-R59 XO74GU-R69 Loading..." at bounding box center [773, 275] width 1547 height 421
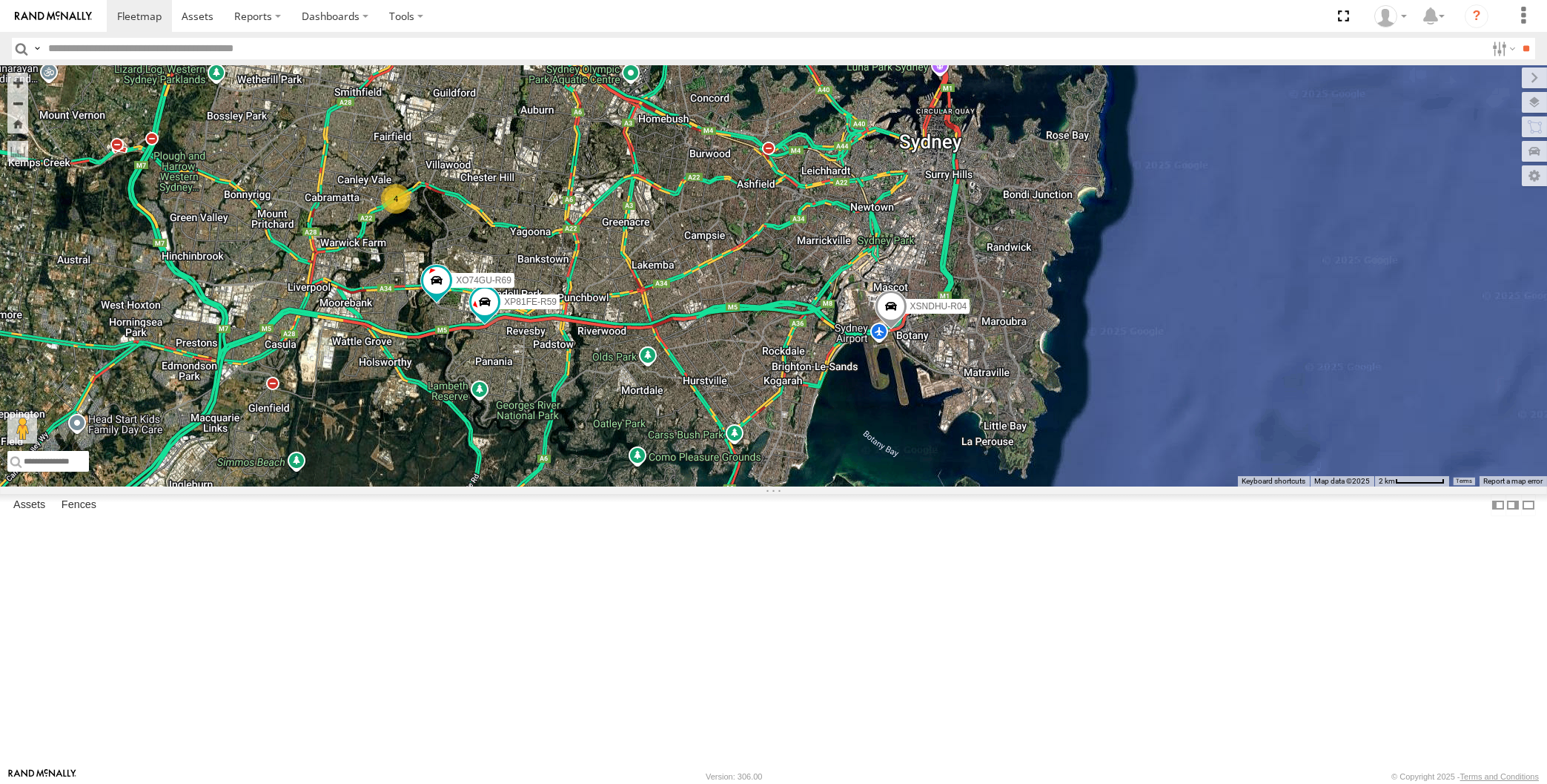
click at [646, 486] on div "XSNDHU-R04 RJ5911-R79 XP81FE-R59 XO74GU-R69 4 Loading..." at bounding box center [773, 275] width 1547 height 421
click at [761, 458] on div "XSNDHU-R04 RJ5911-R79 XP81FE-R59 XO74GU-R69 4 Loading..." at bounding box center [773, 275] width 1547 height 421
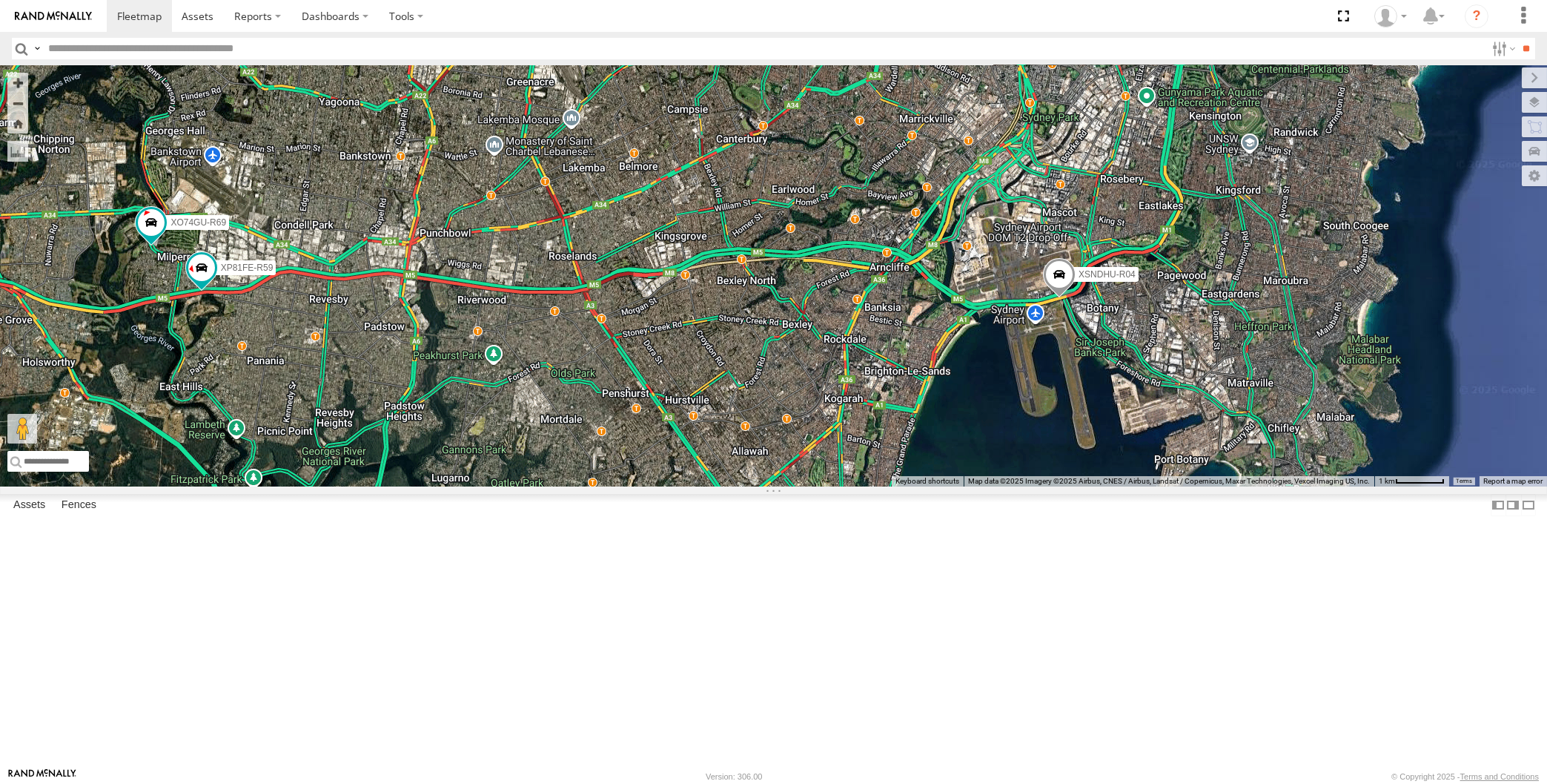
drag, startPoint x: 684, startPoint y: 532, endPoint x: 737, endPoint y: 508, distance: 58.2
click at [735, 486] on div "XSNDHU-R04 RJ5911-R79 XP81FE-R59 XO74GU-R69 XP30JQ-R03 3 Loading..." at bounding box center [773, 275] width 1547 height 421
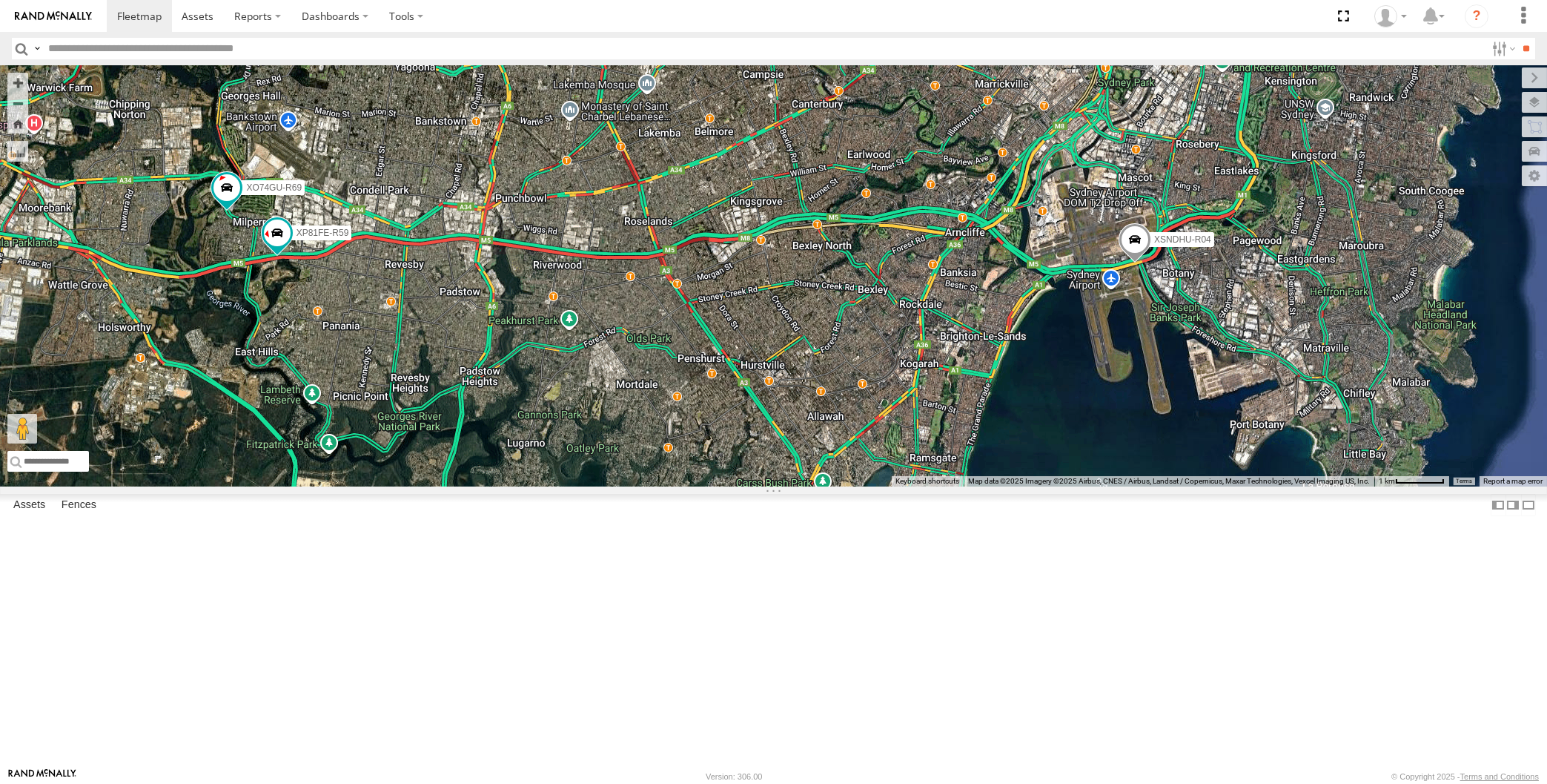
drag, startPoint x: 613, startPoint y: 574, endPoint x: 734, endPoint y: 571, distance: 121.0
click at [733, 486] on div "XSNDHU-R04 RJ5911-R79 XP81FE-R59 XO74GU-R69 XP30JQ-R03 3 Loading..." at bounding box center [773, 275] width 1547 height 421
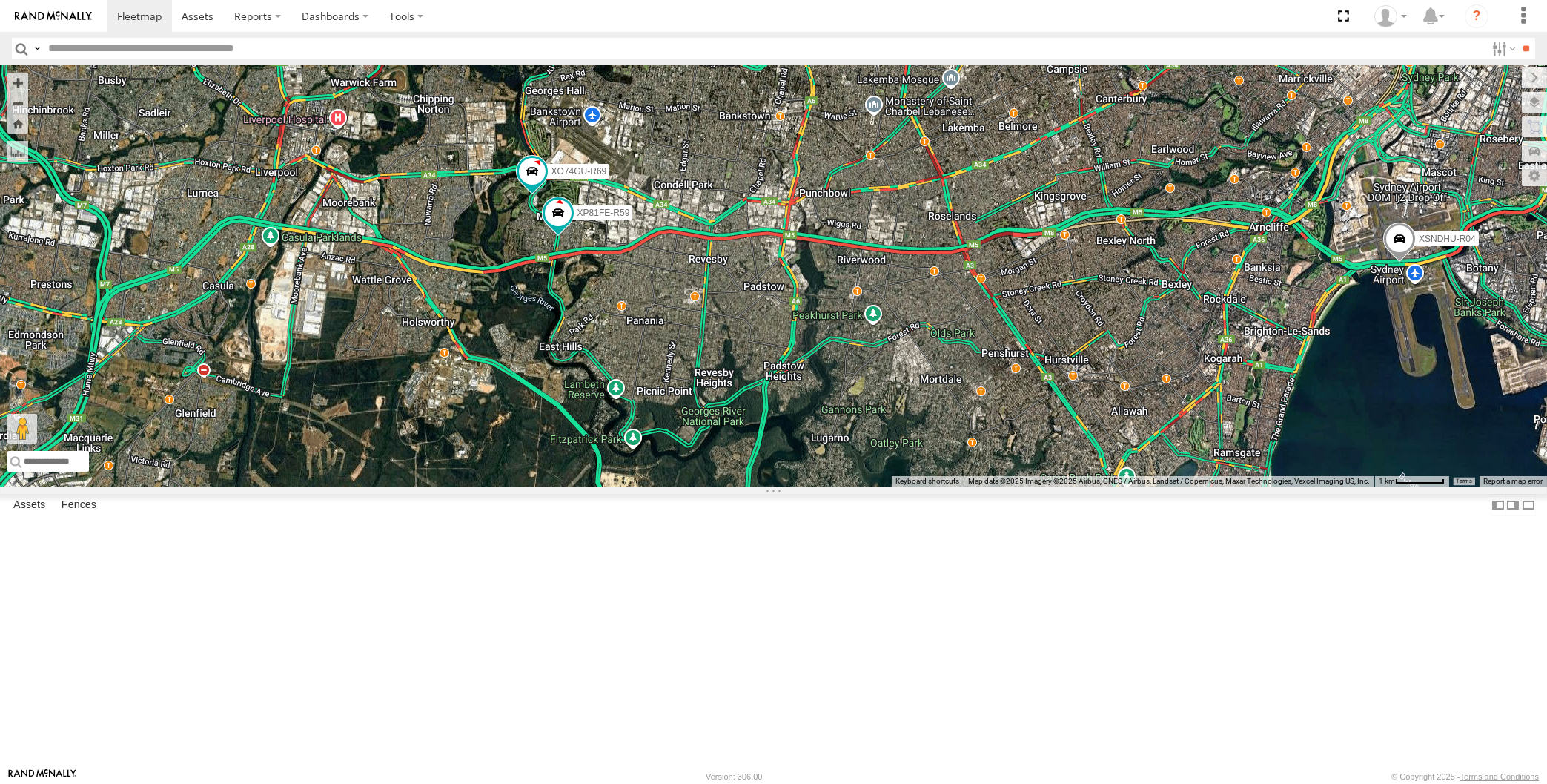
click at [1008, 486] on div "XSNDHU-R04 RJ5911-R79 XP81FE-R59 XO74GU-R69 XP30JQ-R03 3 Loading..." at bounding box center [773, 275] width 1547 height 421
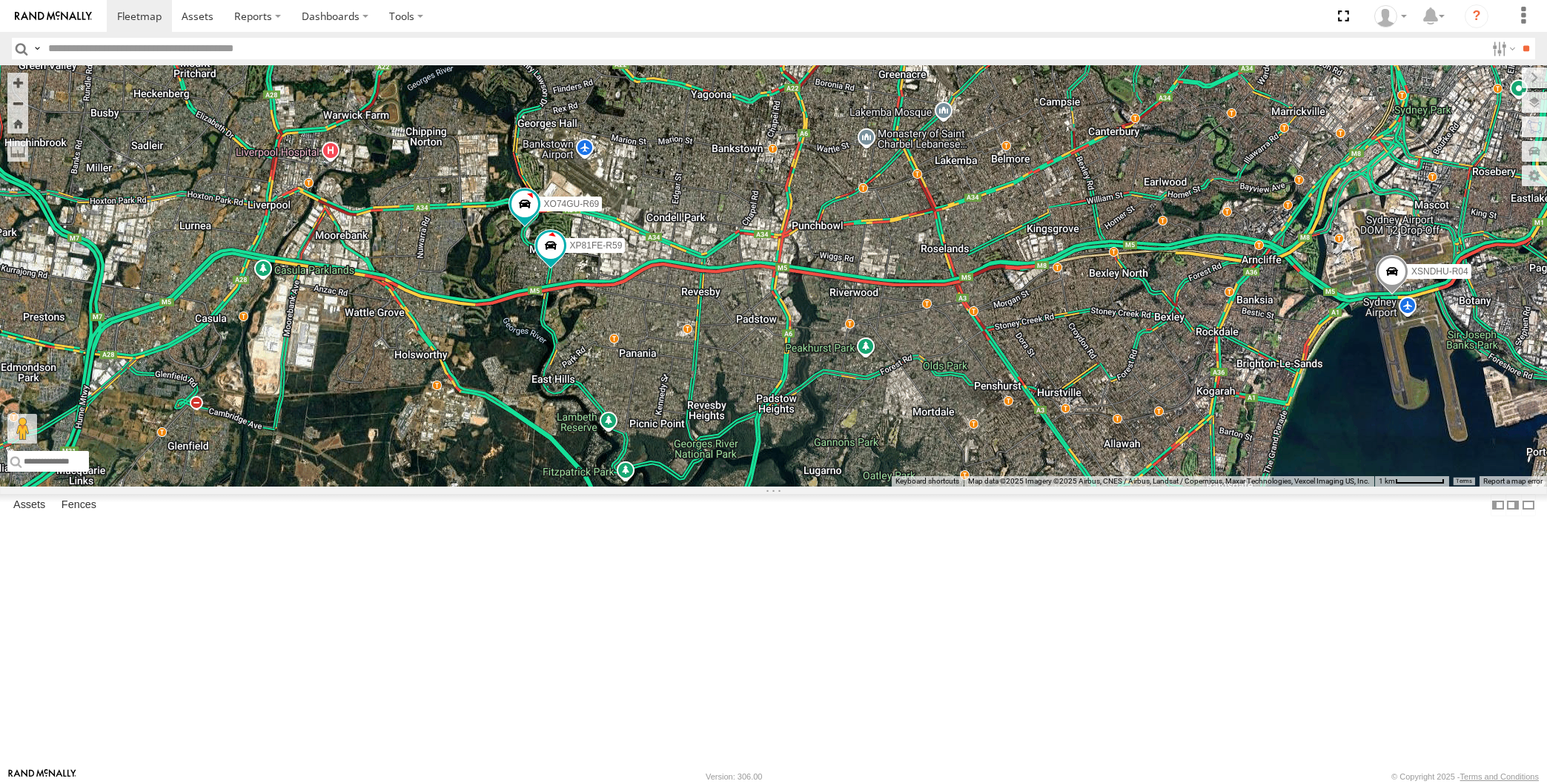
drag, startPoint x: 908, startPoint y: 511, endPoint x: 902, endPoint y: 525, distance: 15.2
click at [903, 486] on div "XSNDHU-R04 RJ5911-R79 XP81FE-R59 XO74GU-R69 XP30JQ-R03 3 Loading..." at bounding box center [773, 275] width 1547 height 421
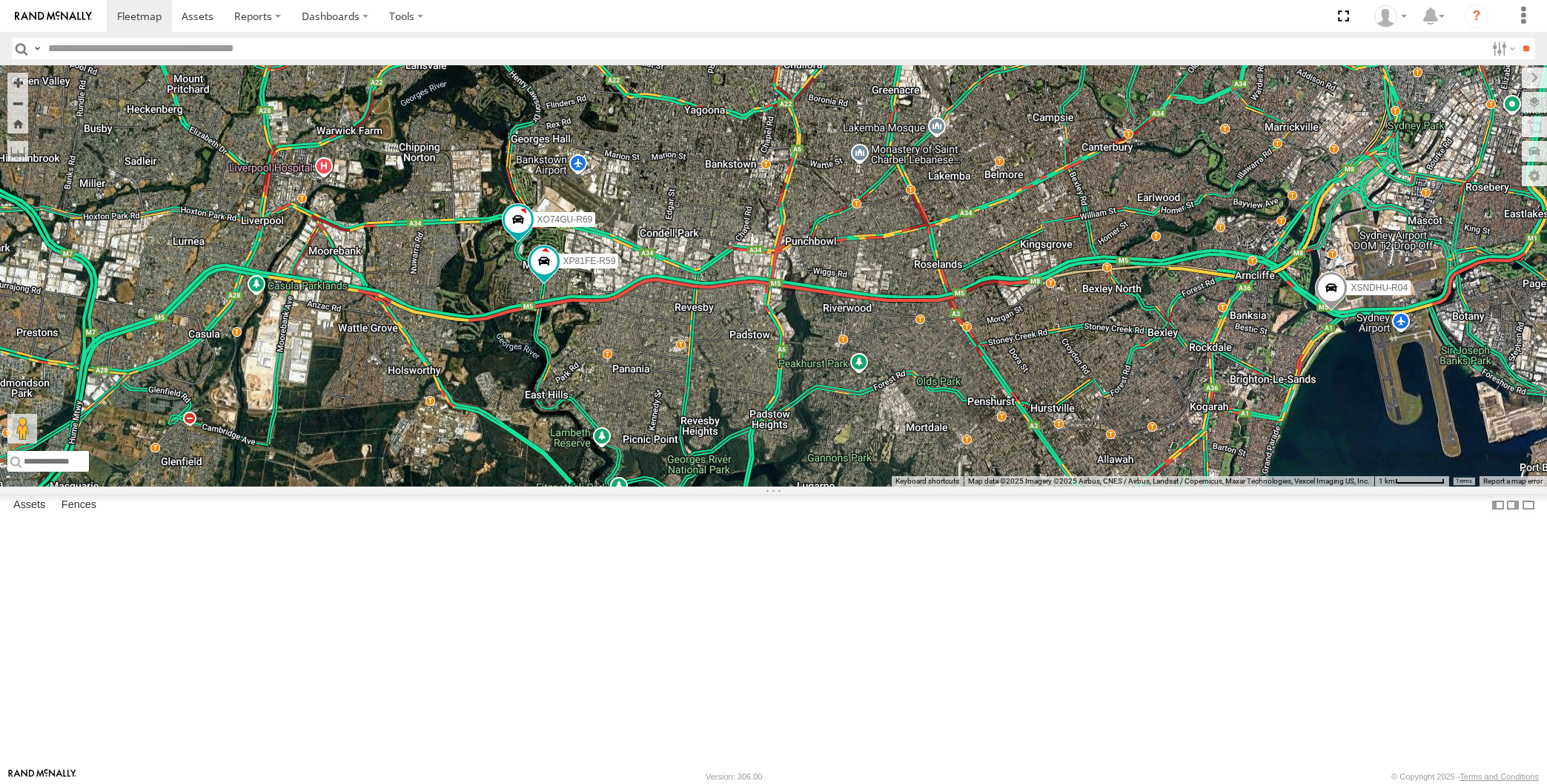
drag, startPoint x: 892, startPoint y: 562, endPoint x: 869, endPoint y: 569, distance: 24.0
click at [870, 486] on div "XSNDHU-R04 RJ5911-R79 XP81FE-R59 XO74GU-R69 XP30JQ-R03 3 Loading..." at bounding box center [773, 275] width 1547 height 421
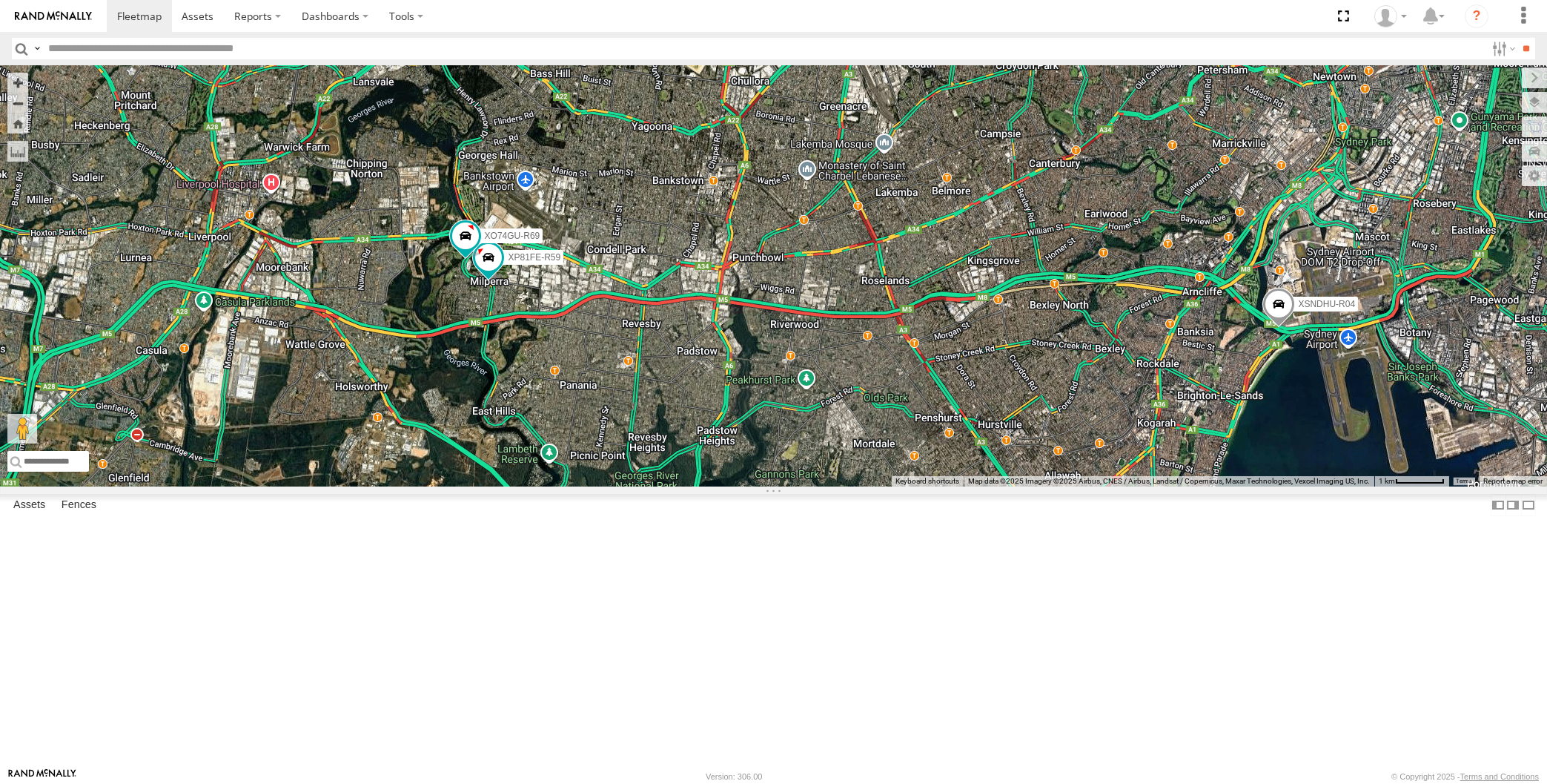
drag, startPoint x: 882, startPoint y: 591, endPoint x: 868, endPoint y: 586, distance: 14.9
click at [868, 486] on div "XSNDHU-R04 RJ5911-R79 XP81FE-R59 XO74GU-R69 XP30JQ-R03 3 Loading..." at bounding box center [773, 275] width 1547 height 421
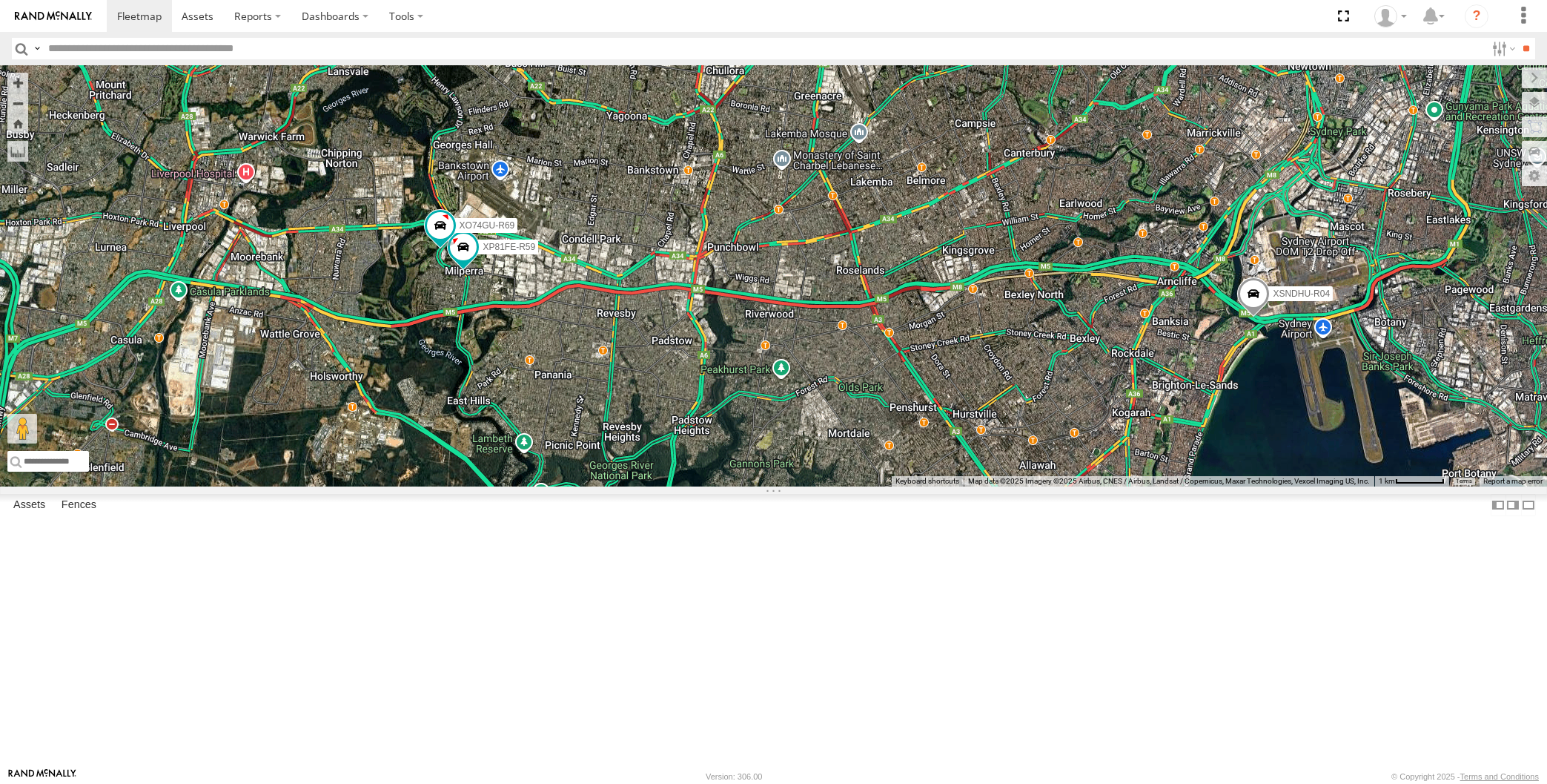
click at [1078, 486] on div "XSNDHU-R04 RJ5911-R79 XP81FE-R59 XO74GU-R69 XP30JQ-R03 3 Loading..." at bounding box center [773, 275] width 1547 height 421
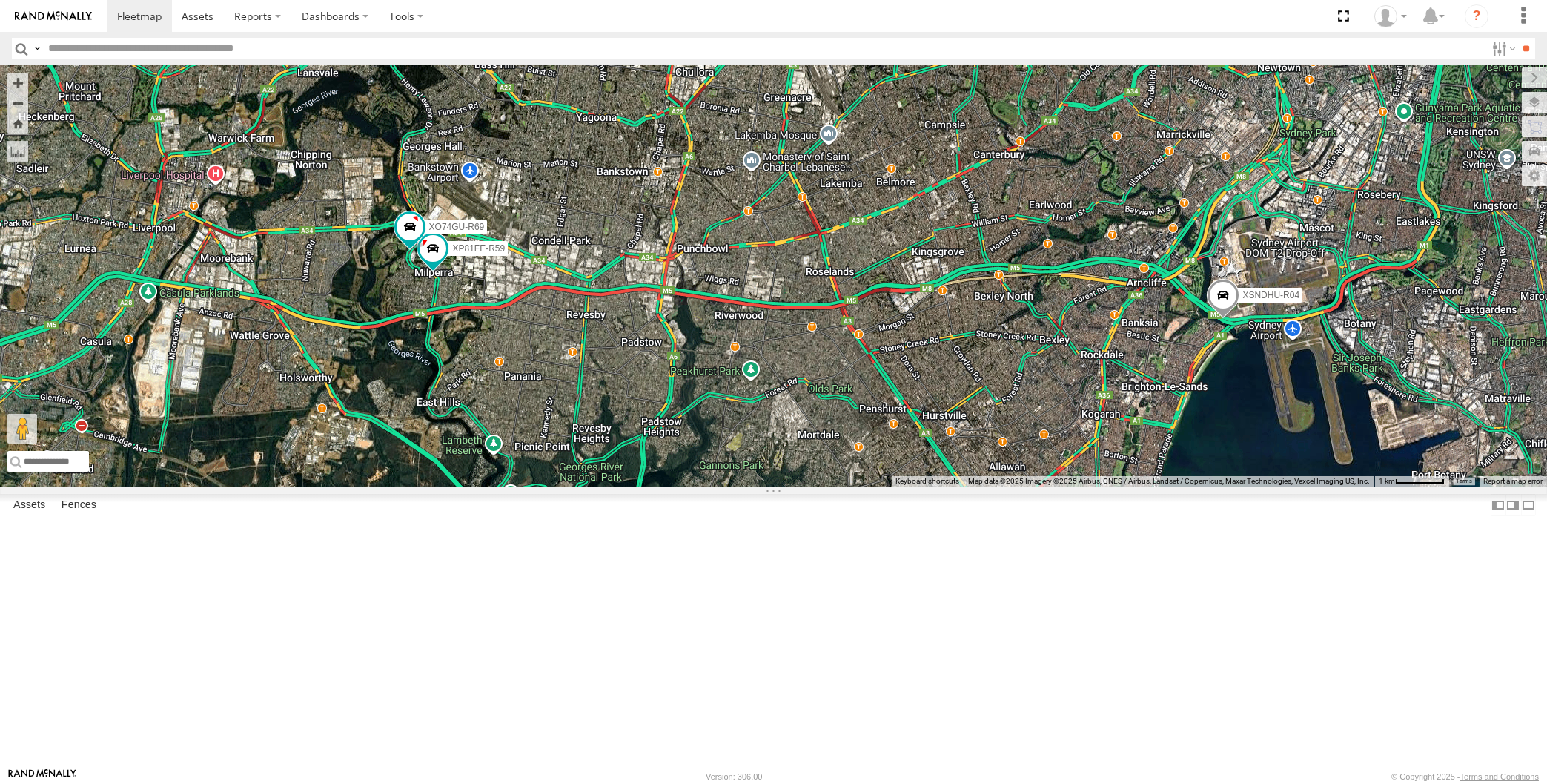
drag, startPoint x: 1264, startPoint y: 579, endPoint x: 1255, endPoint y: 580, distance: 9.1
click at [1255, 486] on div "XSNDHU-R04 RJ5911-R79 XP81FE-R59 XO74GU-R69 XP30JQ-R03 3 Loading..." at bounding box center [773, 275] width 1547 height 421
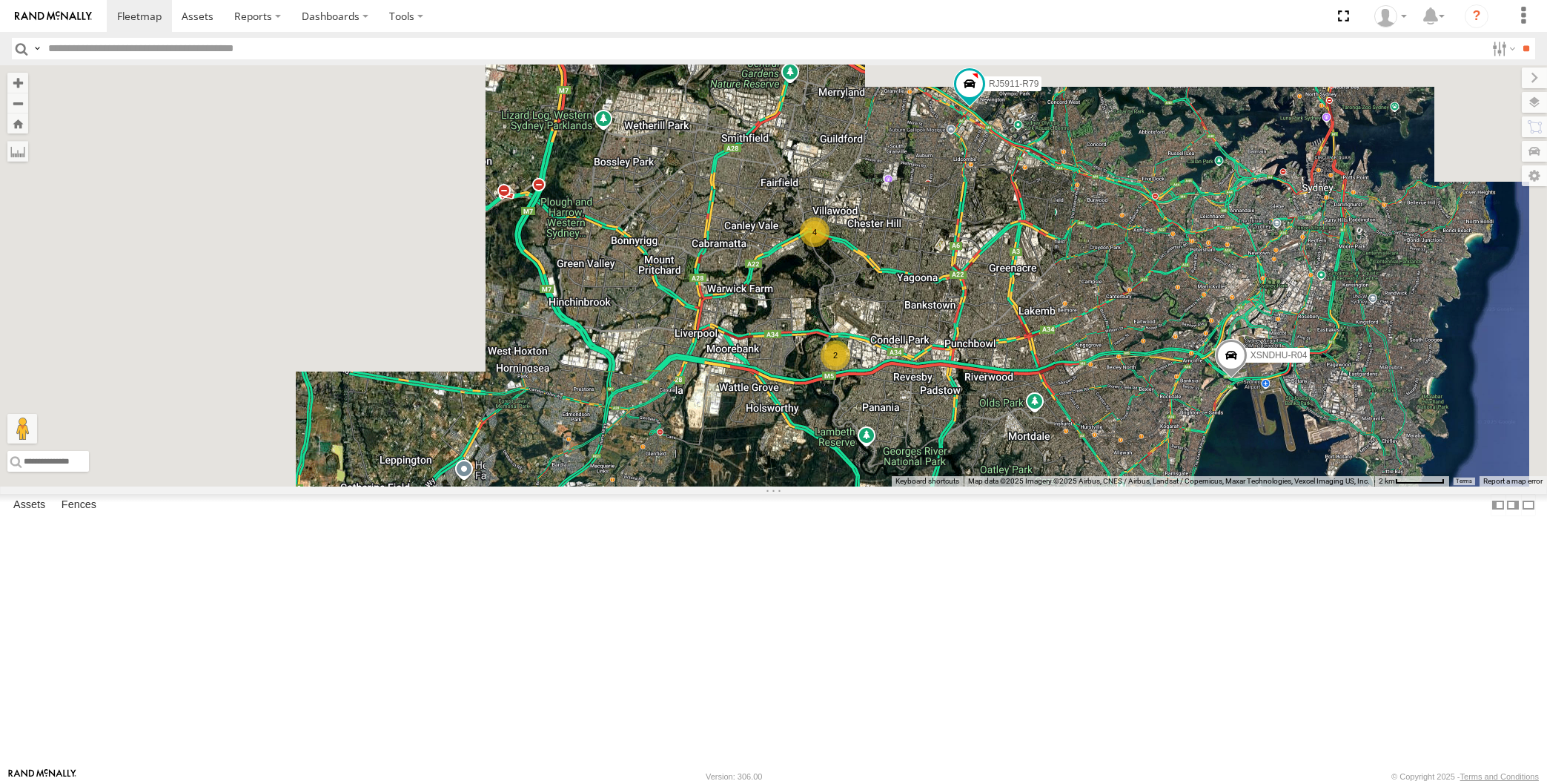
drag, startPoint x: 1225, startPoint y: 561, endPoint x: 1208, endPoint y: 548, distance: 21.4
click at [1215, 486] on div "XSNDHU-R04 RJ5911-R79 4 2 Loading..." at bounding box center [773, 275] width 1547 height 421
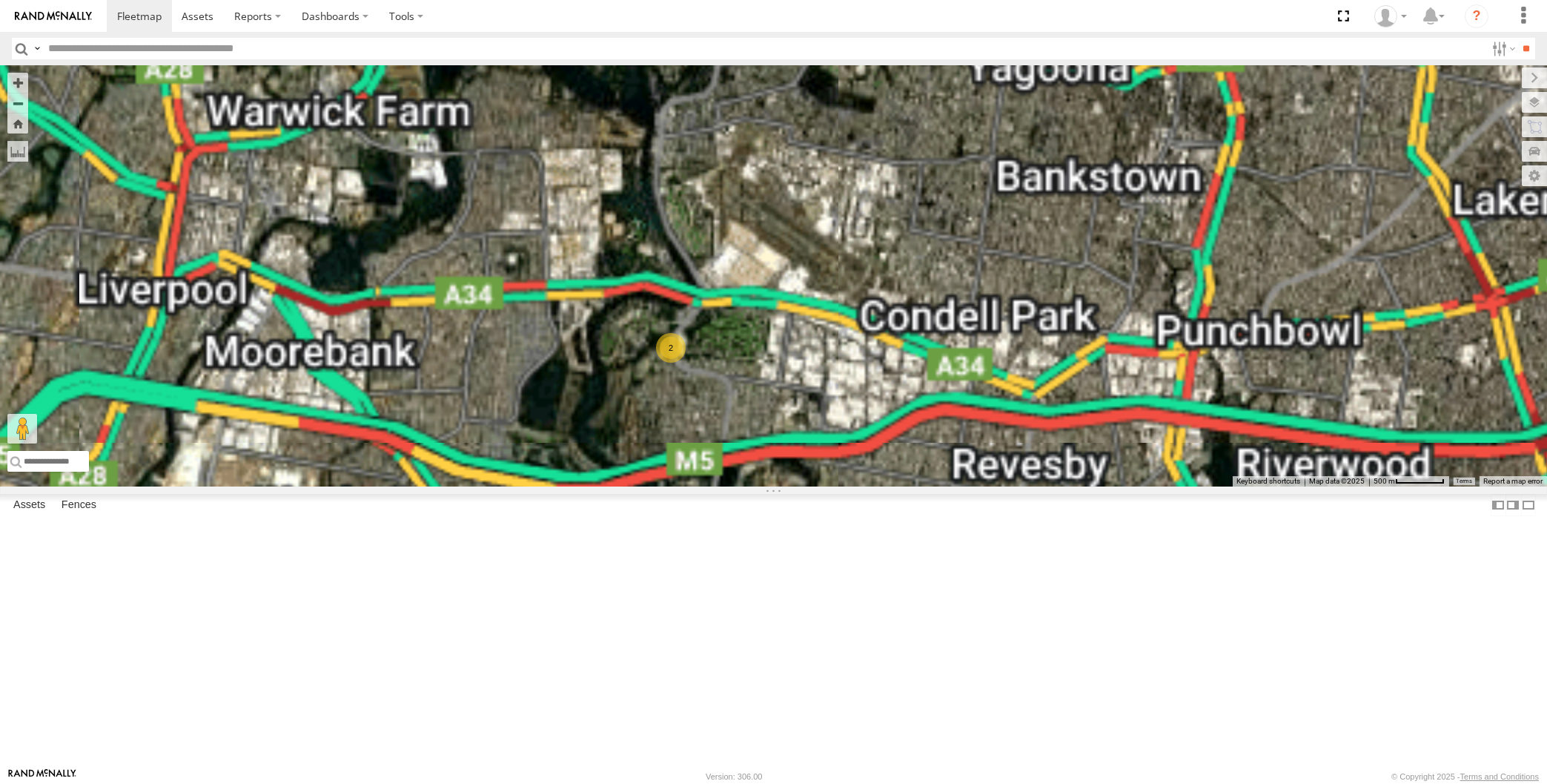
drag, startPoint x: 790, startPoint y: 424, endPoint x: 793, endPoint y: 533, distance: 109.0
click at [793, 486] on div "XSNDHU-R04 RJ5911-R79 XP30JQ-R03 3 2 Loading..." at bounding box center [773, 275] width 1547 height 421
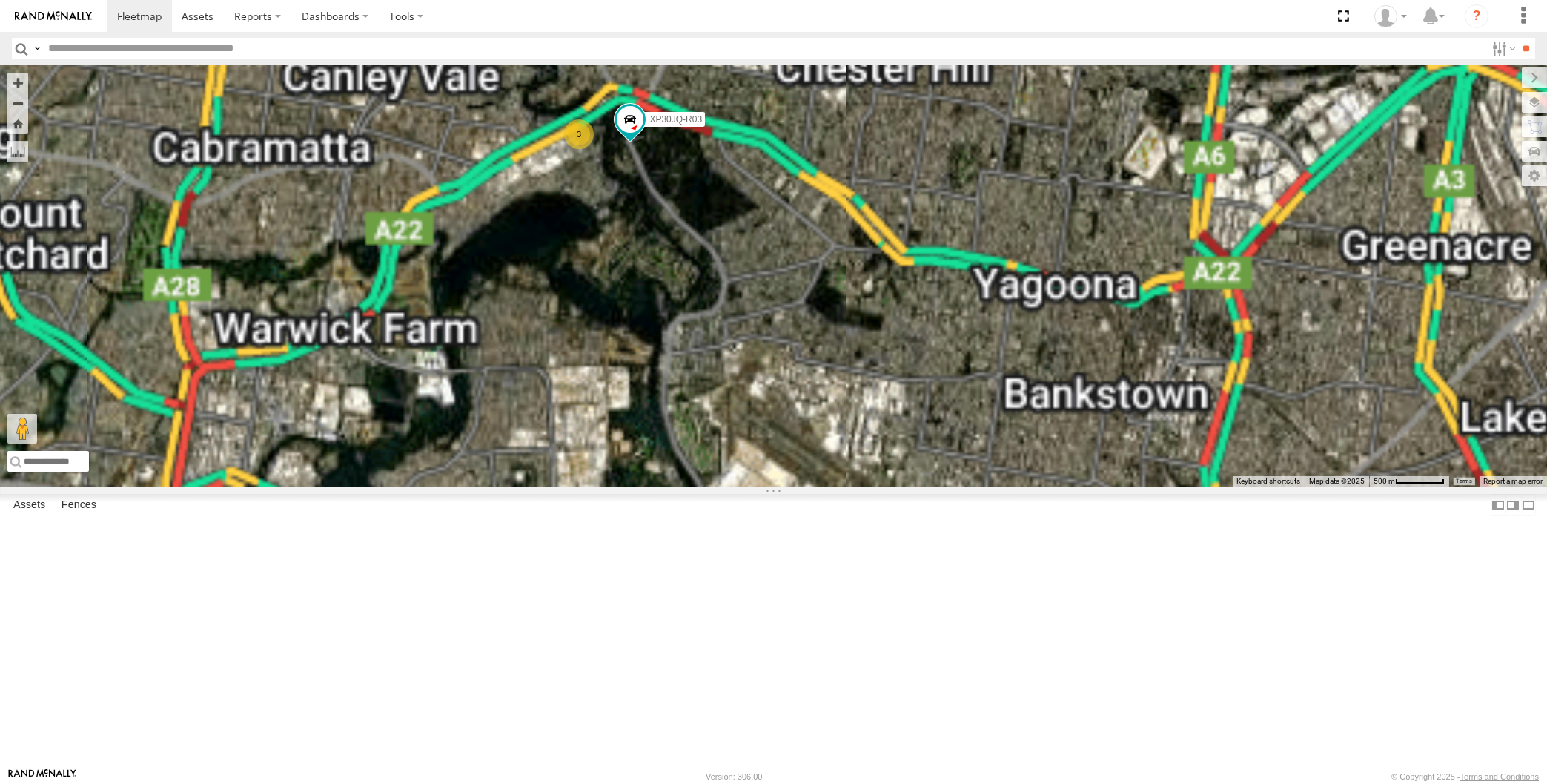
drag, startPoint x: 745, startPoint y: 609, endPoint x: 749, endPoint y: 541, distance: 68.1
click at [750, 486] on div "XSNDHU-R04 RJ5911-R79 XP30JQ-R03 3 2 Loading..." at bounding box center [773, 275] width 1547 height 421
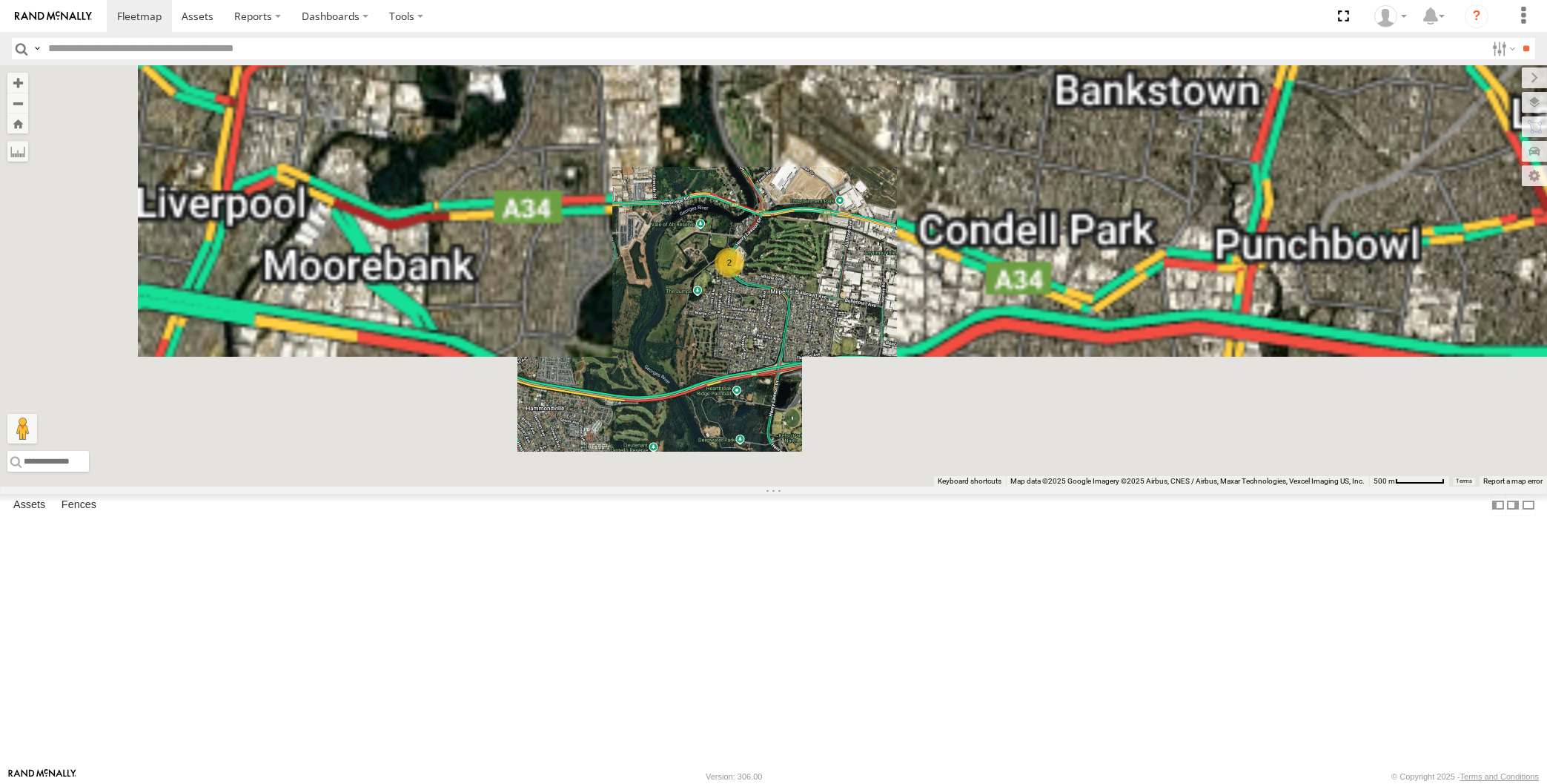
click at [833, 425] on div "XSNDHU-R04 RJ5911-R79 XP30JQ-R03 2 Loading..." at bounding box center [773, 275] width 1547 height 421
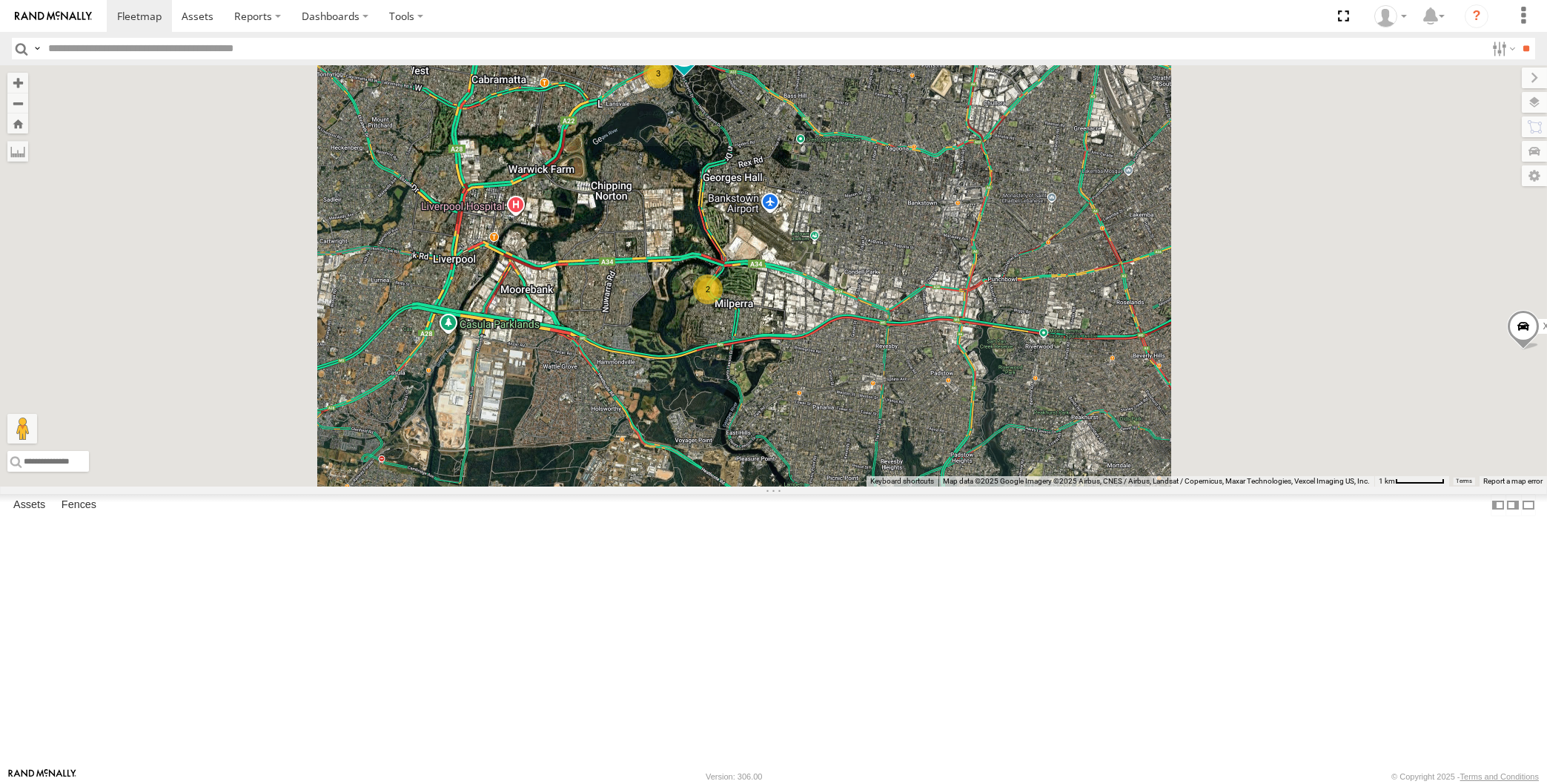
drag, startPoint x: 865, startPoint y: 597, endPoint x: 771, endPoint y: 595, distance: 94.0
click at [775, 486] on div "XSNDHU-R04 RJ5911-R79 XP30JQ-R03 3 2 Loading..." at bounding box center [773, 275] width 1547 height 421
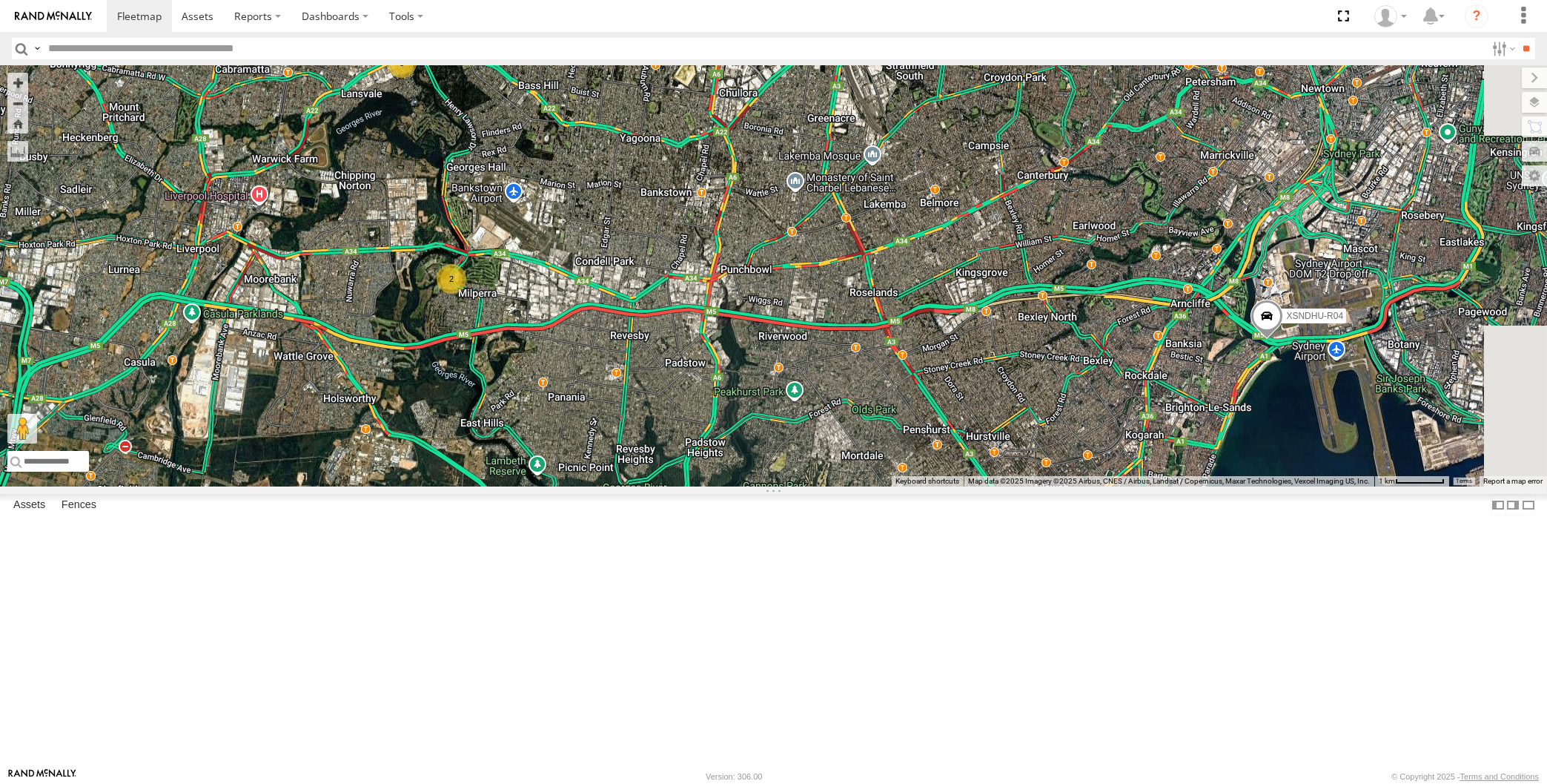
drag, startPoint x: 779, startPoint y: 541, endPoint x: 755, endPoint y: 524, distance: 29.4
click at [757, 486] on div "XSNDHU-R04 RJ5911-R79 XP30JQ-R03 3 2 Loading..." at bounding box center [773, 275] width 1547 height 421
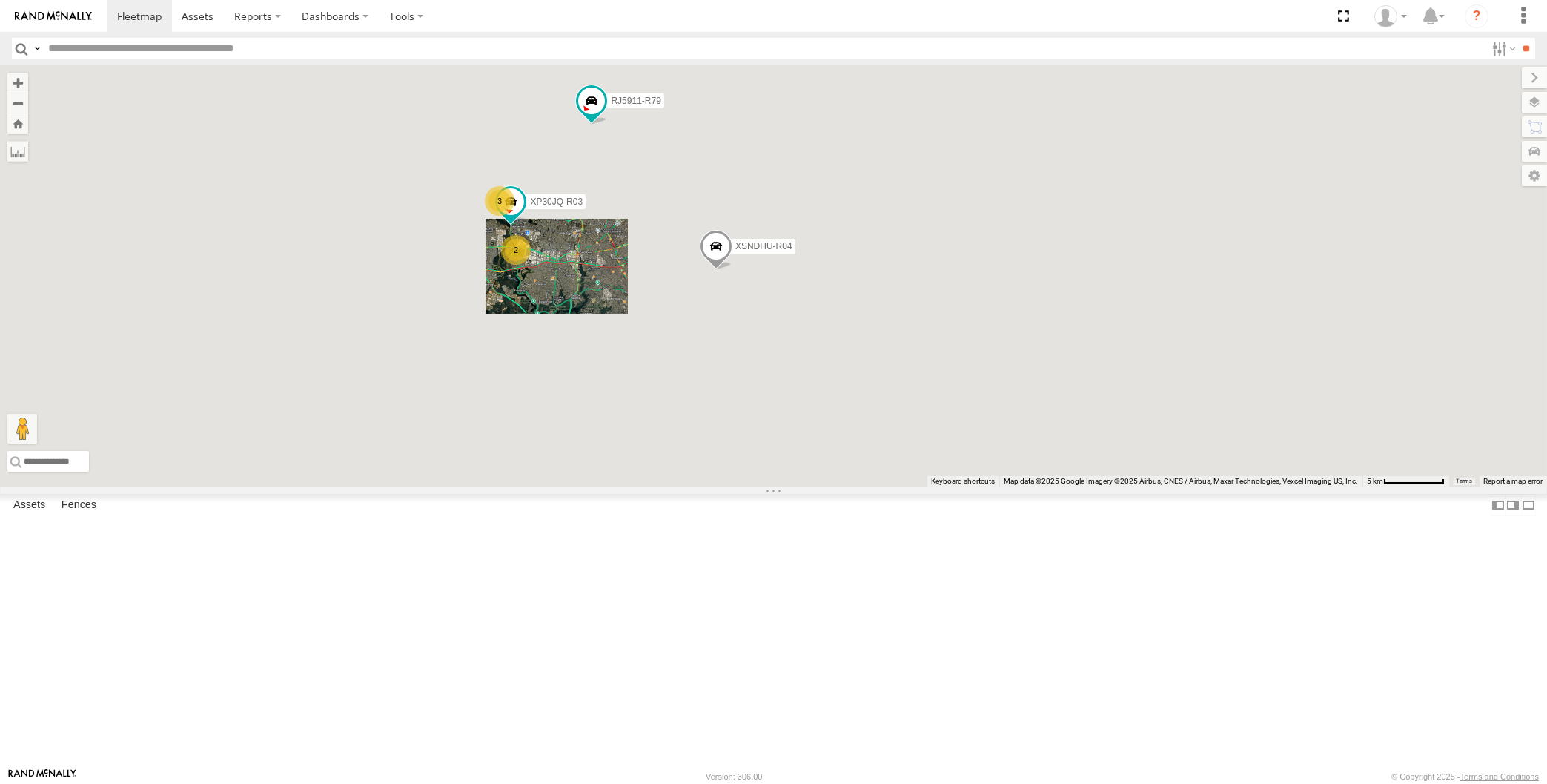
drag, startPoint x: 666, startPoint y: 504, endPoint x: 687, endPoint y: 562, distance: 61.7
click at [687, 486] on div "XSNDHU-R04 RJ5911-R79 XP30JQ-R03 3 2 Loading..." at bounding box center [773, 275] width 1547 height 421
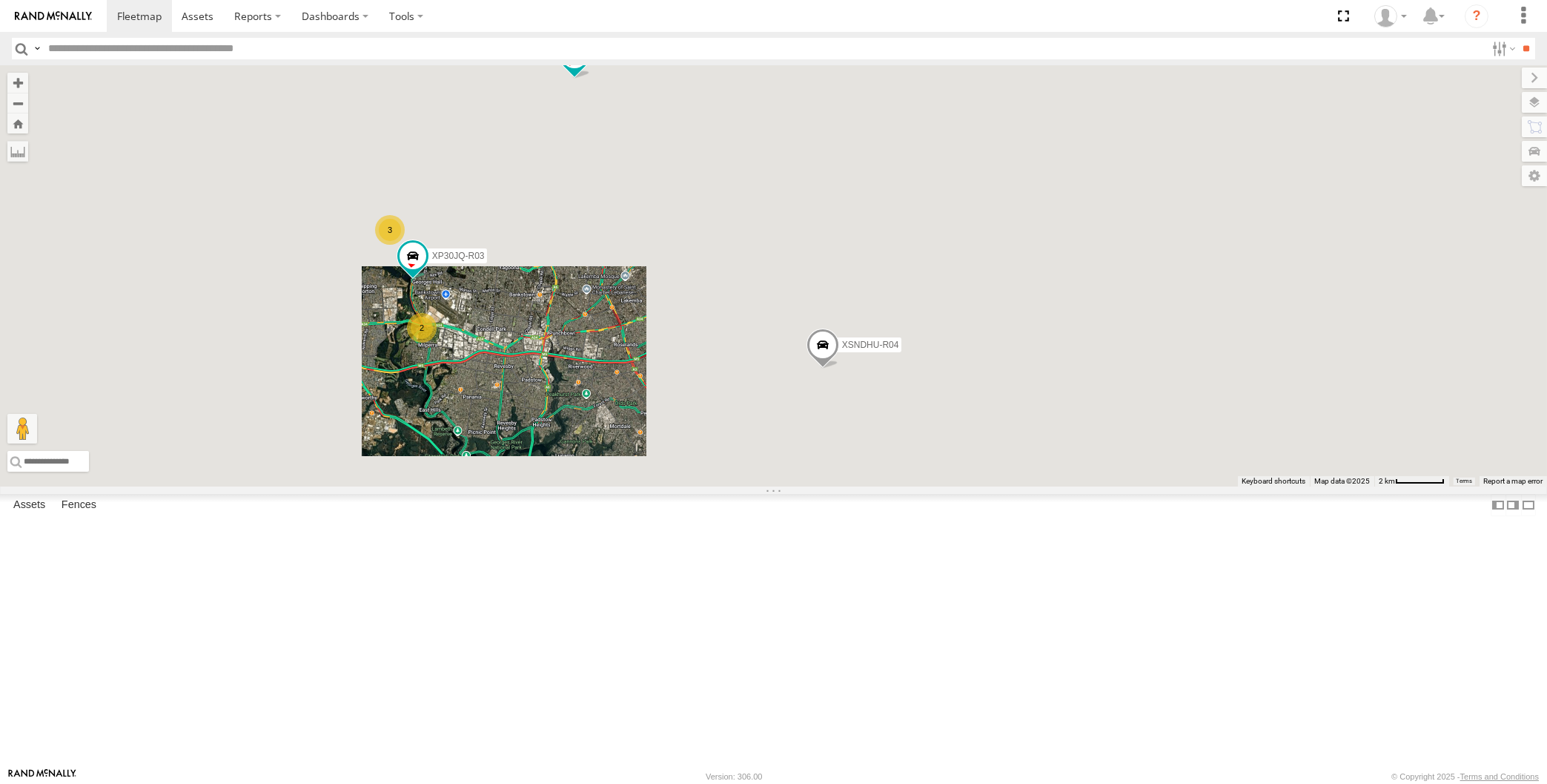
click at [725, 486] on div "XSNDHU-R04 RJ5911-R79 XP30JQ-R03 3 2 Loading..." at bounding box center [773, 275] width 1547 height 421
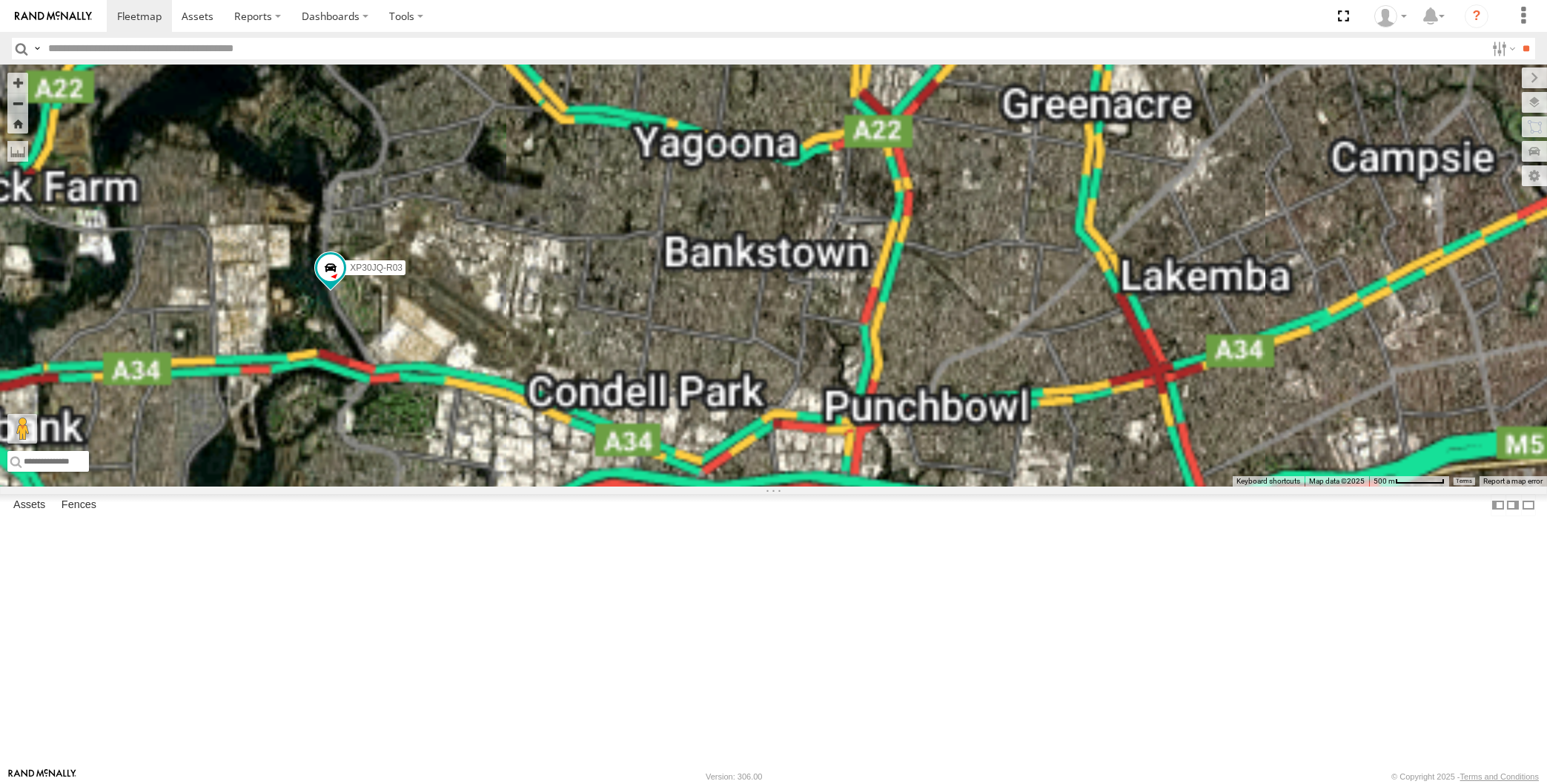
drag, startPoint x: 481, startPoint y: 491, endPoint x: 515, endPoint y: 447, distance: 55.6
click at [503, 460] on div "XSNDHU-R04 RJ5911-R79 XP30JQ-R03 Loading..." at bounding box center [773, 275] width 1547 height 421
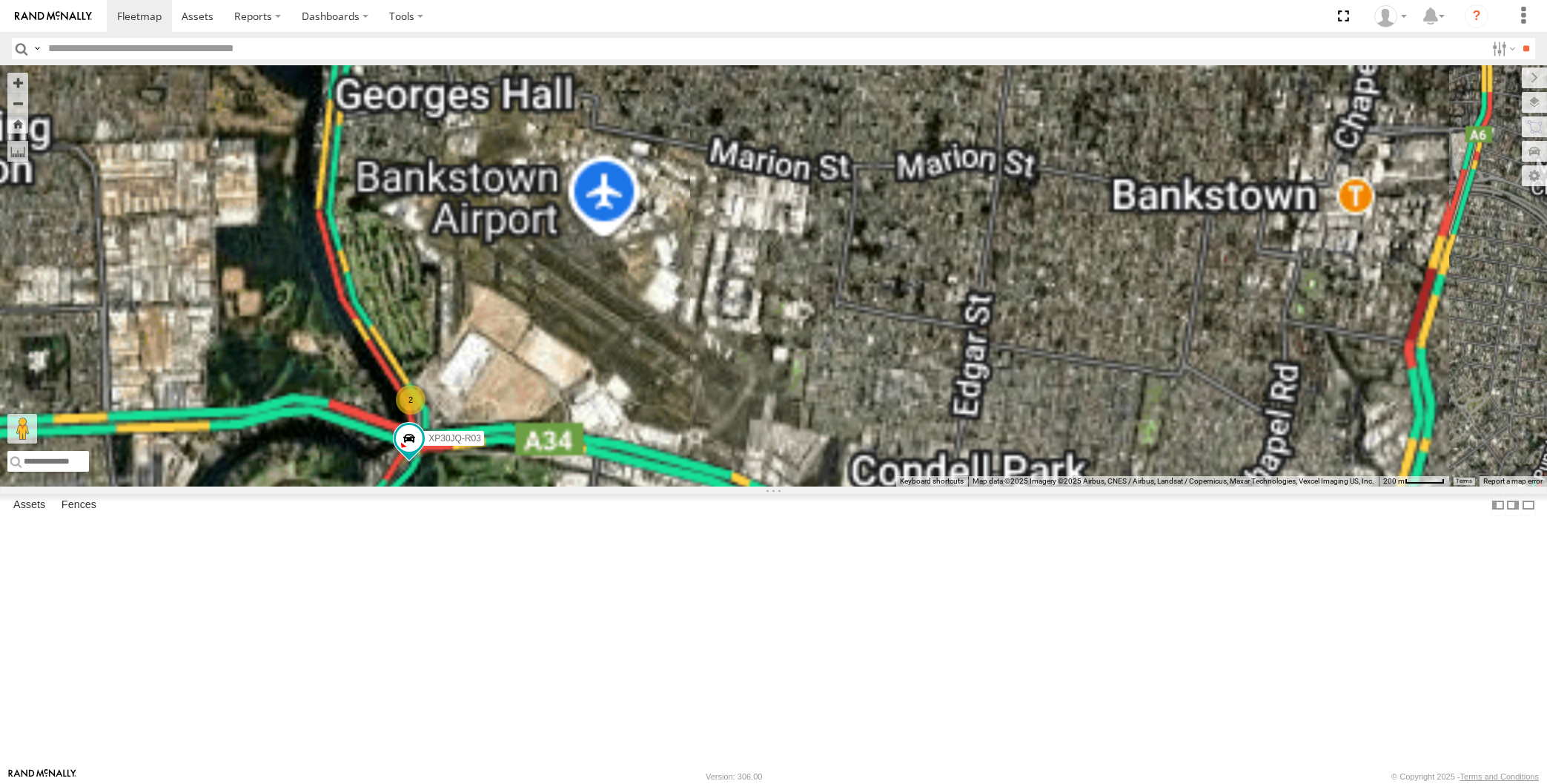
drag, startPoint x: 481, startPoint y: 626, endPoint x: 488, endPoint y: 605, distance: 22.1
click at [488, 486] on div "XP30JQ-R03 XSNDHU-R04 RJ5911-R79 2 Loading..." at bounding box center [773, 275] width 1547 height 421
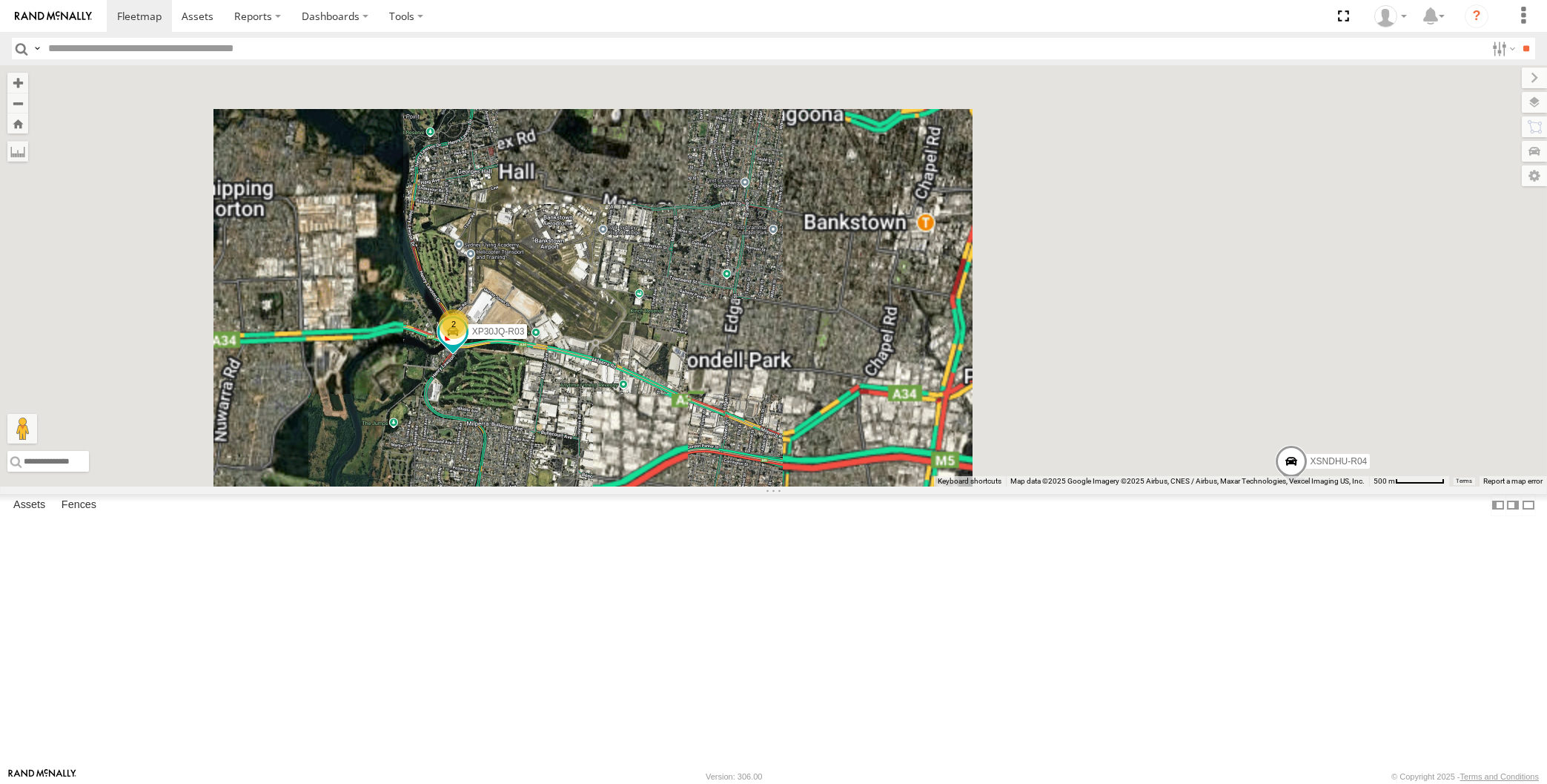
click at [566, 486] on div "XP30JQ-R03 XSNDHU-R04 RJ5911-R79 3 2 Loading..." at bounding box center [773, 275] width 1547 height 421
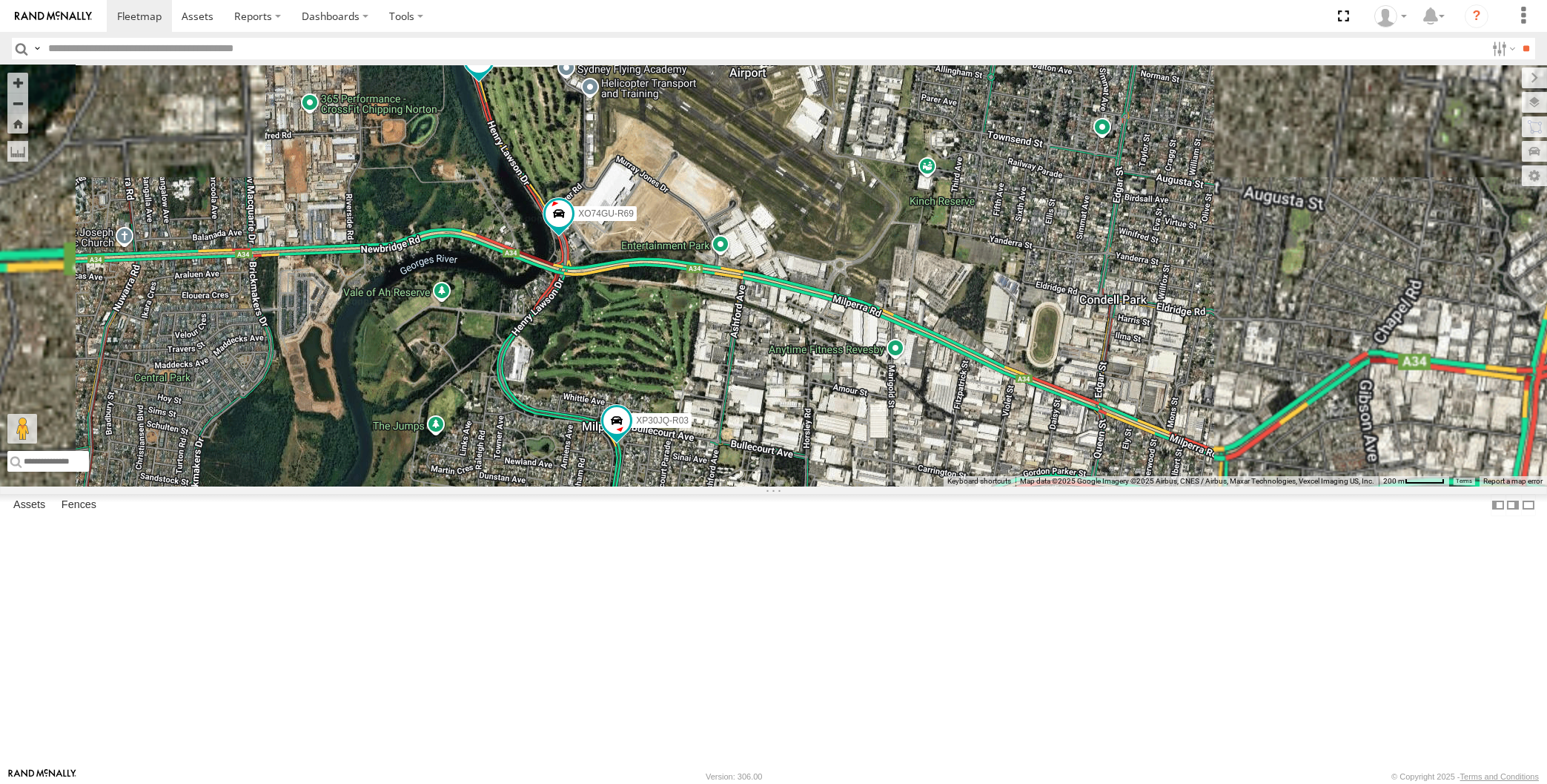
drag, startPoint x: 609, startPoint y: 318, endPoint x: 637, endPoint y: 427, distance: 112.5
click at [634, 426] on div "XP30JQ-R03 XSNDHU-R04 XP81FE-R59 XO74GU-R69 Loading..." at bounding box center [773, 275] width 1547 height 421
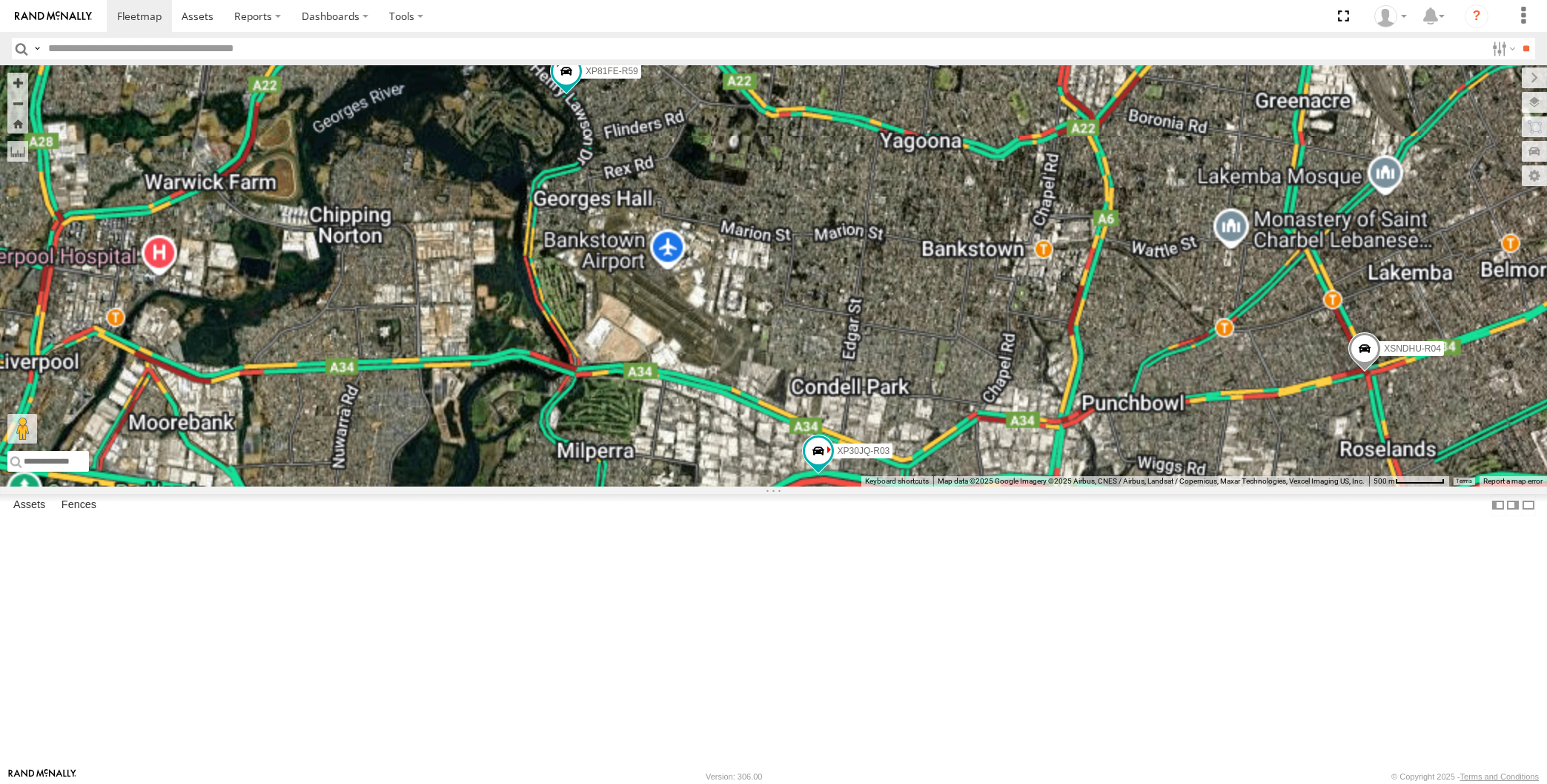
drag, startPoint x: 651, startPoint y: 274, endPoint x: 694, endPoint y: 331, distance: 71.4
click at [691, 328] on div "XP30JQ-R03 XSNDHU-R04 3 XP81FE-R59 XO74GU-R69 Loading..." at bounding box center [773, 275] width 1547 height 421
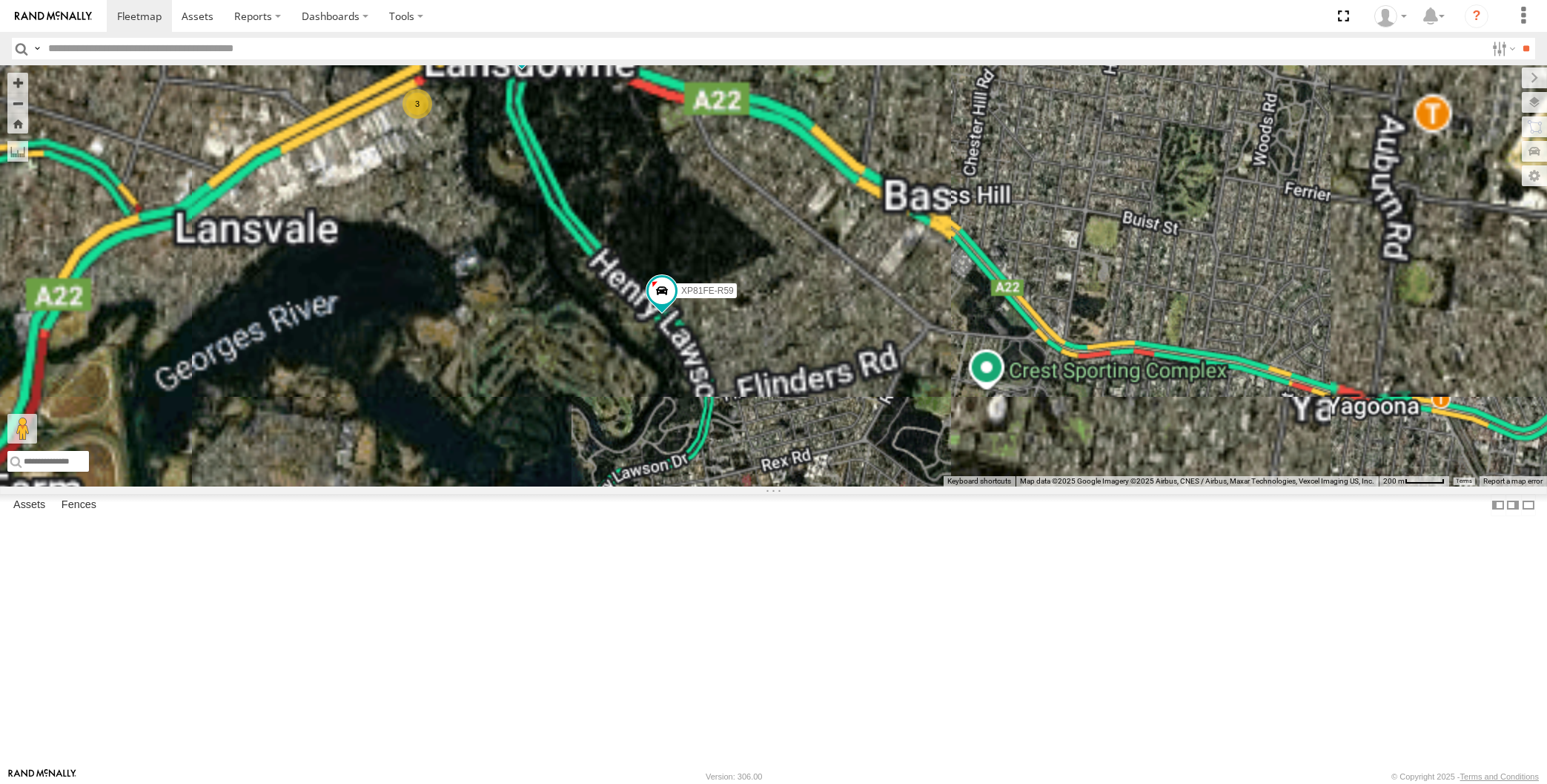
drag, startPoint x: 619, startPoint y: 272, endPoint x: 653, endPoint y: 296, distance: 41.6
click at [653, 296] on div "XP30JQ-R03 XSNDHU-R04 XP81FE-R59 XO74GU-R69 3 Loading..." at bounding box center [773, 275] width 1547 height 421
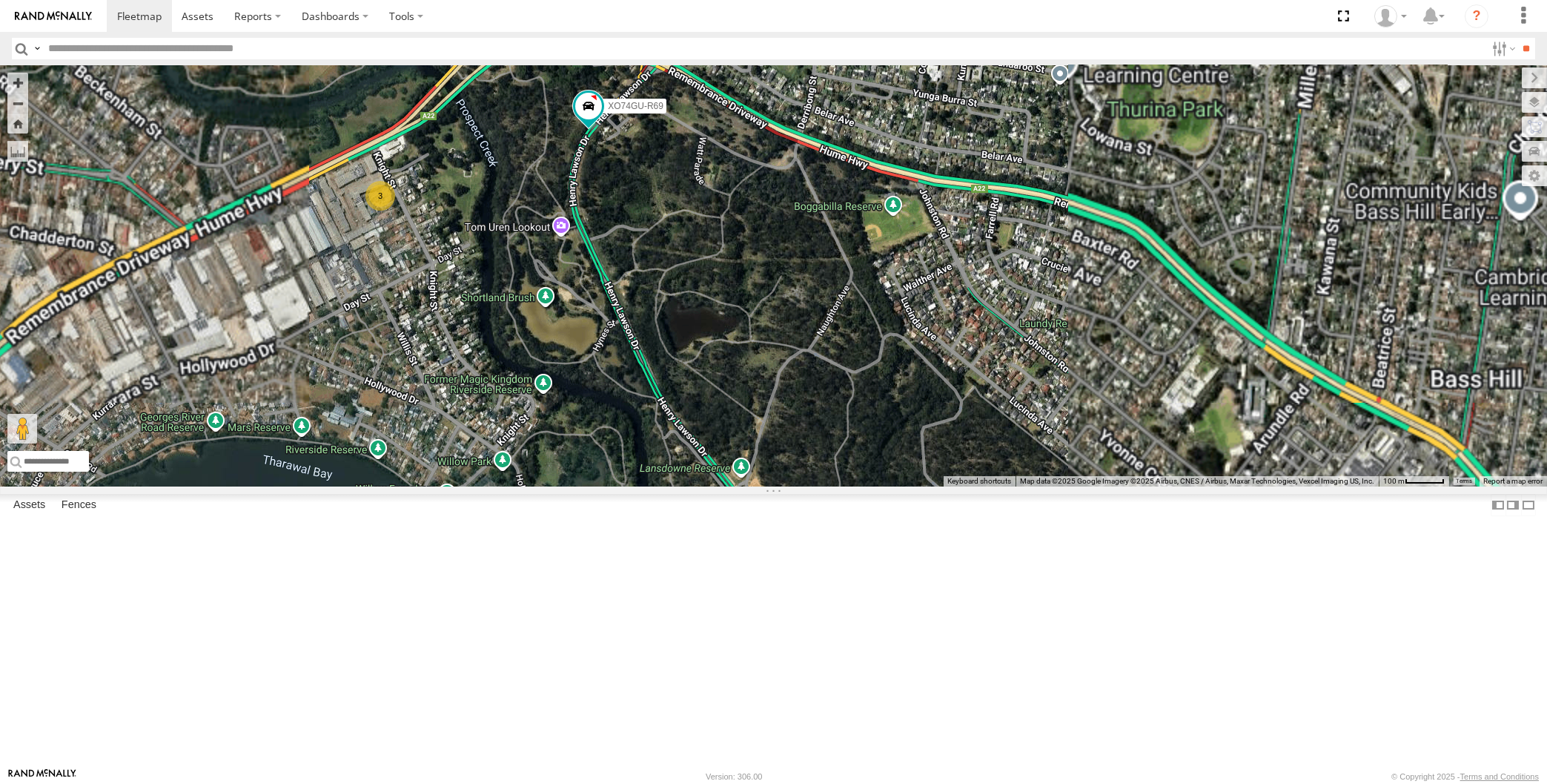
drag, startPoint x: 631, startPoint y: 293, endPoint x: 683, endPoint y: 390, distance: 110.1
click at [683, 390] on div "XP30JQ-R03 XSNDHU-R04 XP81FE-R59 XO74GU-R69 3 Loading..." at bounding box center [773, 275] width 1547 height 421
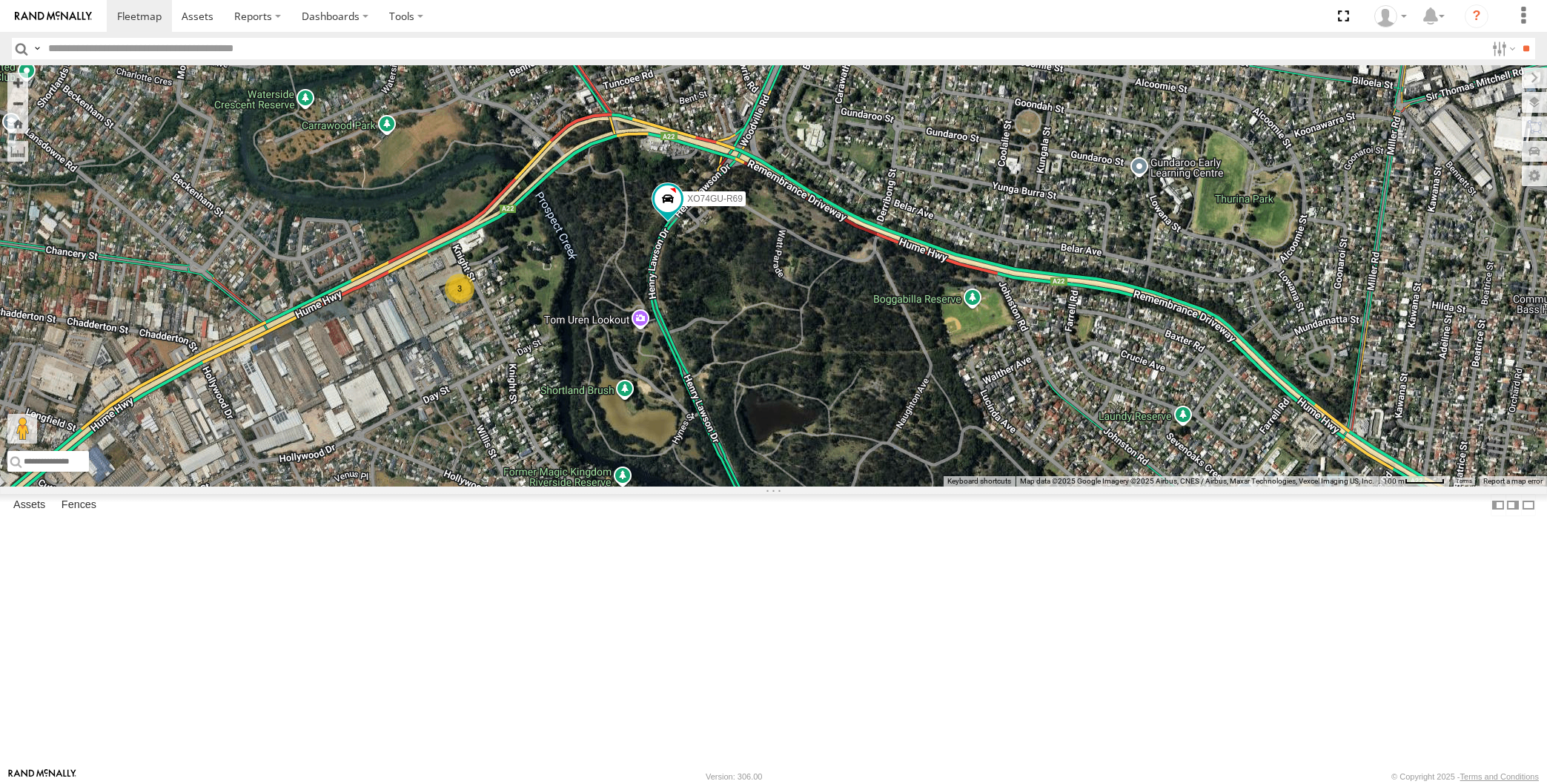
drag, startPoint x: 1214, startPoint y: 331, endPoint x: 1240, endPoint y: 306, distance: 36.1
click at [1232, 316] on div "XP30JQ-R03 XSNDHU-R04 XP81FE-R59 XO74GU-R69 3 Loading..." at bounding box center [773, 275] width 1547 height 421
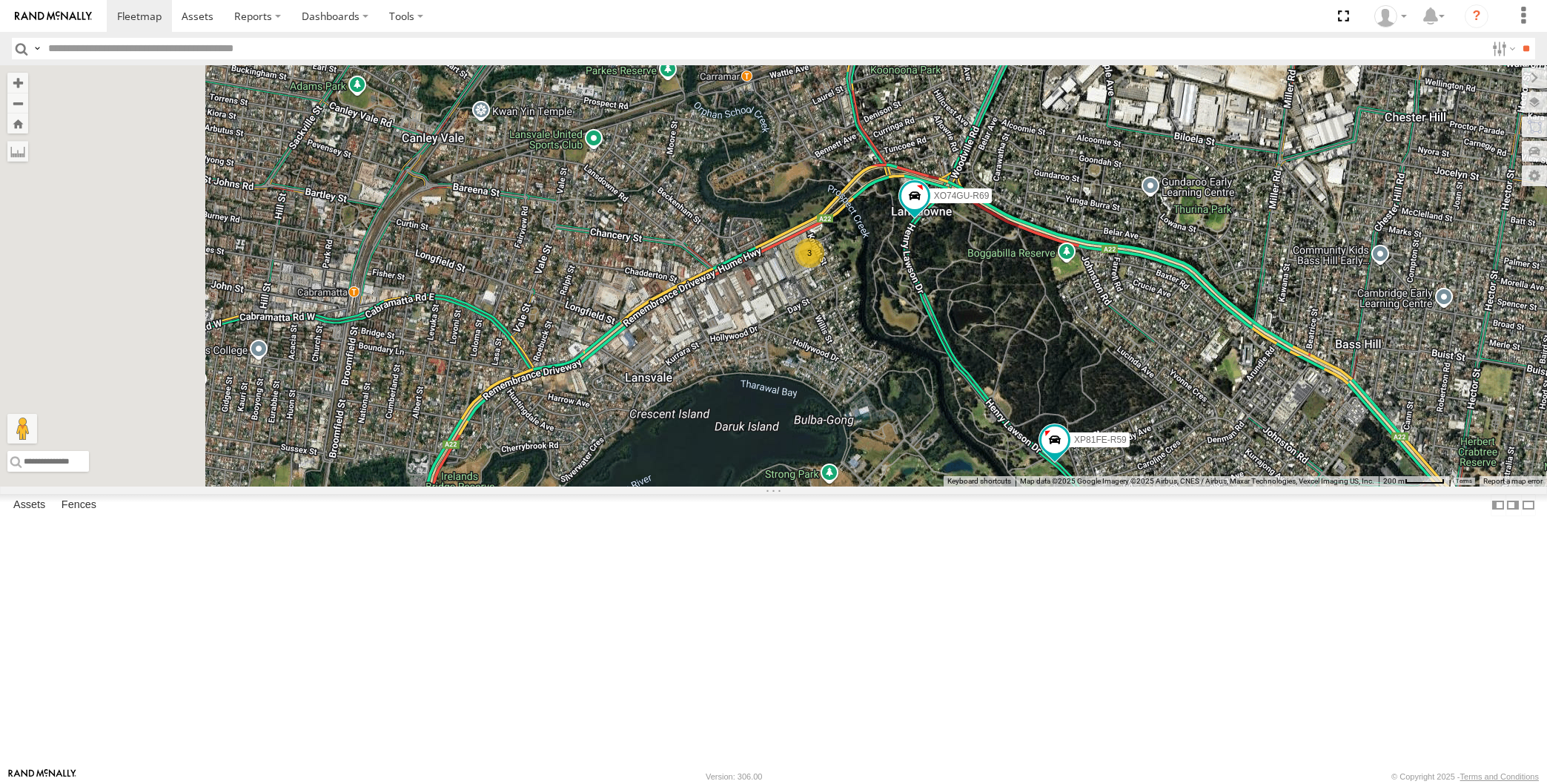
click at [1086, 461] on div "XP30JQ-R03 XSNDHU-R04 XP81FE-R59 XO74GU-R69 3 Loading..." at bounding box center [773, 275] width 1547 height 421
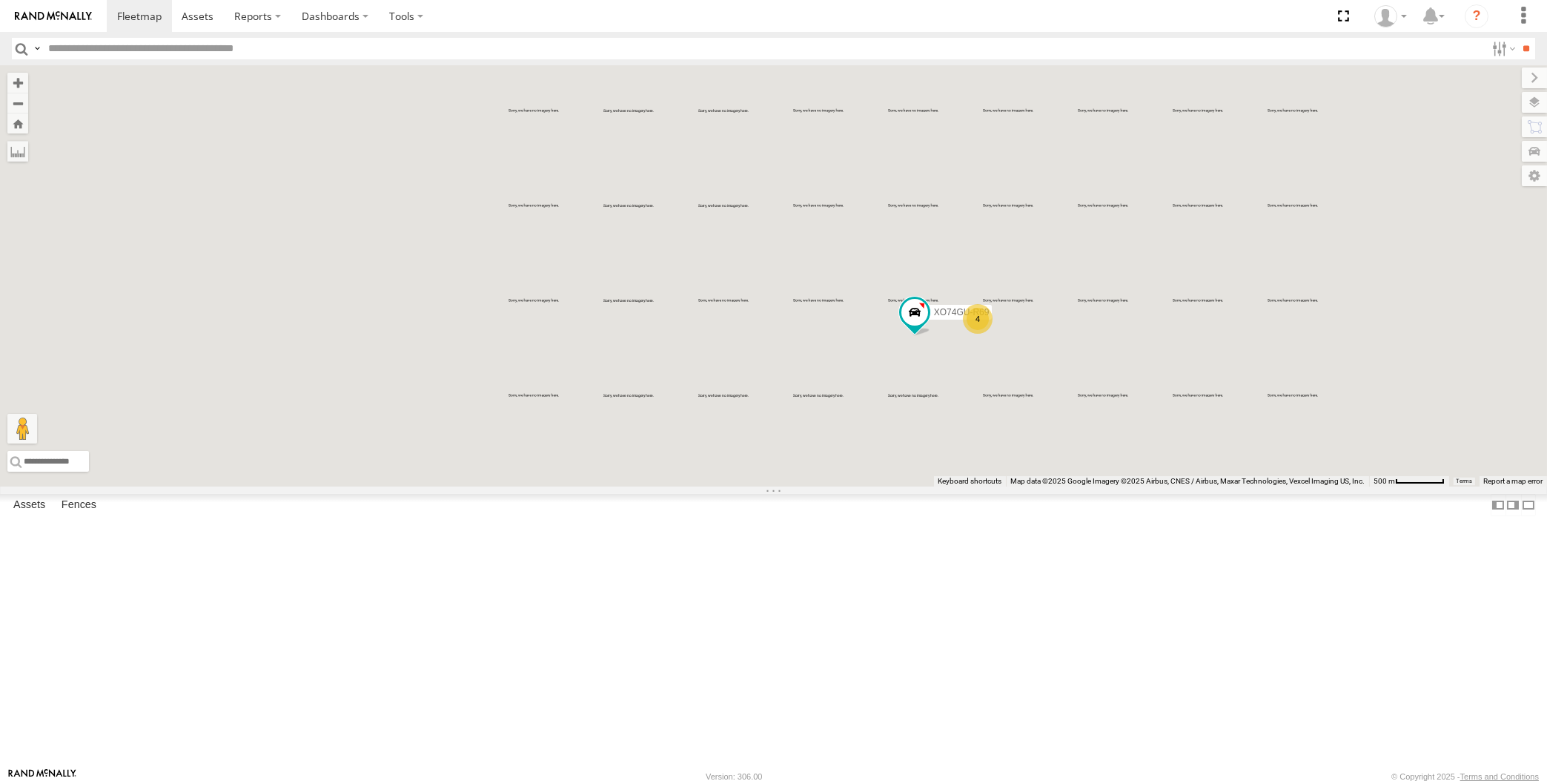
drag, startPoint x: 1094, startPoint y: 534, endPoint x: 1035, endPoint y: 577, distance: 73.0
click at [1043, 486] on div "XO74GU-R69 4 Loading..." at bounding box center [773, 275] width 1547 height 421
drag, startPoint x: 1062, startPoint y: 582, endPoint x: 1034, endPoint y: 608, distance: 38.2
click at [1036, 486] on div "XO74GU-R69 4 Loading..." at bounding box center [773, 275] width 1547 height 421
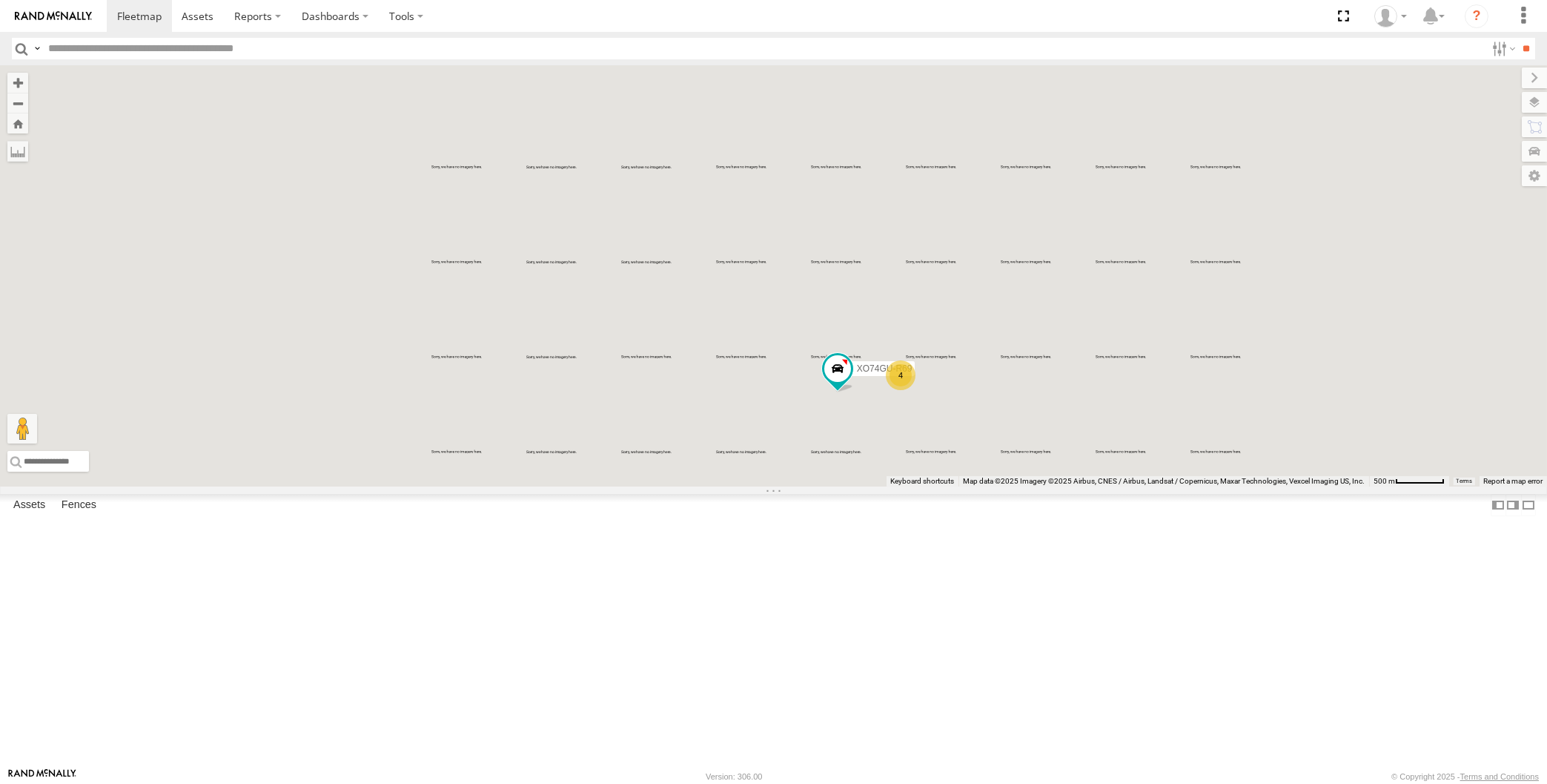
drag, startPoint x: 1069, startPoint y: 587, endPoint x: 927, endPoint y: 547, distance: 147.5
click at [935, 486] on div "XO74GU-R69 RJ5911-R79 4 Loading..." at bounding box center [773, 275] width 1547 height 421
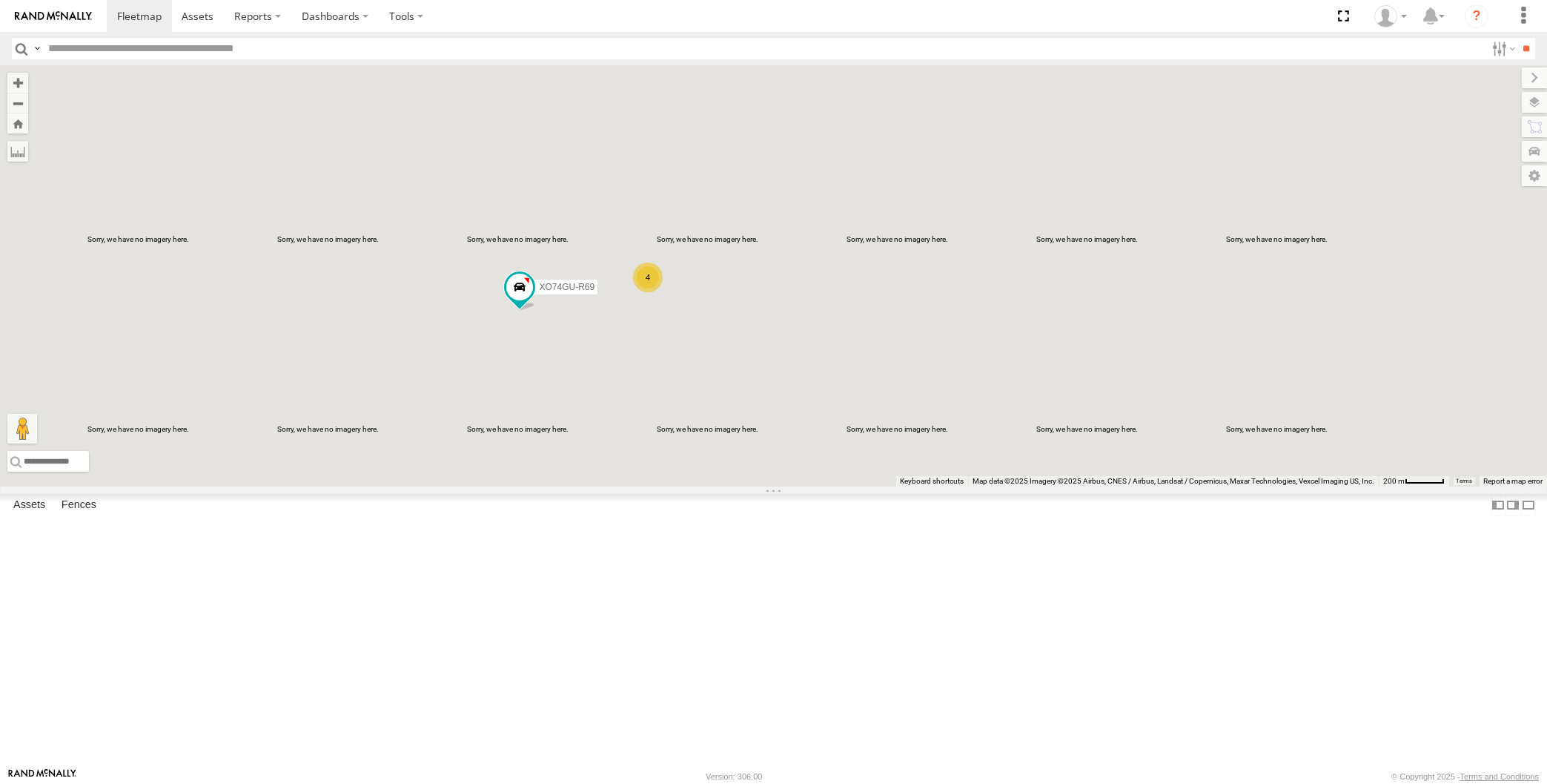
drag, startPoint x: 1016, startPoint y: 591, endPoint x: 910, endPoint y: 560, distance: 110.4
click at [980, 486] on div "XO74GU-R69 RJ5911-R79 4 Loading..." at bounding box center [773, 275] width 1547 height 421
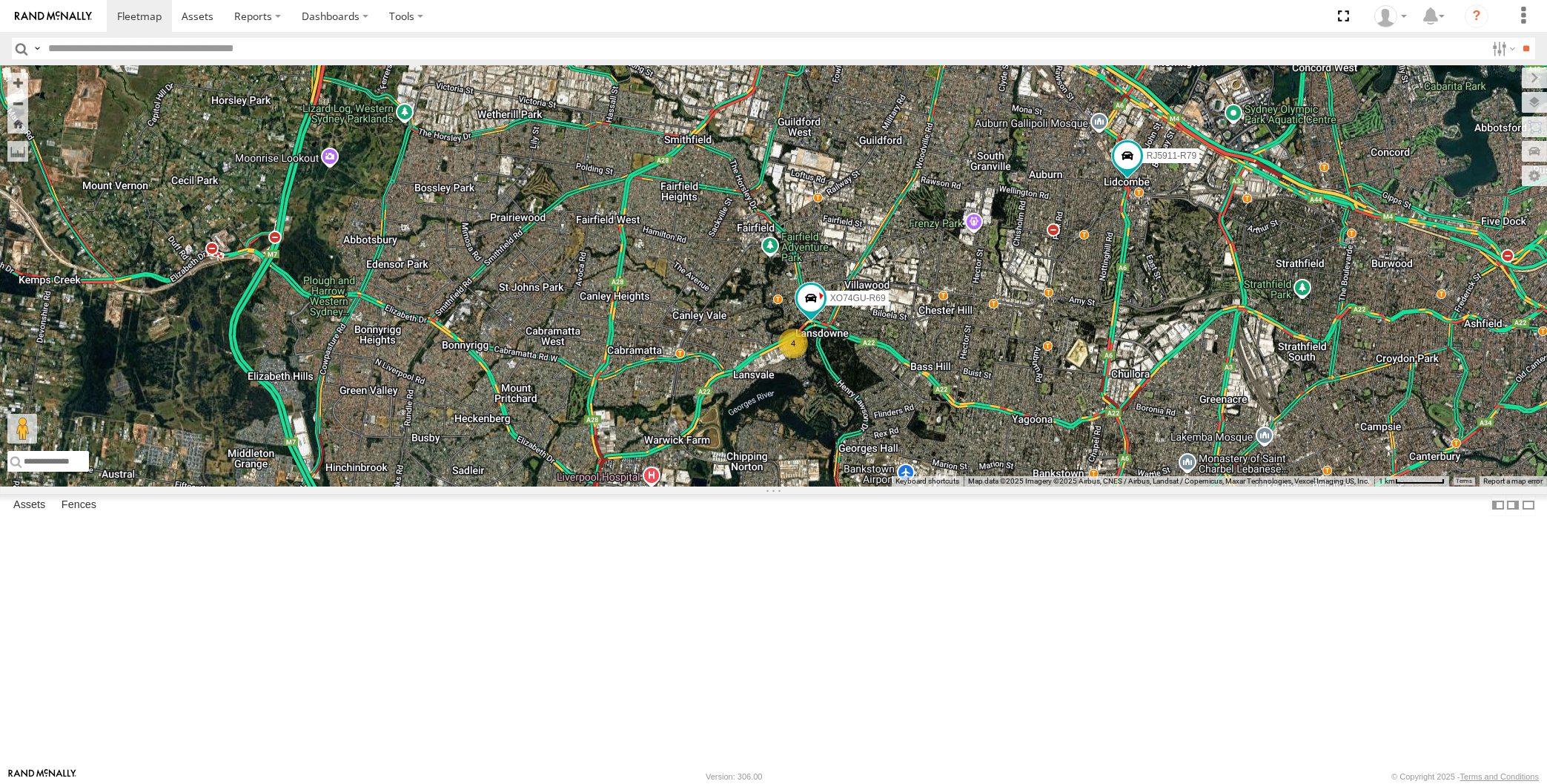
drag, startPoint x: 1084, startPoint y: 547, endPoint x: 1051, endPoint y: 508, distance: 51.1
click at [1055, 486] on div "XSNDHU-R04 RJ5911-R79 XO74GU-R69 4 Loading..." at bounding box center [773, 275] width 1547 height 421
click at [1034, 486] on div "XSNDHU-R04 RJ5911-R79 XO74GU-R69 4 Loading..." at bounding box center [773, 275] width 1547 height 421
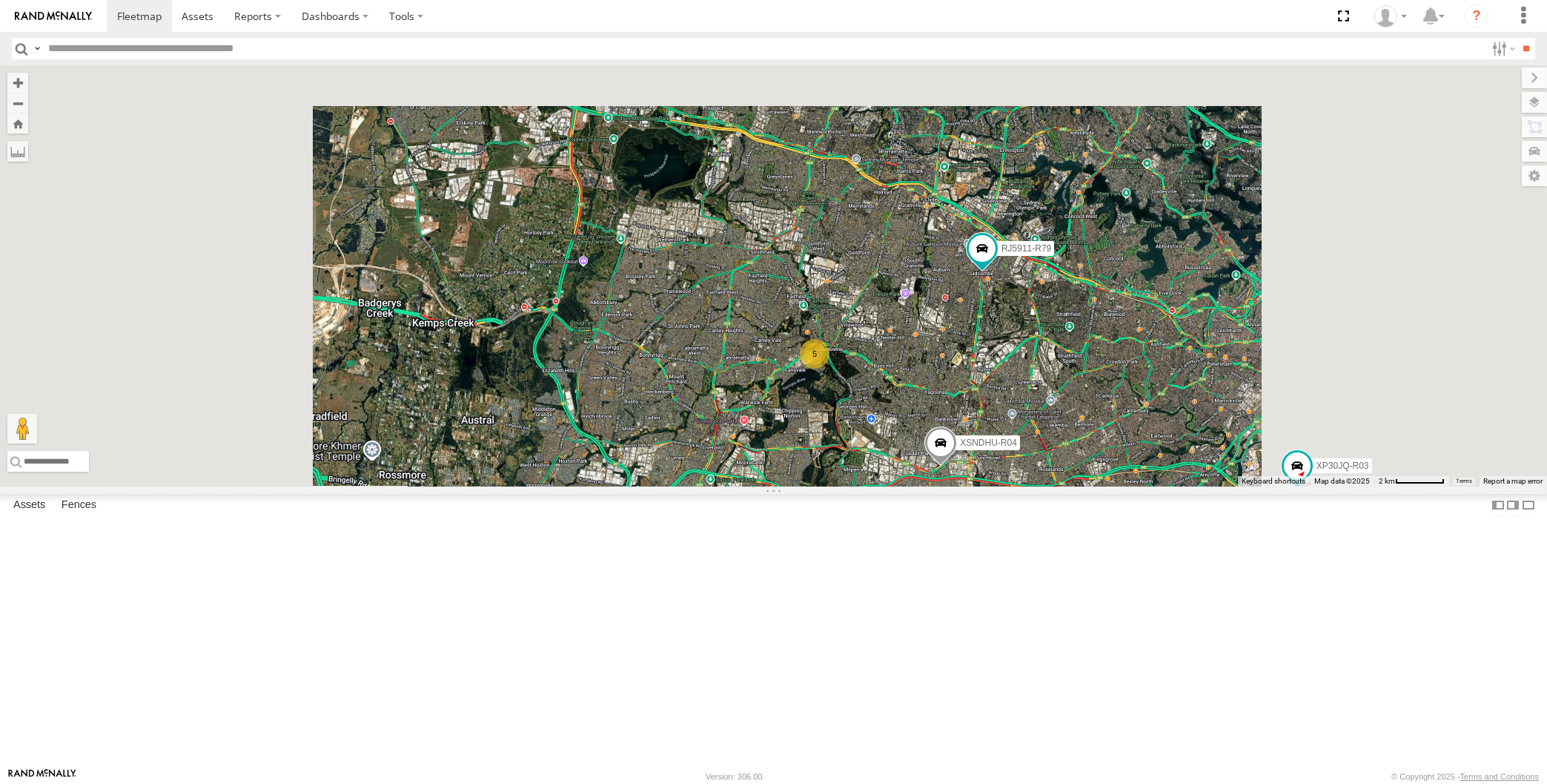
drag, startPoint x: 1296, startPoint y: 581, endPoint x: 1077, endPoint y: 567, distance: 219.4
click at [1093, 486] on div "XSNDHU-R04 RJ5911-R79 XP30JQ-R03 5 Loading..." at bounding box center [773, 275] width 1547 height 421
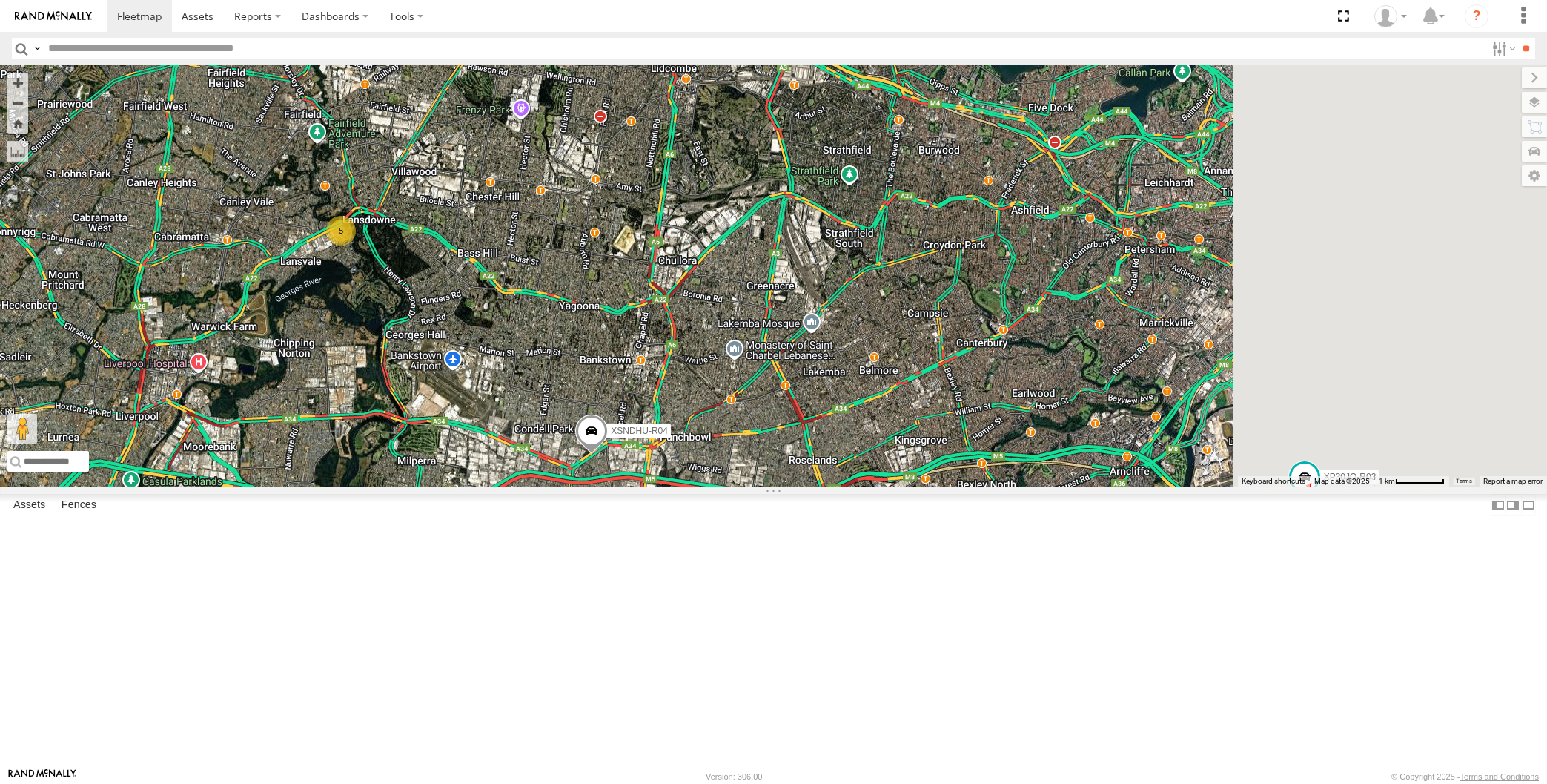
drag, startPoint x: 1157, startPoint y: 622, endPoint x: 1094, endPoint y: 584, distance: 73.6
click at [1112, 486] on div "XSNDHU-R04 RJ5911-R79 XP30JQ-R03 5 Loading..." at bounding box center [773, 275] width 1547 height 421
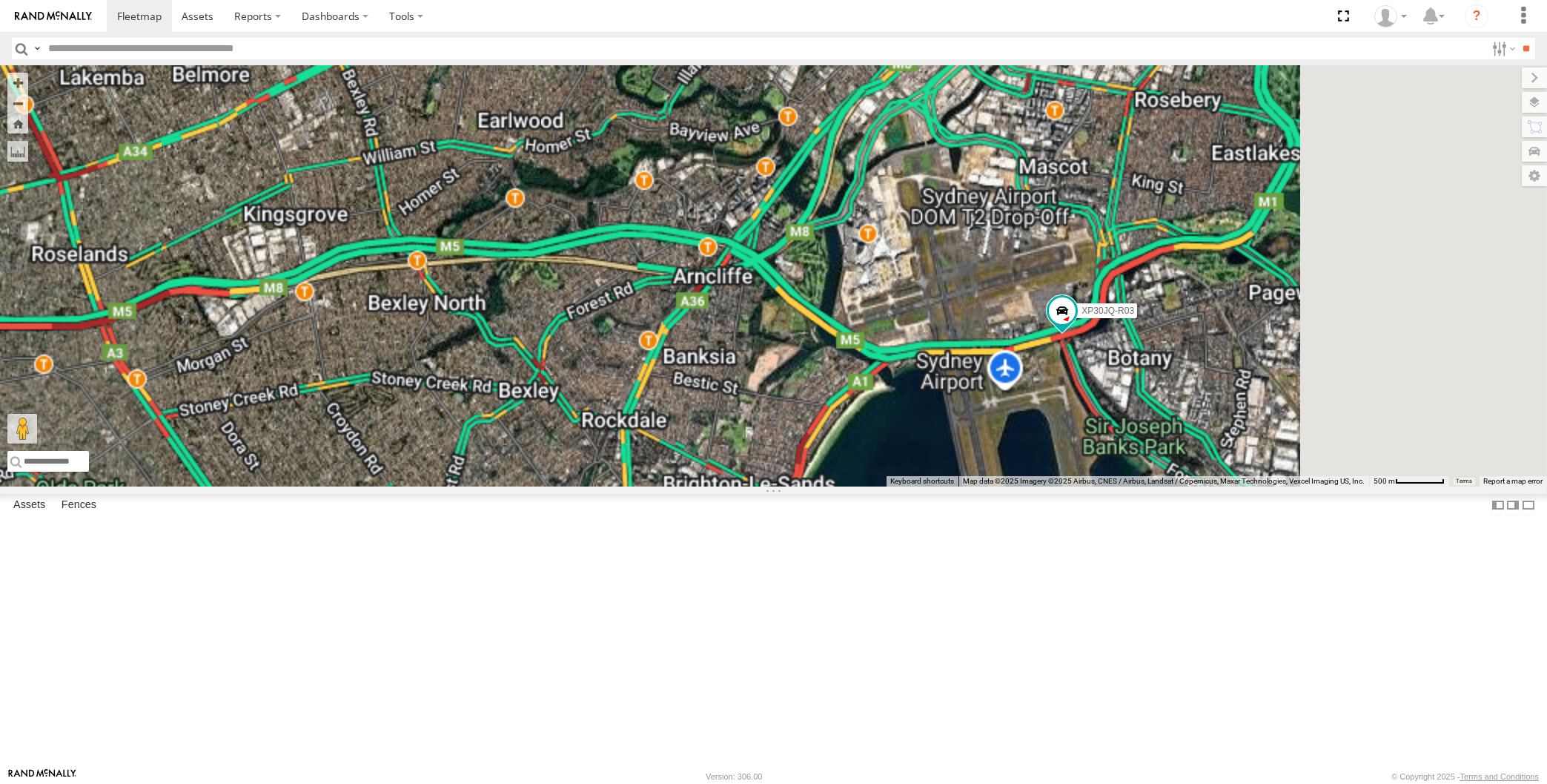
drag, startPoint x: 1173, startPoint y: 660, endPoint x: 1116, endPoint y: 615, distance: 72.6
click at [1121, 486] on div "XSNDHU-R04 RJ5911-R79 XP30JQ-R03 Loading..." at bounding box center [773, 275] width 1547 height 421
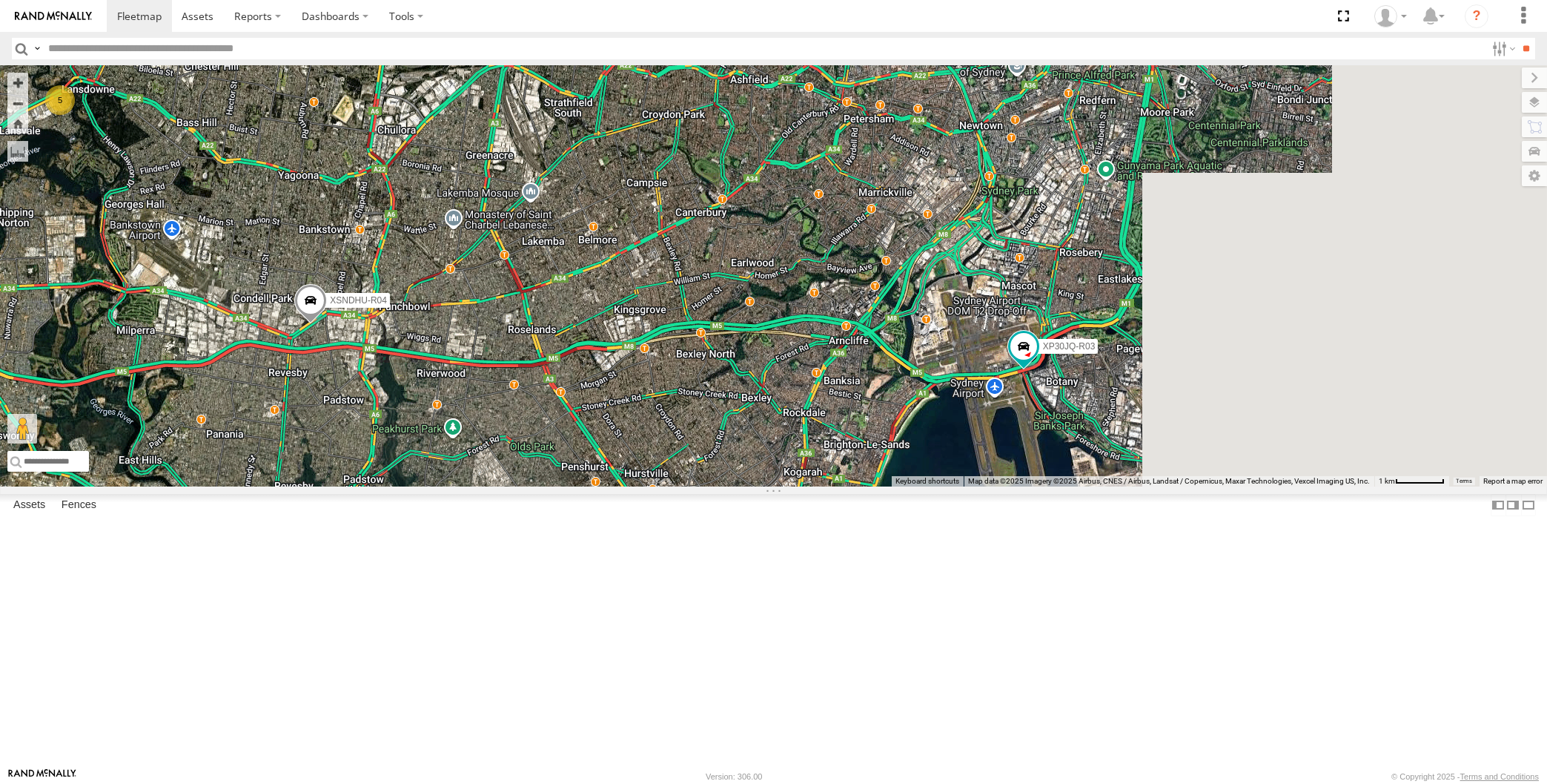
click at [858, 486] on div "XSNDHU-R04 RJ5911-R79 XP30JQ-R03 5 Loading..." at bounding box center [773, 275] width 1547 height 421
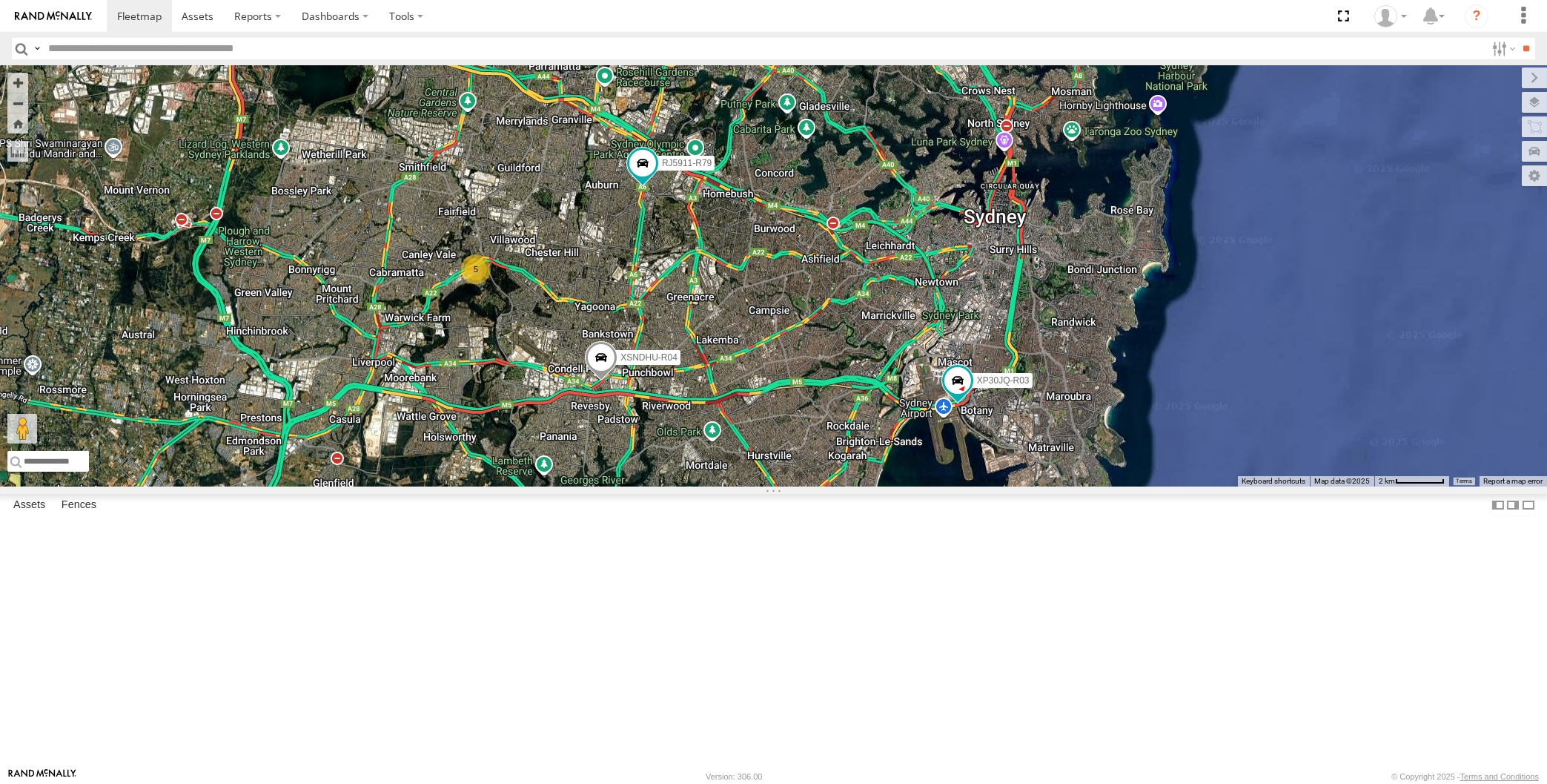
drag, startPoint x: 757, startPoint y: 574, endPoint x: 773, endPoint y: 569, distance: 16.8
click at [768, 486] on div "XSNDHU-R04 RJ5911-R79 XP30JQ-R03 5 Loading..." at bounding box center [773, 275] width 1547 height 421
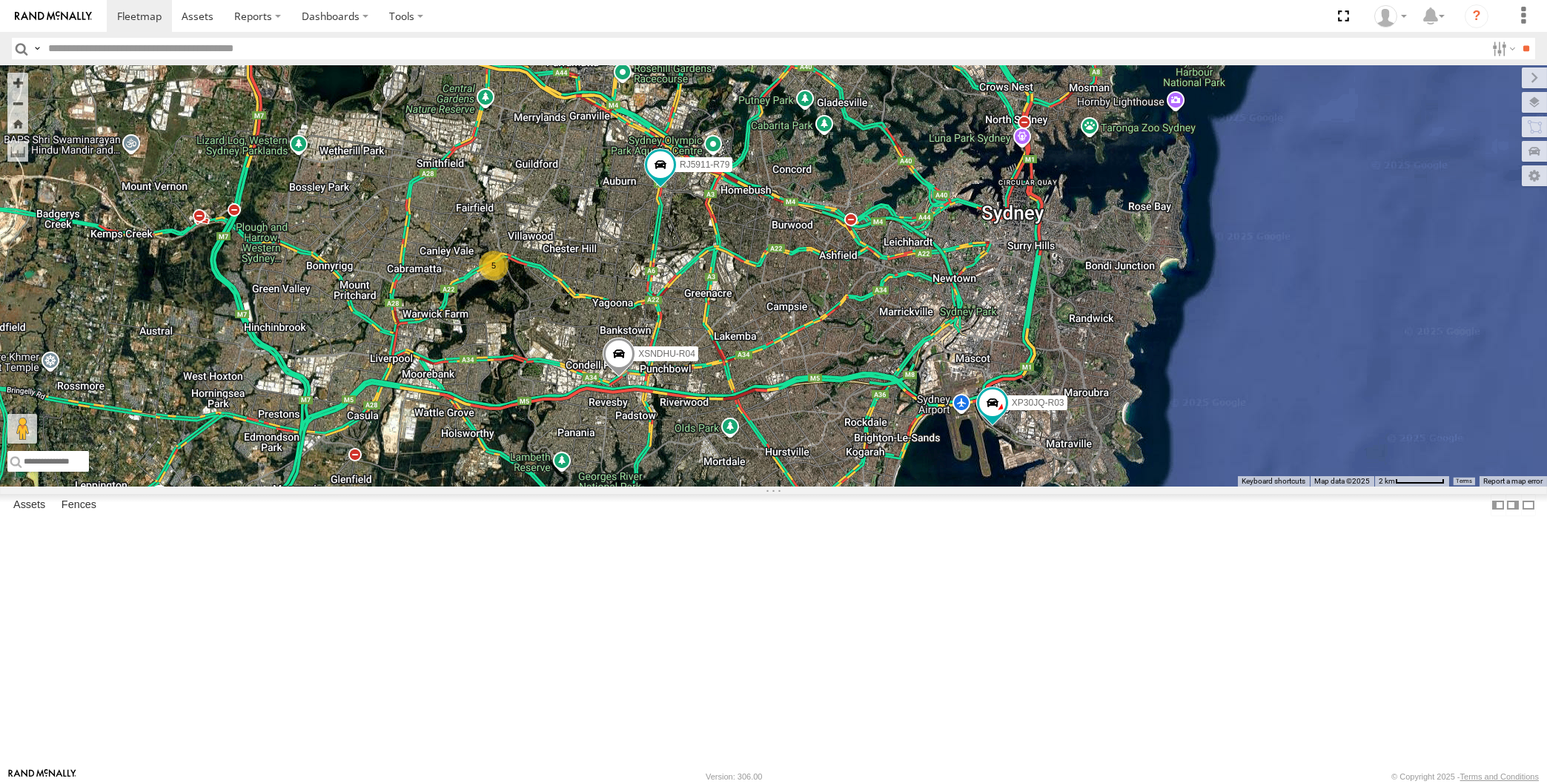
click at [349, 486] on div "XSNDHU-R04 RJ5911-R79 XP30JQ-R03 5 Loading..." at bounding box center [773, 275] width 1547 height 421
drag, startPoint x: 627, startPoint y: 595, endPoint x: 732, endPoint y: 613, distance: 106.5
click at [728, 486] on div "XSNDHU-R04 RJ5911-R79 XP30JQ-R03 5 Loading..." at bounding box center [773, 275] width 1547 height 421
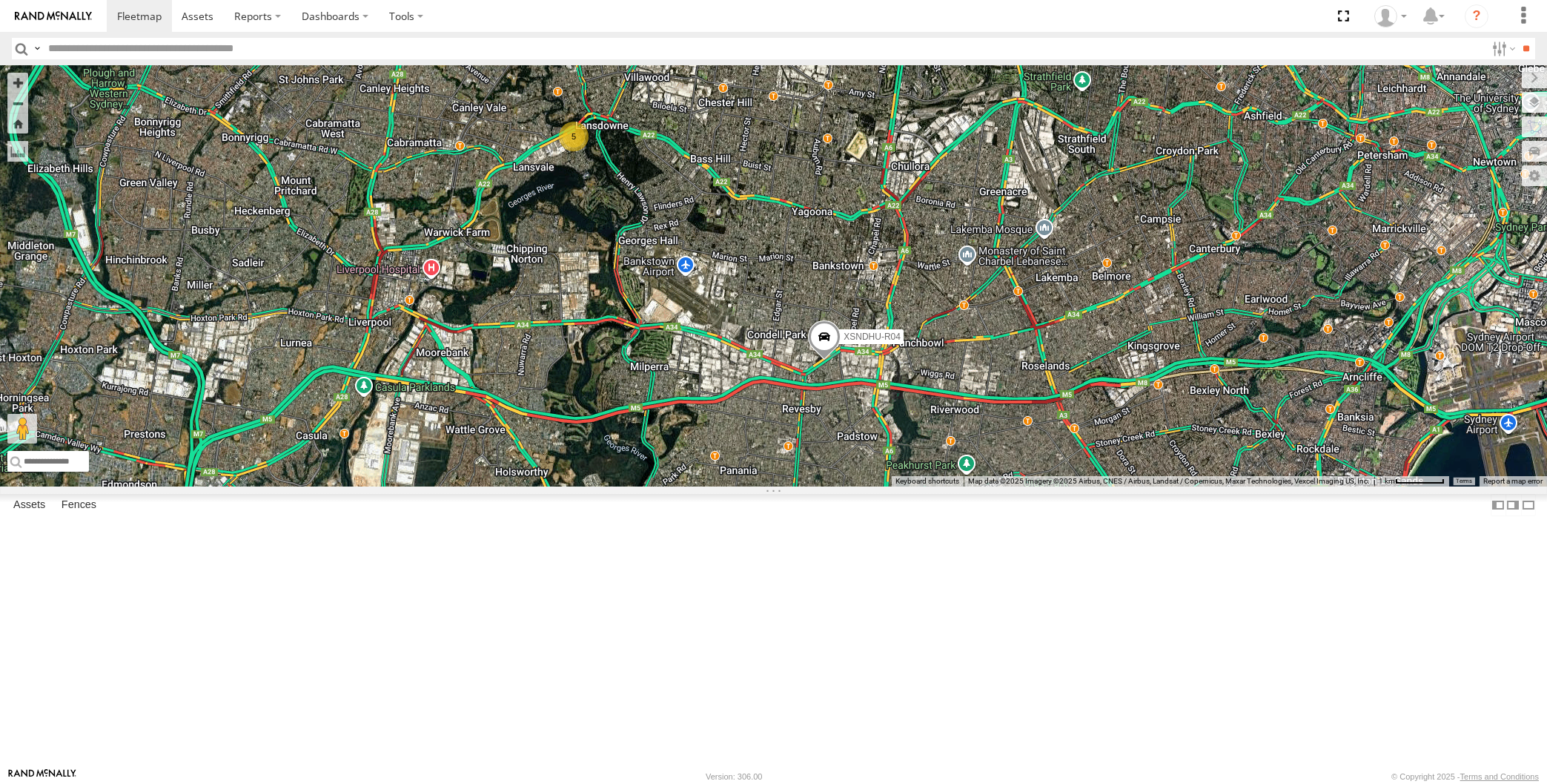
click at [942, 486] on div "XSNDHU-R04 RJ5911-R79 XP30JQ-R03 5 Loading..." at bounding box center [773, 275] width 1547 height 421
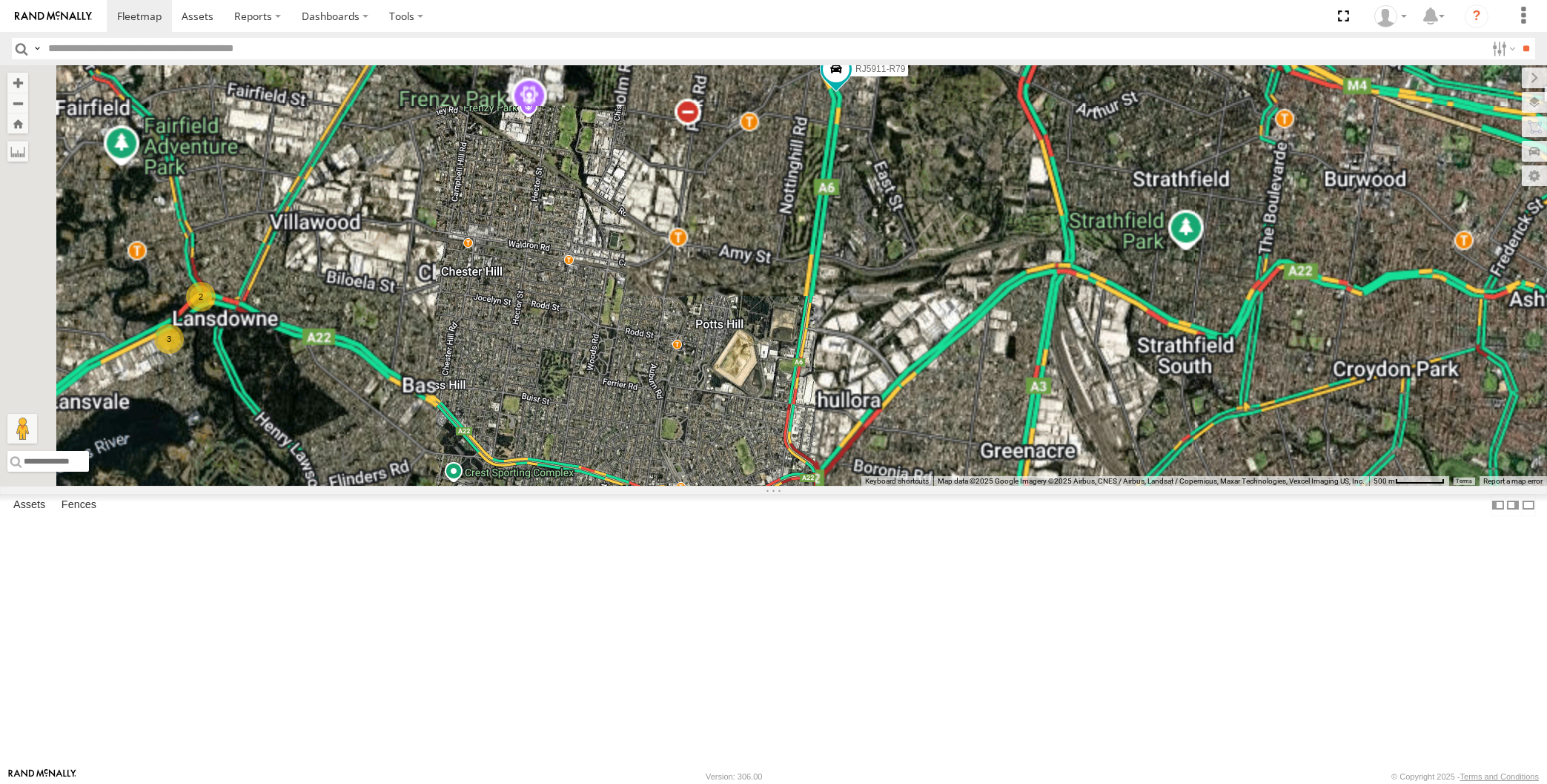
drag, startPoint x: 934, startPoint y: 423, endPoint x: 889, endPoint y: 377, distance: 64.4
click at [907, 392] on div "XSNDHU-R04 RJ5911-R79 XP30JQ-R03 3 2 Loading..." at bounding box center [773, 275] width 1547 height 421
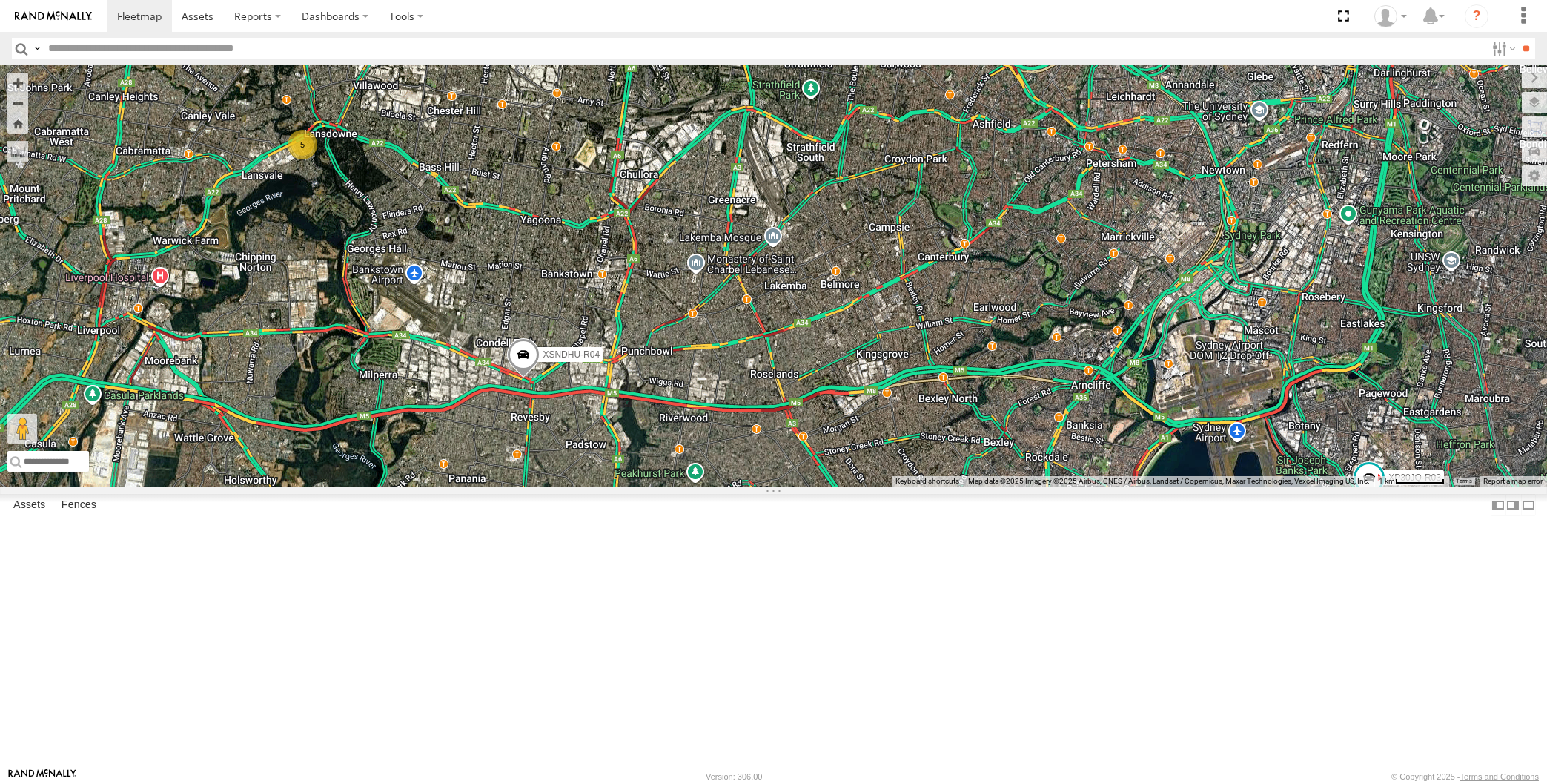
drag, startPoint x: 991, startPoint y: 478, endPoint x: 894, endPoint y: 491, distance: 97.9
click at [894, 486] on div "XSNDHU-R04 RJ5911-R79 XP30JQ-R03 5 Loading..." at bounding box center [773, 275] width 1547 height 421
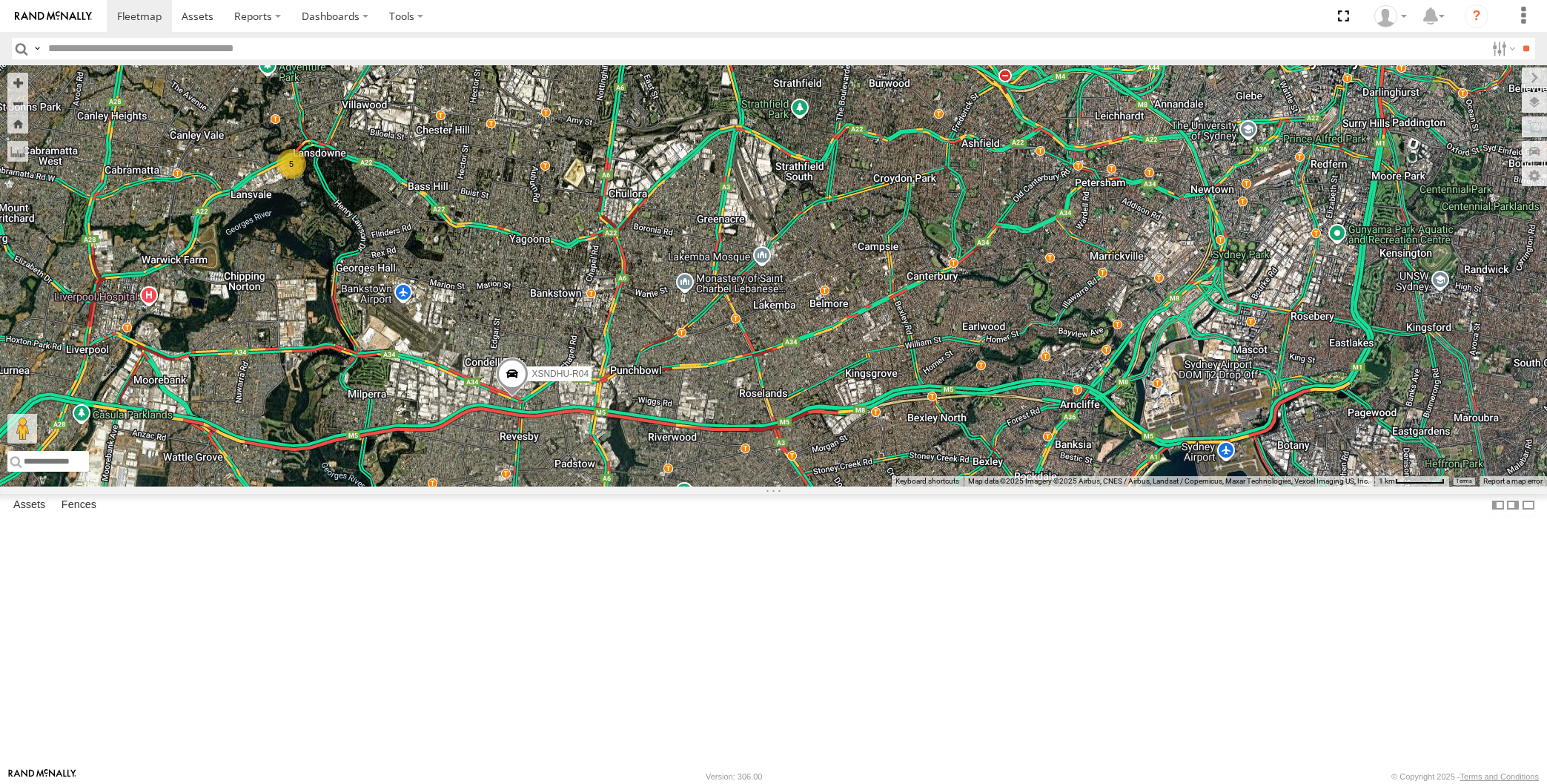
drag, startPoint x: 894, startPoint y: 490, endPoint x: 884, endPoint y: 511, distance: 23.3
click at [884, 486] on div "XSNDHU-R04 RJ5911-R79 XP30JQ-R03 5 Loading..." at bounding box center [773, 275] width 1547 height 421
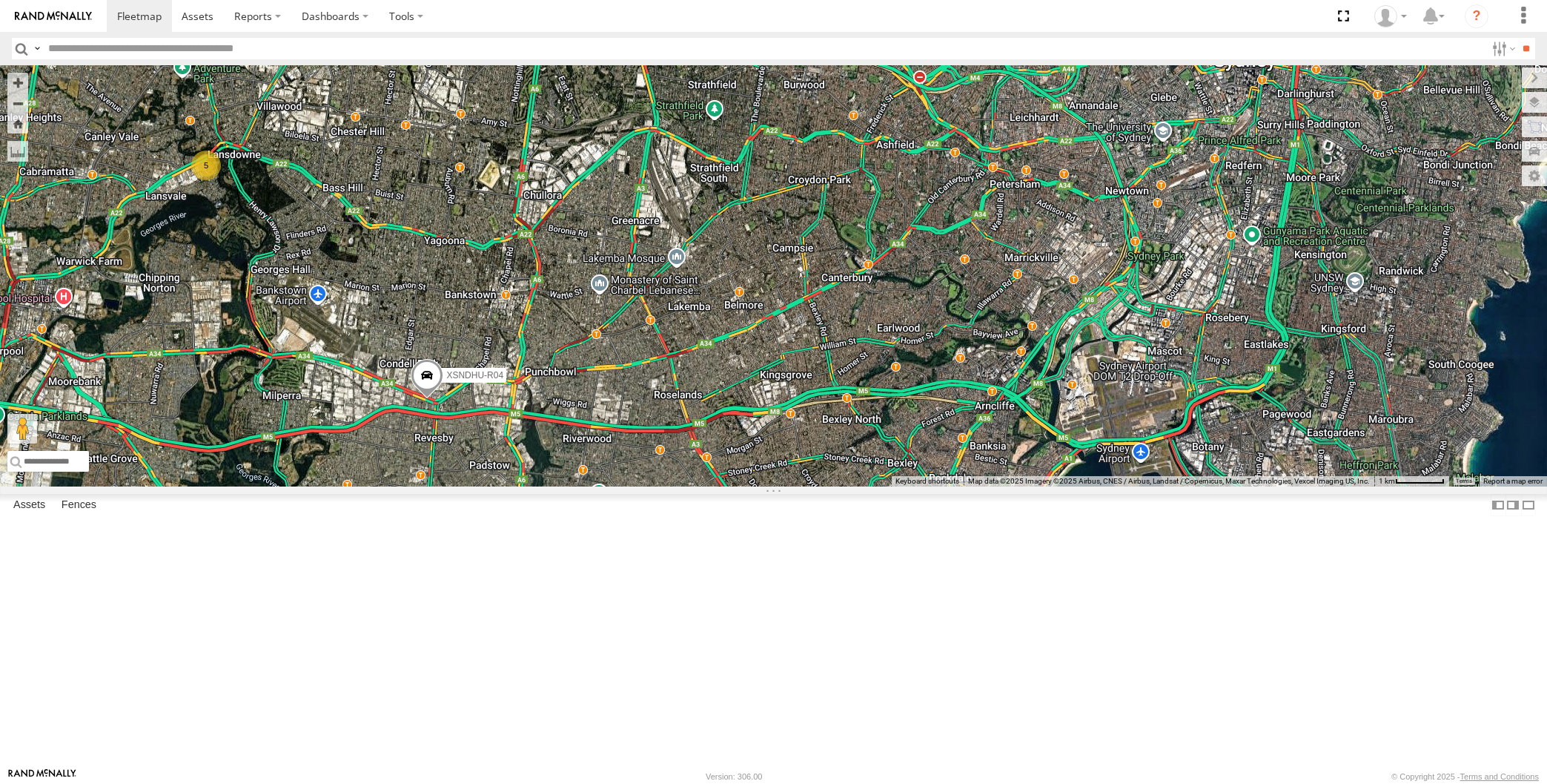
drag, startPoint x: 879, startPoint y: 509, endPoint x: 790, endPoint y: 510, distance: 89.0
click at [790, 486] on div "XSNDHU-R04 RJ5911-R79 XP30JQ-R03 5 Loading..." at bounding box center [773, 275] width 1547 height 421
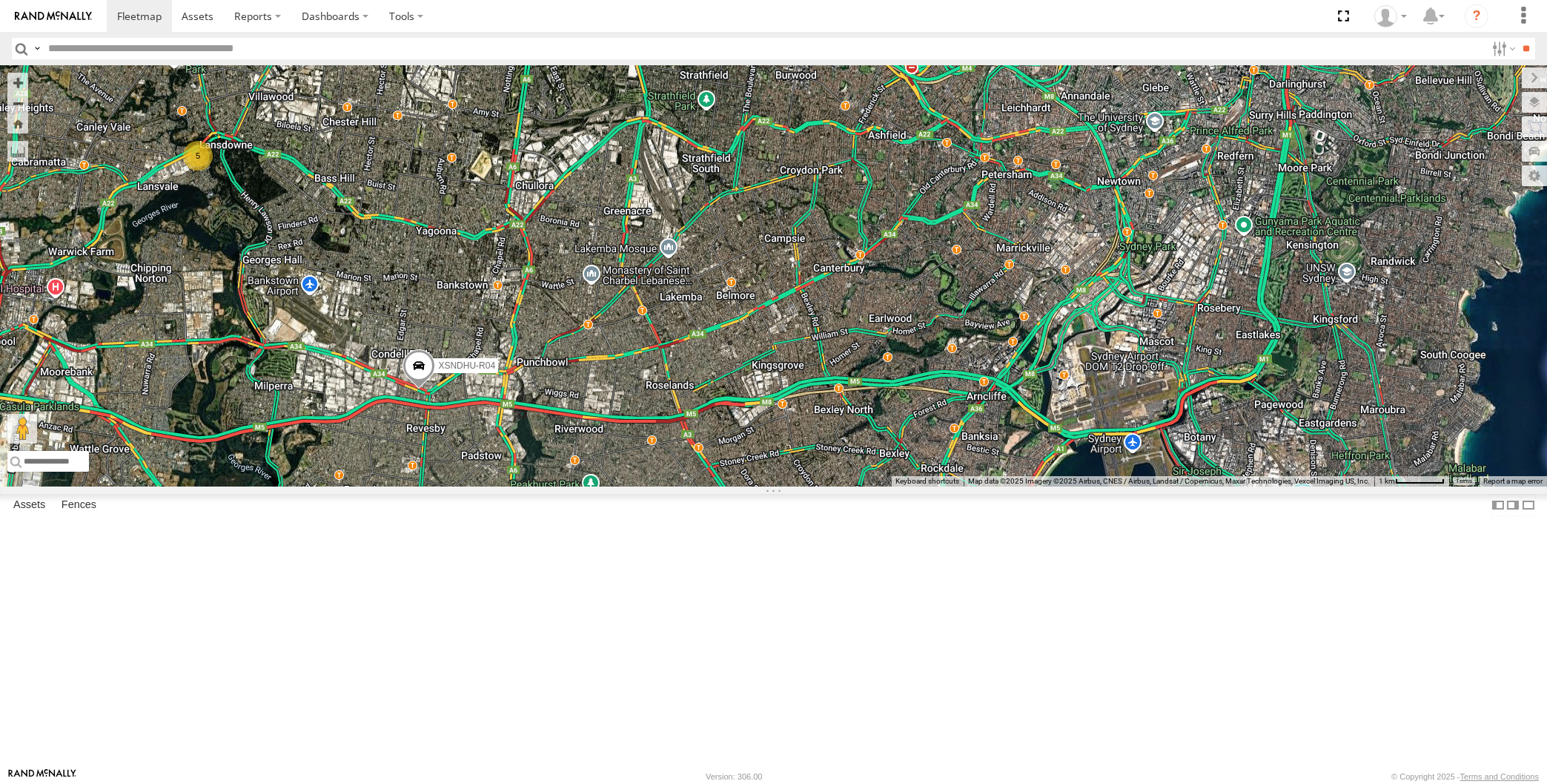
drag, startPoint x: 783, startPoint y: 502, endPoint x: 775, endPoint y: 491, distance: 13.6
click at [775, 486] on div "XSNDHU-R04 RJ5911-R79 XP30JQ-R03 5 Loading..." at bounding box center [773, 275] width 1547 height 421
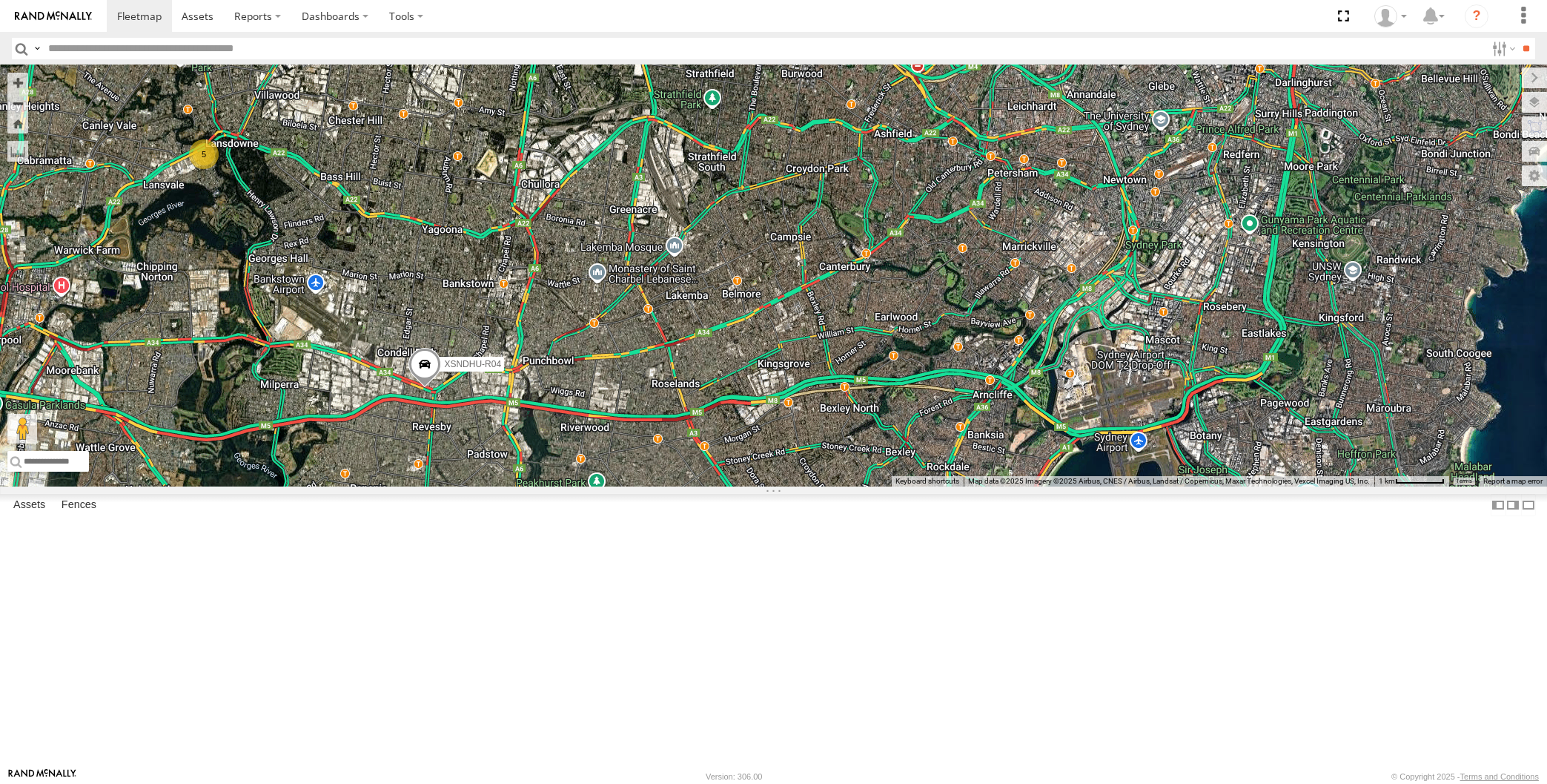
click at [836, 486] on div "XSNDHU-R04 RJ5911-R79 XP30JQ-R03 5 Loading..." at bounding box center [773, 275] width 1547 height 421
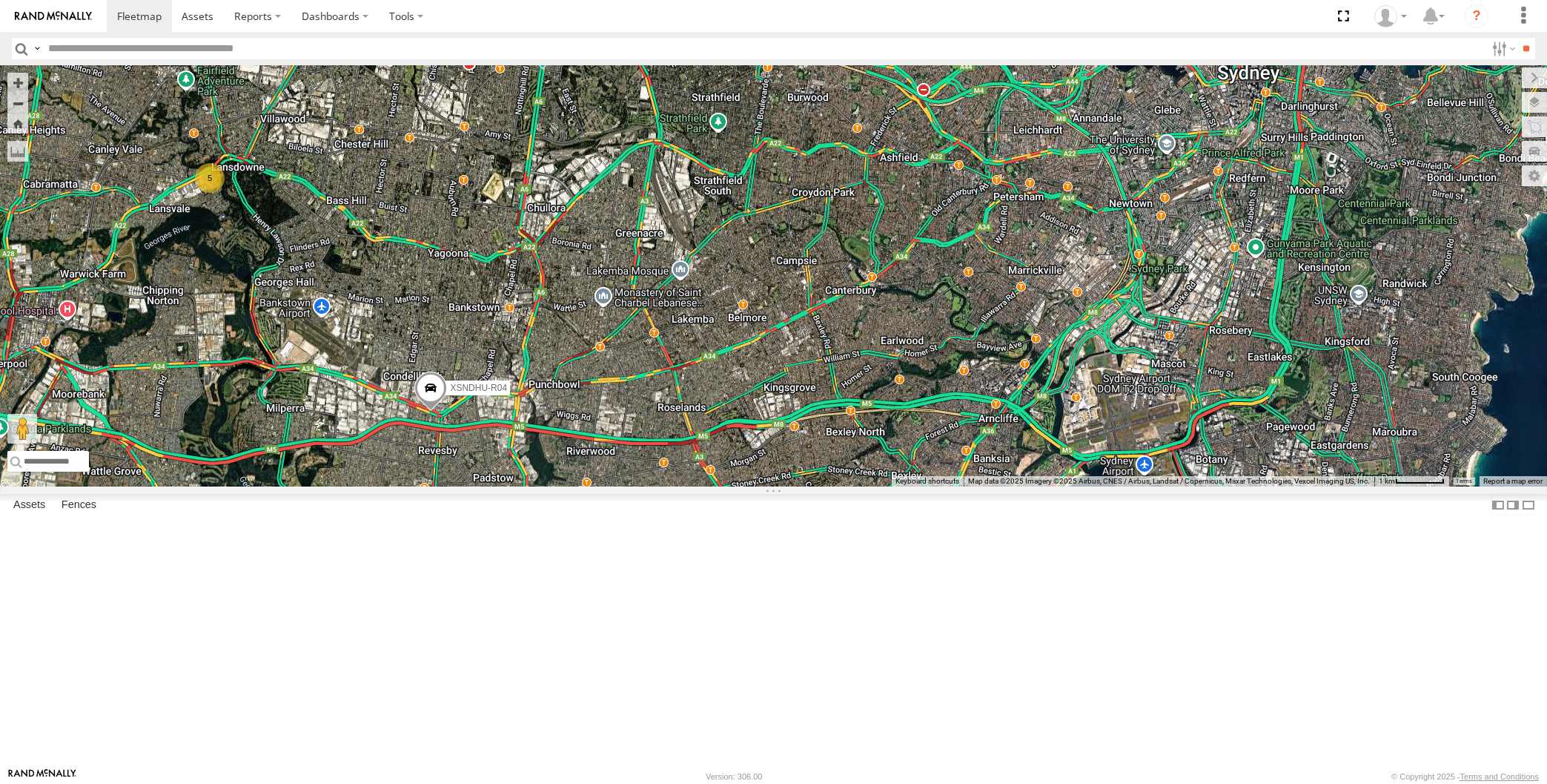
drag, startPoint x: 574, startPoint y: 458, endPoint x: 581, endPoint y: 482, distance: 25.0
click at [581, 482] on div "XP30JQ-R03 XSNDHU-R04 RJ5911-R79 5 Loading..." at bounding box center [773, 275] width 1547 height 421
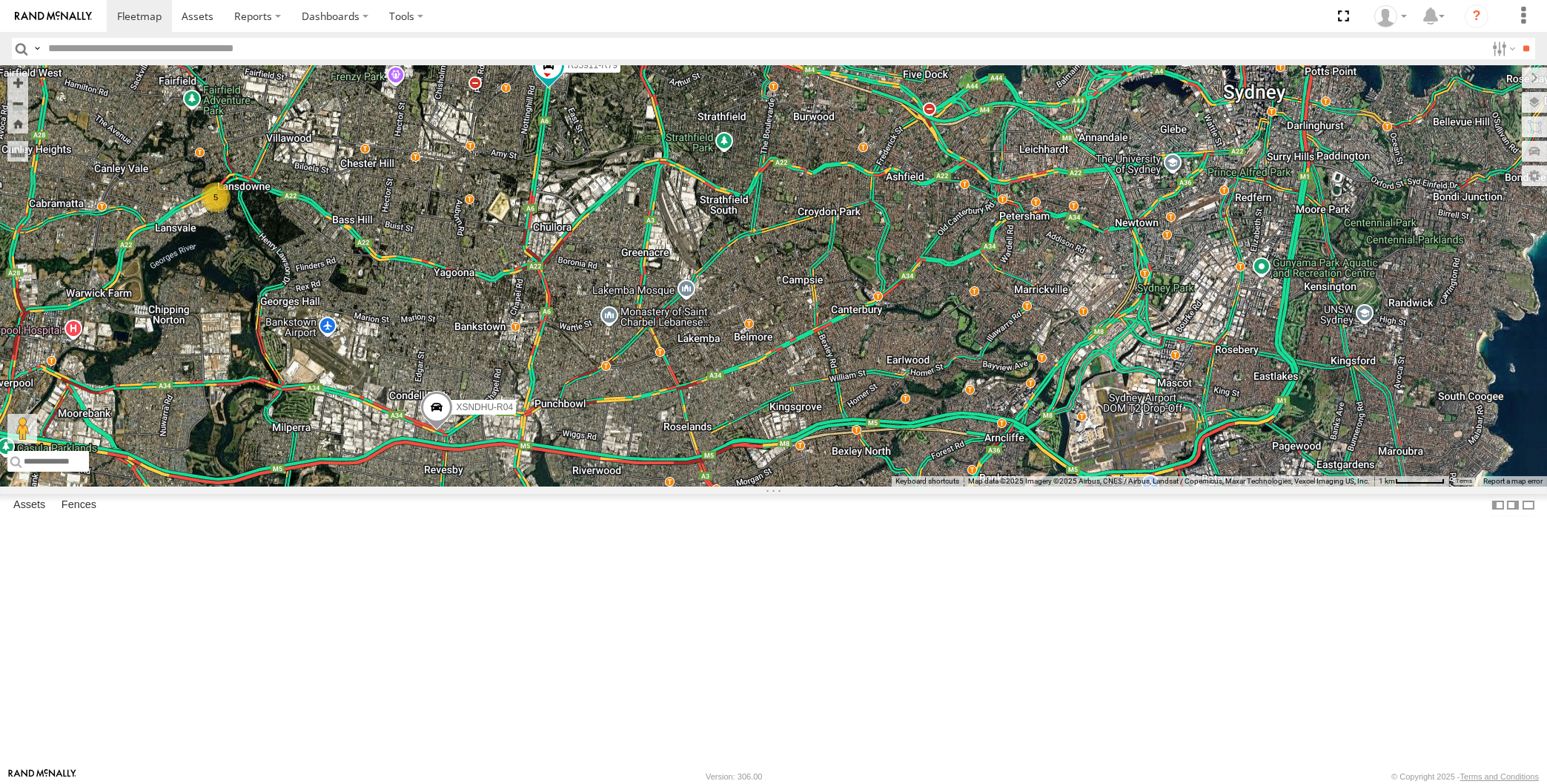
click at [595, 486] on div "XP30JQ-R03 XSNDHU-R04 RJ5911-R79 5 Loading..." at bounding box center [773, 275] width 1547 height 421
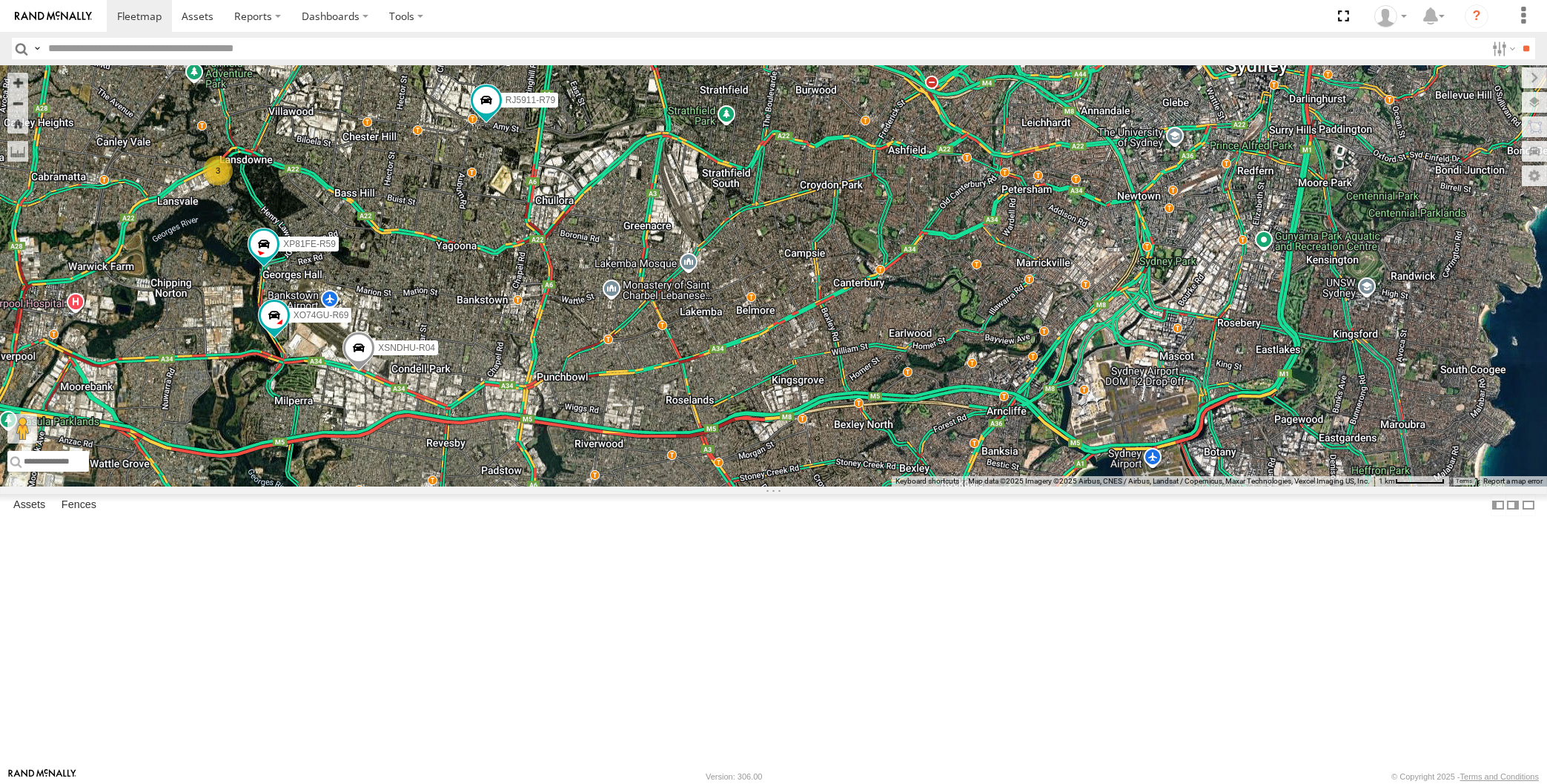
drag, startPoint x: 601, startPoint y: 447, endPoint x: 611, endPoint y: 446, distance: 10.0
click at [611, 446] on div "XP30JQ-R03 XSNDHU-R04 RJ5911-R79 XP81FE-R59 XO74GU-R69 3 Loading..." at bounding box center [773, 275] width 1547 height 421
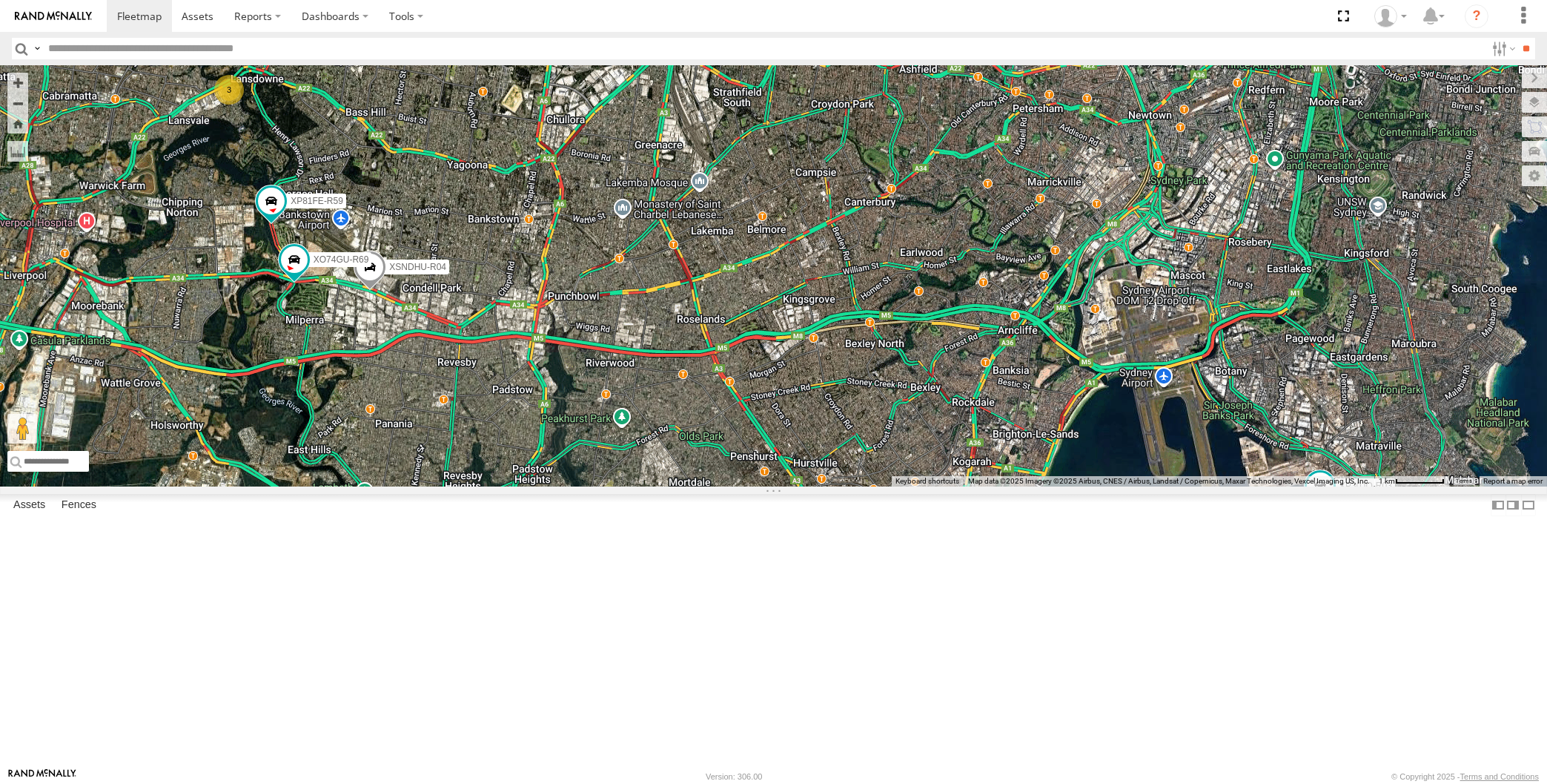
drag, startPoint x: 728, startPoint y: 278, endPoint x: 739, endPoint y: 278, distance: 11.0
click at [739, 278] on div "XP30JQ-R03 XSNDHU-R04 3 RJ5911-R79 XP81FE-R59 XO74GU-R69 Loading..." at bounding box center [773, 275] width 1547 height 421
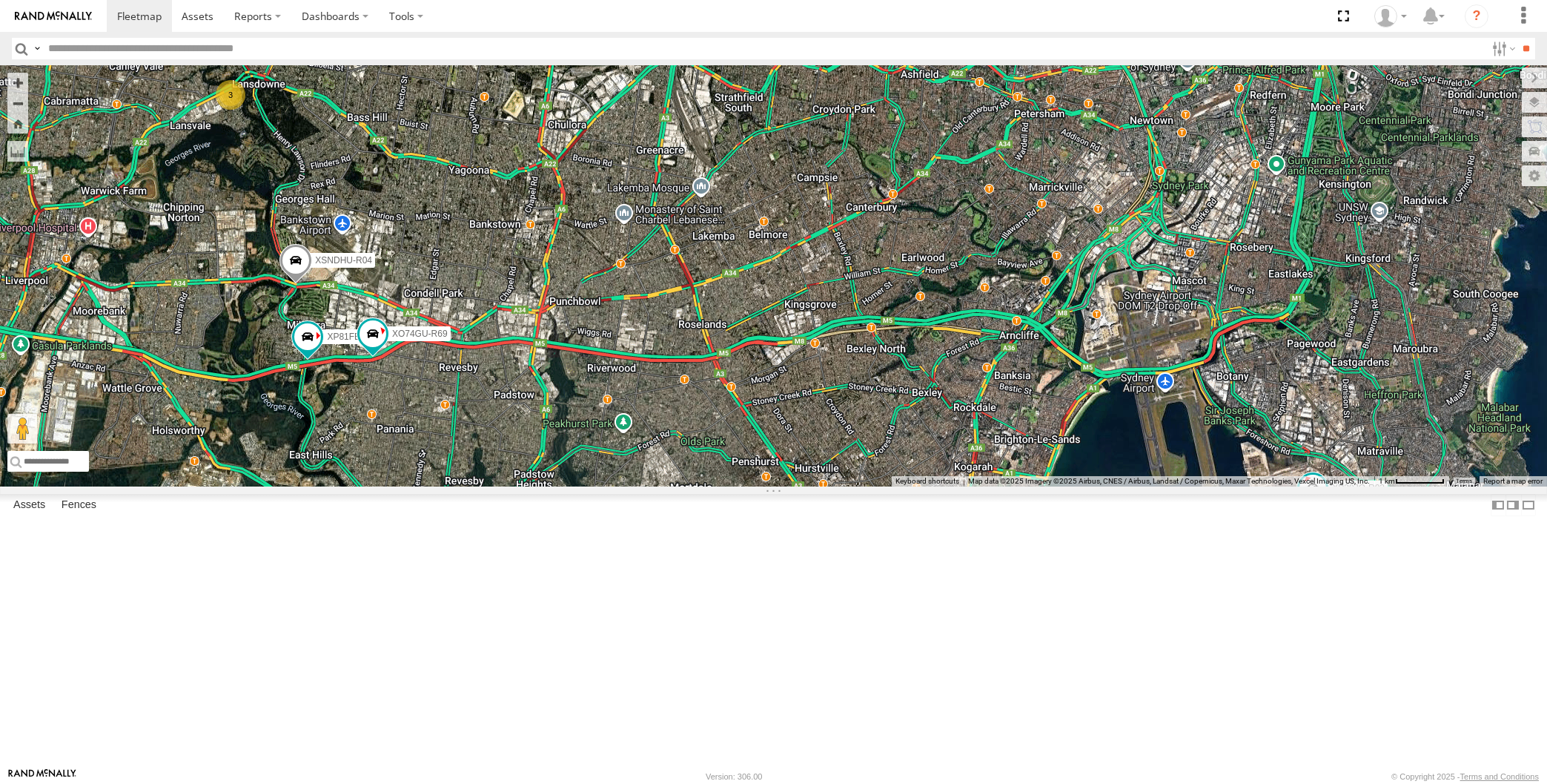
drag, startPoint x: 449, startPoint y: 551, endPoint x: 484, endPoint y: 542, distance: 36.1
click at [485, 486] on div "XP30JQ-R03 XSNDHU-R04 3 RJ5911-R79 XP81FE-R59 XO74GU-R69 Loading..." at bounding box center [773, 275] width 1547 height 421
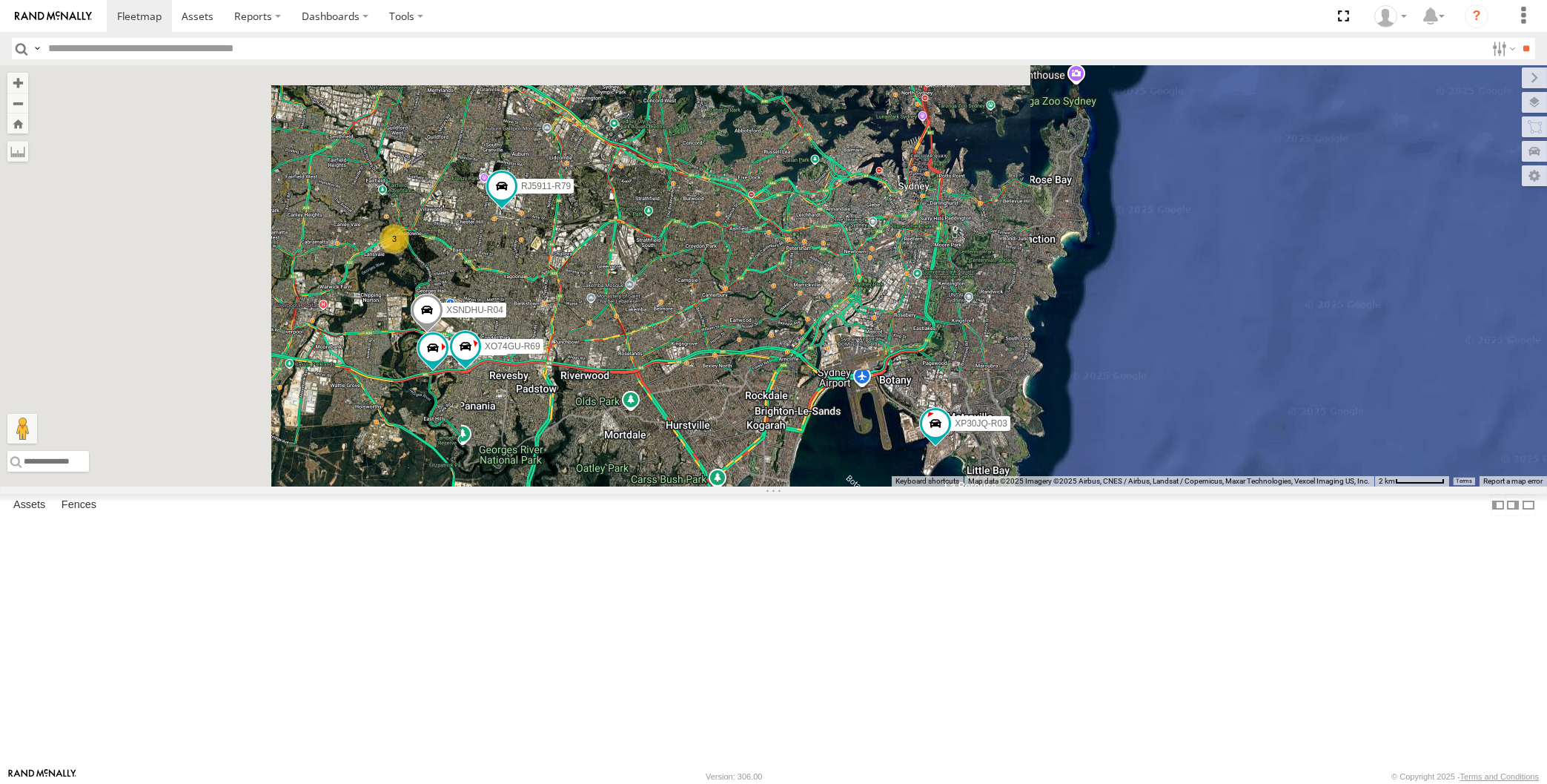
drag, startPoint x: 544, startPoint y: 556, endPoint x: 556, endPoint y: 547, distance: 15.0
click at [552, 486] on div "XP30JQ-R03 XSNDHU-R04 RJ5911-R79 XP81FE-R59 XO74GU-R69 3 Loading..." at bounding box center [773, 275] width 1547 height 421
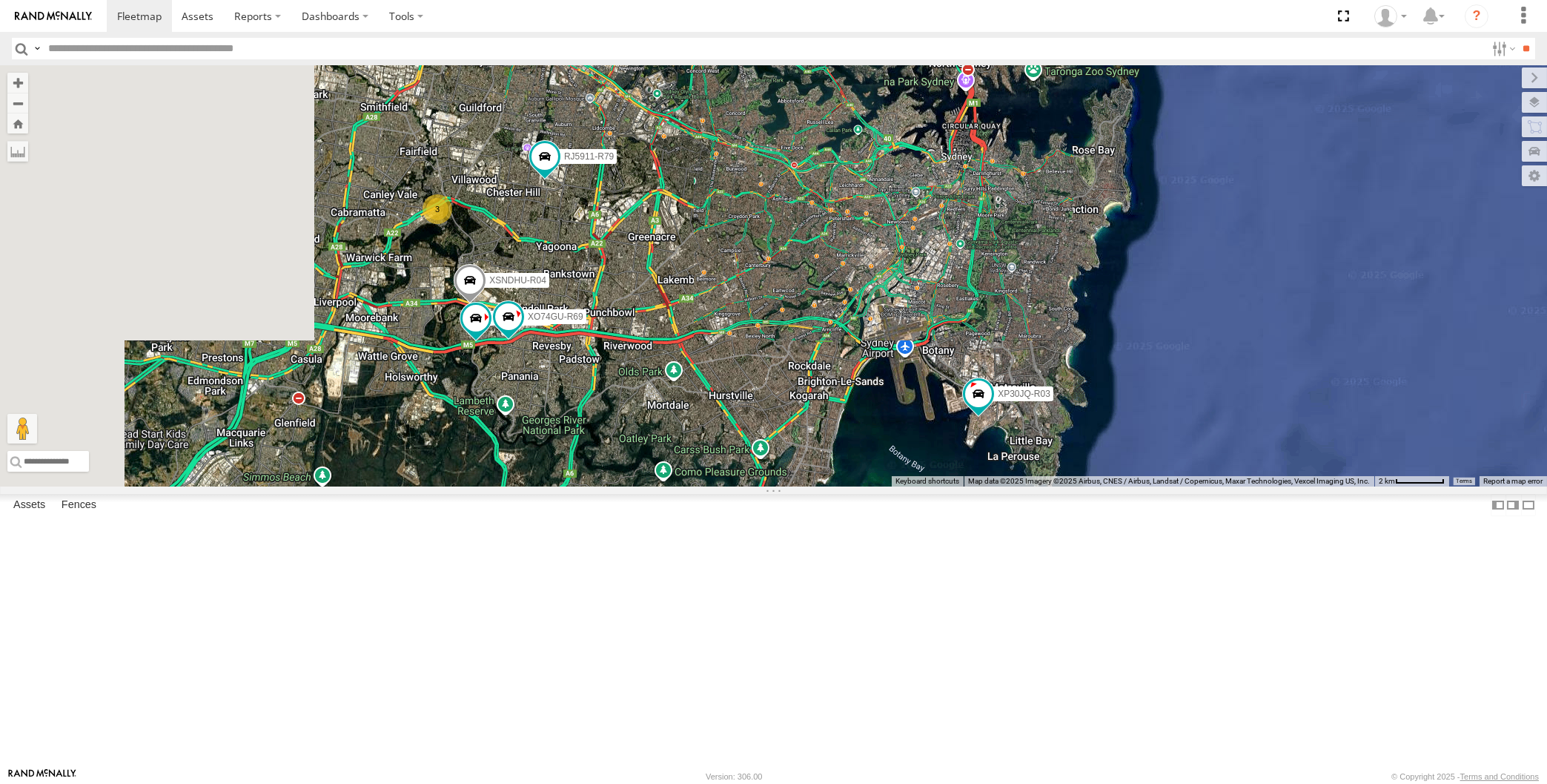
drag, startPoint x: 541, startPoint y: 582, endPoint x: 556, endPoint y: 575, distance: 16.6
click at [553, 486] on div "XP30JQ-R03 XSNDHU-R04 RJ5911-R79 XP81FE-R59 XO74GU-R69 3 Loading..." at bounding box center [773, 275] width 1547 height 421
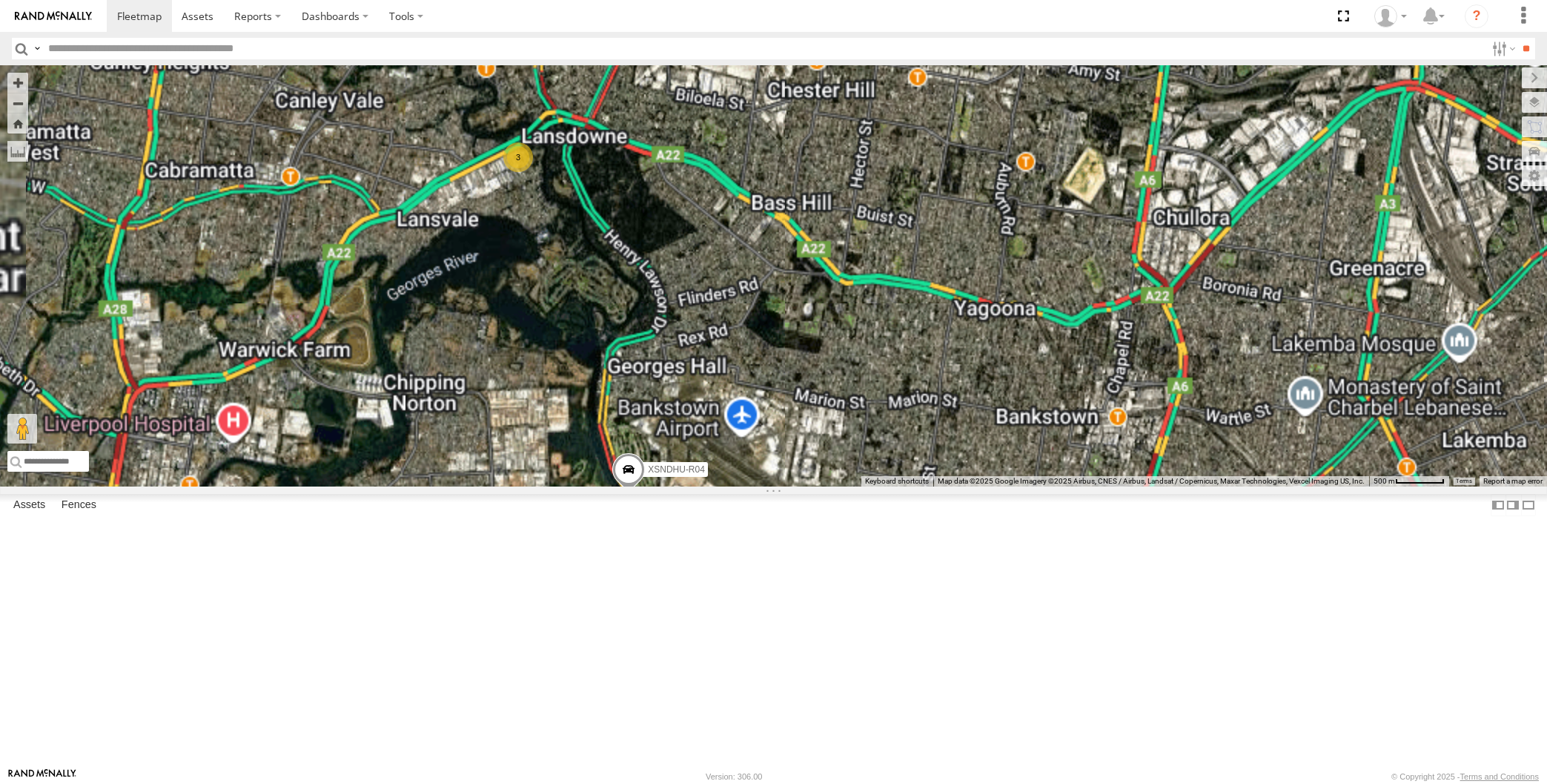
drag, startPoint x: 481, startPoint y: 358, endPoint x: 519, endPoint y: 370, distance: 39.8
click at [519, 370] on div "XP30JQ-R03 XSNDHU-R04 RJ5911-R79 XP81FE-R59 XO74GU-R69 3 Loading..." at bounding box center [773, 275] width 1547 height 421
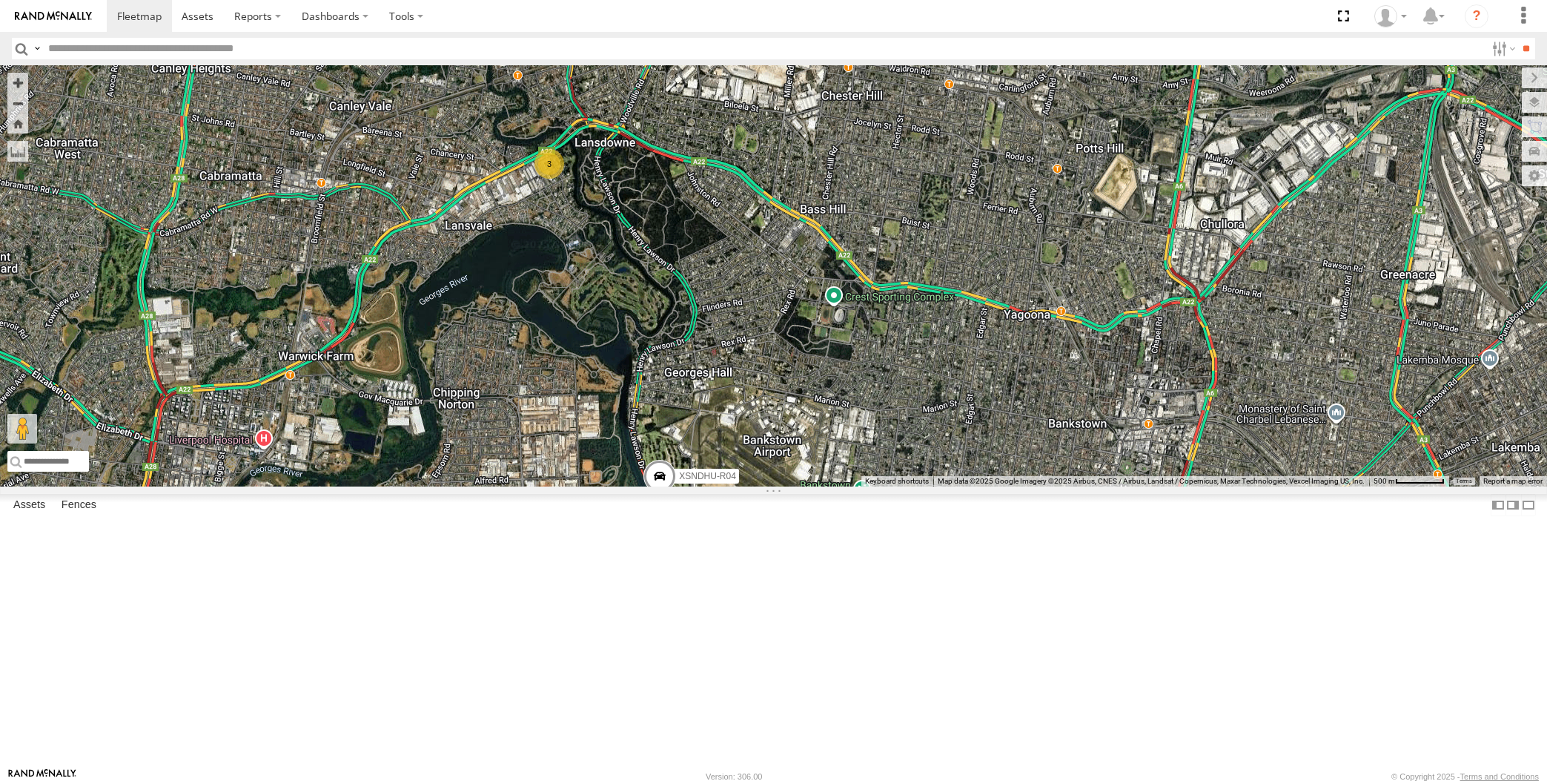
click at [730, 486] on div "XP30JQ-R03 XSNDHU-R04 RJ5911-R79 XP81FE-R59 XO74GU-R69 3 Loading..." at bounding box center [773, 275] width 1547 height 421
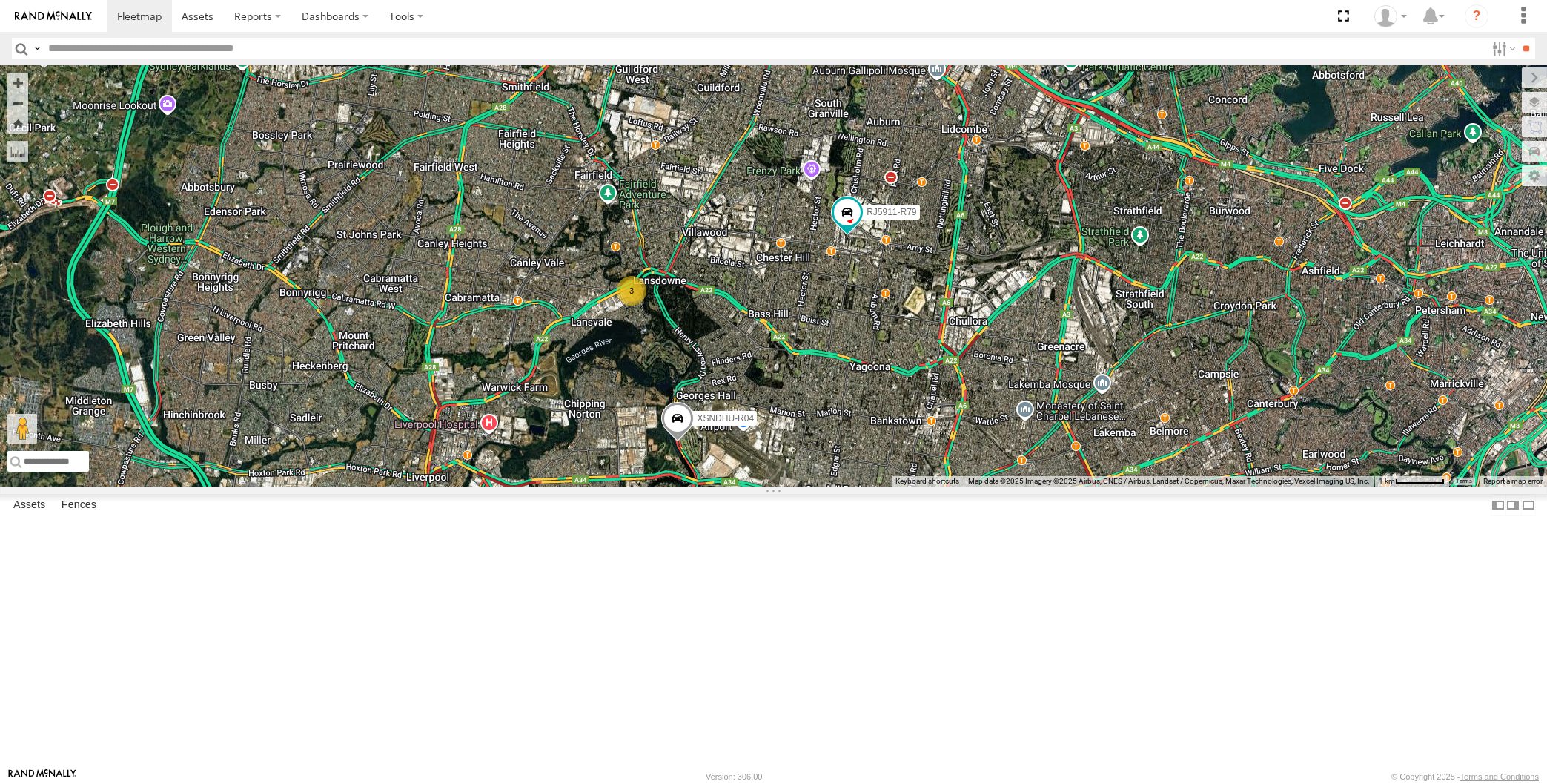
drag, startPoint x: 744, startPoint y: 569, endPoint x: 746, endPoint y: 546, distance: 23.1
click at [746, 486] on div "XP30JQ-R03 XSNDHU-R04 RJ5911-R79 XP81FE-R59 XO74GU-R69 3 Loading..." at bounding box center [773, 275] width 1547 height 421
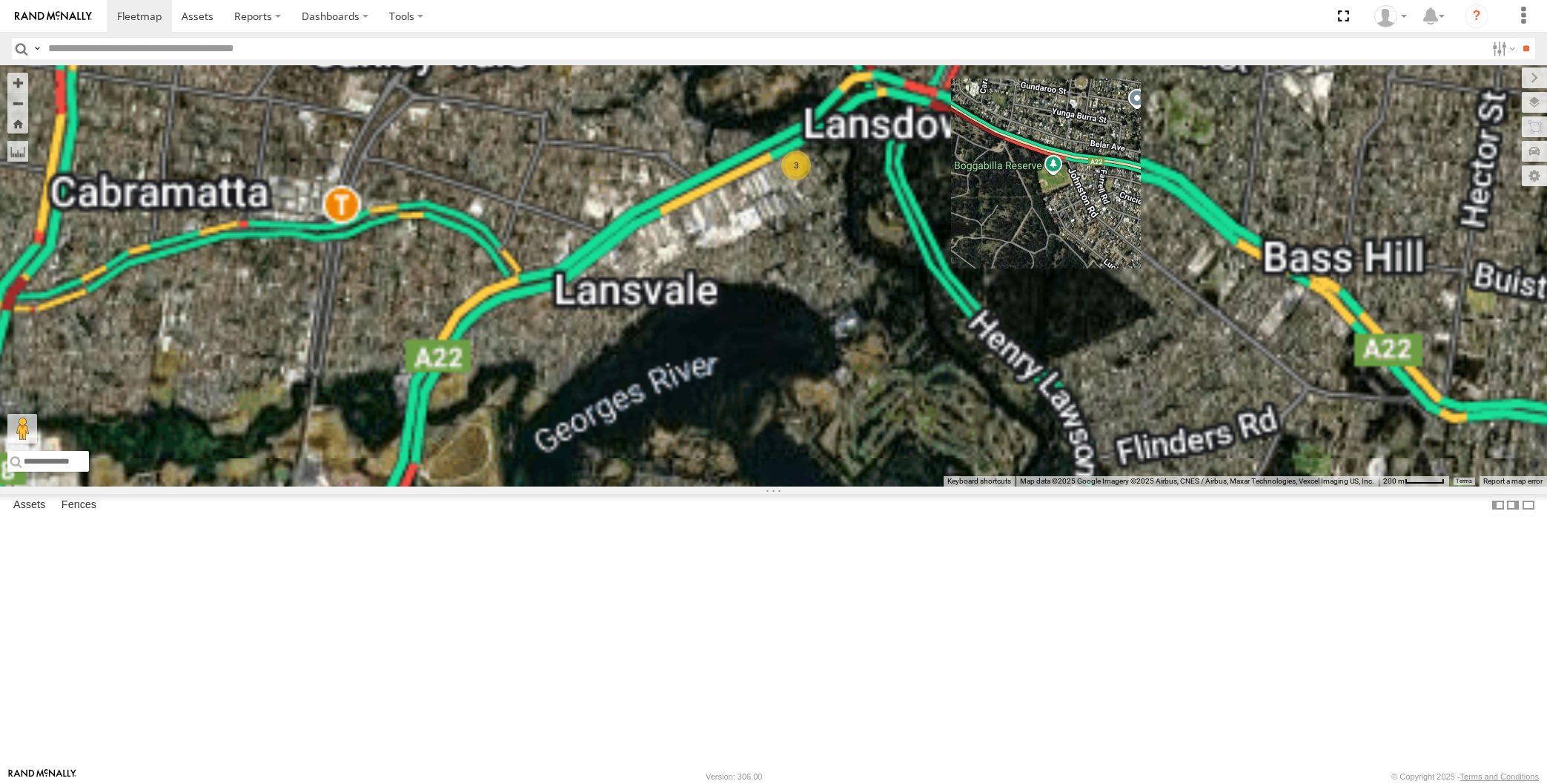
drag, startPoint x: 693, startPoint y: 408, endPoint x: 657, endPoint y: 412, distance: 36.2
click at [688, 407] on div "XP30JQ-R03 XSNDHU-R04 RJ5911-R79 XP81FE-R59 XO74GU-R69 3 Loading..." at bounding box center [773, 275] width 1547 height 421
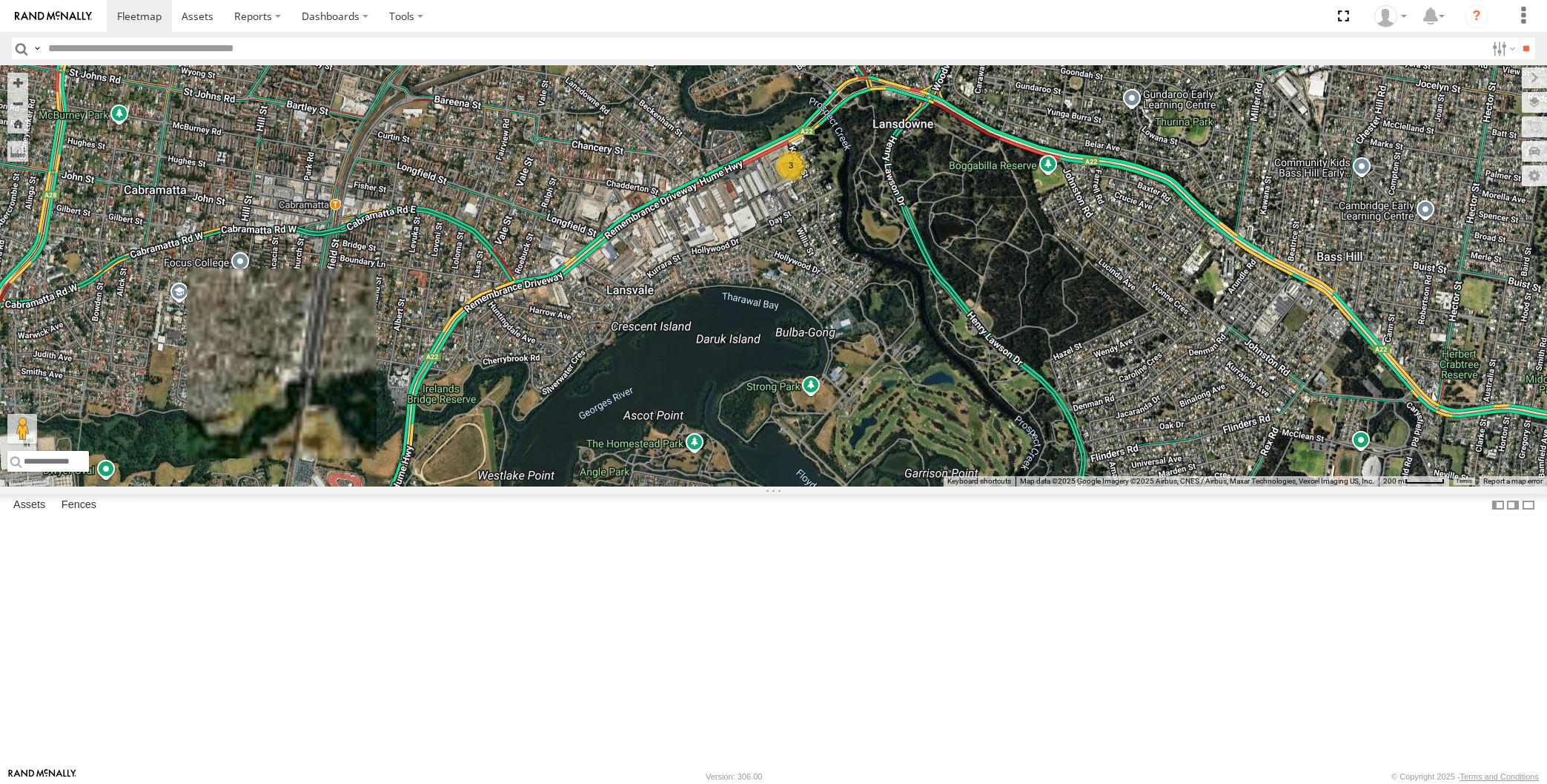
drag, startPoint x: 675, startPoint y: 441, endPoint x: 677, endPoint y: 428, distance: 13.2
click at [677, 430] on div "XP30JQ-R03 XSNDHU-R04 RJ5911-R79 XP81FE-R59 XO74GU-R69 3 Loading..." at bounding box center [773, 275] width 1547 height 421
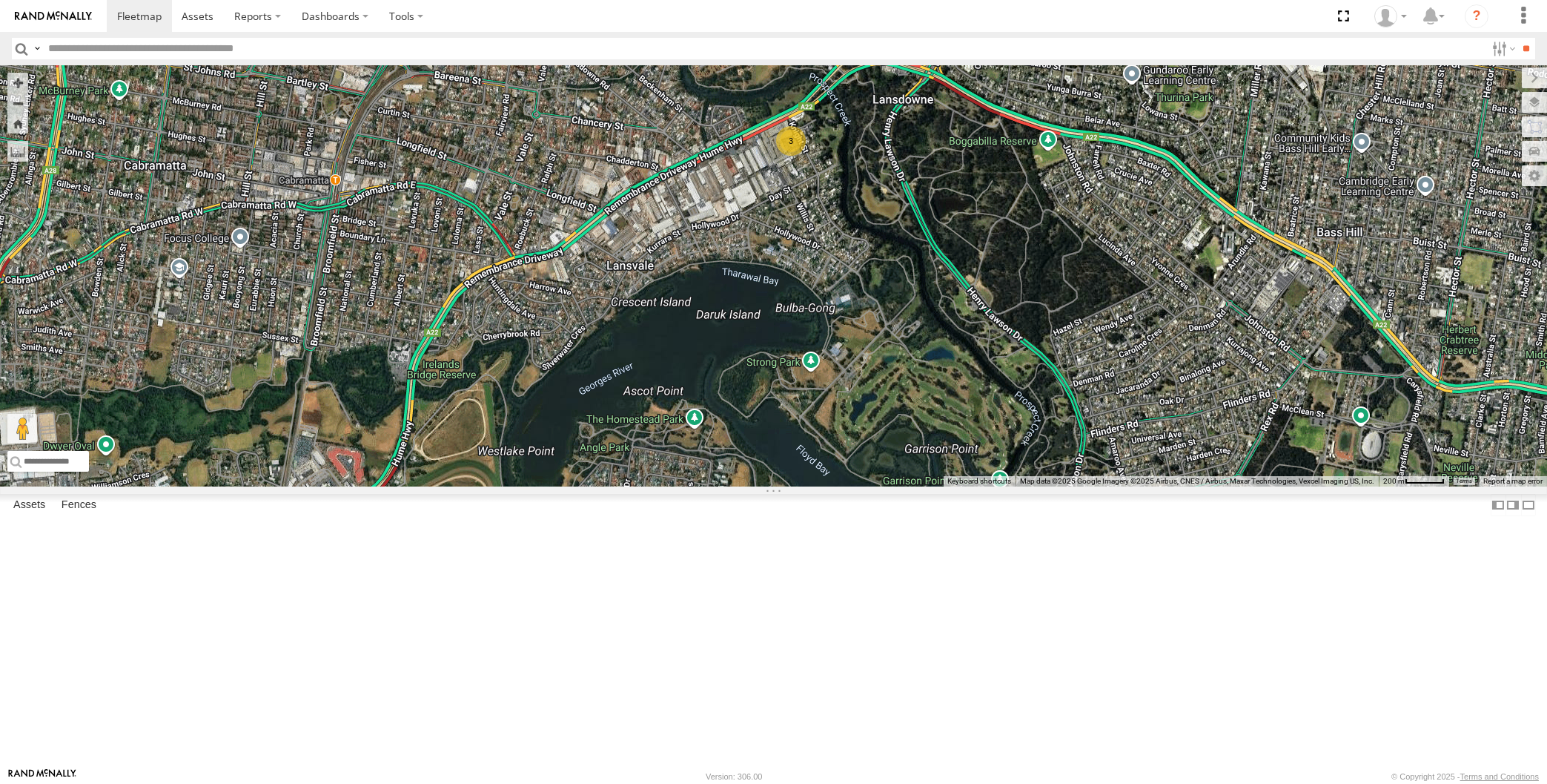
click at [1031, 464] on div "XP30JQ-R03 XSNDHU-R04 RJ5911-R79 XP81FE-R59 XO74GU-R69 3 Loading..." at bounding box center [773, 275] width 1547 height 421
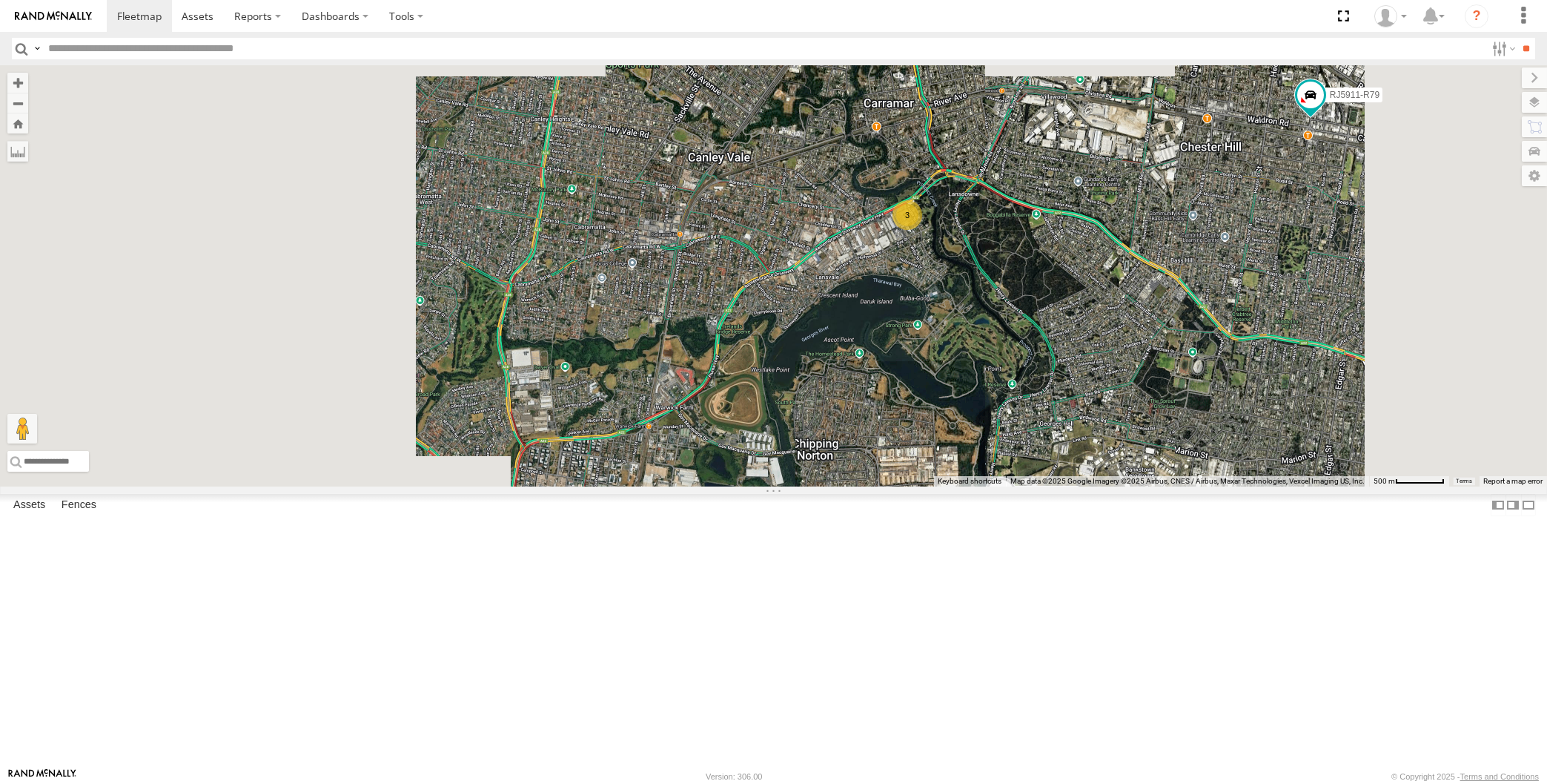
click at [1131, 486] on div "XP30JQ-R03 XSNDHU-R04 RJ5911-R79 XP81FE-R59 XO74GU-R69 3 Loading..." at bounding box center [773, 275] width 1547 height 421
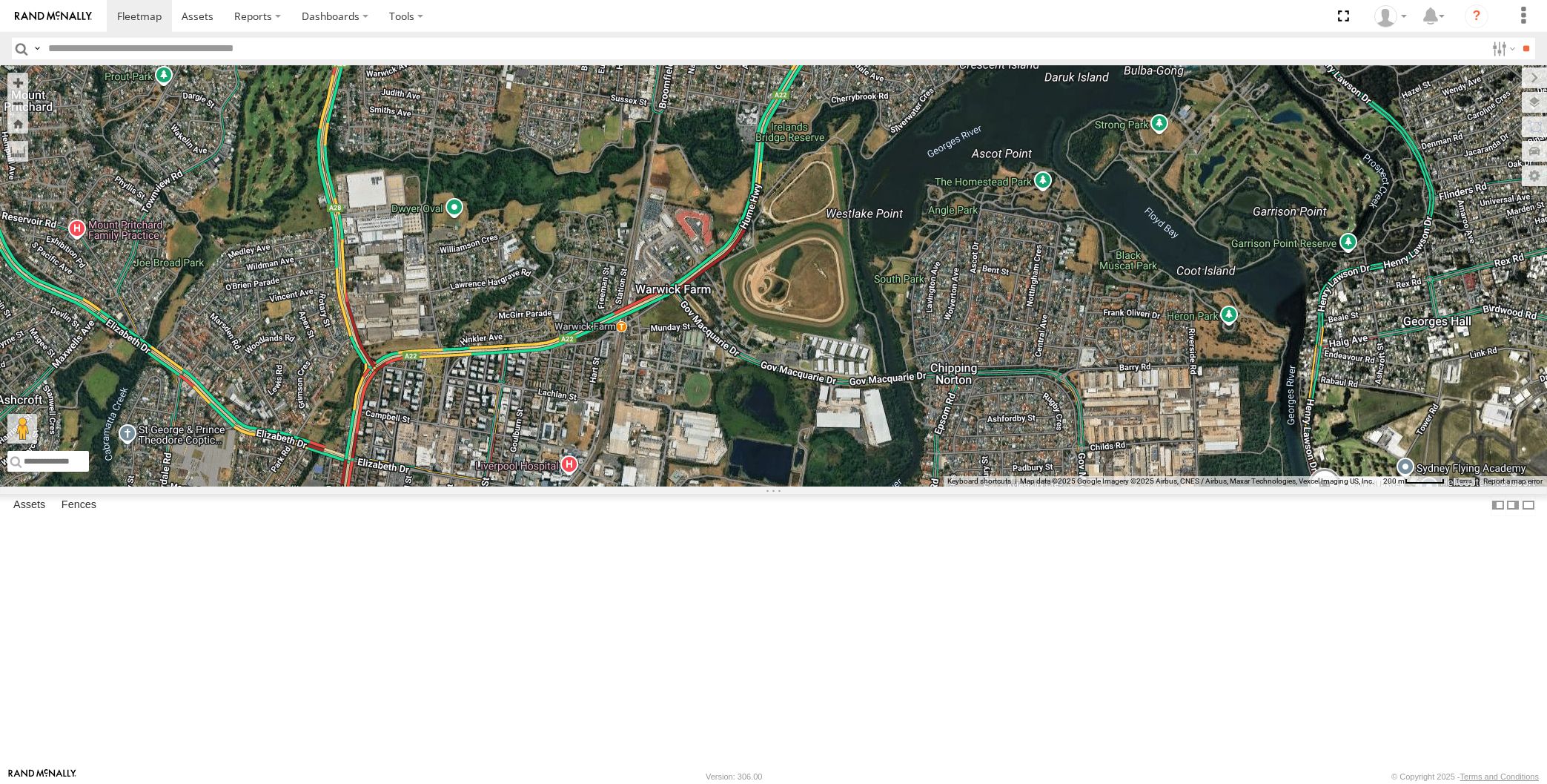
click at [820, 441] on div "XP30JQ-R03 XSNDHU-R04 RJ5911-R79 XP81FE-R59 XO74GU-R69 3 Loading..." at bounding box center [773, 275] width 1547 height 421
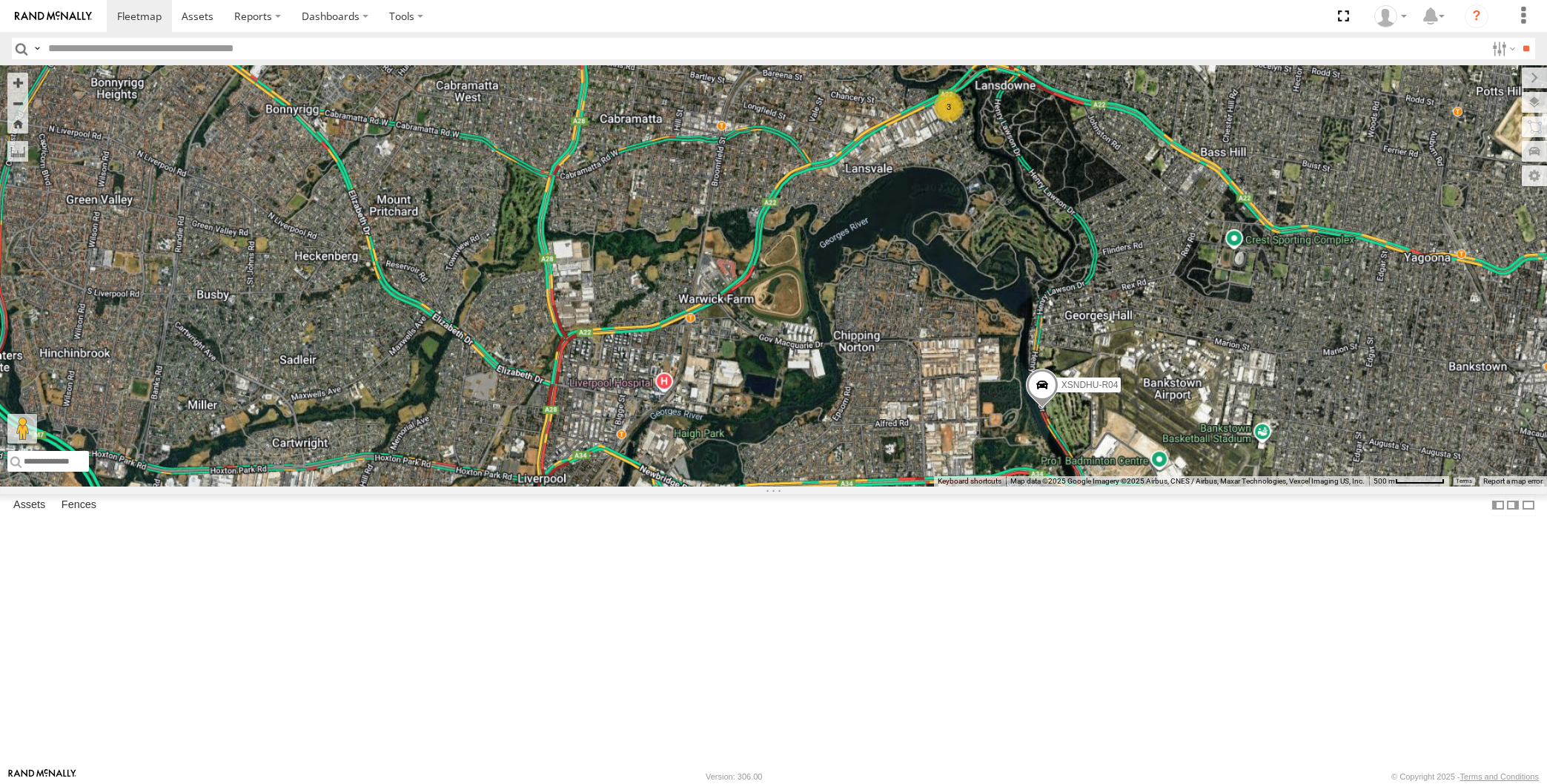
drag, startPoint x: 910, startPoint y: 457, endPoint x: 879, endPoint y: 457, distance: 31.0
click at [886, 457] on div "XP30JQ-R03 XSNDHU-R04 RJ5911-R79 XP81FE-R59 XO74GU-R69 3 Loading..." at bounding box center [773, 275] width 1547 height 421
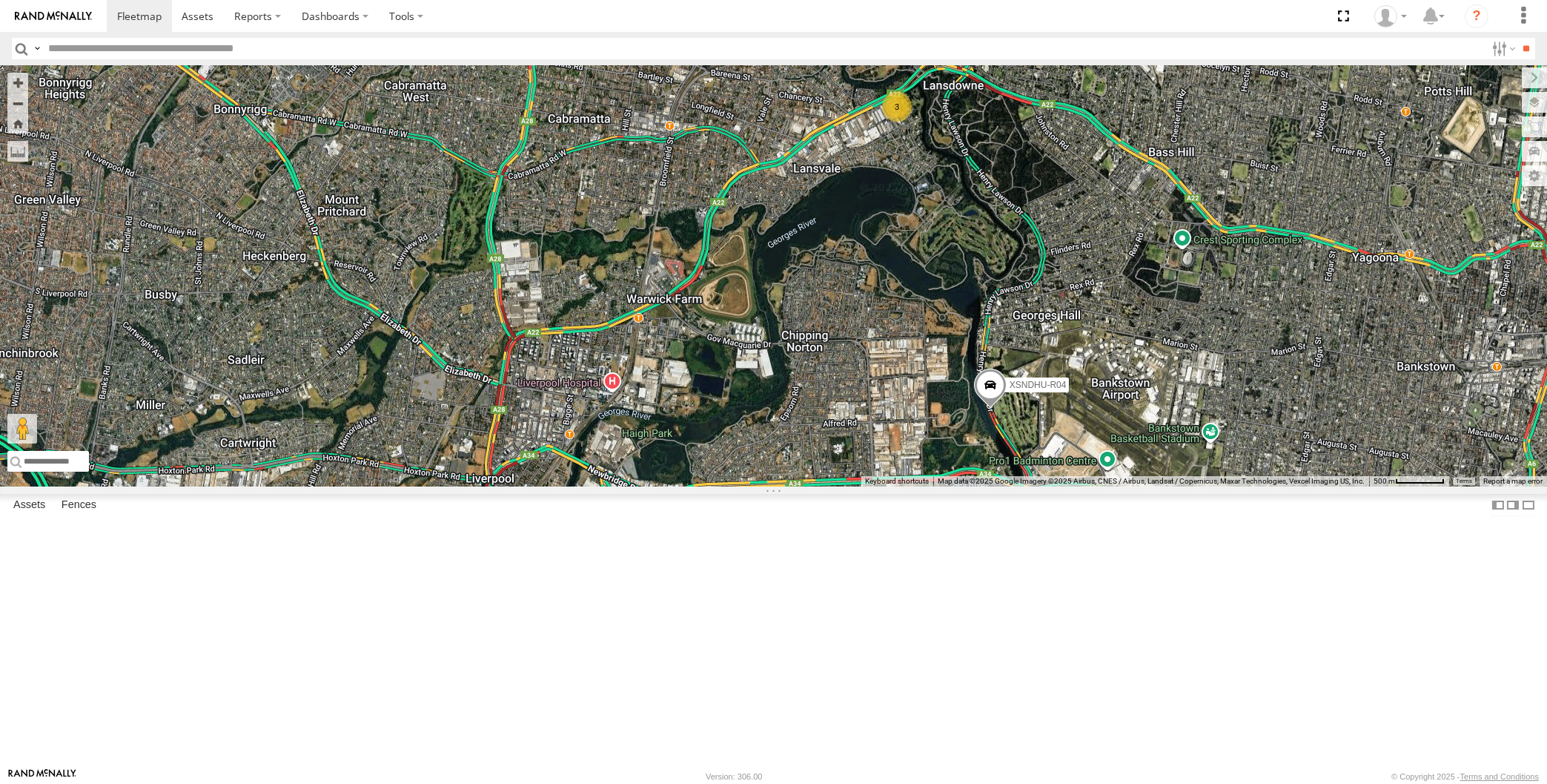
drag, startPoint x: 1156, startPoint y: 569, endPoint x: 1115, endPoint y: 555, distance: 43.3
click at [1155, 486] on div "XP30JQ-R03 XSNDHU-R04 RJ5911-R79 XP81FE-R59 XO74GU-R69 3 Loading..." at bounding box center [773, 275] width 1547 height 421
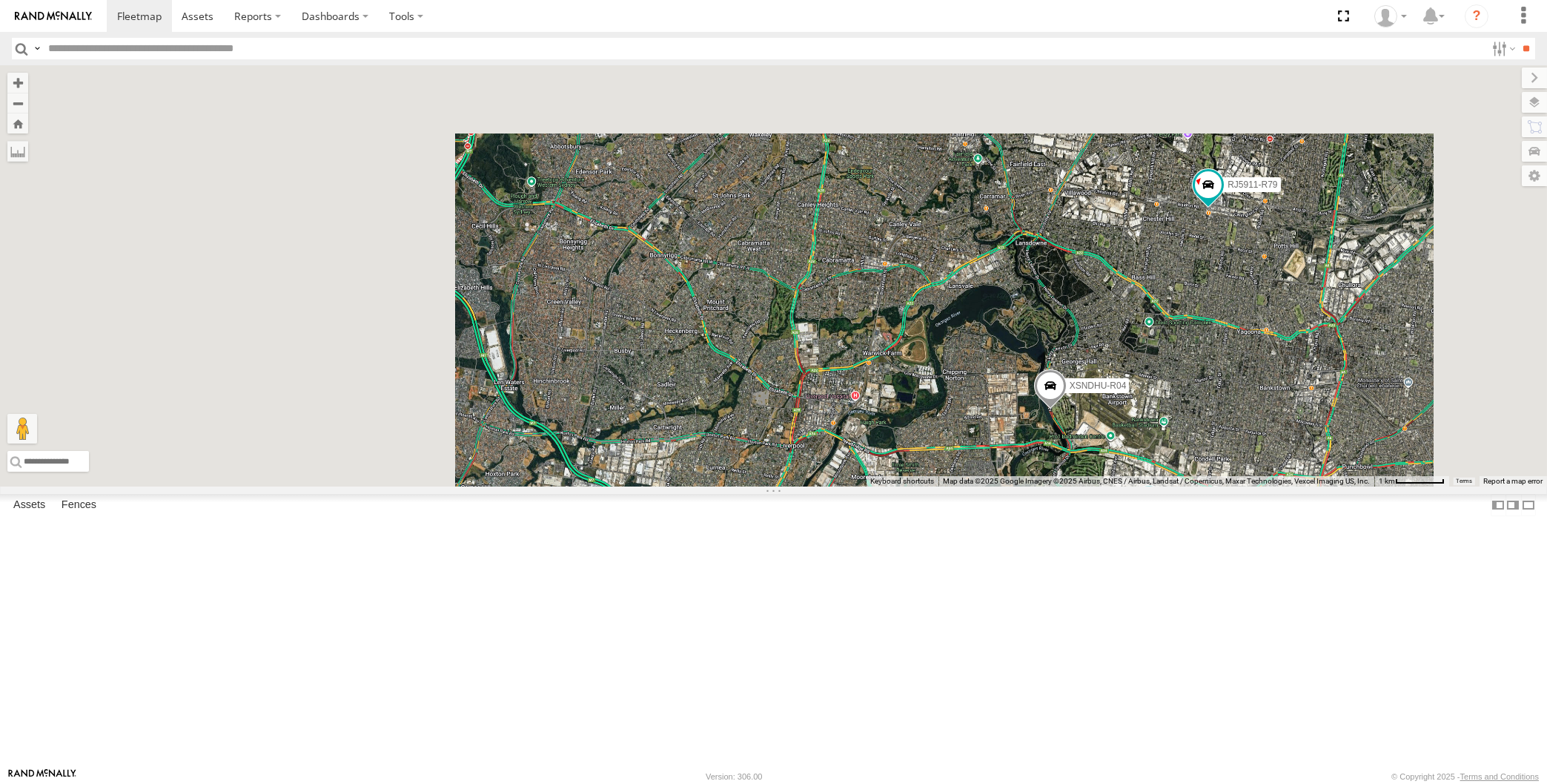
drag, startPoint x: 1155, startPoint y: 608, endPoint x: 1141, endPoint y: 590, distance: 22.8
click at [1141, 486] on div "XP30JQ-R03 XSNDHU-R04 RJ5911-R79 XP81FE-R59 XO74GU-R69 Loading..." at bounding box center [773, 275] width 1547 height 421
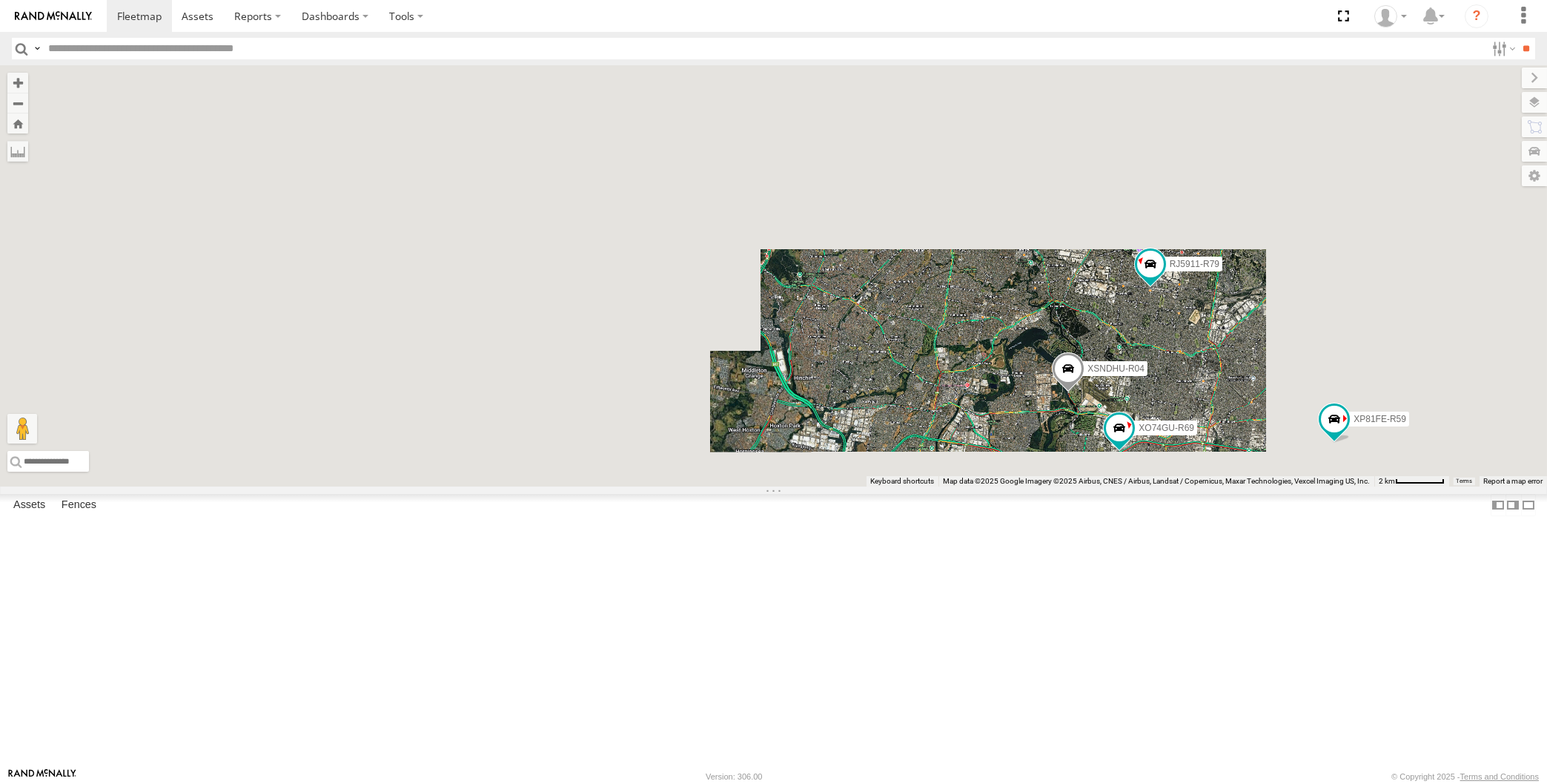
drag, startPoint x: 1171, startPoint y: 598, endPoint x: 1126, endPoint y: 532, distance: 79.9
click at [1145, 486] on div "XP30JQ-R03 XSNDHU-R04 RJ5911-R79 XP81FE-R59 XO74GU-R69 Loading..." at bounding box center [773, 275] width 1547 height 421
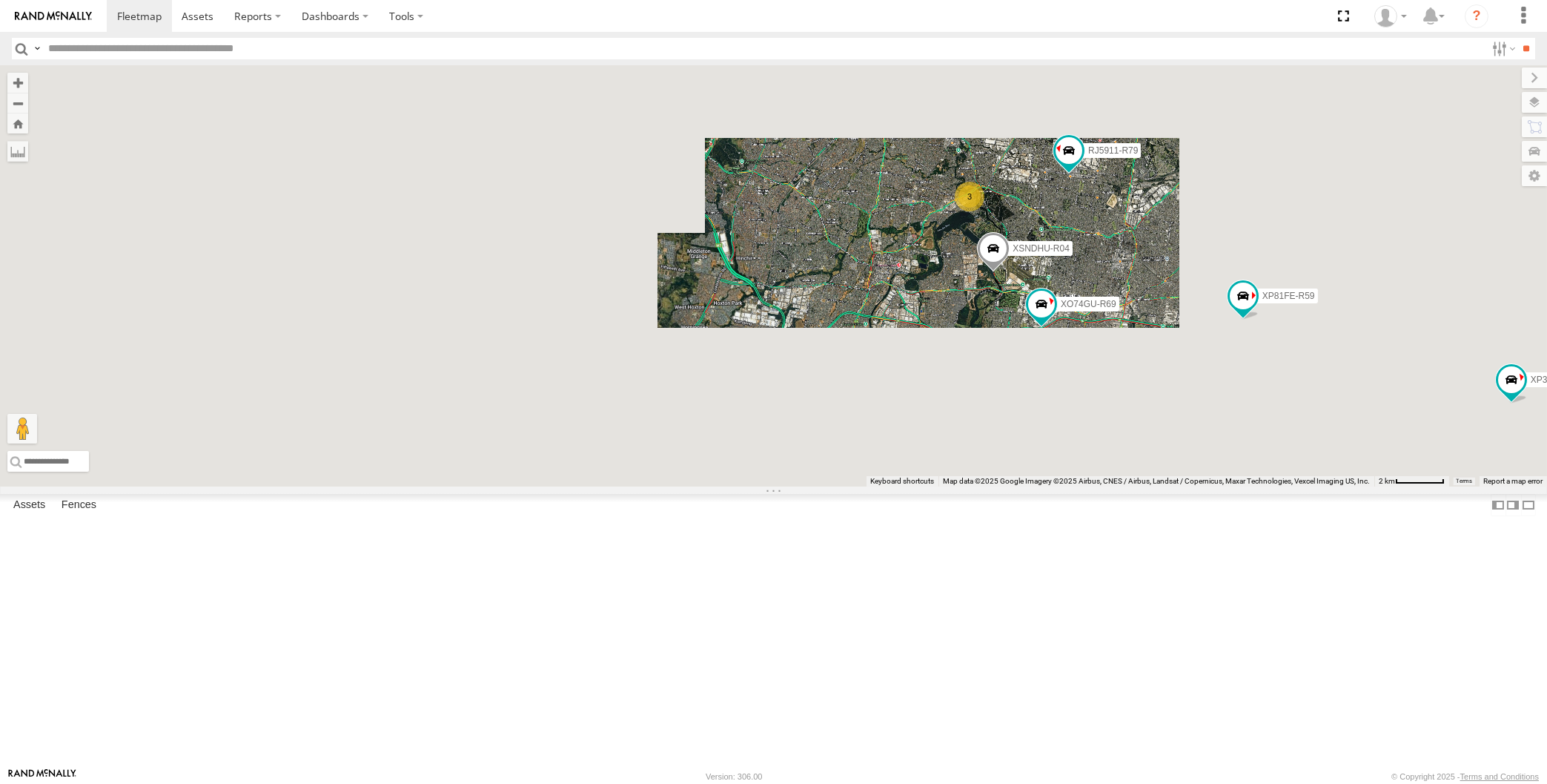
click at [1116, 485] on div "XP30JQ-R03 XSNDHU-R04 RJ5911-R79 XP81FE-R59 XO74GU-R69 3 Loading..." at bounding box center [773, 275] width 1547 height 421
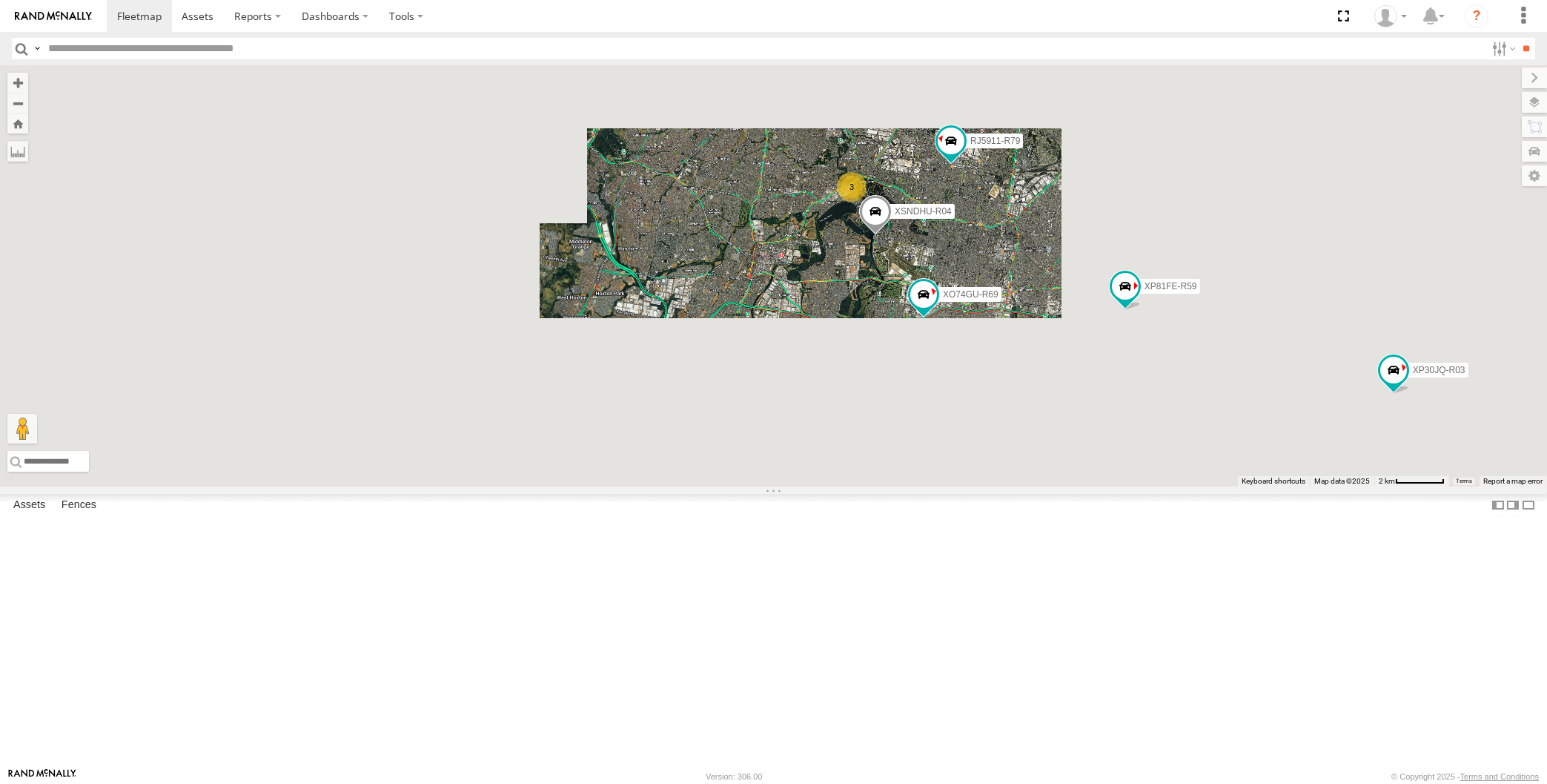
drag, startPoint x: 1277, startPoint y: 511, endPoint x: 1198, endPoint y: 499, distance: 79.9
click at [1205, 486] on div "XP30JQ-R03 XSNDHU-R04 RJ5911-R79 XP81FE-R59 XO74GU-R69 3 Loading..." at bounding box center [773, 275] width 1547 height 421
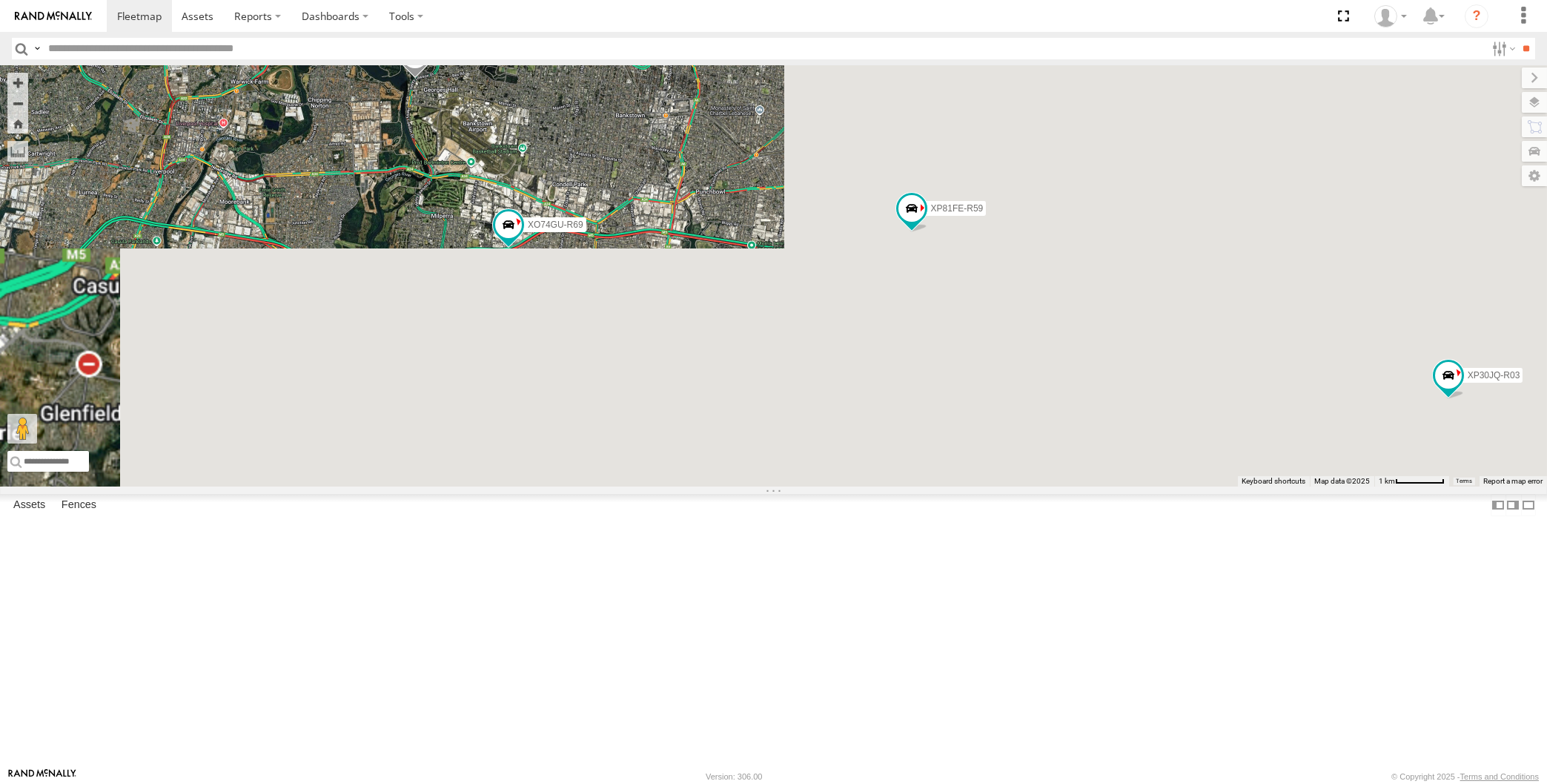
drag, startPoint x: 1433, startPoint y: 565, endPoint x: 1375, endPoint y: 553, distance: 59.2
click at [1377, 486] on div "XP30JQ-R03 XSNDHU-R04 RJ5911-R79 XP81FE-R59 XO74GU-R69 3 Loading..." at bounding box center [773, 275] width 1547 height 421
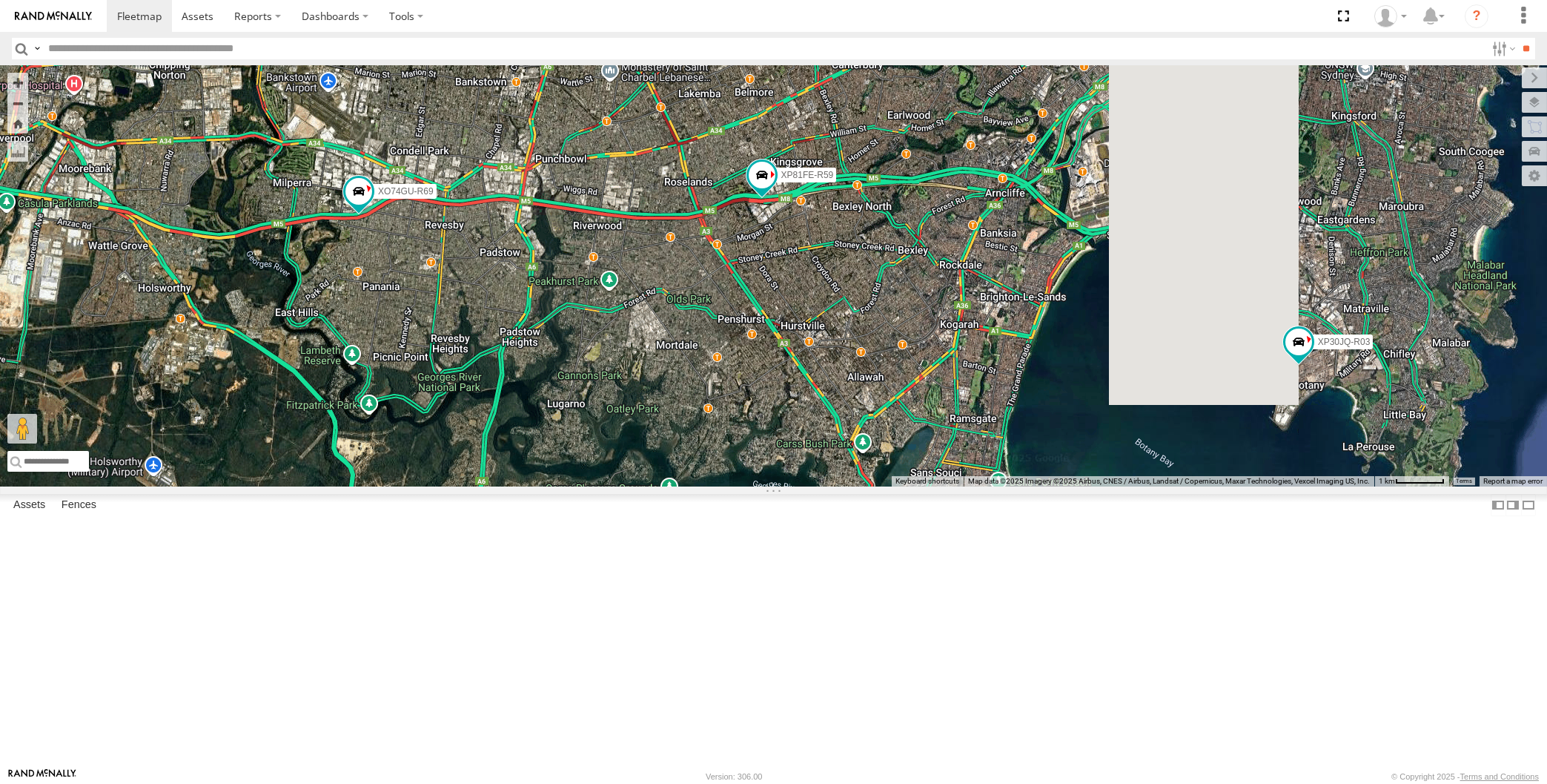
drag, startPoint x: 869, startPoint y: 453, endPoint x: 817, endPoint y: 440, distance: 53.6
click at [820, 442] on div "XP30JQ-R03 XSNDHU-R04 RJ5911-R79 XP81FE-R59 XO74GU-R69 3 Loading..." at bounding box center [773, 275] width 1547 height 421
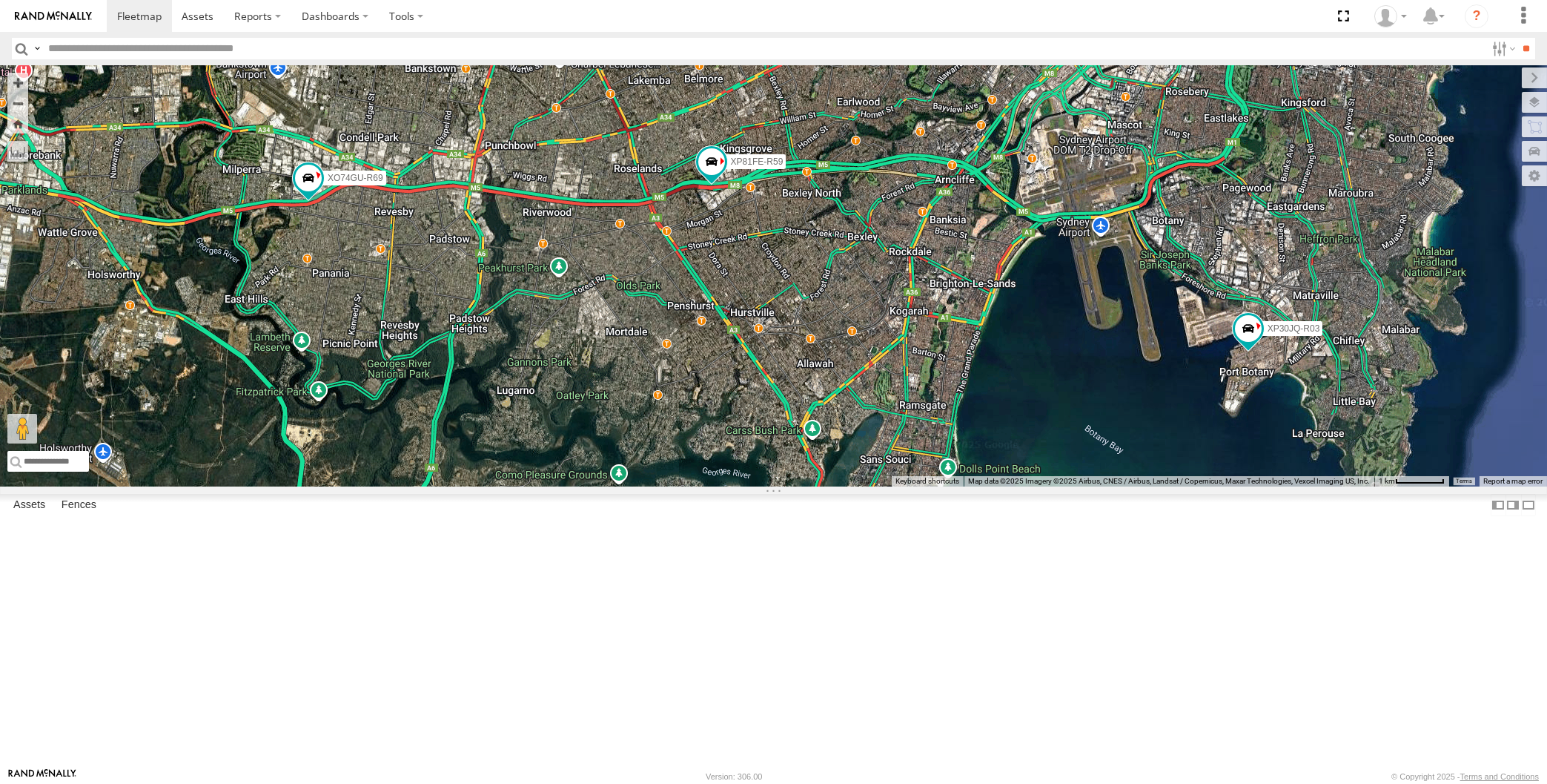
drag, startPoint x: 1027, startPoint y: 510, endPoint x: 997, endPoint y: 505, distance: 30.4
click at [1008, 486] on div "XP30JQ-R03 XSNDHU-R04 RJ5911-R79 XP81FE-R59 XO74GU-R69 3 Loading..." at bounding box center [773, 275] width 1547 height 421
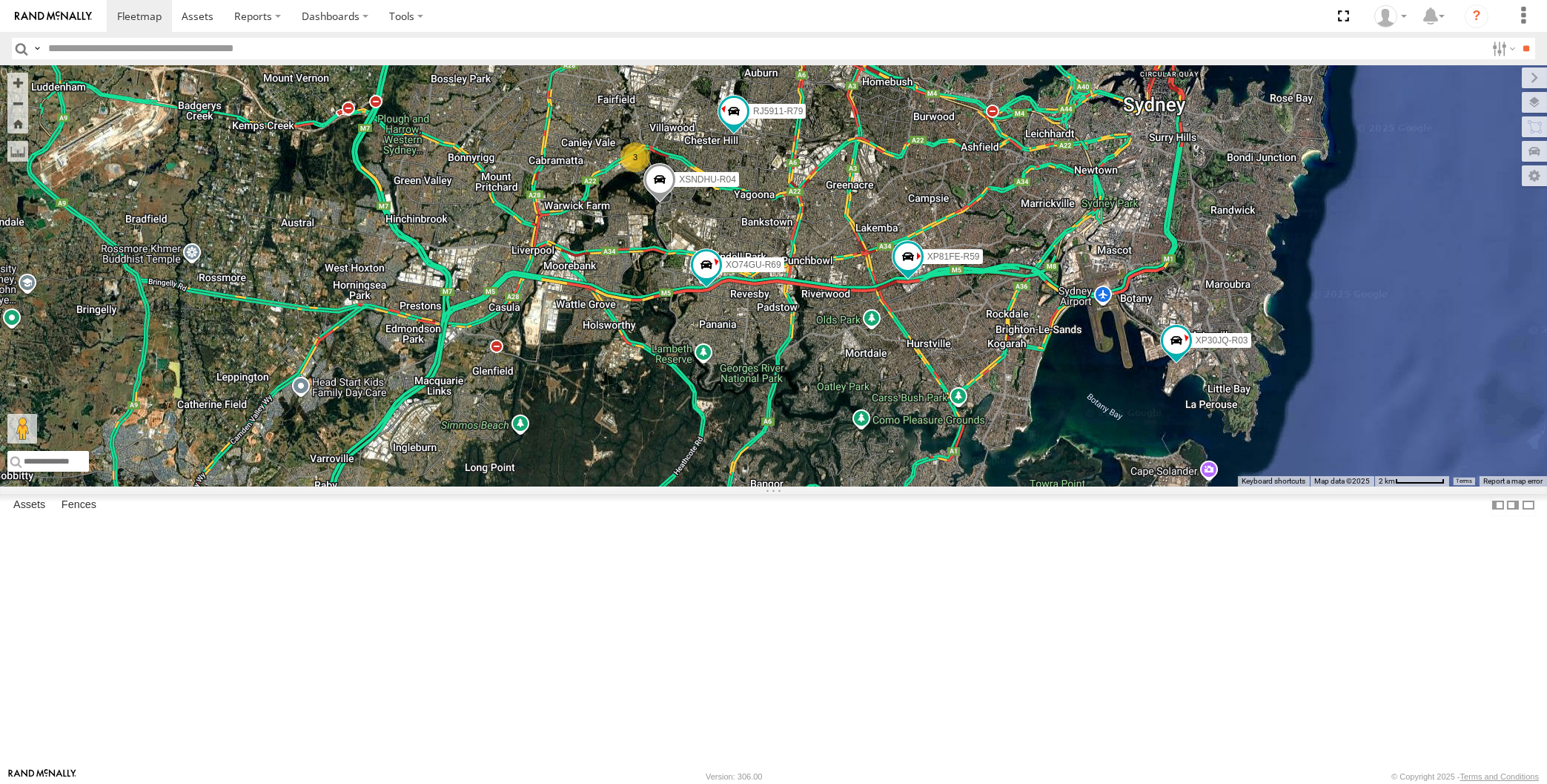
click at [1120, 486] on div "XP30JQ-R03 XSNDHU-R04 RJ5911-R79 XP81FE-R59 XO74GU-R69 3 Loading..." at bounding box center [773, 275] width 1547 height 421
drag, startPoint x: 988, startPoint y: 535, endPoint x: 973, endPoint y: 544, distance: 17.5
click at [973, 486] on div "XP30JQ-R03 XSNDHU-R04 RJ5911-R79 XP81FE-R59 XO74GU-R69 3 Loading..." at bounding box center [773, 275] width 1547 height 421
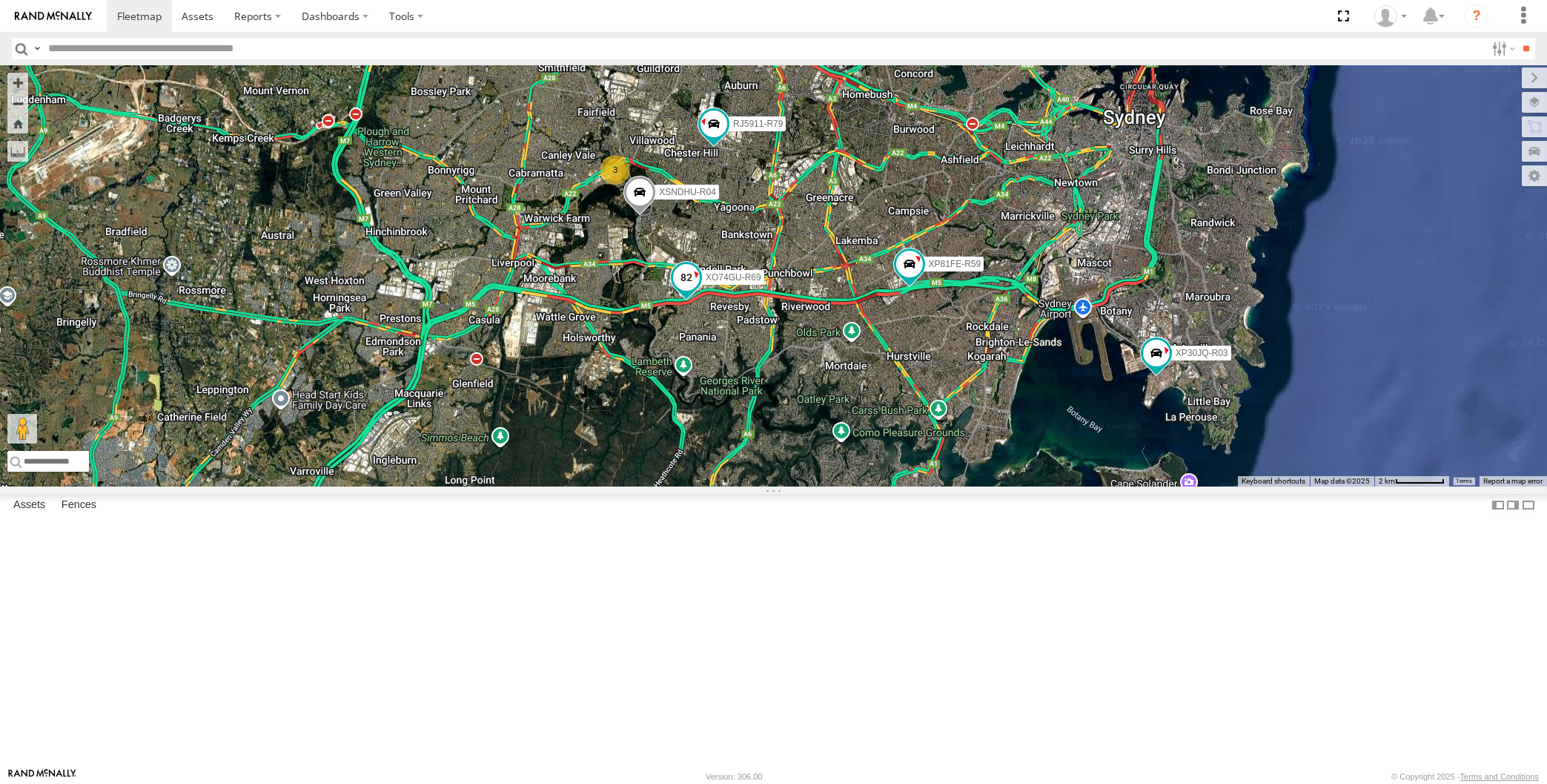
click at [692, 291] on span at bounding box center [685, 277] width 27 height 27
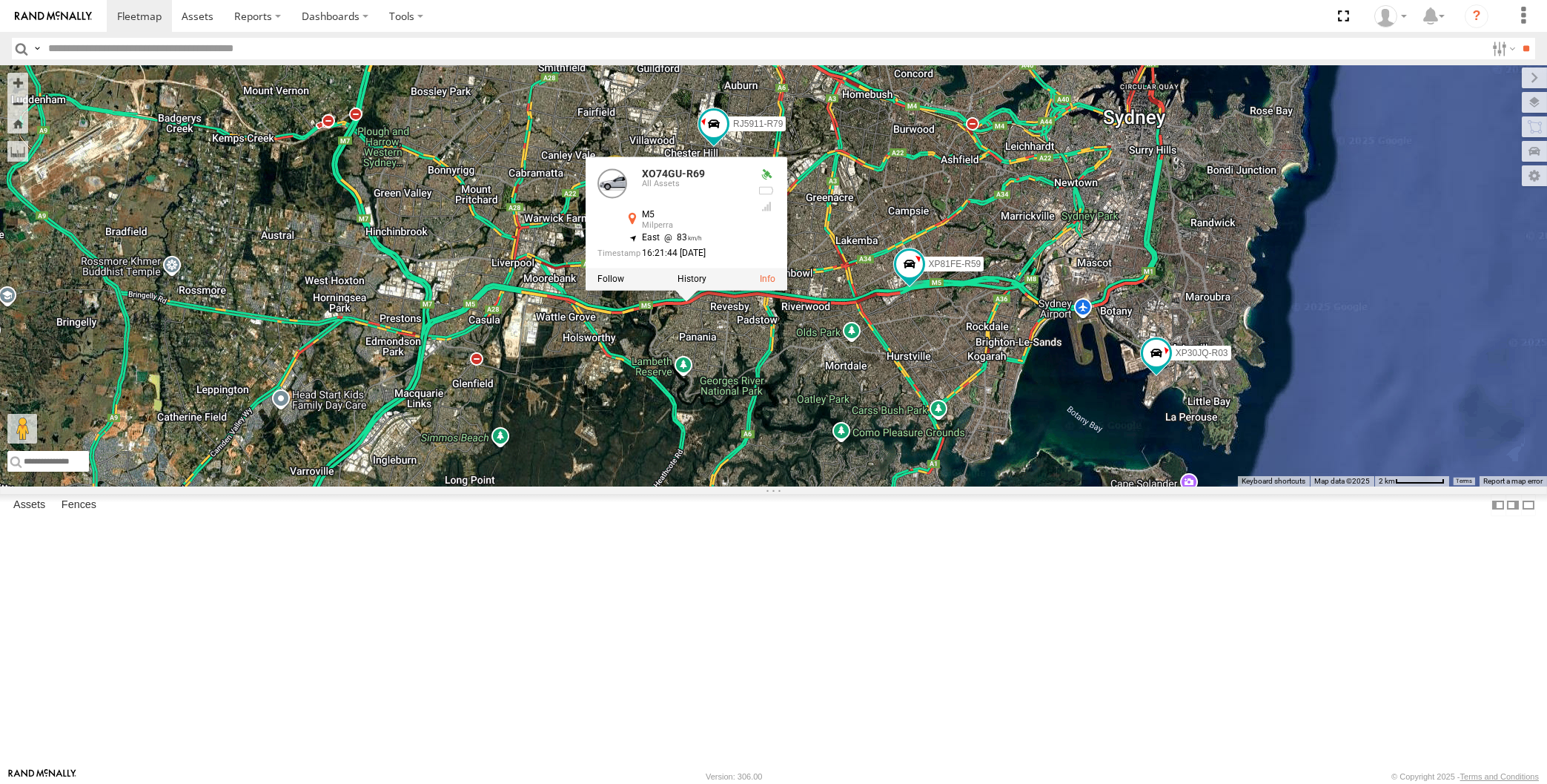
click at [825, 486] on div "XP30JQ-R03 XSNDHU-R04 RJ5911-R79 XP81FE-R59 XO74GU-R69 3 XO74GU-R69 All Assets …" at bounding box center [773, 275] width 1547 height 421
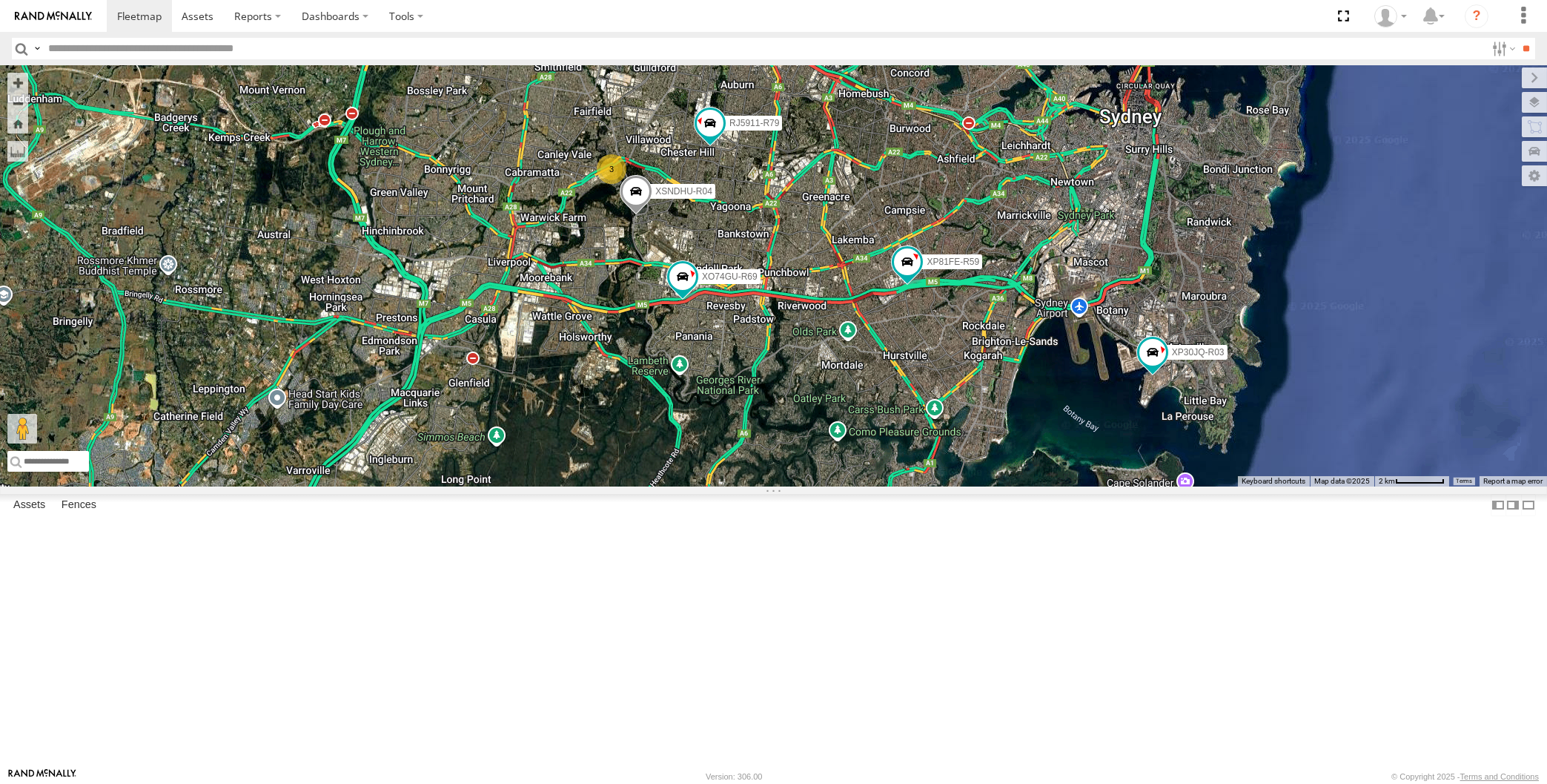
drag, startPoint x: 1012, startPoint y: 540, endPoint x: 1000, endPoint y: 536, distance: 12.6
click at [1002, 486] on div "XP30JQ-R03 XSNDHU-R04 RJ5911-R79 XP81FE-R59 XO74GU-R69 3 Loading..." at bounding box center [773, 275] width 1547 height 421
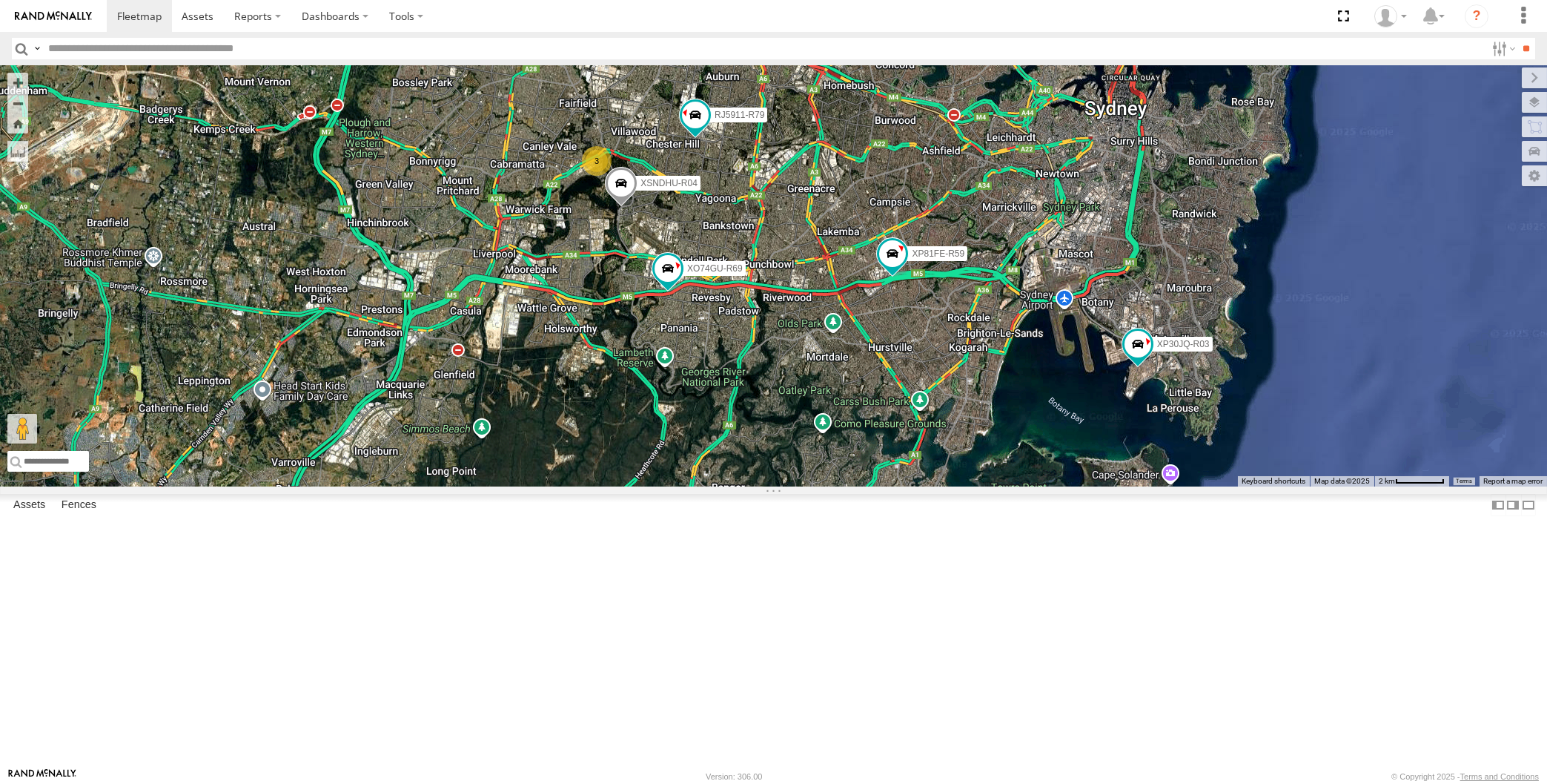
drag, startPoint x: 1003, startPoint y: 540, endPoint x: 994, endPoint y: 534, distance: 10.8
click at [1000, 486] on div "XP30JQ-R03 XSNDHU-R04 RJ5911-R79 XP81FE-R59 XO74GU-R69 3 Loading..." at bounding box center [773, 275] width 1547 height 421
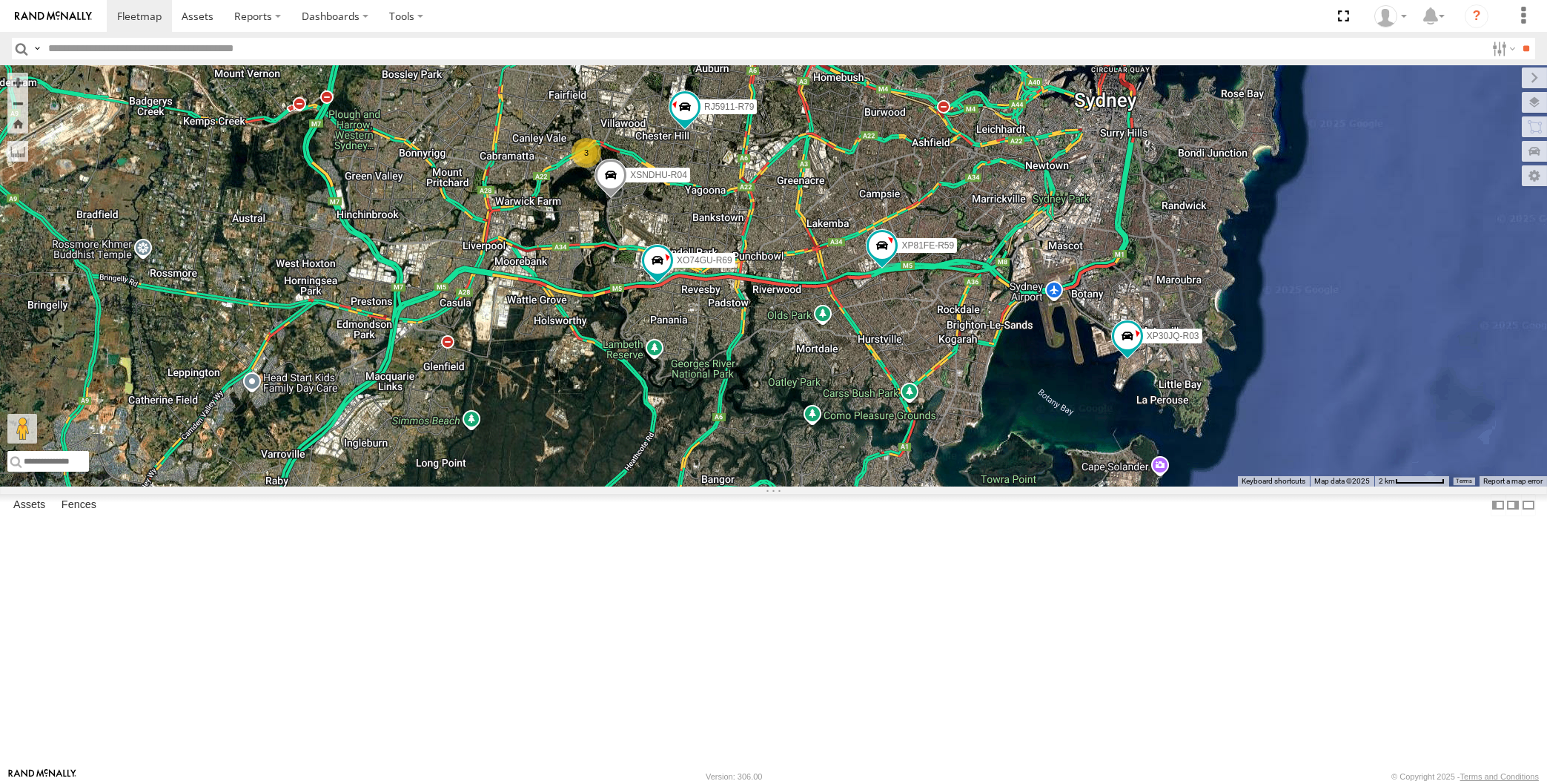
drag, startPoint x: 854, startPoint y: 546, endPoint x: 846, endPoint y: 567, distance: 22.5
click at [846, 486] on div "XP30JQ-R03 XSNDHU-R04 RJ5911-R79 XP81FE-R59 XO74GU-R69 3 Loading..." at bounding box center [773, 275] width 1547 height 421
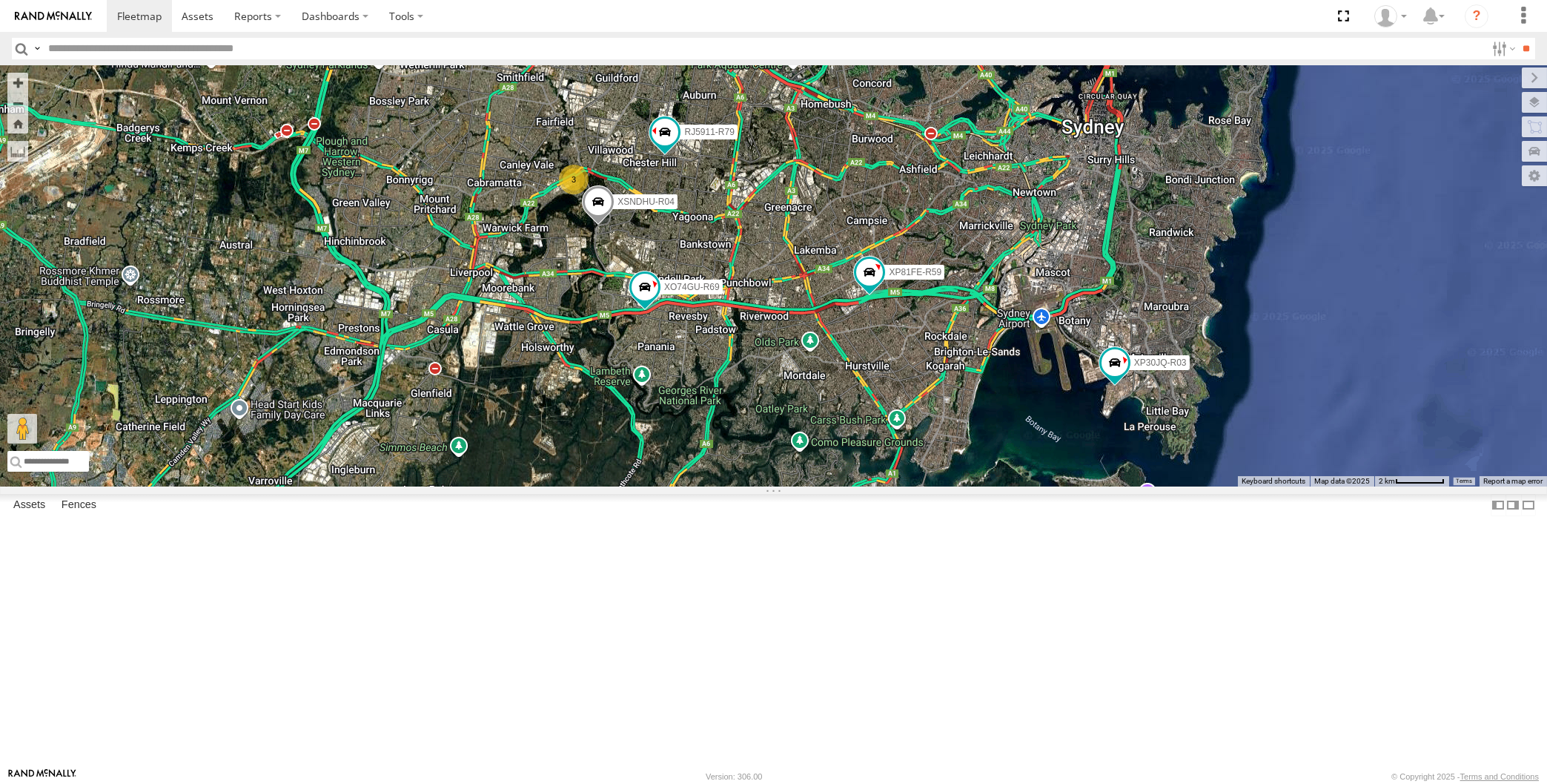
drag, startPoint x: 761, startPoint y: 469, endPoint x: 768, endPoint y: 475, distance: 9.2
click at [768, 474] on div "XP30JQ-R03 XSNDHU-R04 RJ5911-R79 XP81FE-R59 XO74GU-R69 3 Loading..." at bounding box center [773, 275] width 1547 height 421
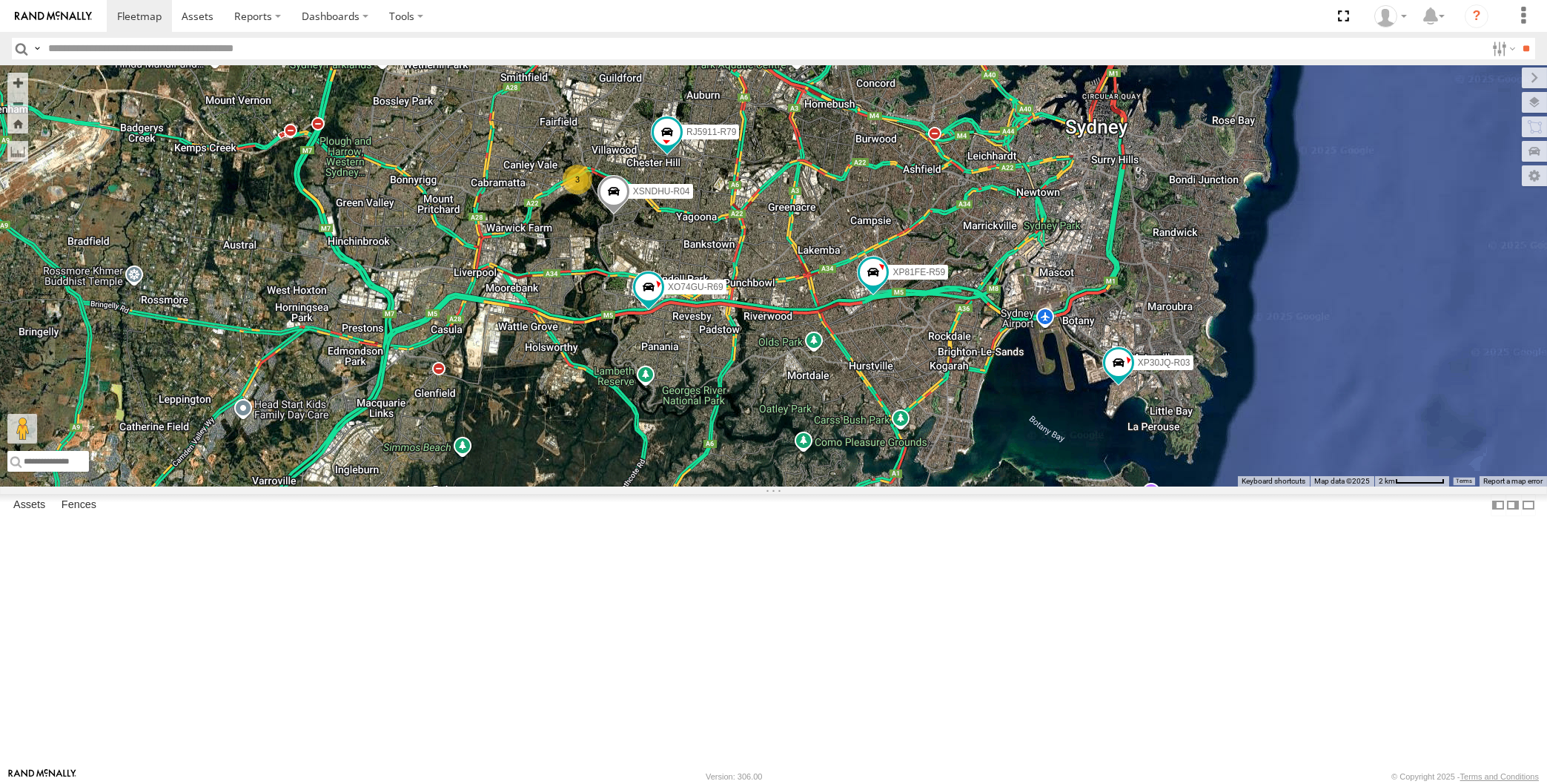
drag, startPoint x: 807, startPoint y: 460, endPoint x: 790, endPoint y: 446, distance: 22.0
click at [790, 446] on div "XP30JQ-R03 XSNDHU-R04 RJ5911-R79 XP81FE-R59 XO74GU-R69 3 Loading..." at bounding box center [773, 275] width 1547 height 421
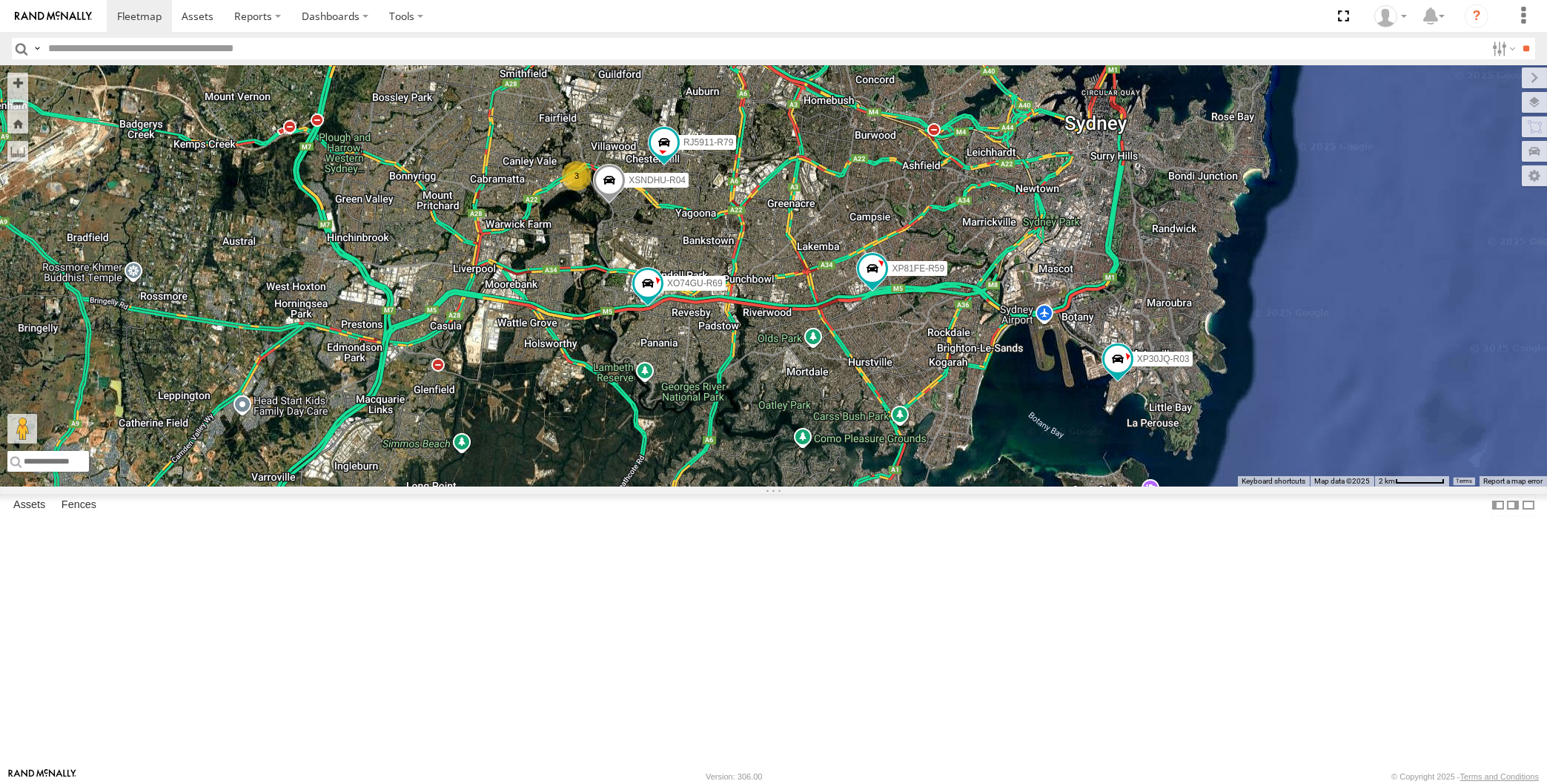
drag, startPoint x: 620, startPoint y: 377, endPoint x: 653, endPoint y: 377, distance: 33.0
click at [647, 378] on div "XP30JQ-R03 XSNDHU-R04 RJ5911-R79 XP81FE-R59 XO74GU-R69 3 Loading..." at bounding box center [773, 275] width 1547 height 421
